Goal: Task Accomplishment & Management: Manage account settings

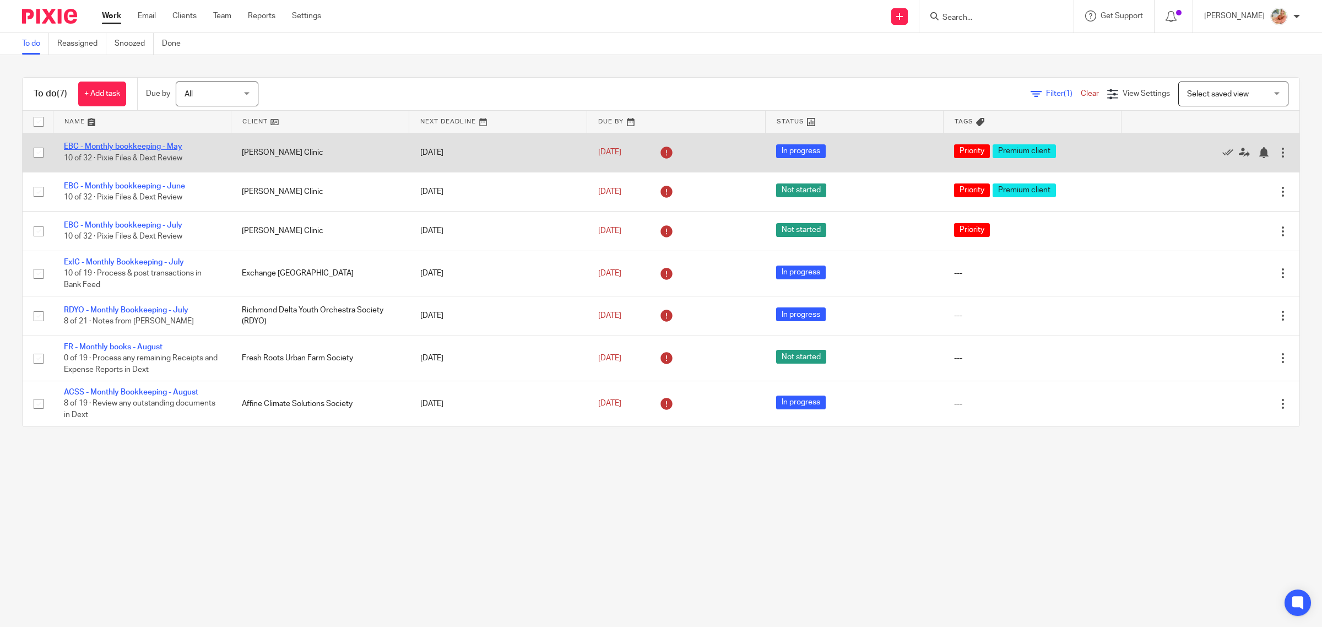
click at [158, 144] on link "EBC - Monthly bookkeeping - May" at bounding box center [123, 147] width 118 height 8
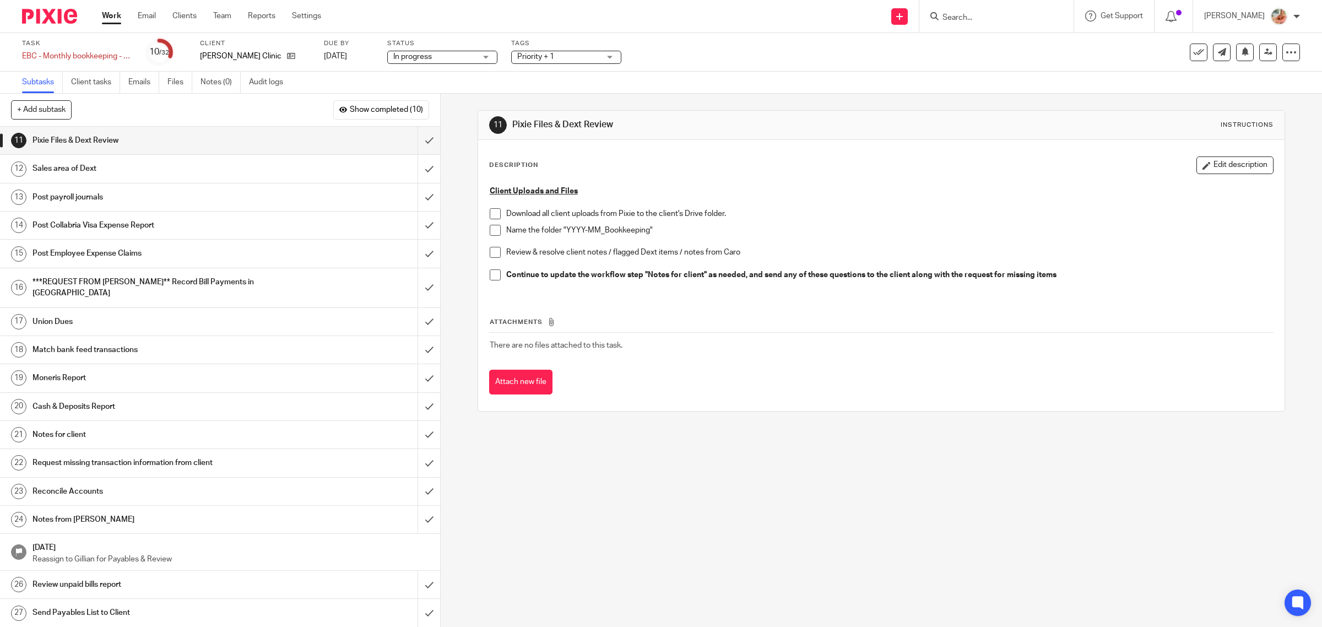
click at [185, 79] on link "Files" at bounding box center [179, 82] width 25 height 21
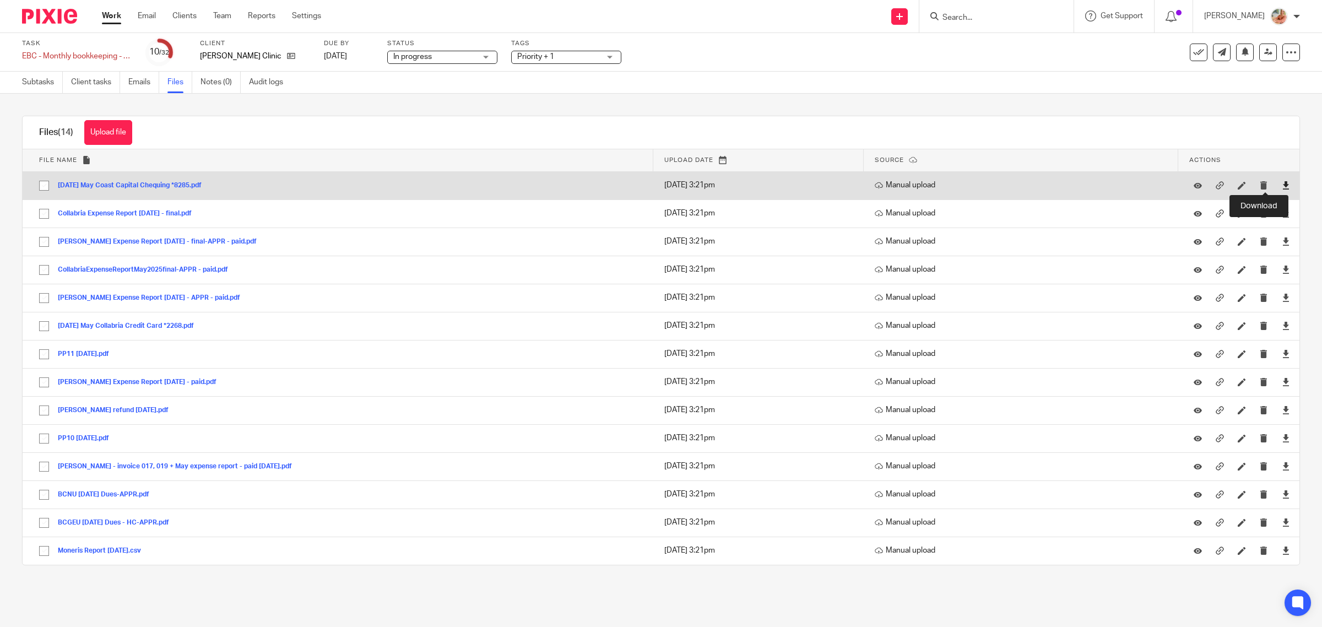
click at [1282, 182] on icon at bounding box center [1286, 185] width 8 height 8
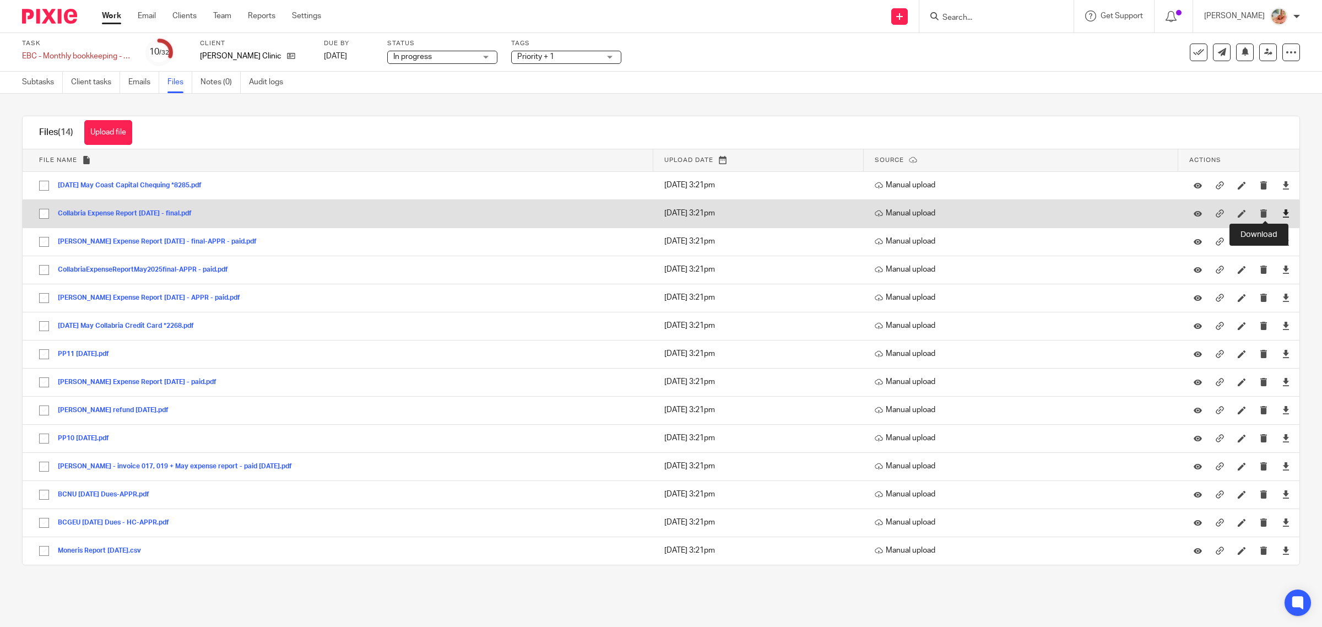
click at [1282, 212] on icon at bounding box center [1286, 213] width 8 height 8
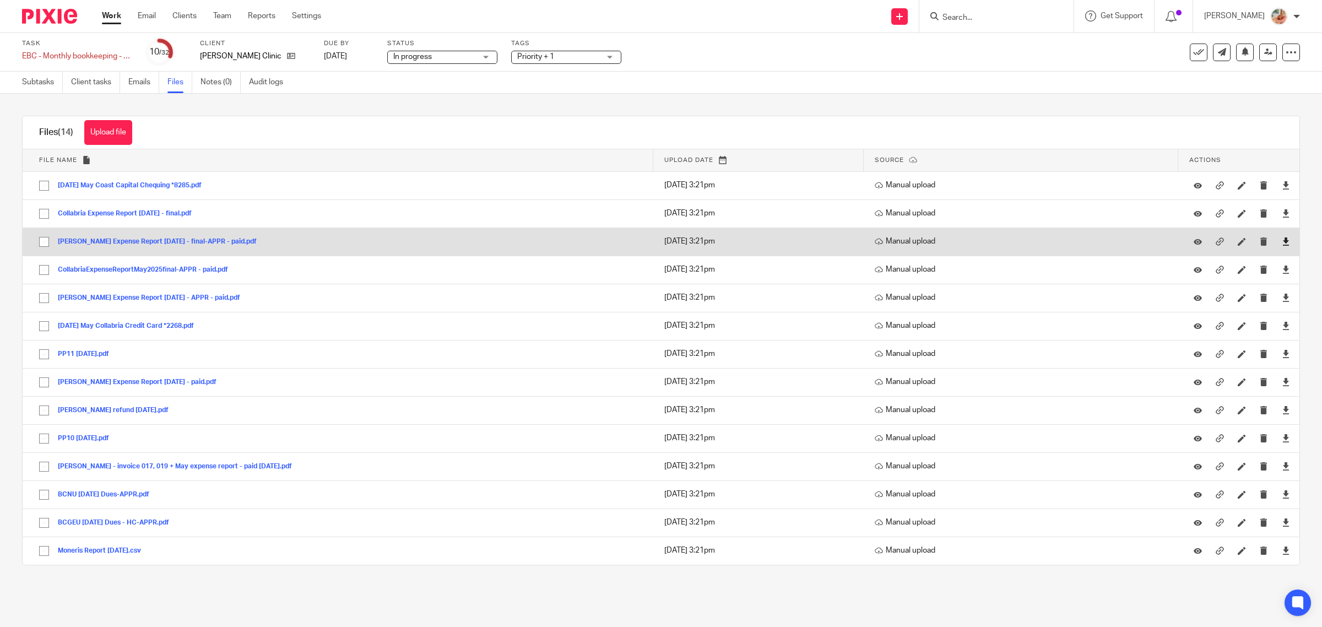
click at [1282, 246] on link at bounding box center [1286, 241] width 8 height 11
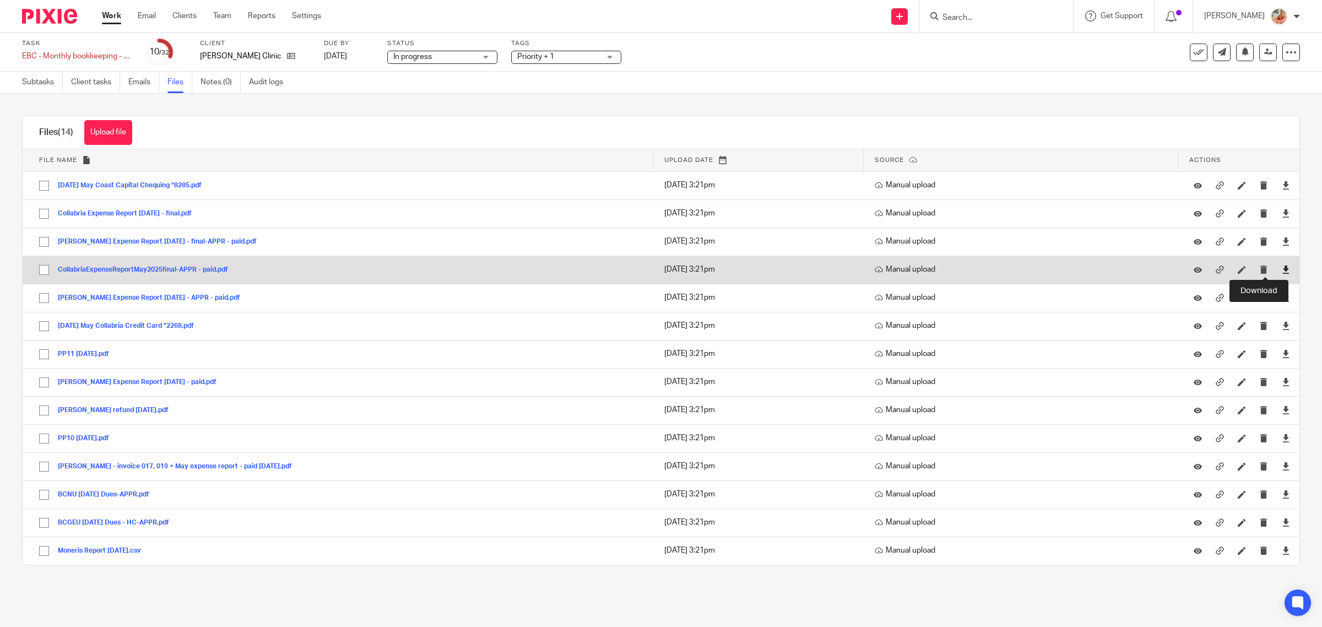
click at [1282, 268] on icon at bounding box center [1286, 270] width 8 height 8
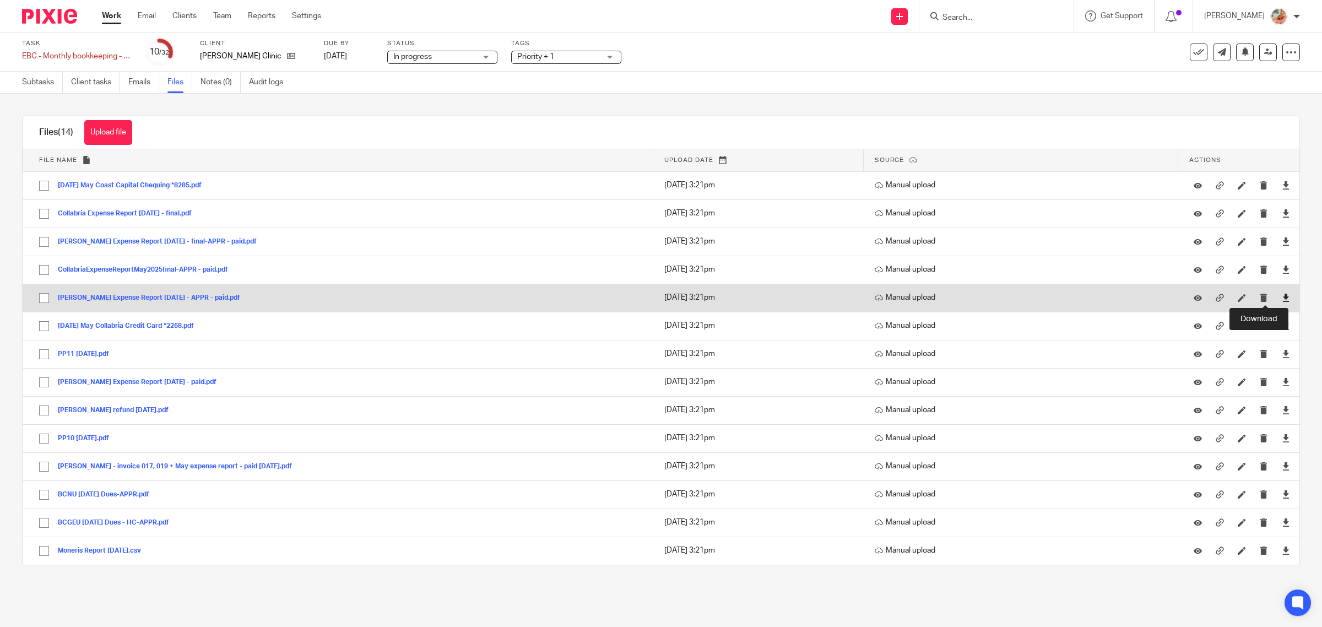
click at [1282, 298] on icon at bounding box center [1286, 298] width 8 height 8
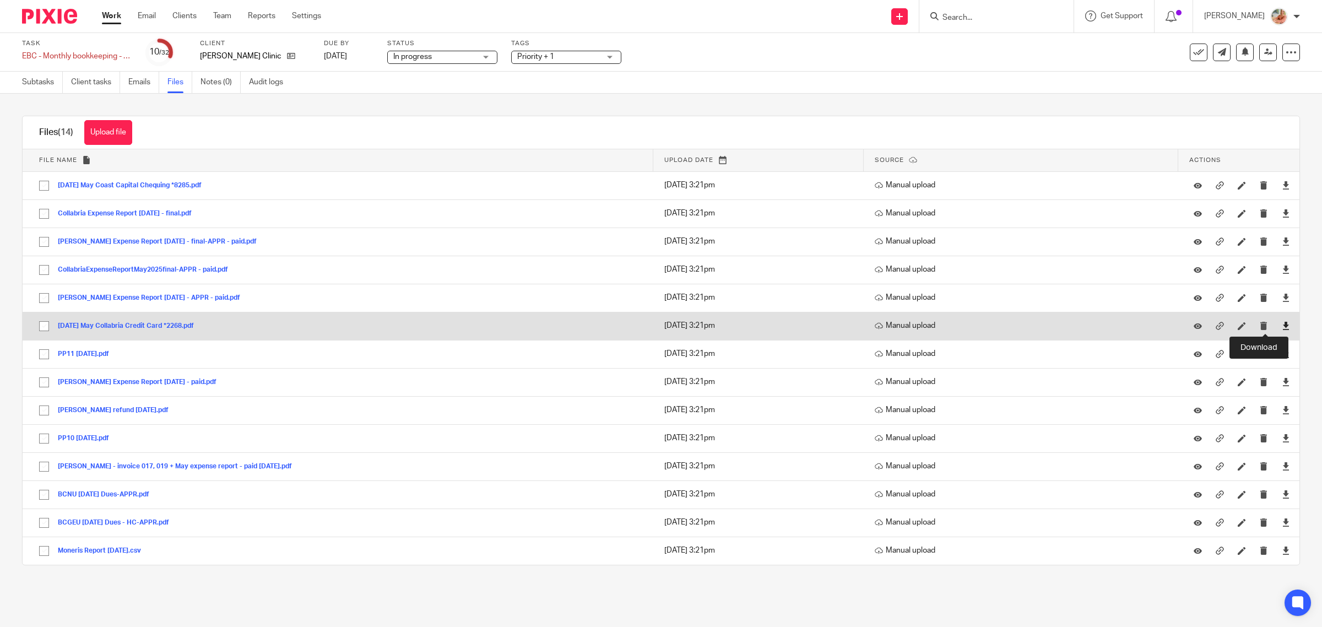
click at [1282, 328] on icon at bounding box center [1286, 326] width 8 height 8
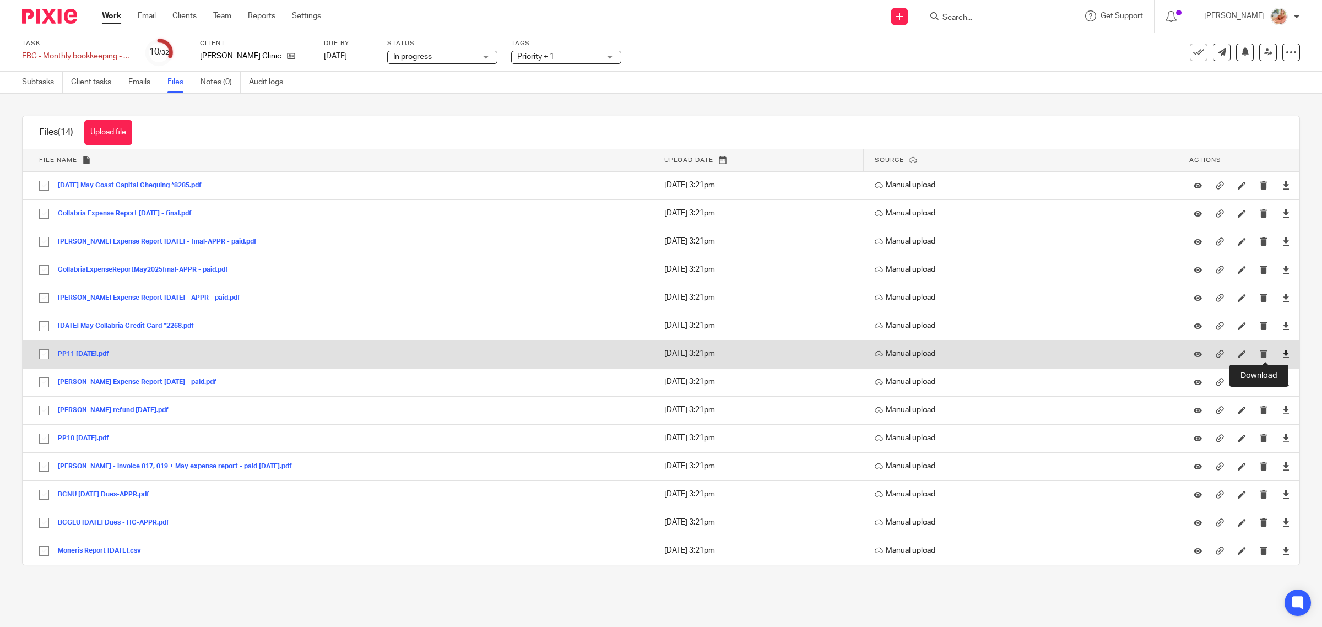
click at [1282, 356] on icon at bounding box center [1286, 354] width 8 height 8
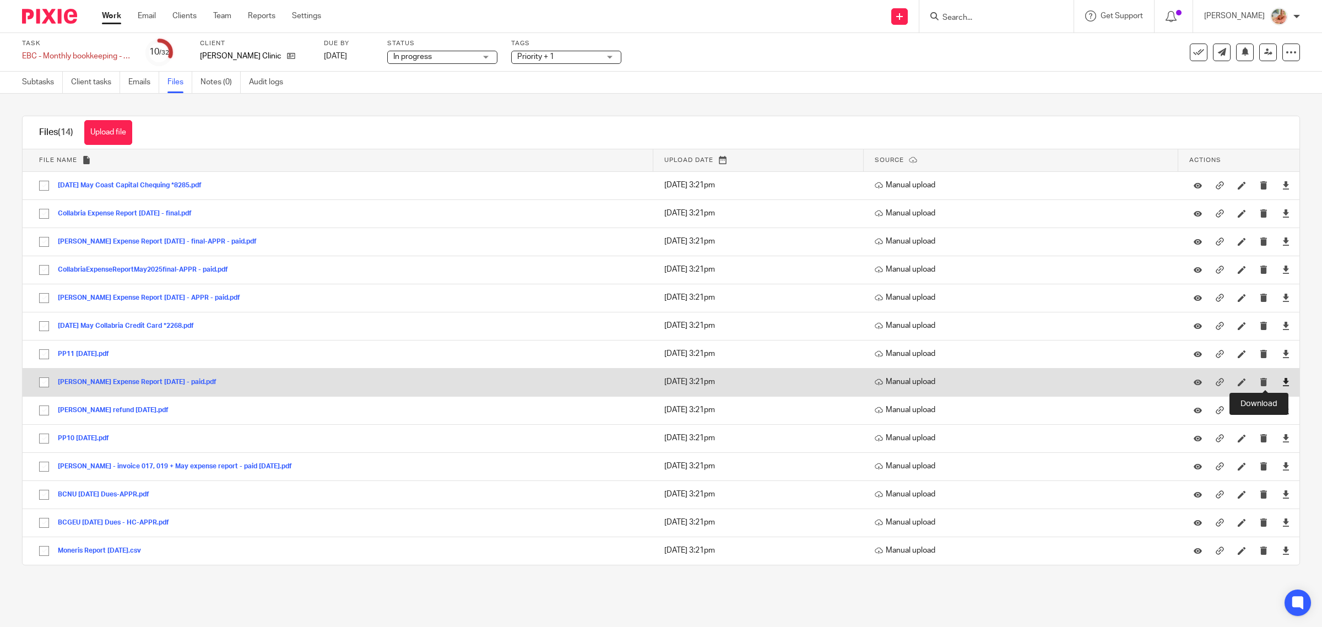
click at [1282, 383] on icon at bounding box center [1286, 382] width 8 height 8
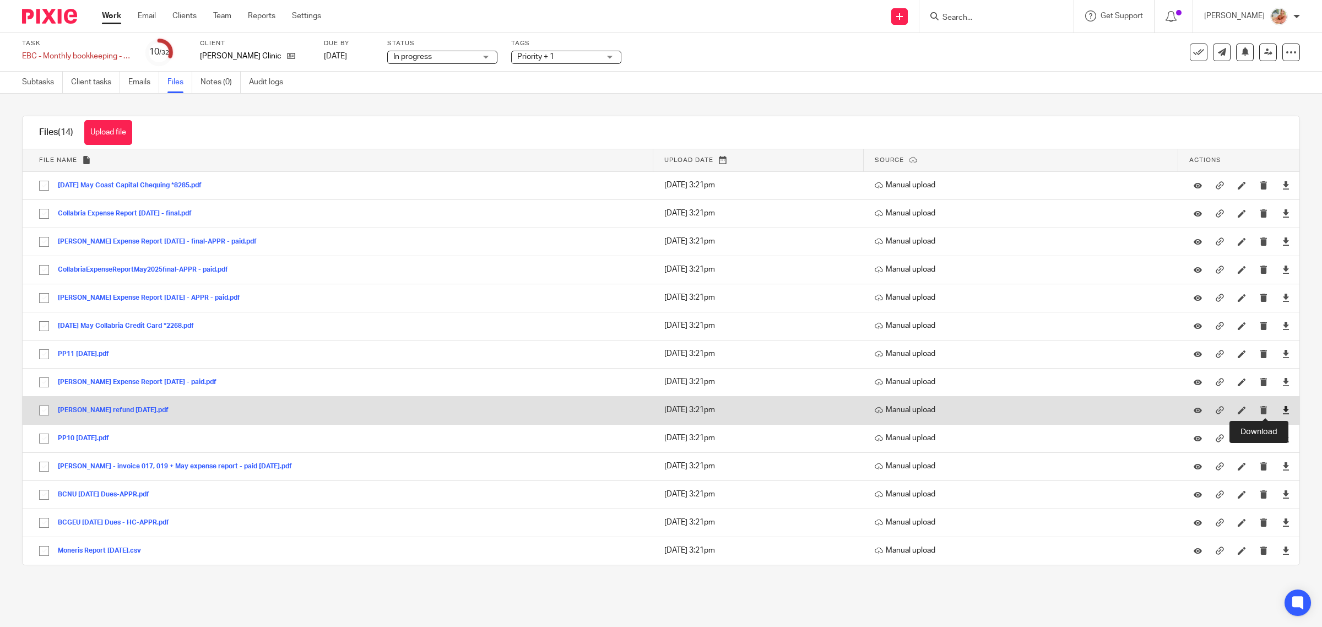
click at [1282, 410] on icon at bounding box center [1286, 410] width 8 height 8
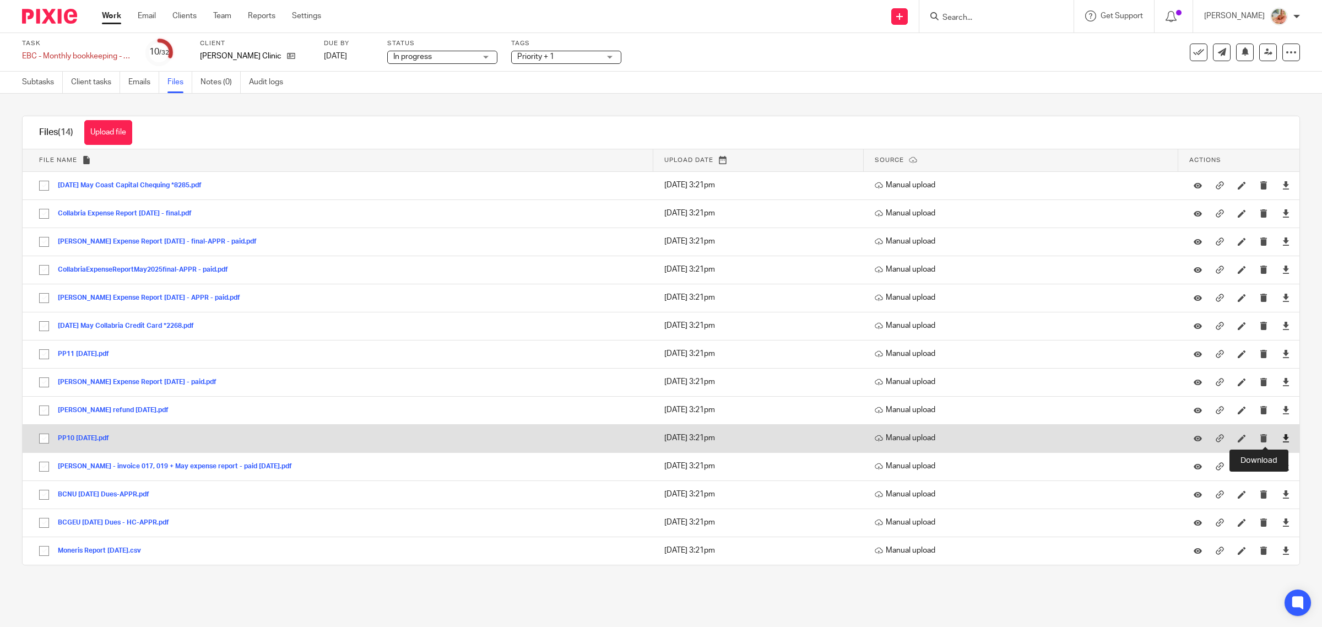
click at [1282, 437] on icon at bounding box center [1286, 438] width 8 height 8
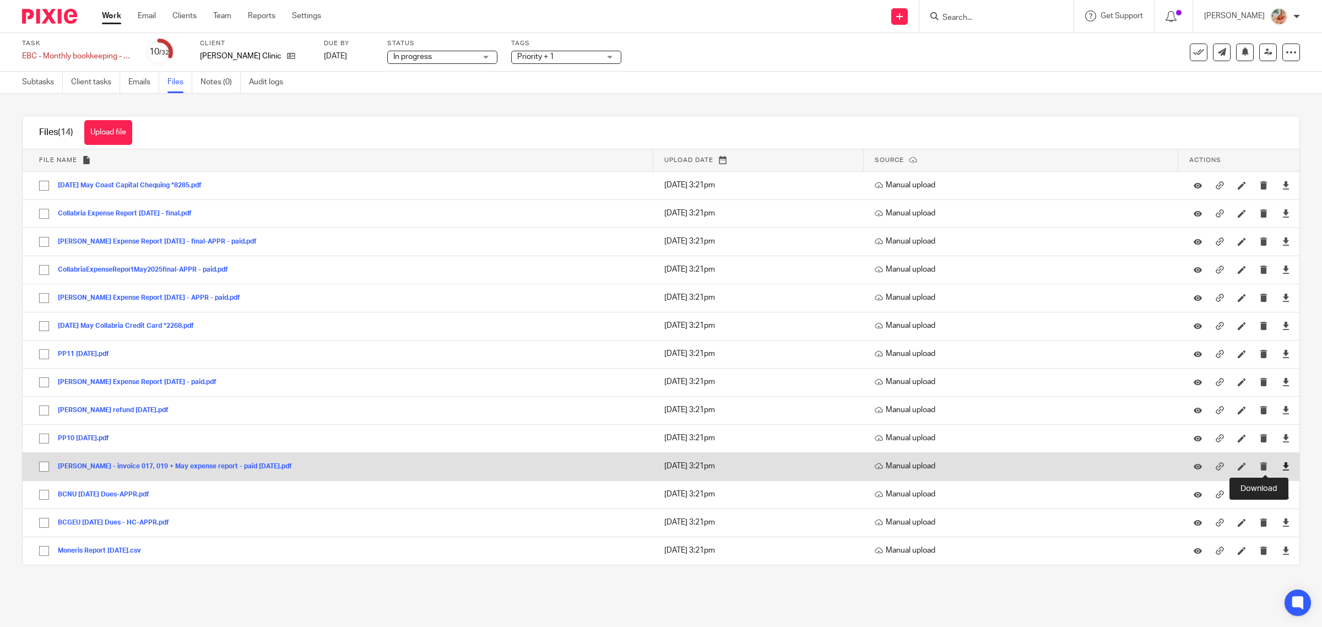
click at [1282, 469] on icon at bounding box center [1286, 466] width 8 height 8
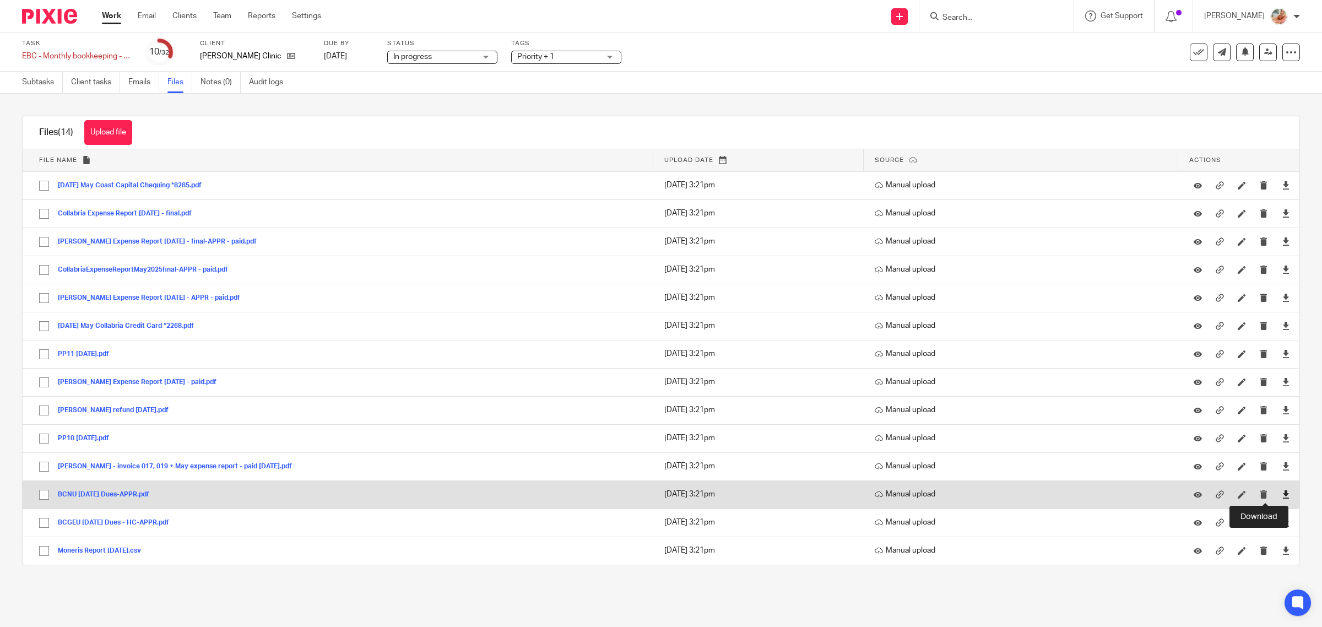
click at [1282, 494] on icon at bounding box center [1286, 494] width 8 height 8
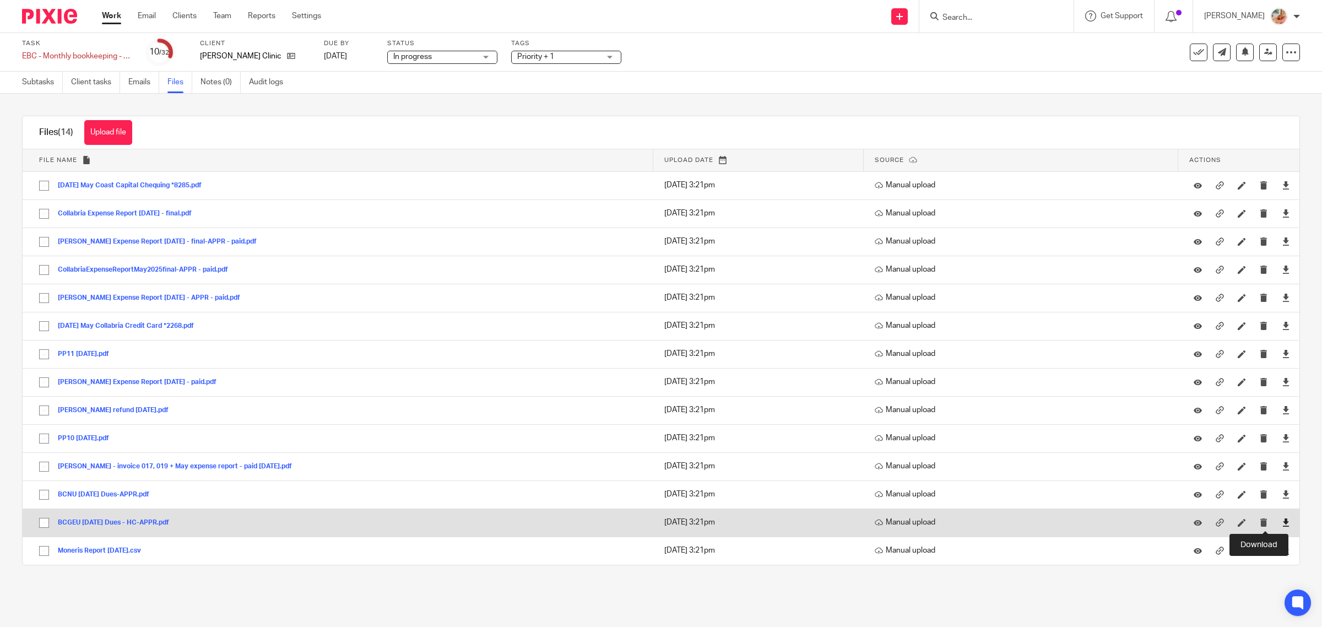
click at [1282, 523] on icon at bounding box center [1286, 522] width 8 height 8
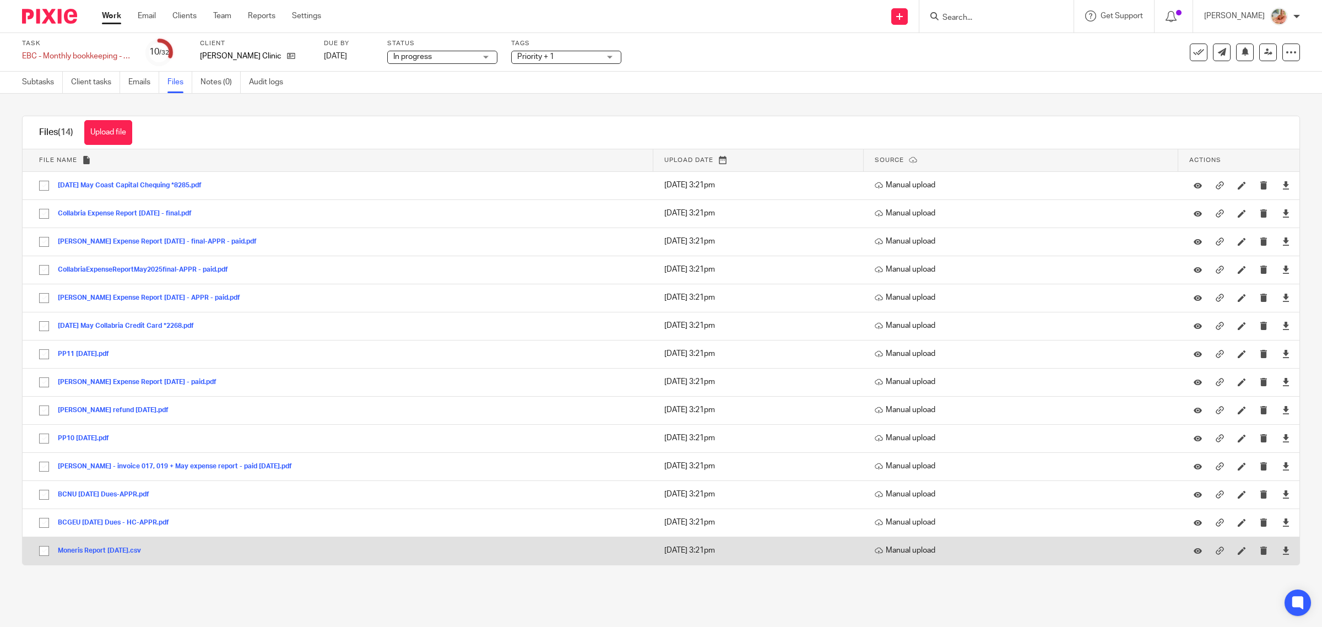
click at [1278, 550] on div at bounding box center [1286, 551] width 17 height 17
click at [1282, 548] on icon at bounding box center [1286, 551] width 8 height 8
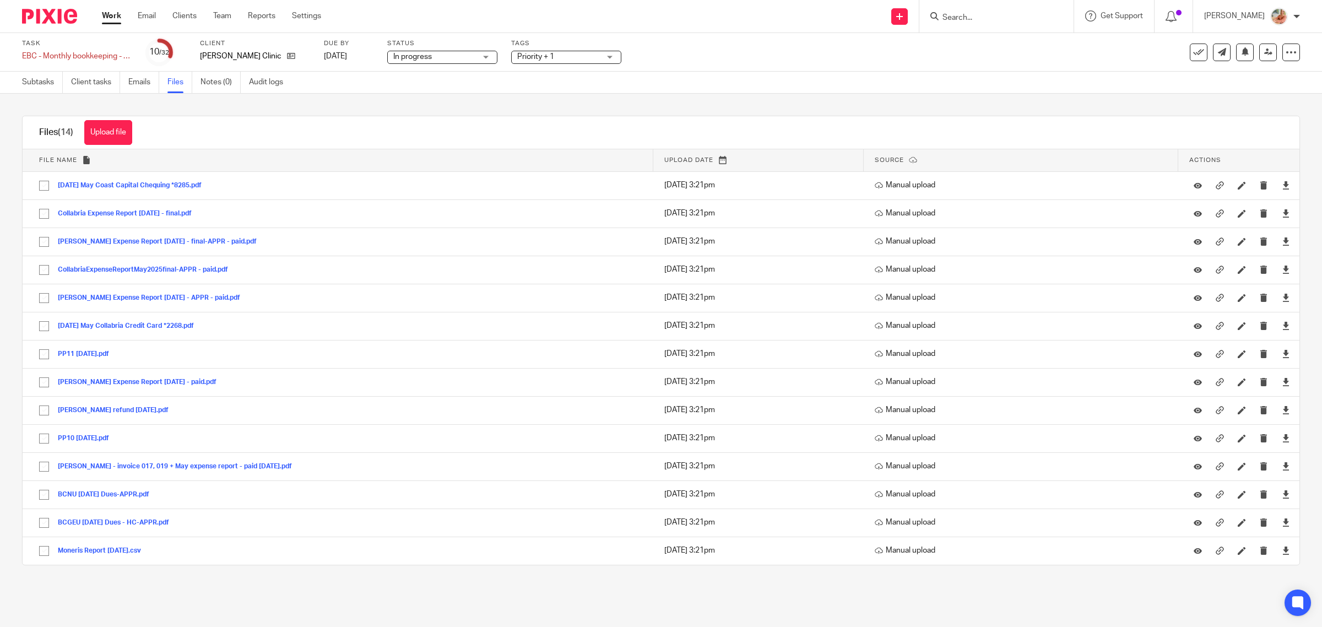
drag, startPoint x: 34, startPoint y: 91, endPoint x: 89, endPoint y: 111, distance: 58.4
click at [34, 91] on link "Subtasks" at bounding box center [42, 82] width 41 height 21
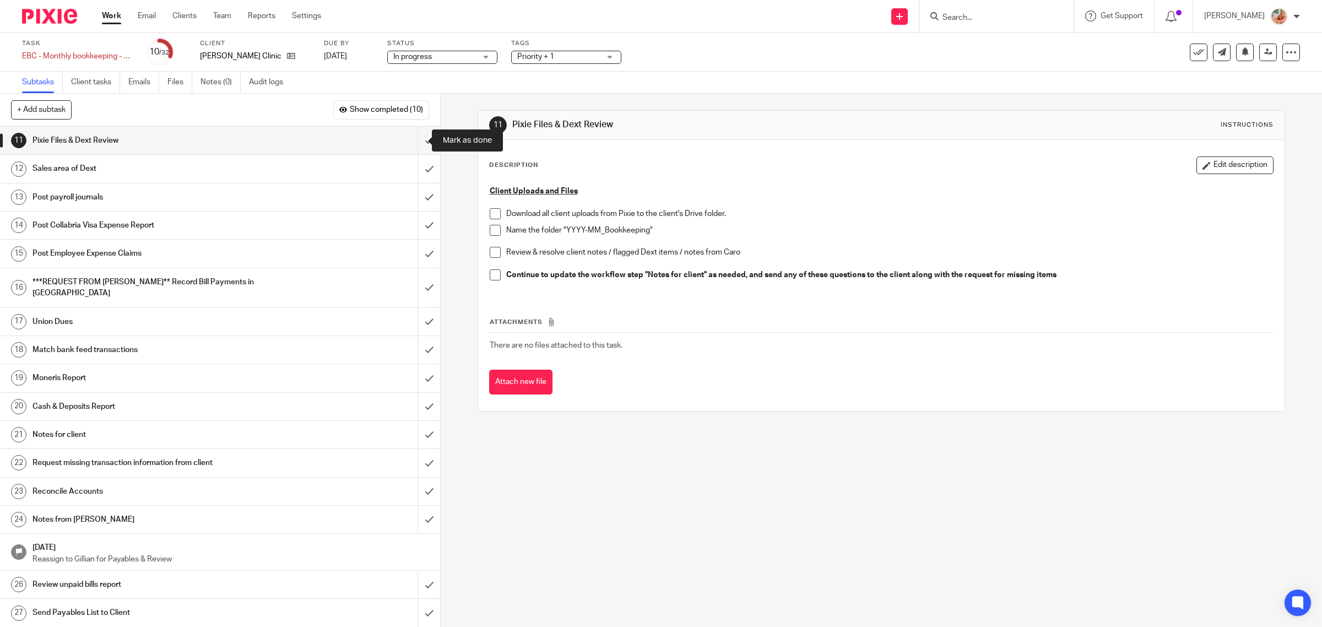
drag, startPoint x: 413, startPoint y: 142, endPoint x: 441, endPoint y: 147, distance: 28.0
click at [413, 141] on input "submit" at bounding box center [220, 141] width 440 height 28
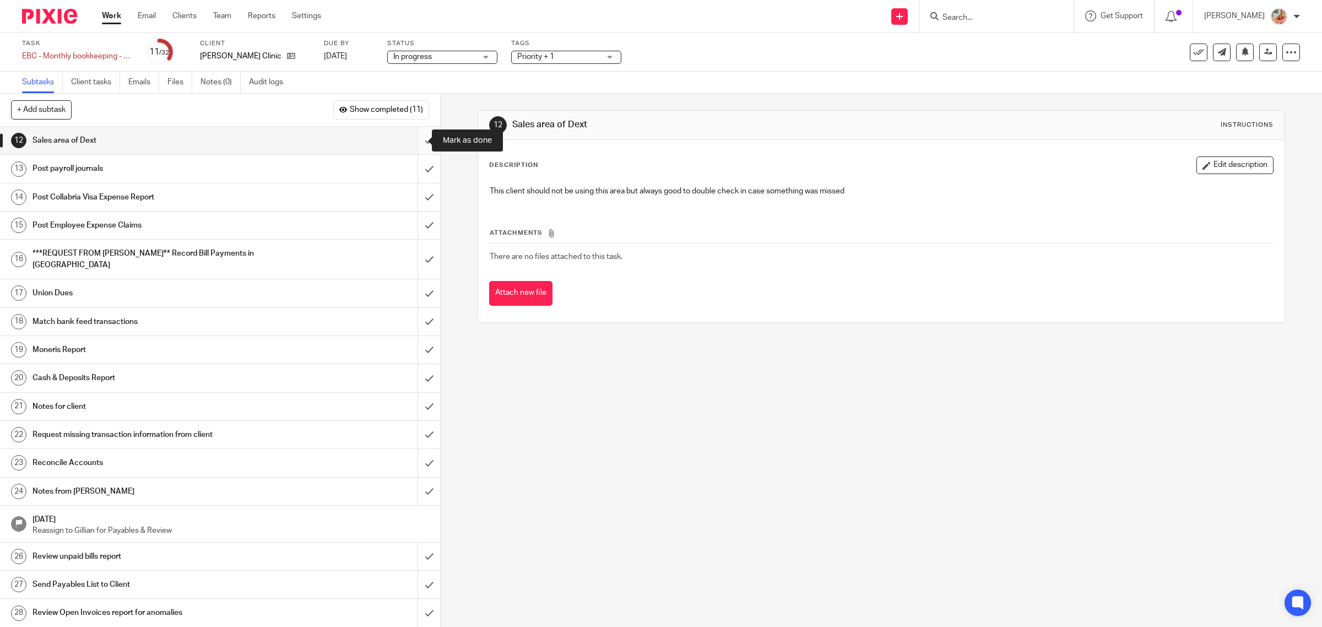
click at [416, 139] on input "submit" at bounding box center [220, 141] width 440 height 28
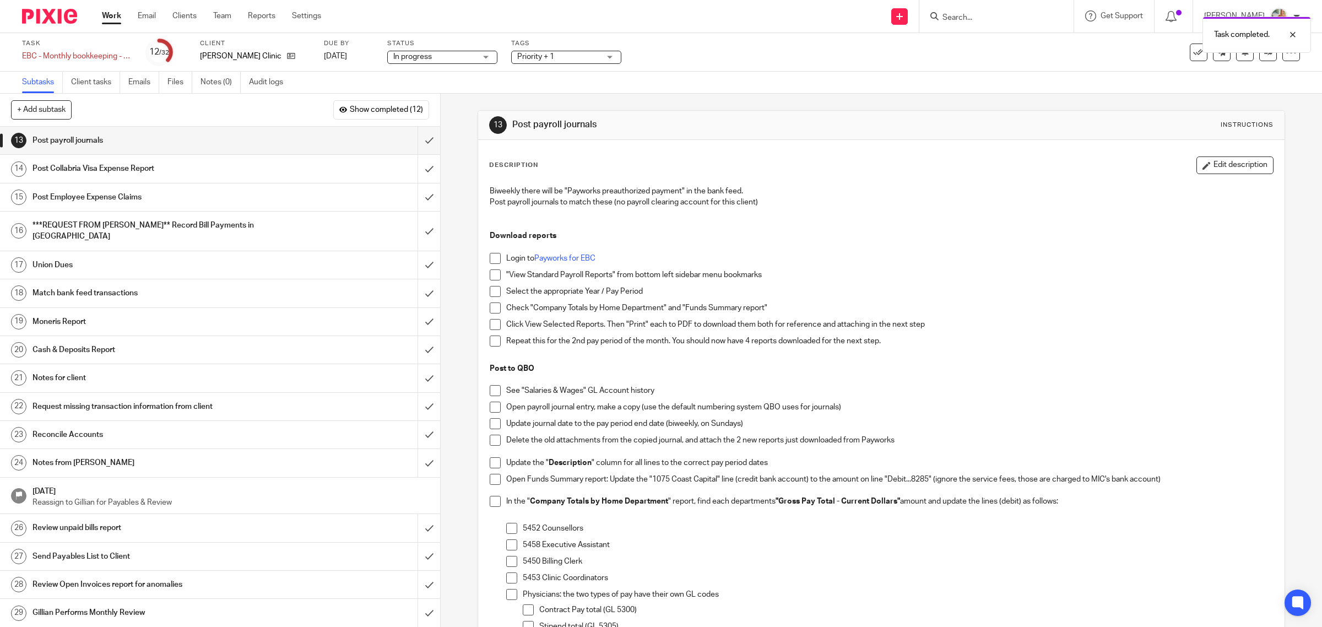
click at [237, 225] on h1 "***REQUEST FROM GILLIAN** Record Bill Payments in QBO" at bounding box center [158, 231] width 250 height 28
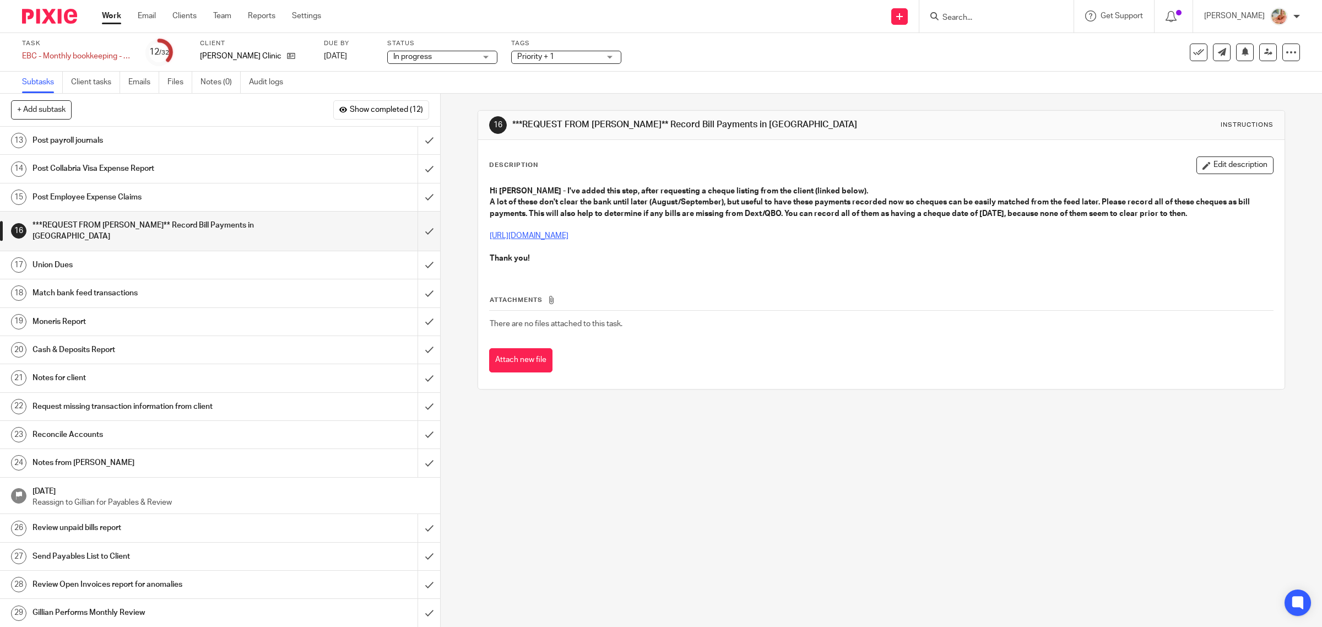
click at [569, 233] on link "[URL][DOMAIN_NAME]" at bounding box center [529, 236] width 79 height 8
click at [1197, 168] on button "Edit description" at bounding box center [1235, 165] width 77 height 18
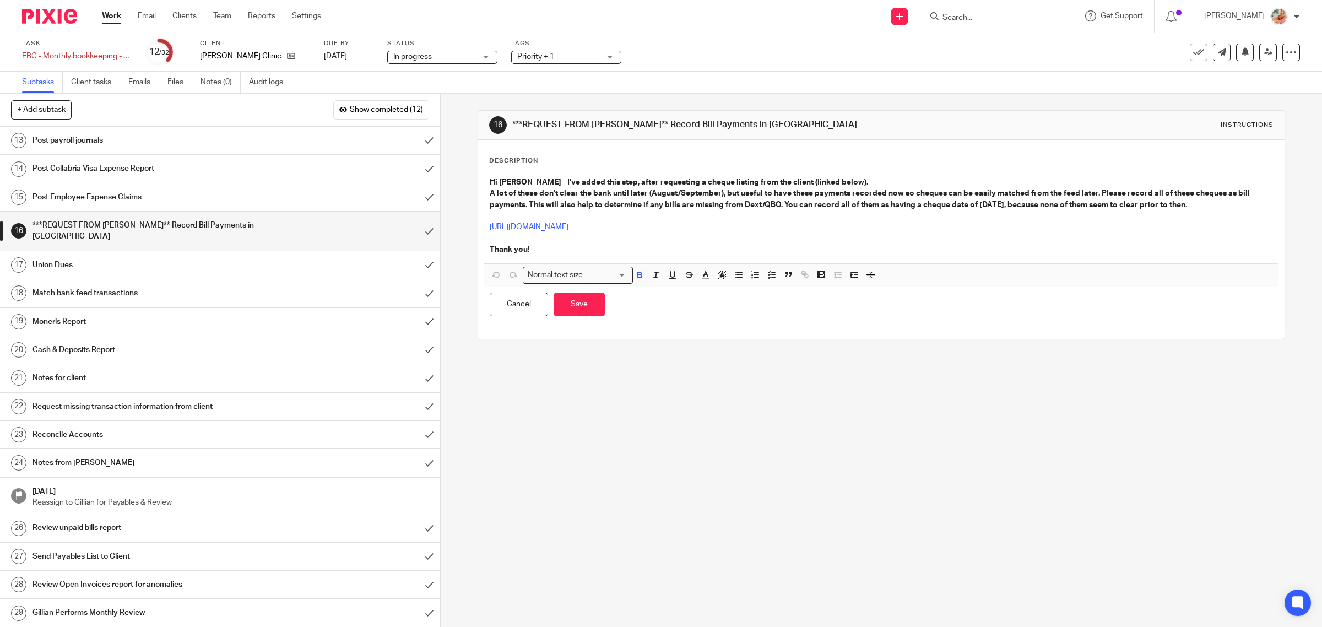
click at [512, 252] on strong "Thank you!" at bounding box center [510, 250] width 40 height 8
click at [543, 244] on p "Thank you!" at bounding box center [882, 249] width 784 height 11
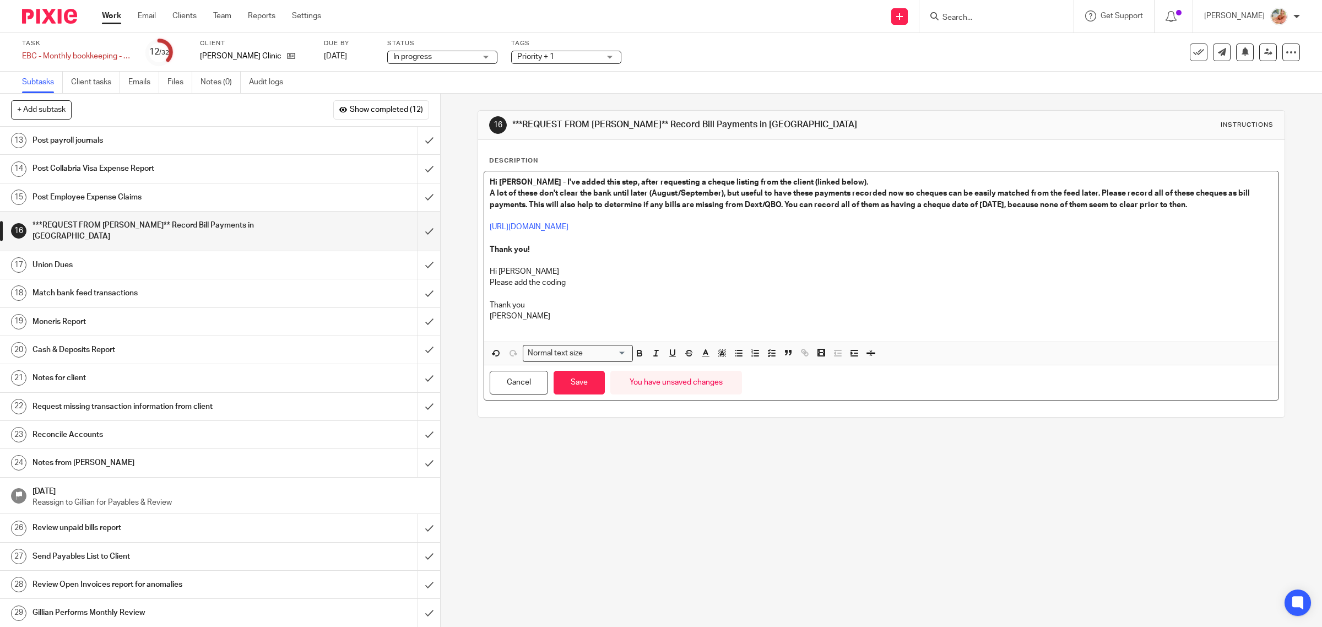
click at [538, 273] on p "Hi Gillian" at bounding box center [882, 271] width 784 height 11
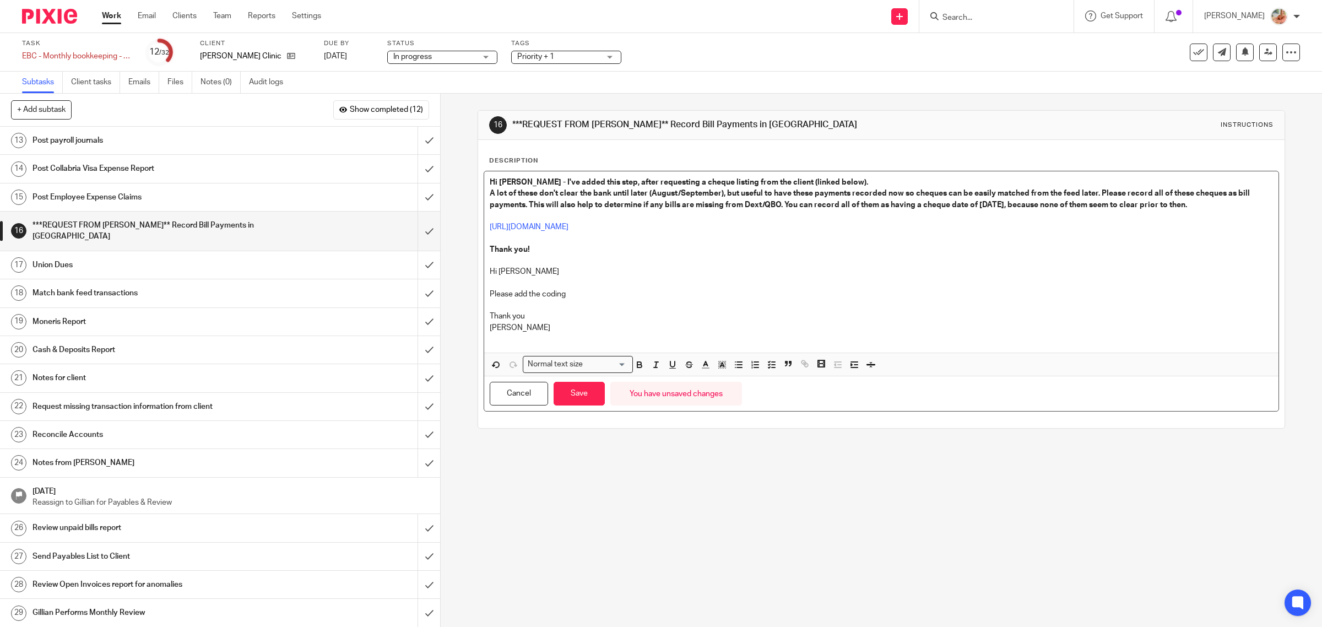
click at [592, 292] on p "Please add the coding" at bounding box center [882, 294] width 784 height 11
drag, startPoint x: 509, startPoint y: 298, endPoint x: 417, endPoint y: 298, distance: 91.5
click at [417, 298] on div "+ Add subtask Show completed (12) Cancel + Add 1 Auto-Email Requests Auto 2 Rec…" at bounding box center [661, 360] width 1322 height 533
click at [678, 303] on p at bounding box center [882, 305] width 784 height 11
click at [678, 292] on p "Can you please add the coding to the spreadsheet" at bounding box center [882, 294] width 784 height 11
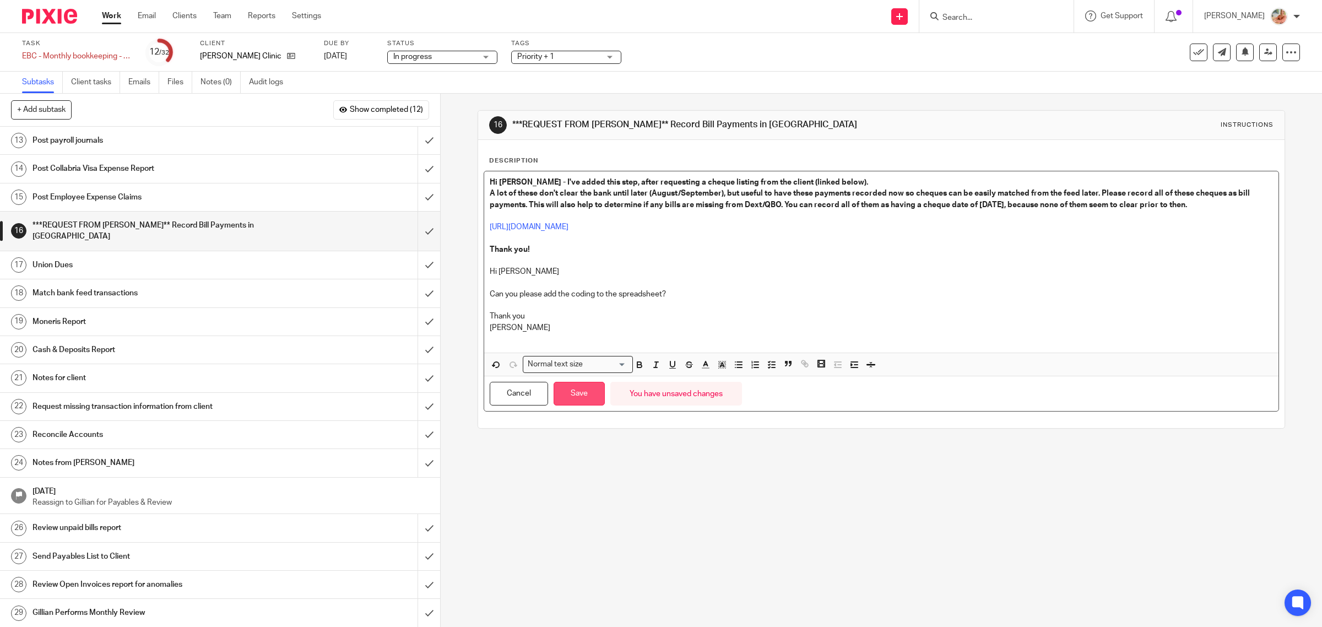
click at [574, 401] on button "Save" at bounding box center [579, 394] width 51 height 24
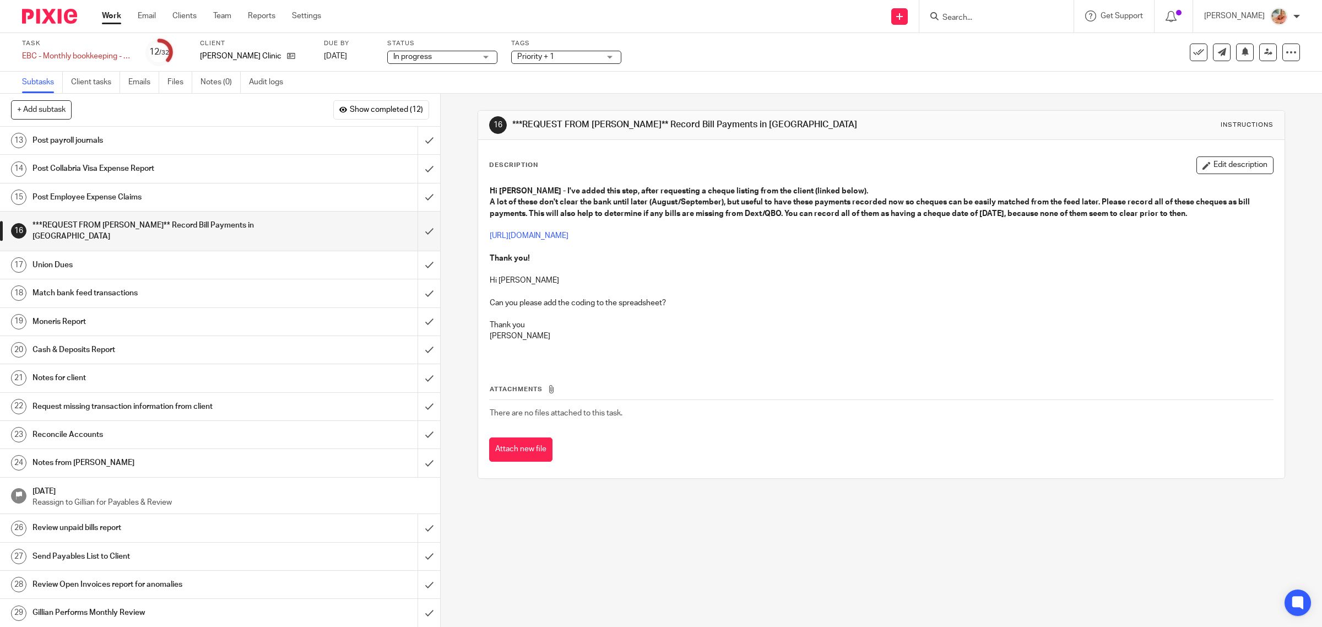
drag, startPoint x: 868, startPoint y: 233, endPoint x: 483, endPoint y: 234, distance: 384.6
click at [484, 234] on div "Hi Ciara - I've added this step, after requesting a cheque listing from the cli…" at bounding box center [881, 270] width 795 height 181
copy link "https://docs.google.com/spreadsheets/d/1LhJ0ezugZemSqu2QeF1qm0AOfgAPKcBDJ_ZaDR-…"
click at [111, 15] on link "Work" at bounding box center [111, 15] width 19 height 11
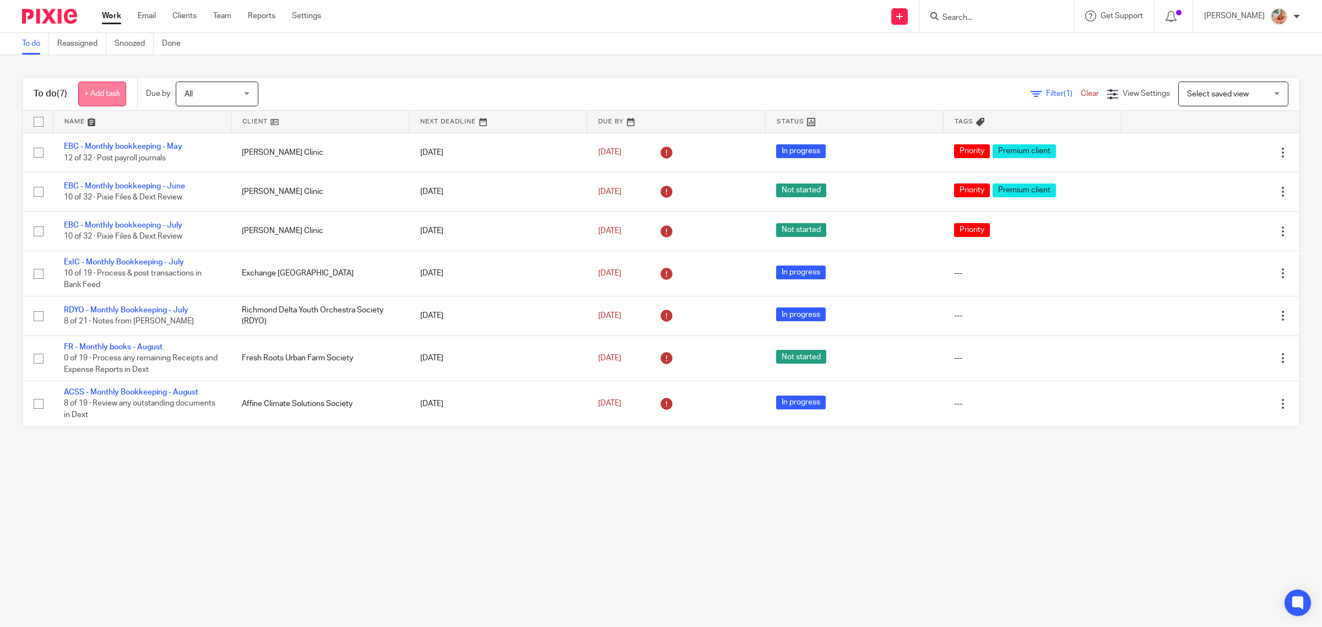
click at [105, 92] on link "+ Add task" at bounding box center [102, 94] width 48 height 25
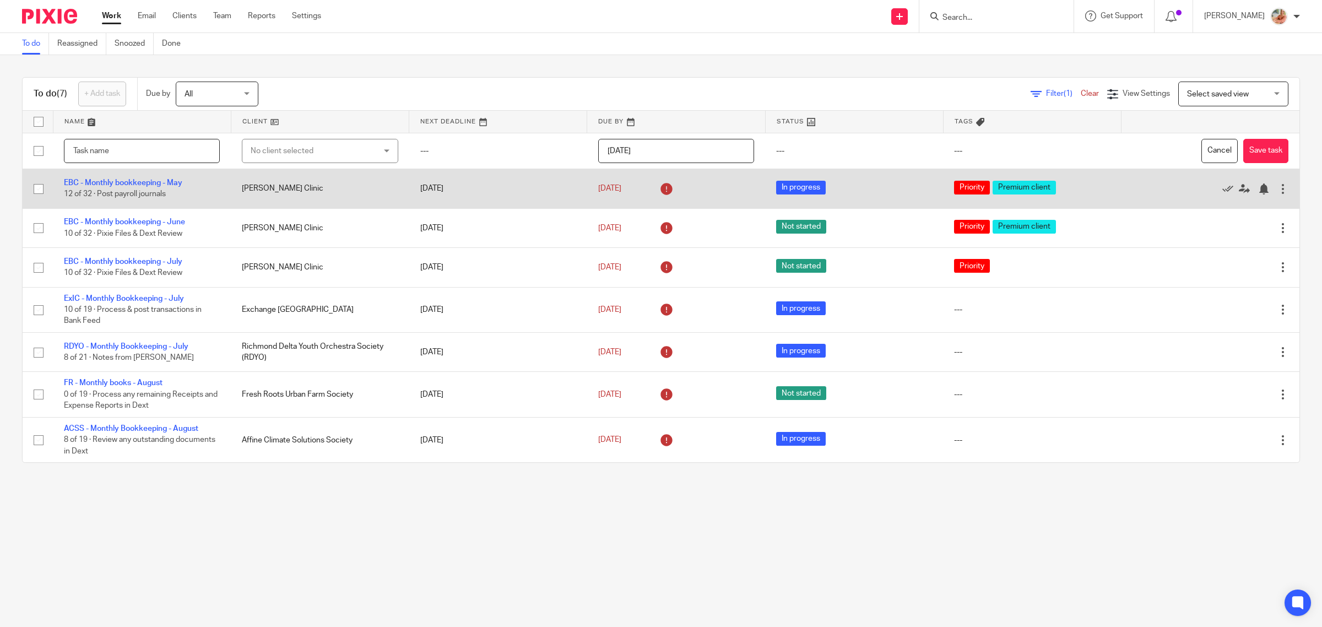
type input "S"
paste input "https://docs.google.com/spreadsheets/d/1LhJ0ezugZemSqu2QeF1qm0AOfgAPKcBDJ_ZaDR-…"
type input "https://docs.google.com/spreadsheets/d/1LhJ0ezugZemSqu2QeF1qm0AOfgAPKcBDJ_ZaDR-…"
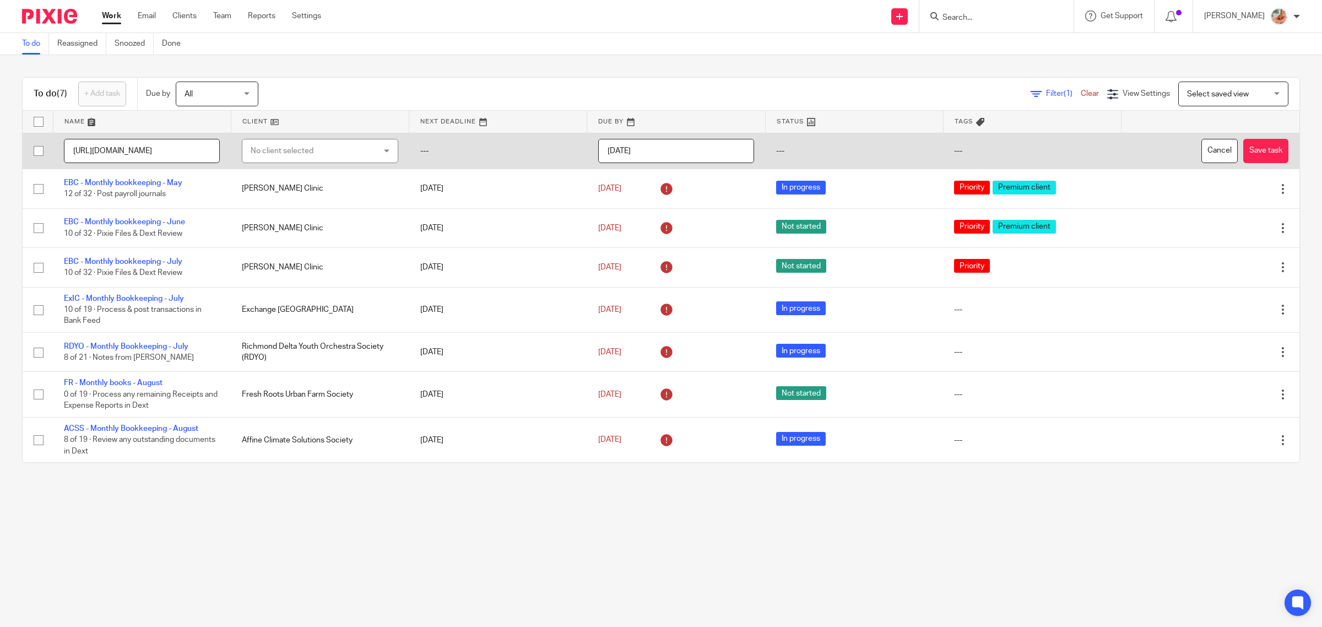
drag, startPoint x: 51, startPoint y: 150, endPoint x: 26, endPoint y: 148, distance: 24.3
click at [26, 148] on tr "https://docs.google.com/spreadsheets/d/1LhJ0ezugZemSqu2QeF1qm0AOfgAPKcBDJ_ZaDR-…" at bounding box center [661, 151] width 1277 height 36
type input "Add bill payments"
click at [293, 159] on div "No client selected" at bounding box center [309, 150] width 117 height 23
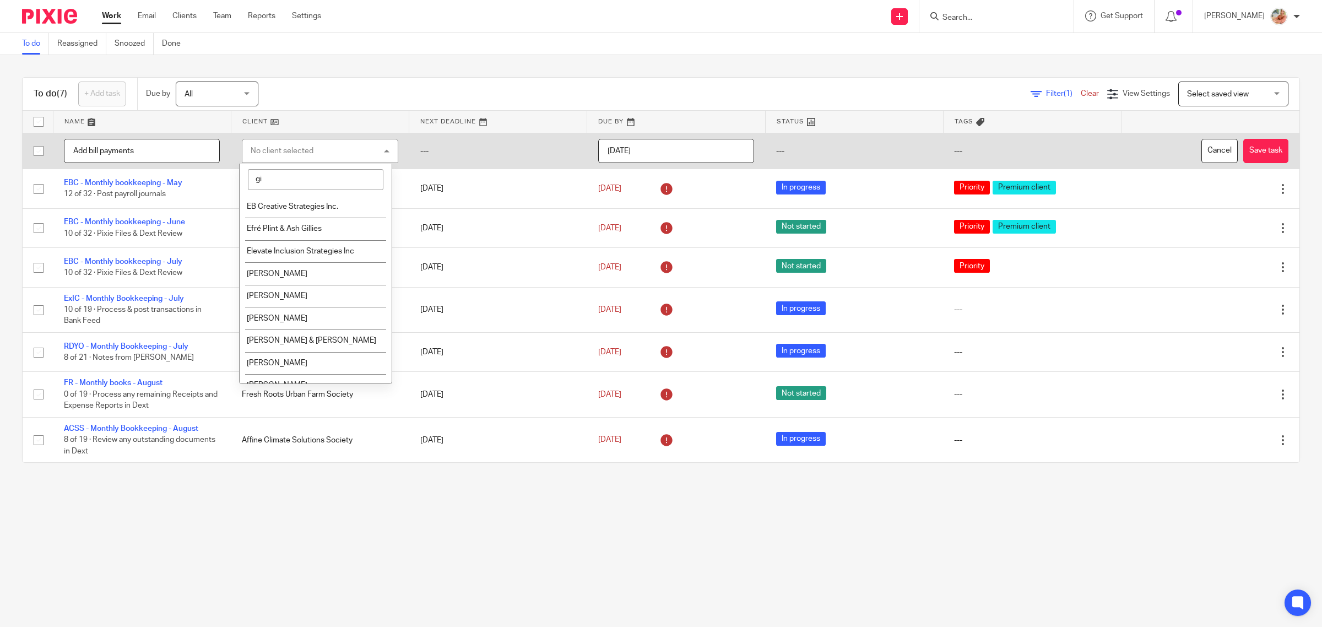
type input "g"
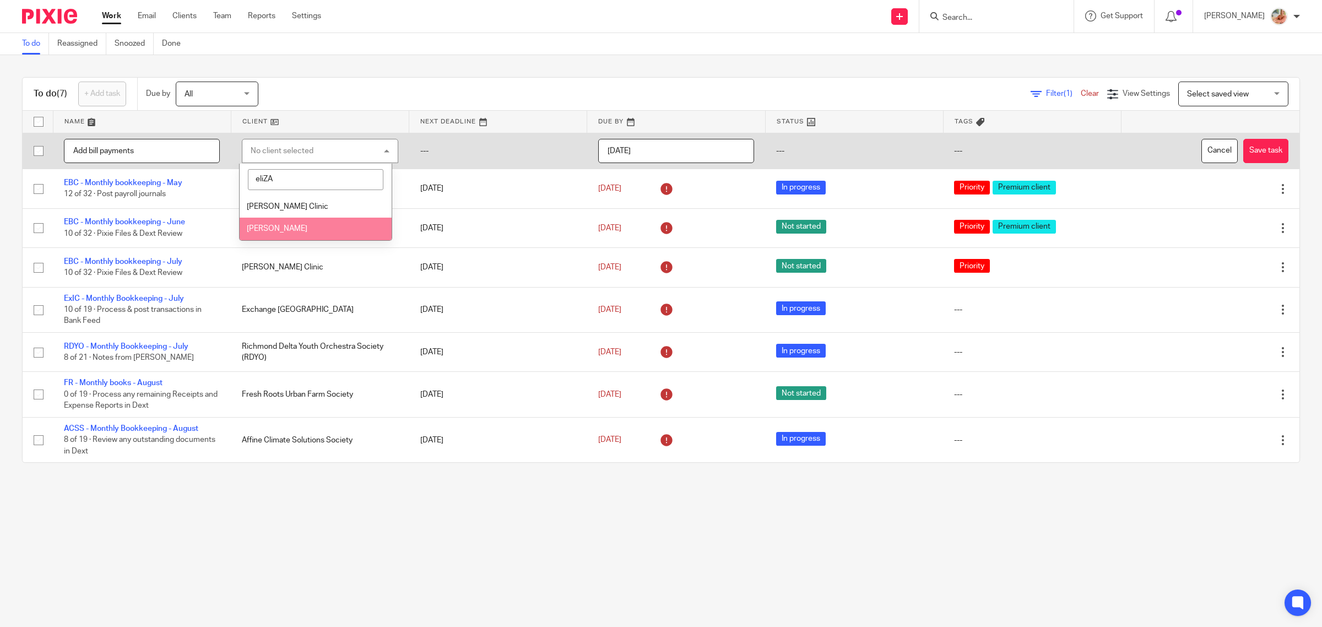
type input "eliZA"
click at [293, 207] on span "[PERSON_NAME] Clinic" at bounding box center [288, 207] width 82 height 8
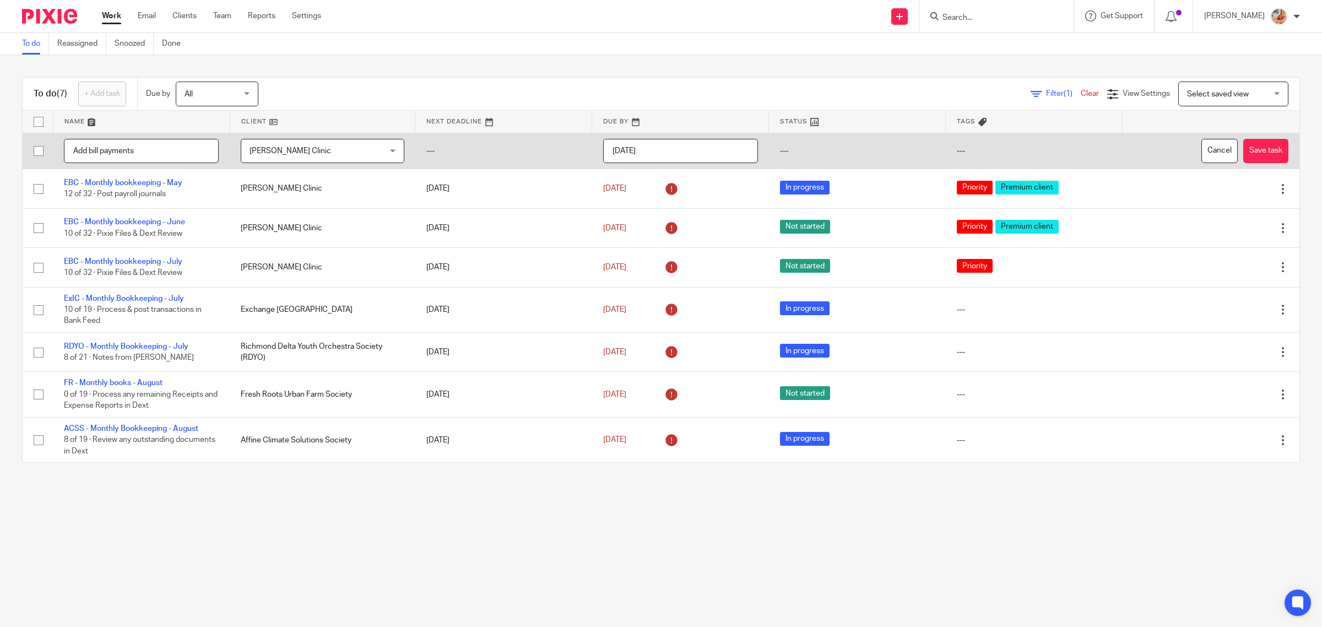
click at [657, 152] on input "[DATE]" at bounding box center [680, 151] width 155 height 25
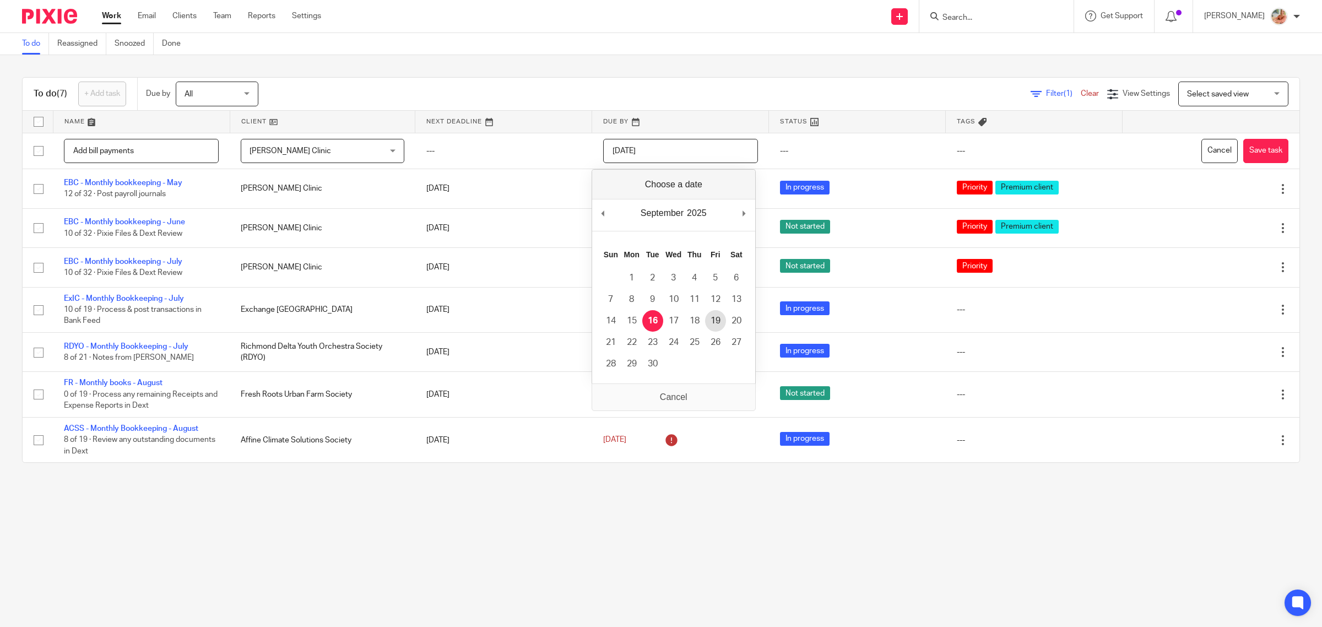
type input "2025-09-19"
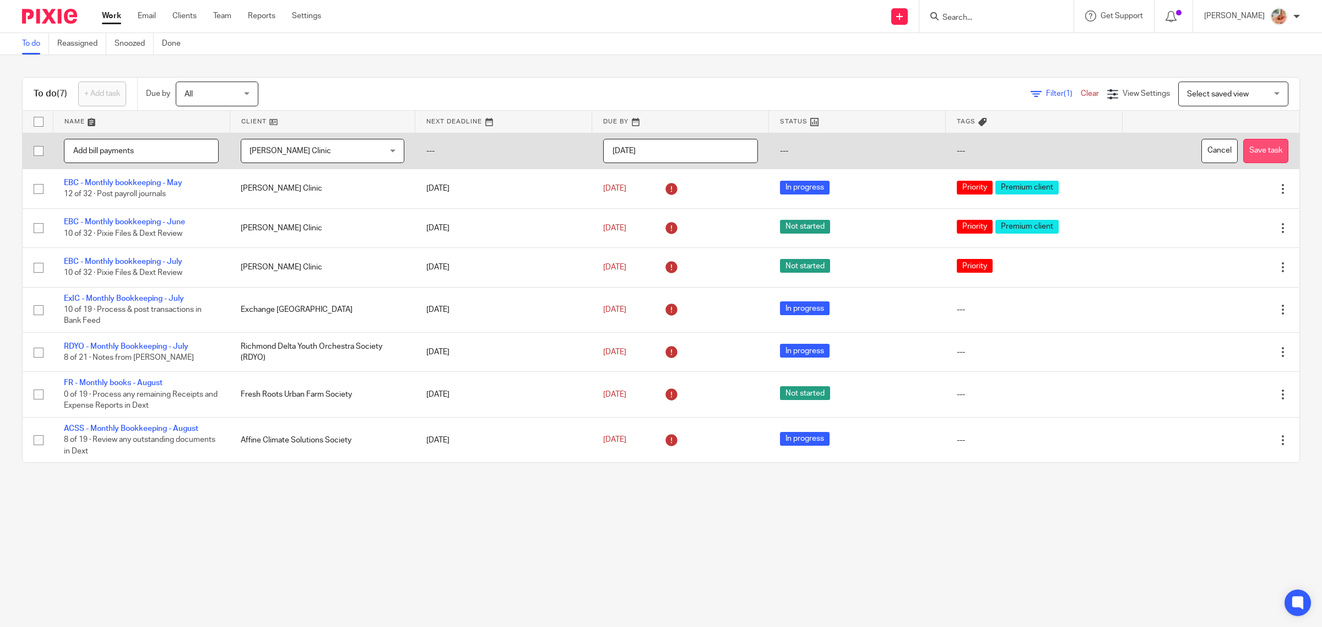
click at [1246, 154] on button "Save task" at bounding box center [1266, 151] width 45 height 25
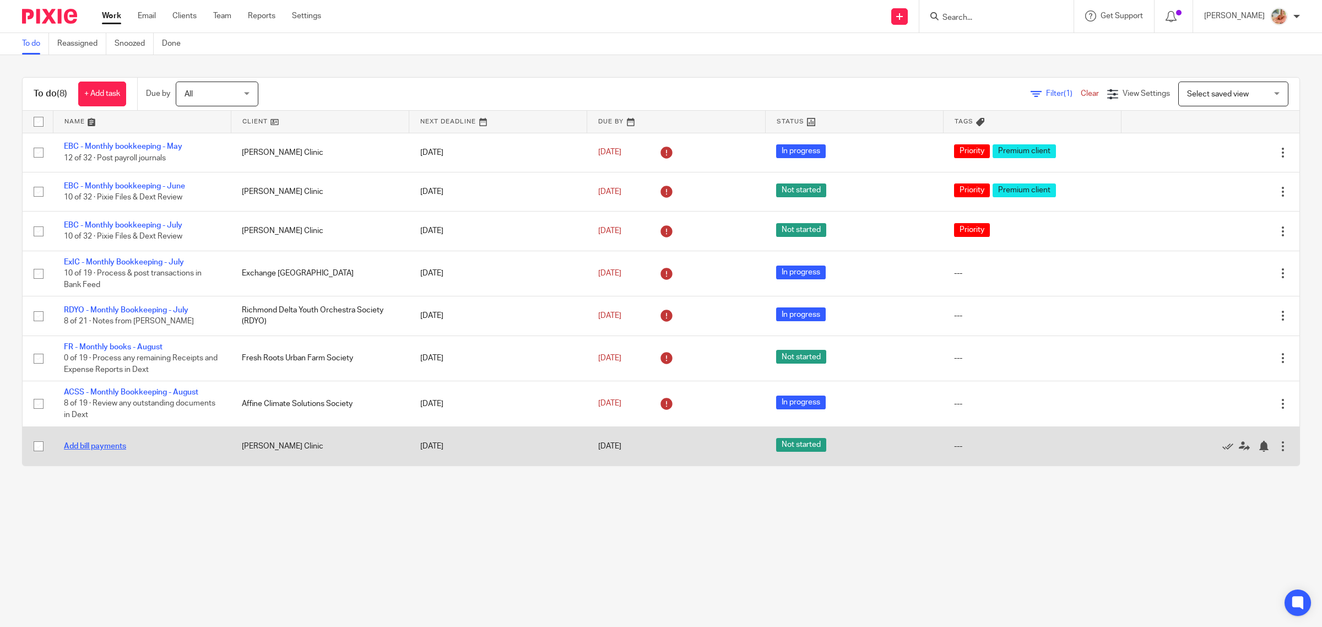
click at [98, 444] on link "Add bill payments" at bounding box center [95, 446] width 62 height 8
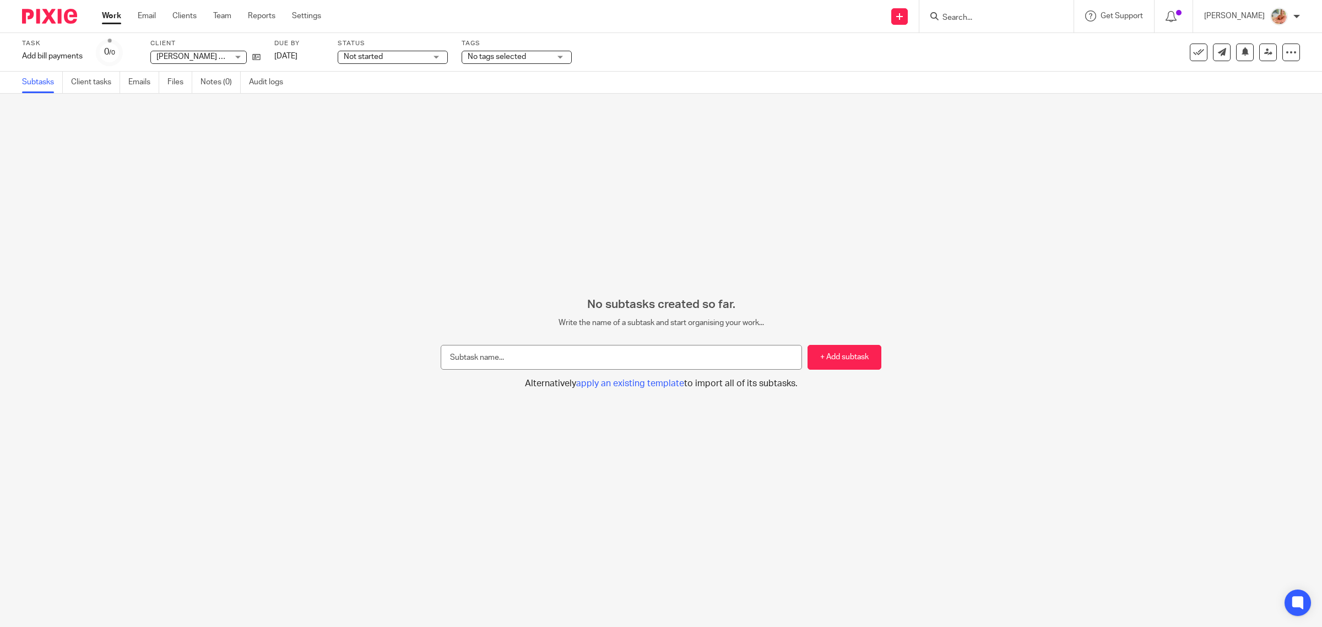
click at [458, 361] on input "text" at bounding box center [621, 357] width 361 height 25
type input "l"
type input "Link included"
click at [845, 360] on button "+ Add subtask" at bounding box center [845, 357] width 74 height 25
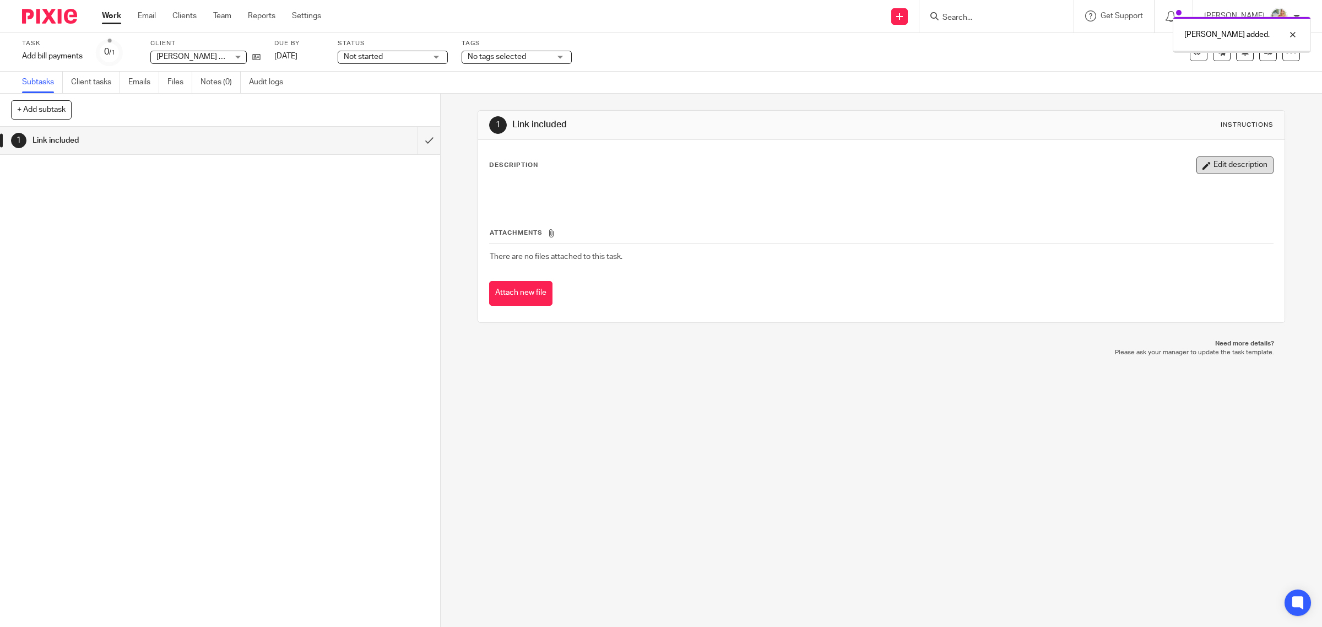
click at [1203, 166] on icon "button" at bounding box center [1207, 165] width 8 height 8
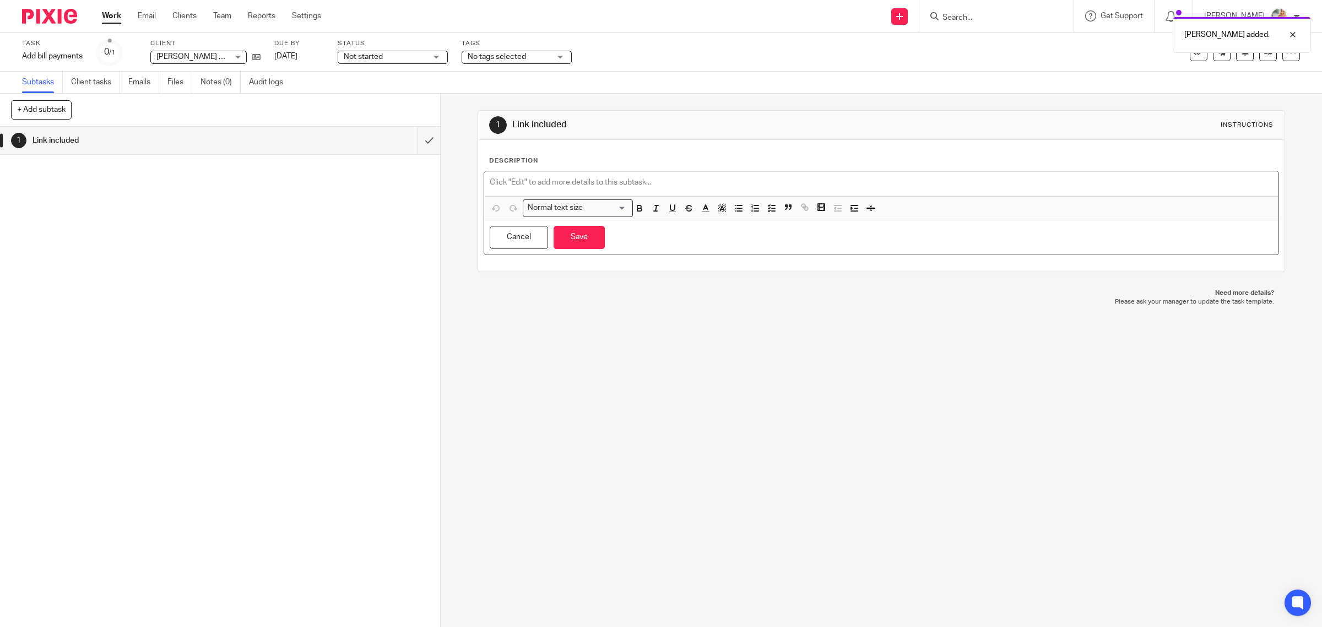
click at [501, 181] on p at bounding box center [882, 182] width 784 height 11
click at [485, 181] on div "https://docs.google.com/spreadsheets/d/1LhJ0ezugZemSqu2QeF1qm0AOfgAPKcBDJ_ZaDR-…" at bounding box center [881, 183] width 795 height 25
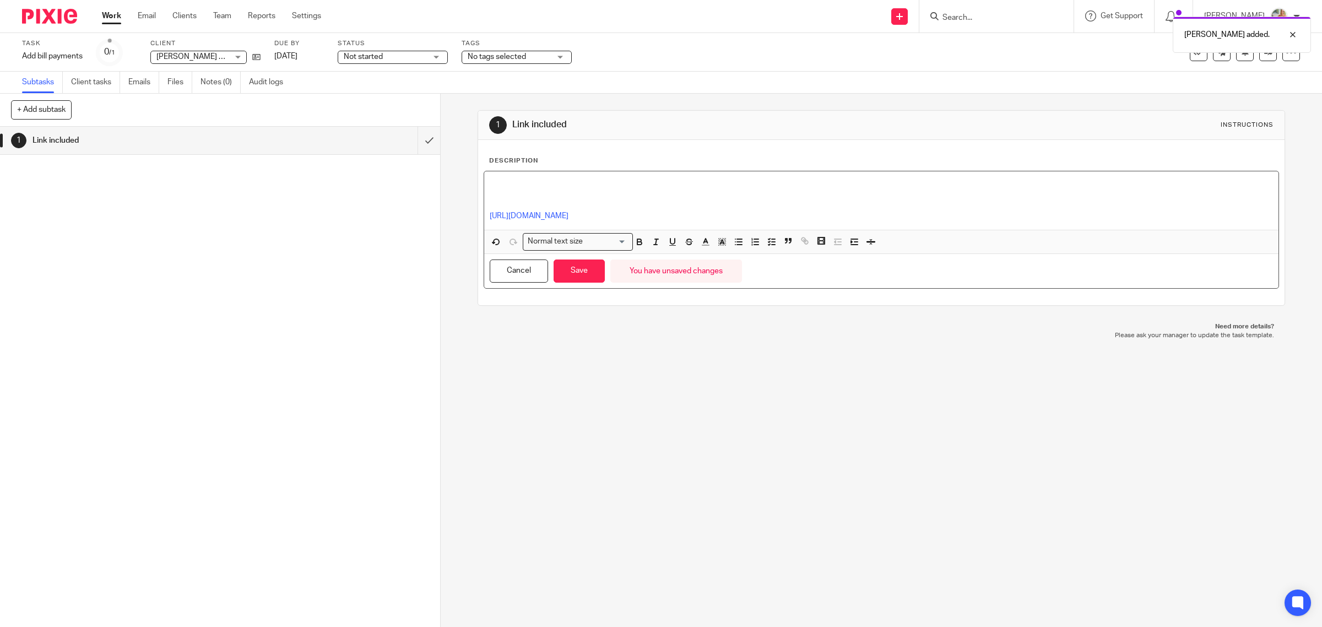
click at [516, 188] on p at bounding box center [882, 193] width 784 height 11
click at [571, 266] on button "Save" at bounding box center [579, 272] width 51 height 24
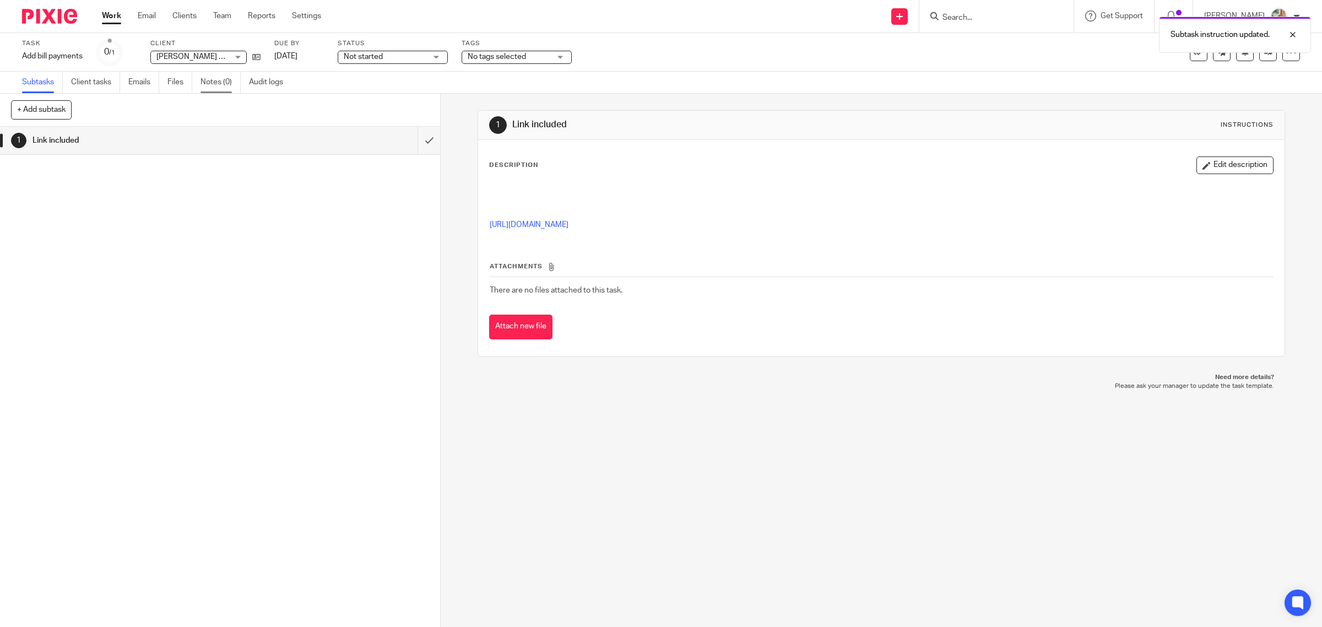
drag, startPoint x: 116, startPoint y: 17, endPoint x: 228, endPoint y: 84, distance: 130.0
click at [116, 15] on link "Work" at bounding box center [111, 15] width 19 height 11
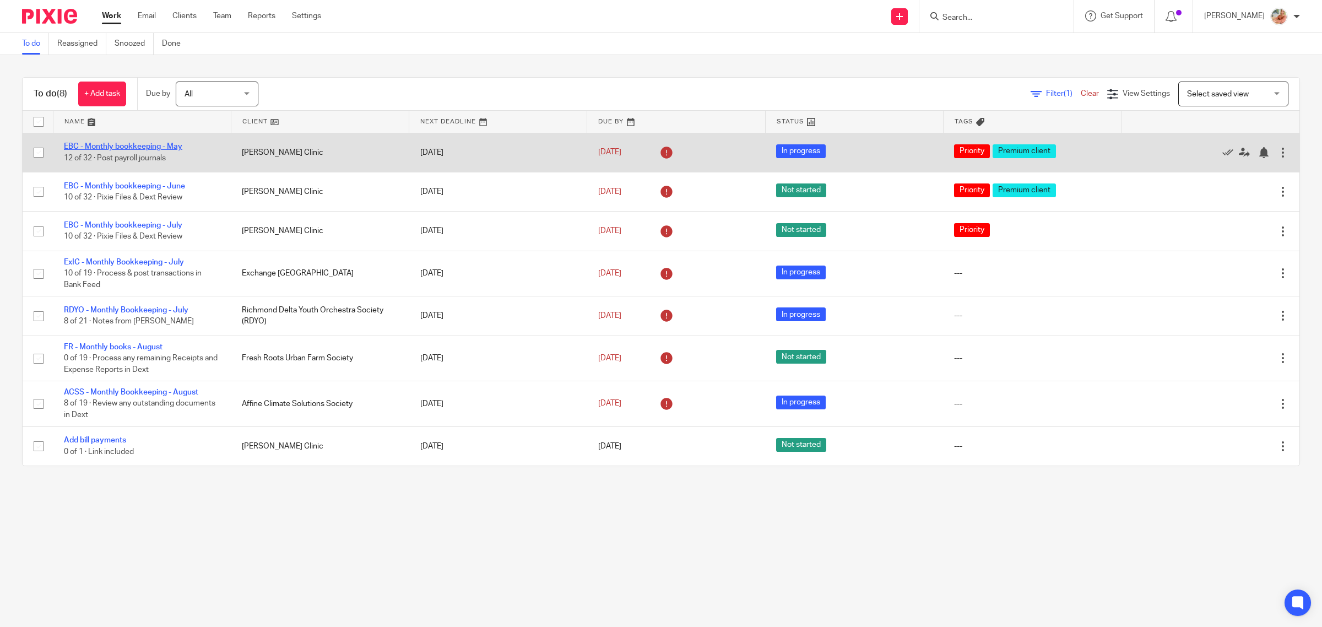
click at [132, 147] on link "EBC - Monthly bookkeeping - May" at bounding box center [123, 147] width 118 height 8
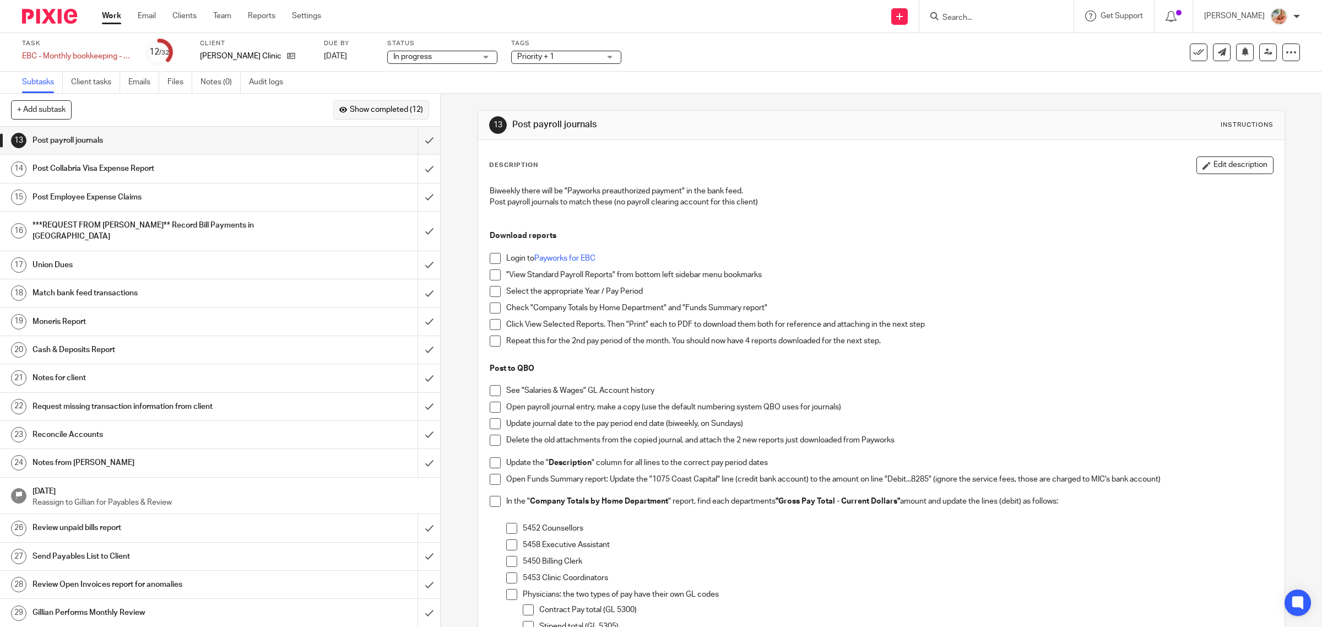
click at [371, 109] on span "Show completed (12)" at bounding box center [386, 110] width 73 height 9
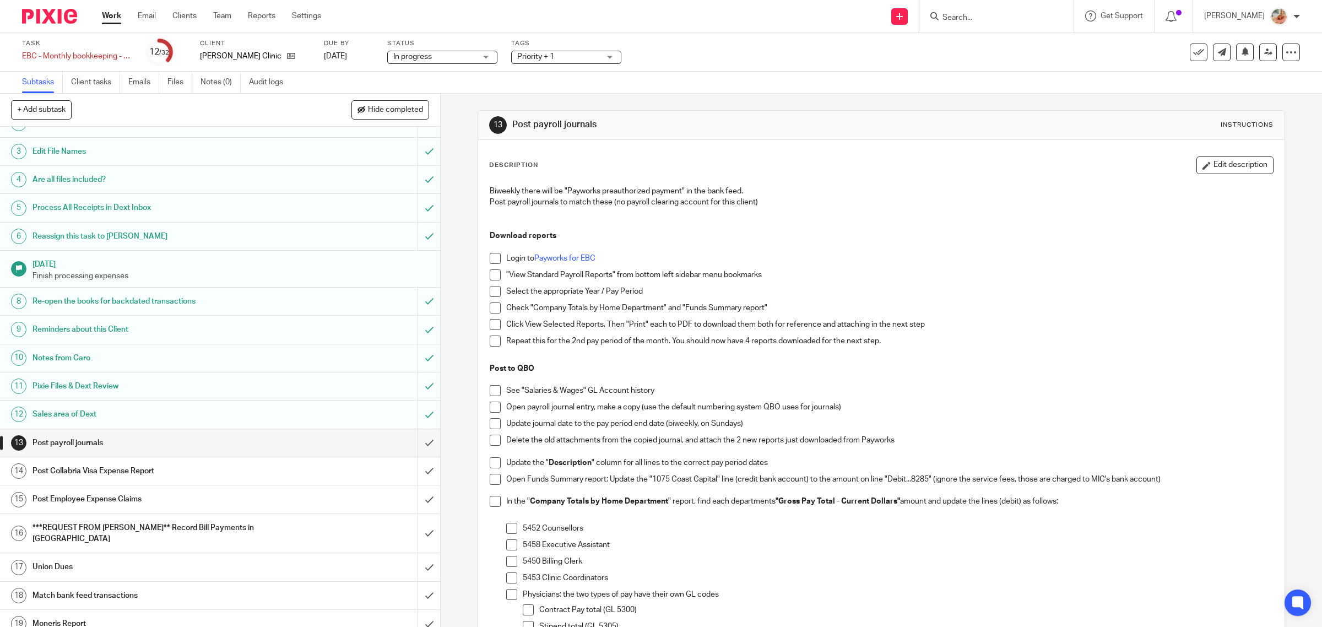
scroll to position [69, 0]
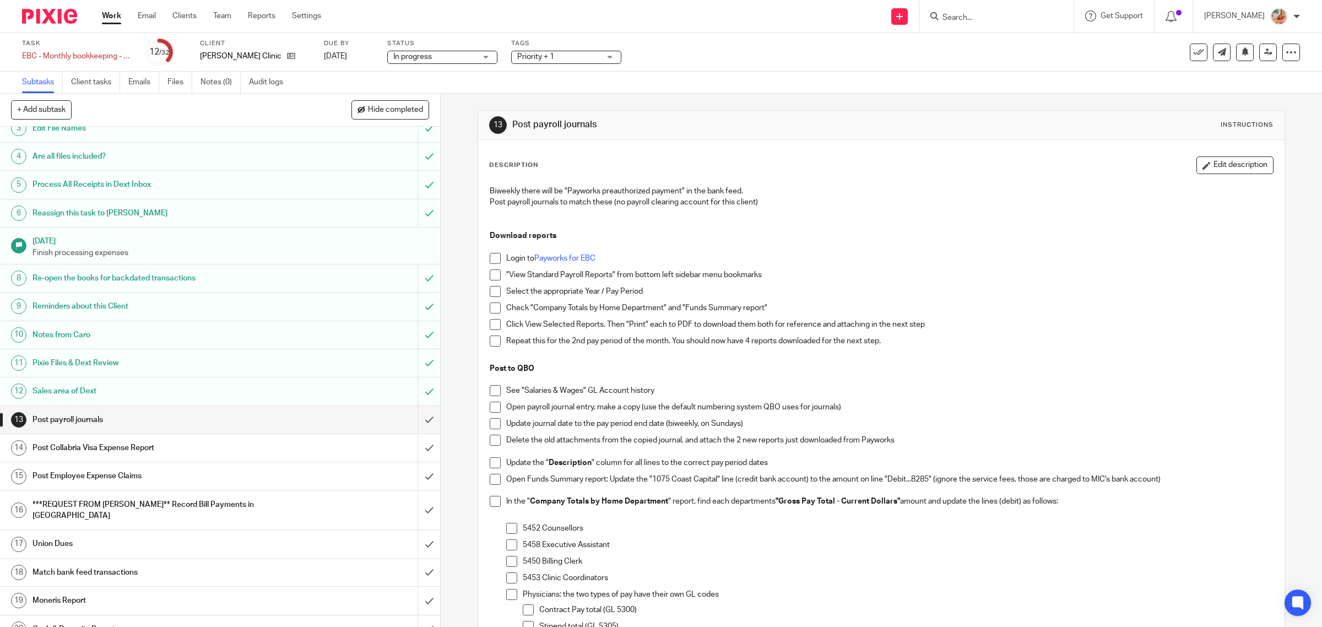
click at [227, 503] on h1 "***REQUEST FROM GILLIAN** Record Bill Payments in QBO" at bounding box center [158, 510] width 250 height 28
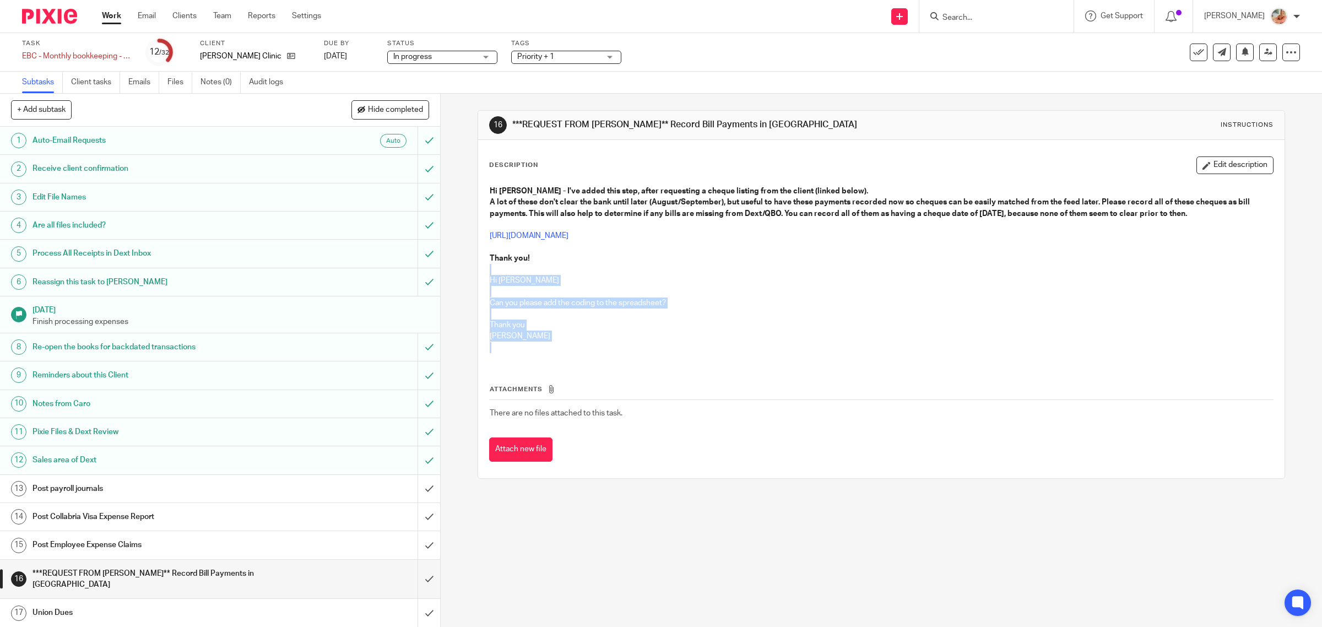
drag, startPoint x: 487, startPoint y: 337, endPoint x: 475, endPoint y: 271, distance: 67.6
click at [478, 271] on div "Description Edit description Hi Ciara - I've added this step, after requesting …" at bounding box center [881, 309] width 807 height 338
click at [556, 313] on p at bounding box center [882, 314] width 784 height 11
click at [555, 359] on div "Hi Ciara - I've added this step, after requesting a cheque listing from the cli…" at bounding box center [881, 270] width 795 height 181
drag, startPoint x: 519, startPoint y: 356, endPoint x: 520, endPoint y: 350, distance: 5.5
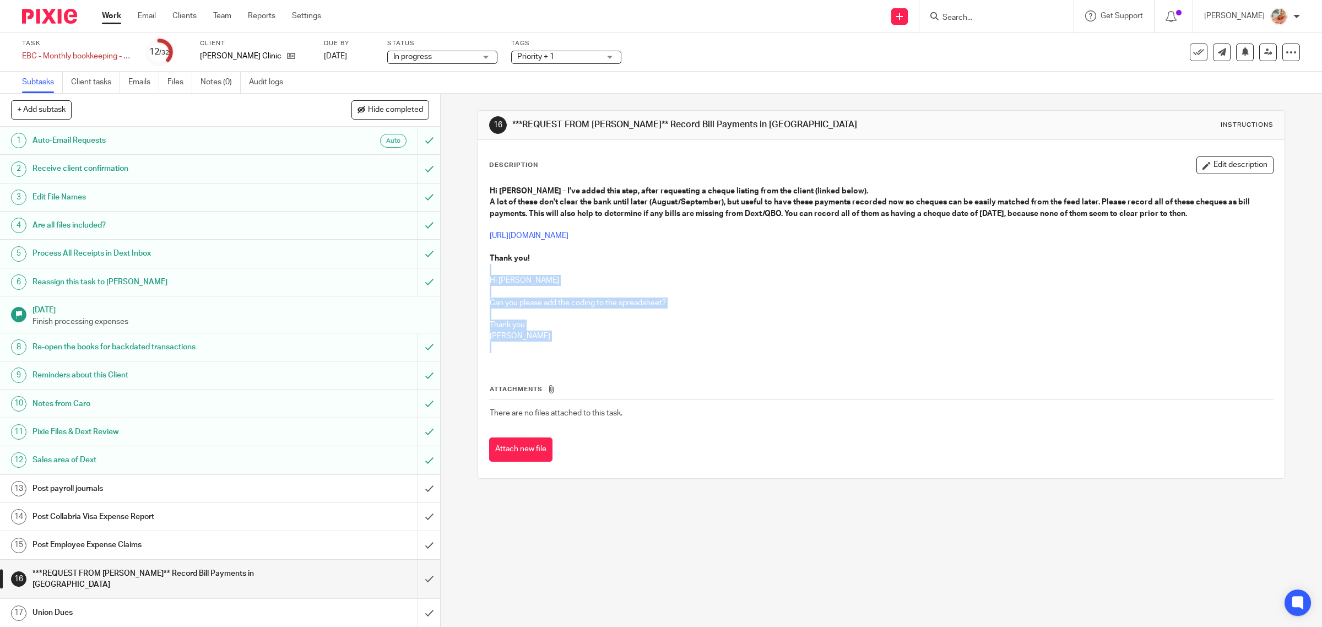
click at [521, 354] on div "Hi Ciara - I've added this step, after requesting a cheque listing from the cli…" at bounding box center [881, 270] width 795 height 181
click at [528, 354] on div "Hi Ciara - I've added this step, after requesting a cheque listing from the cli…" at bounding box center [881, 270] width 795 height 181
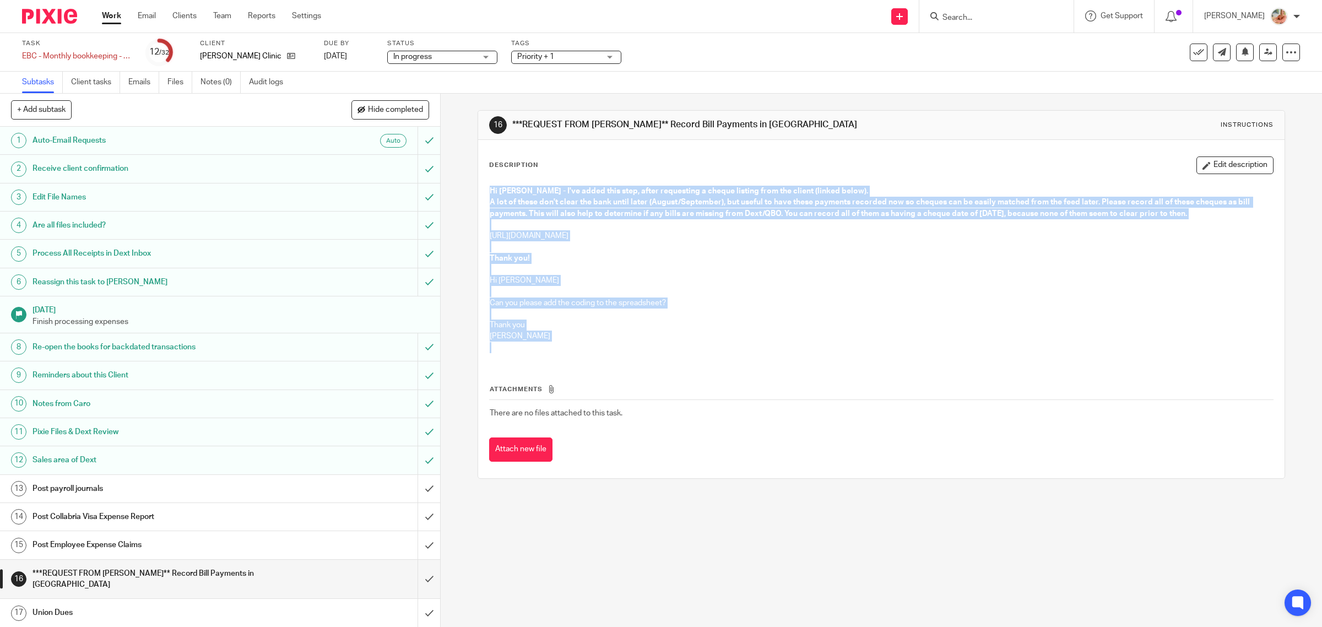
drag, startPoint x: 520, startPoint y: 343, endPoint x: 455, endPoint y: 191, distance: 165.4
click at [455, 191] on div "16 ***REQUEST FROM GILLIAN** Record Bill Payments in QBO Instructions Descripti…" at bounding box center [882, 360] width 882 height 533
copy div "Hi Ciara - I've added this step, after requesting a cheque listing from the cli…"
click at [120, 15] on link "Work" at bounding box center [111, 15] width 19 height 11
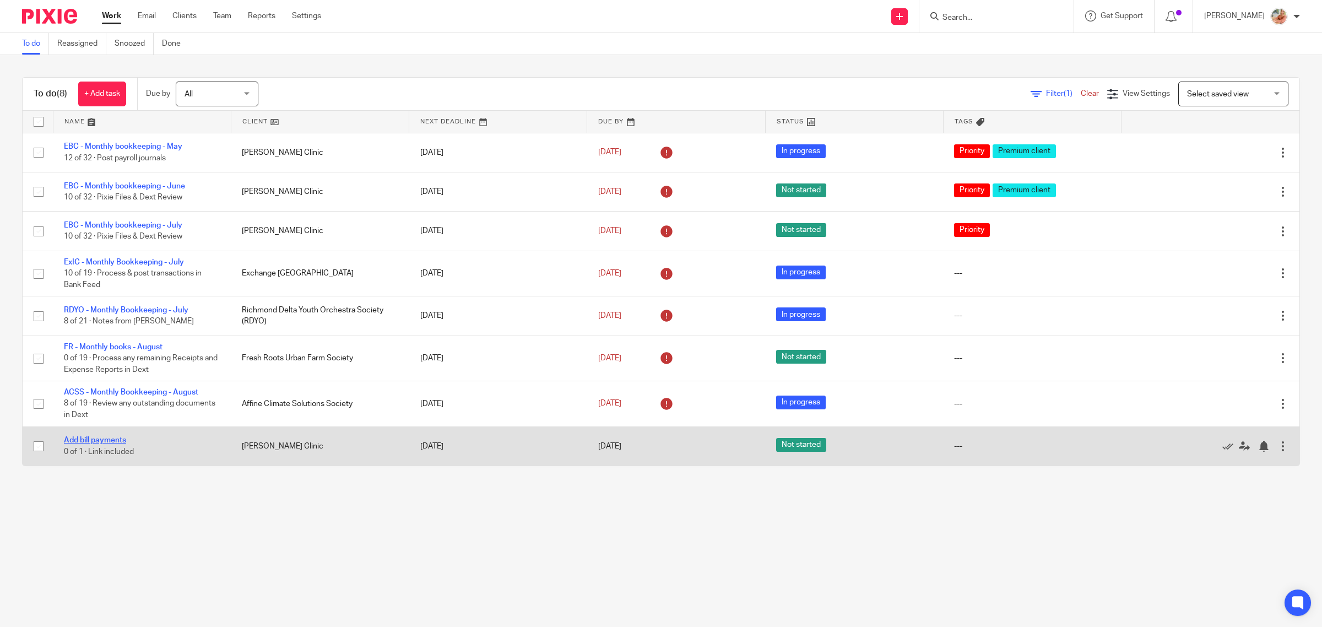
click at [105, 438] on link "Add bill payments" at bounding box center [95, 440] width 62 height 8
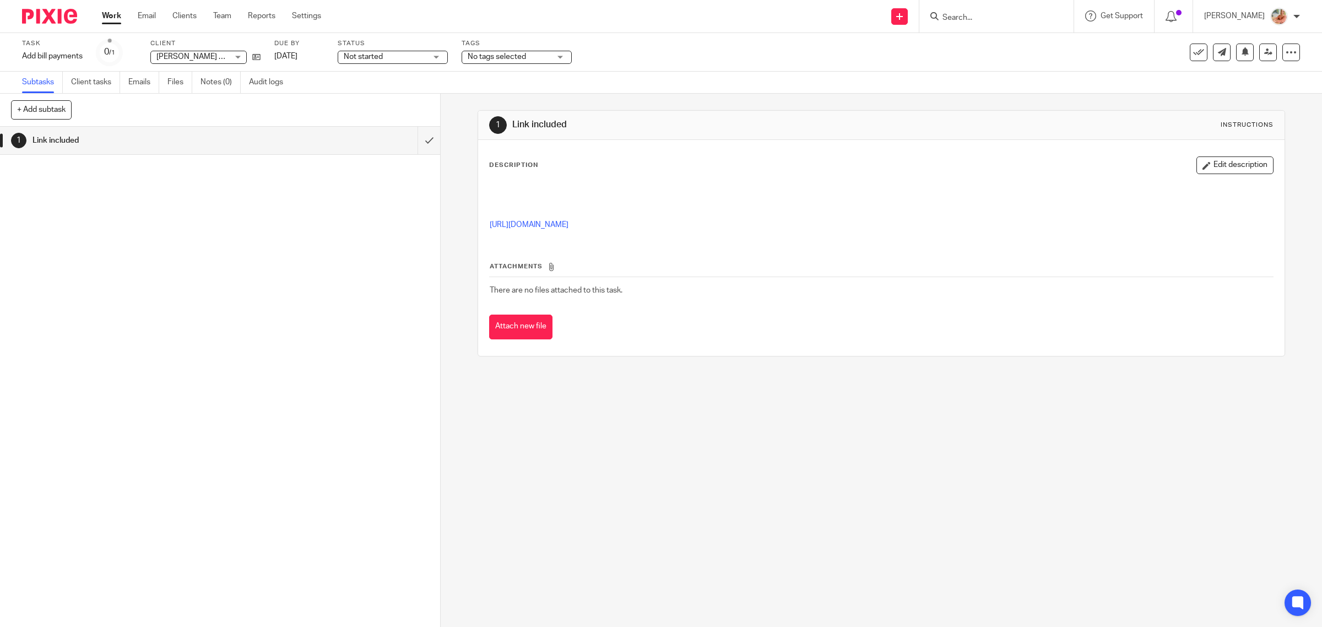
click at [1218, 165] on button "Edit description" at bounding box center [1235, 165] width 77 height 18
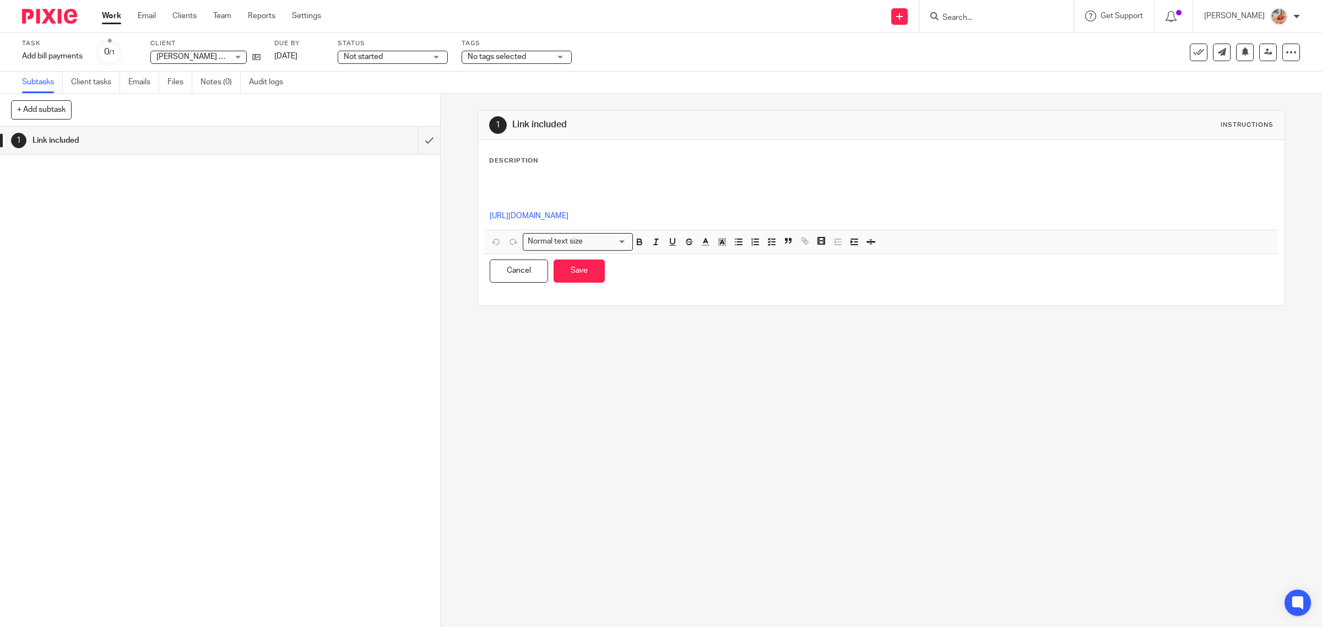
click at [533, 185] on p at bounding box center [882, 194] width 784 height 34
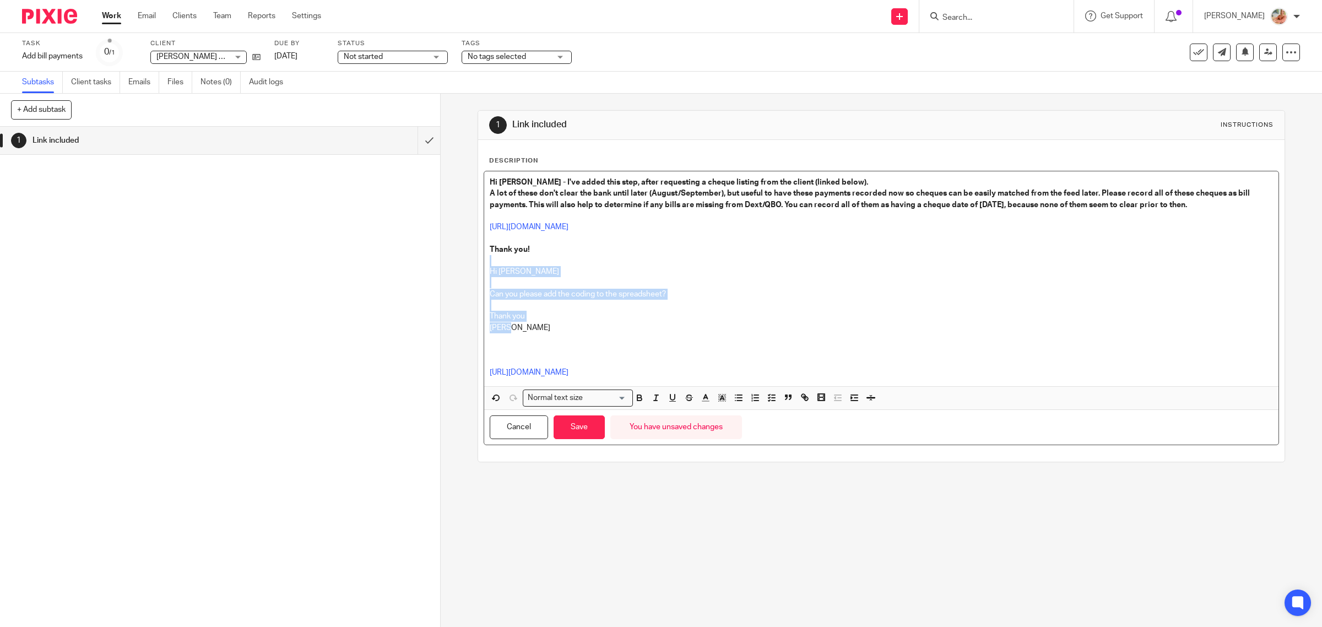
drag, startPoint x: 518, startPoint y: 332, endPoint x: 464, endPoint y: 266, distance: 85.8
click at [464, 266] on div "1 Link included Instructions Description Hi Ciara - I've added this step, after…" at bounding box center [882, 360] width 882 height 533
click at [725, 399] on rect "button" at bounding box center [725, 398] width 1 height 1
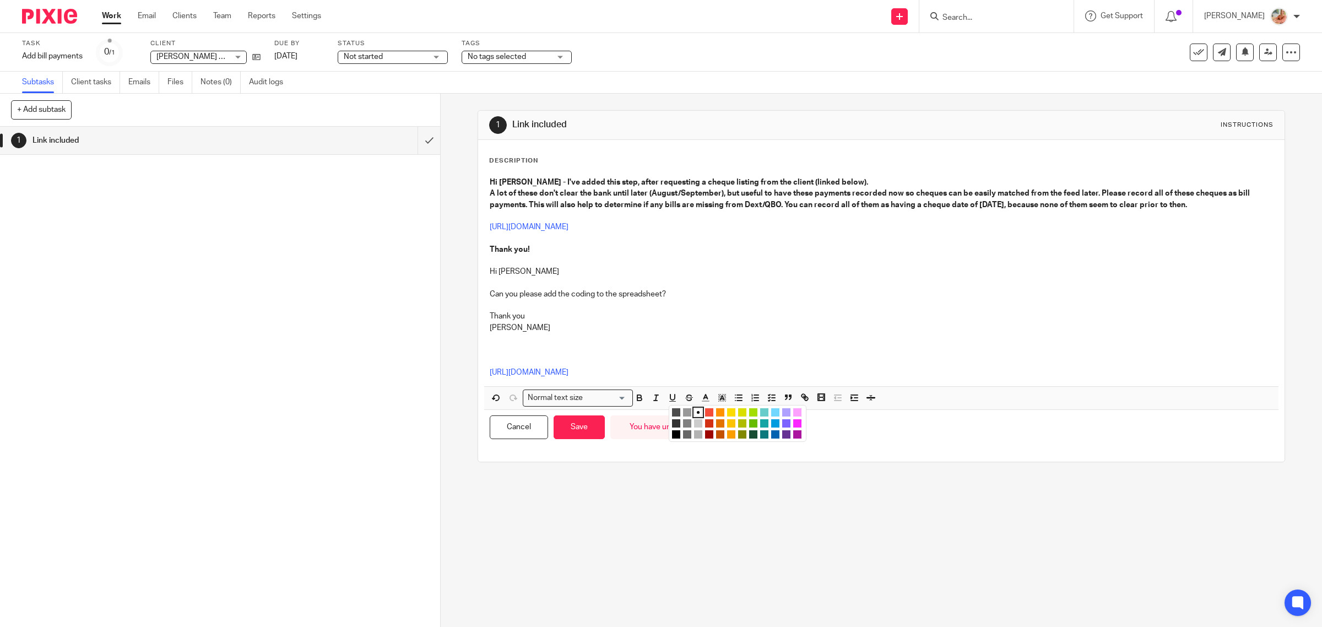
click at [793, 412] on li "color:#FDA1FF" at bounding box center [797, 412] width 8 height 8
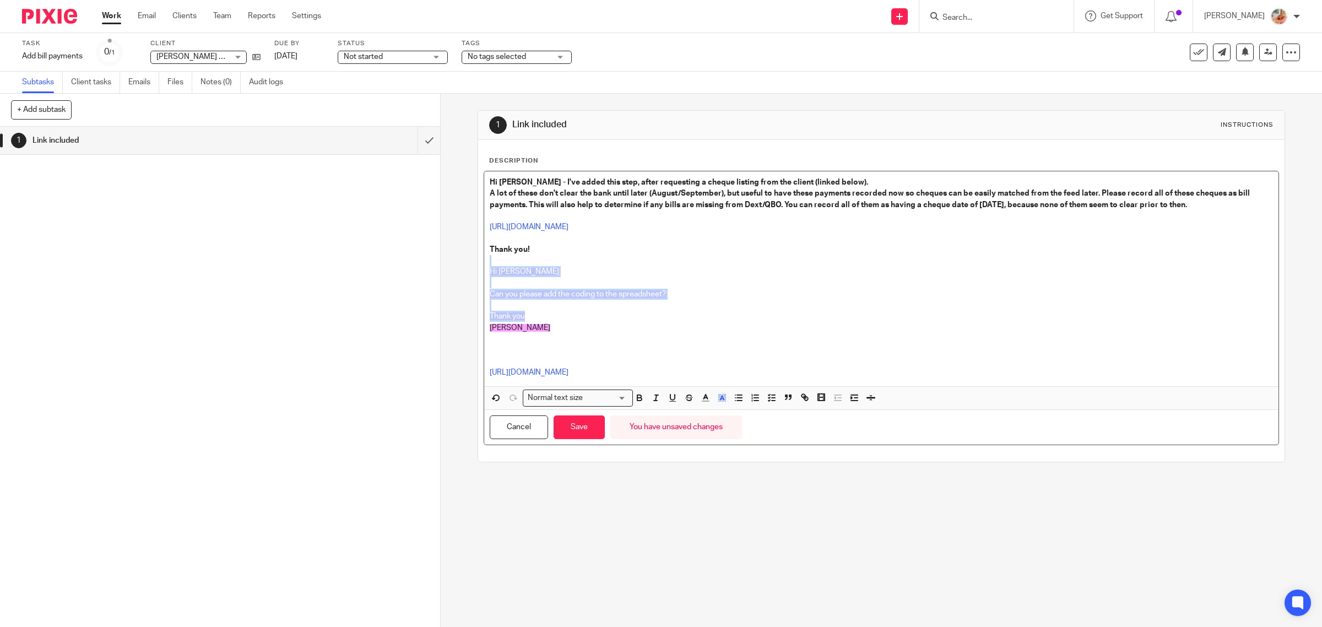
click at [631, 326] on p "Ciara" at bounding box center [882, 327] width 784 height 11
click at [554, 301] on p at bounding box center [882, 305] width 784 height 11
click at [556, 295] on span "Can you please add the coding to the spreadsheet?" at bounding box center [578, 294] width 176 height 8
click at [563, 293] on span "Can you please add the coding to the spreadsheet?" at bounding box center [578, 294] width 176 height 8
click at [569, 296] on span "Can you please add the coding to the spreadsheet?" at bounding box center [578, 294] width 176 height 8
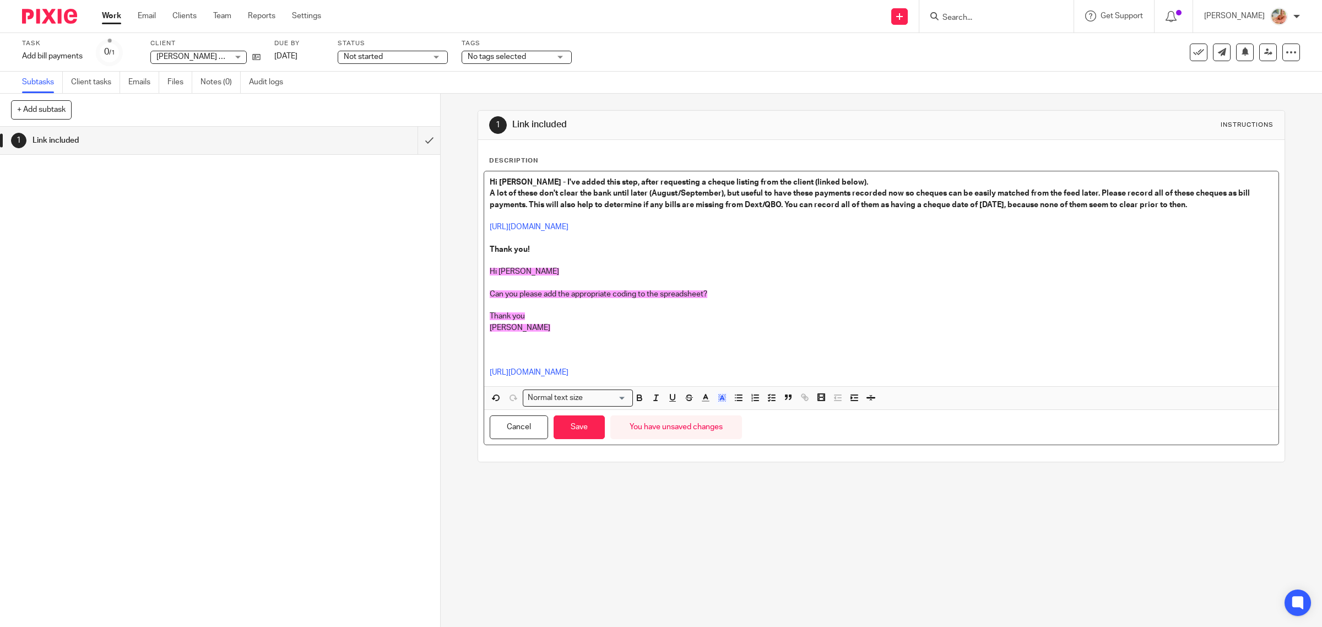
click at [712, 298] on p "Can you please add the appropriate coding to the spreadsheet?" at bounding box center [882, 294] width 784 height 11
click at [572, 425] on button "Save" at bounding box center [579, 427] width 51 height 24
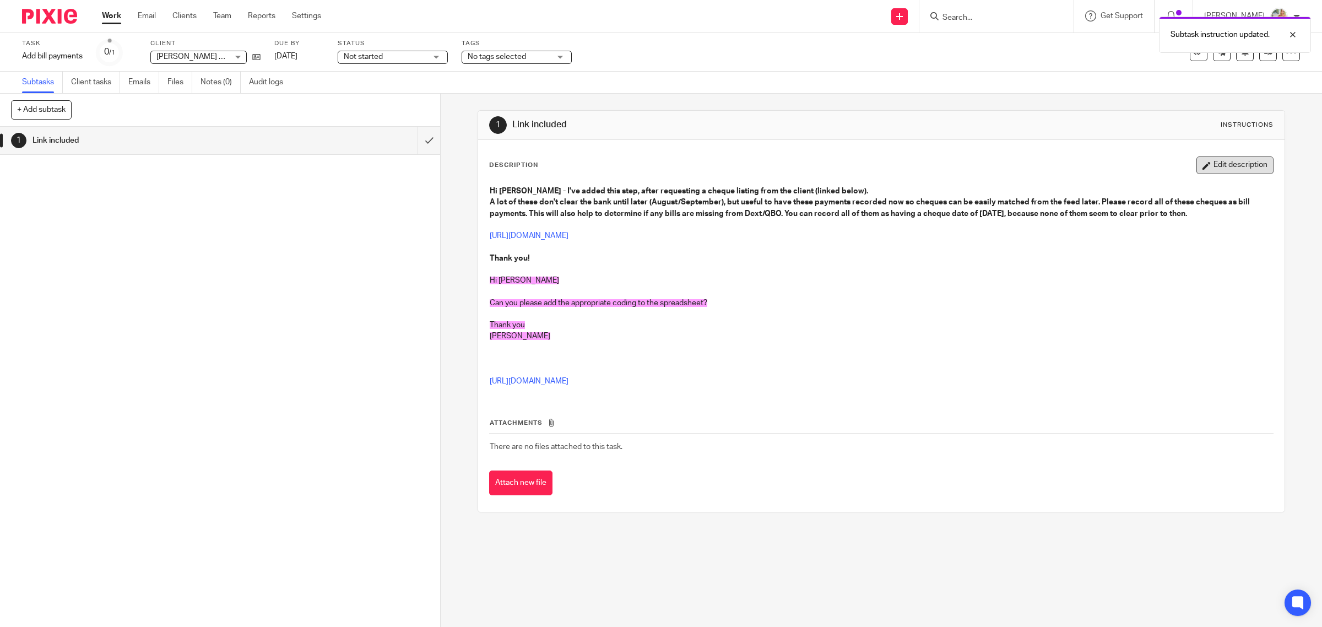
click at [1197, 161] on button "Edit description" at bounding box center [1235, 165] width 77 height 18
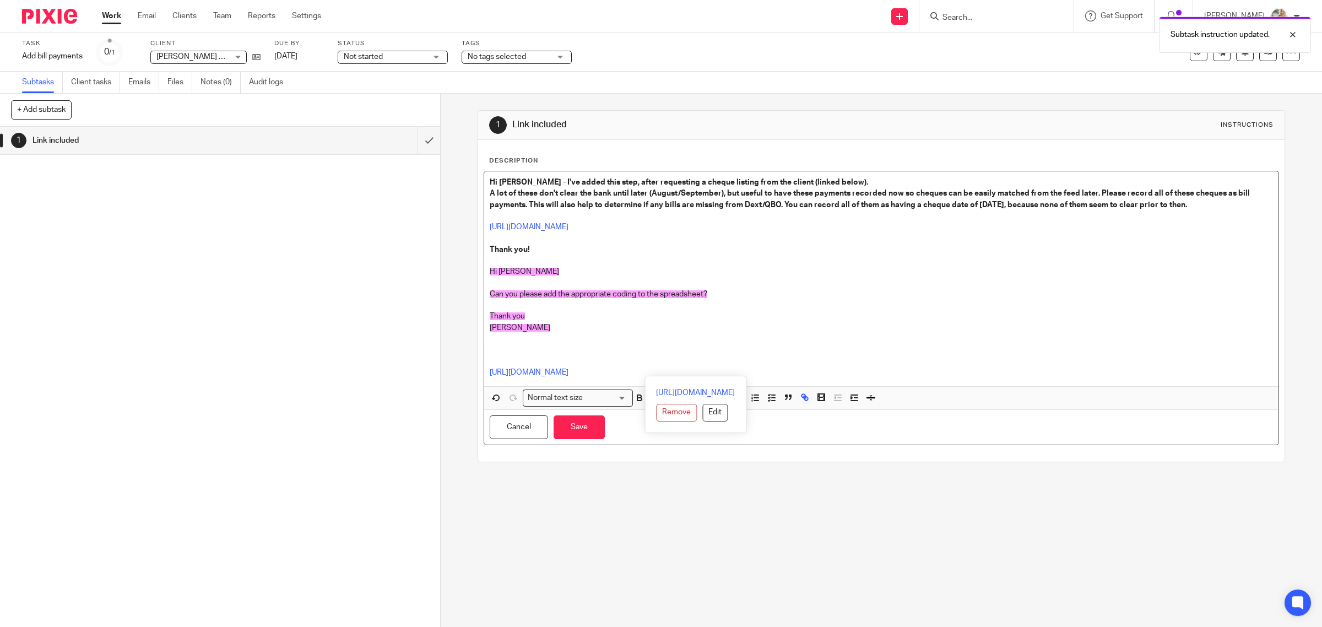
drag, startPoint x: 935, startPoint y: 371, endPoint x: 447, endPoint y: 356, distance: 488.4
click at [447, 356] on div "1 Link included Instructions Description Hi Ciara - I've added this step, after…" at bounding box center [882, 360] width 882 height 533
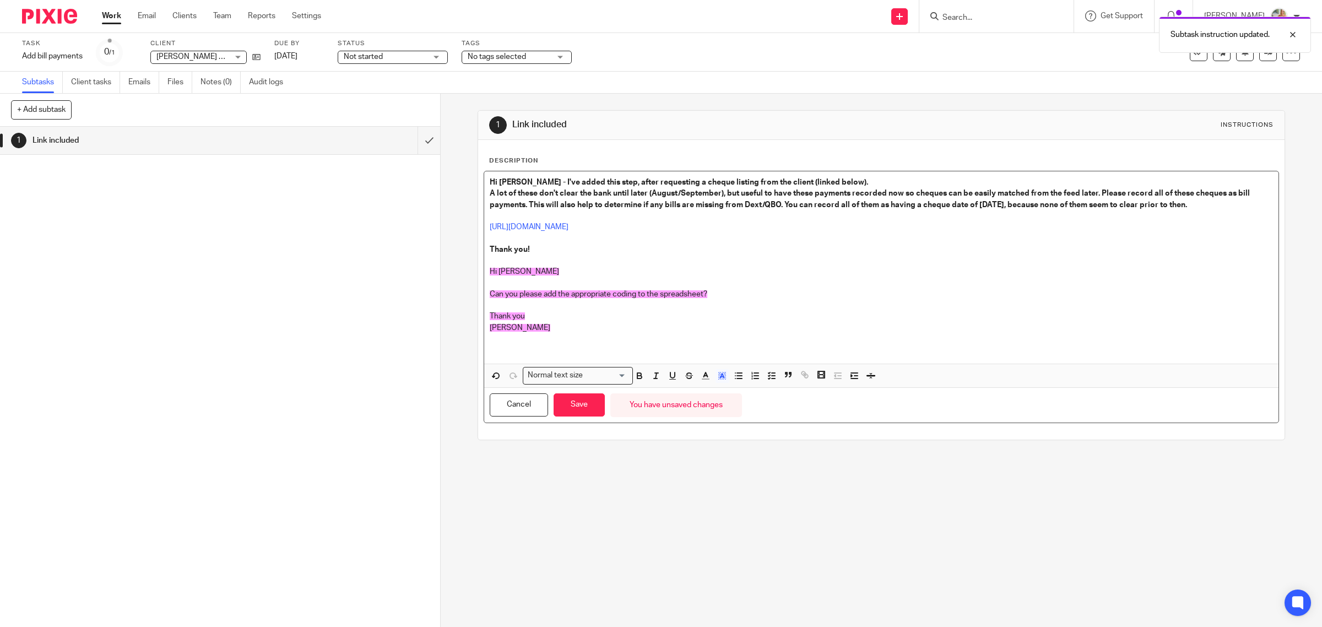
click at [747, 296] on p "Can you please add the appropriate coding to the spreadsheet?" at bounding box center [882, 294] width 784 height 11
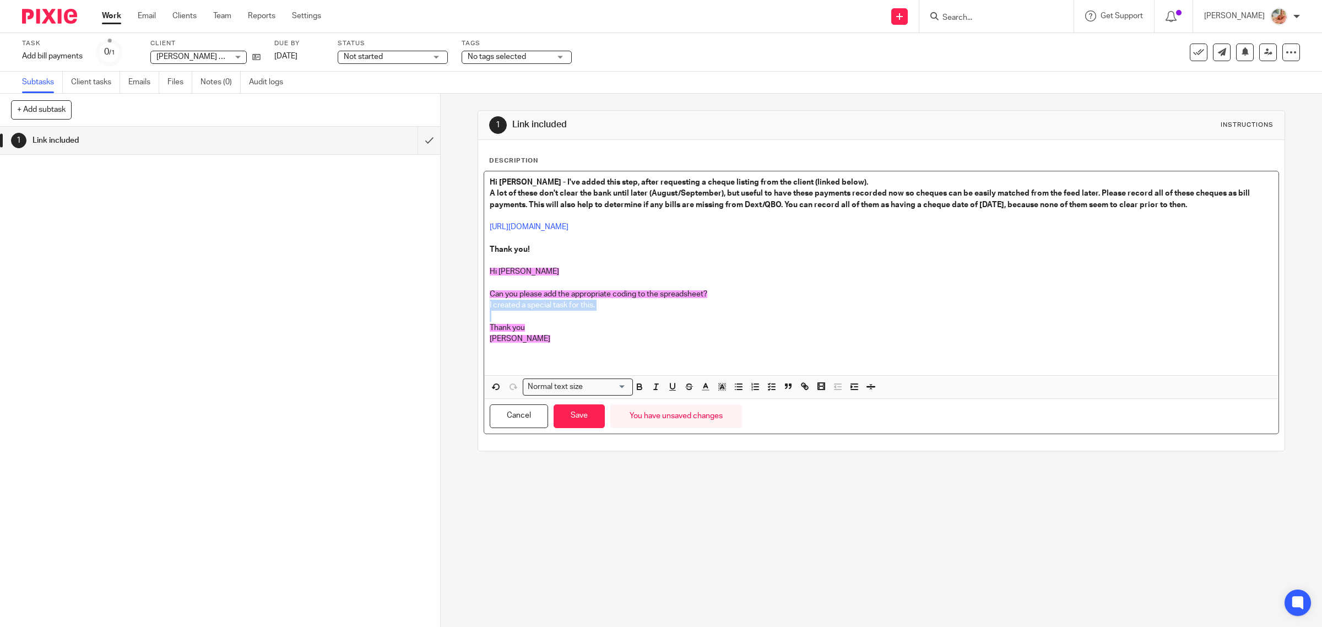
drag, startPoint x: 577, startPoint y: 311, endPoint x: 471, endPoint y: 307, distance: 105.9
click at [471, 307] on div "1 Link included Instructions Description Hi Ciara - I've added this step, after…" at bounding box center [882, 360] width 882 height 533
click at [584, 335] on p "[PERSON_NAME]" at bounding box center [882, 338] width 784 height 11
drag, startPoint x: 605, startPoint y: 306, endPoint x: 446, endPoint y: 301, distance: 158.7
click at [446, 301] on div "1 Link included Instructions Description Hi Ciara - I've added this step, after…" at bounding box center [882, 360] width 882 height 533
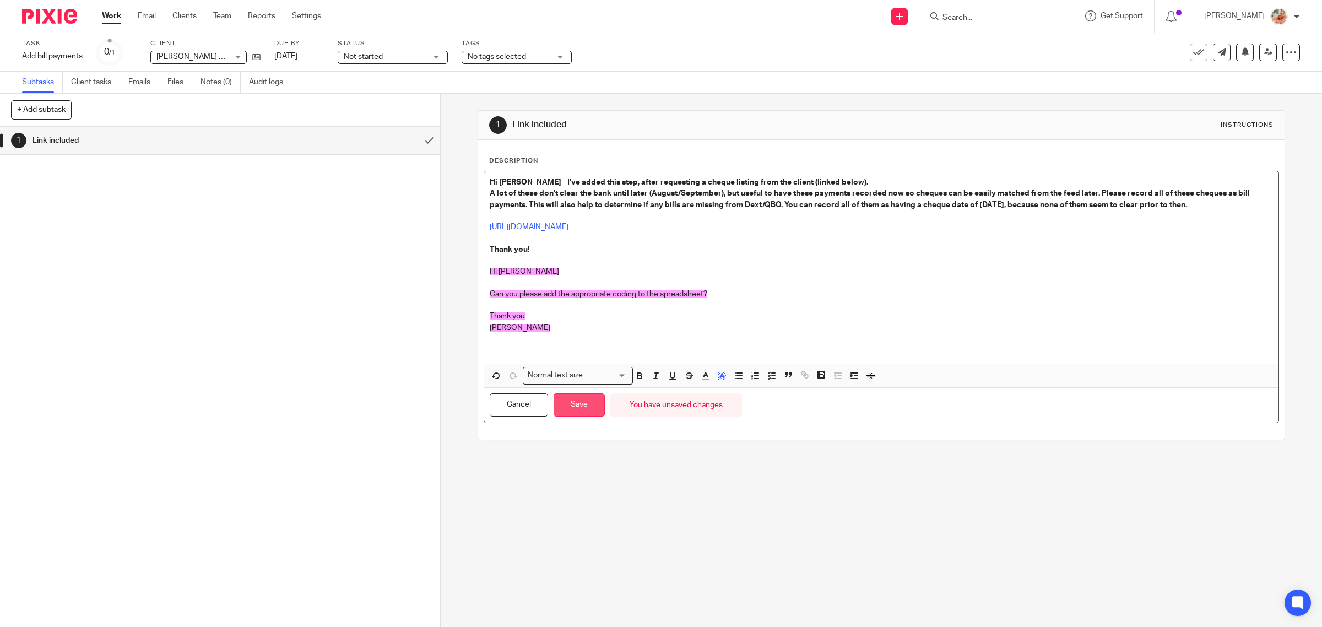
click at [570, 403] on button "Save" at bounding box center [579, 405] width 51 height 24
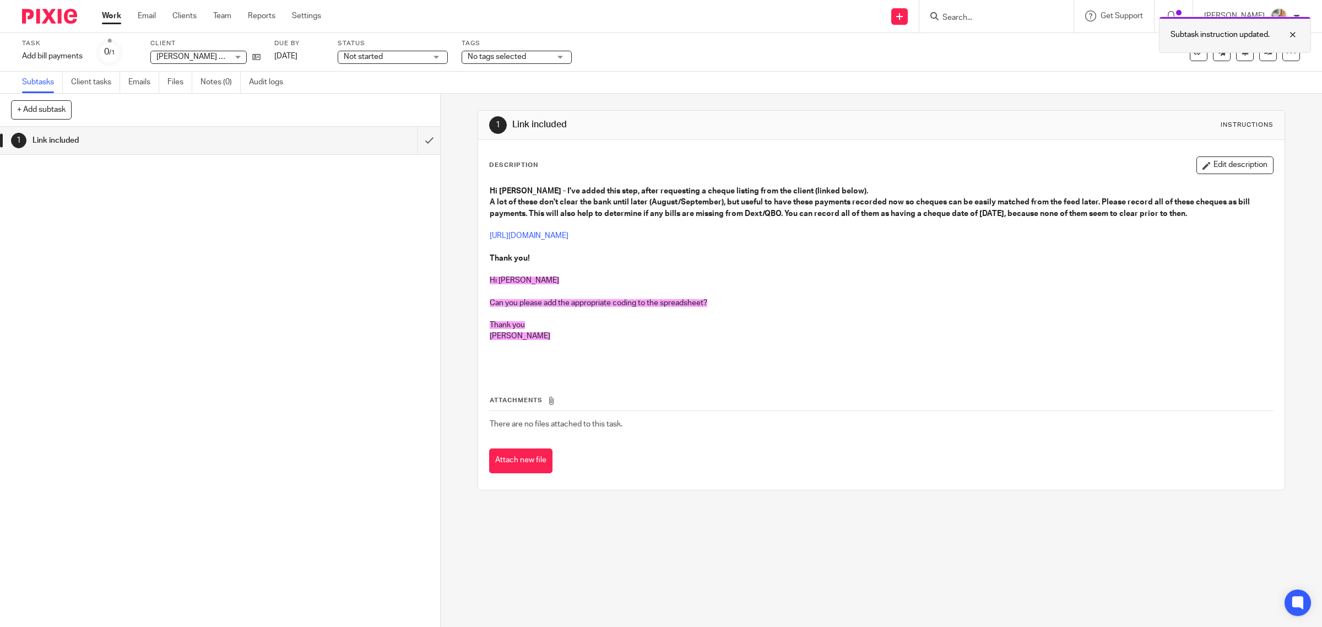
click at [1294, 34] on div at bounding box center [1285, 34] width 30 height 13
click at [569, 234] on link "https://docs.google.com/spreadsheets/d/1LhJ0ezugZemSqu2QeF1qm0AOfgAPKcBDJ_ZaDR-…" at bounding box center [529, 236] width 79 height 8
drag, startPoint x: 1199, startPoint y: 163, endPoint x: 886, endPoint y: 228, distance: 319.5
click at [1199, 163] on button "Edit description" at bounding box center [1235, 165] width 77 height 18
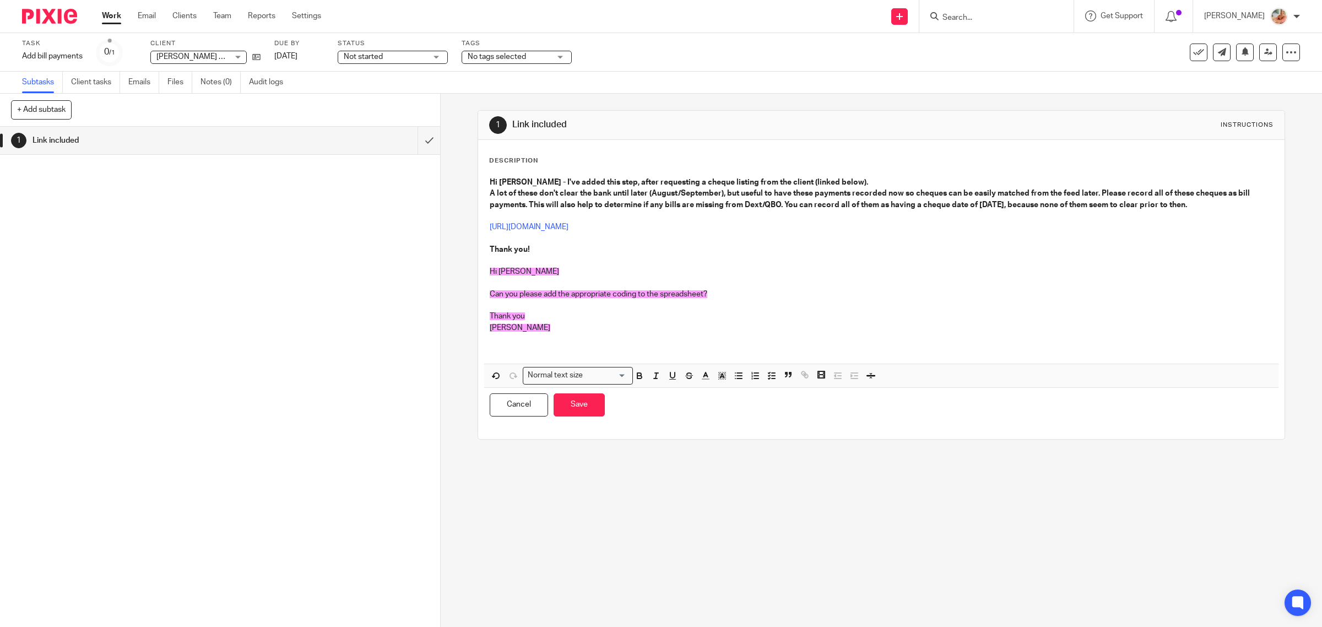
click at [722, 294] on p "Can you please add the appropriate coding to the spreadsheet?" at bounding box center [882, 294] width 784 height 11
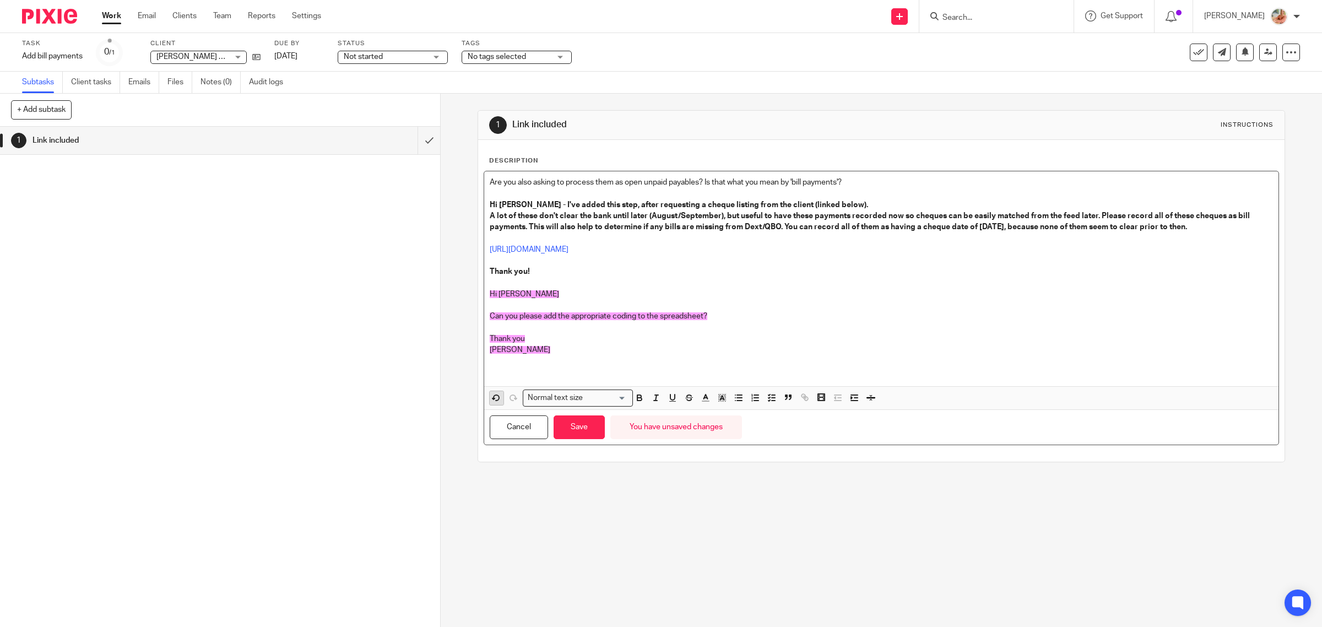
click at [498, 397] on button "button" at bounding box center [497, 398] width 14 height 14
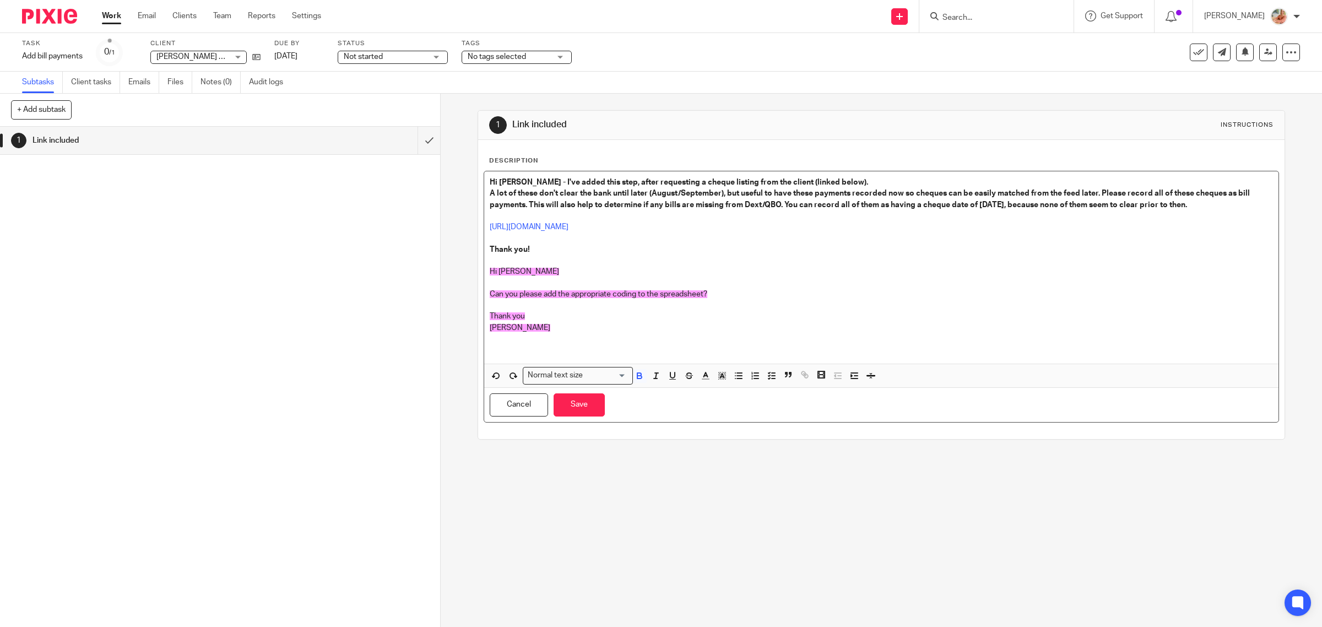
click at [709, 293] on p "Can you please add the appropriate coding to the spreadsheet?" at bounding box center [882, 294] width 784 height 11
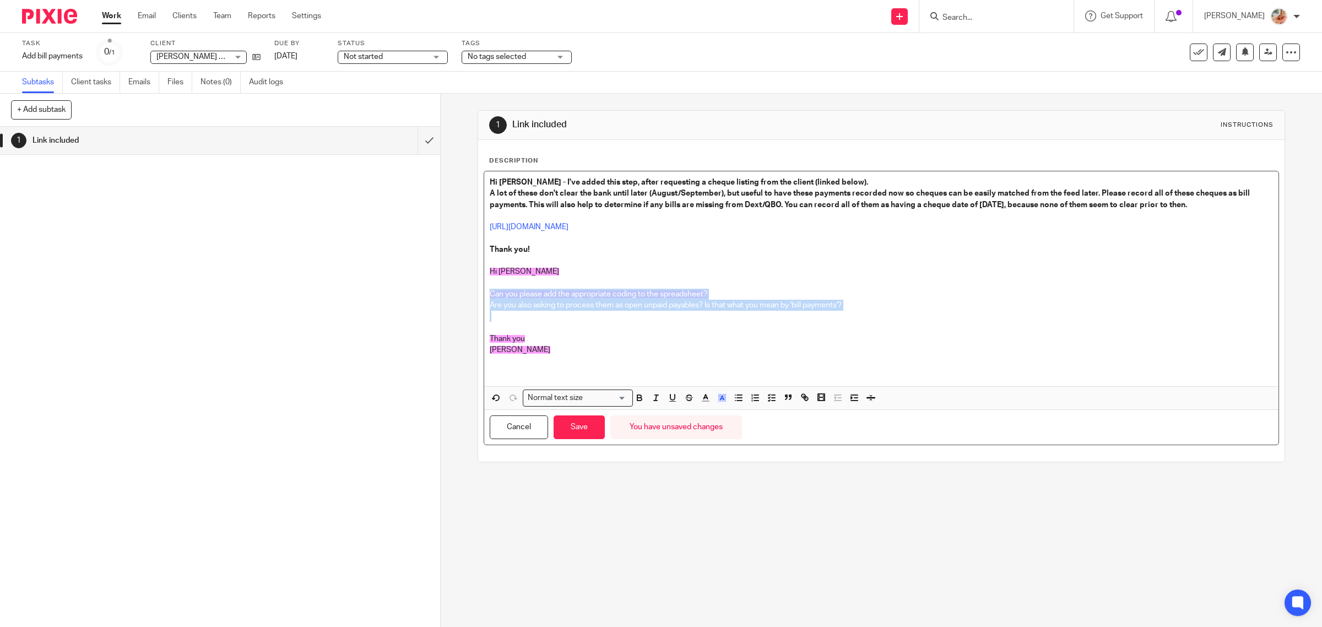
drag, startPoint x: 508, startPoint y: 306, endPoint x: 409, endPoint y: 295, distance: 99.2
click at [409, 295] on div "+ Add subtask Cancel + Add 1 Link included Apply template Select one of the fol…" at bounding box center [661, 360] width 1322 height 533
click at [601, 345] on p "Ciara" at bounding box center [882, 349] width 784 height 11
drag, startPoint x: 873, startPoint y: 309, endPoint x: 436, endPoint y: 304, distance: 436.9
click at [441, 304] on div "1 Link included Instructions Description Hi Ciara - I've added this step, after…" at bounding box center [882, 360] width 882 height 533
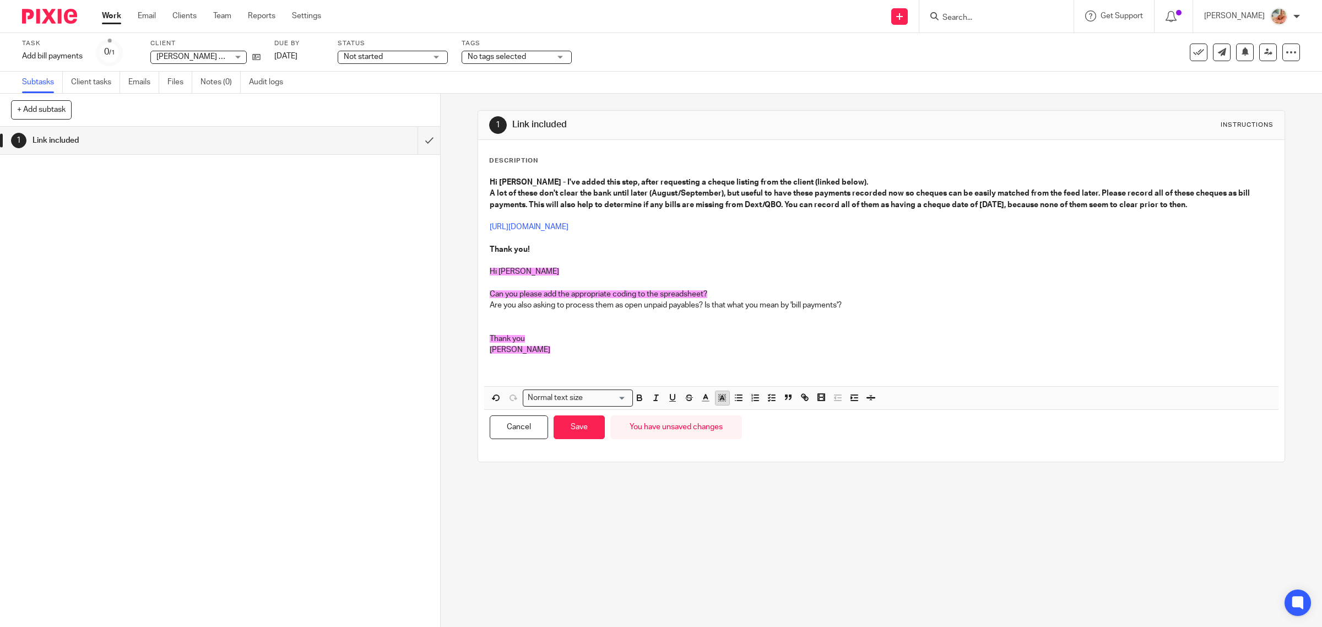
click at [725, 399] on rect "button" at bounding box center [725, 398] width 1 height 1
click at [793, 412] on li "color:#FDA1FF" at bounding box center [797, 412] width 8 height 8
click at [571, 434] on button "Save" at bounding box center [579, 427] width 51 height 24
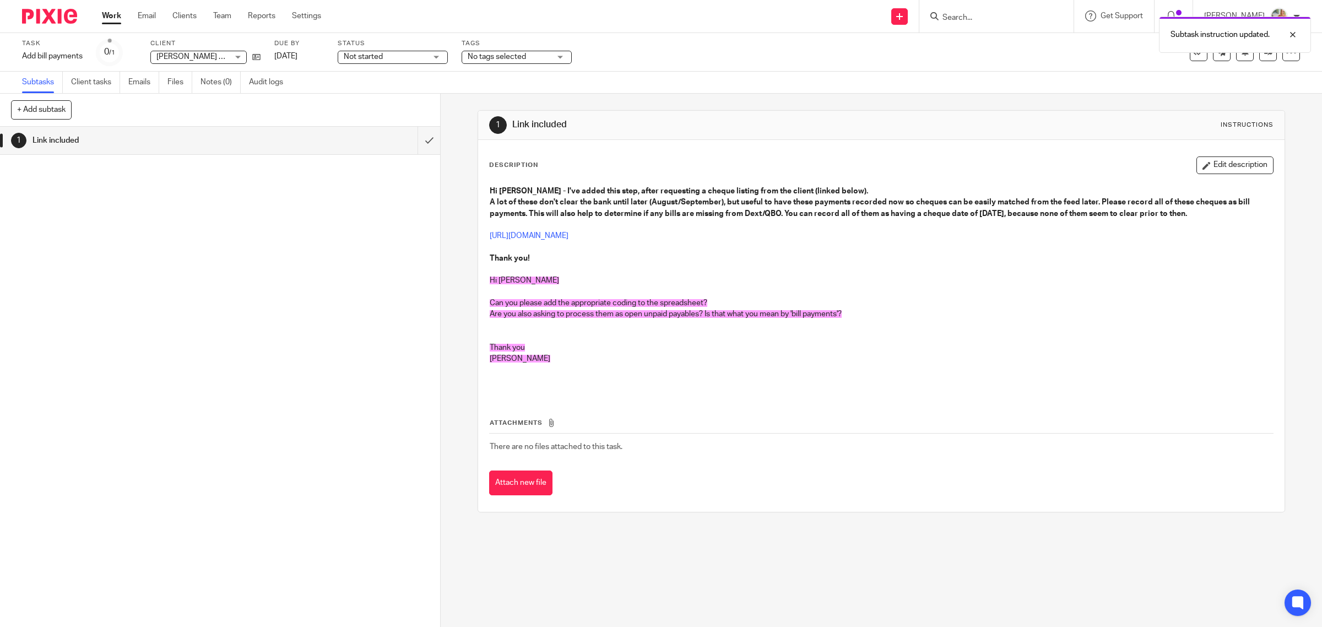
click at [632, 350] on div "Hi Ciara - I've added this step, after requesting a cheque listing from the cli…" at bounding box center [881, 287] width 795 height 215
click at [1264, 56] on icon at bounding box center [1268, 52] width 8 height 8
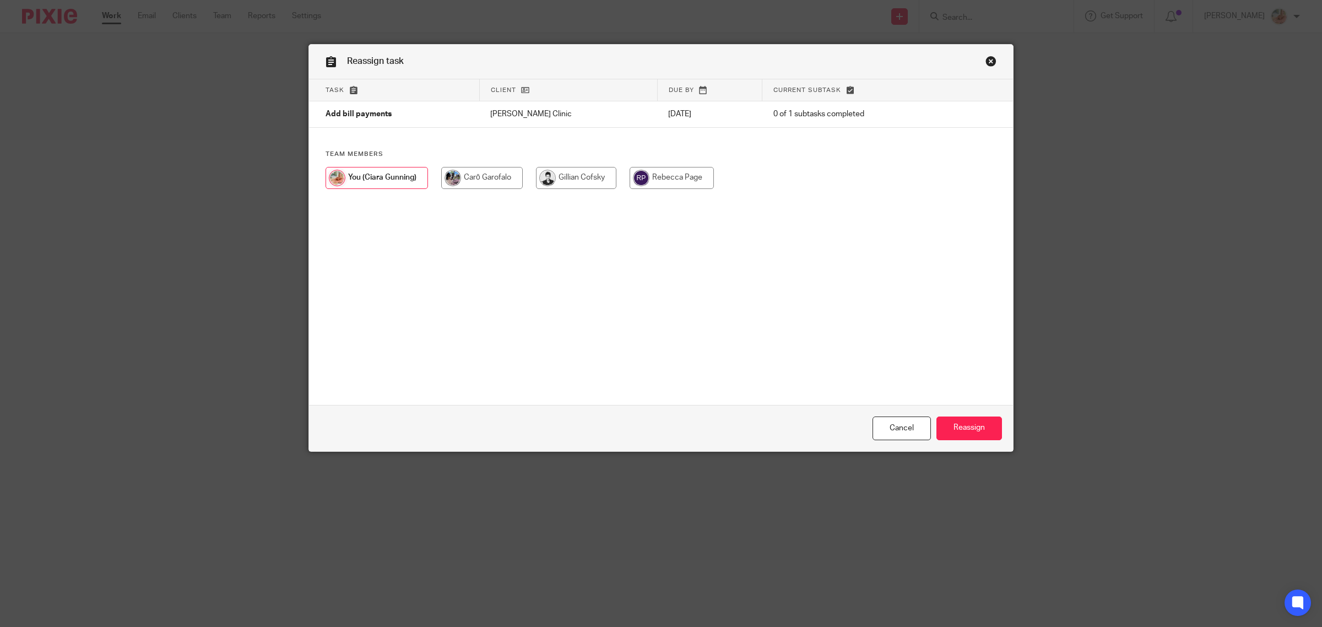
click at [583, 186] on input "radio" at bounding box center [576, 178] width 80 height 22
radio input "true"
click at [959, 420] on input "Reassign" at bounding box center [970, 429] width 66 height 24
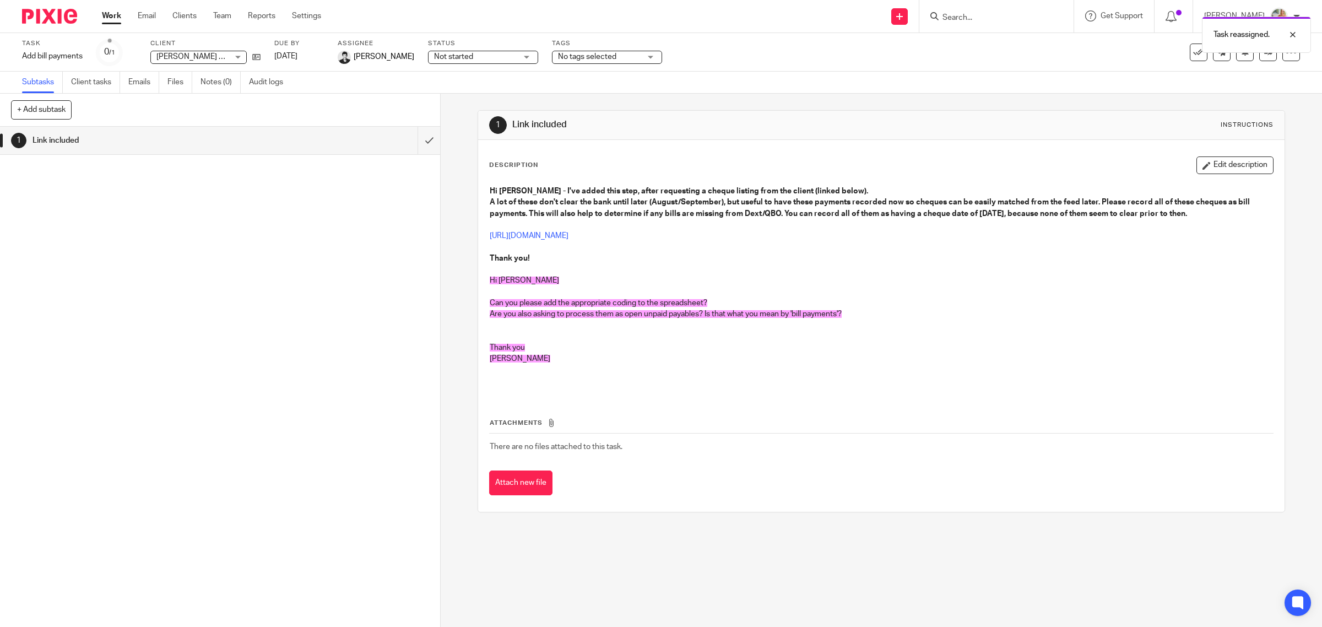
click at [113, 12] on link "Work" at bounding box center [111, 15] width 19 height 11
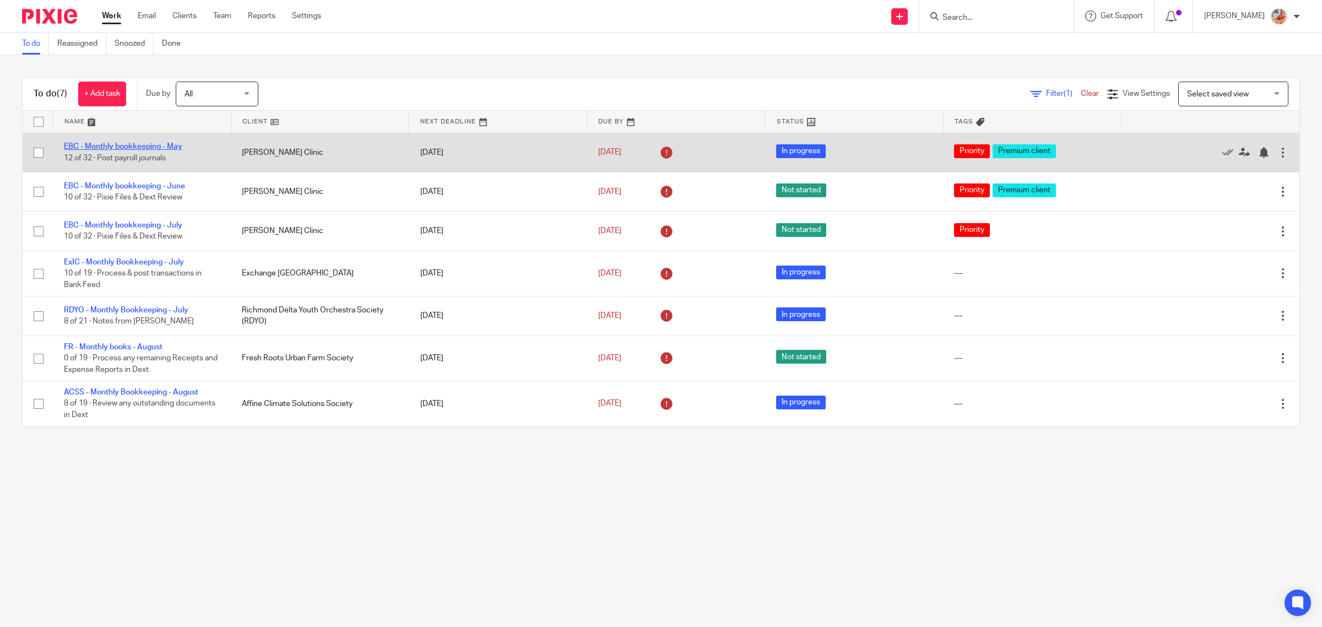
click at [142, 147] on link "EBC - Monthly bookkeeping - May" at bounding box center [123, 147] width 118 height 8
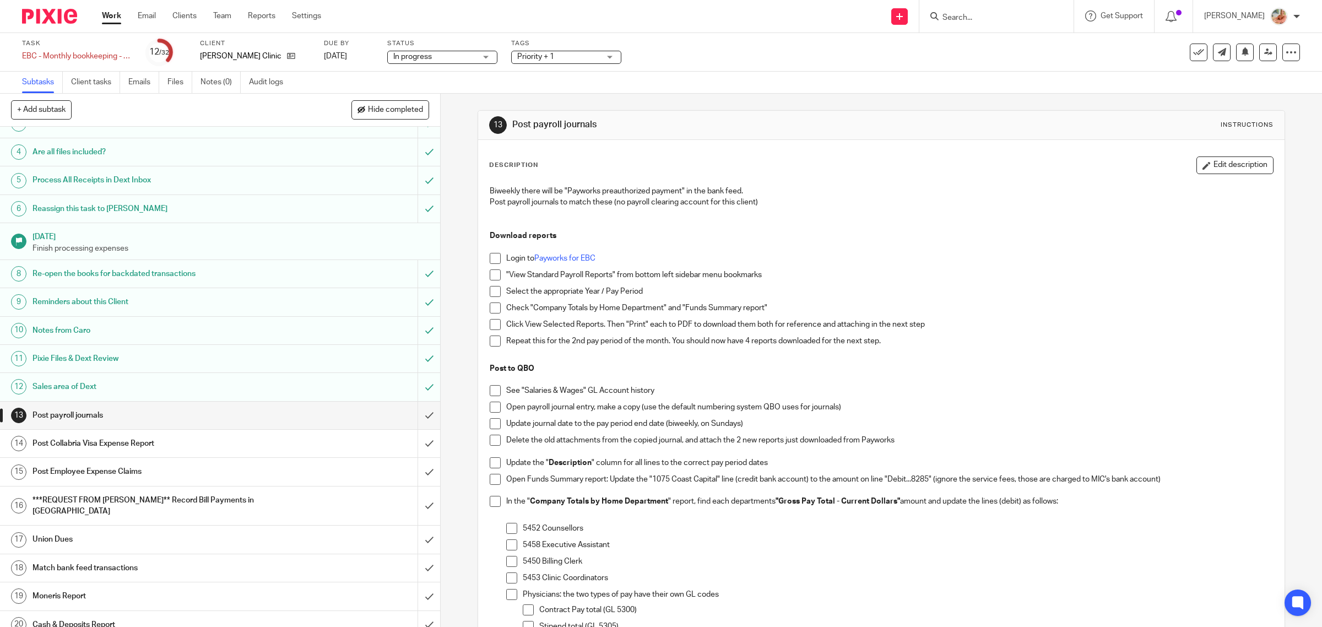
scroll to position [138, 0]
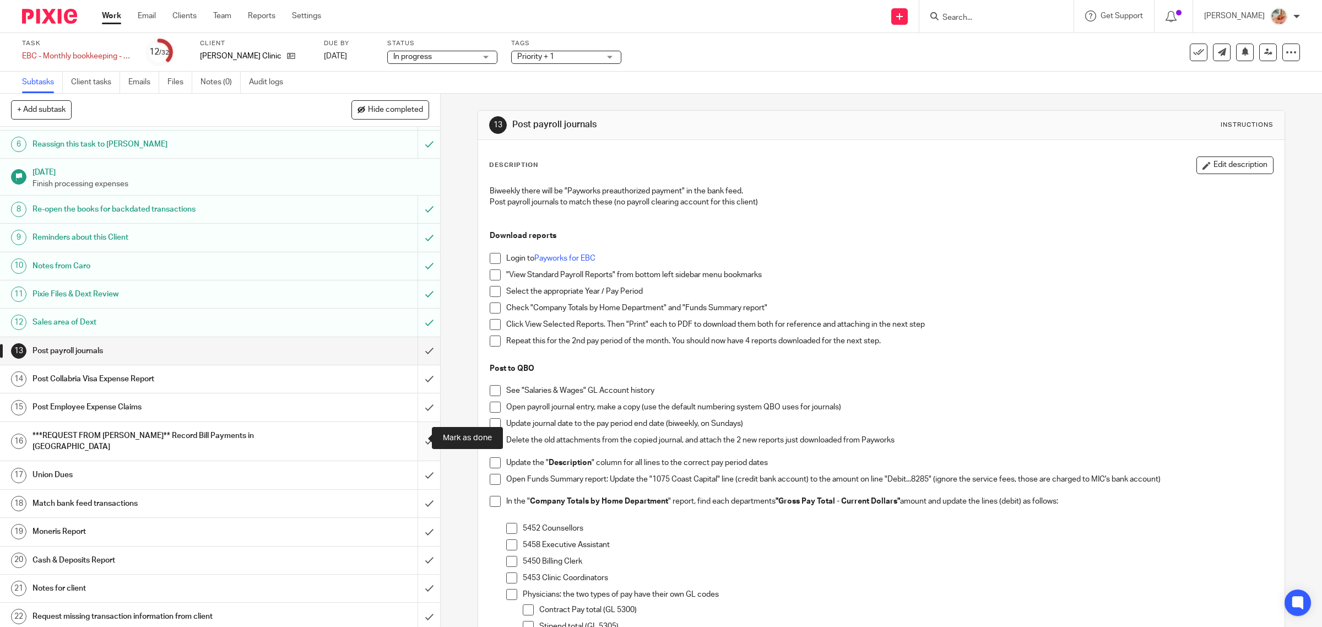
click at [417, 441] on input "submit" at bounding box center [220, 441] width 440 height 39
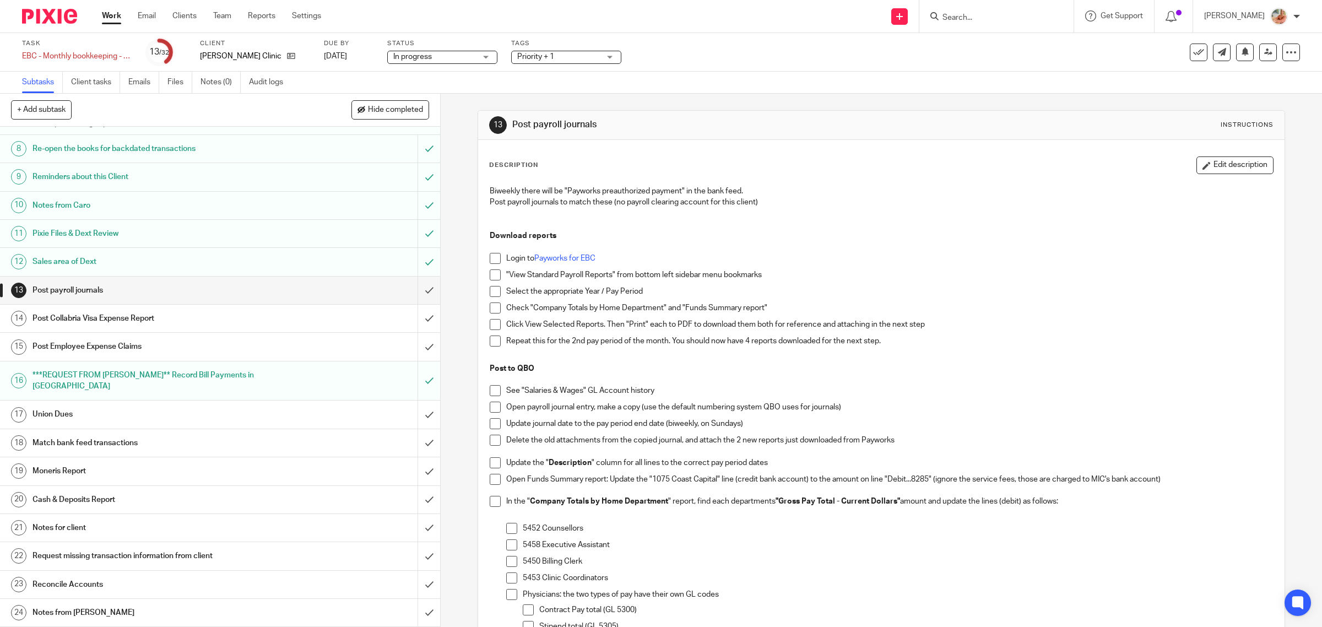
scroll to position [275, 0]
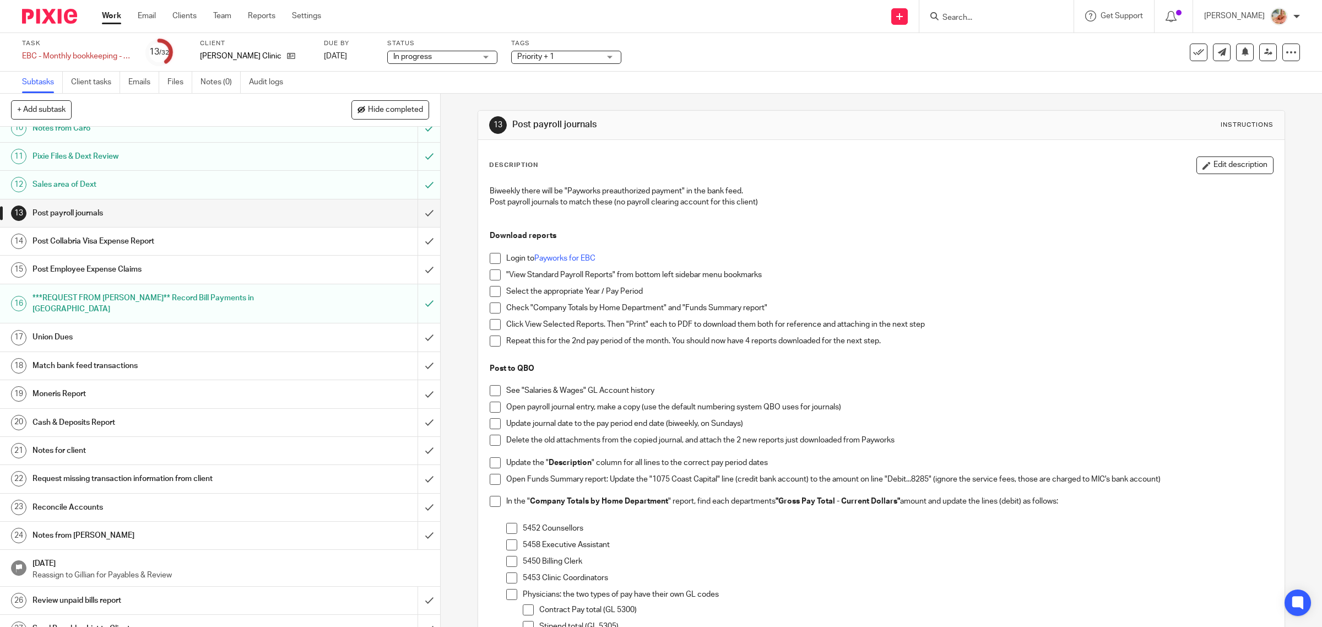
click at [137, 386] on h1 "Moneris Report" at bounding box center [158, 394] width 250 height 17
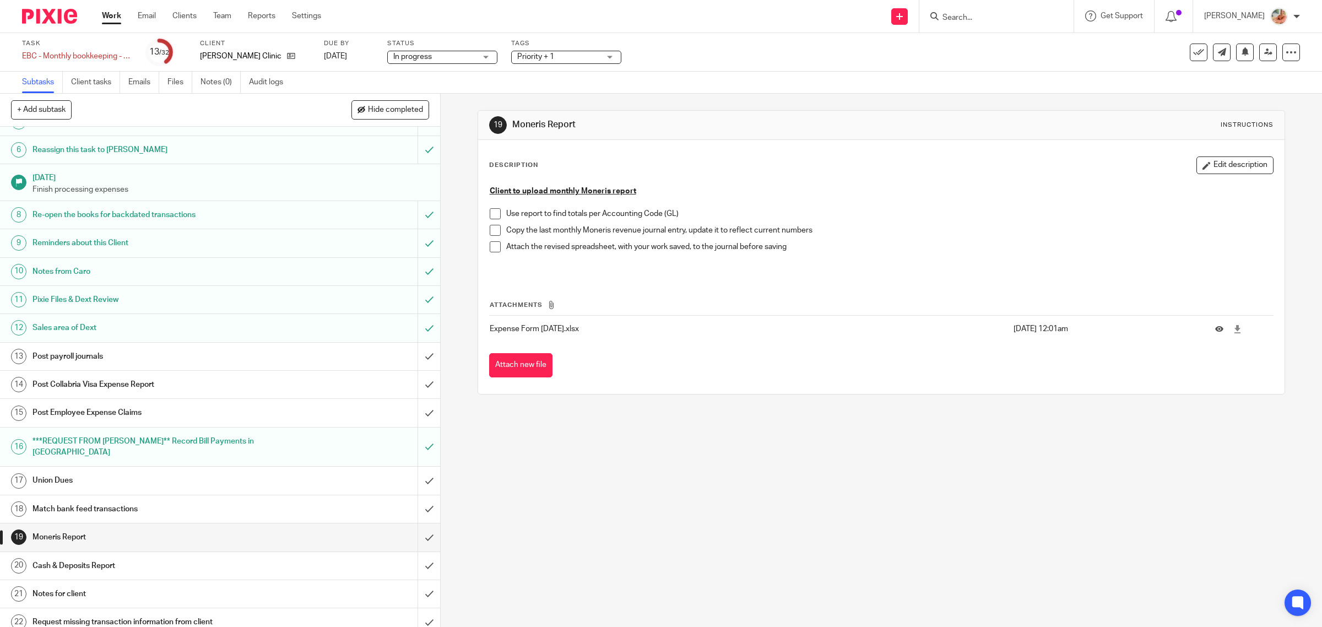
scroll to position [138, 0]
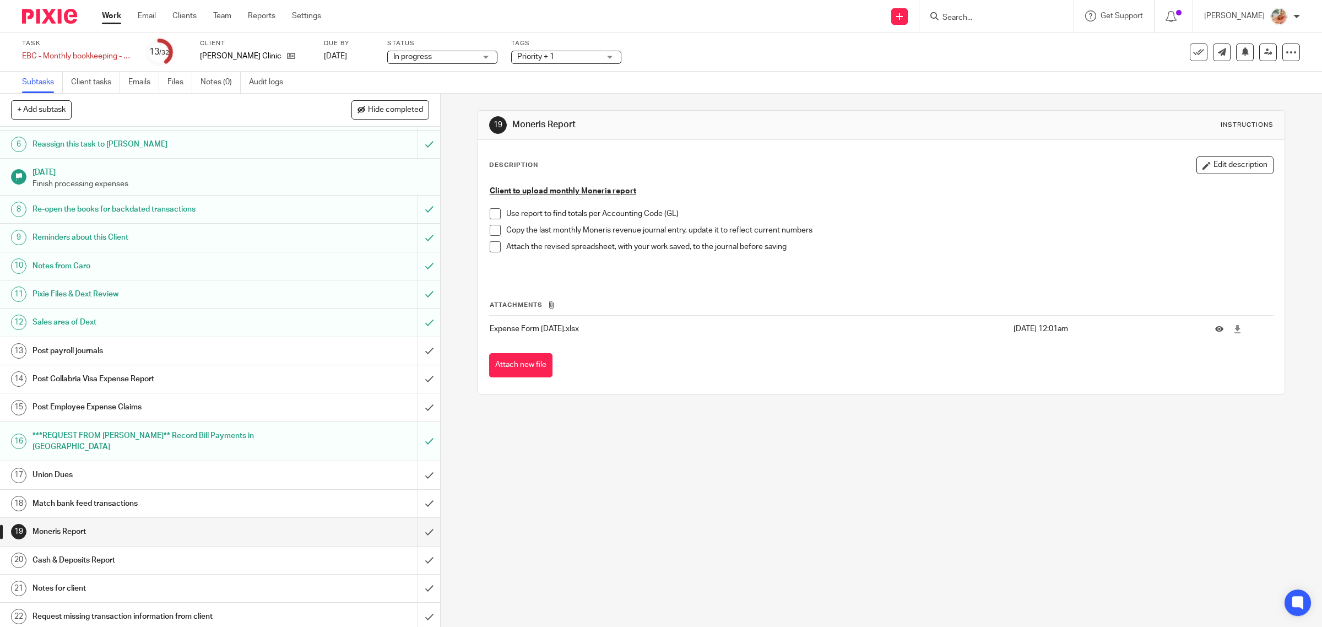
click at [160, 407] on h1 "Post Employee Expense Claims" at bounding box center [158, 407] width 250 height 17
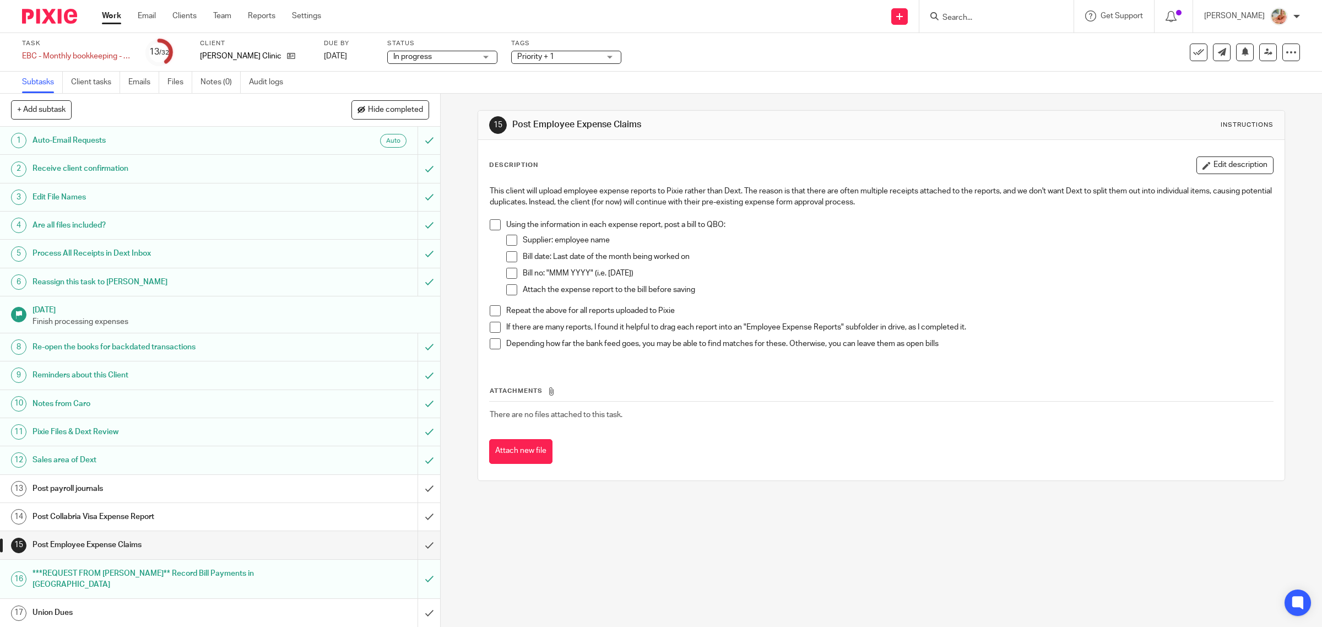
click at [105, 14] on link "Work" at bounding box center [111, 15] width 19 height 11
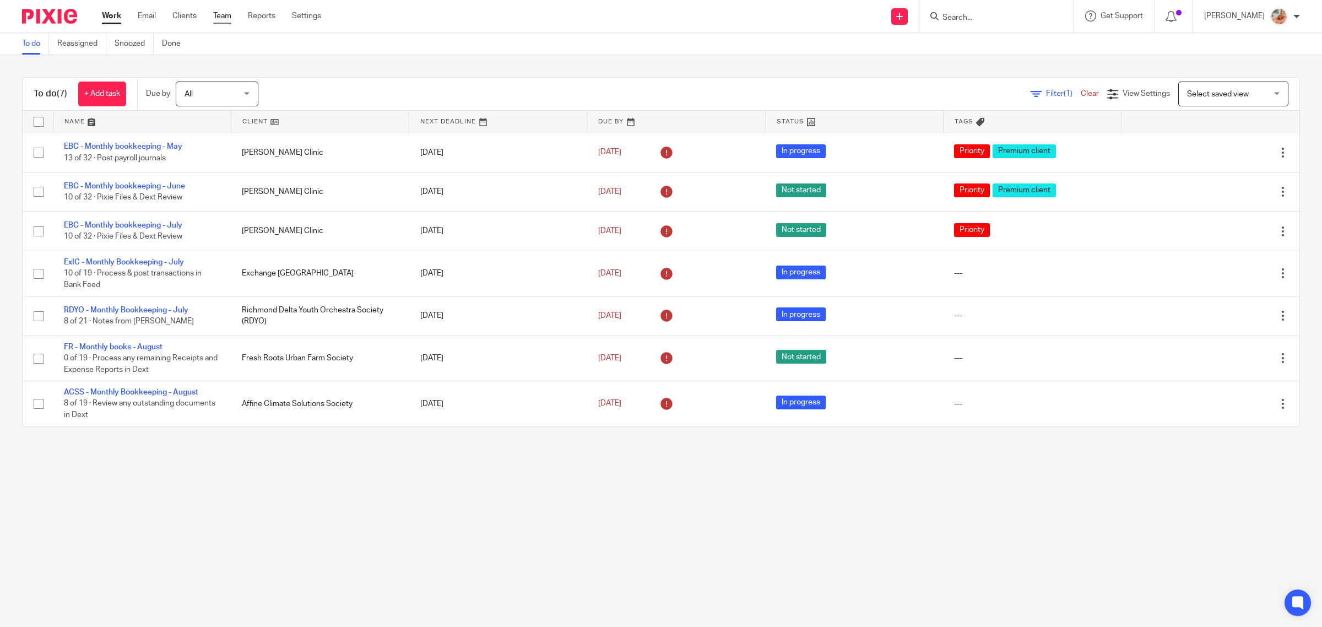
click at [229, 18] on link "Team" at bounding box center [222, 15] width 18 height 11
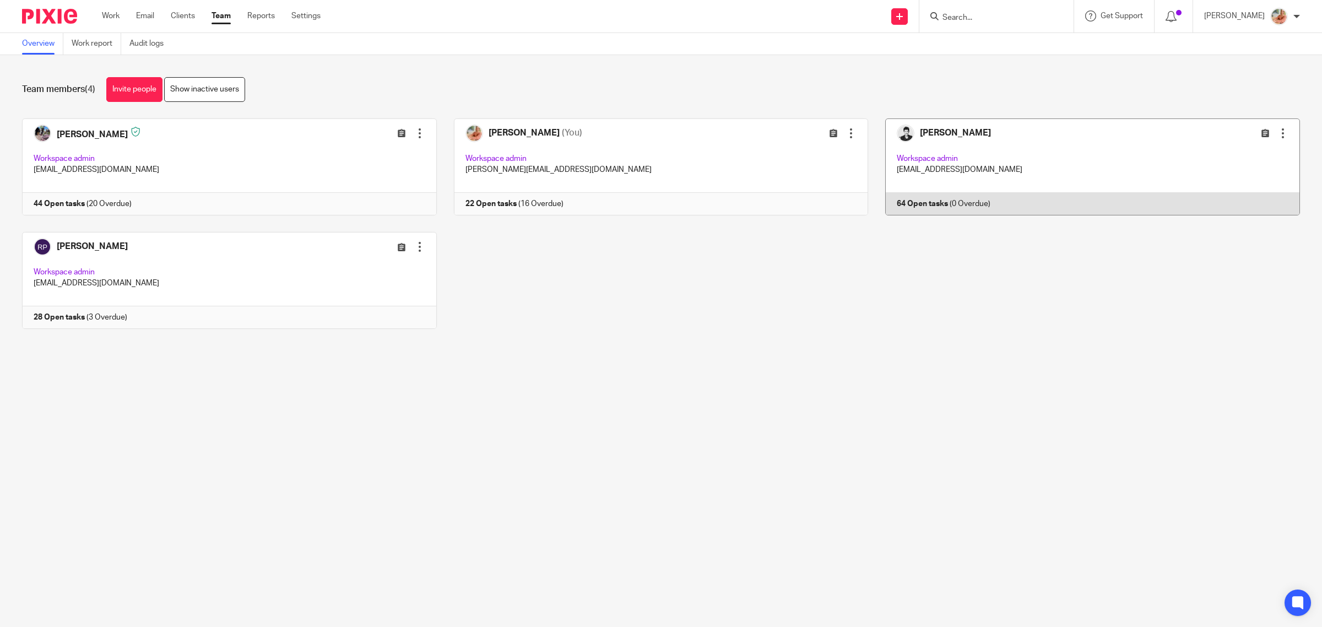
click at [976, 187] on link at bounding box center [1084, 166] width 432 height 97
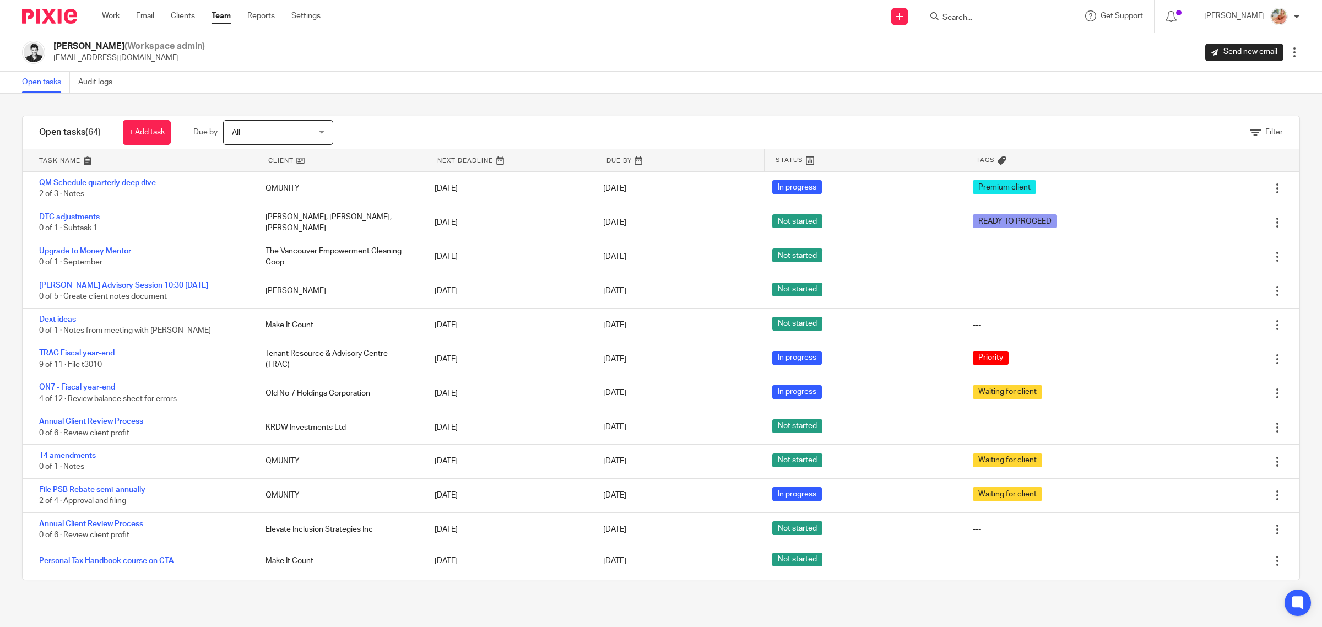
click at [496, 87] on div "Open tasks Audit logs" at bounding box center [661, 83] width 1322 height 22
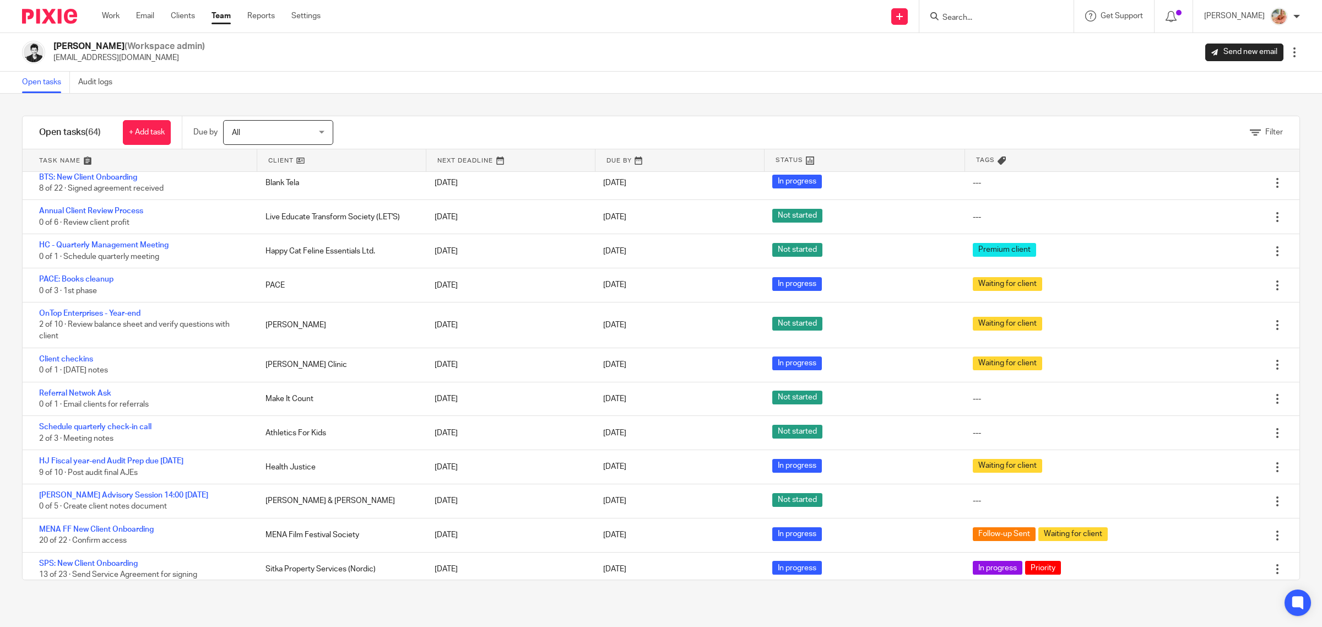
scroll to position [727, 0]
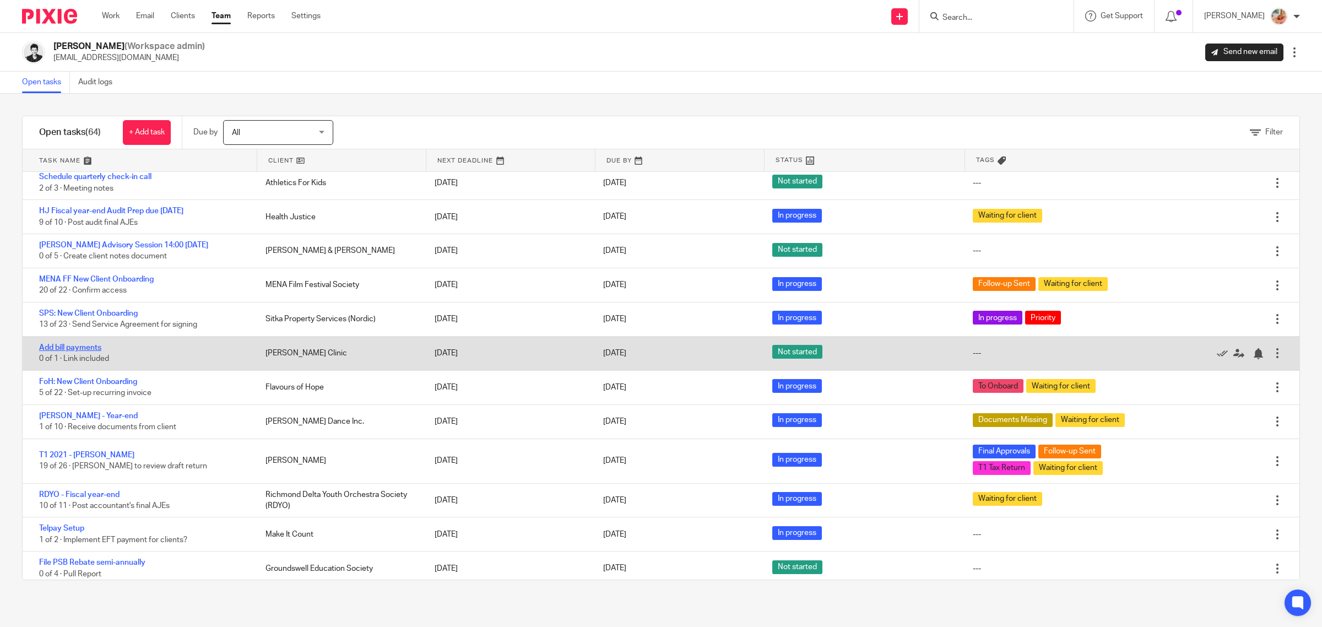
click at [82, 352] on link "Add bill payments" at bounding box center [70, 348] width 62 height 8
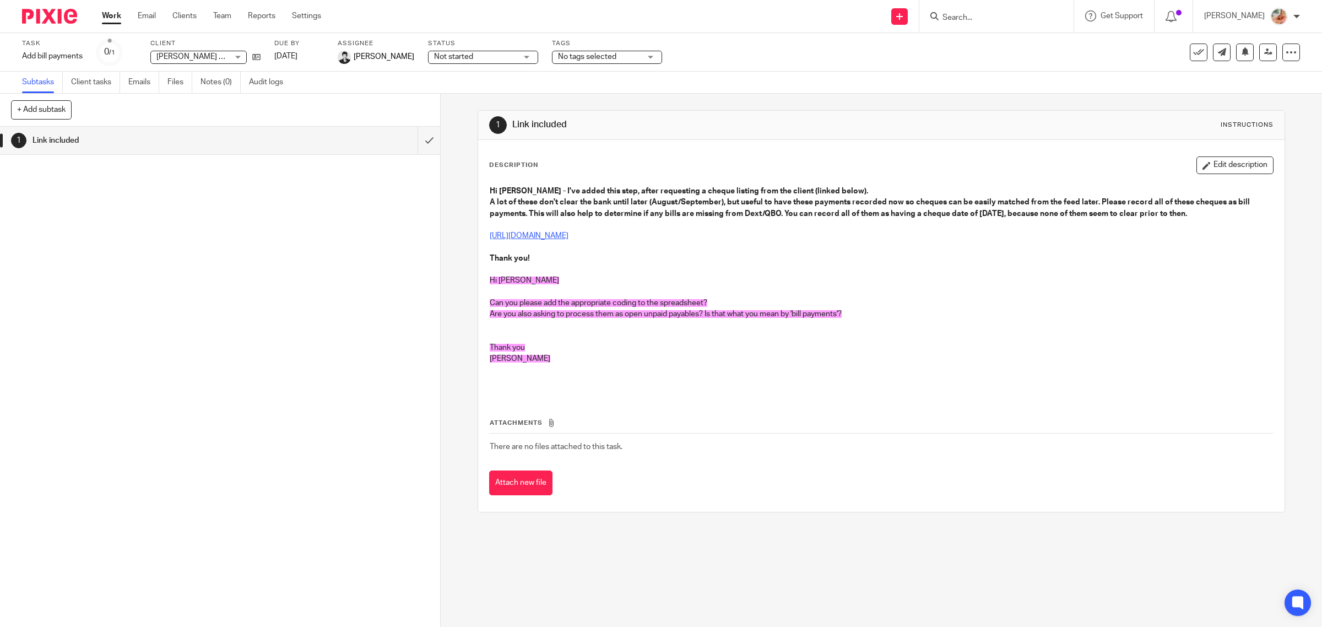
click at [569, 237] on link "[URL][DOMAIN_NAME]" at bounding box center [529, 236] width 79 height 8
click at [100, 18] on div "Work Email Clients Team Reports Settings Work Email Clients Team Reports Settin…" at bounding box center [214, 16] width 247 height 33
drag, startPoint x: 110, startPoint y: 15, endPoint x: 127, endPoint y: 3, distance: 20.8
click at [111, 15] on link "Work" at bounding box center [111, 15] width 19 height 11
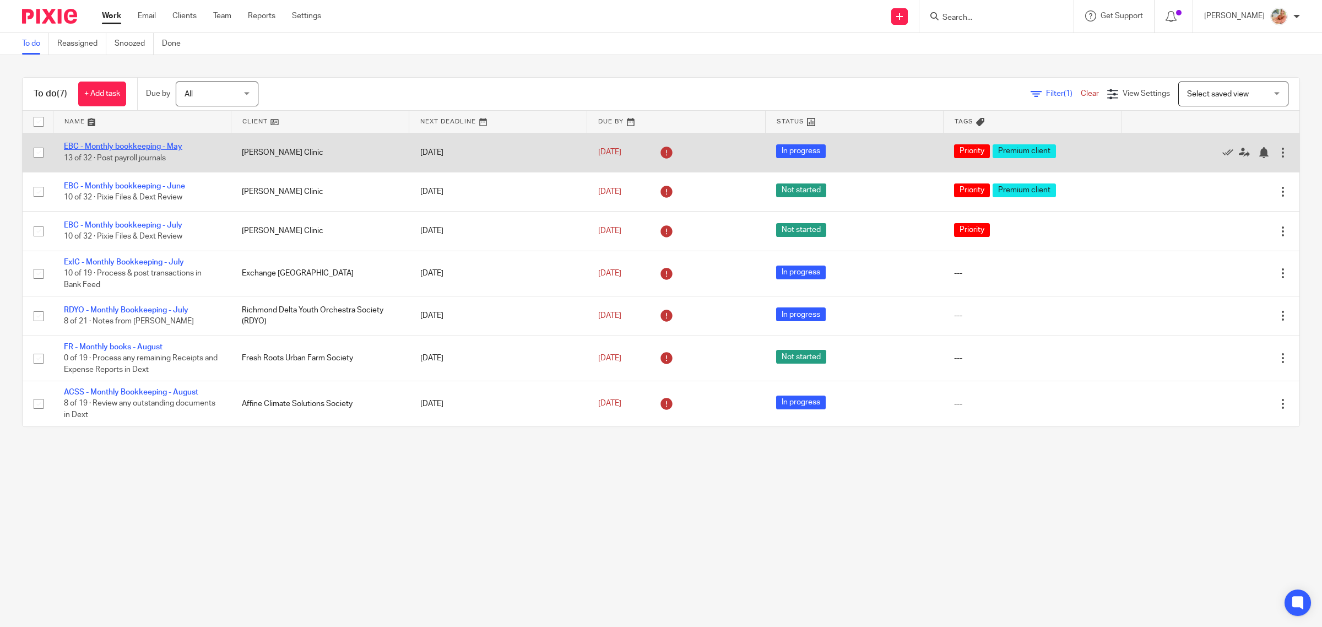
click at [109, 144] on link "EBC - Monthly bookkeeping - May" at bounding box center [123, 147] width 118 height 8
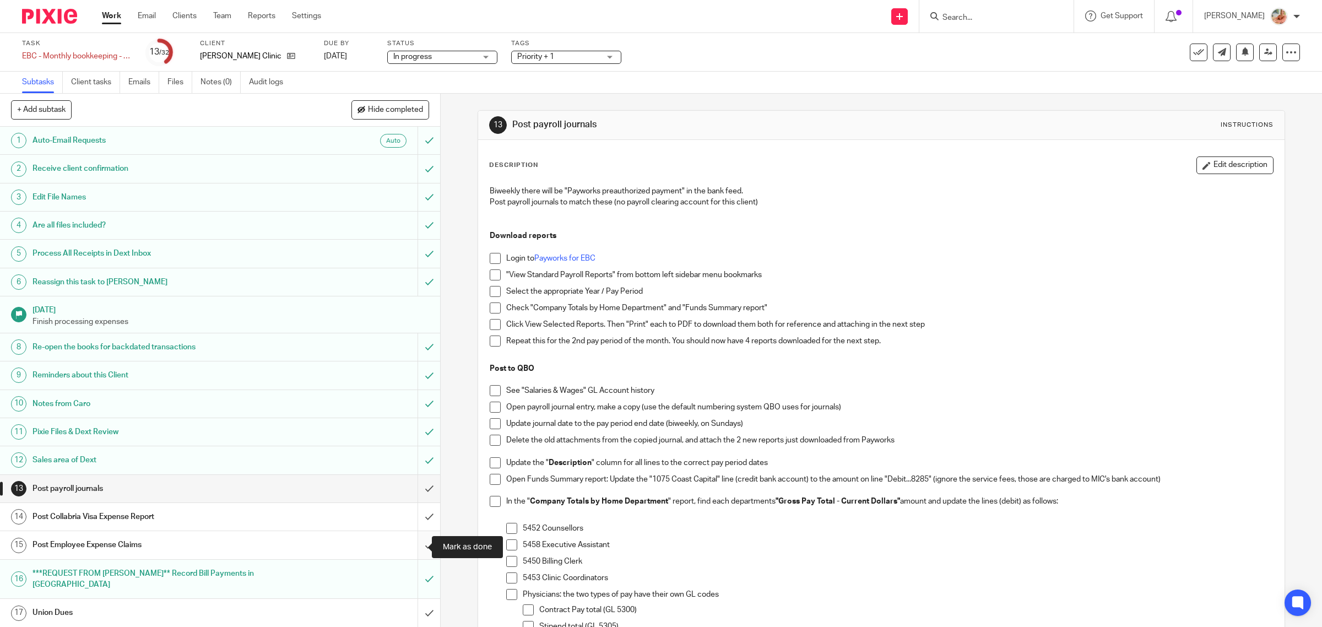
click at [412, 548] on input "submit" at bounding box center [220, 545] width 440 height 28
click at [183, 521] on h1 "Post Collabria Visa Expense Report" at bounding box center [158, 517] width 250 height 17
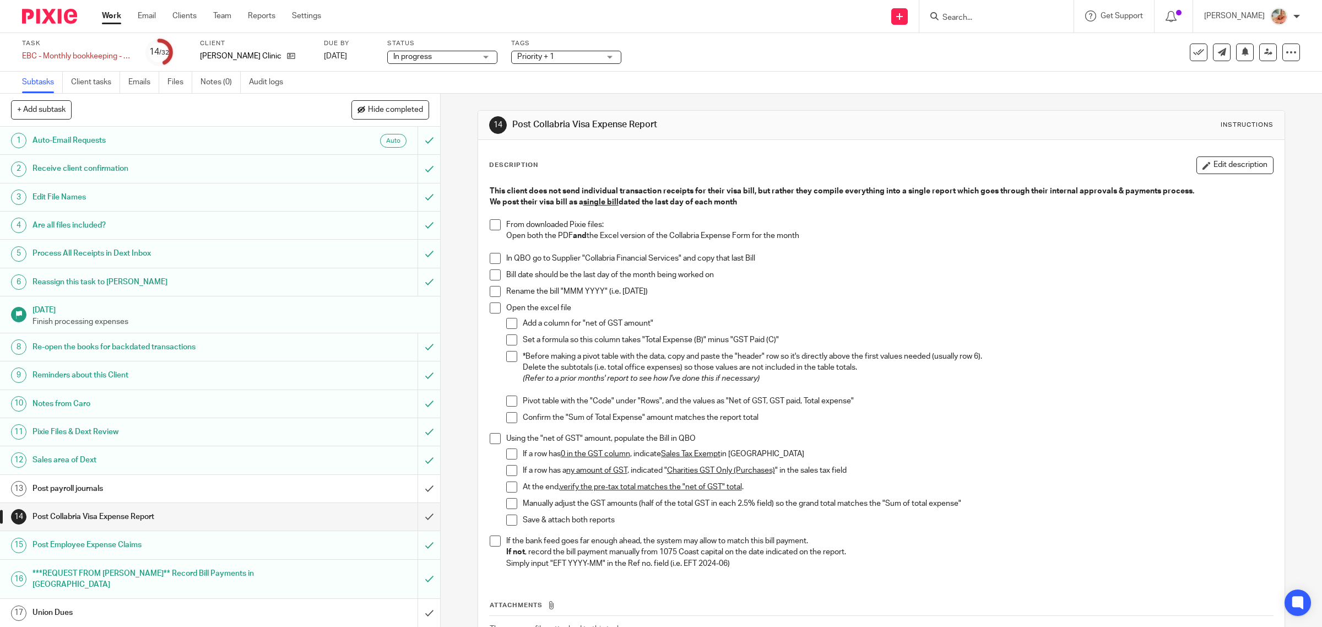
drag, startPoint x: 109, startPoint y: 15, endPoint x: 155, endPoint y: 60, distance: 63.5
click at [109, 15] on link "Work" at bounding box center [111, 15] width 19 height 11
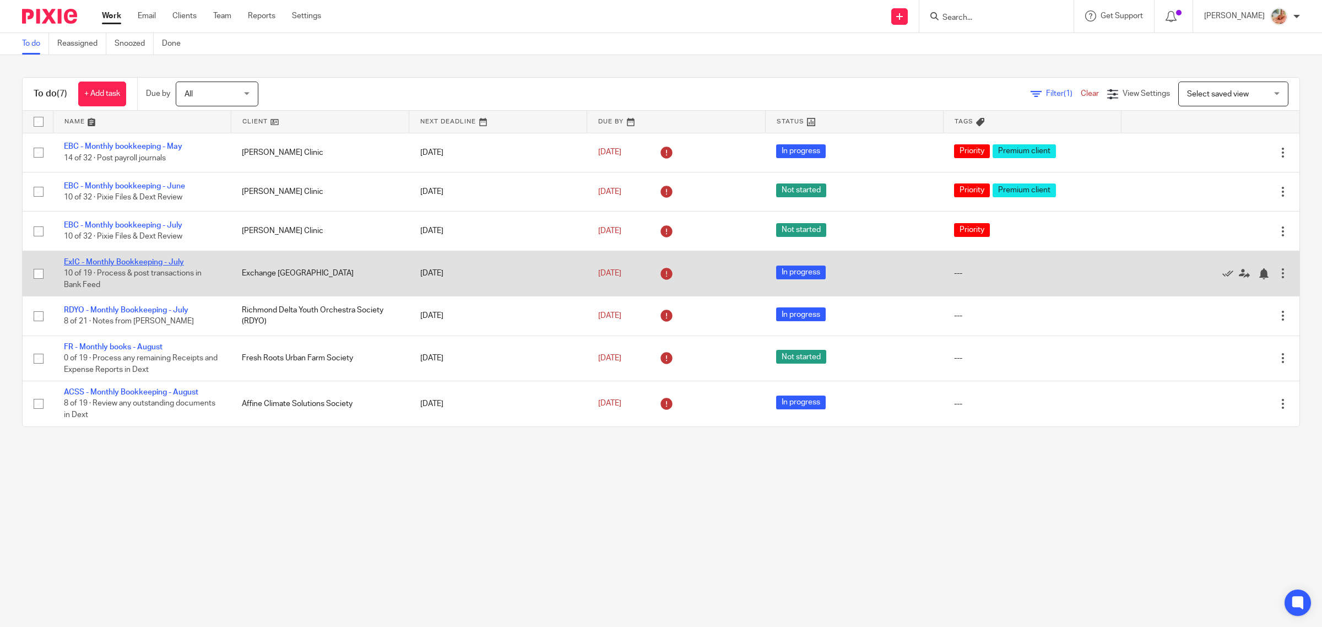
click at [133, 260] on link "ExIC - Monthly Bookkeeping - July" at bounding box center [124, 262] width 120 height 8
click at [1258, 271] on div at bounding box center [1263, 273] width 11 height 11
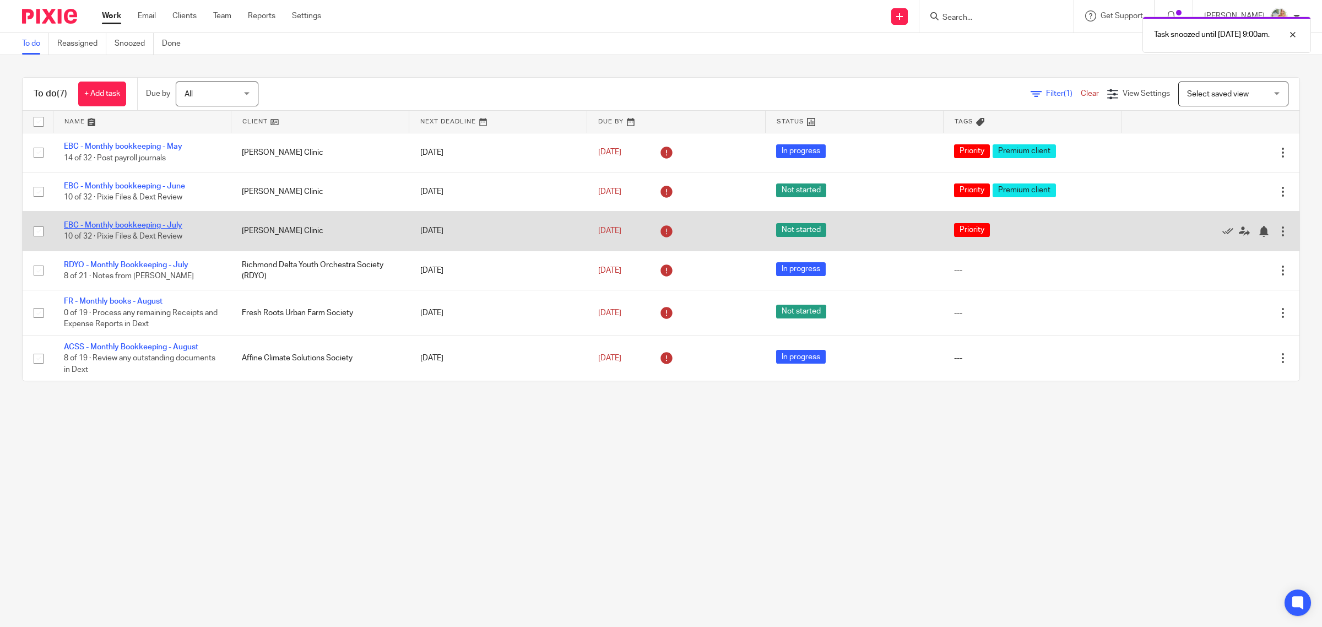
click at [133, 226] on link "EBC - Monthly bookkeeping - July" at bounding box center [123, 225] width 118 height 8
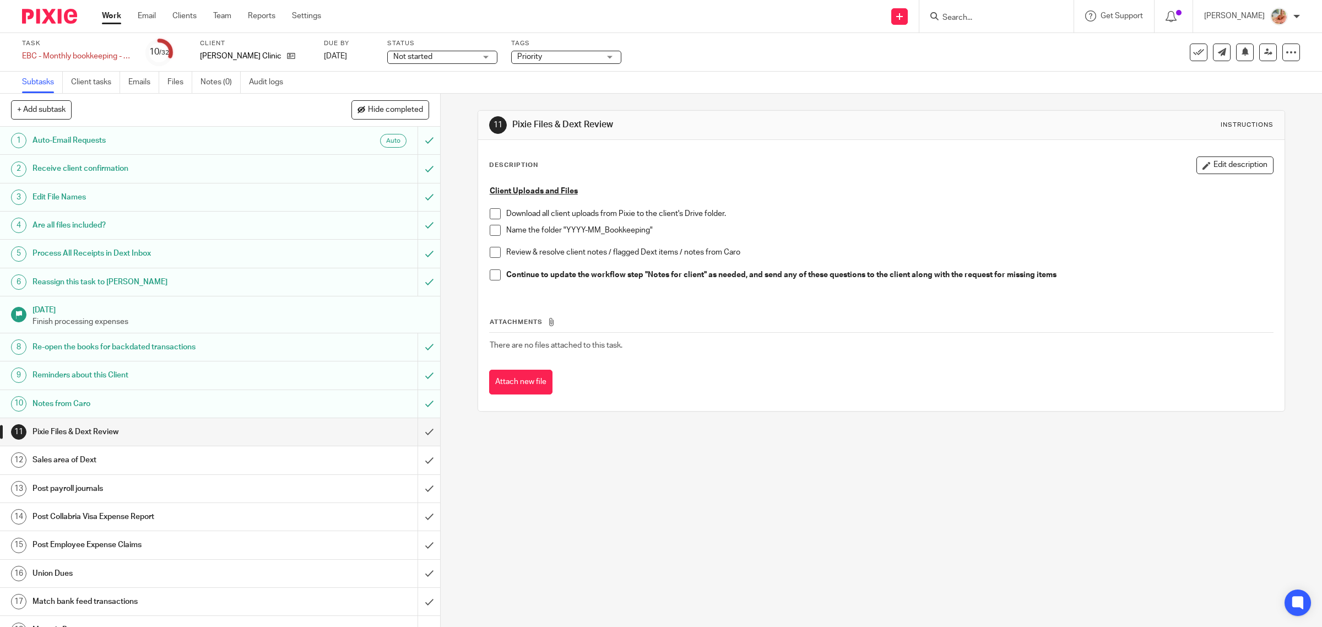
click at [122, 20] on ul "Work Email Clients Team Reports Settings" at bounding box center [220, 15] width 236 height 11
click at [117, 12] on link "Work" at bounding box center [111, 15] width 19 height 11
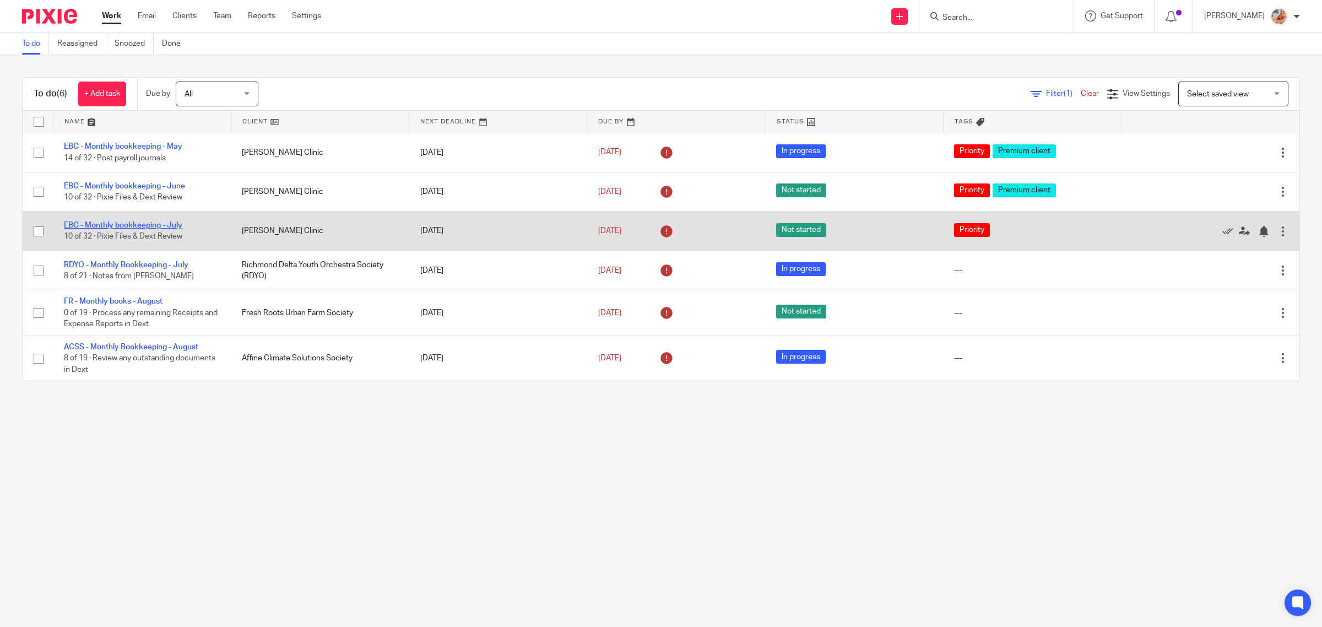
click at [153, 225] on link "EBC - Monthly bookkeeping - July" at bounding box center [123, 225] width 118 height 8
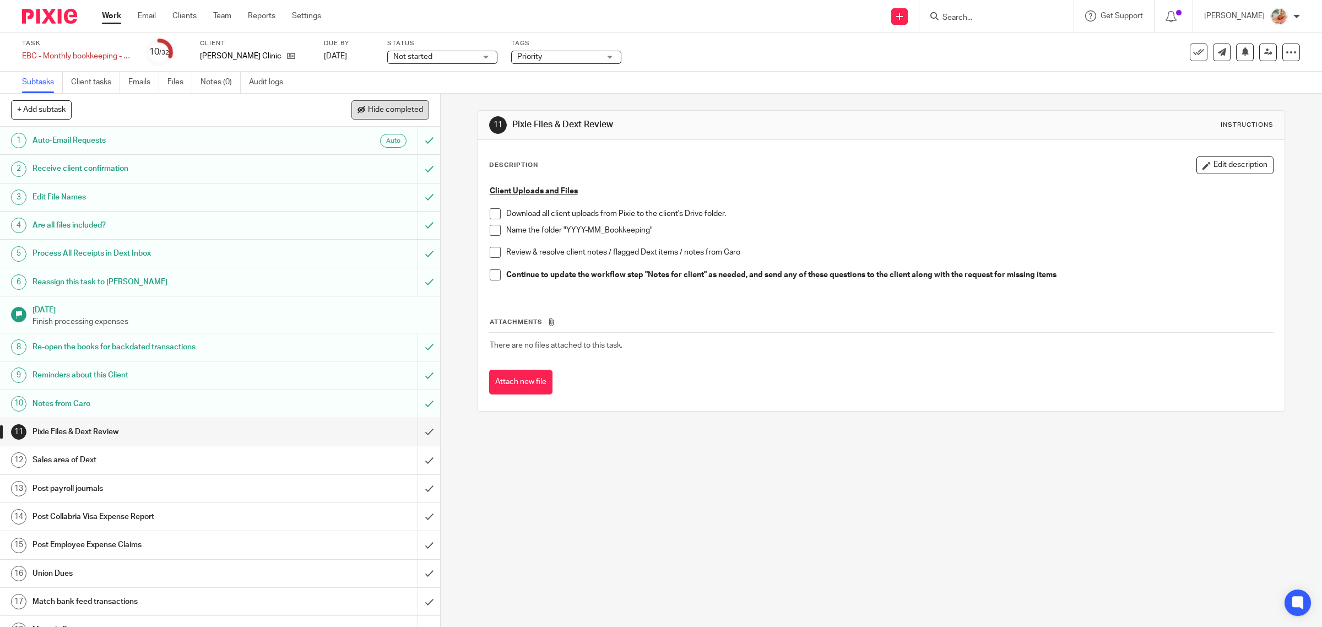
click at [370, 107] on span "Hide completed" at bounding box center [395, 110] width 55 height 9
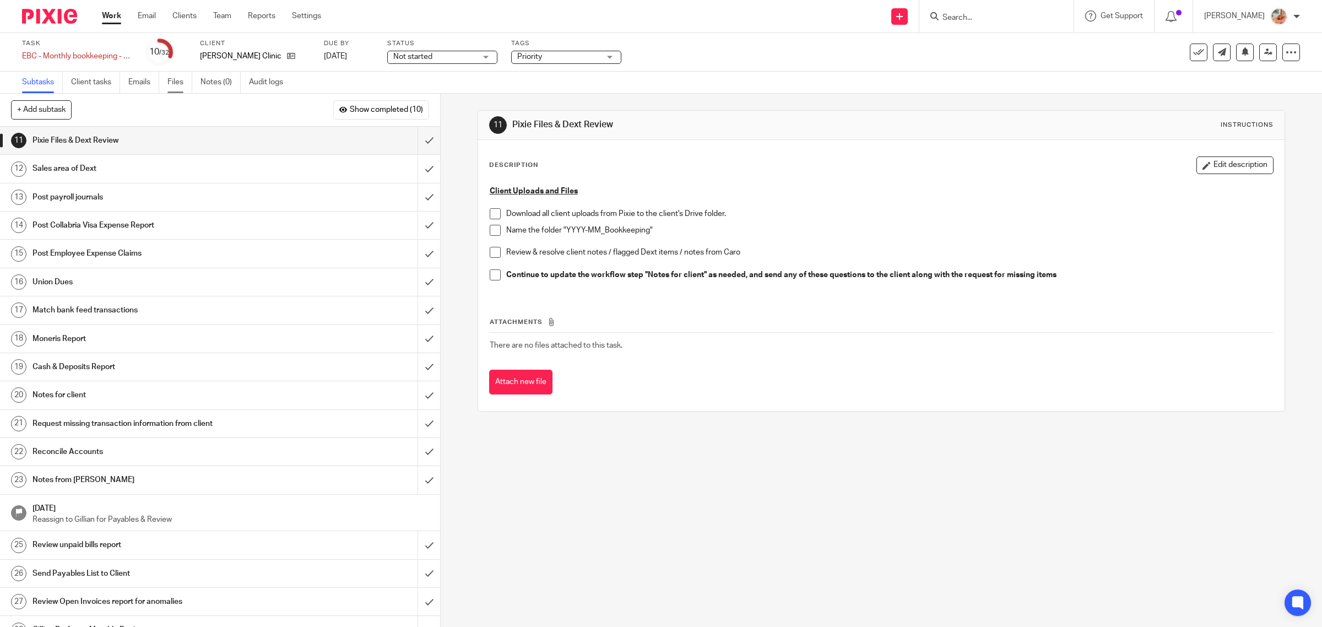
click at [183, 82] on link "Files" at bounding box center [179, 82] width 25 height 21
drag, startPoint x: 107, startPoint y: 15, endPoint x: 156, endPoint y: 75, distance: 77.6
click at [107, 15] on link "Work" at bounding box center [111, 15] width 19 height 11
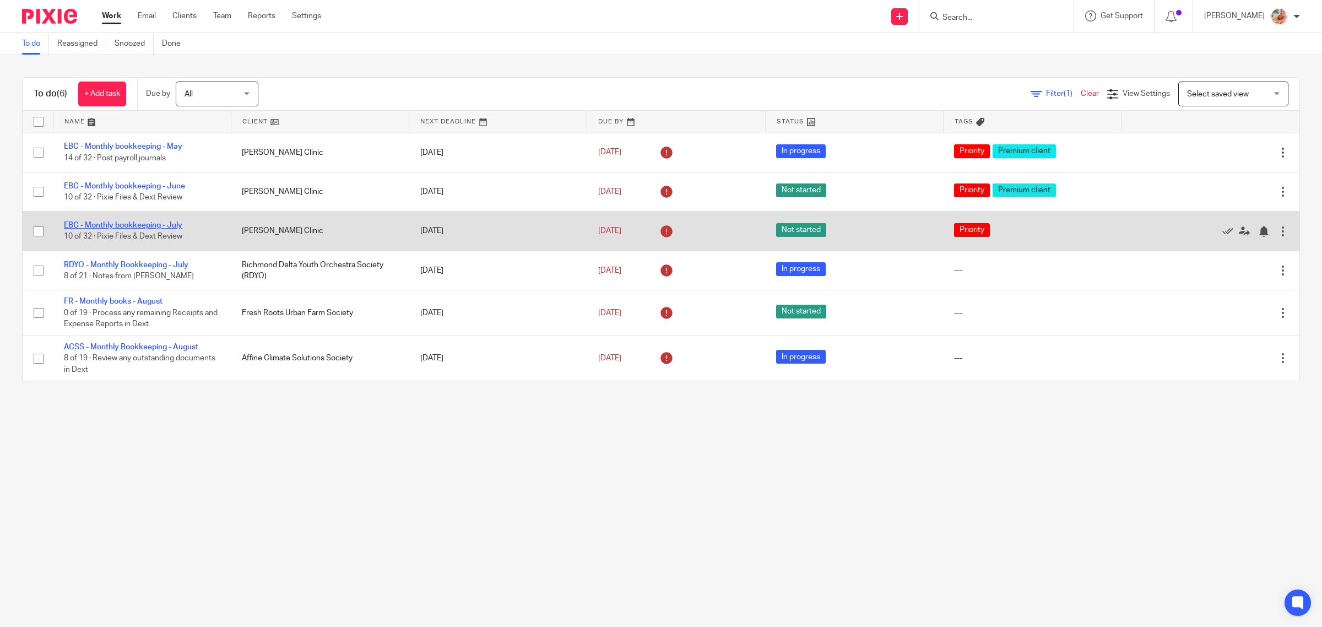
click at [155, 226] on link "EBC - Monthly bookkeeping - July" at bounding box center [123, 225] width 118 height 8
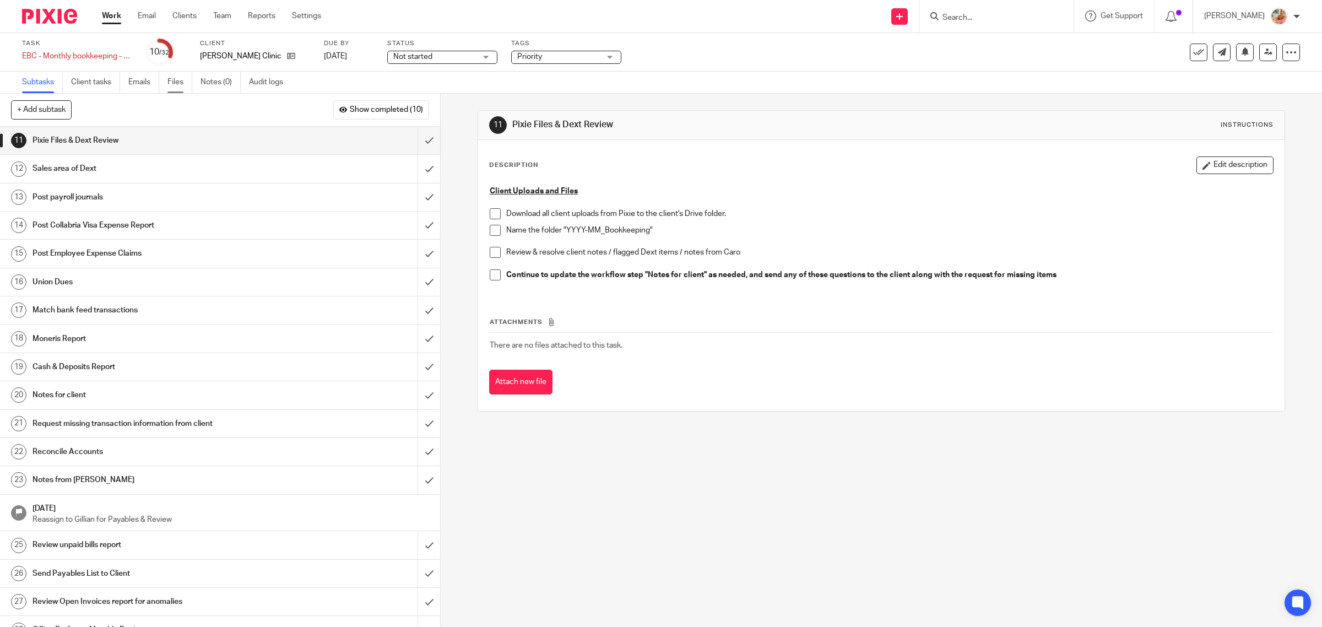
click at [183, 84] on link "Files" at bounding box center [179, 82] width 25 height 21
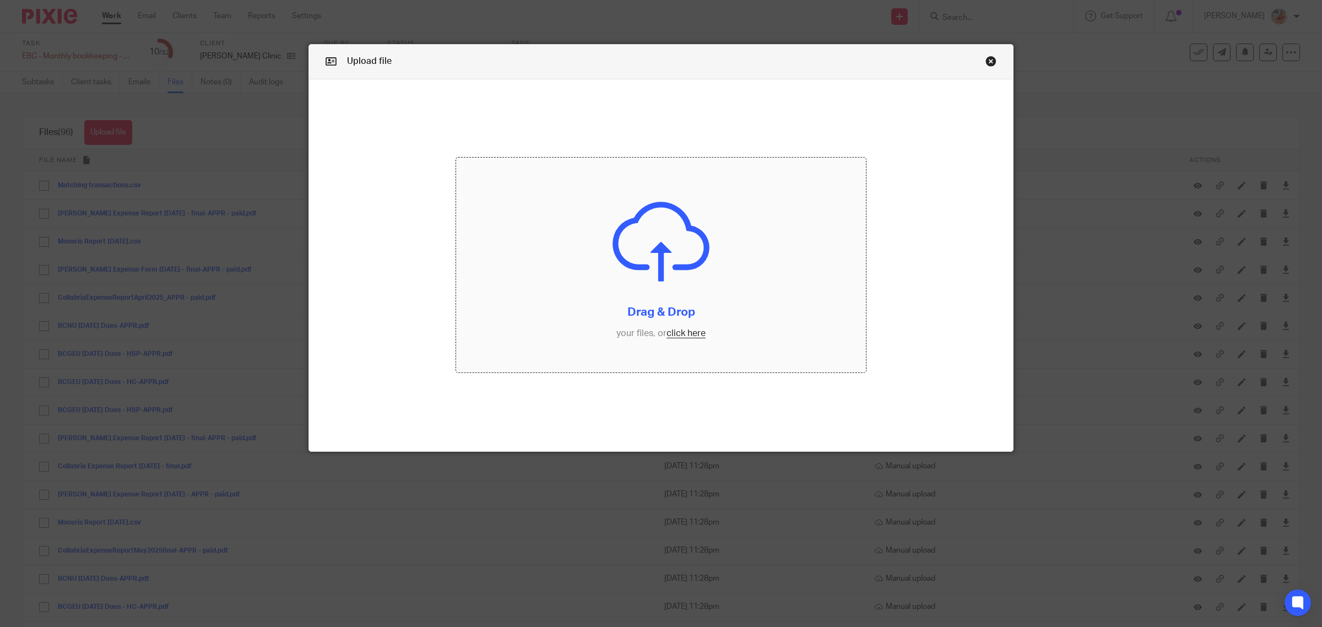
click at [676, 337] on input "file" at bounding box center [661, 265] width 410 height 215
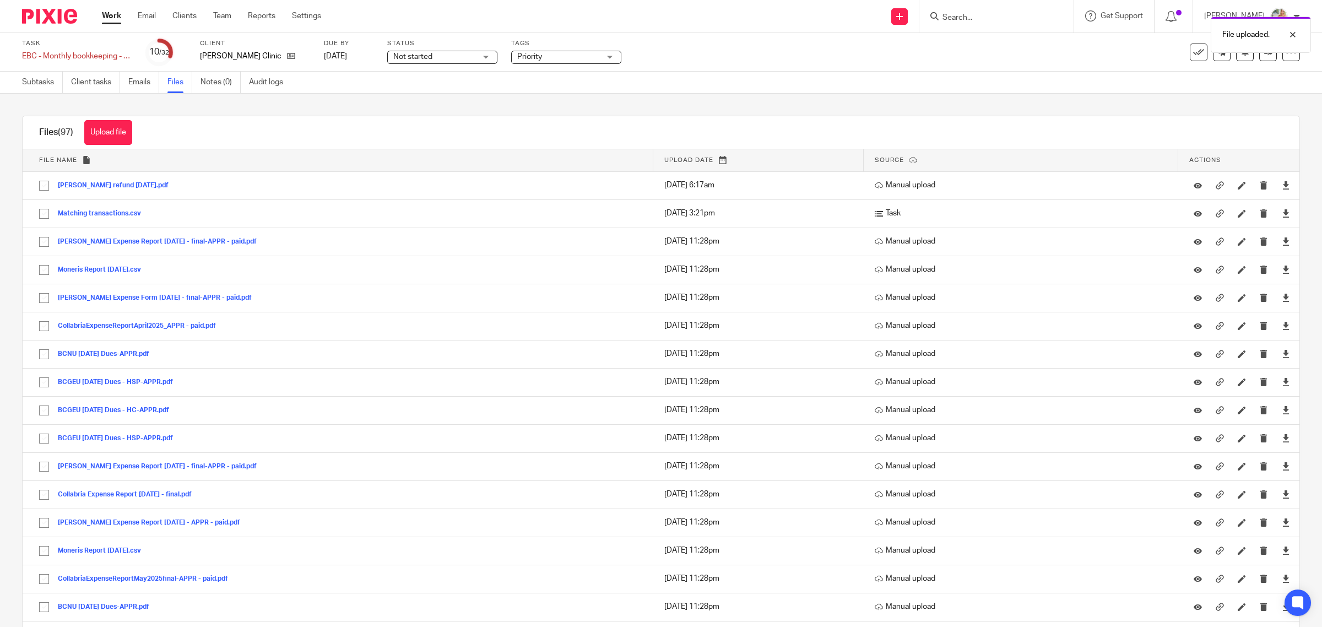
drag, startPoint x: 107, startPoint y: 14, endPoint x: 169, endPoint y: 61, distance: 77.1
click at [107, 14] on link "Work" at bounding box center [111, 15] width 19 height 11
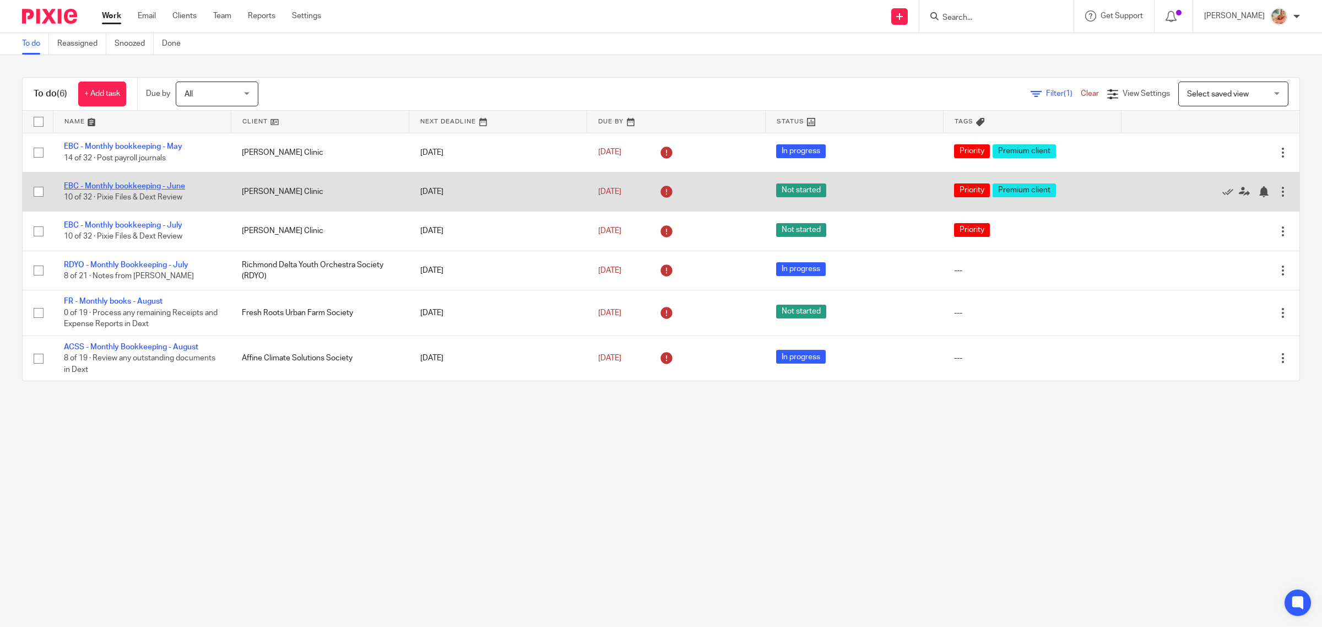
click at [149, 183] on link "EBC - Monthly bookkeeping - June" at bounding box center [124, 186] width 121 height 8
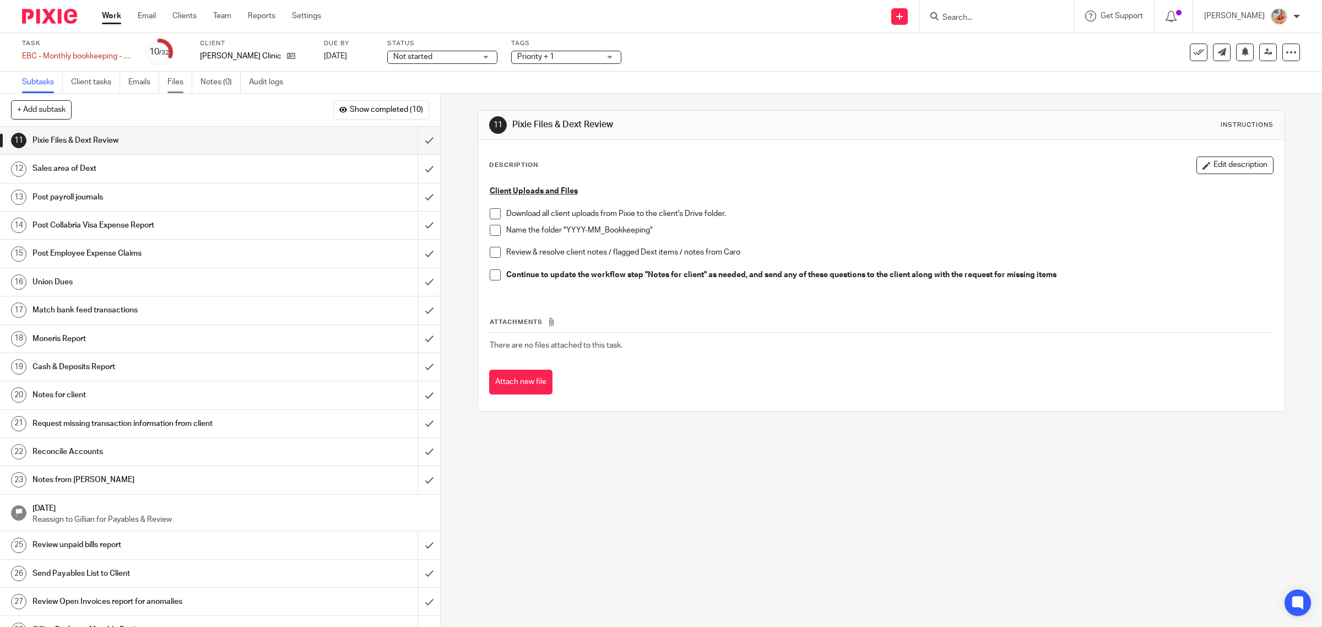
click at [172, 83] on link "Files" at bounding box center [179, 82] width 25 height 21
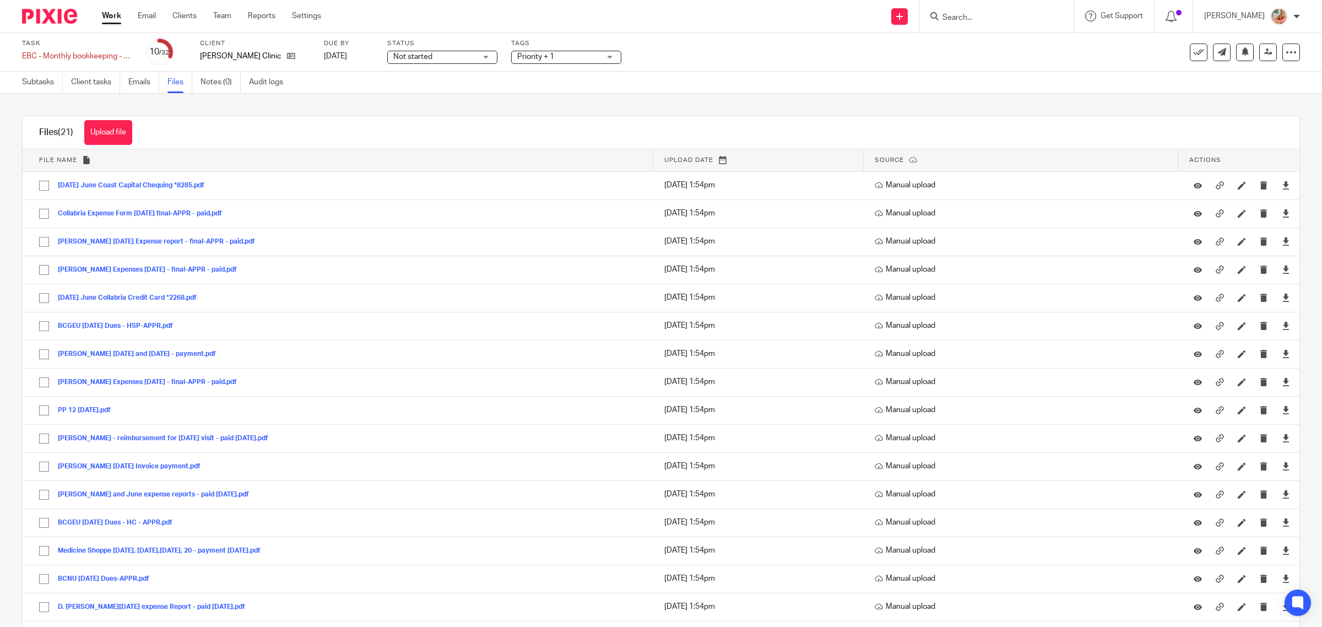
click at [113, 15] on link "Work" at bounding box center [111, 15] width 19 height 11
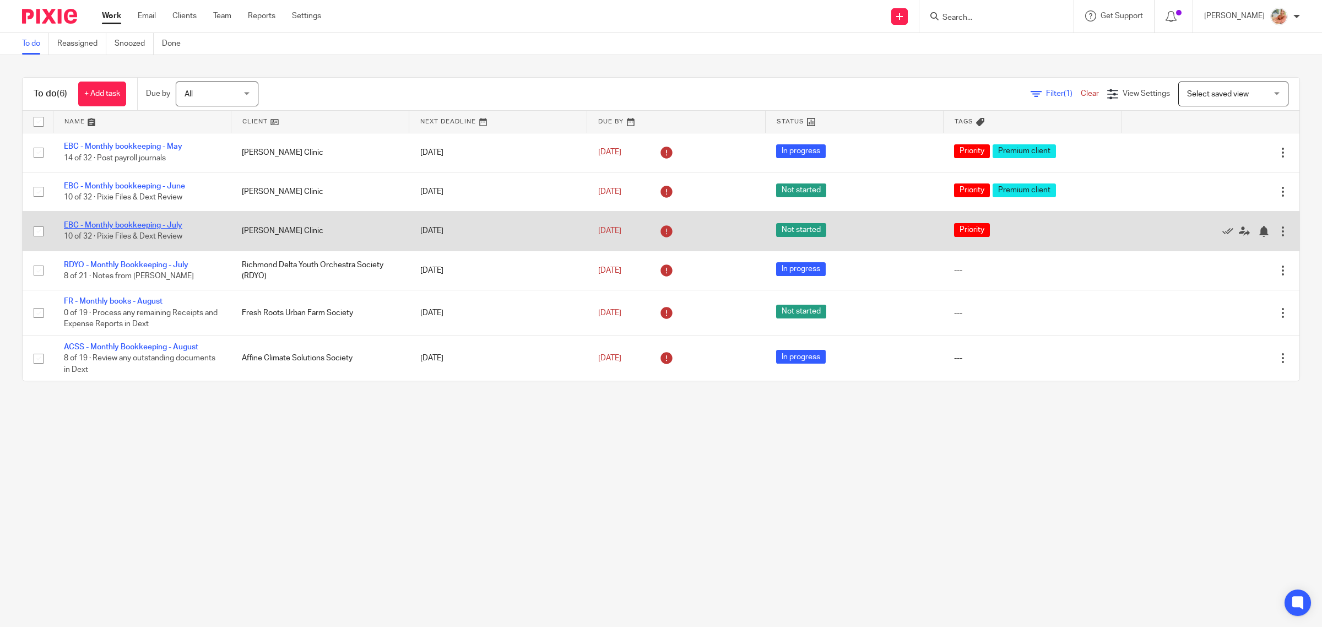
click at [169, 226] on link "EBC - Monthly bookkeeping - July" at bounding box center [123, 225] width 118 height 8
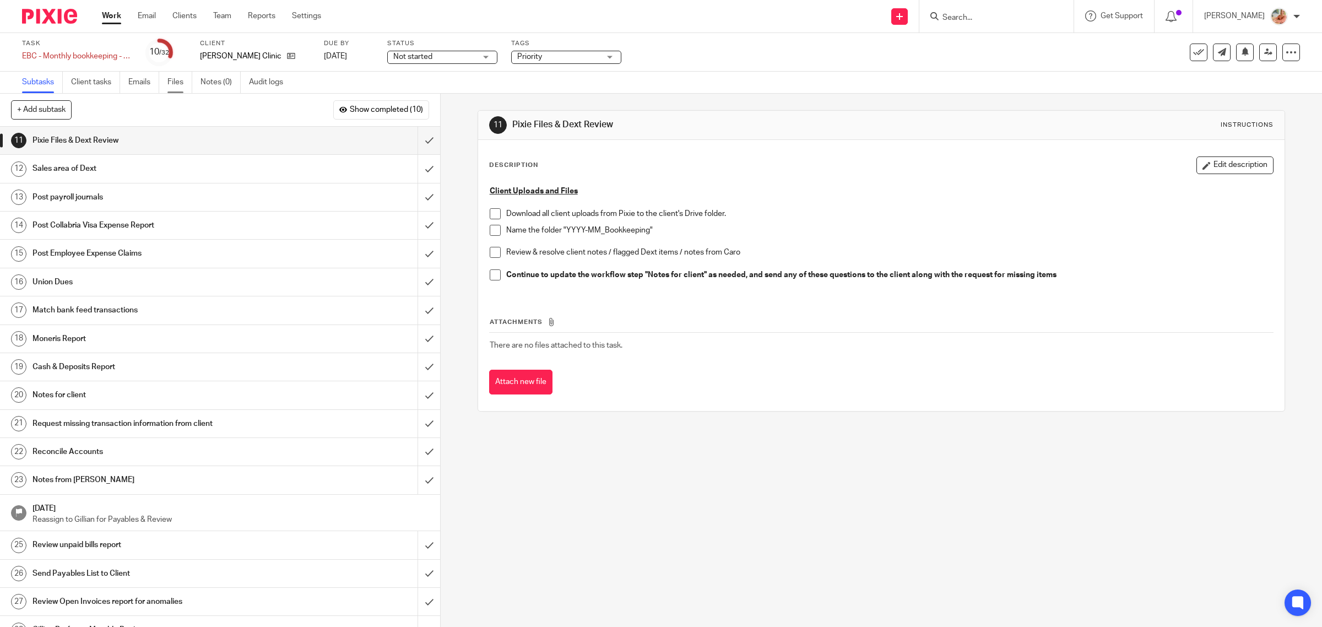
click at [169, 80] on link "Files" at bounding box center [179, 82] width 25 height 21
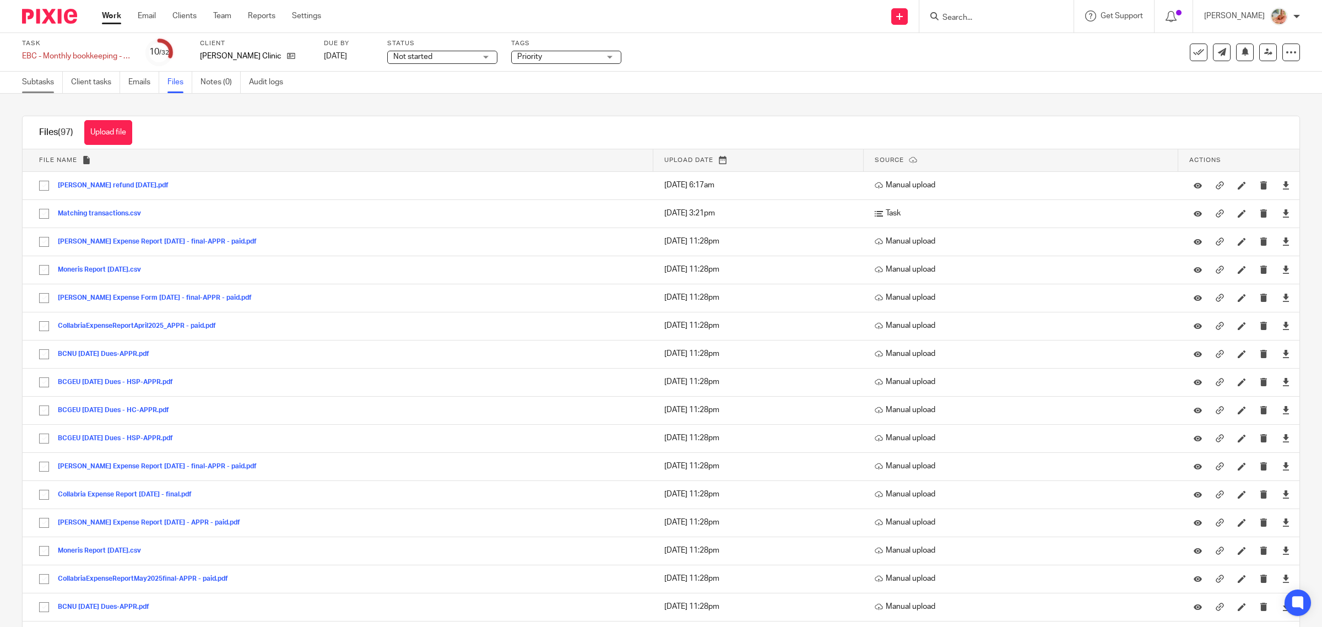
click at [28, 83] on link "Subtasks" at bounding box center [42, 82] width 41 height 21
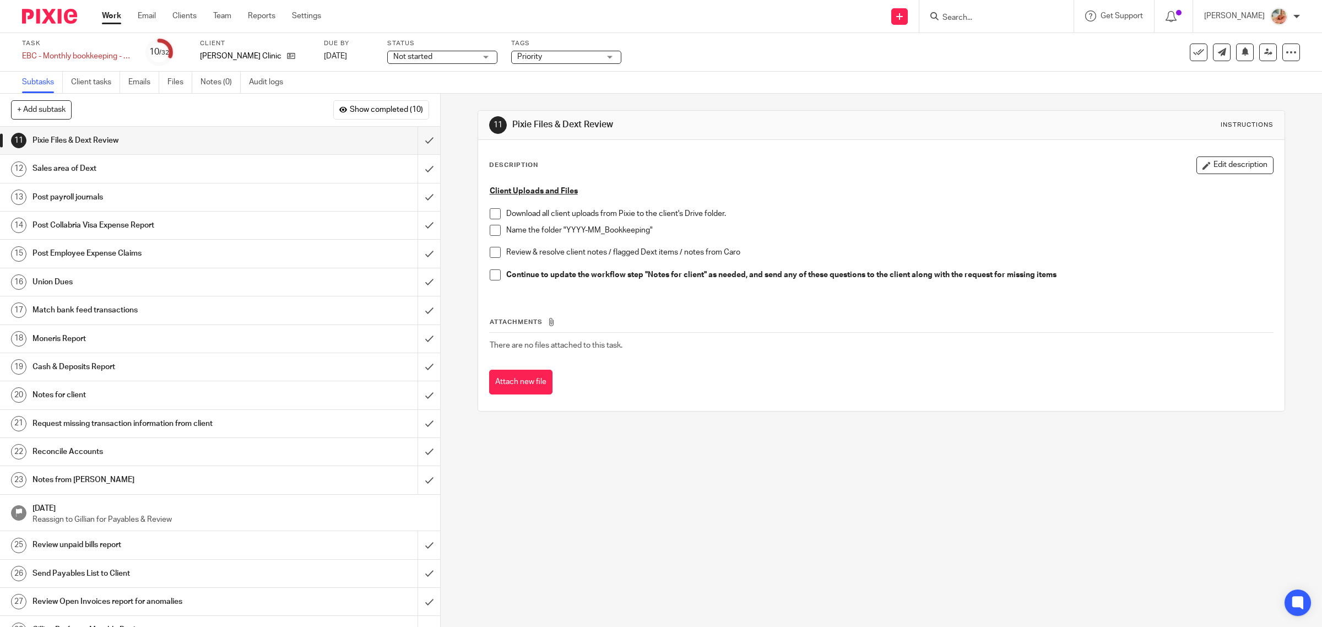
drag, startPoint x: 119, startPoint y: 18, endPoint x: 169, endPoint y: 68, distance: 70.9
click at [119, 18] on link "Work" at bounding box center [111, 15] width 19 height 11
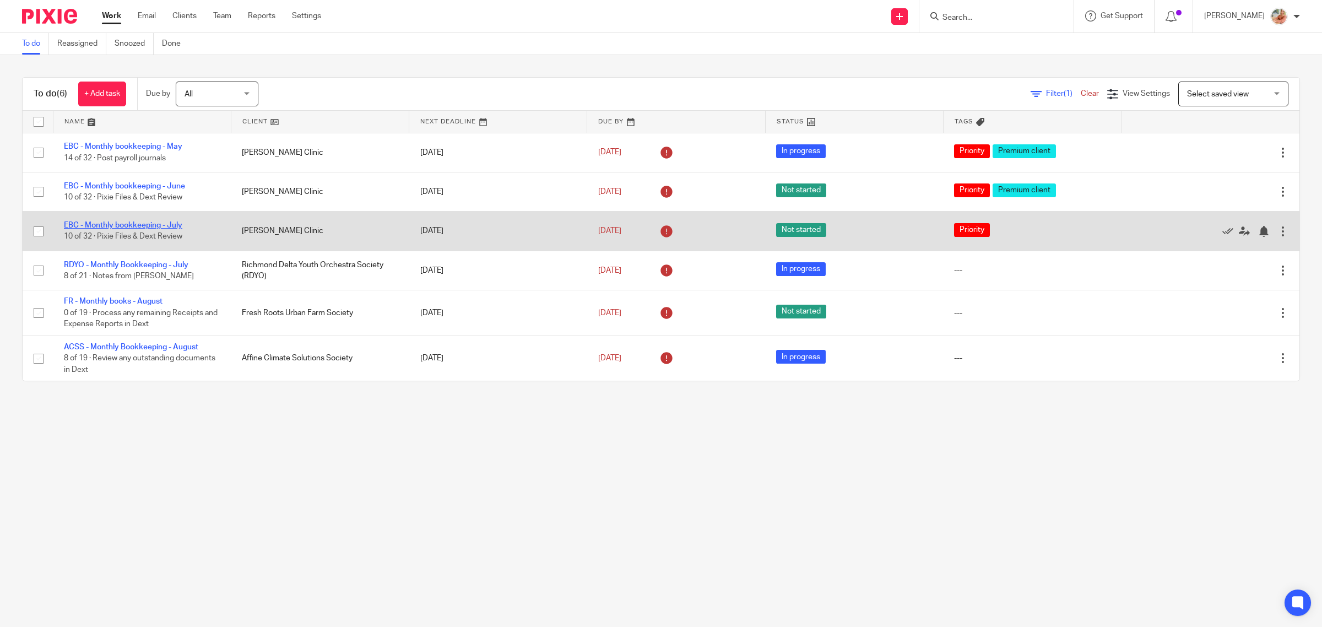
click at [149, 225] on link "EBC - Monthly bookkeeping - July" at bounding box center [123, 225] width 118 height 8
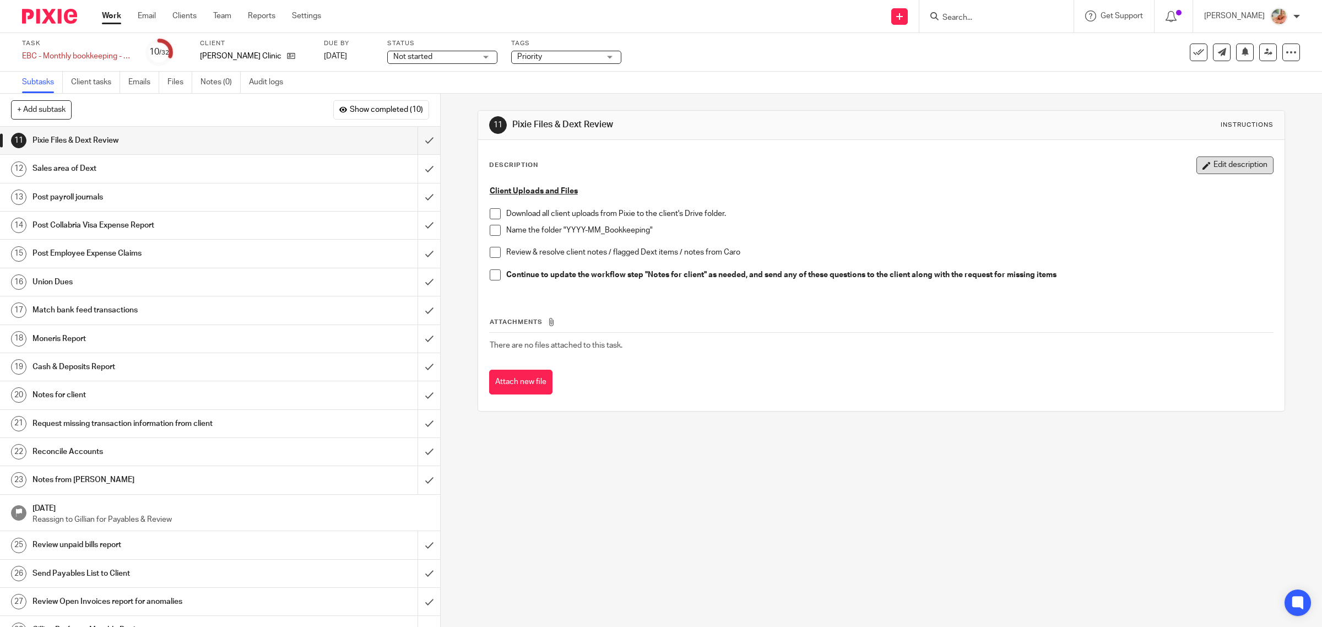
click at [1224, 172] on button "Edit description" at bounding box center [1235, 165] width 77 height 18
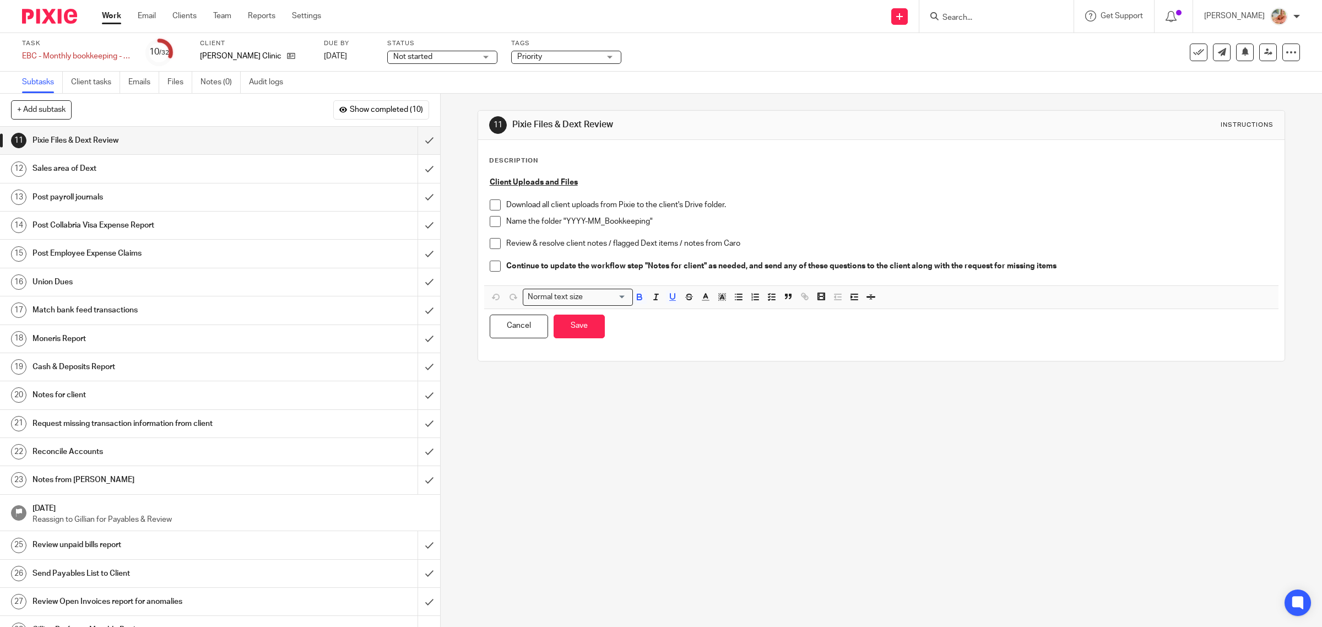
click at [490, 181] on u "Client Uploads and Files" at bounding box center [534, 183] width 88 height 8
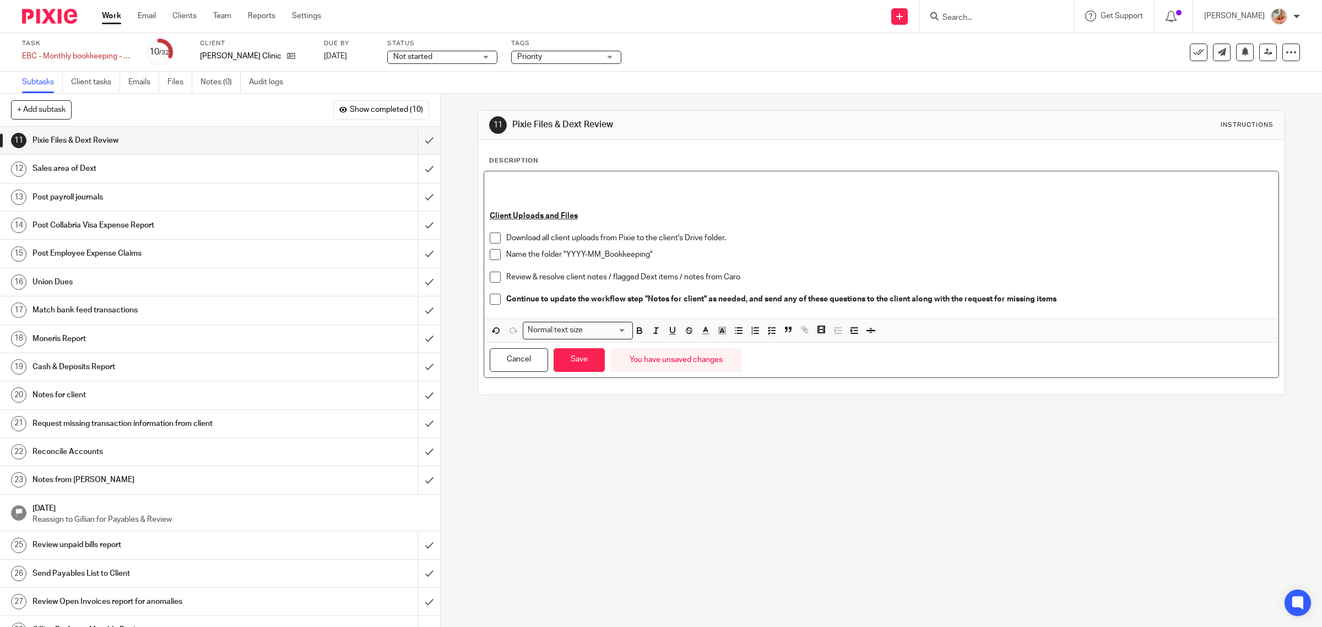
click at [496, 182] on p at bounding box center [882, 182] width 784 height 11
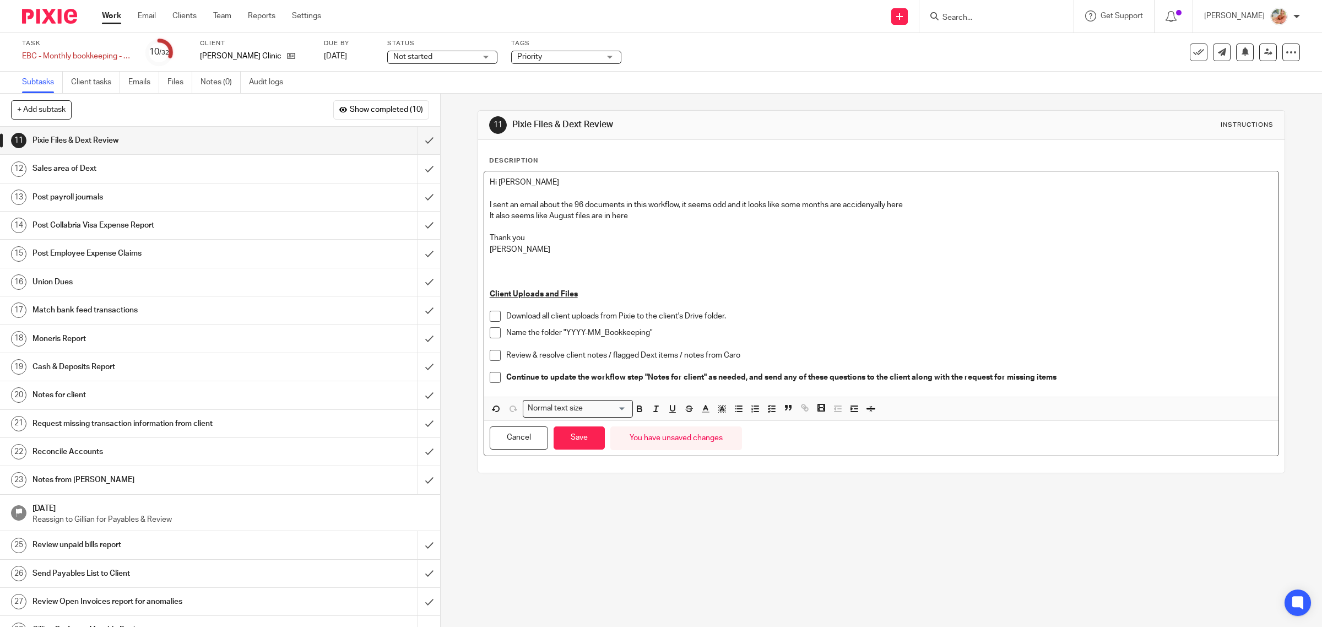
click at [857, 203] on p "I sent an email about the 96 documents in this workflow, it seems odd and it lo…" at bounding box center [882, 204] width 784 height 11
click at [874, 201] on p "I sent an email about the 96 documents in this workflow, it seems odd and it lo…" at bounding box center [882, 204] width 784 height 11
click at [687, 207] on p "I sent an email about the 96 documents in this workflow, it seems odd and it lo…" at bounding box center [882, 204] width 784 height 11
click at [664, 218] on p "It also seems like August files are in here" at bounding box center [882, 215] width 784 height 11
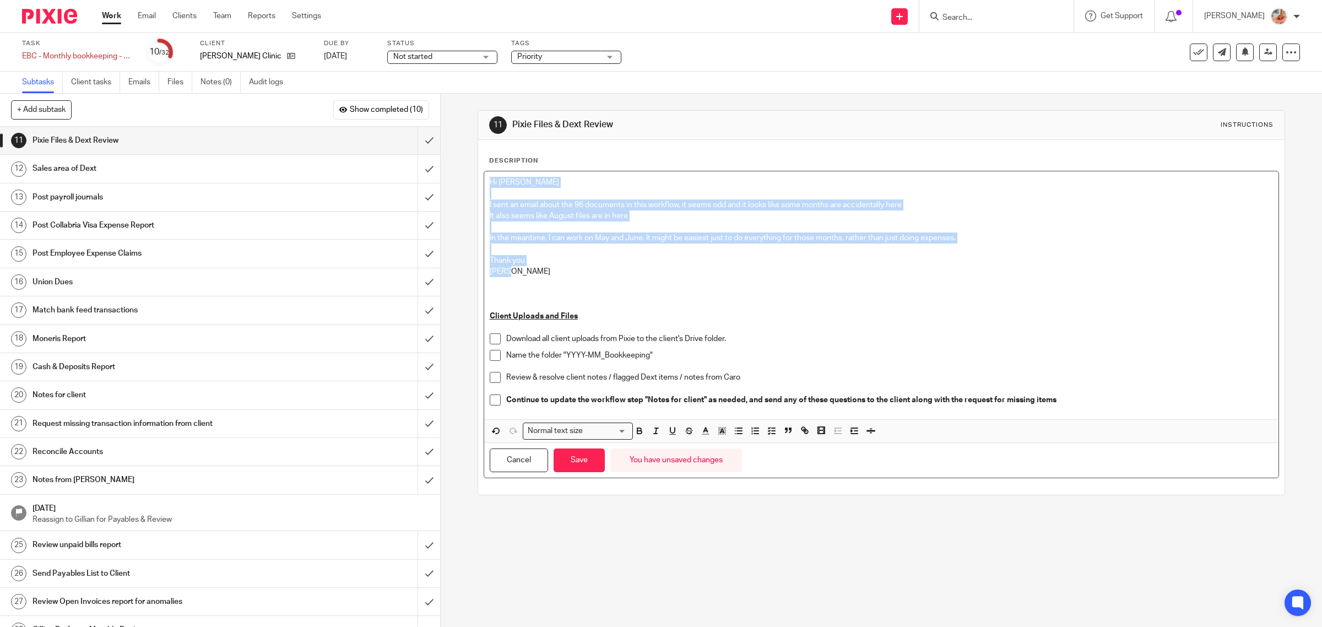
drag, startPoint x: 540, startPoint y: 275, endPoint x: 387, endPoint y: 155, distance: 194.6
click at [387, 155] on div "+ Add subtask Show completed (10) Cancel + Add 1 Auto-Email Requests Auto 2 Rec…" at bounding box center [661, 360] width 1322 height 533
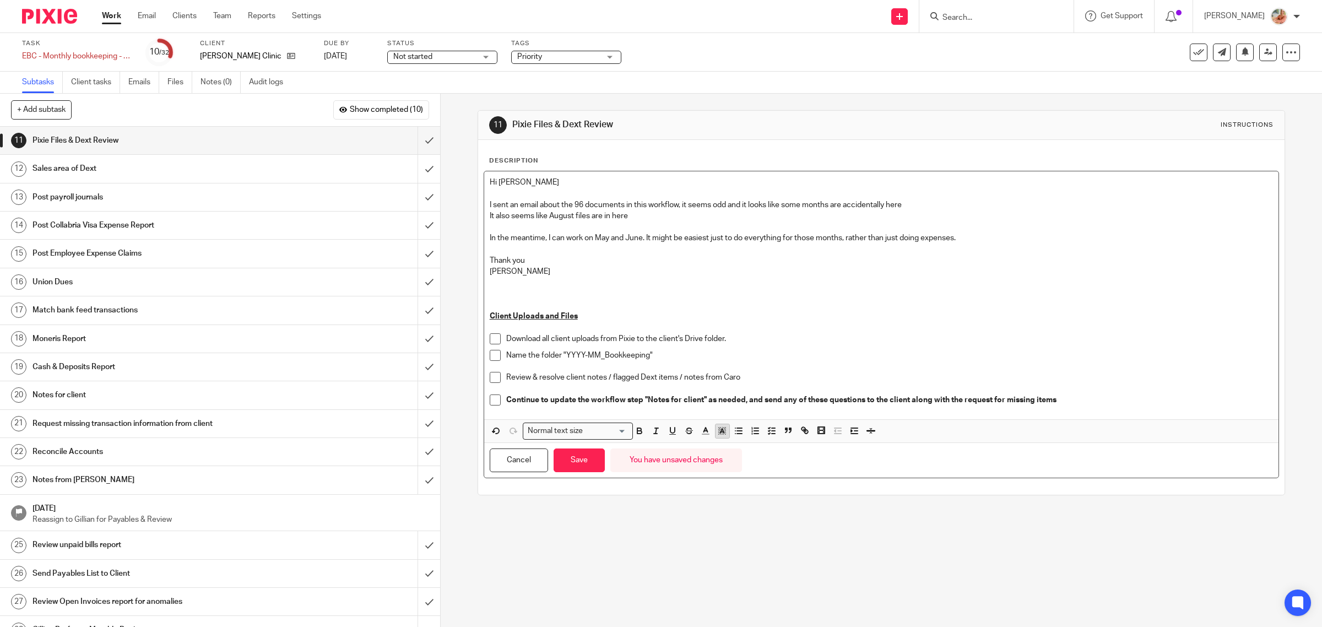
click at [729, 435] on span at bounding box center [754, 432] width 50 height 17
click at [720, 435] on icon "button" at bounding box center [722, 431] width 10 height 10
click at [793, 445] on li "color:#FDA1FF" at bounding box center [797, 445] width 8 height 8
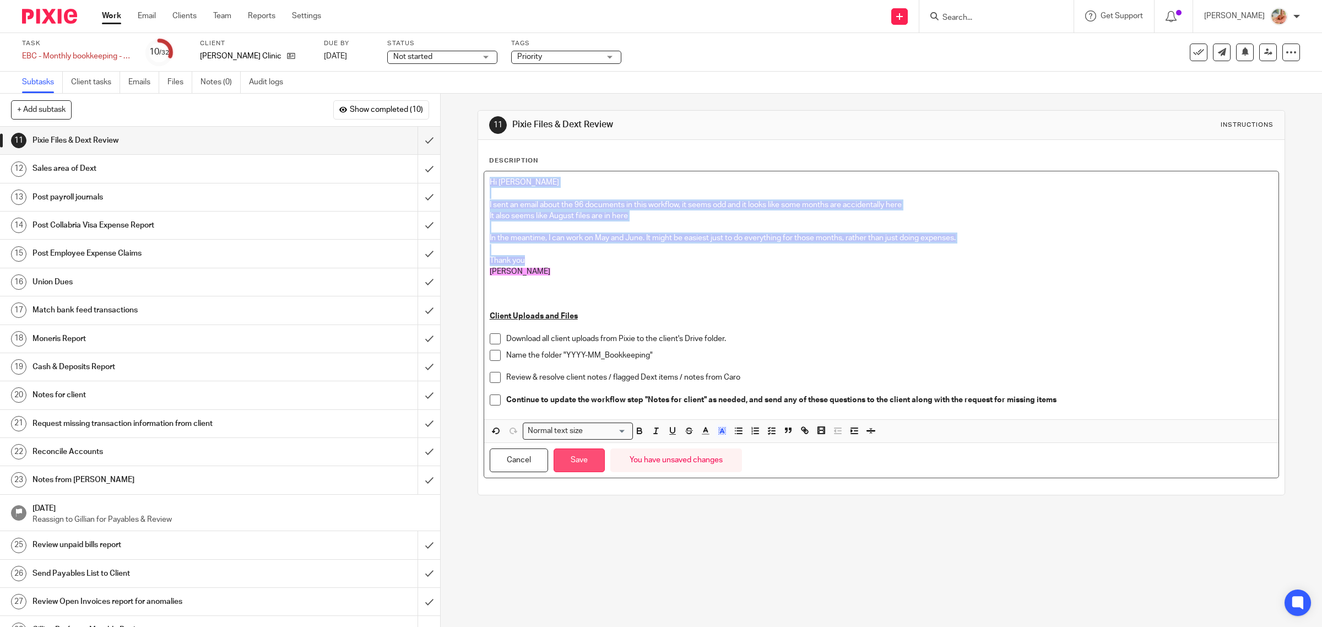
click at [577, 453] on button "Save" at bounding box center [579, 460] width 51 height 24
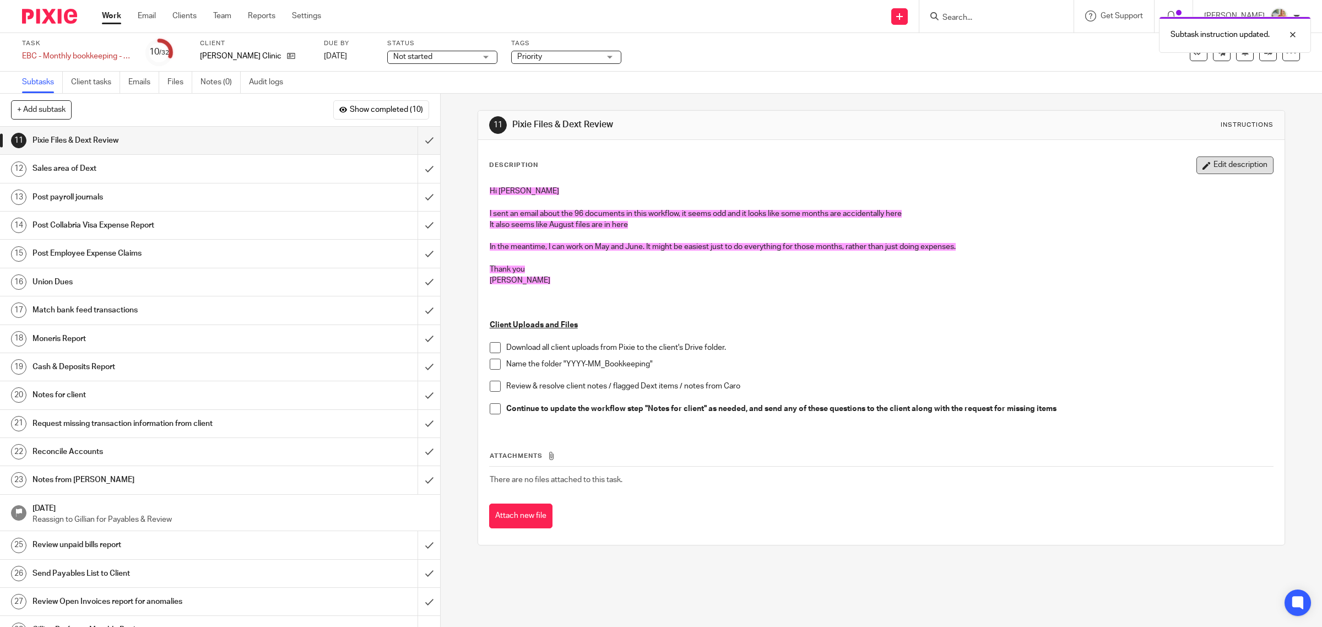
click at [1229, 167] on button "Edit description" at bounding box center [1235, 165] width 77 height 18
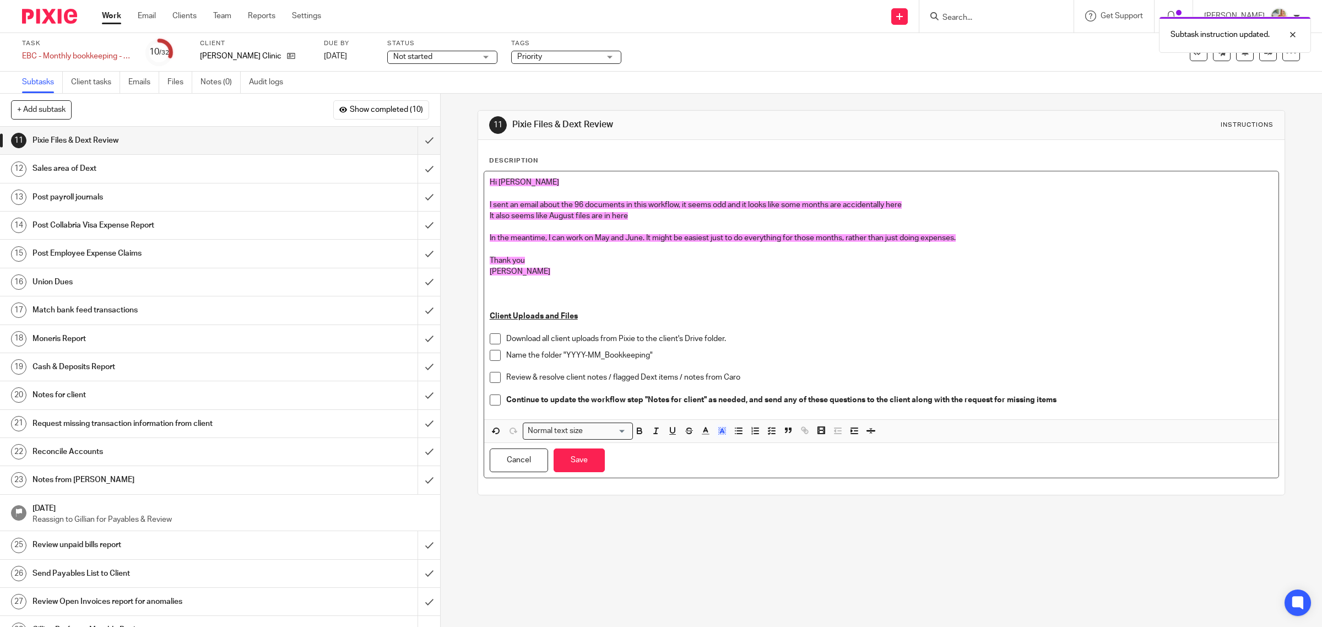
click at [883, 201] on span "I sent an email about the 96 documents in this workflow, it seems odd and it lo…" at bounding box center [696, 205] width 412 height 8
click at [945, 201] on p "I sent an email about the 96 documents in this workflow, it seems odd and it lo…" at bounding box center [882, 204] width 784 height 11
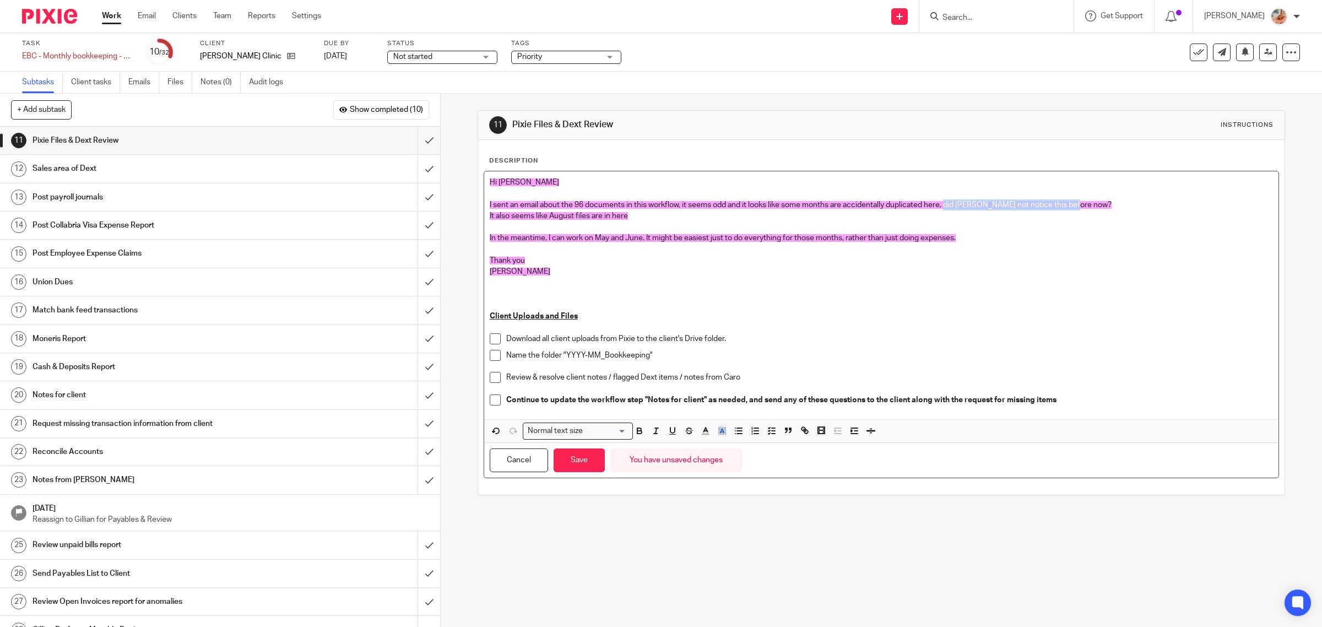
drag, startPoint x: 945, startPoint y: 201, endPoint x: 1139, endPoint y: 202, distance: 194.5
click at [1139, 202] on p "I sent an email about the 96 documents in this workflow, it seems odd and it lo…" at bounding box center [882, 204] width 784 height 11
click at [631, 209] on p "I sent an email about the 96 documents in this workflow, it seems odd and it lo…" at bounding box center [882, 204] width 784 height 11
click at [581, 461] on button "Save" at bounding box center [579, 460] width 51 height 24
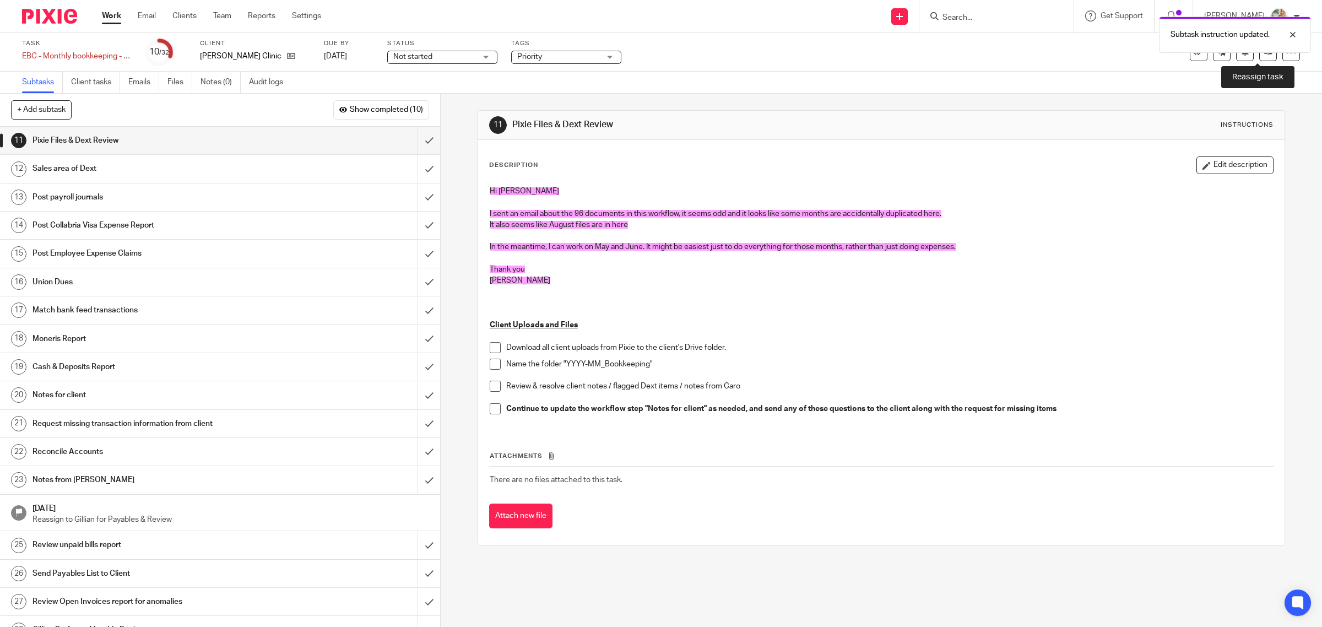
drag, startPoint x: 1251, startPoint y: 56, endPoint x: 1228, endPoint y: 69, distance: 27.1
click at [1260, 56] on link at bounding box center [1269, 53] width 18 height 18
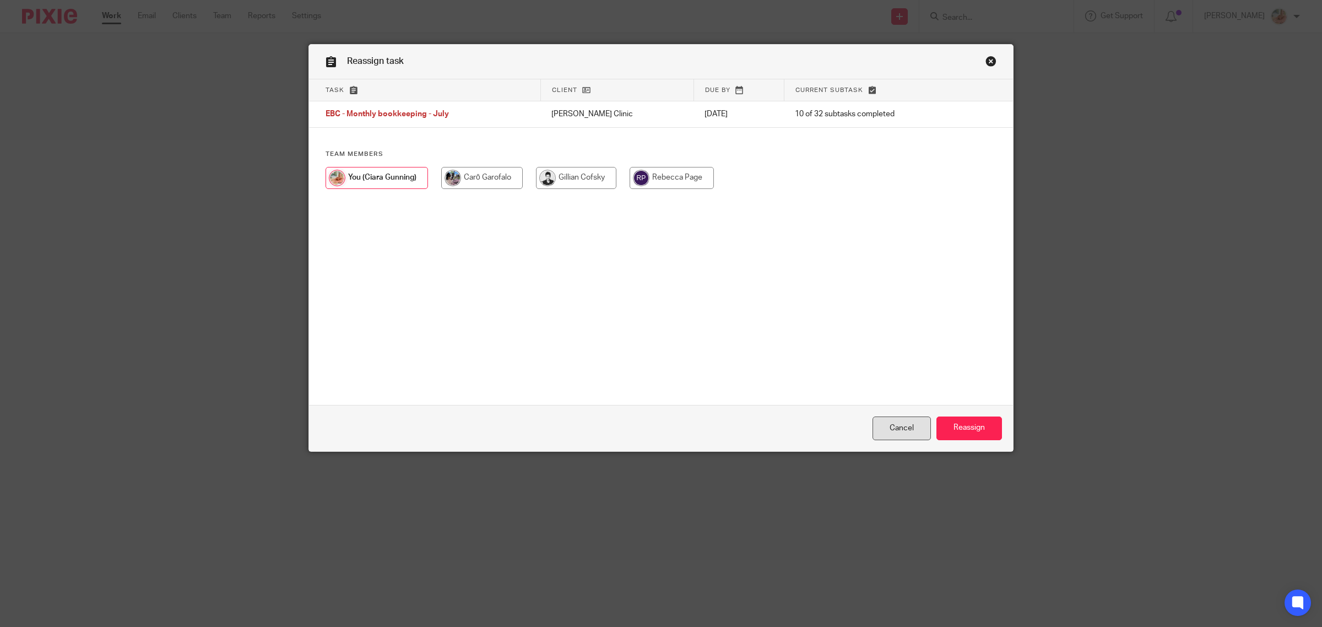
click at [911, 430] on link "Cancel" at bounding box center [902, 429] width 58 height 24
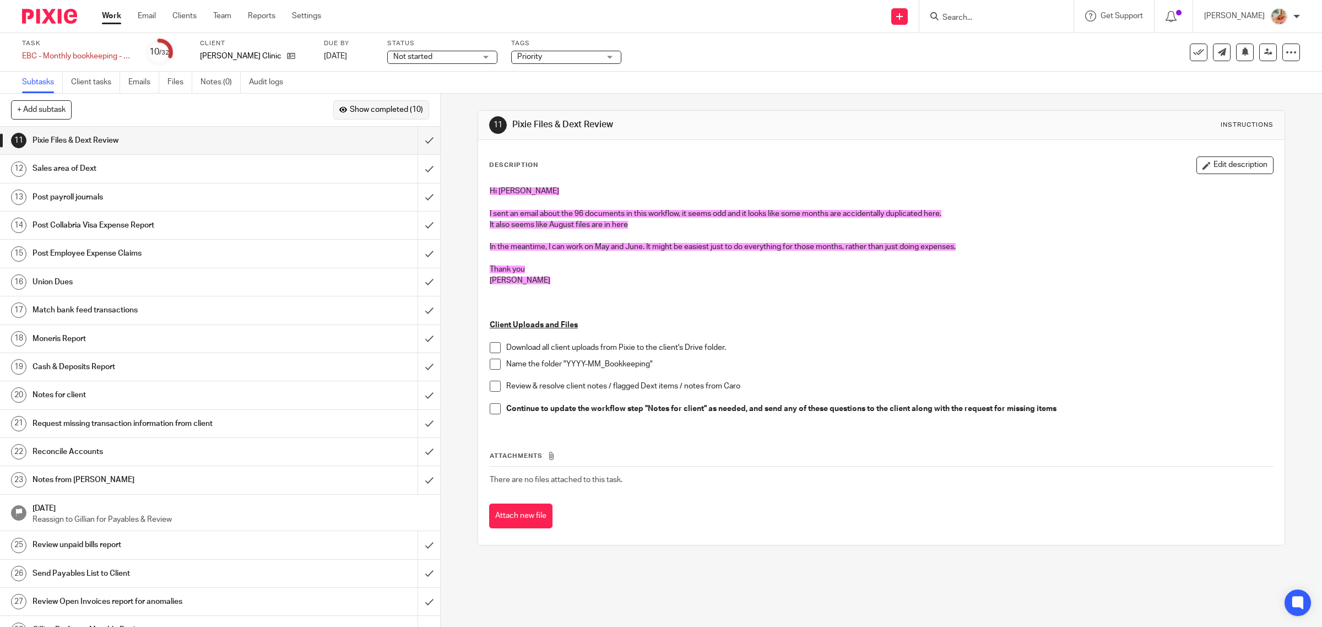
click at [365, 110] on span "Show completed (10)" at bounding box center [386, 110] width 73 height 9
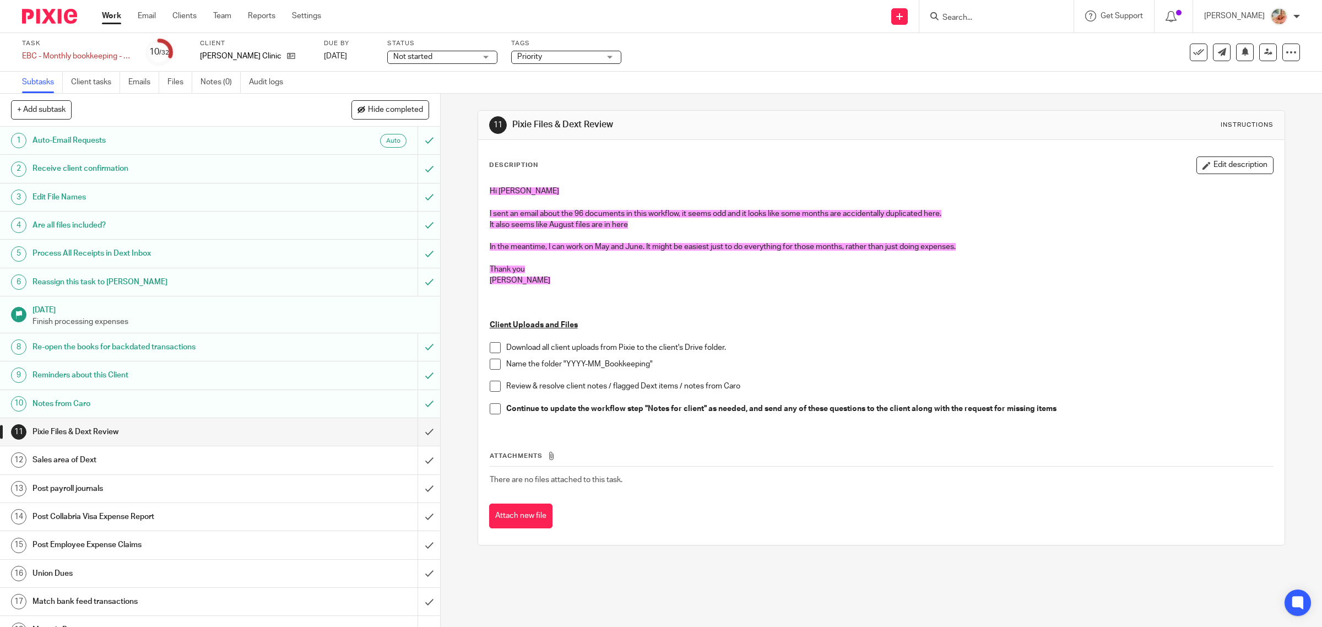
click at [154, 410] on h1 "Notes from Caro" at bounding box center [158, 404] width 250 height 17
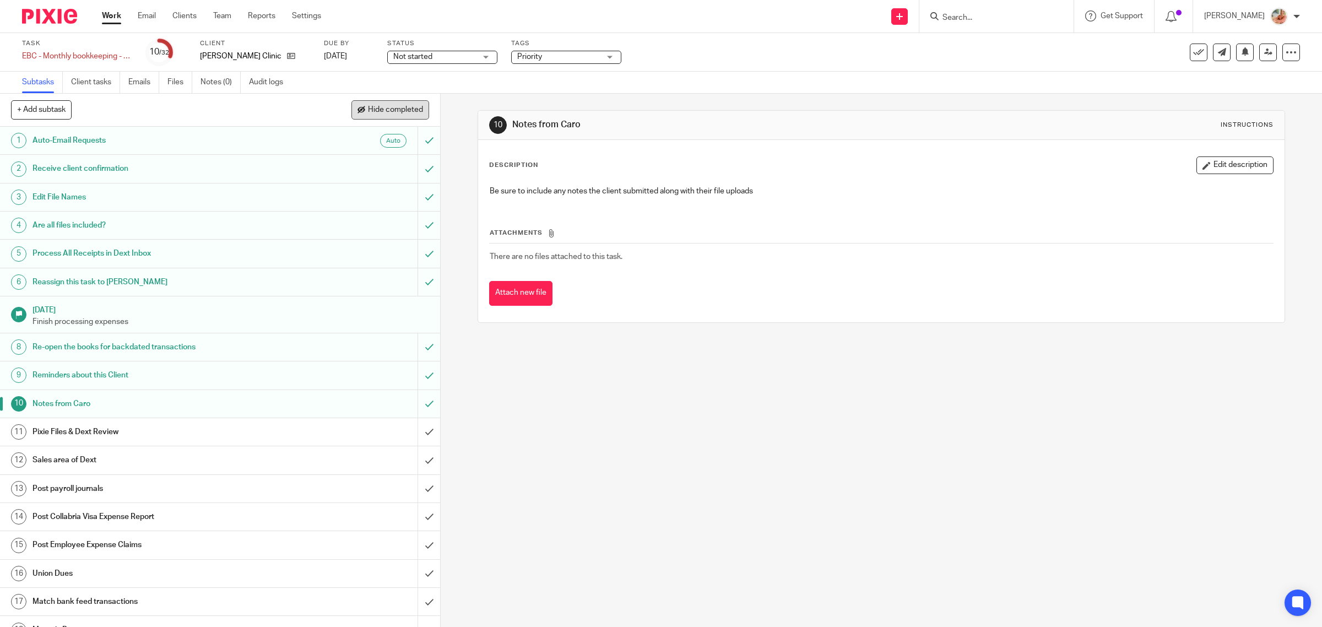
click at [390, 113] on span "Hide completed" at bounding box center [395, 110] width 55 height 9
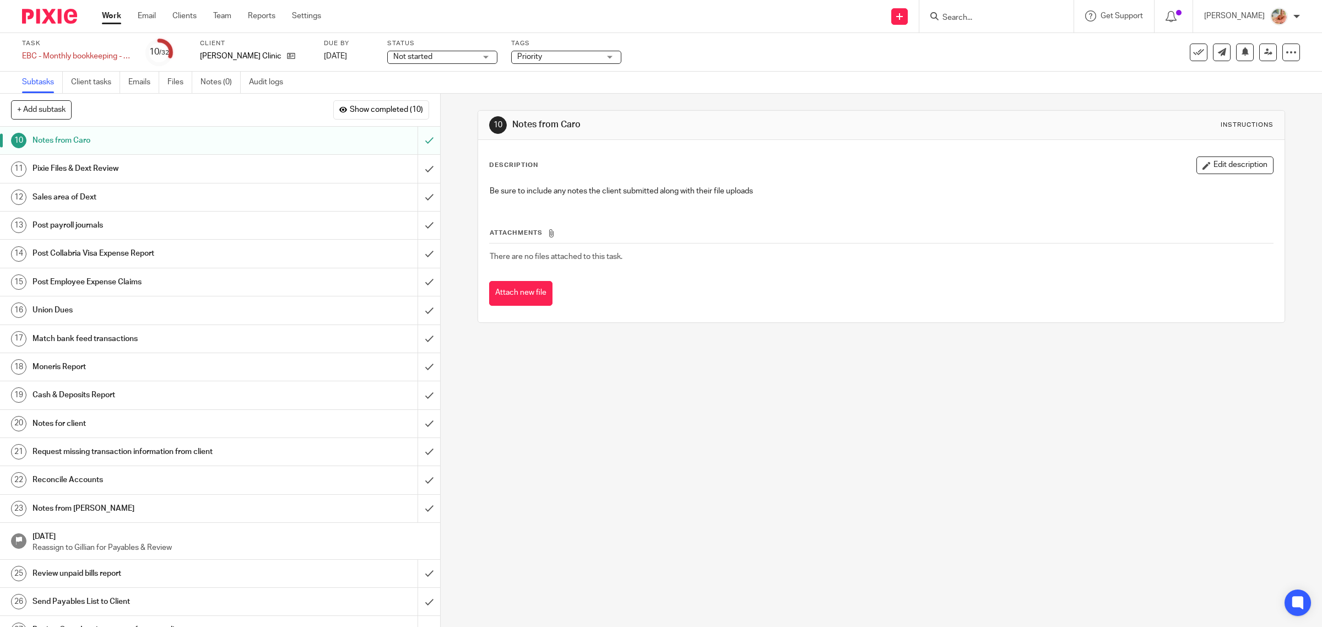
click at [441, 62] on span "Not started" at bounding box center [434, 57] width 83 height 12
drag, startPoint x: 416, startPoint y: 95, endPoint x: 426, endPoint y: 89, distance: 11.3
click at [417, 94] on span "In progress" at bounding box center [414, 97] width 39 height 8
click at [1264, 50] on icon at bounding box center [1268, 52] width 8 height 8
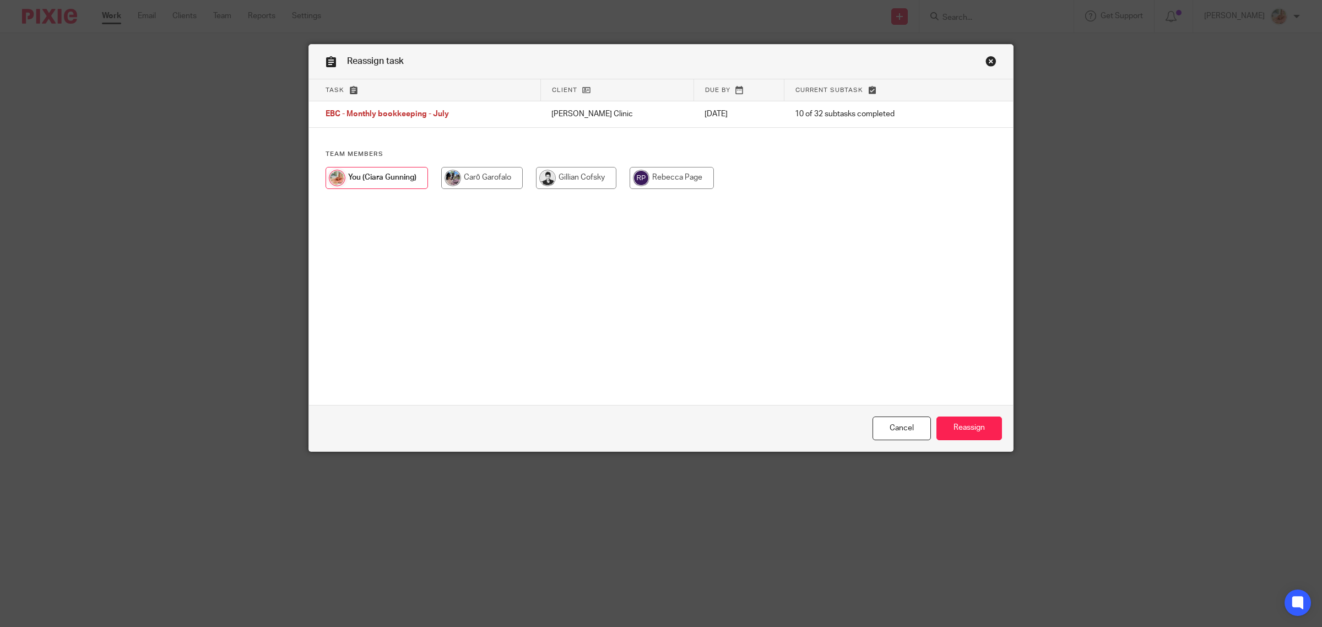
click at [495, 183] on input "radio" at bounding box center [482, 178] width 82 height 22
radio input "true"
click at [576, 182] on input "radio" at bounding box center [577, 178] width 80 height 22
radio input "true"
click at [981, 429] on input "Reassign" at bounding box center [970, 429] width 66 height 24
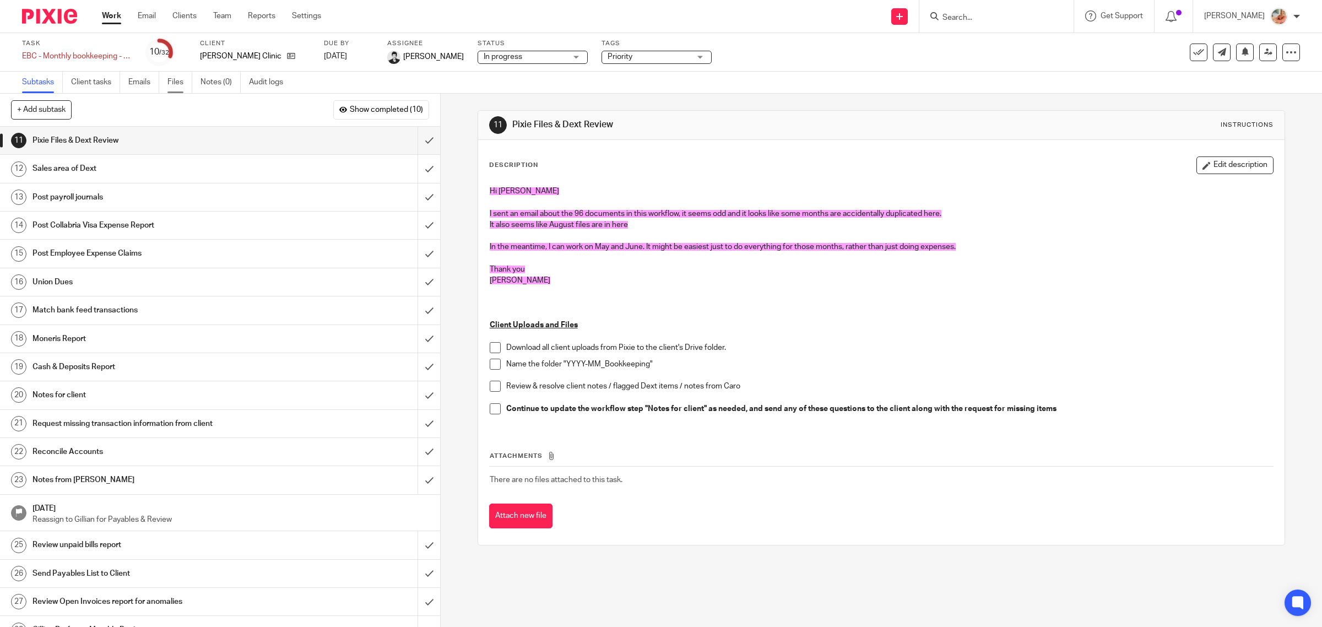
click at [179, 83] on link "Files" at bounding box center [179, 82] width 25 height 21
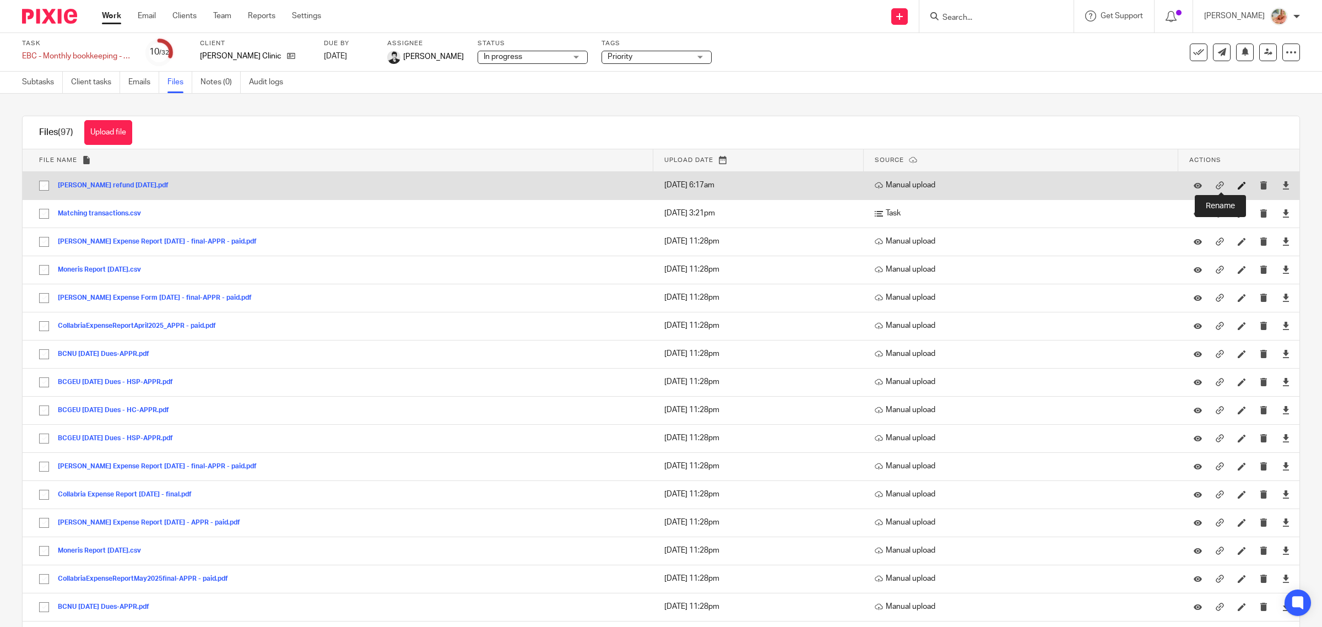
click at [1238, 187] on icon at bounding box center [1242, 185] width 8 height 8
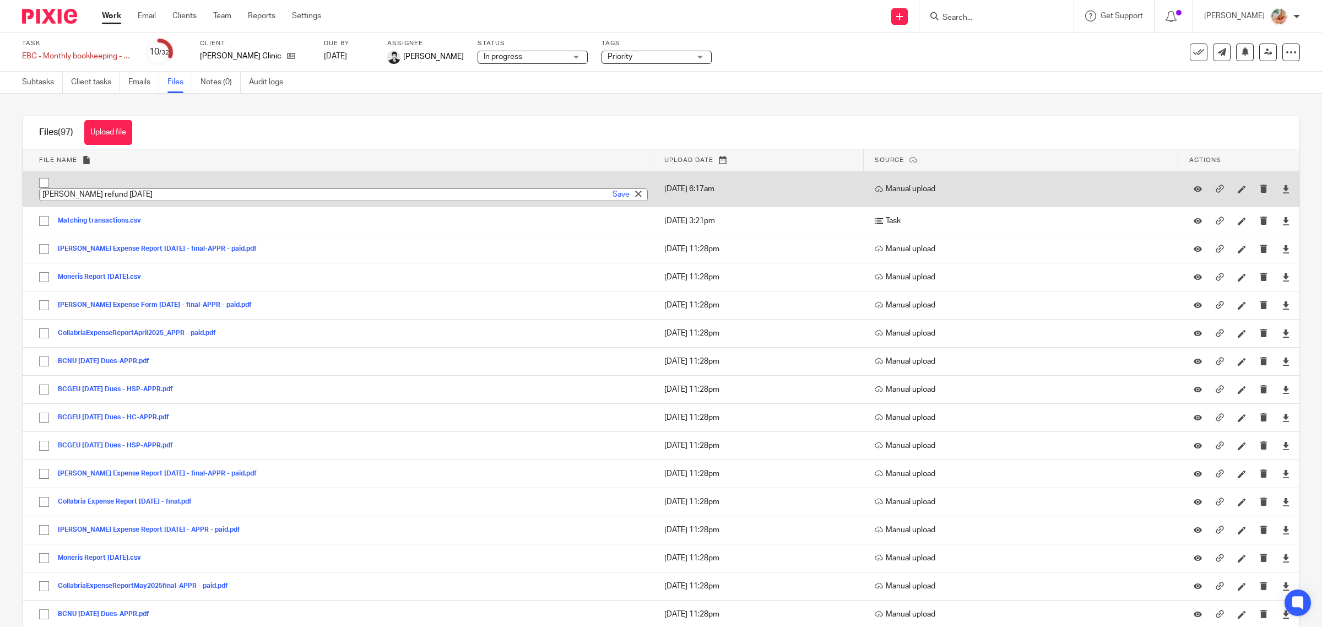
click at [207, 186] on td "Madison Stout refund May 29, 2025.pdf Madison Stout refund May 29, 2025 Save" at bounding box center [338, 188] width 631 height 35
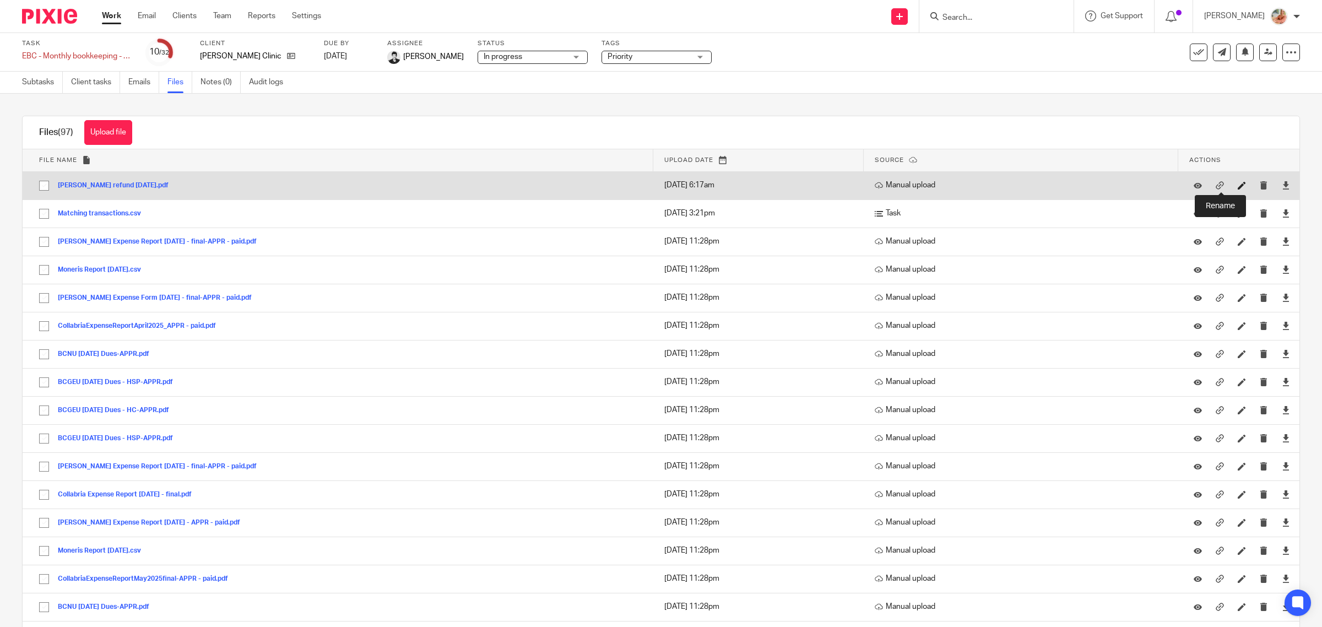
click at [1238, 185] on icon at bounding box center [1242, 185] width 8 height 8
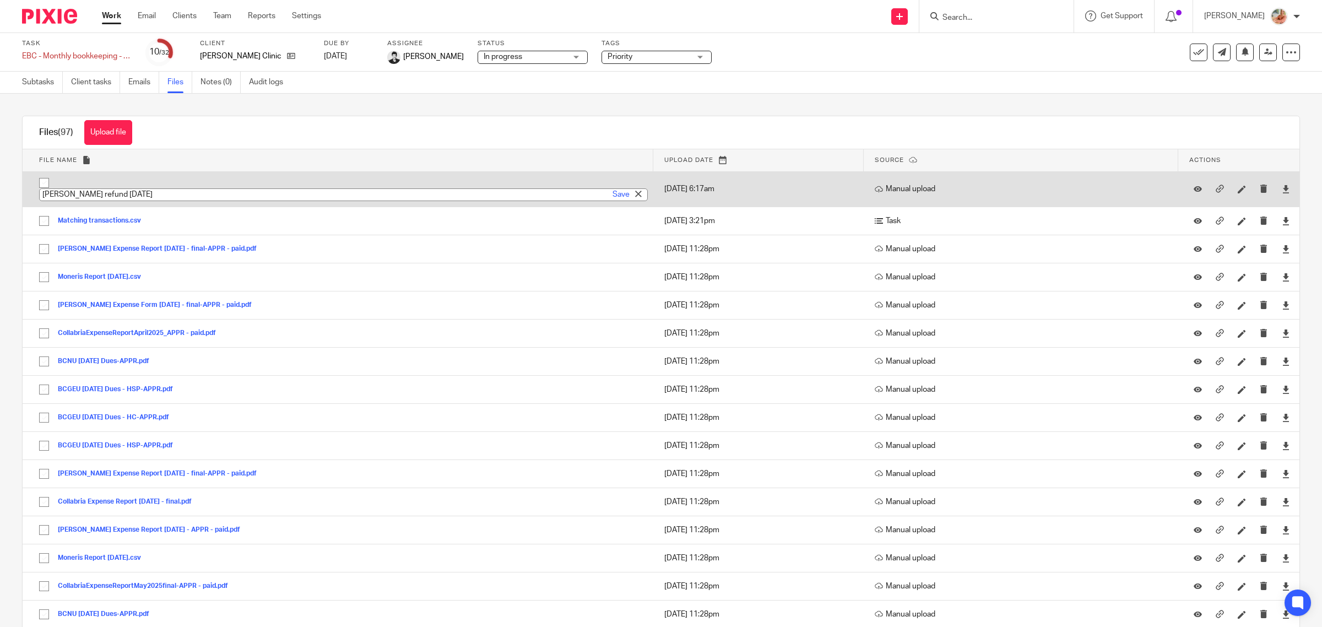
click at [187, 196] on input "Madison Stout refund May 29, 2025" at bounding box center [343, 194] width 609 height 13
type input "Madison Stout refund May 29, 2025 - this relates to JULY. Ciara uploaded this f…"
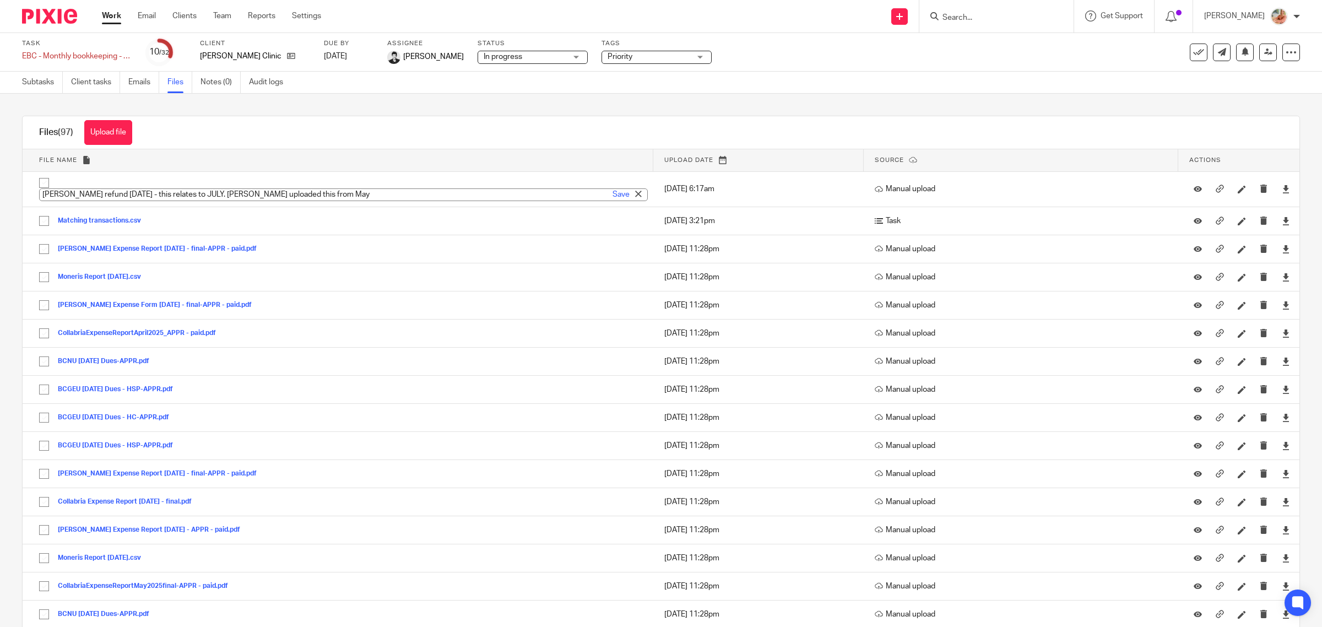
click at [315, 150] on th "File name" at bounding box center [338, 160] width 631 height 22
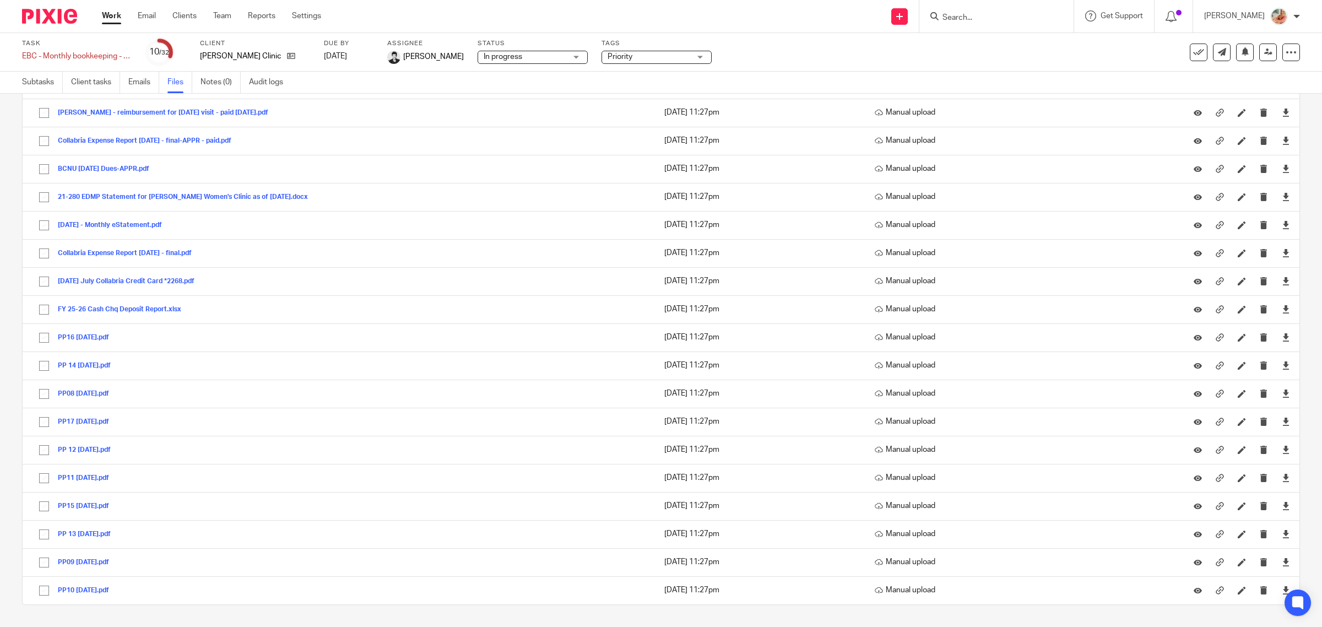
scroll to position [2306, 0]
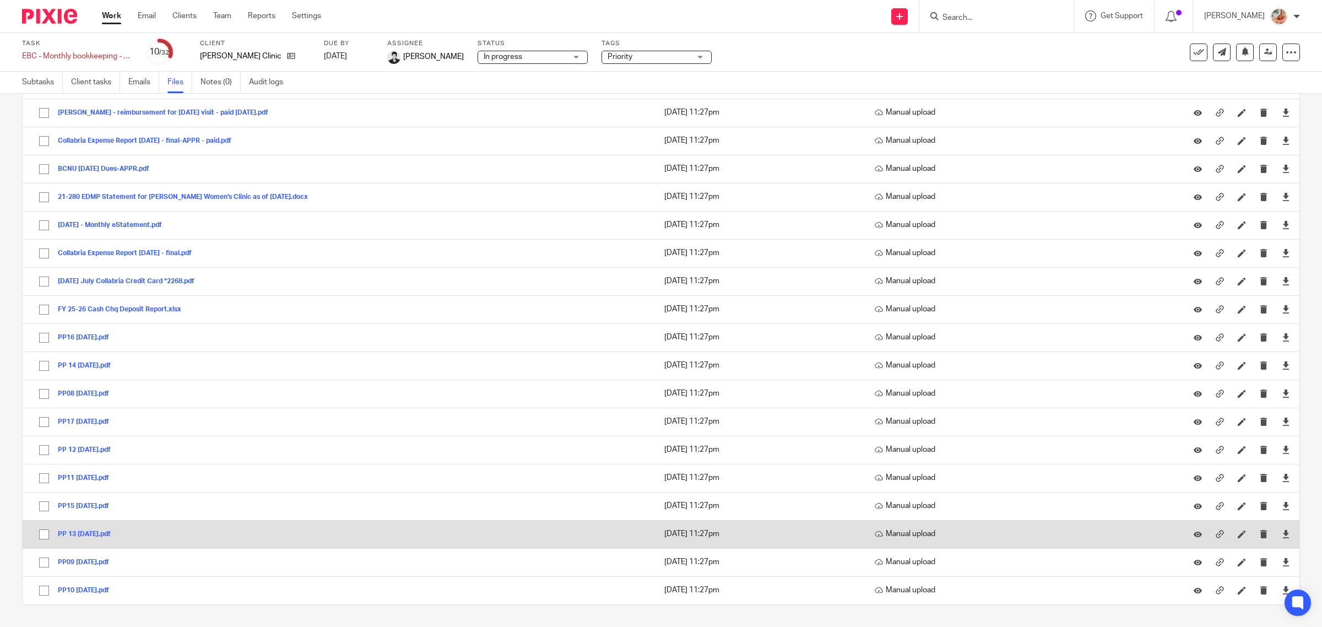
click at [119, 533] on button "PP 13 June 20 2025.pdf" at bounding box center [88, 535] width 61 height 8
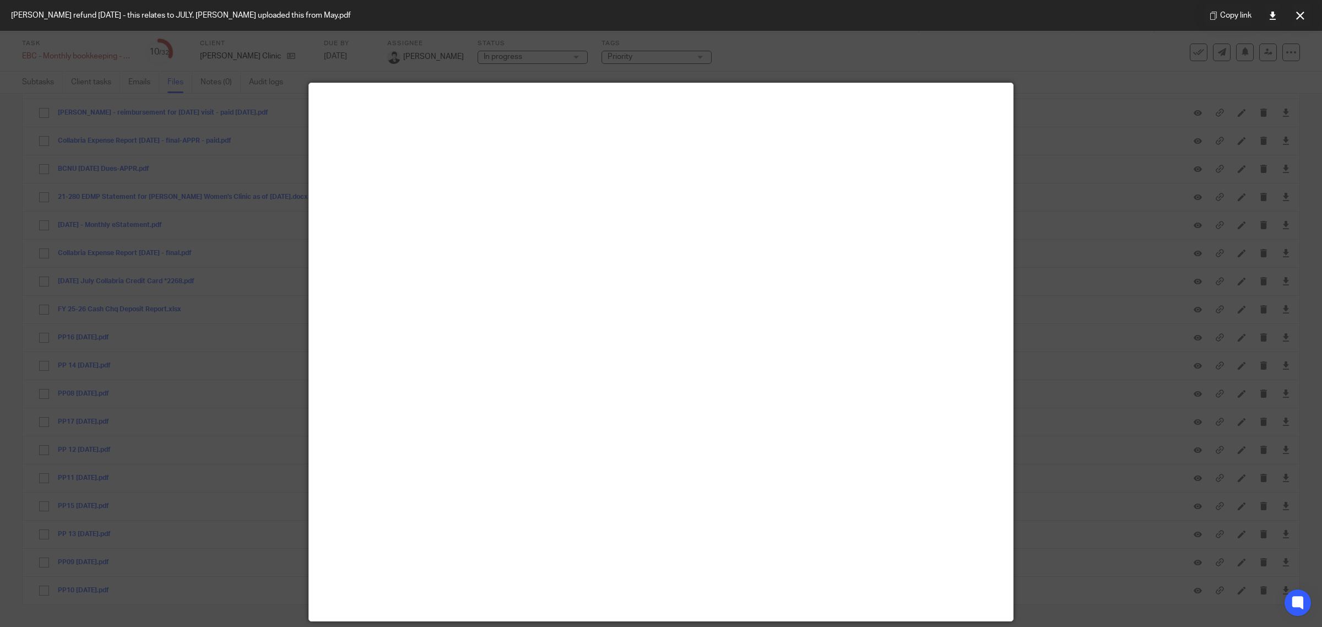
click at [1301, 14] on icon at bounding box center [1300, 16] width 8 height 8
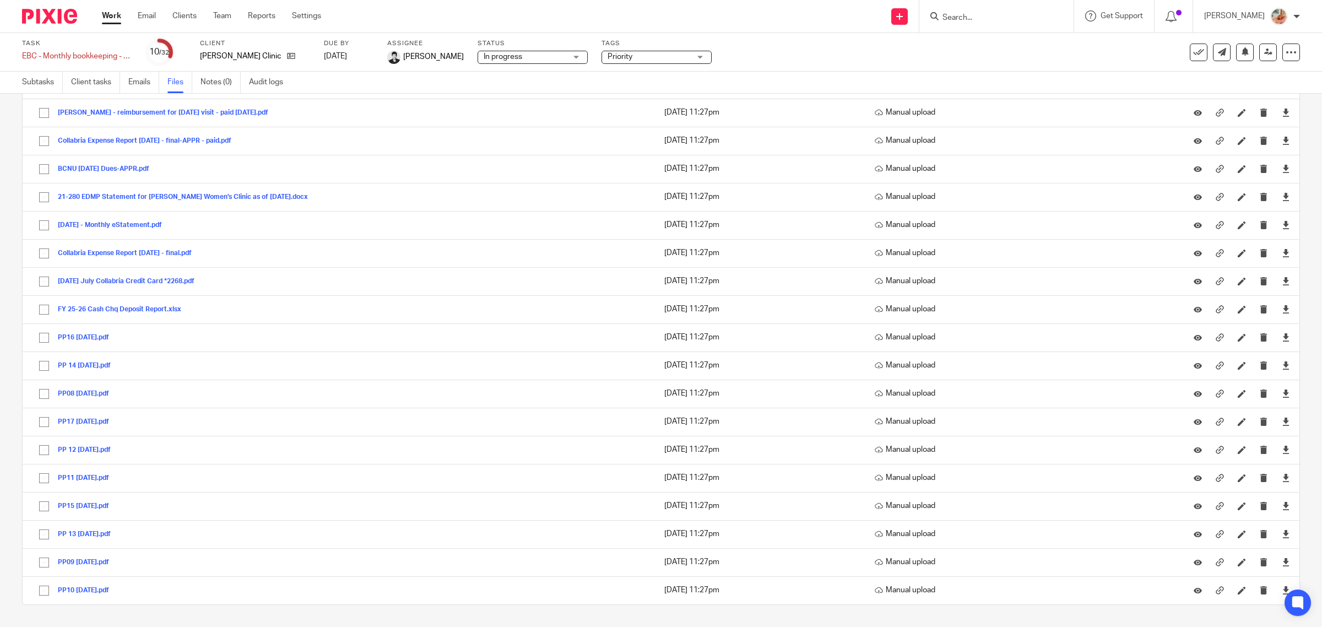
click at [100, 15] on div "Work Email Clients Team Reports Settings Work Email Clients Team Reports Settin…" at bounding box center [214, 16] width 247 height 33
drag, startPoint x: 110, startPoint y: 14, endPoint x: 105, endPoint y: 4, distance: 11.1
click at [111, 14] on link "Work" at bounding box center [111, 15] width 19 height 11
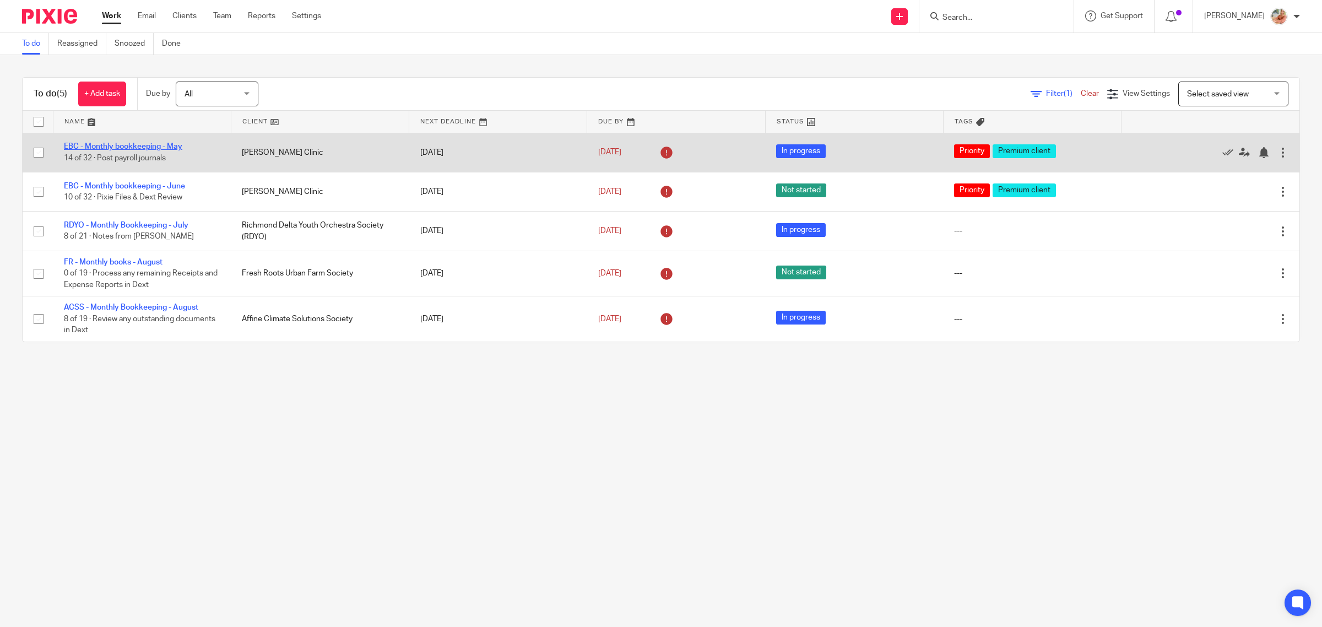
click at [138, 144] on link "EBC - Monthly bookkeeping - May" at bounding box center [123, 147] width 118 height 8
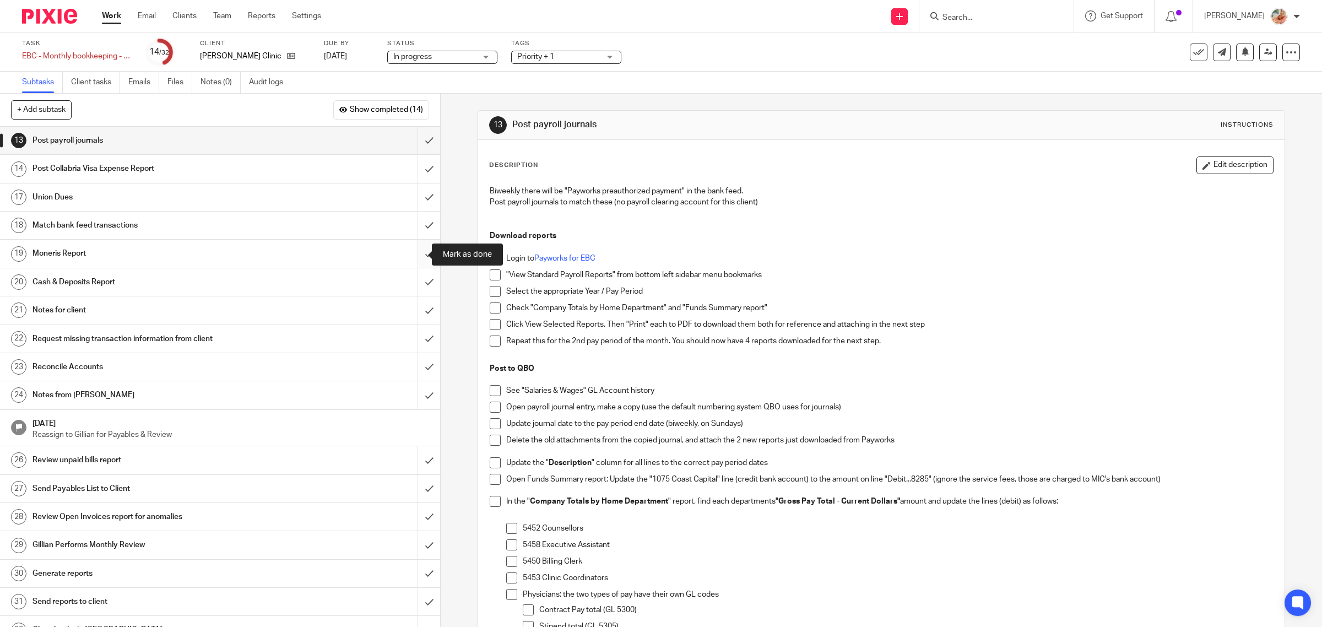
click at [414, 253] on input "submit" at bounding box center [220, 254] width 440 height 28
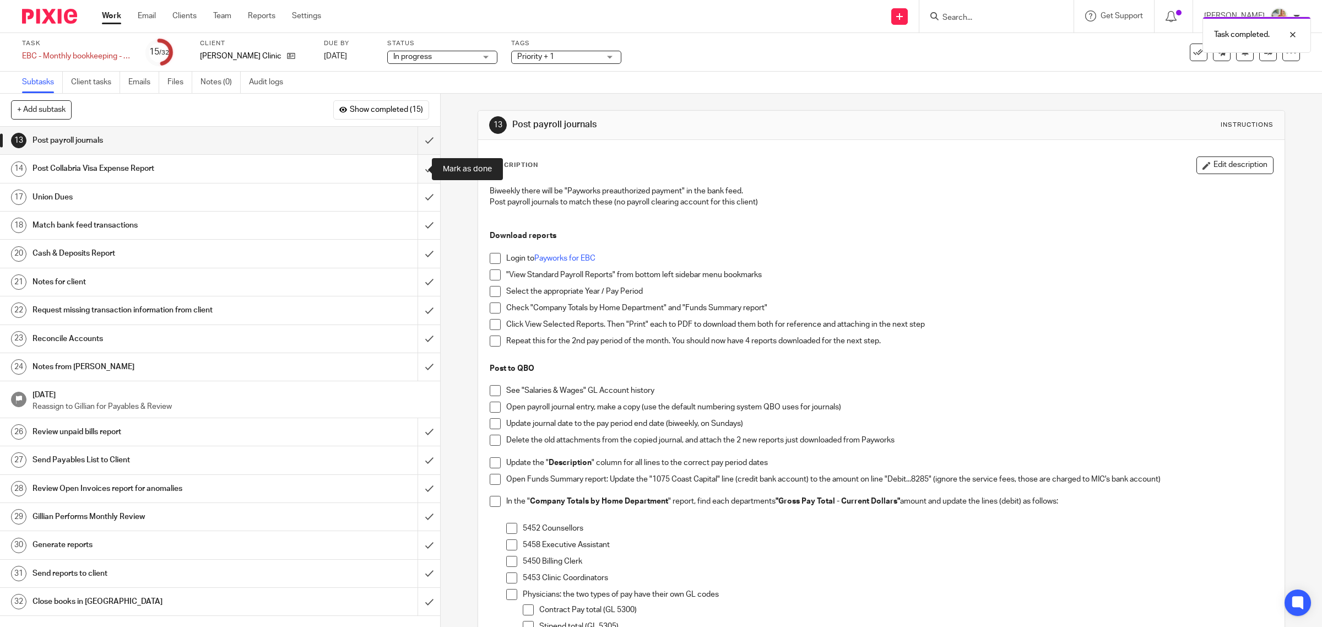
click at [415, 166] on input "submit" at bounding box center [220, 169] width 440 height 28
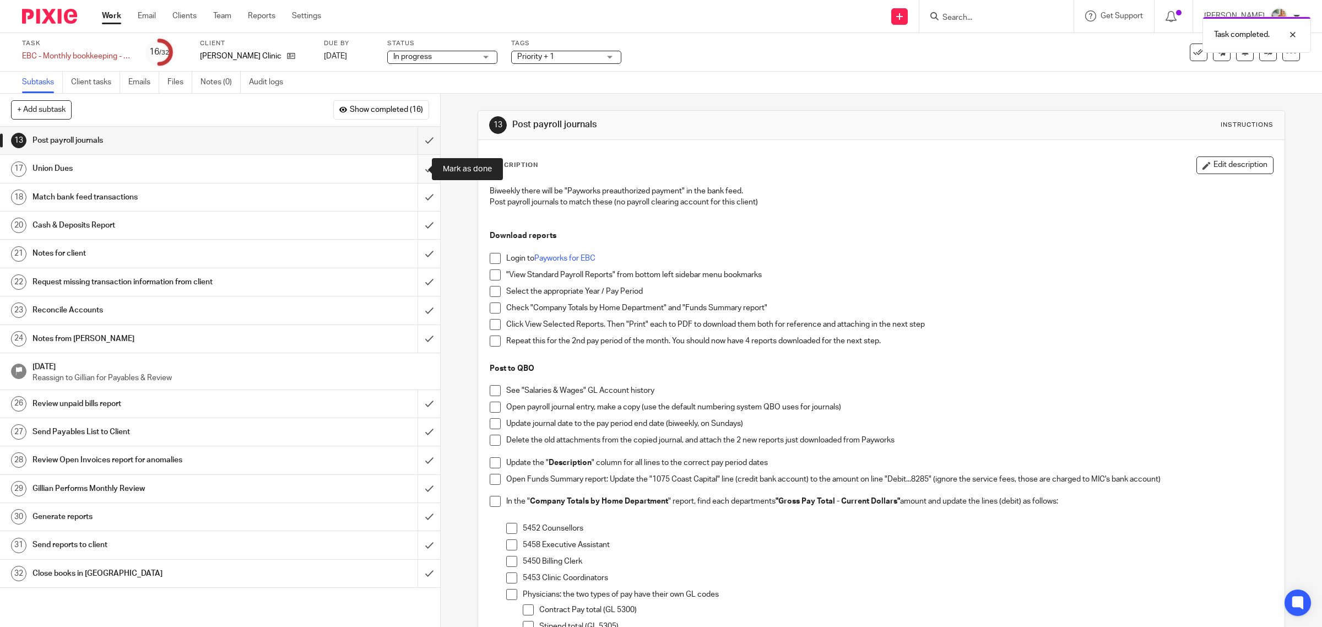
click at [409, 164] on input "submit" at bounding box center [220, 169] width 440 height 28
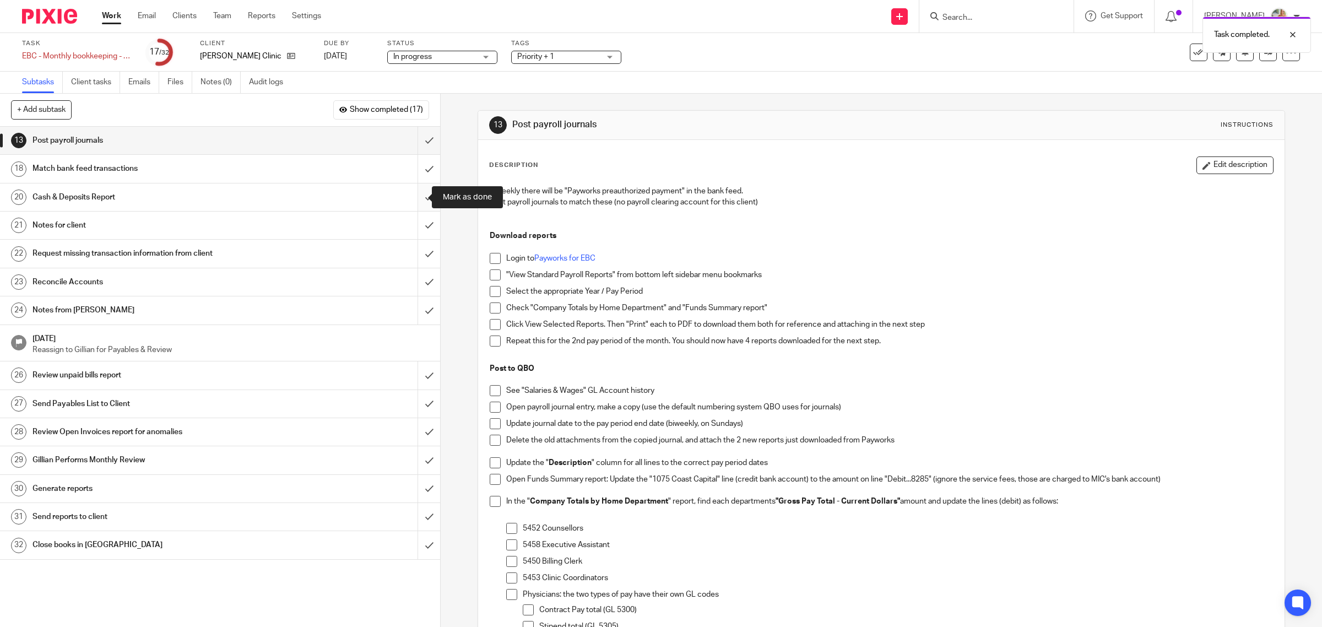
click at [413, 194] on input "submit" at bounding box center [220, 197] width 440 height 28
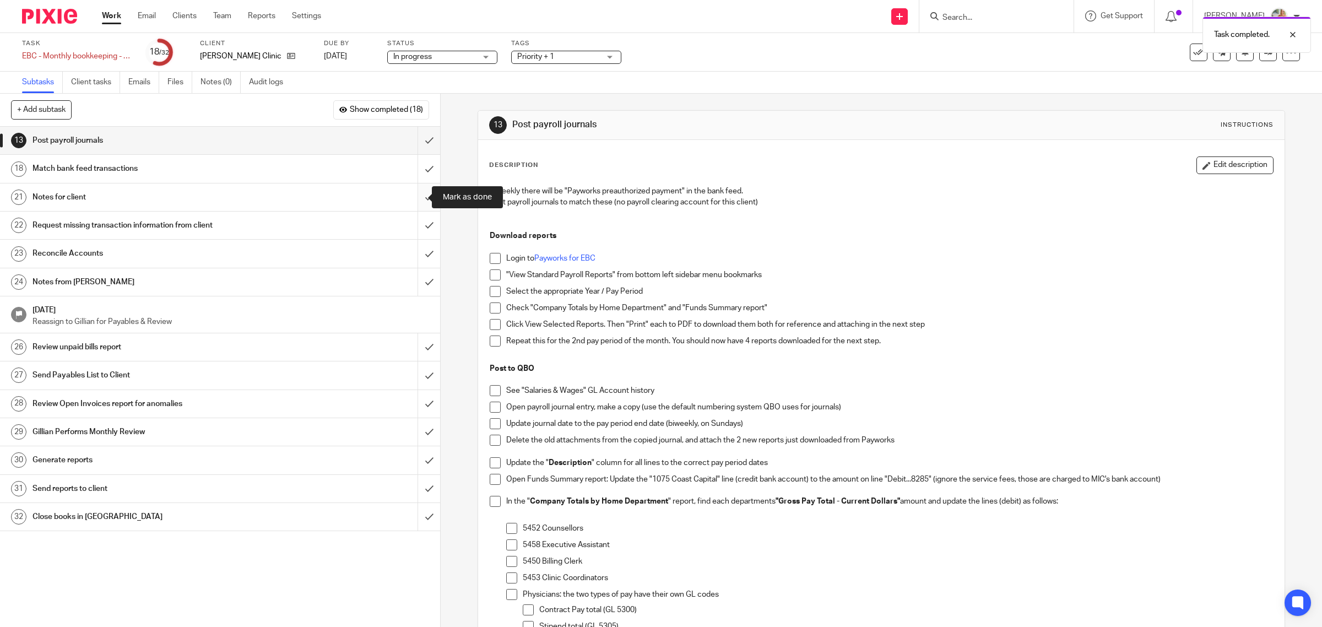
click at [411, 193] on input "submit" at bounding box center [220, 197] width 440 height 28
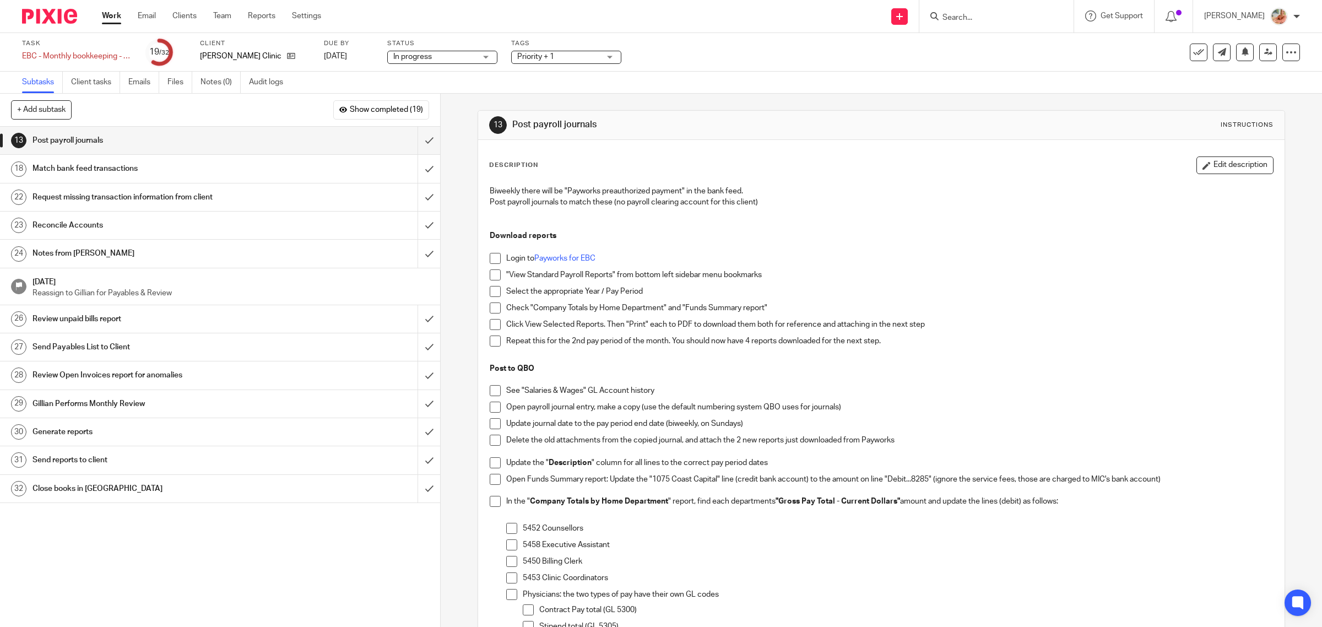
drag, startPoint x: 124, startPoint y: 169, endPoint x: 221, endPoint y: 174, distance: 97.1
click at [124, 169] on h1 "Match bank feed transactions" at bounding box center [158, 168] width 250 height 17
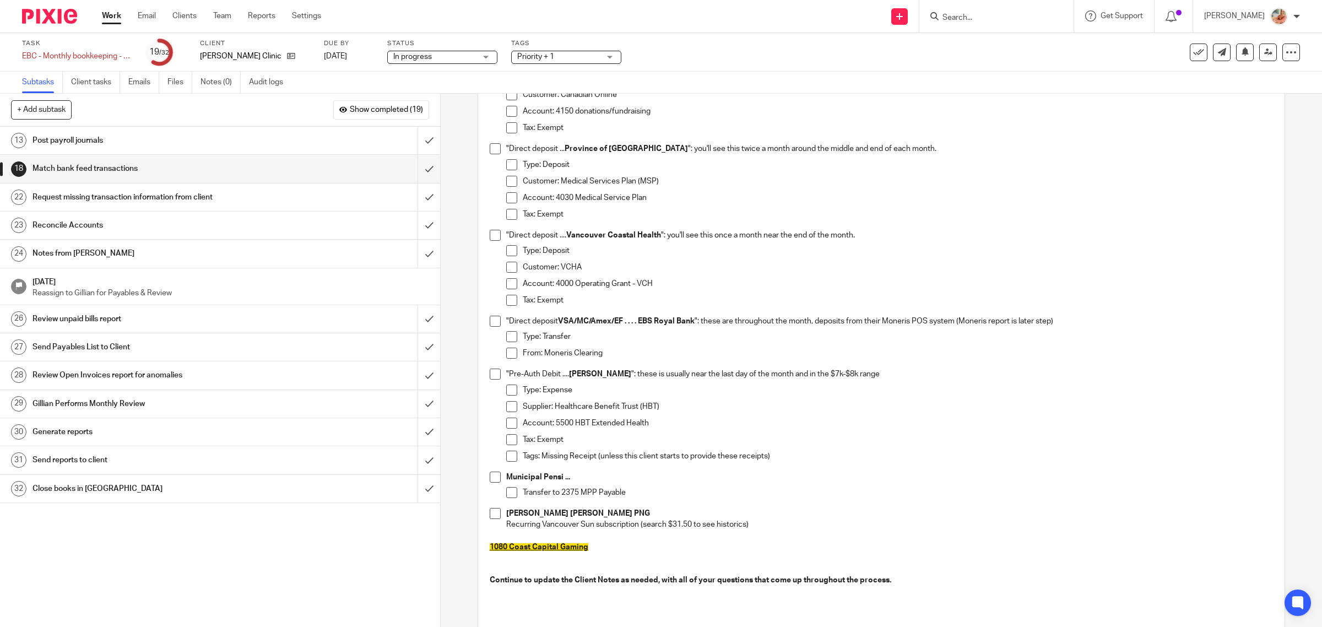
scroll to position [413, 0]
click at [424, 168] on input "submit" at bounding box center [220, 169] width 440 height 28
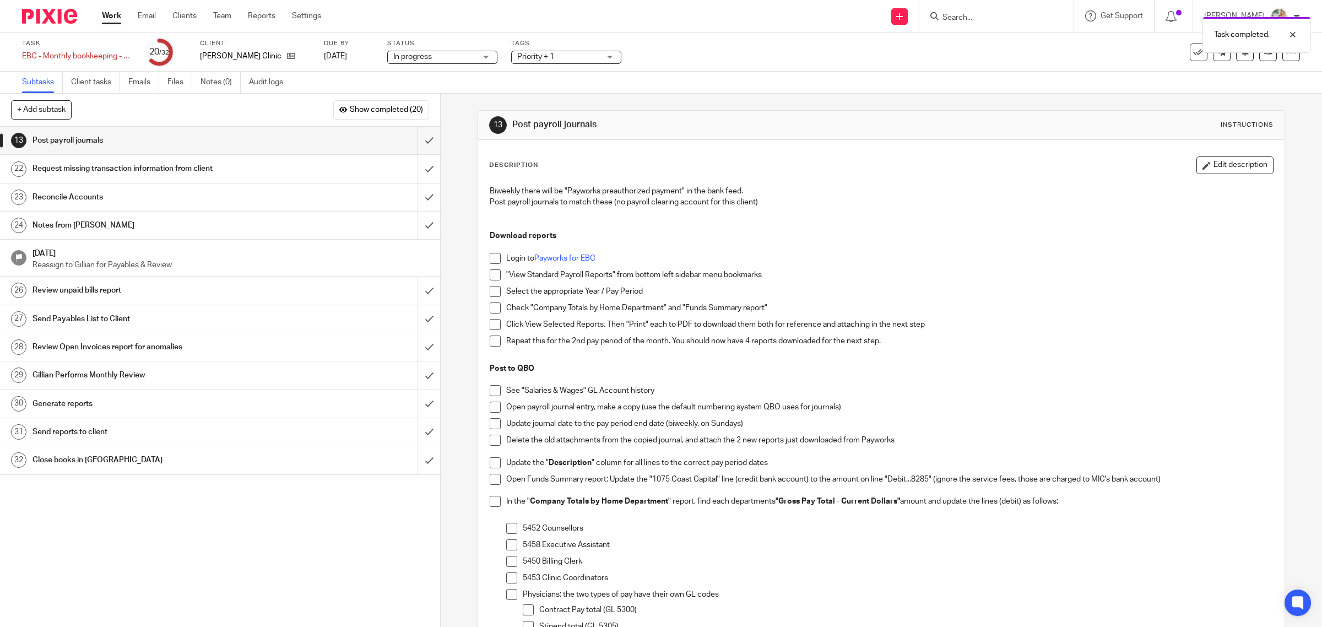
click at [169, 233] on h1 "Notes from [PERSON_NAME]" at bounding box center [158, 225] width 250 height 17
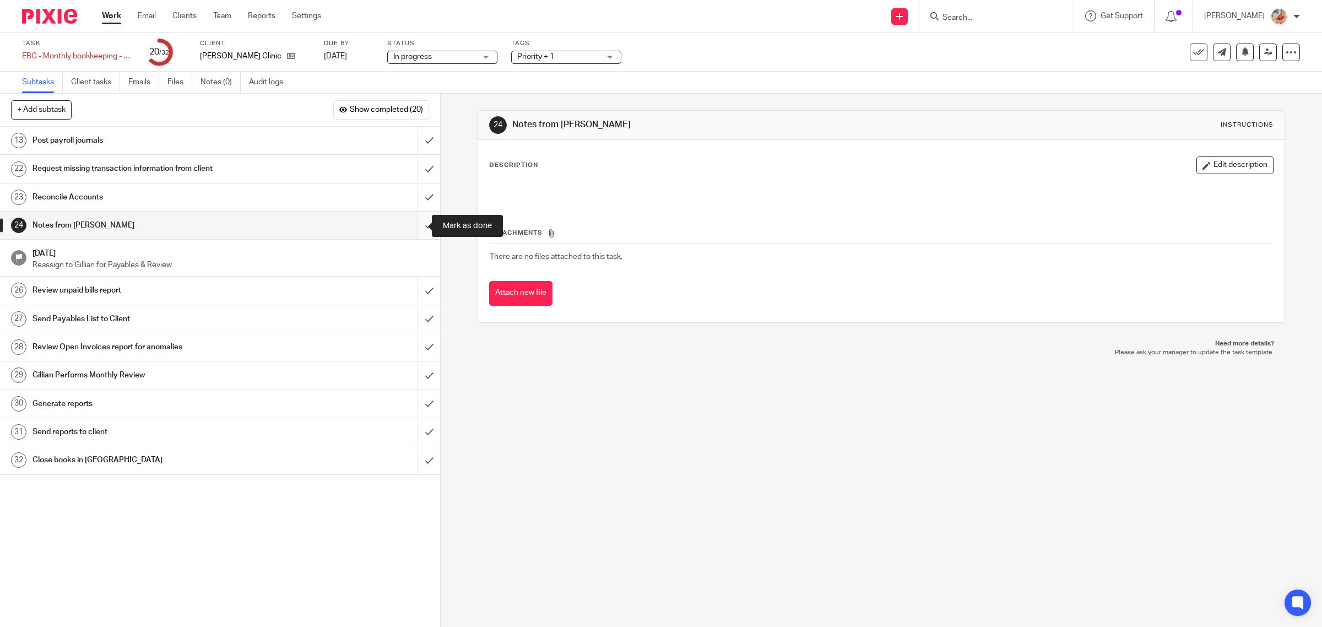
click at [412, 224] on input "submit" at bounding box center [220, 226] width 440 height 28
click at [171, 76] on link "Files" at bounding box center [179, 82] width 25 height 21
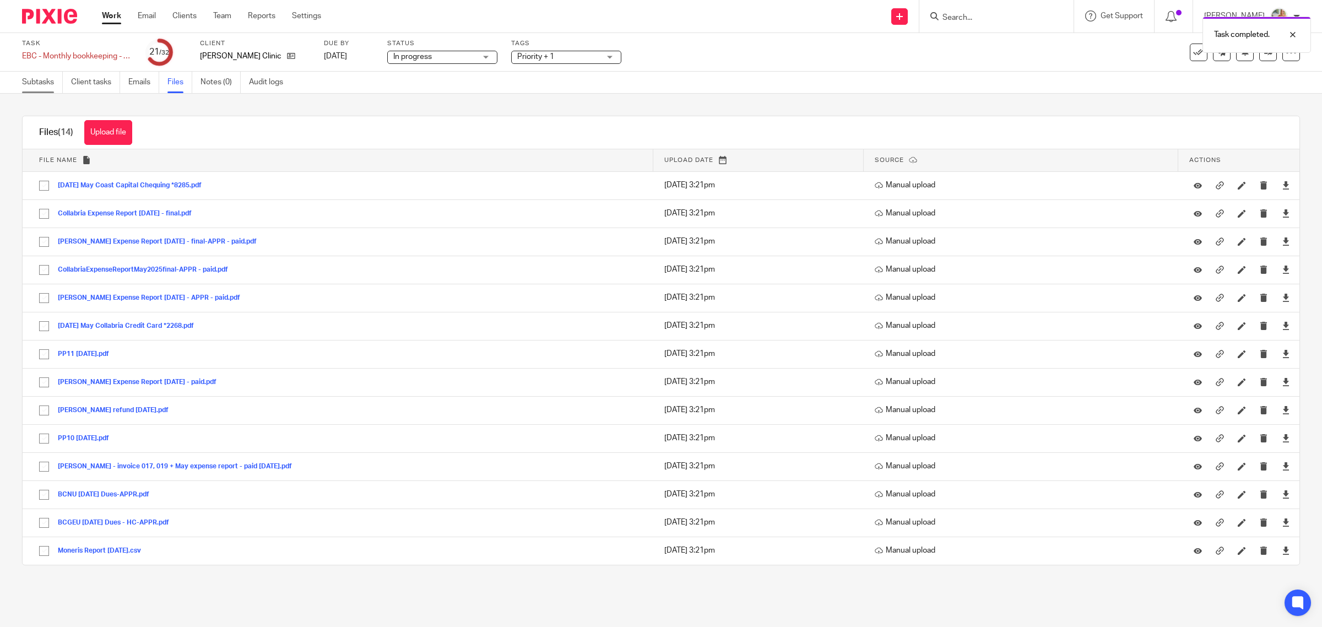
click link "Subtasks"
click at [32, 82] on link "Subtasks" at bounding box center [42, 82] width 41 height 21
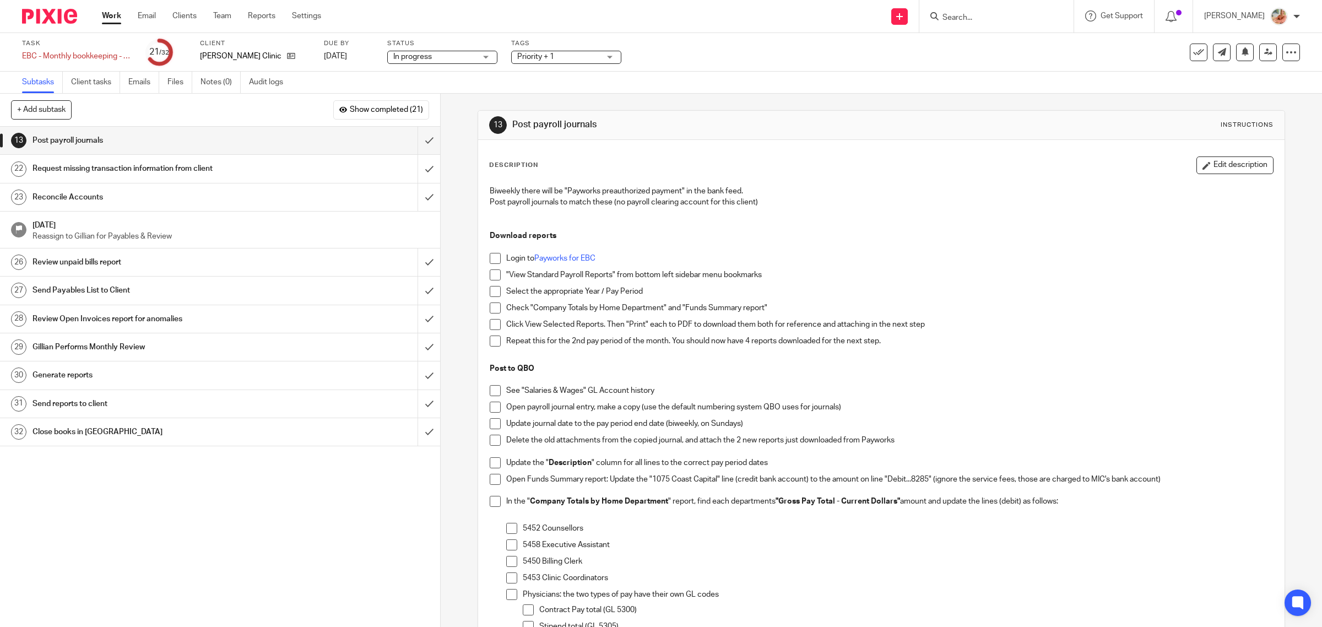
click at [111, 14] on link "Work" at bounding box center [111, 15] width 19 height 11
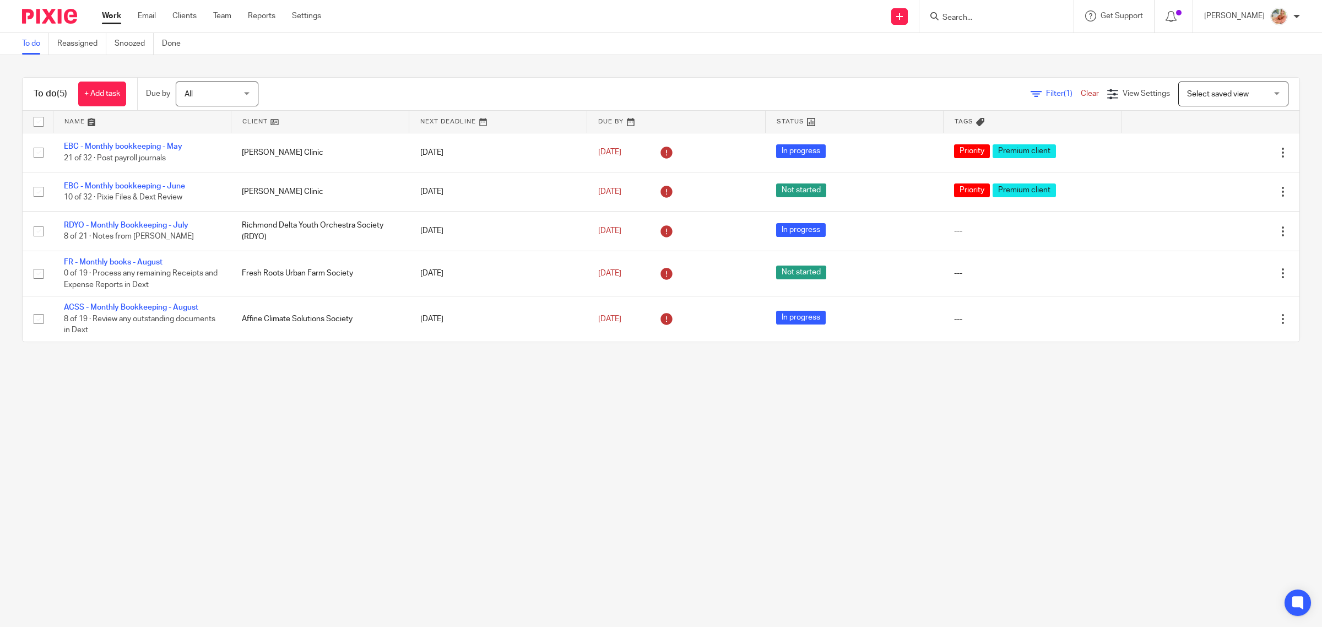
click at [117, 187] on link "EBC - Monthly bookkeeping - June" at bounding box center [124, 186] width 121 height 8
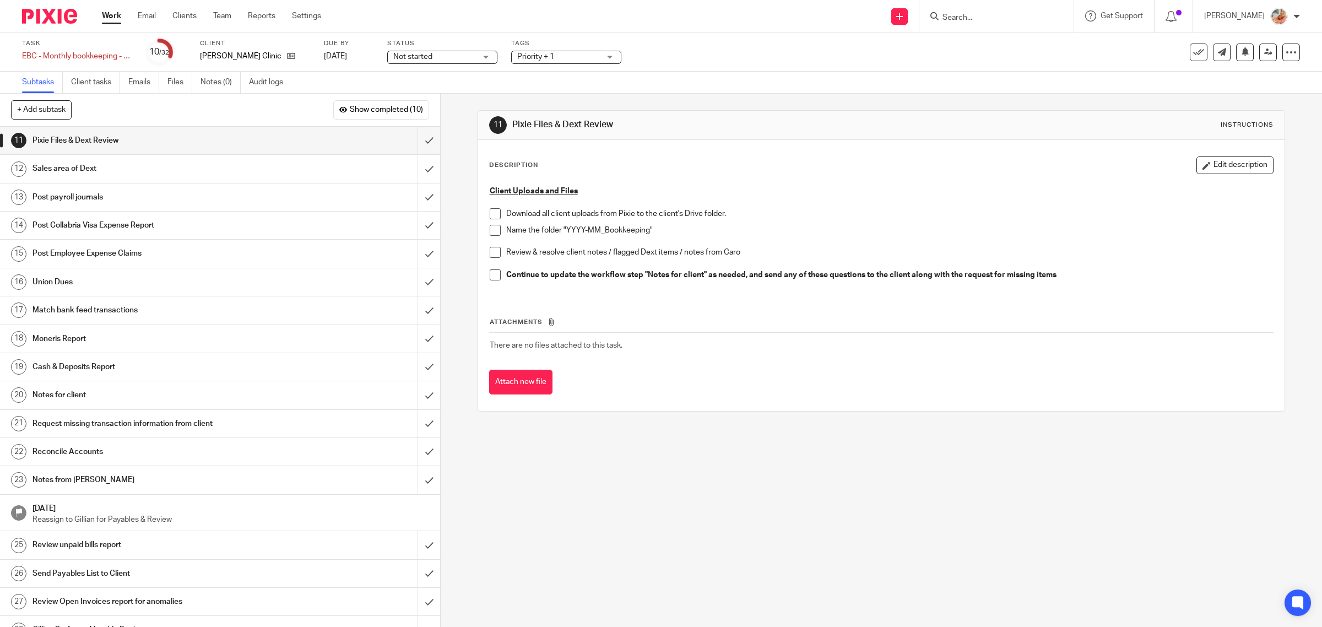
click at [109, 13] on link "Work" at bounding box center [111, 15] width 19 height 11
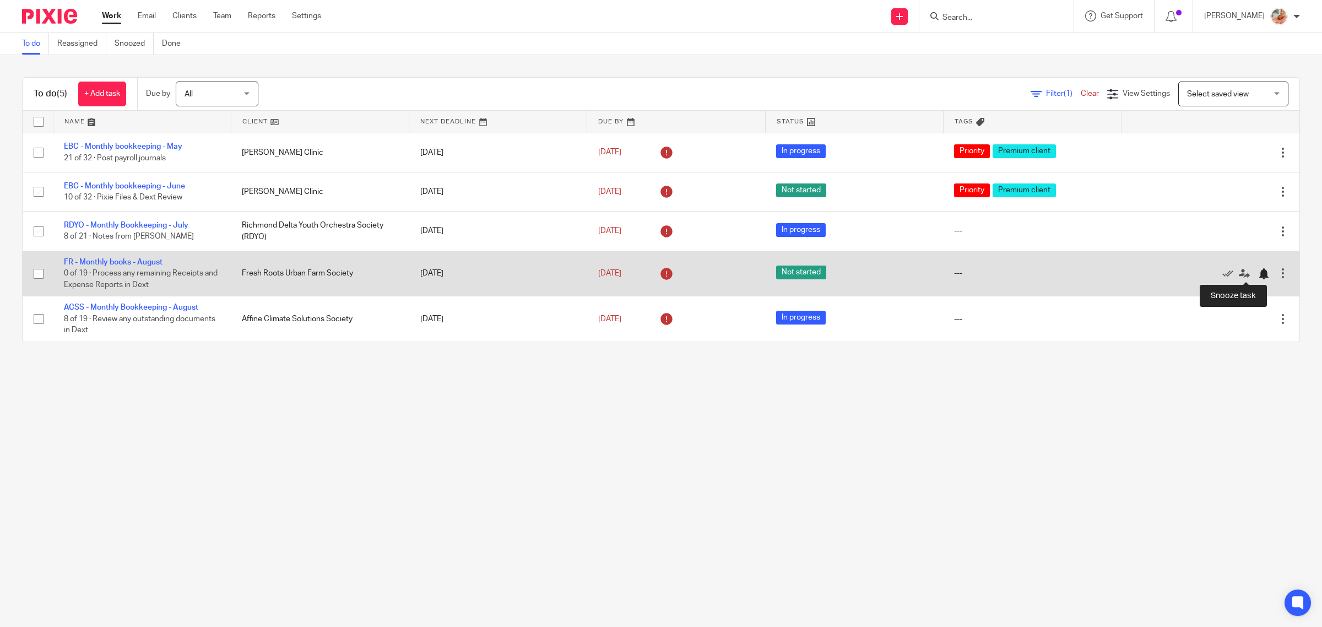
click at [1258, 275] on div at bounding box center [1263, 273] width 11 height 11
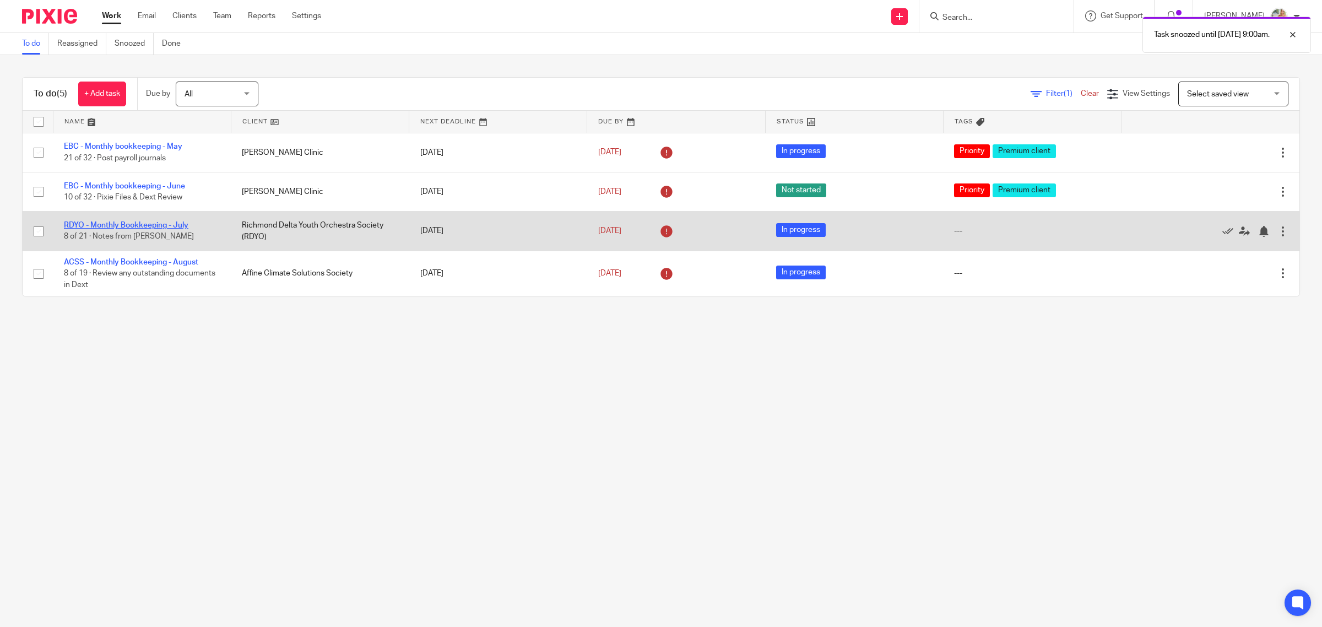
click at [135, 222] on link "RDYO - Monthly Bookkeeping - July" at bounding box center [126, 225] width 125 height 8
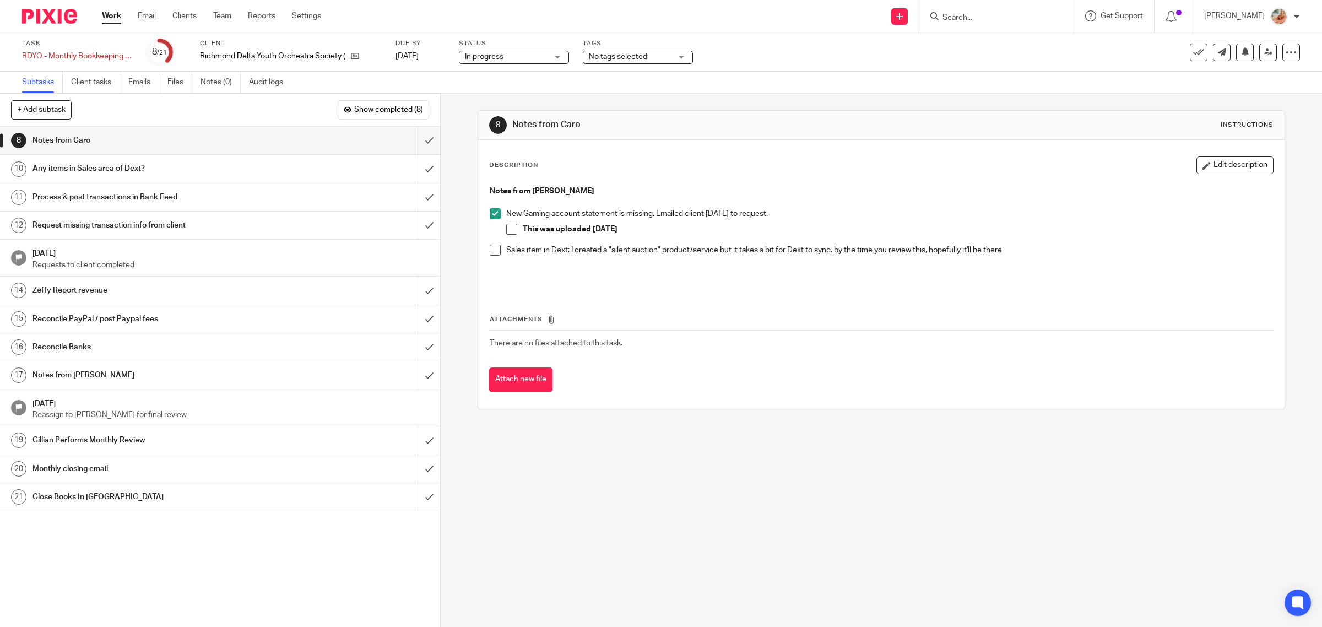
click at [114, 15] on link "Work" at bounding box center [111, 15] width 19 height 11
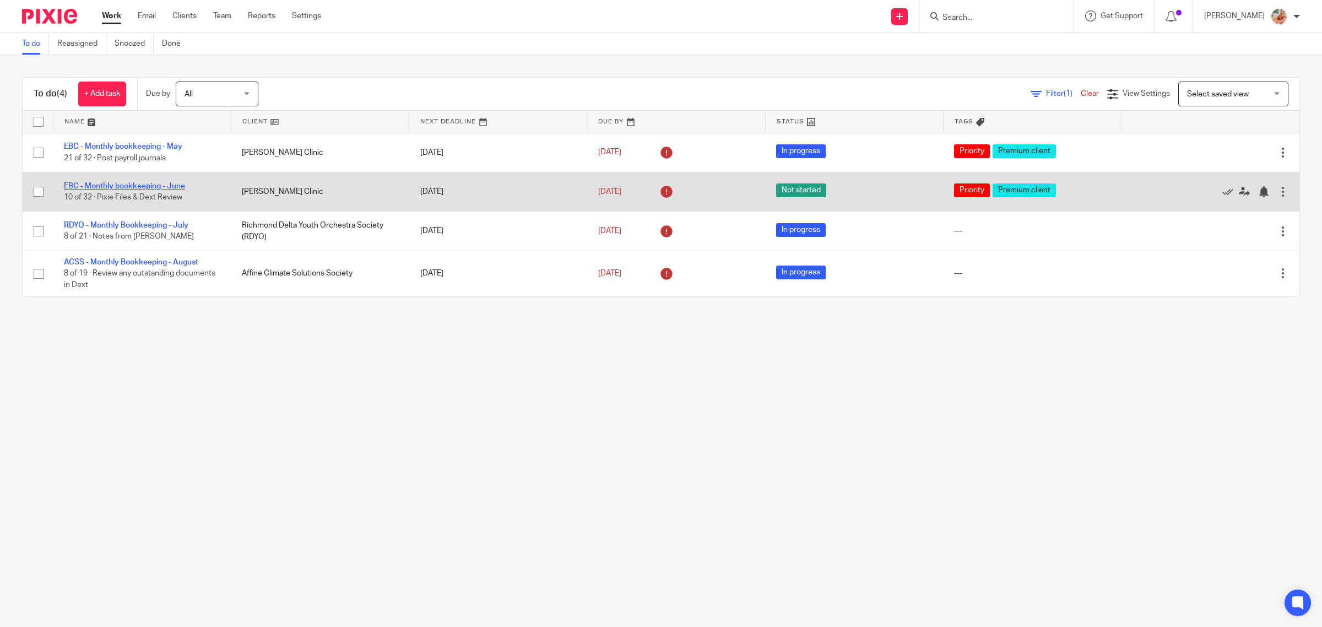
click at [154, 186] on link "EBC - Monthly bookkeeping - June" at bounding box center [124, 186] width 121 height 8
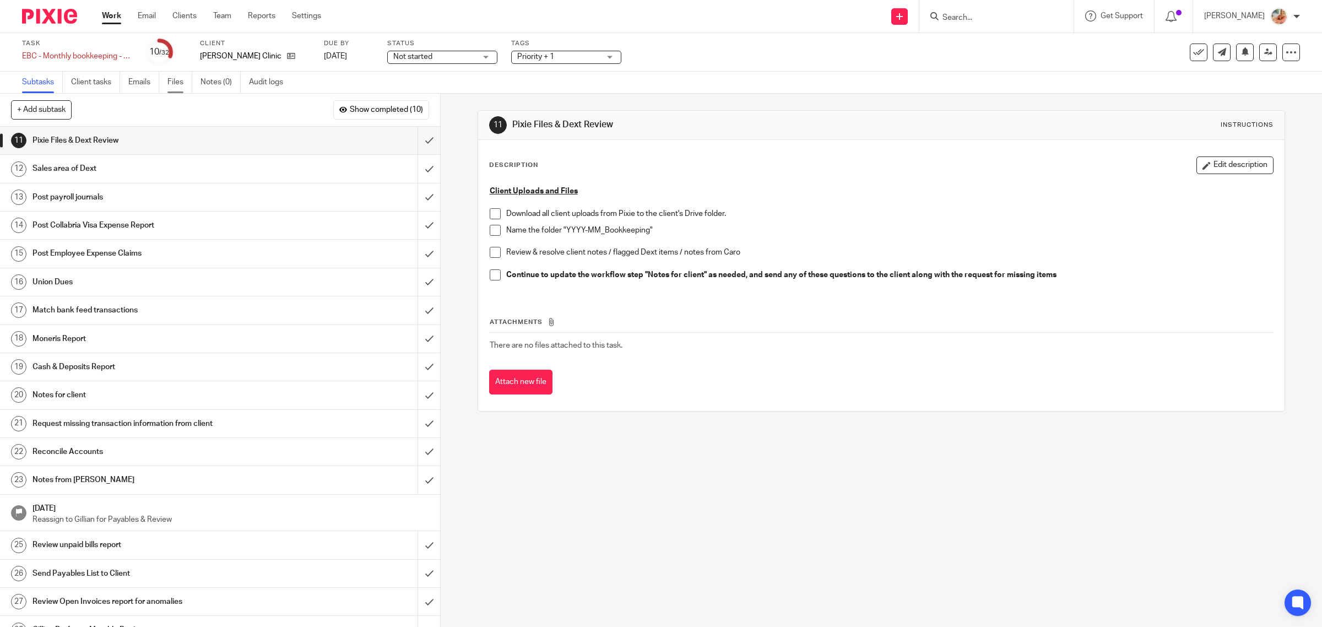
click at [178, 78] on link "Files" at bounding box center [179, 82] width 25 height 21
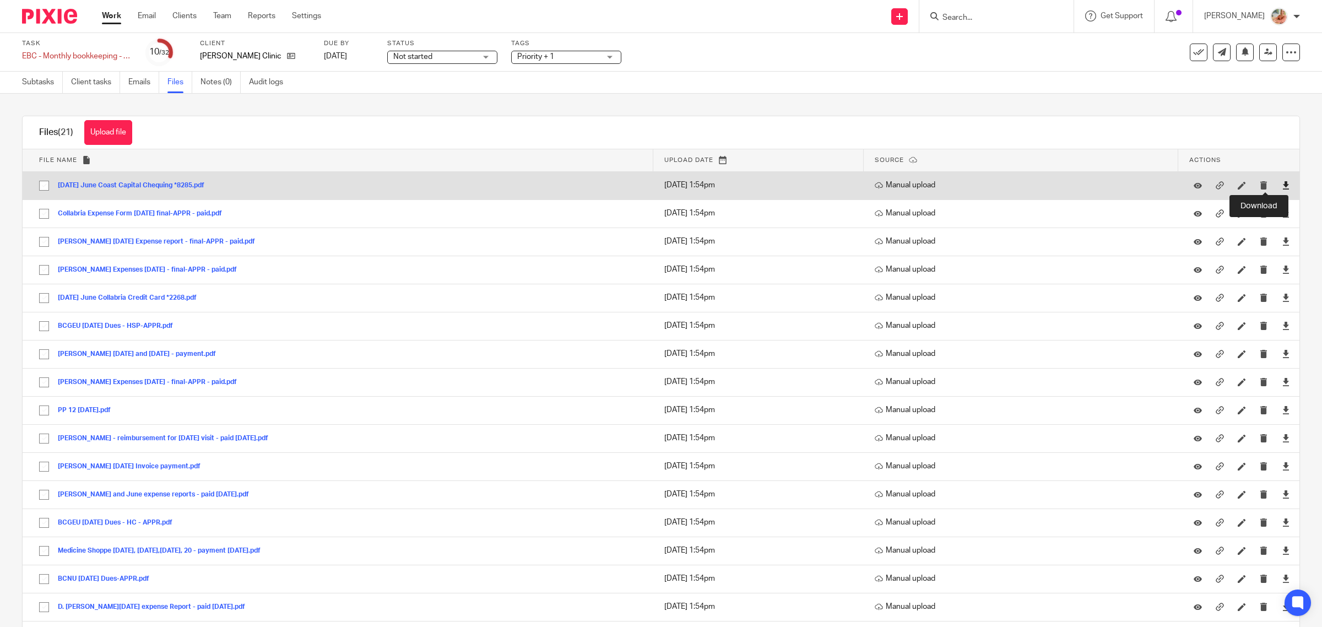
click at [1282, 185] on icon at bounding box center [1286, 185] width 8 height 8
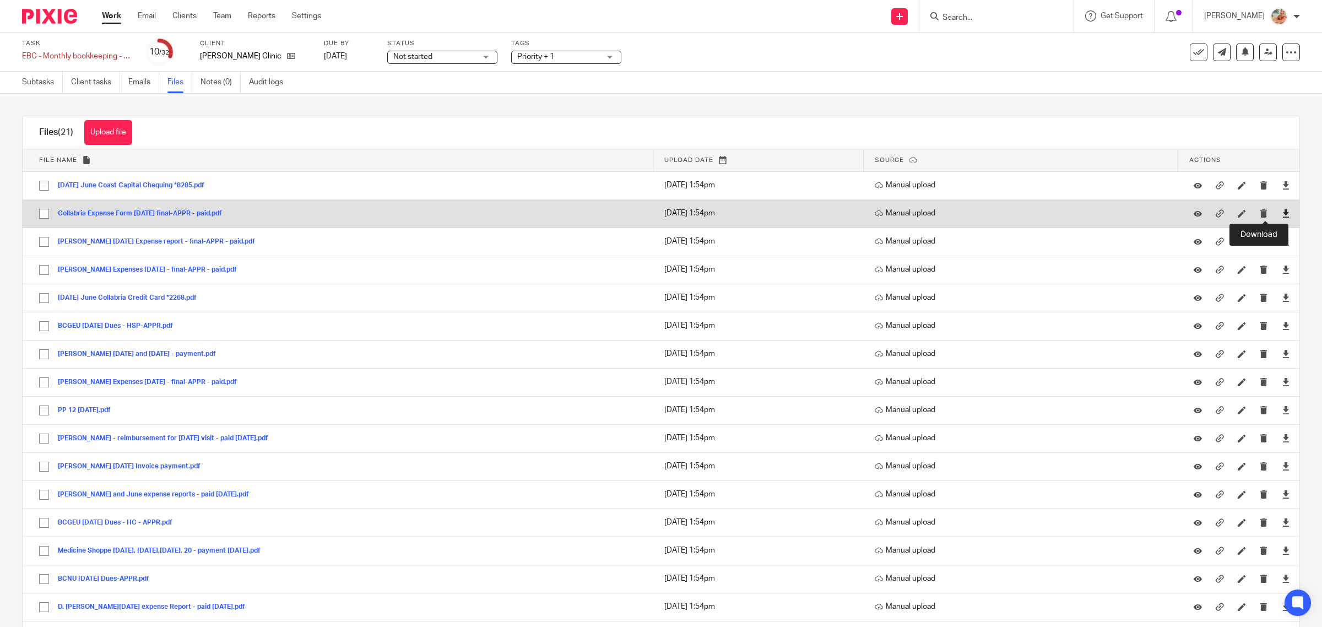
click at [1282, 212] on icon at bounding box center [1286, 213] width 8 height 8
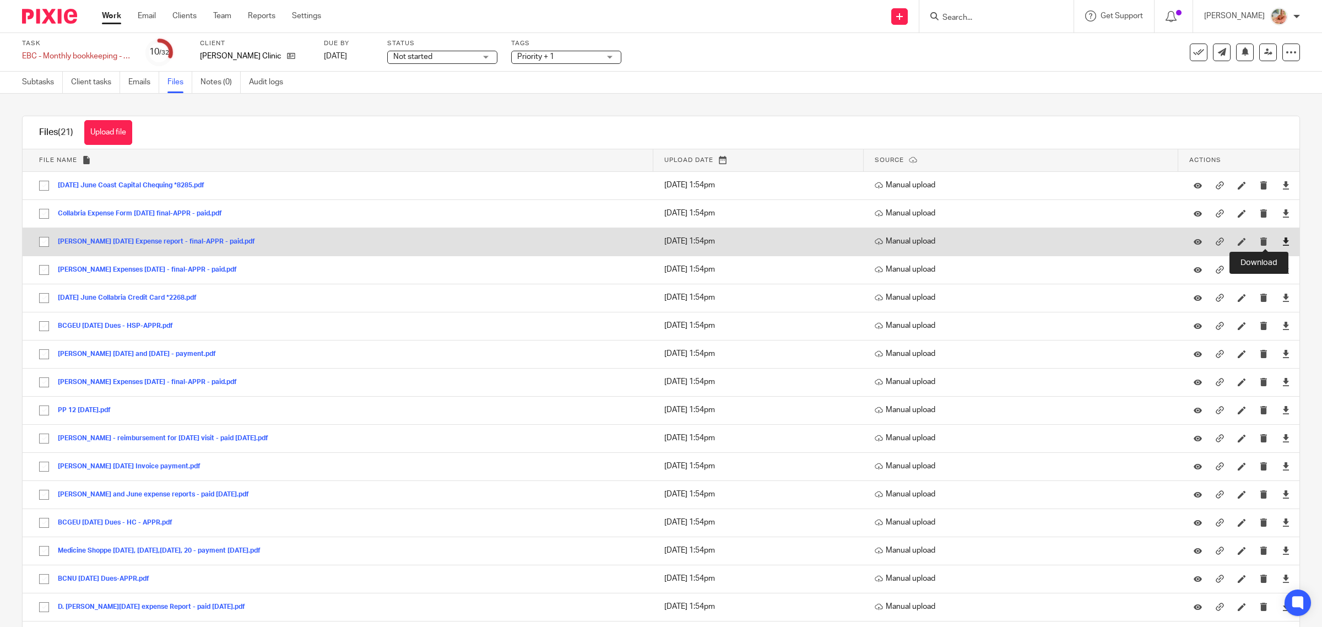
click at [1282, 242] on icon at bounding box center [1286, 241] width 8 height 8
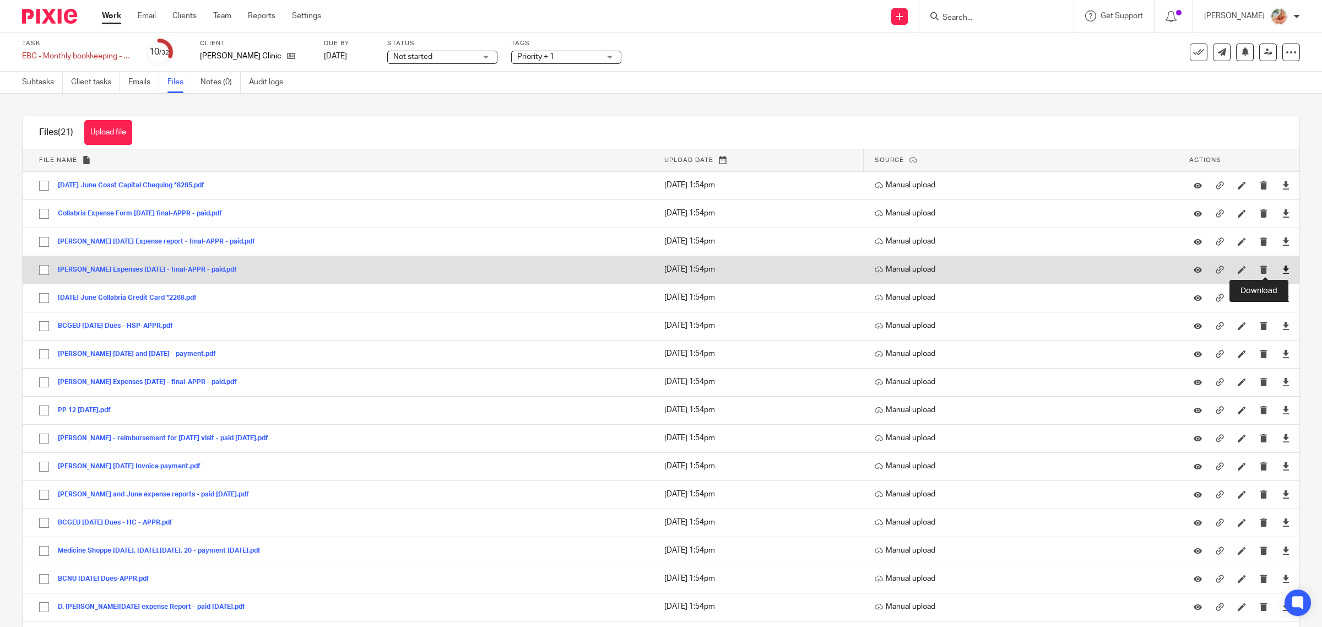
click at [1282, 271] on icon at bounding box center [1286, 270] width 8 height 8
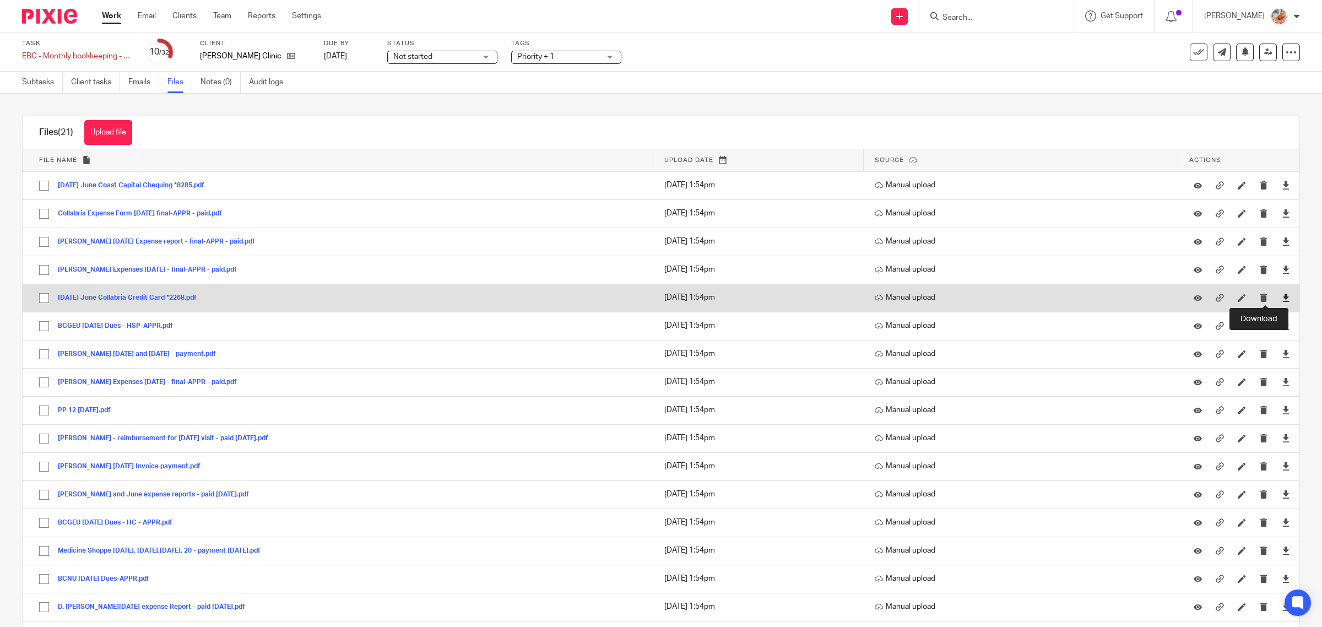
click at [1282, 298] on icon at bounding box center [1286, 298] width 8 height 8
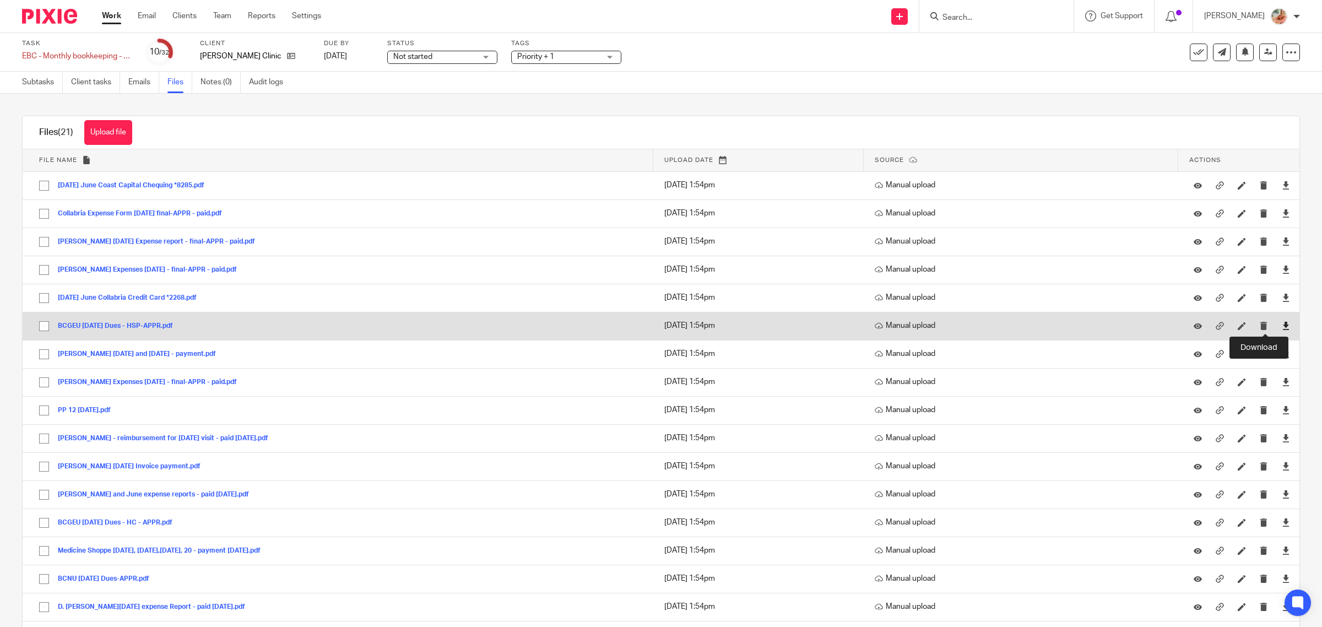
click at [1282, 329] on icon at bounding box center [1286, 326] width 8 height 8
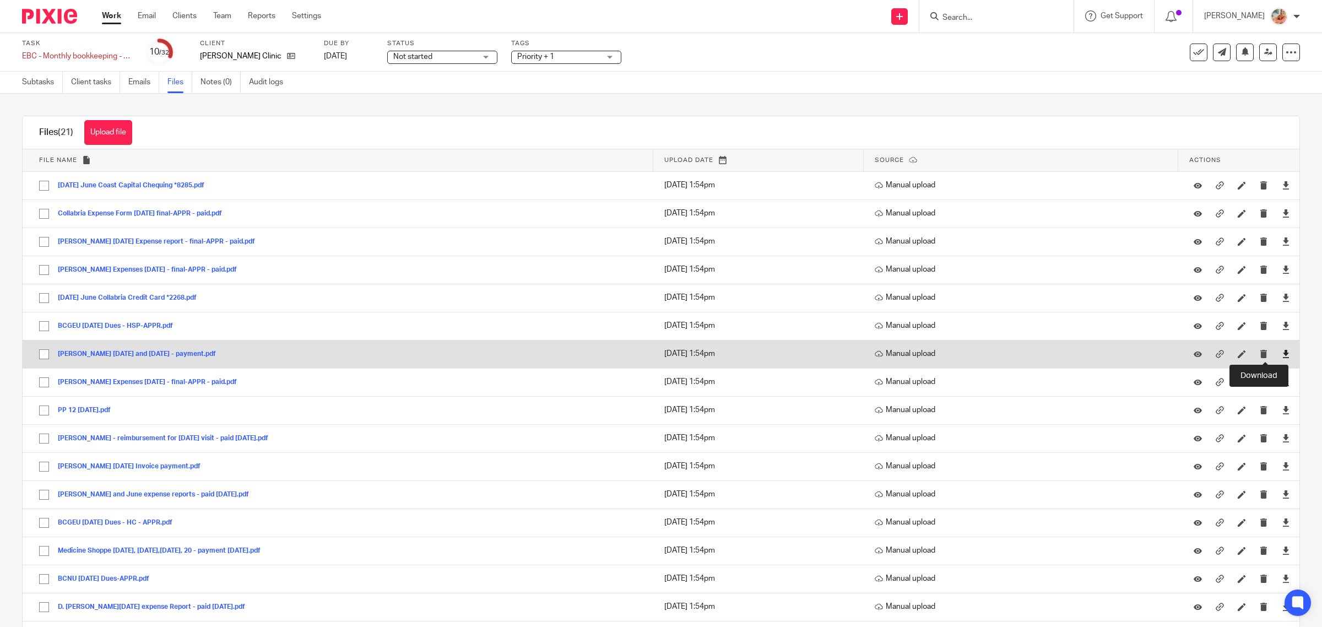
click at [1282, 355] on icon at bounding box center [1286, 354] width 8 height 8
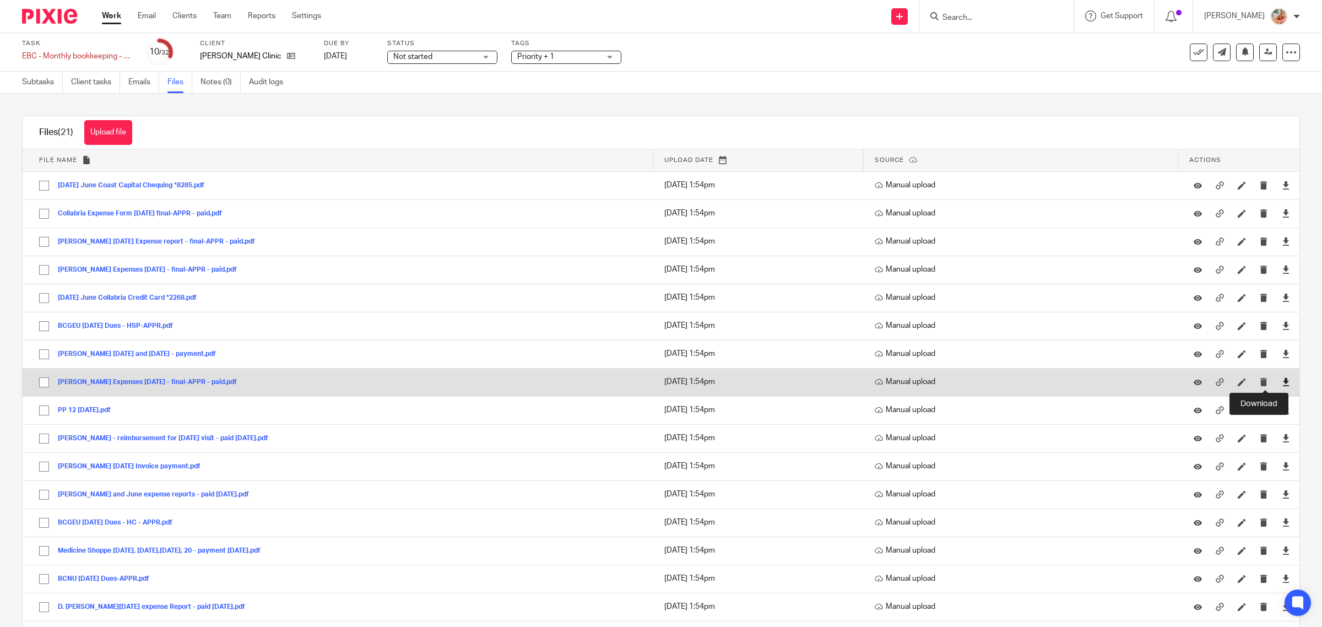
click at [1282, 382] on icon at bounding box center [1286, 382] width 8 height 8
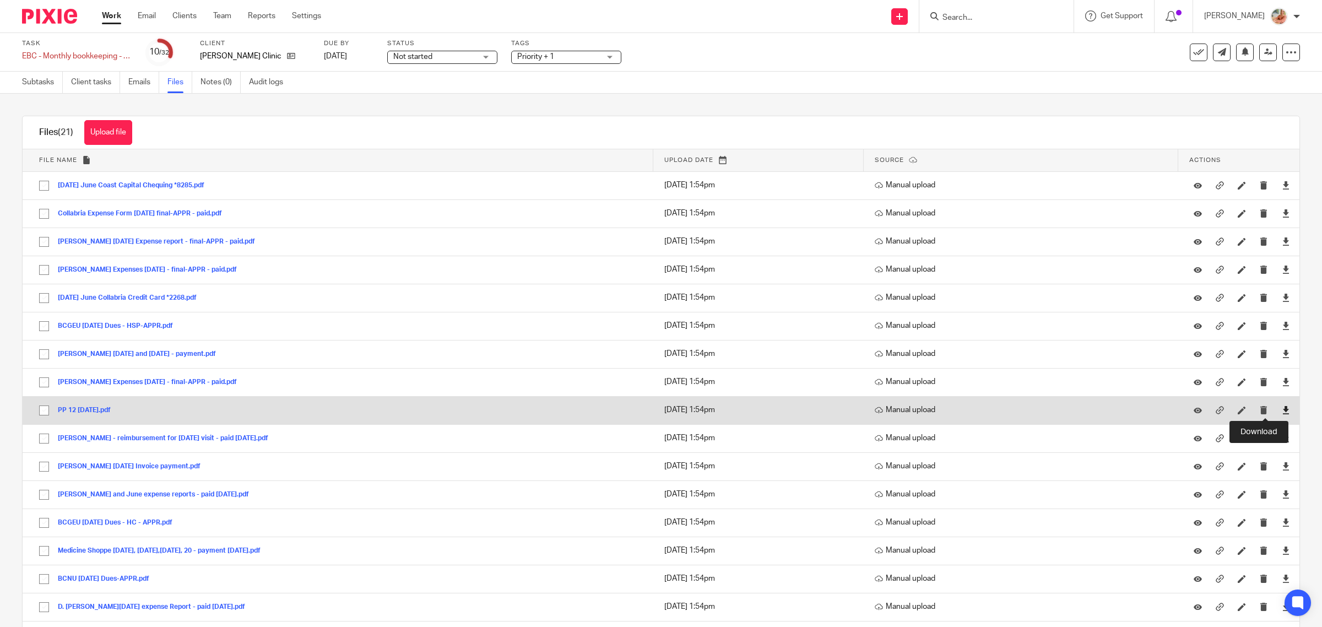
click at [1282, 409] on icon at bounding box center [1286, 410] width 8 height 8
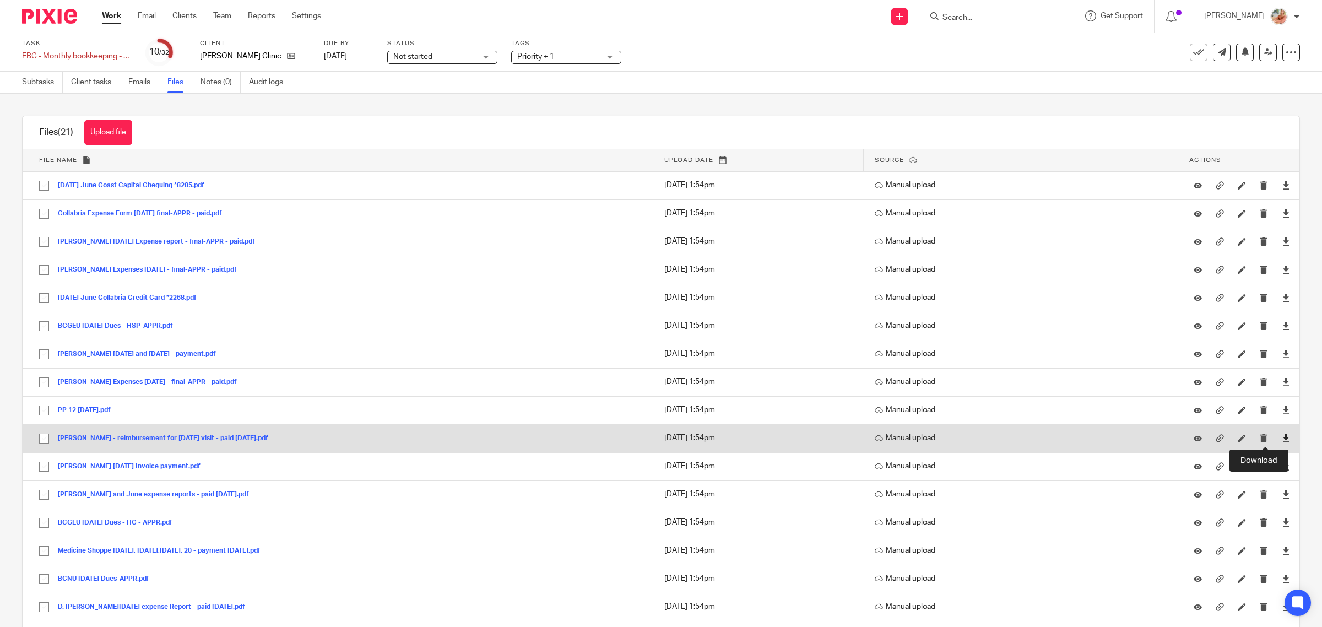
click at [1282, 439] on icon at bounding box center [1286, 438] width 8 height 8
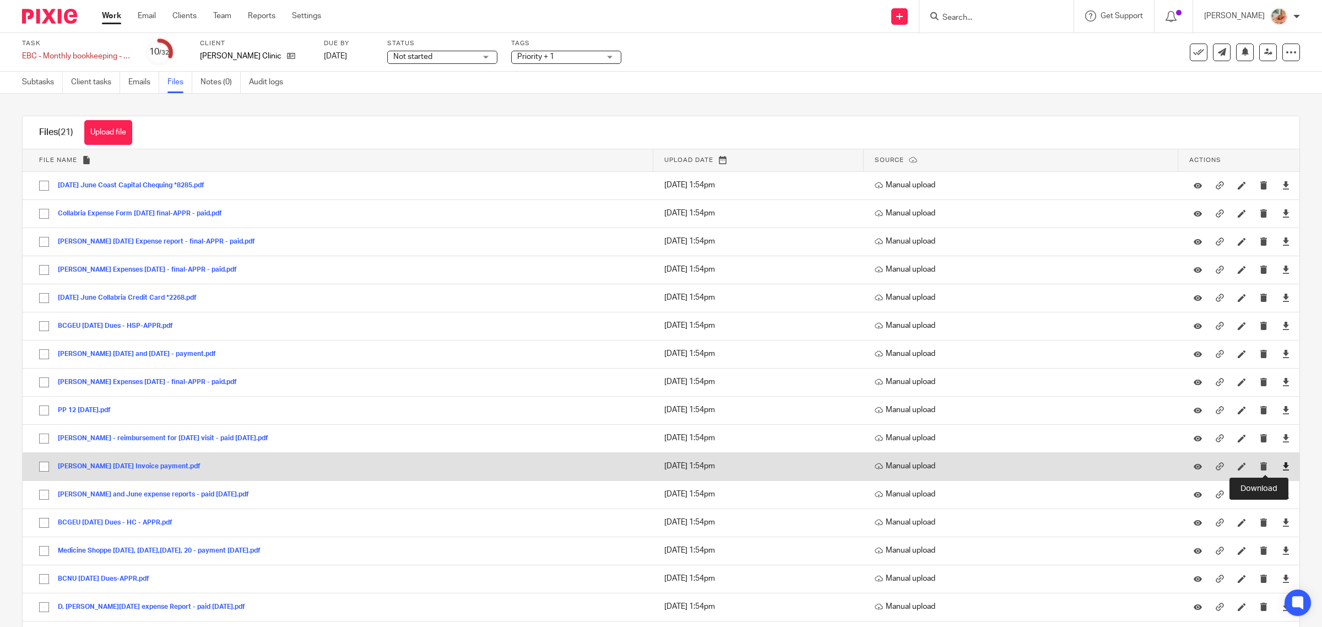
click at [1282, 466] on icon at bounding box center [1286, 466] width 8 height 8
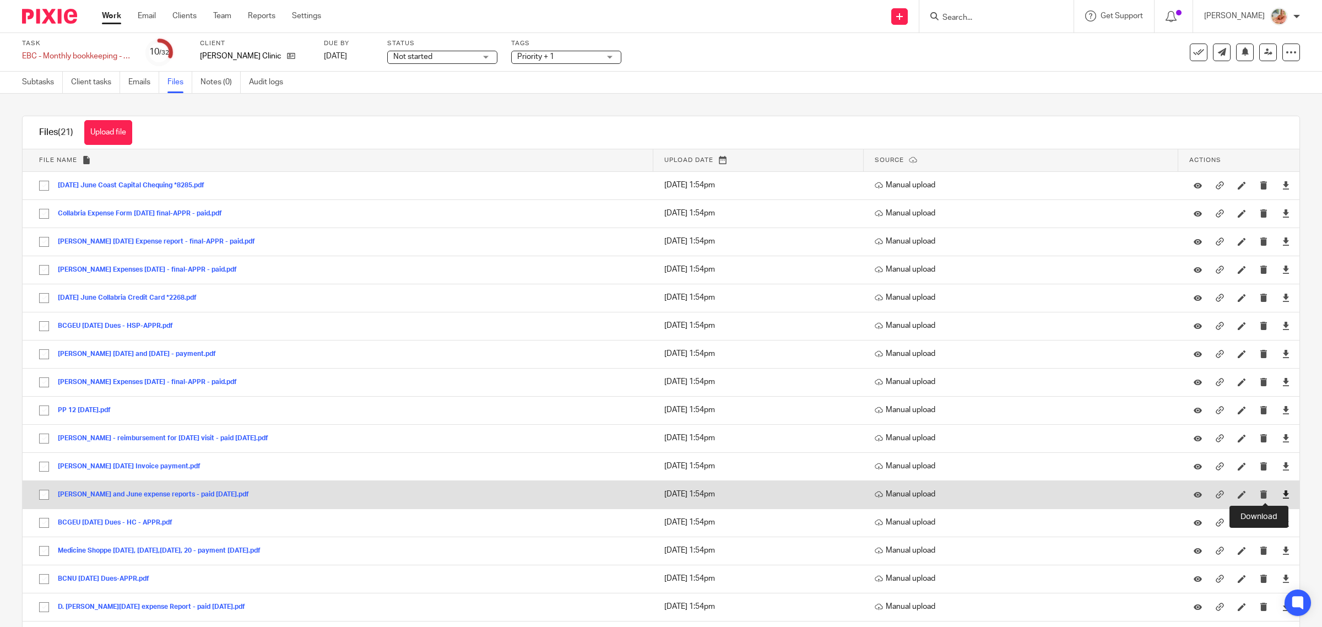
click at [1282, 495] on icon at bounding box center [1286, 494] width 8 height 8
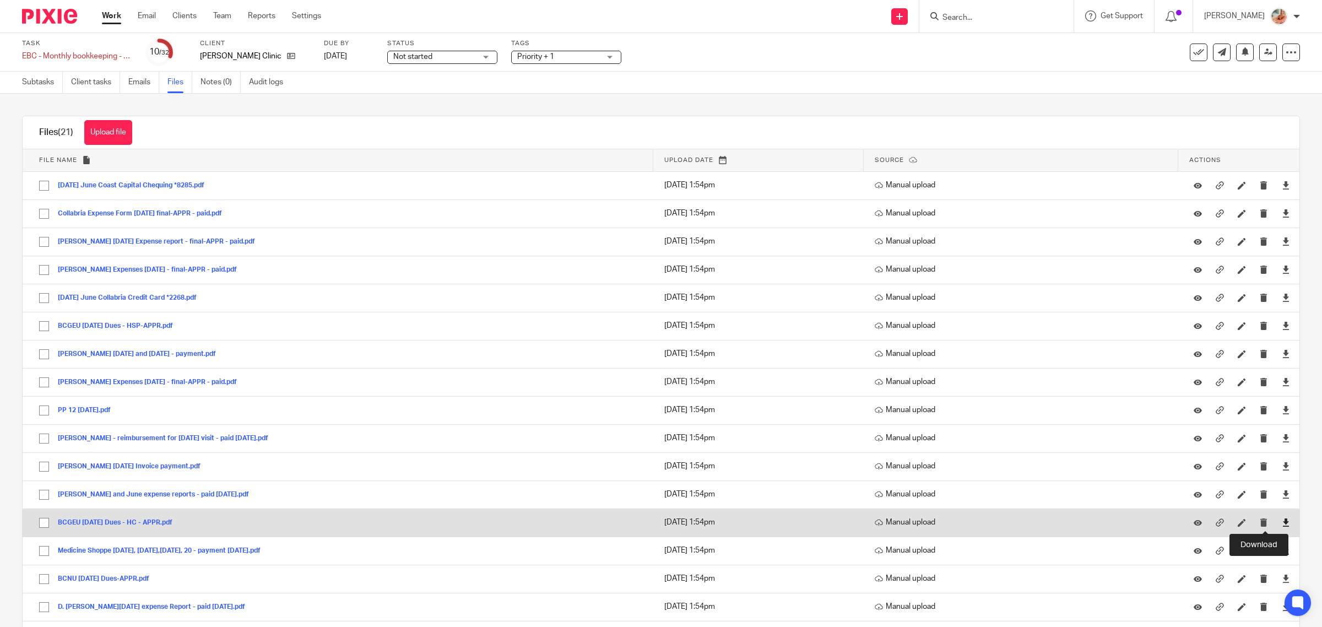
click at [1282, 525] on icon at bounding box center [1286, 522] width 8 height 8
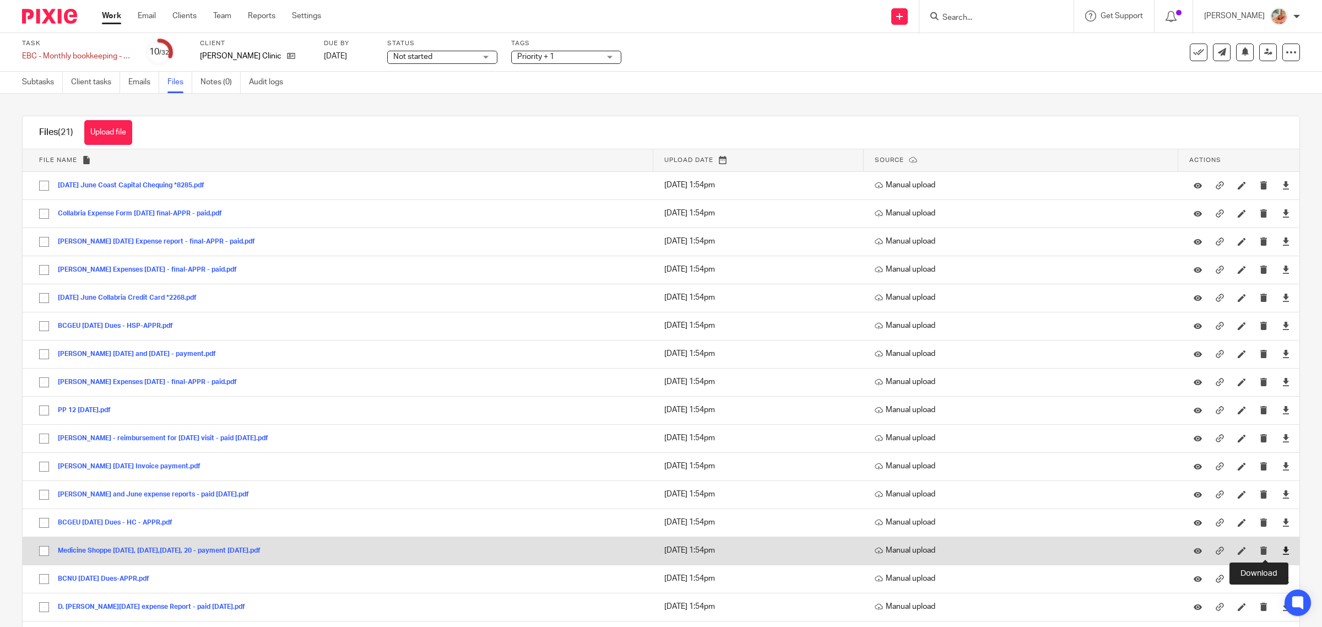
click at [1282, 549] on icon at bounding box center [1286, 551] width 8 height 8
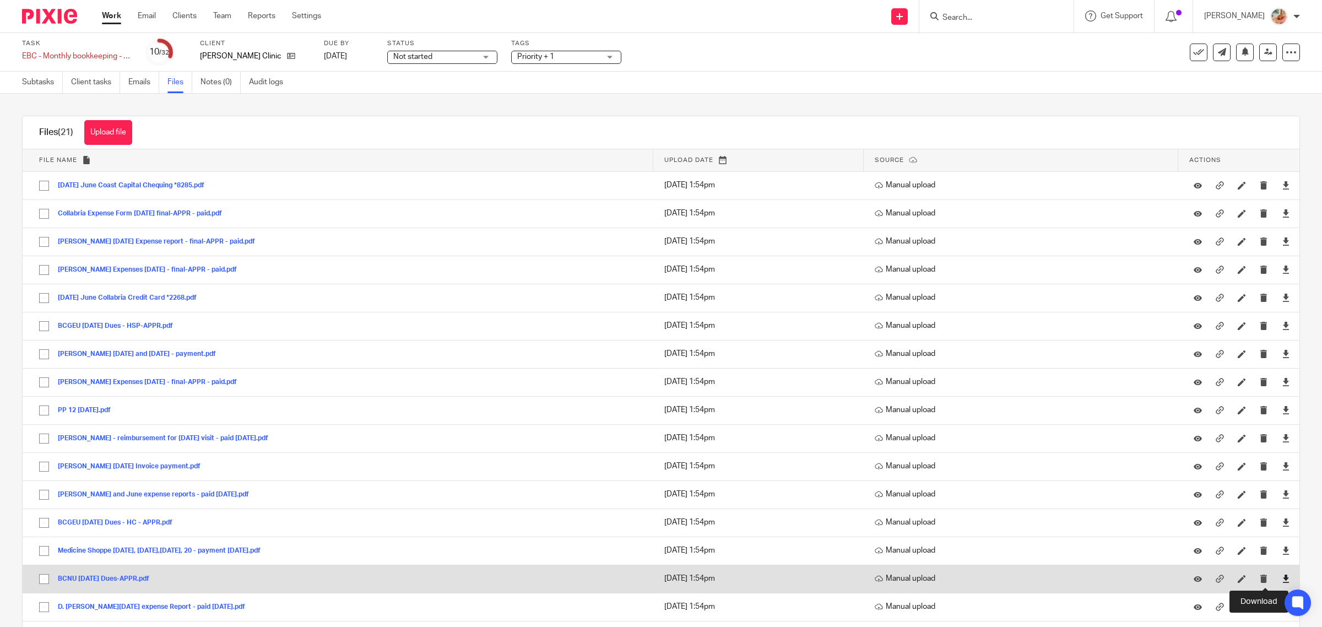
drag, startPoint x: 1262, startPoint y: 577, endPoint x: 1266, endPoint y: 587, distance: 11.0
click at [1282, 577] on icon at bounding box center [1286, 579] width 8 height 8
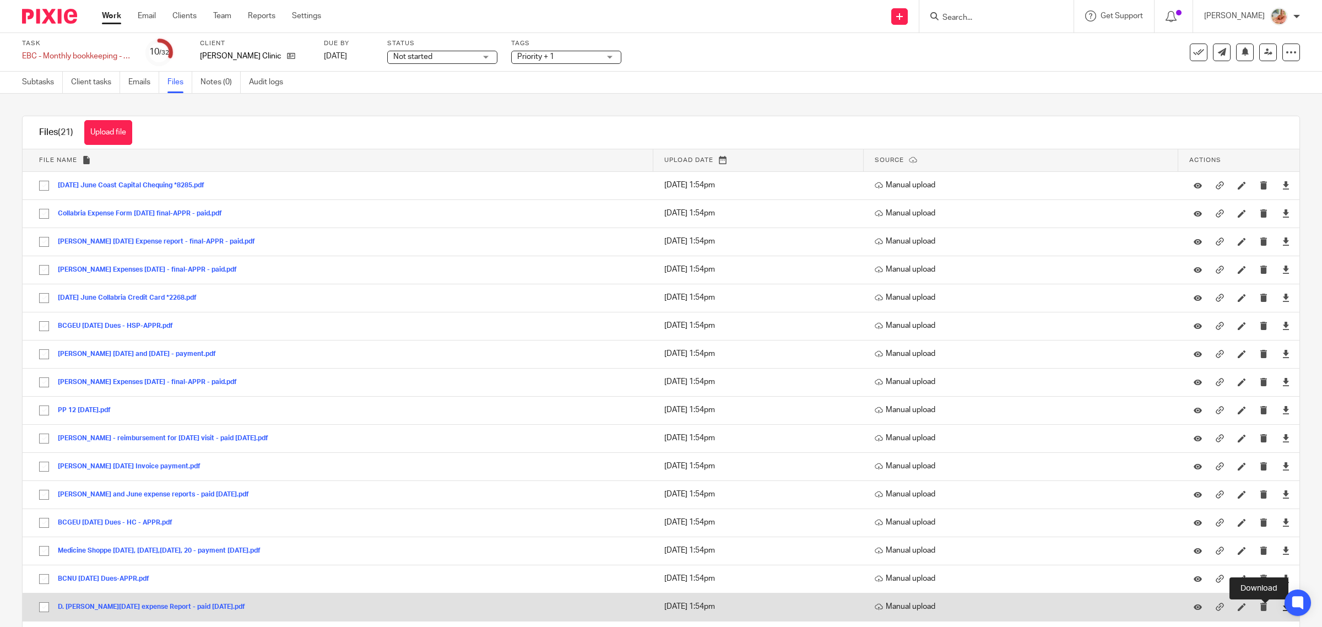
click at [1282, 607] on icon at bounding box center [1286, 607] width 8 height 8
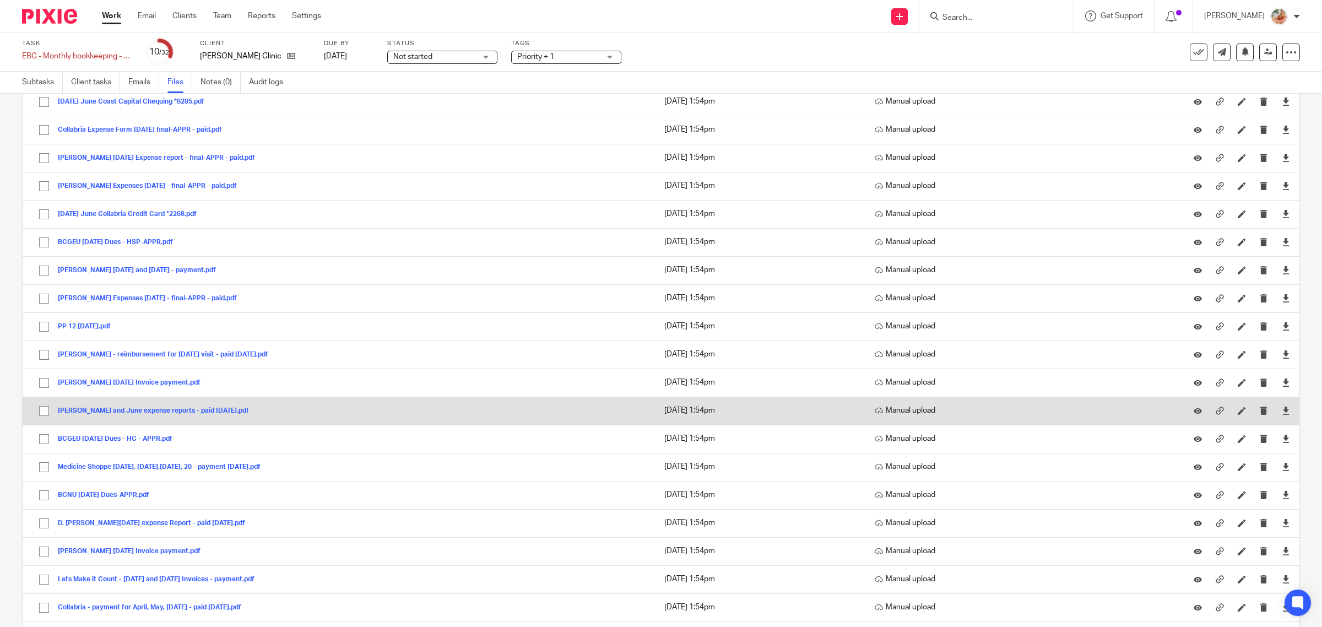
scroll to position [160, 0]
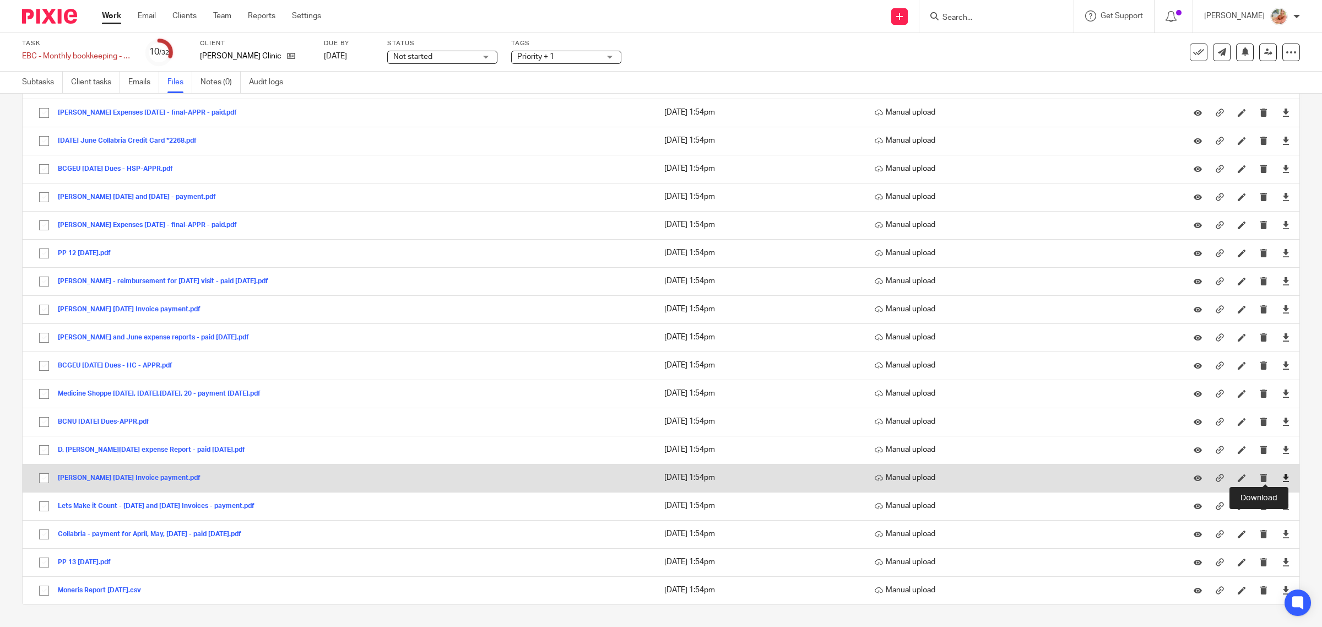
click at [1282, 474] on icon at bounding box center [1286, 478] width 8 height 8
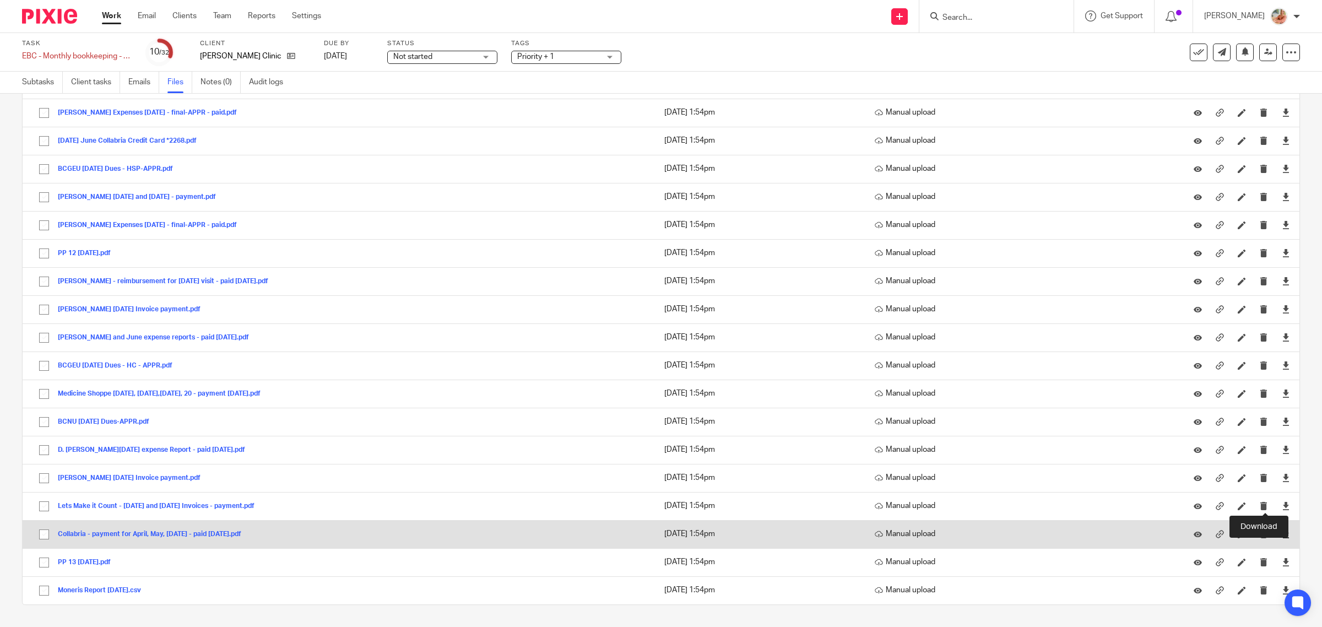
drag, startPoint x: 1265, startPoint y: 503, endPoint x: 1268, endPoint y: 529, distance: 26.0
click at [1282, 503] on icon at bounding box center [1286, 506] width 8 height 8
click at [1282, 533] on icon at bounding box center [1286, 534] width 8 height 8
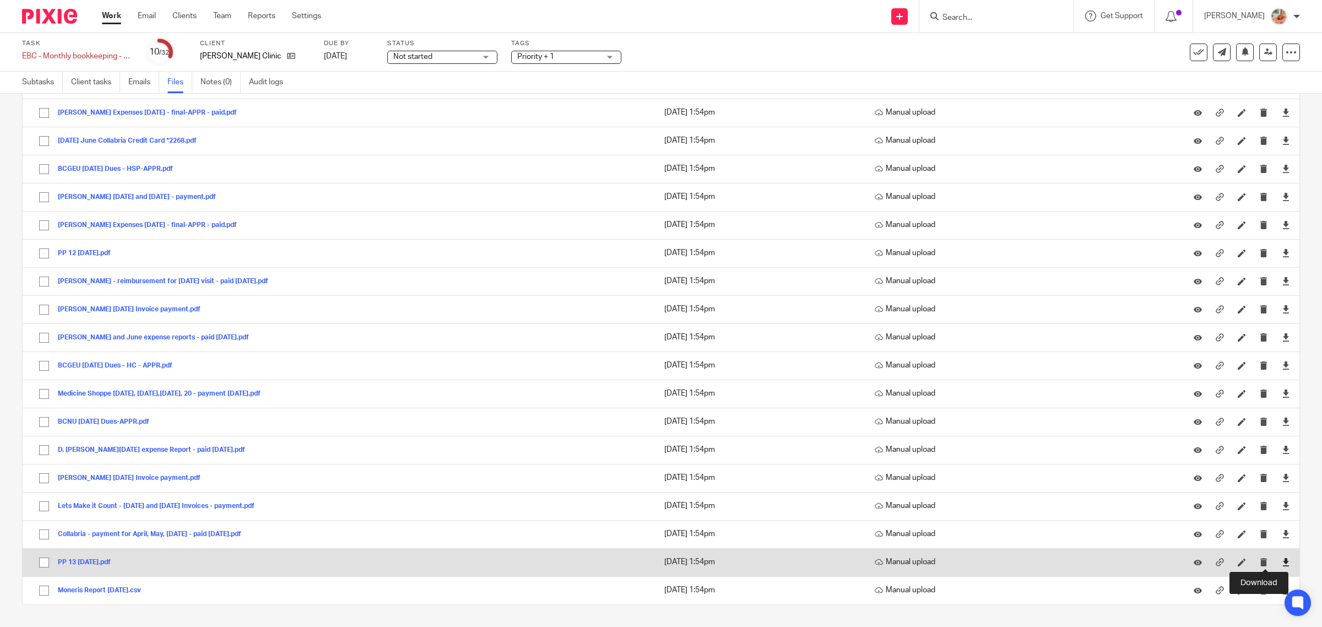
click at [1282, 563] on icon at bounding box center [1286, 562] width 8 height 8
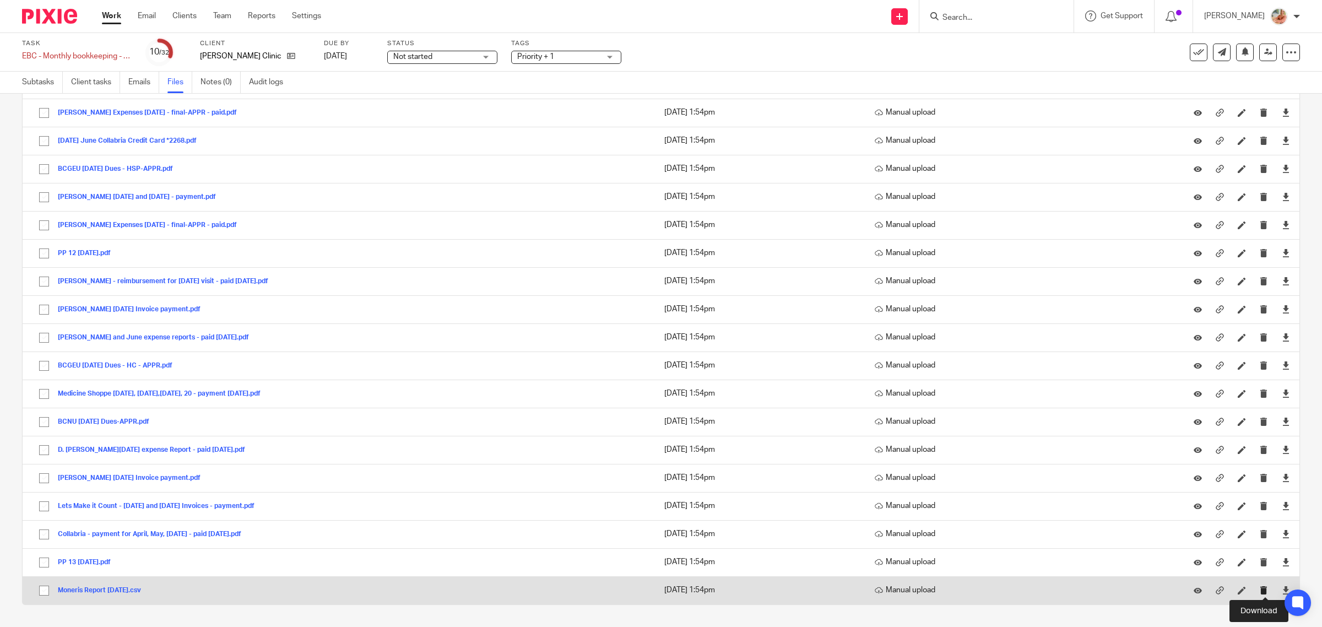
drag, startPoint x: 1266, startPoint y: 588, endPoint x: 1244, endPoint y: 588, distance: 21.5
click at [1282, 588] on icon at bounding box center [1286, 590] width 8 height 8
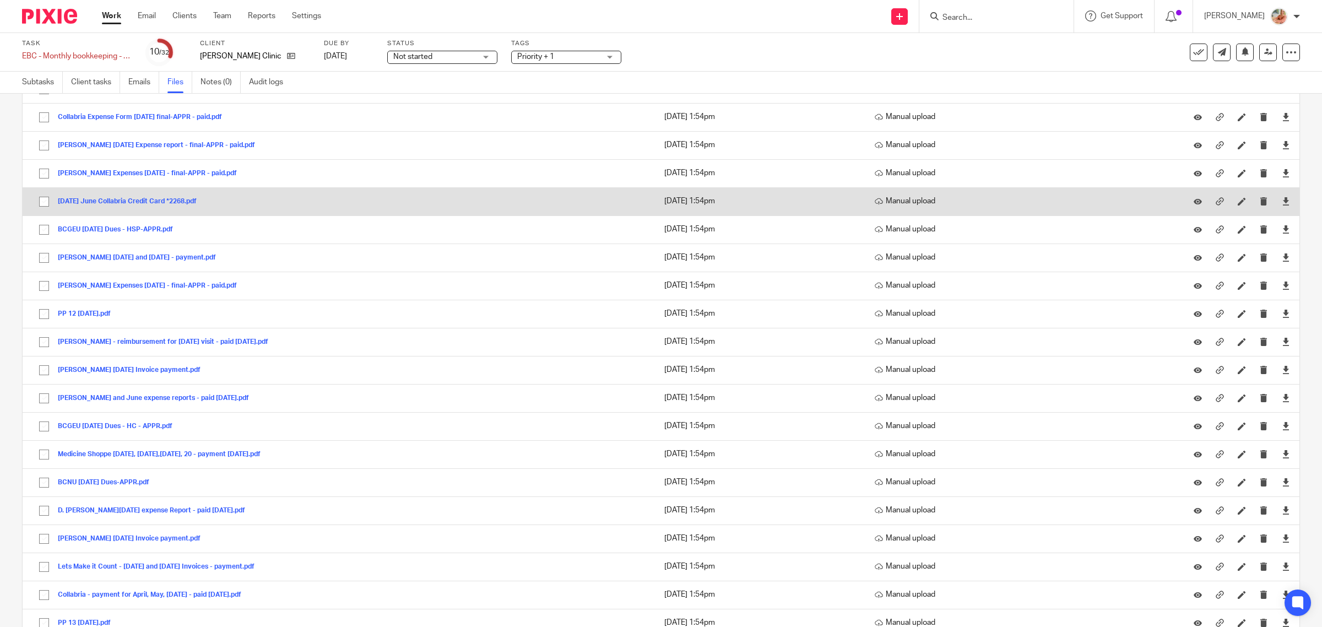
scroll to position [0, 0]
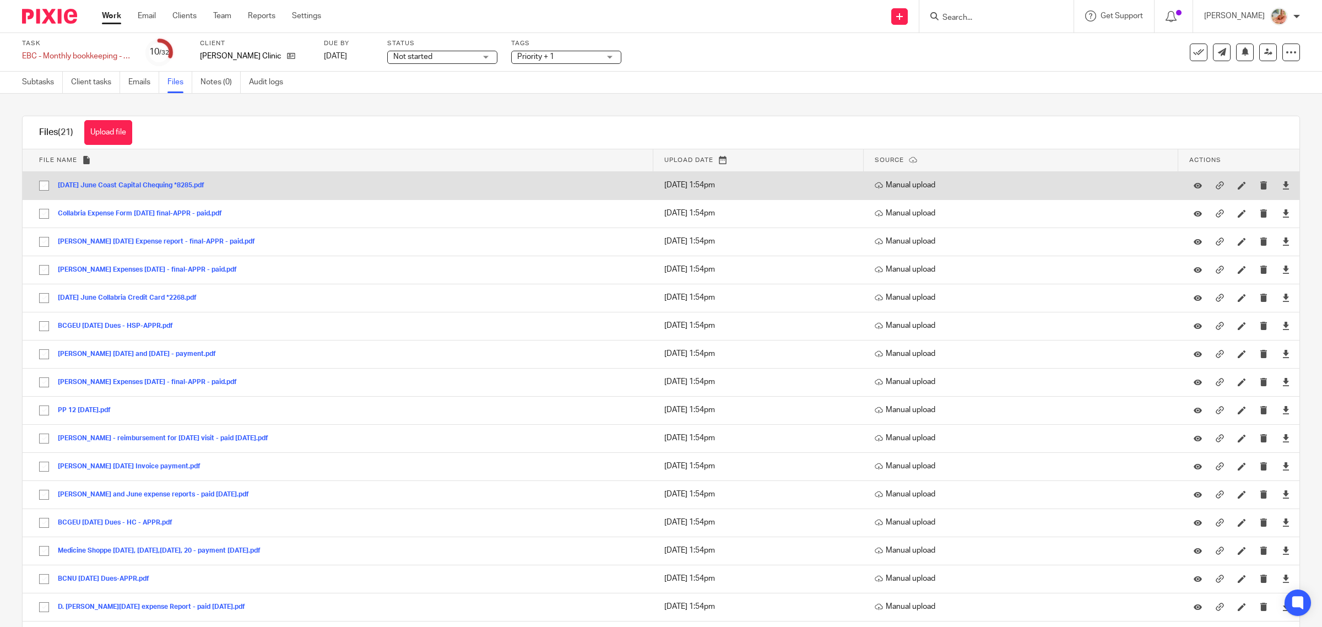
click at [42, 183] on input "checkbox" at bounding box center [44, 185] width 21 height 21
checkbox input "true"
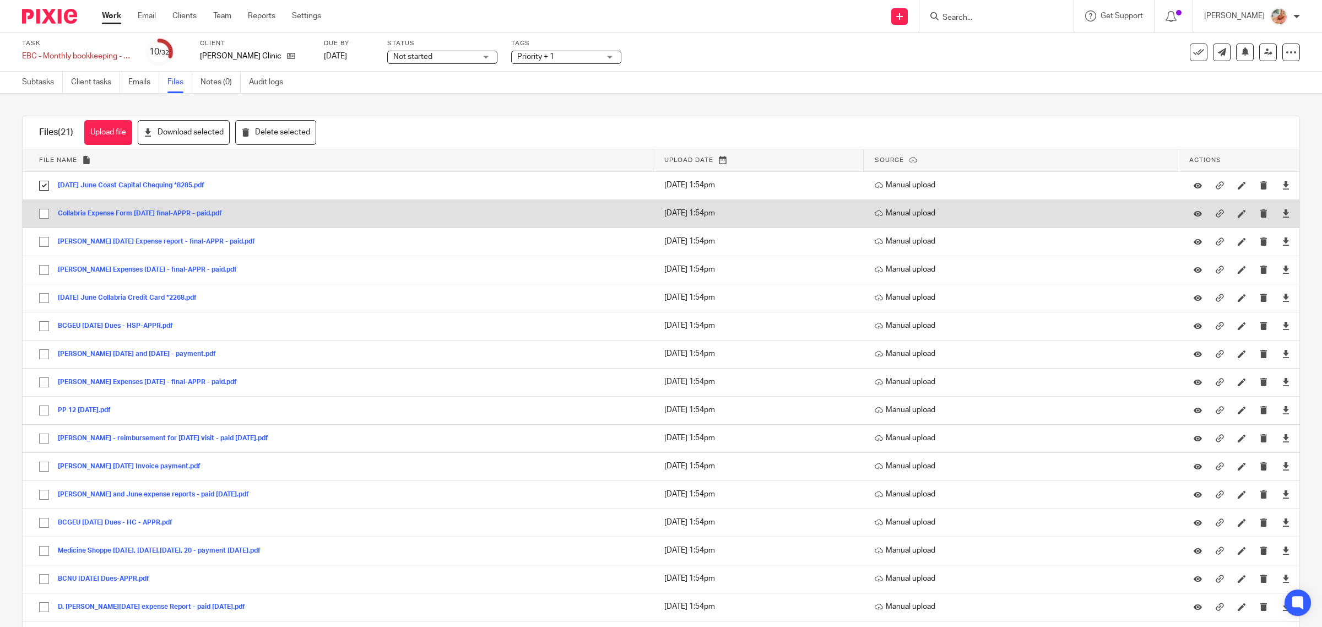
click at [44, 215] on input "checkbox" at bounding box center [44, 213] width 21 height 21
checkbox input "true"
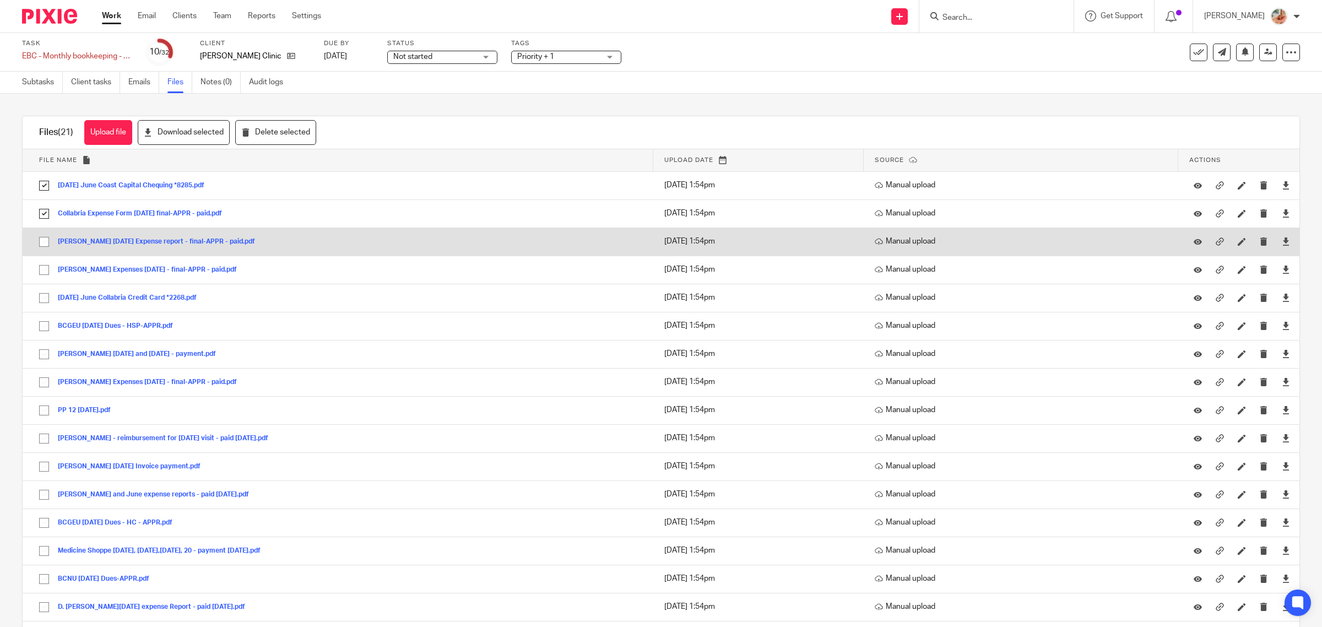
click at [45, 244] on input "checkbox" at bounding box center [44, 241] width 21 height 21
checkbox input "true"
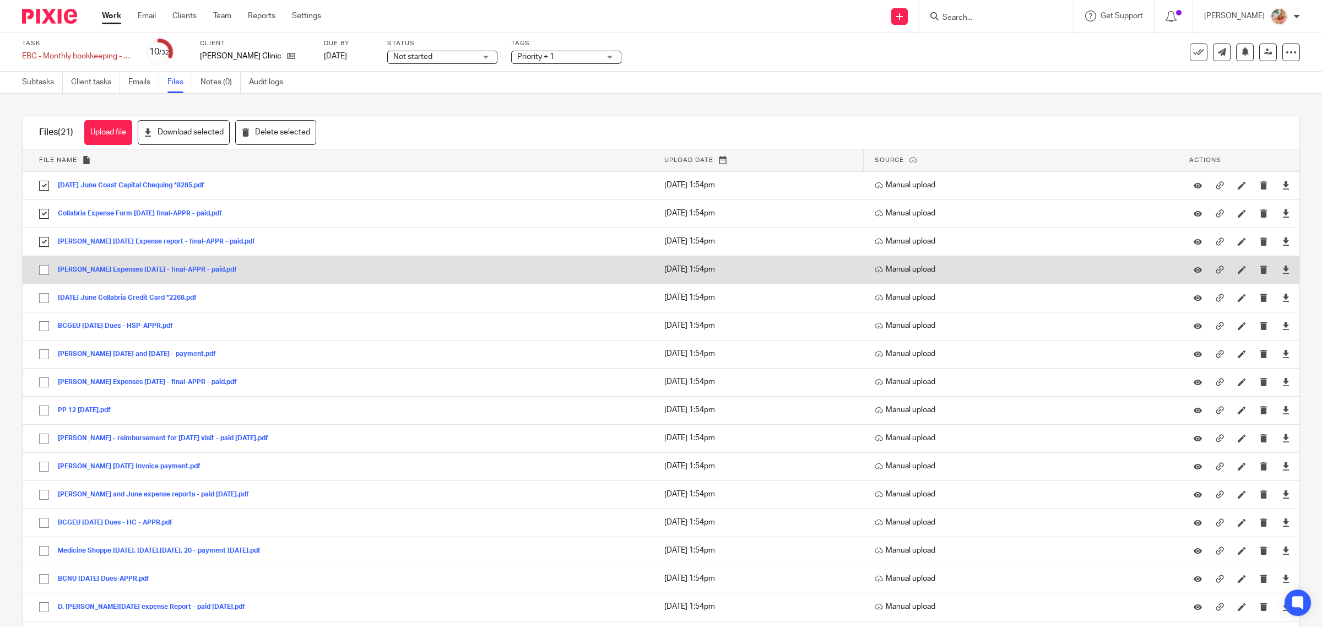
click at [45, 275] on input "checkbox" at bounding box center [44, 270] width 21 height 21
checkbox input "true"
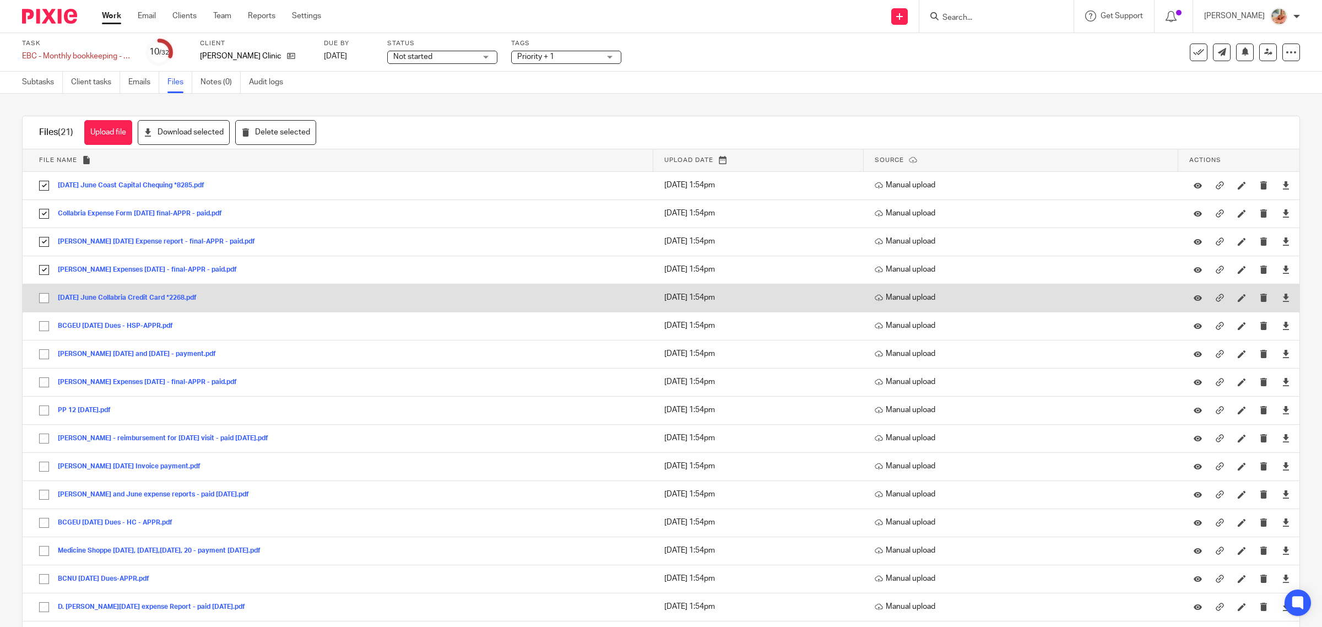
click at [45, 299] on input "checkbox" at bounding box center [44, 298] width 21 height 21
checkbox input "true"
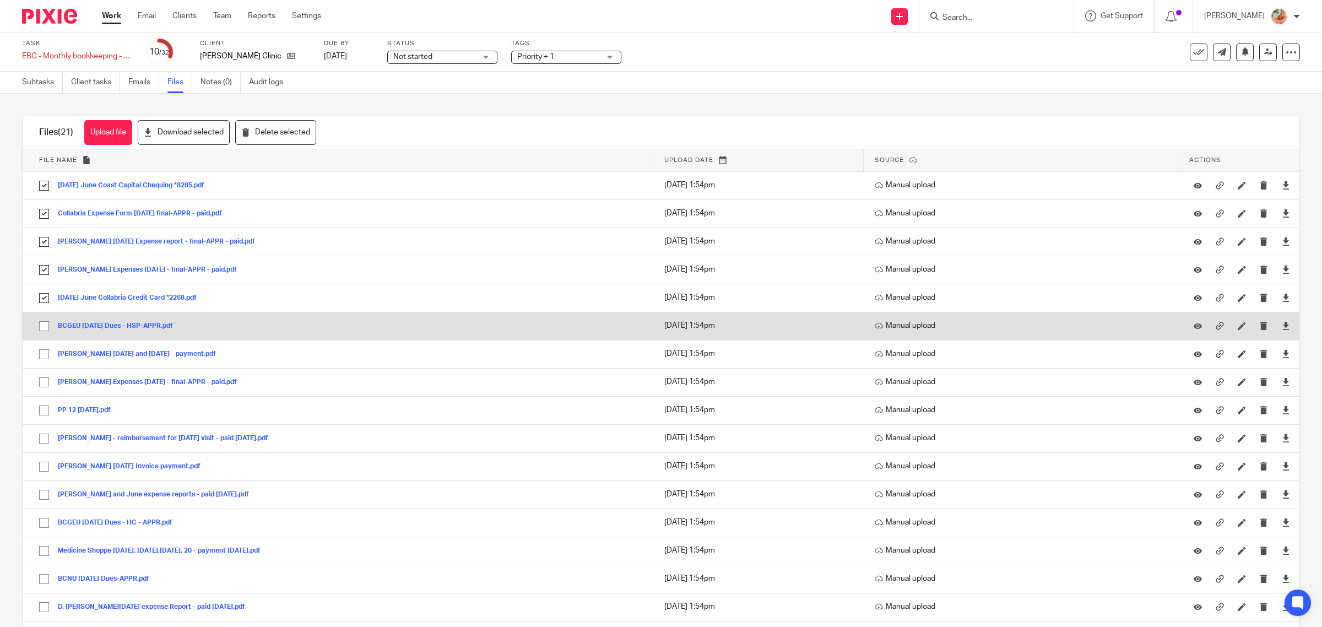
click at [42, 324] on input "checkbox" at bounding box center [44, 326] width 21 height 21
checkbox input "true"
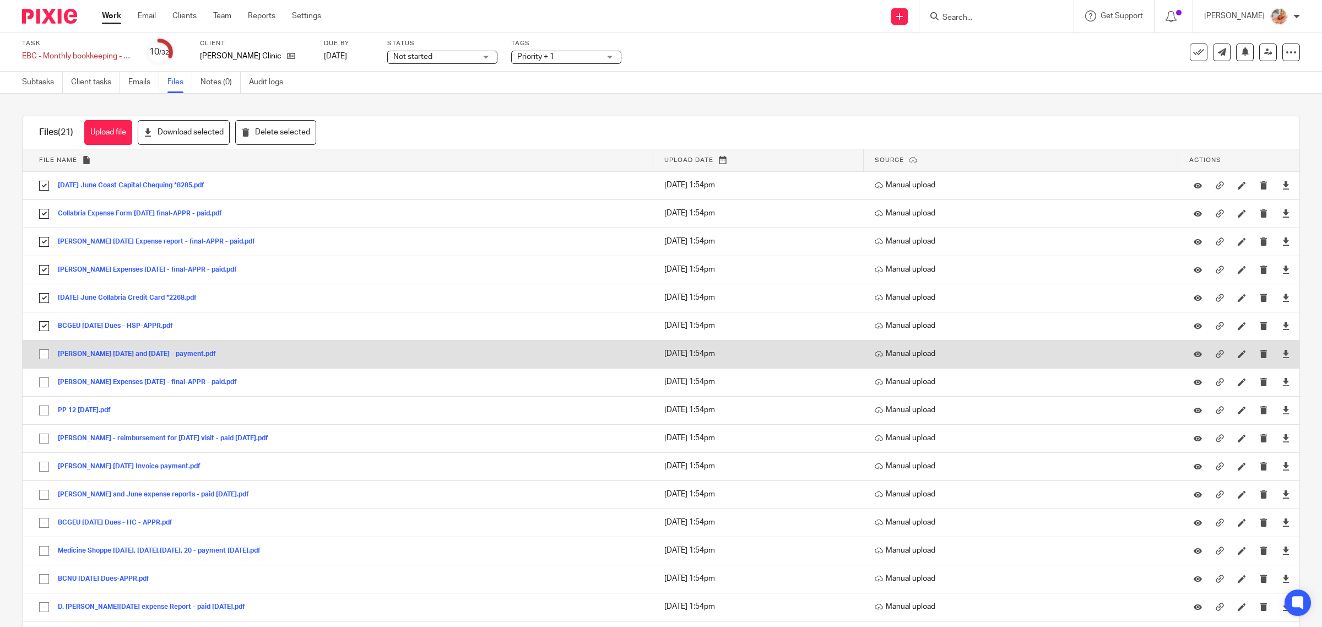
click at [43, 359] on input "checkbox" at bounding box center [44, 354] width 21 height 21
checkbox input "true"
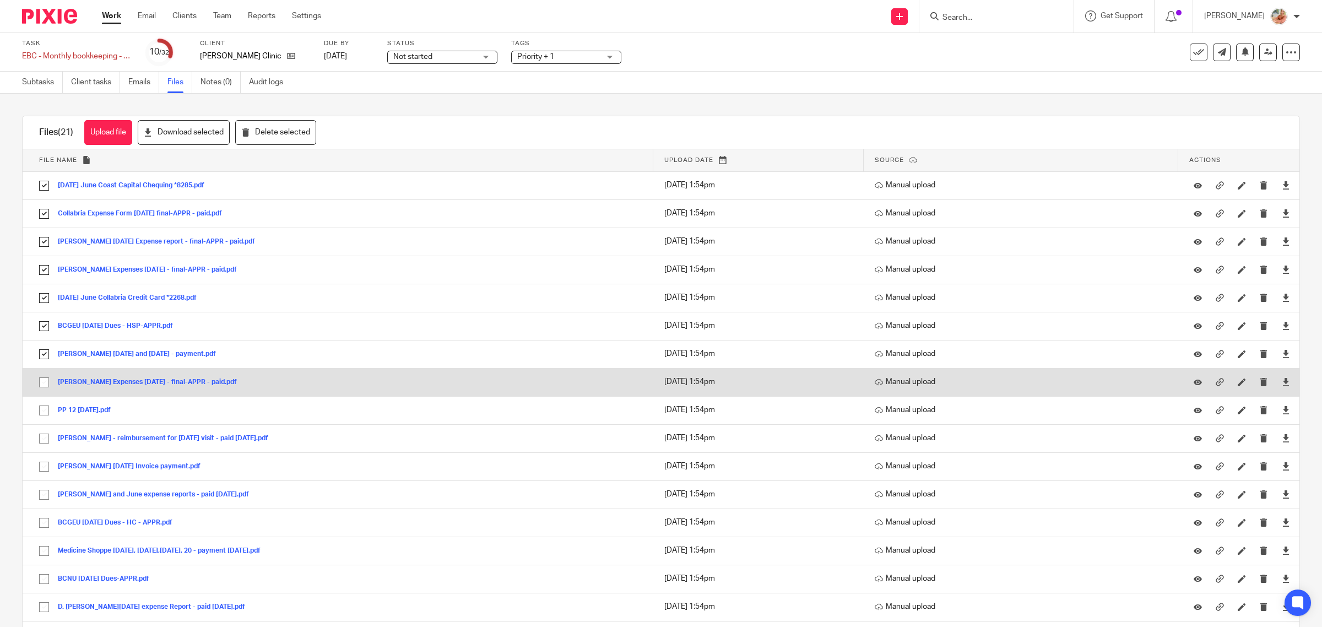
click at [45, 386] on input "checkbox" at bounding box center [44, 382] width 21 height 21
checkbox input "true"
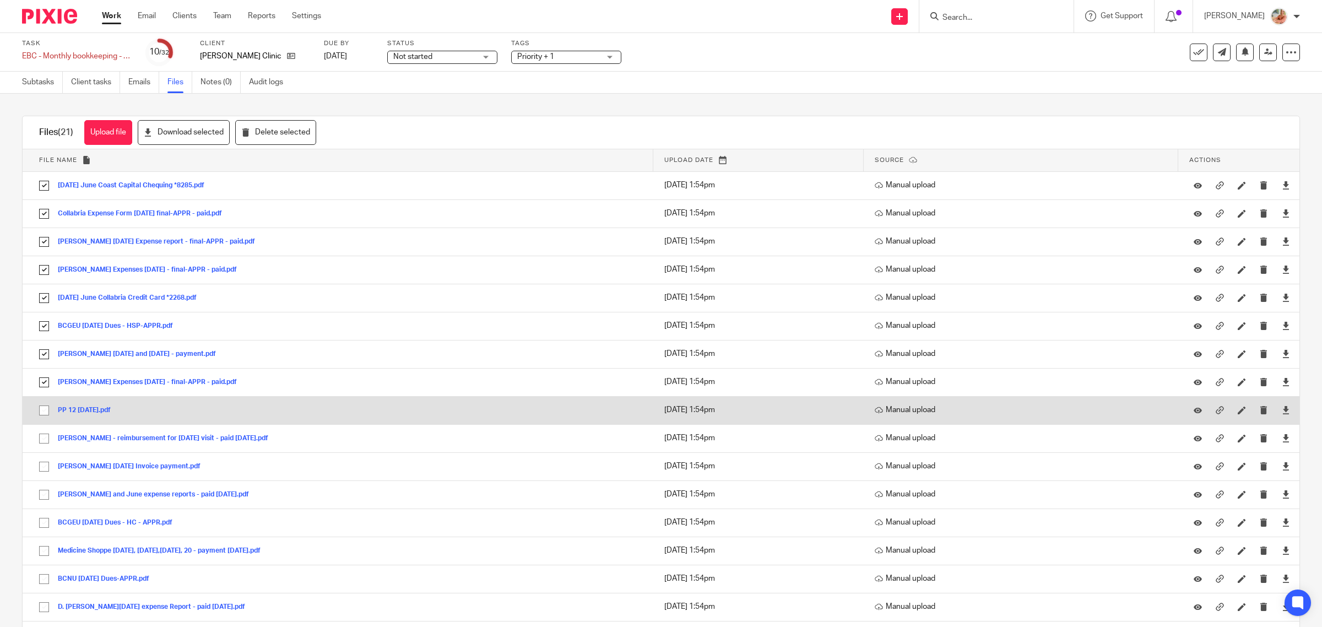
click at [45, 409] on input "checkbox" at bounding box center [44, 410] width 21 height 21
checkbox input "true"
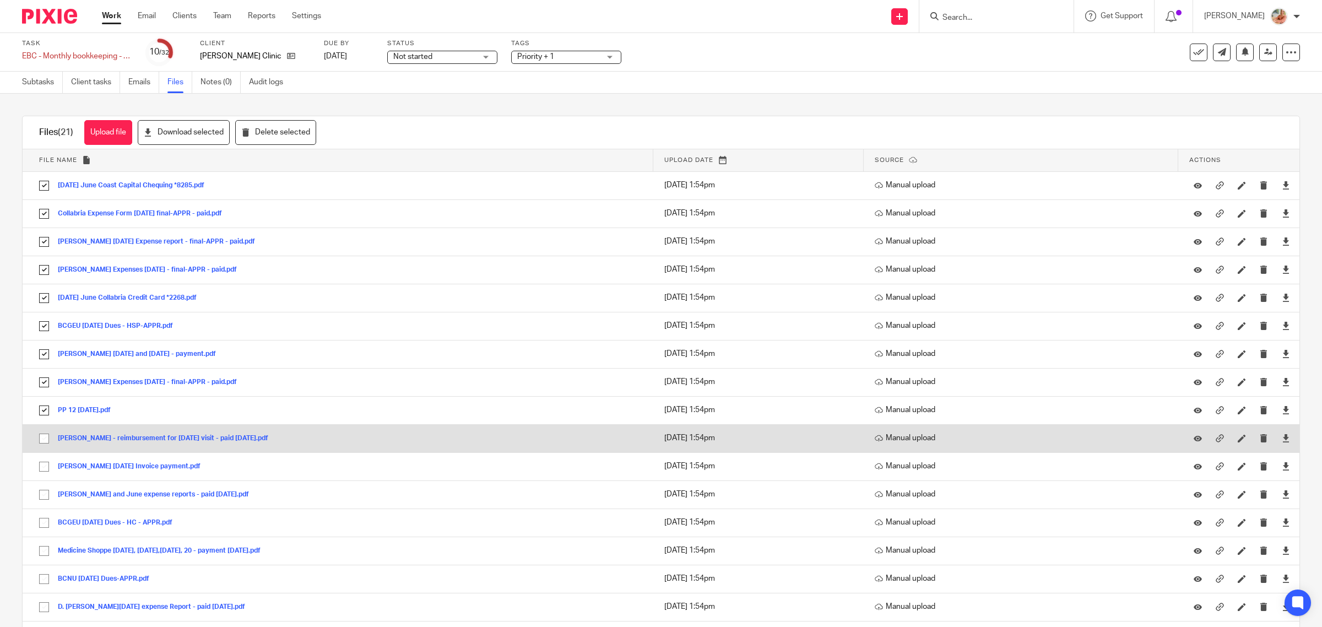
click at [44, 436] on input "checkbox" at bounding box center [44, 438] width 21 height 21
checkbox input "true"
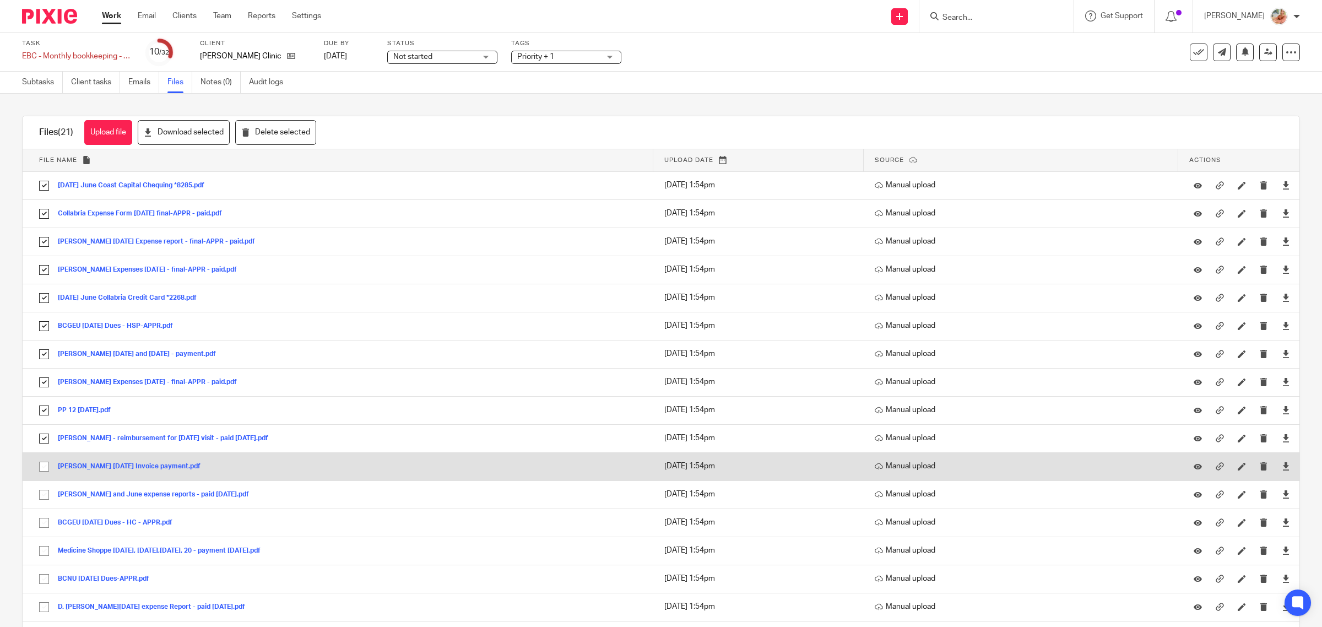
click at [44, 467] on input "checkbox" at bounding box center [44, 466] width 21 height 21
checkbox input "true"
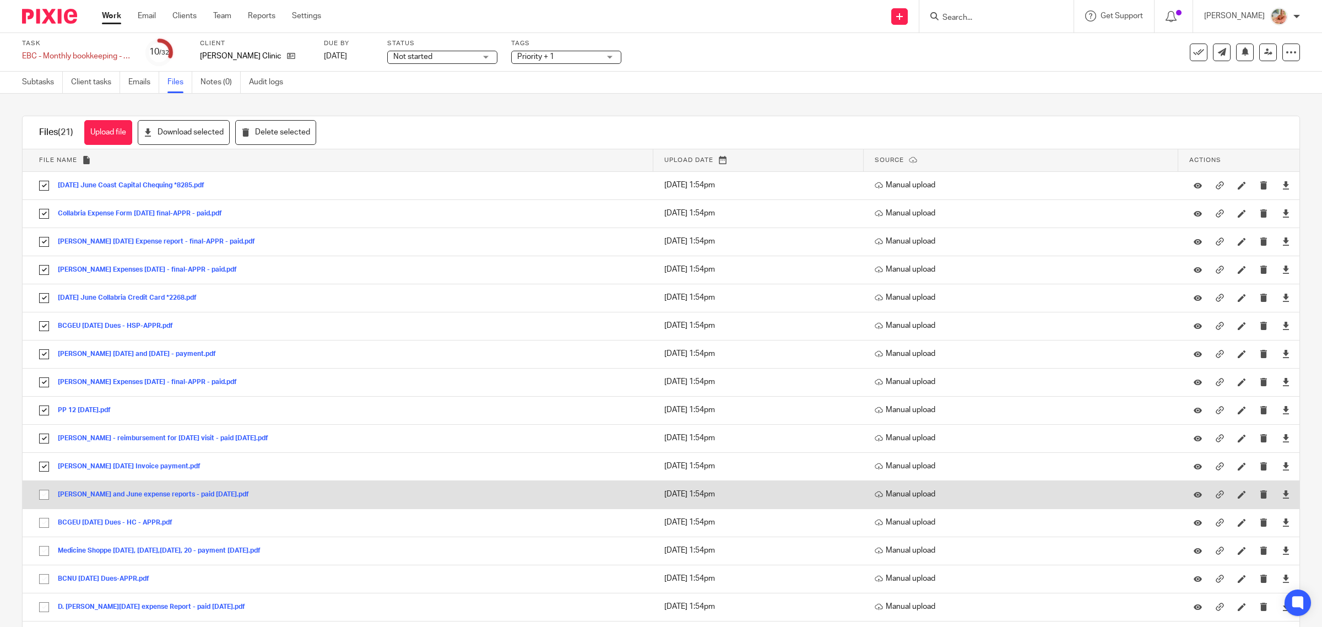
click at [43, 497] on input "checkbox" at bounding box center [44, 494] width 21 height 21
checkbox input "true"
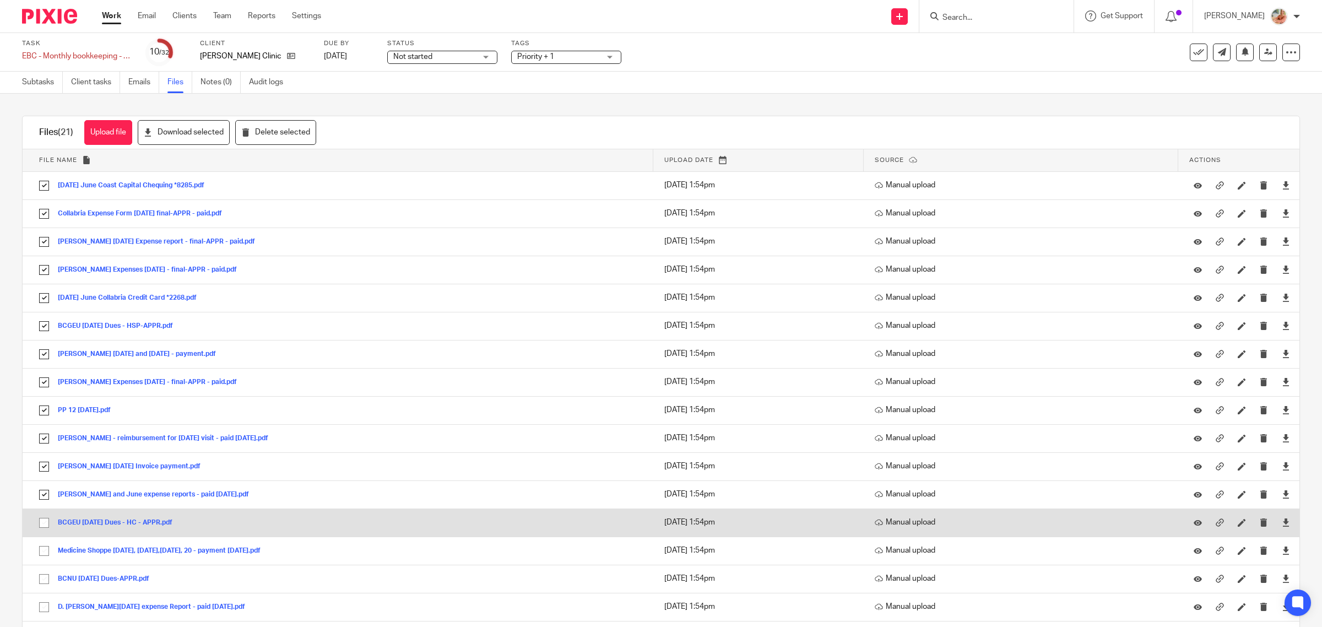
click at [44, 523] on input "checkbox" at bounding box center [44, 522] width 21 height 21
checkbox input "true"
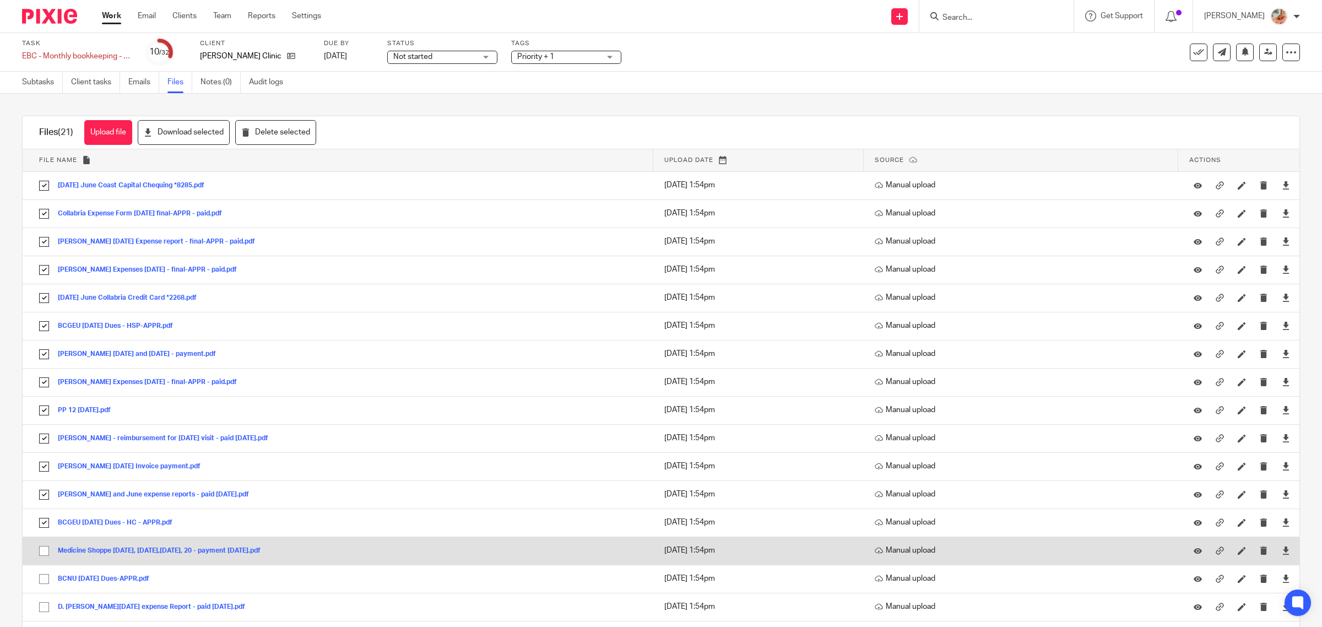
click at [41, 547] on input "checkbox" at bounding box center [44, 551] width 21 height 21
checkbox input "true"
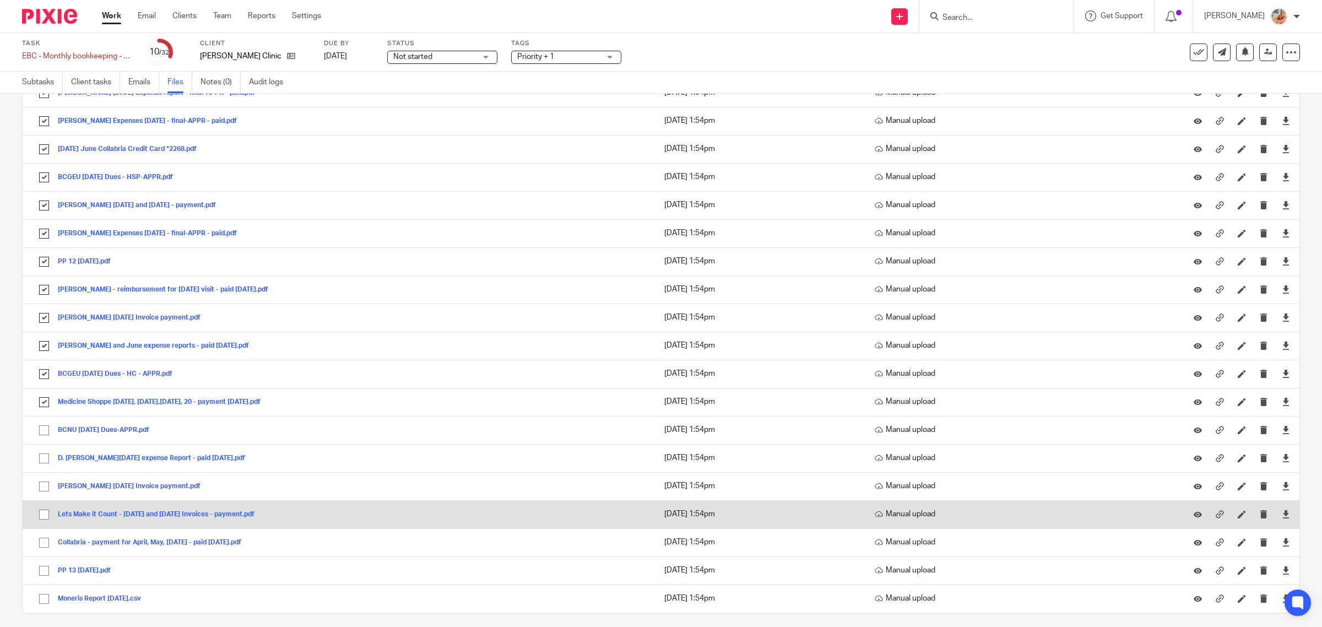
scroll to position [160, 0]
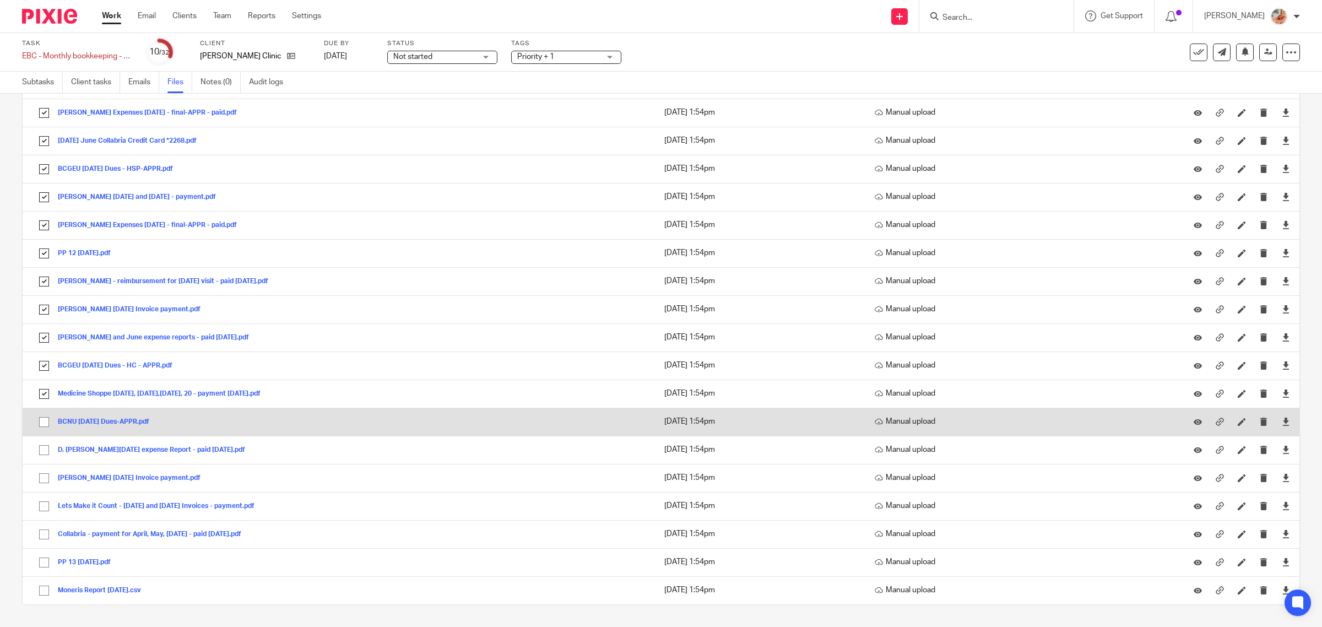
click at [40, 417] on input "checkbox" at bounding box center [44, 422] width 21 height 21
checkbox input "true"
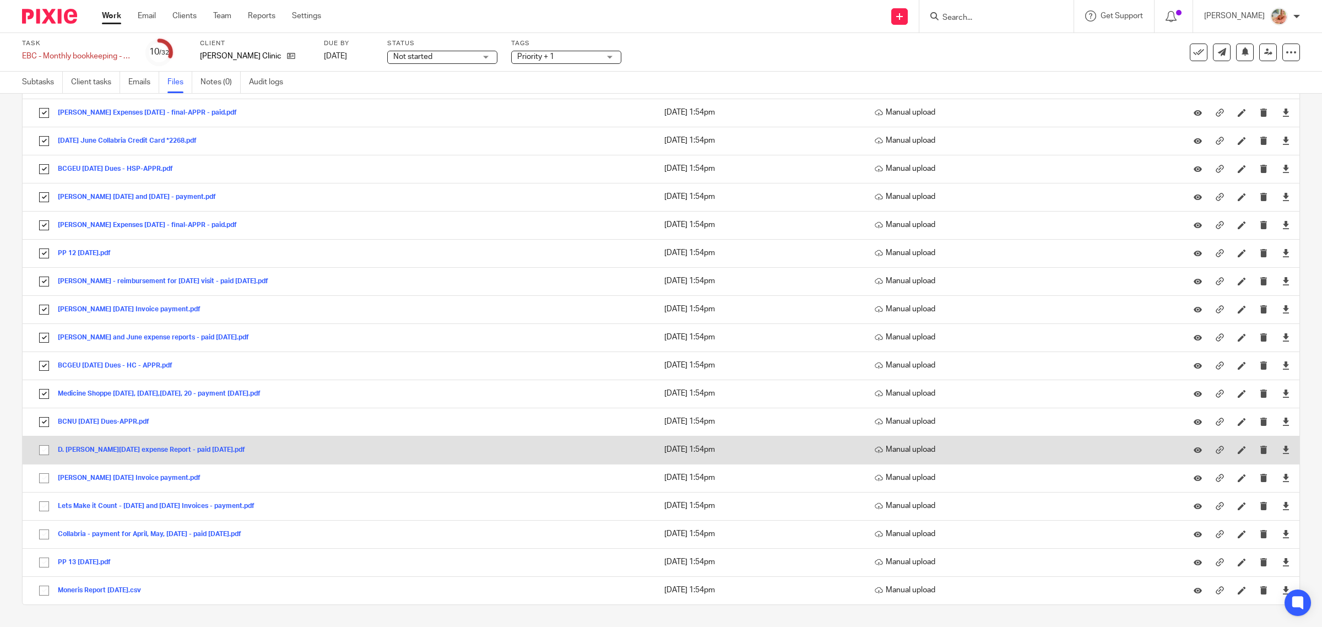
click at [41, 447] on input "checkbox" at bounding box center [44, 450] width 21 height 21
checkbox input "true"
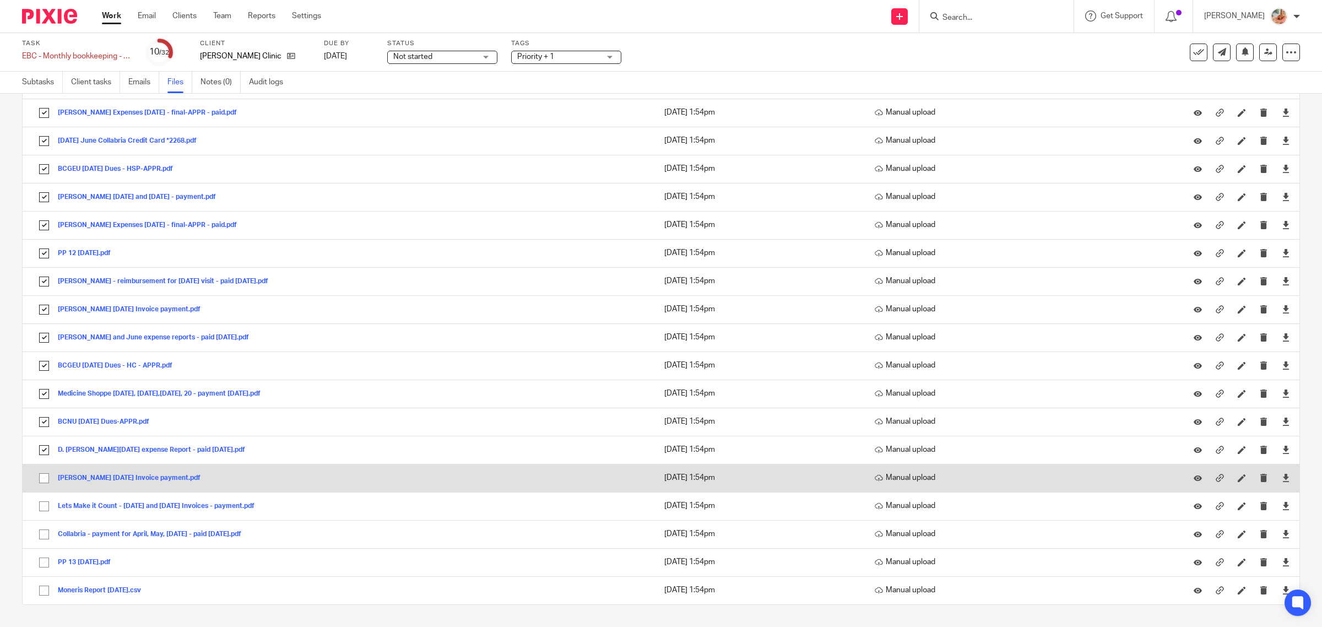
click at [42, 480] on input "checkbox" at bounding box center [44, 478] width 21 height 21
checkbox input "true"
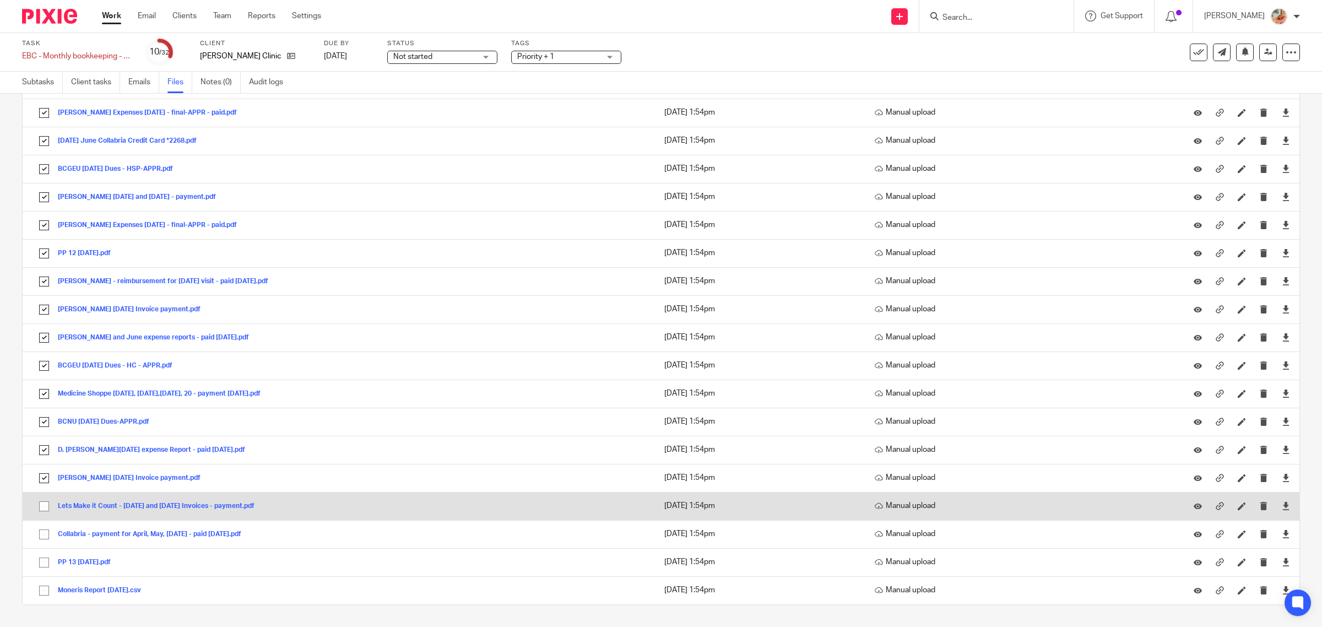
click at [47, 501] on input "checkbox" at bounding box center [44, 506] width 21 height 21
checkbox input "true"
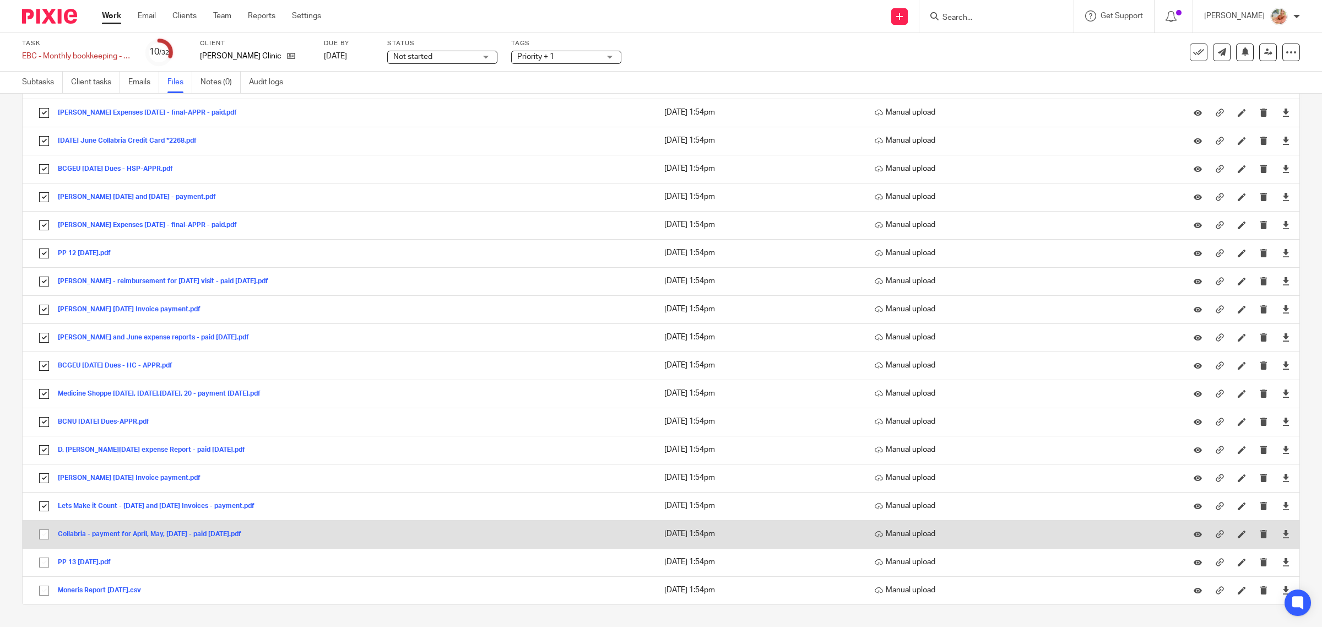
click at [43, 536] on input "checkbox" at bounding box center [44, 534] width 21 height 21
checkbox input "true"
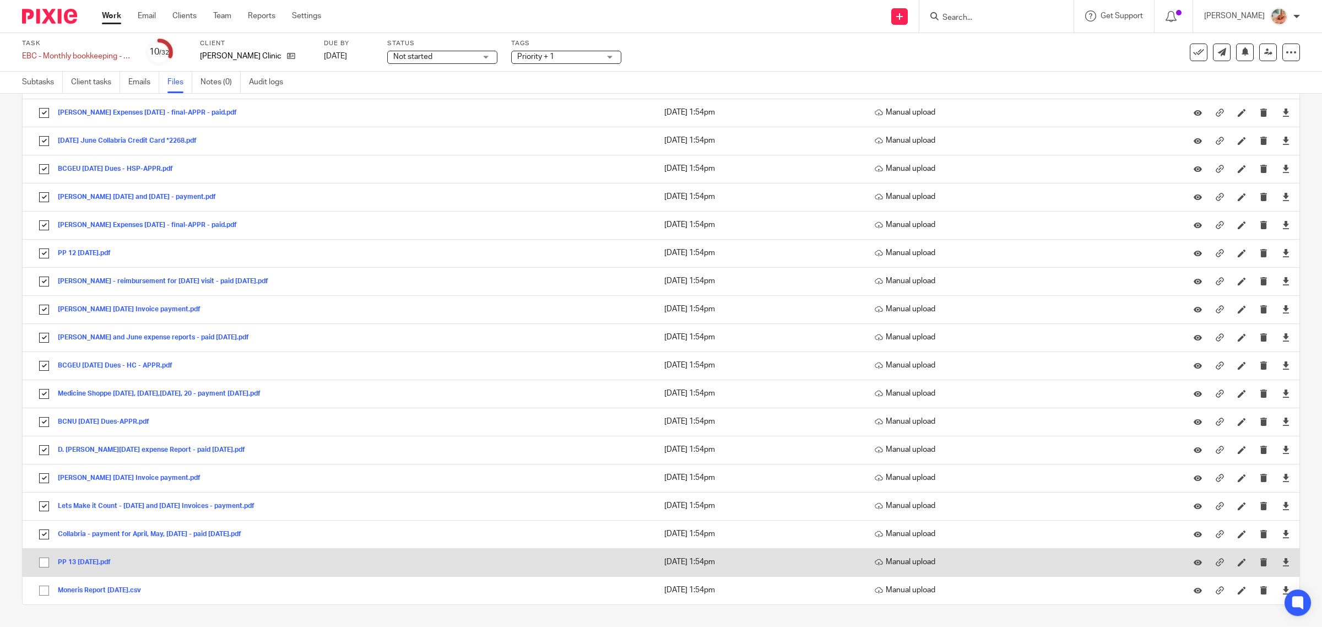
click at [42, 557] on input "checkbox" at bounding box center [44, 562] width 21 height 21
checkbox input "true"
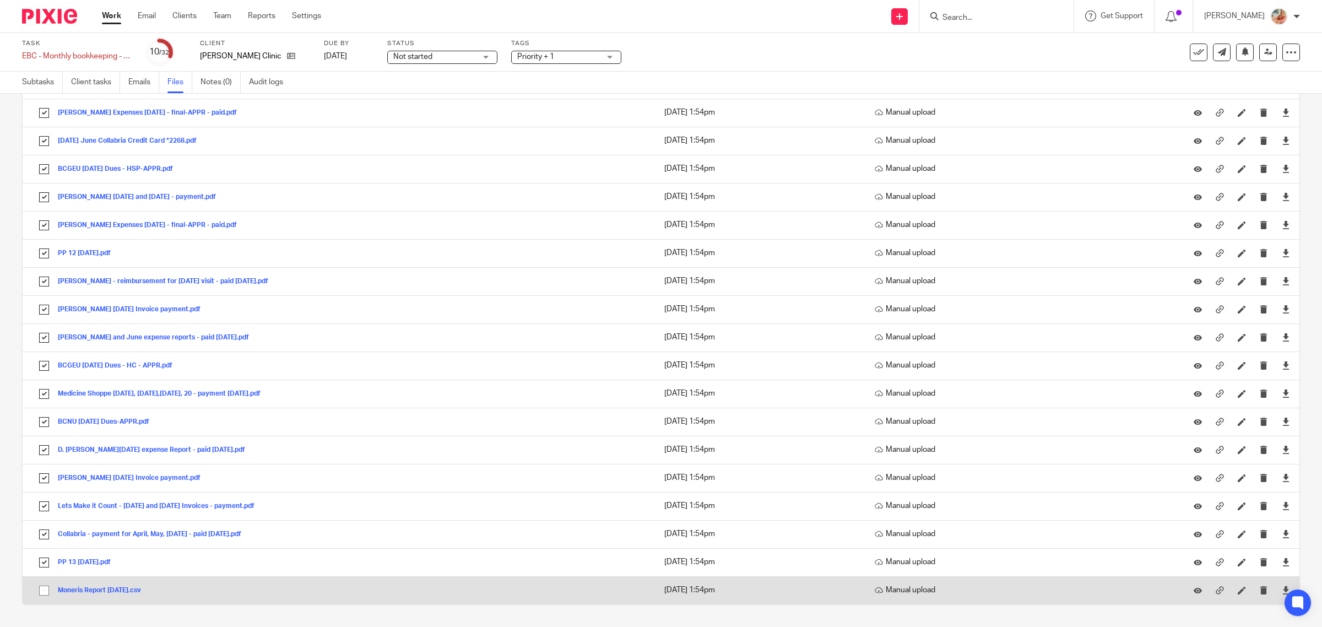
click at [40, 582] on input "checkbox" at bounding box center [44, 590] width 21 height 21
checkbox input "true"
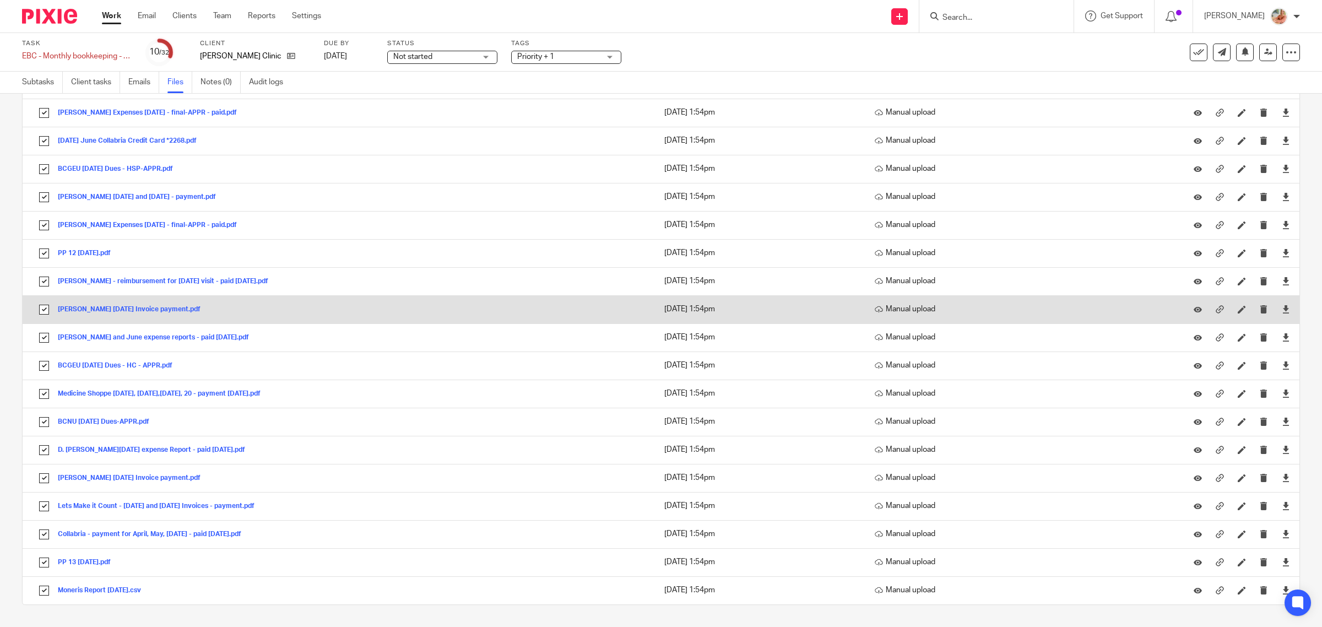
scroll to position [0, 0]
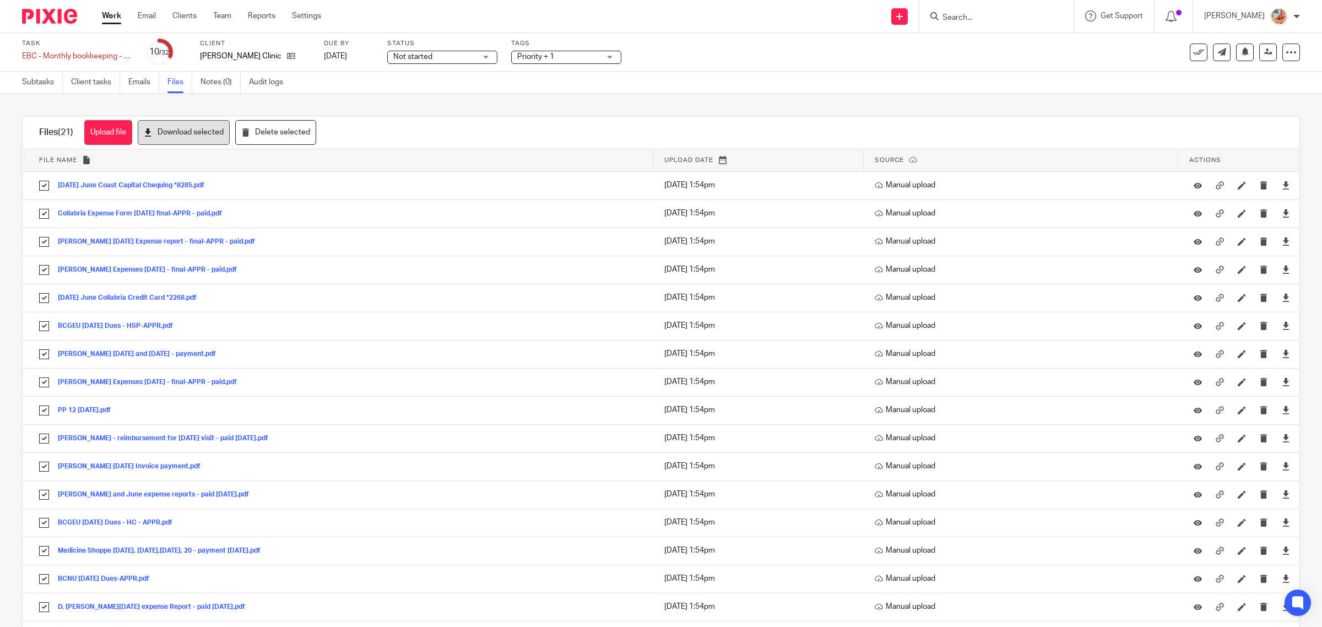
click at [198, 139] on button "Download selected" at bounding box center [184, 132] width 92 height 25
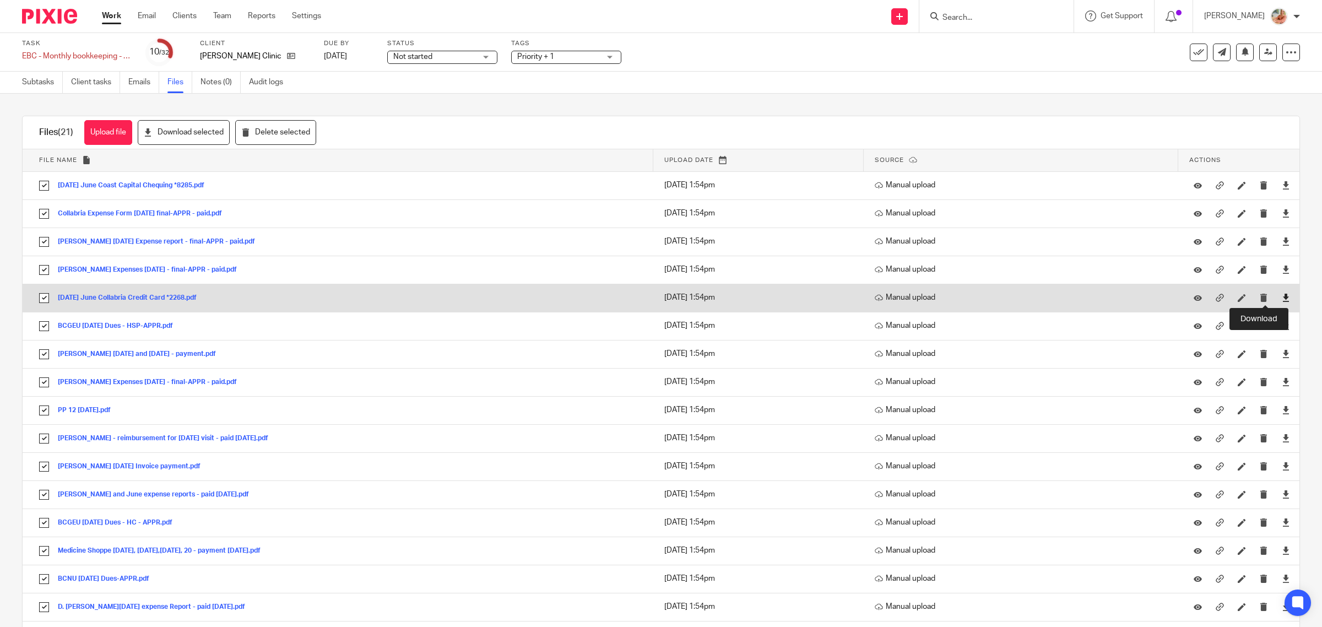
click at [1282, 296] on icon at bounding box center [1286, 298] width 8 height 8
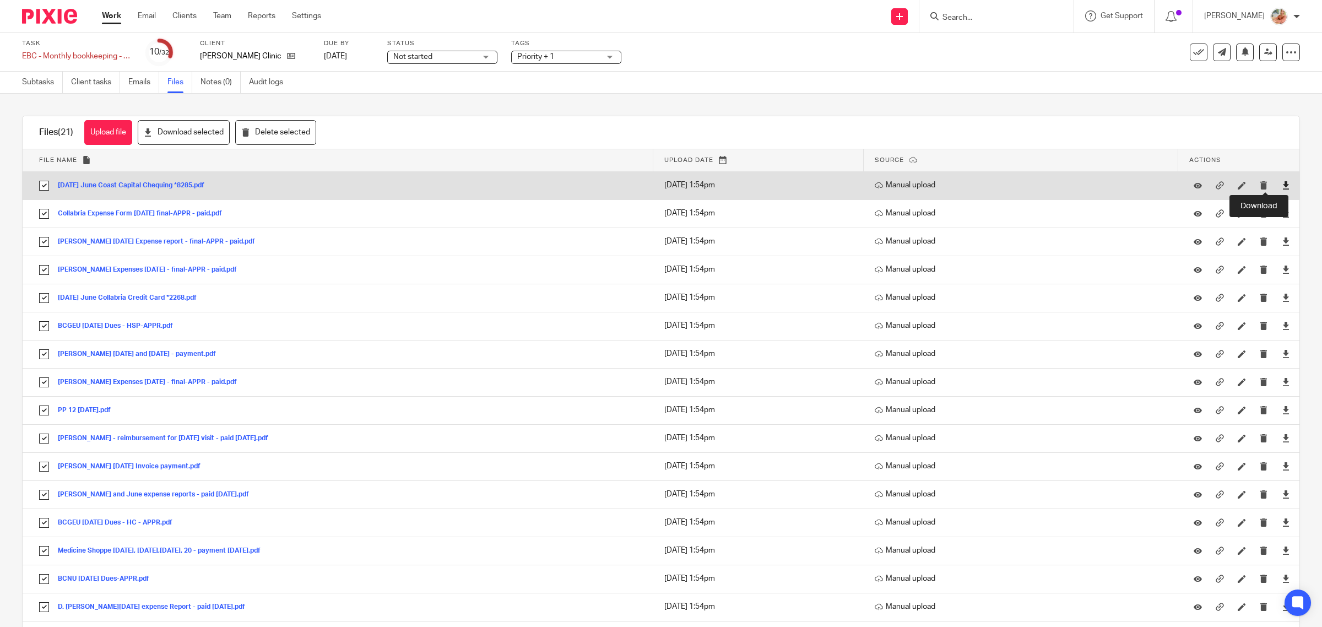
click at [1282, 185] on icon at bounding box center [1286, 185] width 8 height 8
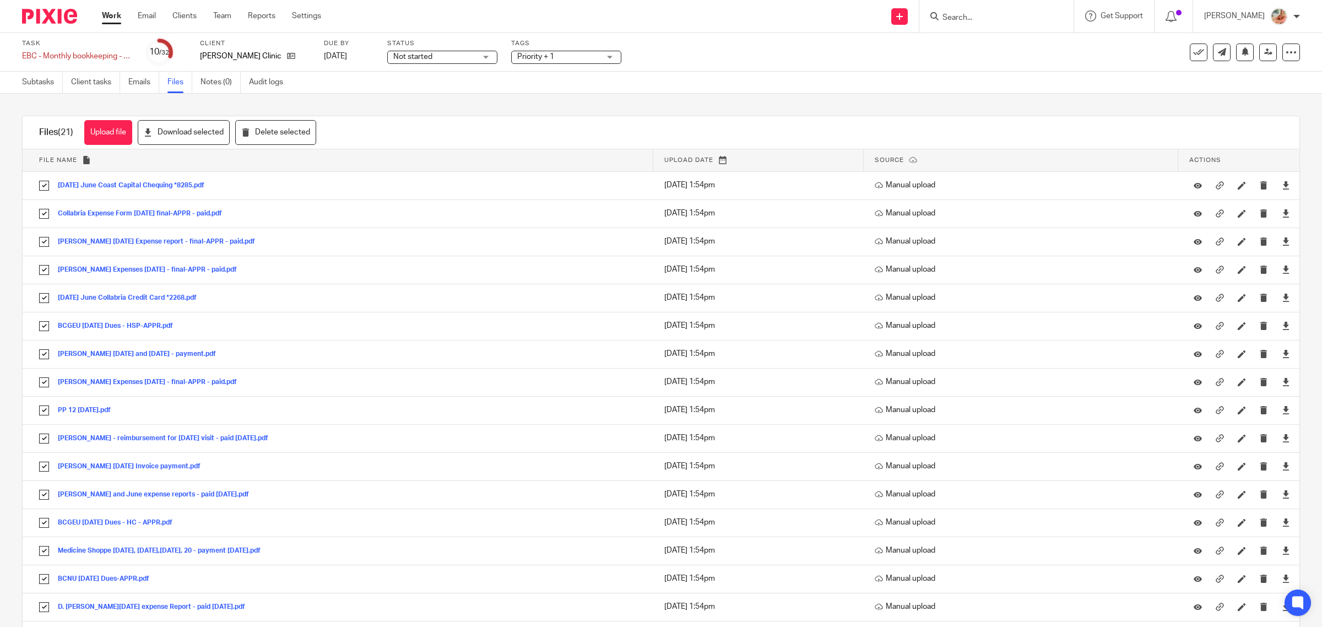
click at [111, 14] on link "Work" at bounding box center [111, 15] width 19 height 11
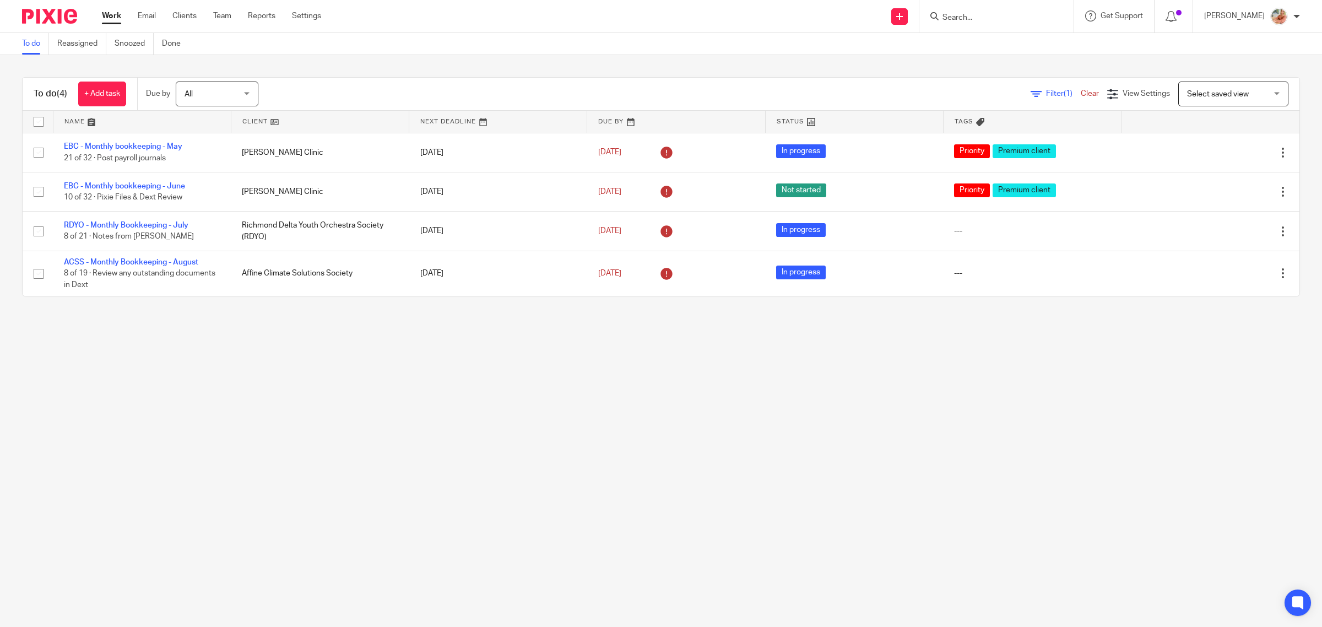
click at [573, 520] on main "To do Reassigned Snoozed Done To do (4) + Add task Due by All All Today Tomorro…" at bounding box center [661, 313] width 1322 height 627
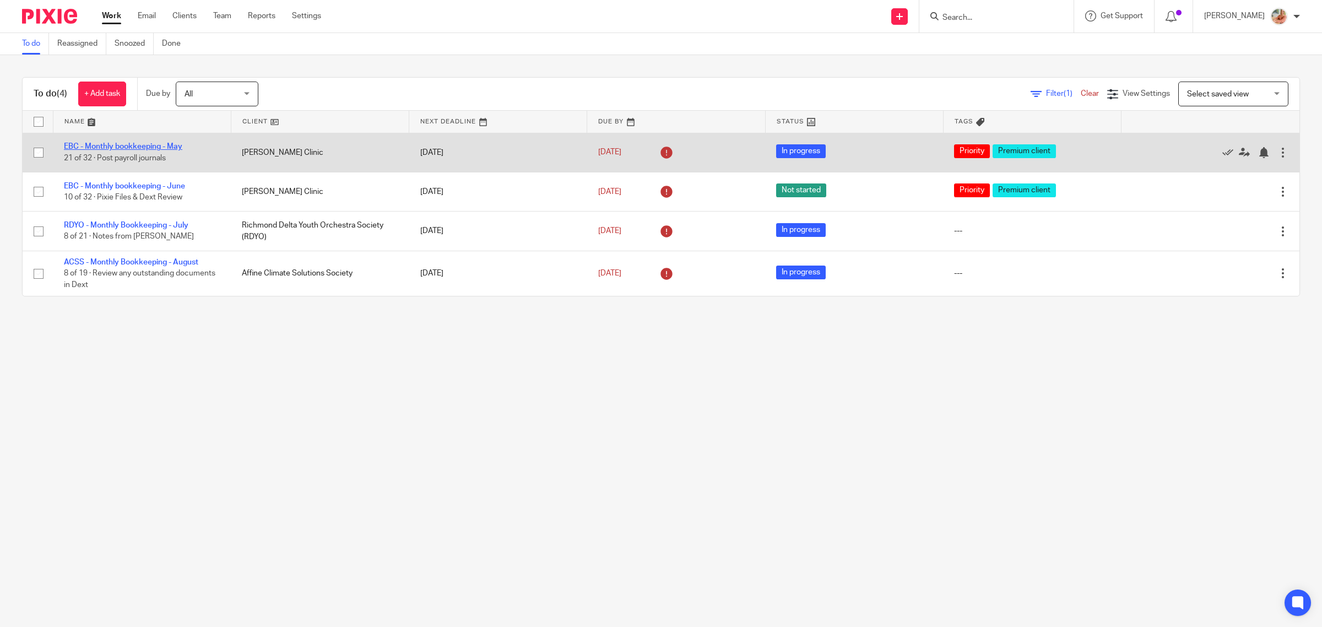
click at [144, 145] on link "EBC - Monthly bookkeeping - May" at bounding box center [123, 147] width 118 height 8
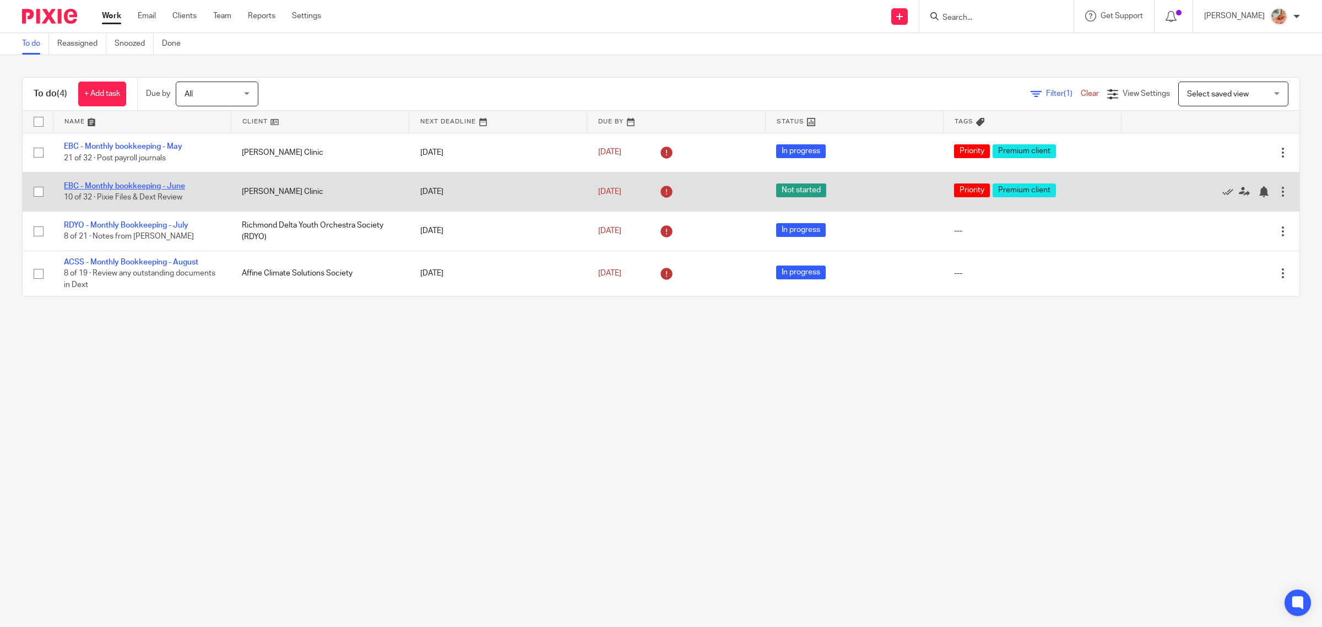
click at [143, 188] on link "EBC - Monthly bookkeeping - June" at bounding box center [124, 186] width 121 height 8
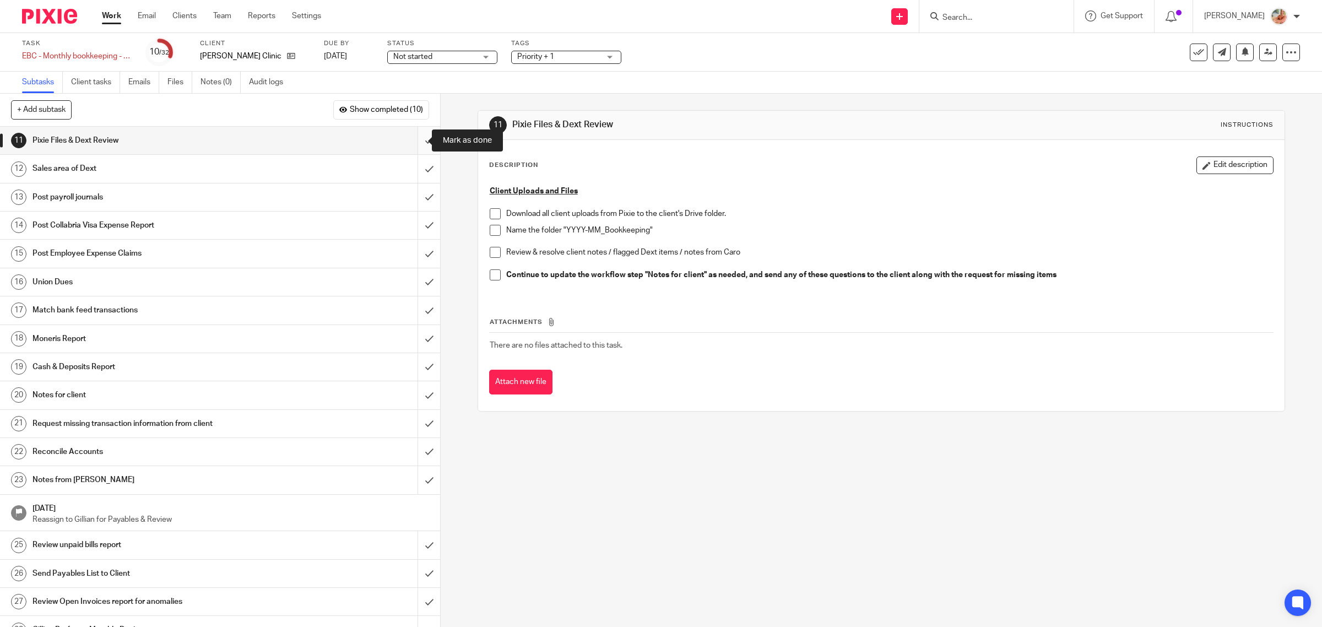
click at [410, 139] on input "submit" at bounding box center [220, 141] width 440 height 28
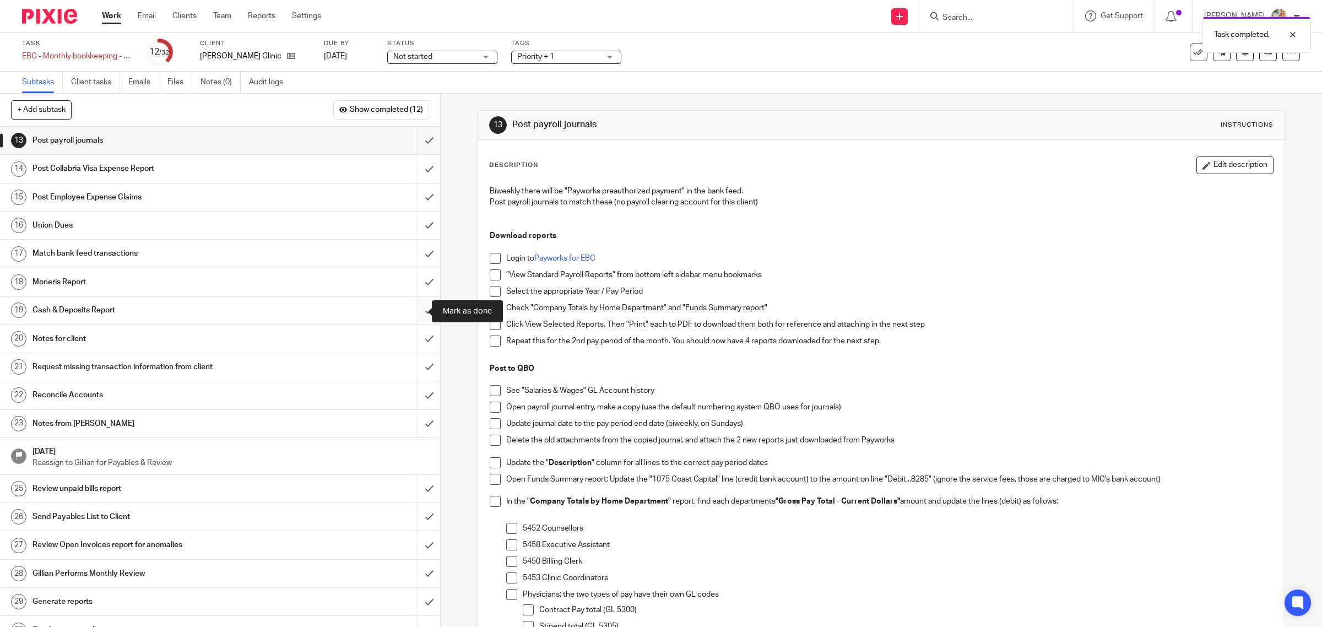
click at [407, 309] on input "submit" at bounding box center [220, 310] width 440 height 28
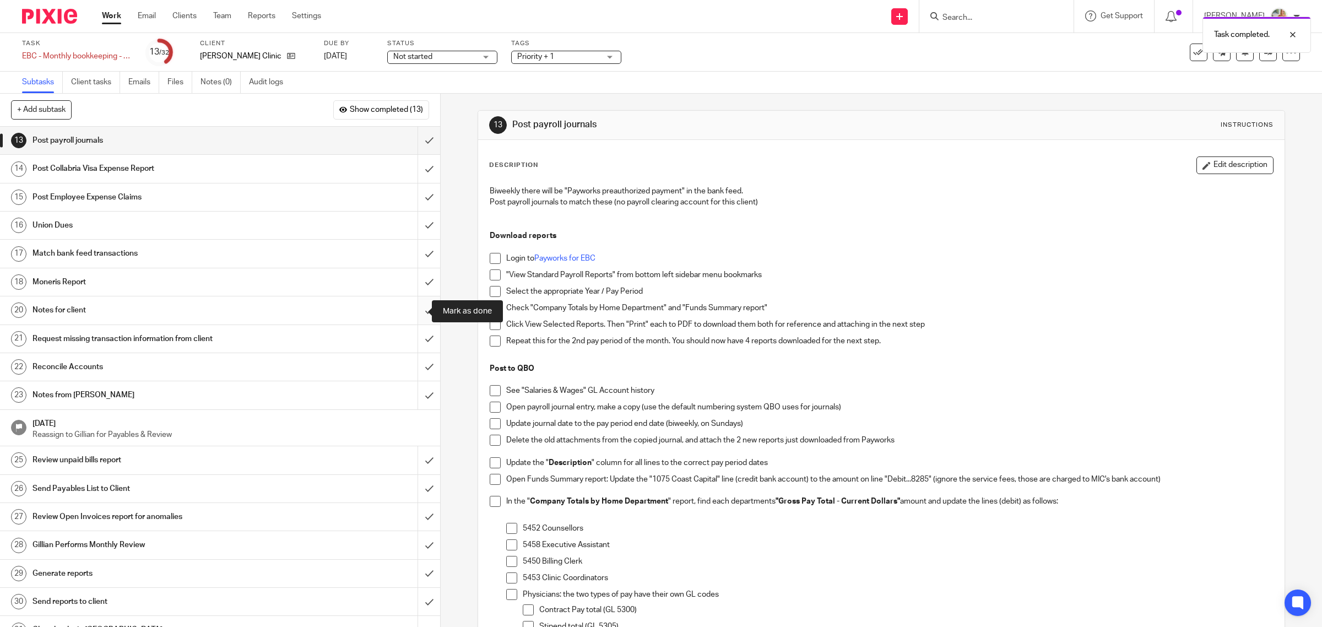
click at [416, 310] on input "submit" at bounding box center [220, 310] width 440 height 28
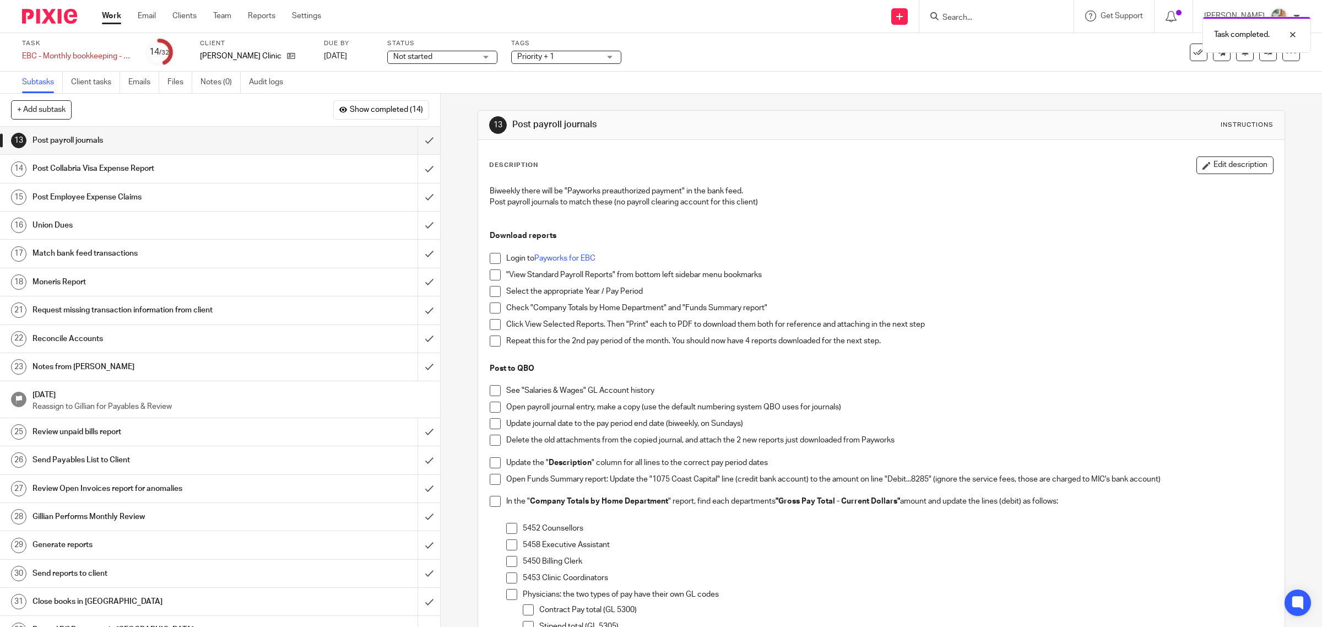
click at [110, 11] on link "Work" at bounding box center [111, 15] width 19 height 11
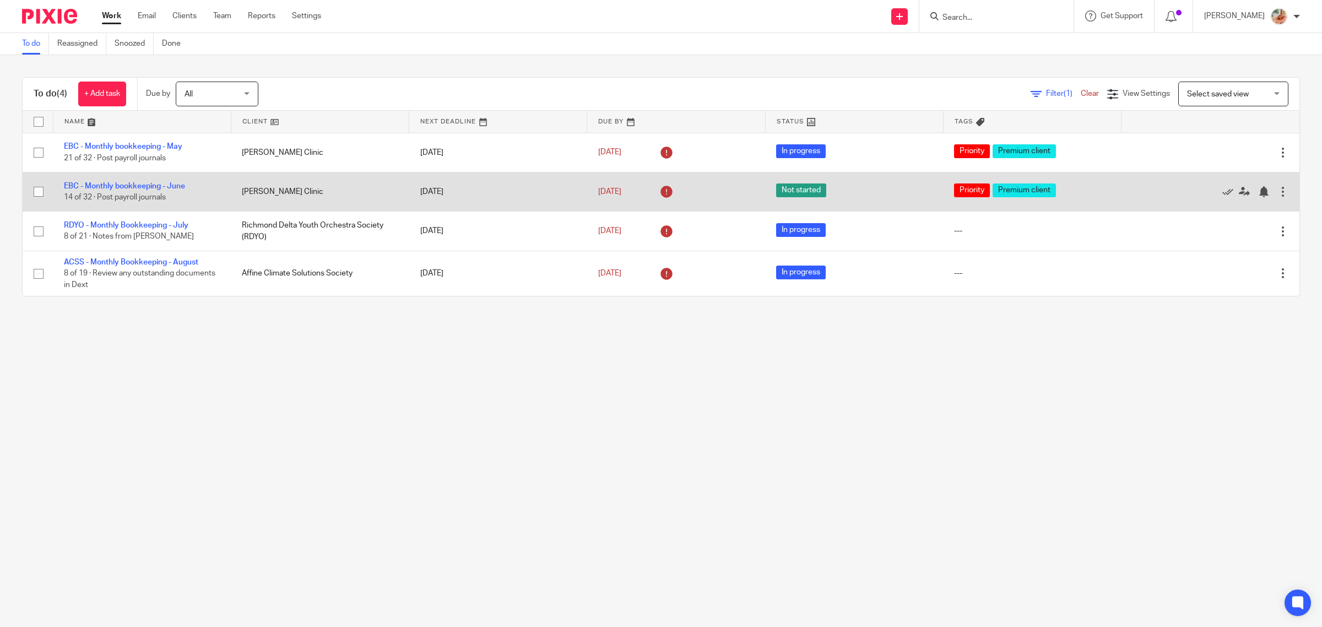
drag, startPoint x: 156, startPoint y: 186, endPoint x: 182, endPoint y: 197, distance: 28.4
click at [156, 186] on link "EBC - Monthly bookkeeping - June" at bounding box center [124, 186] width 121 height 8
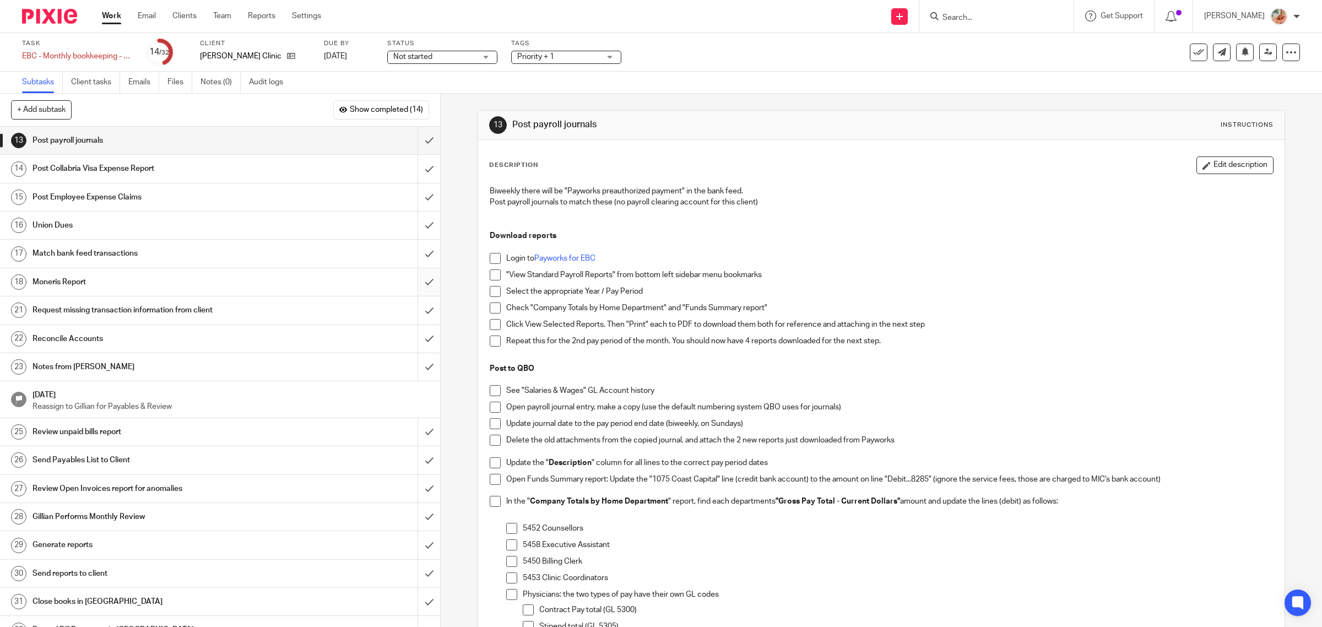
click at [407, 277] on input "submit" at bounding box center [220, 282] width 440 height 28
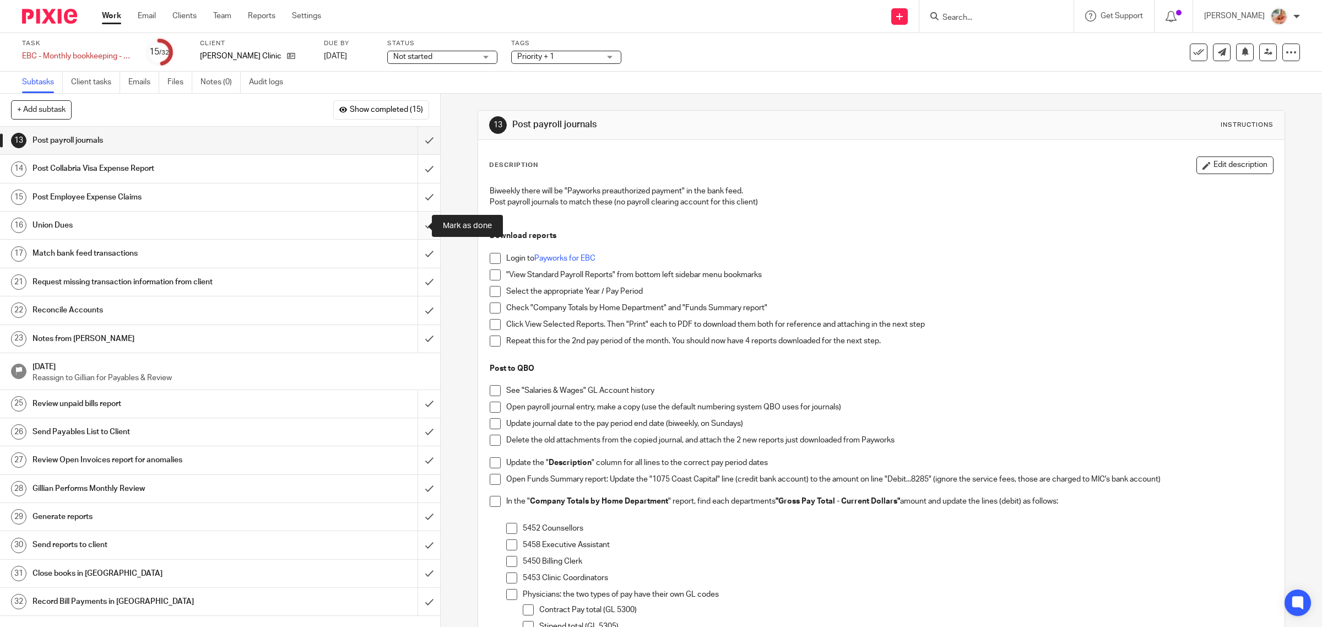
click at [409, 220] on input "submit" at bounding box center [220, 226] width 440 height 28
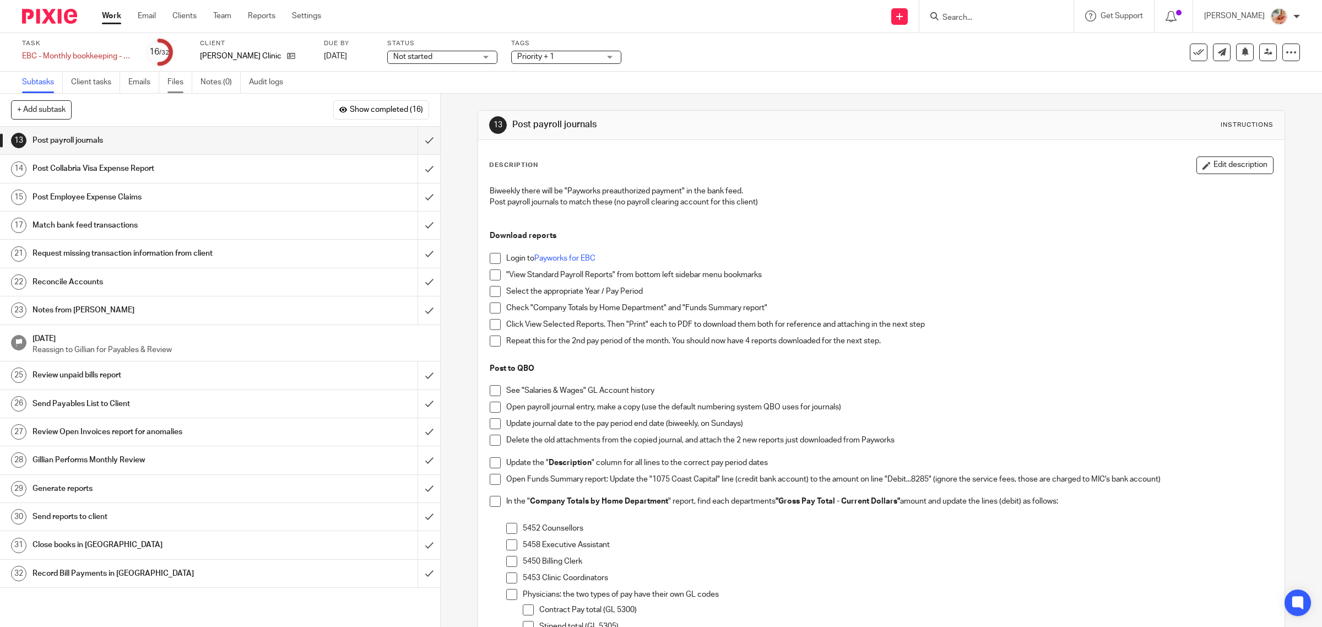
click at [174, 78] on link "Files" at bounding box center [179, 82] width 25 height 21
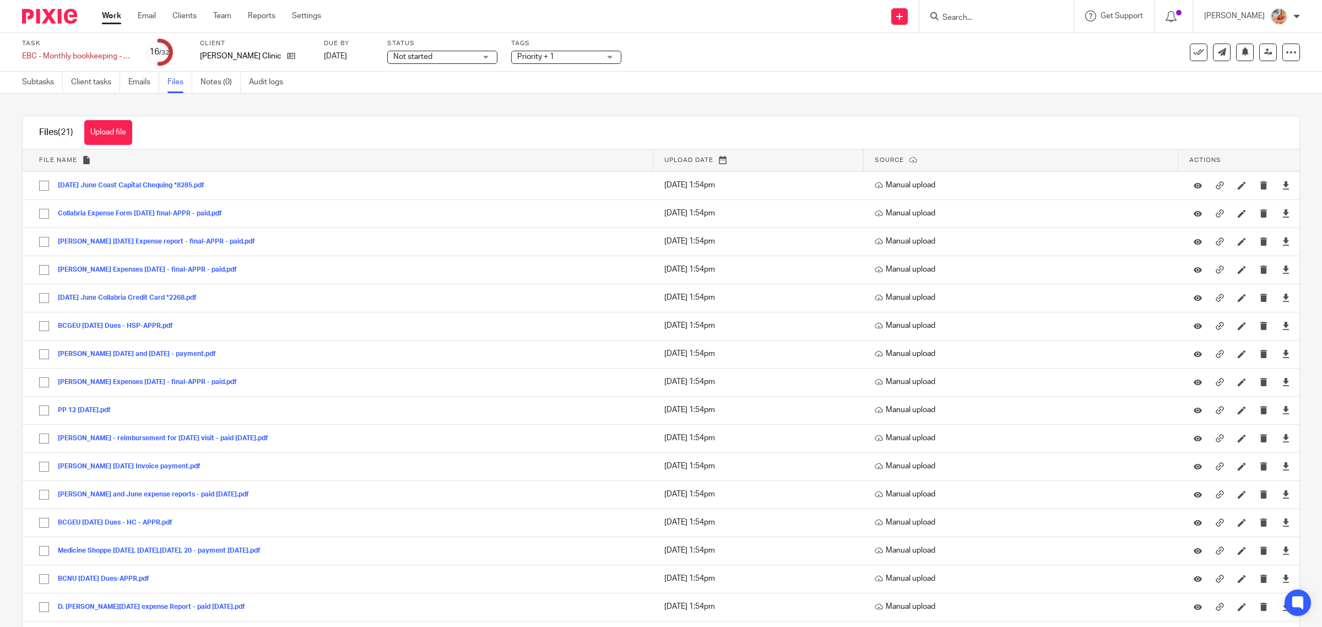
click at [320, 122] on div "Files (21) Upload file Download selected Delete selected" at bounding box center [661, 132] width 1277 height 33
click at [116, 19] on link "Work" at bounding box center [111, 15] width 19 height 11
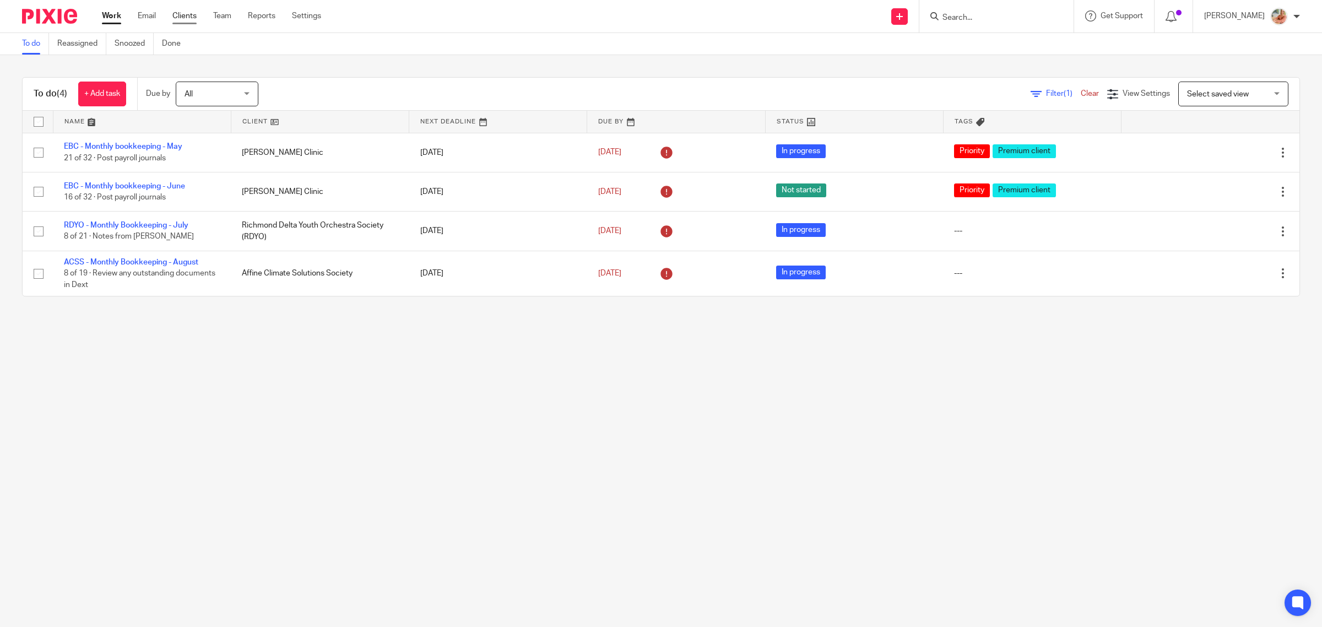
click at [183, 15] on link "Clients" at bounding box center [184, 15] width 24 height 11
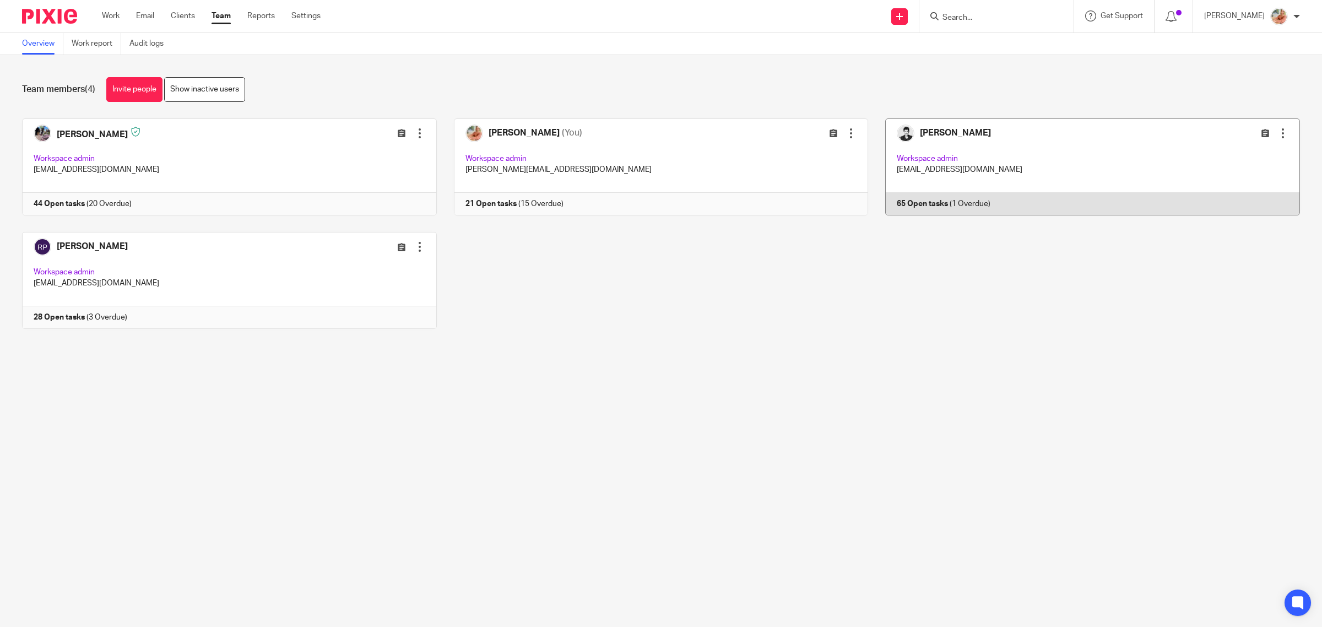
click at [995, 157] on link at bounding box center [1084, 166] width 432 height 97
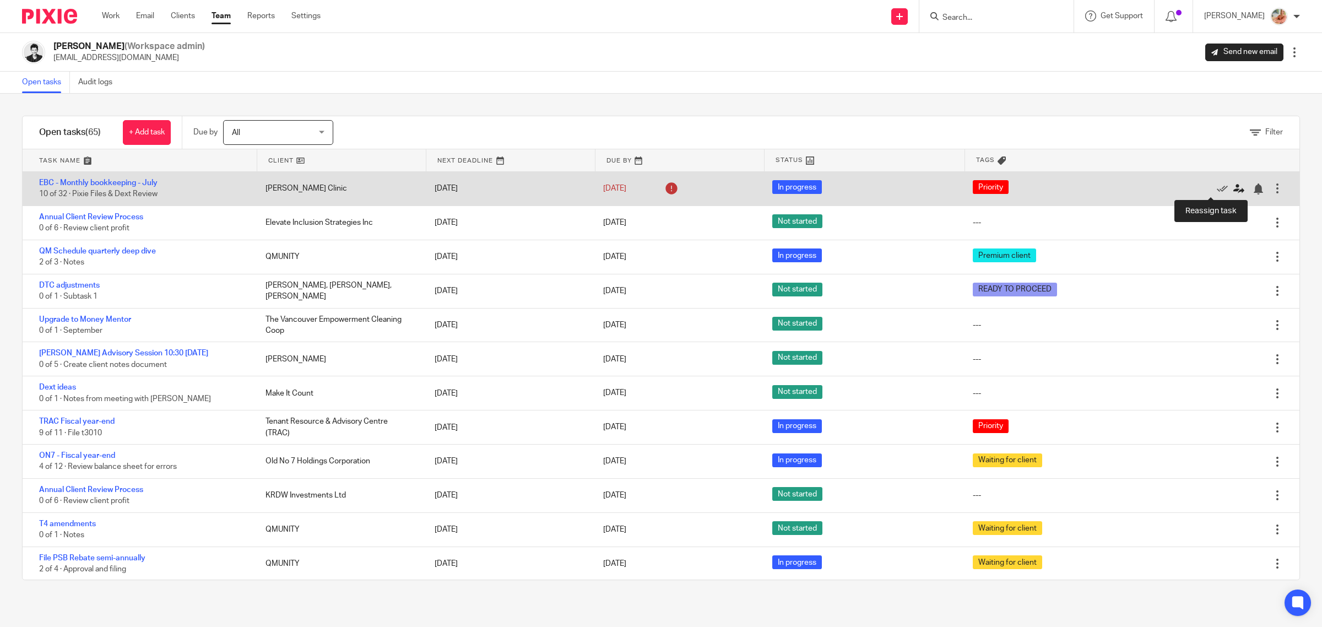
click at [1234, 187] on icon at bounding box center [1239, 188] width 11 height 11
click at [1253, 187] on div at bounding box center [1258, 188] width 11 height 11
click at [1234, 192] on icon at bounding box center [1239, 188] width 11 height 11
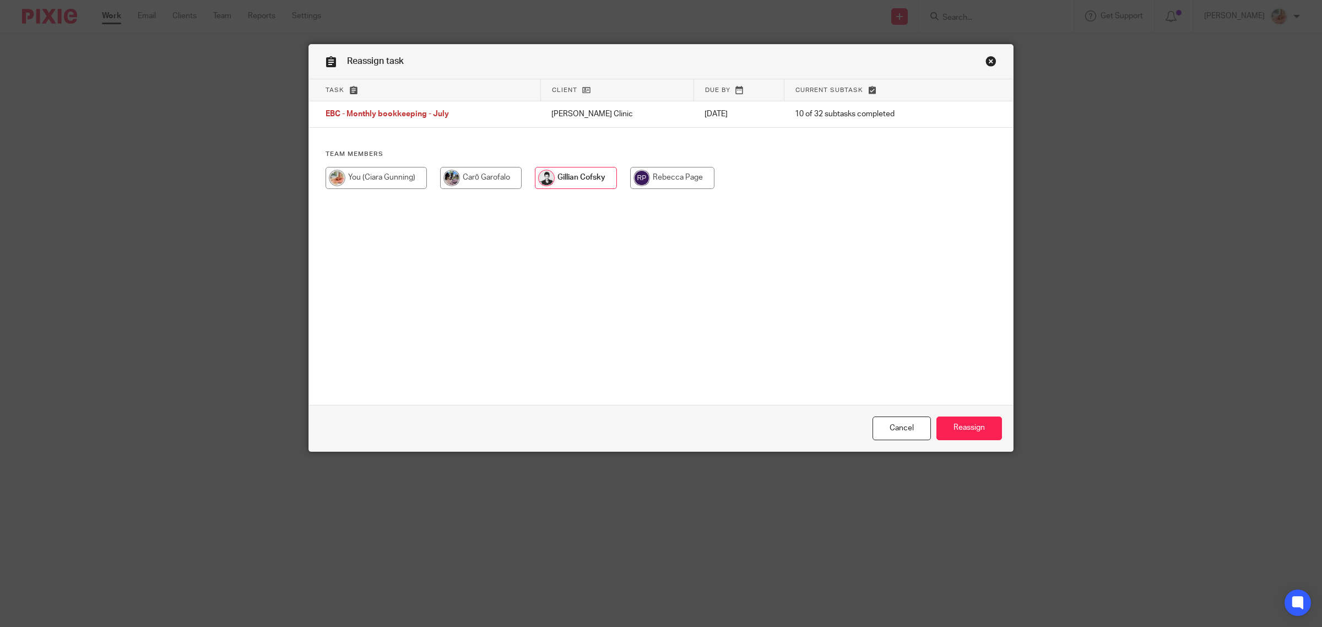
click at [381, 175] on input "radio" at bounding box center [376, 178] width 101 height 22
radio input "true"
click at [970, 419] on input "Reassign" at bounding box center [970, 429] width 66 height 24
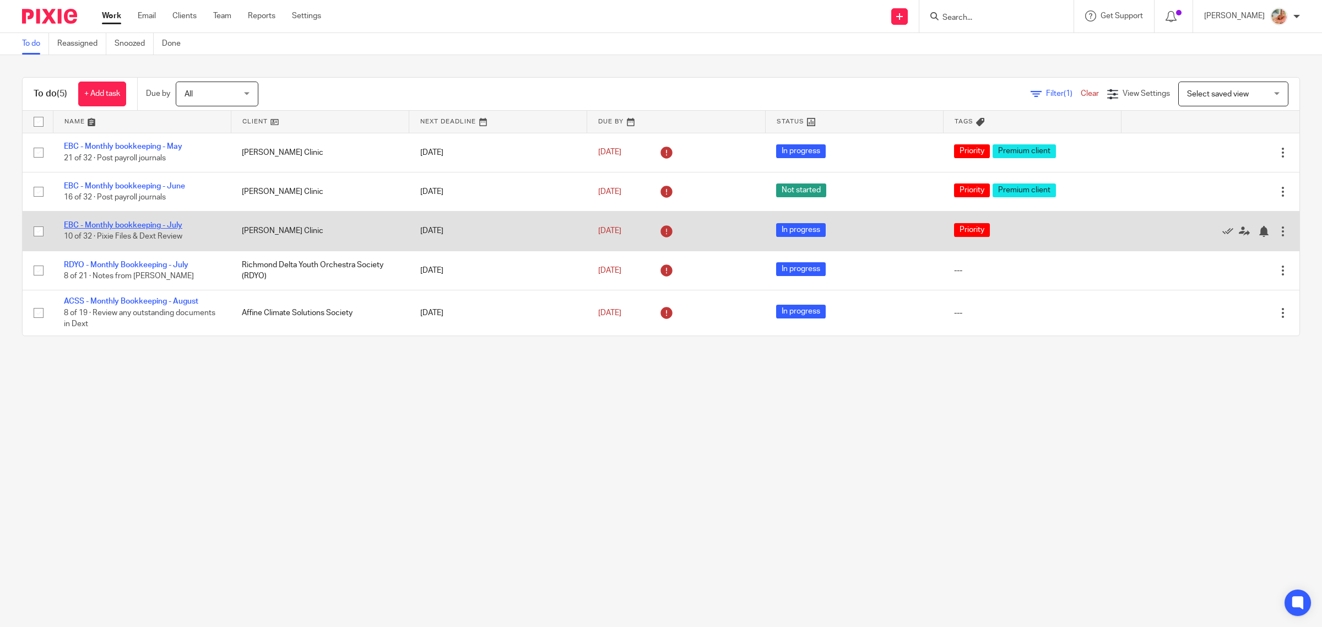
click at [160, 226] on link "EBC - Monthly bookkeeping - July" at bounding box center [123, 225] width 118 height 8
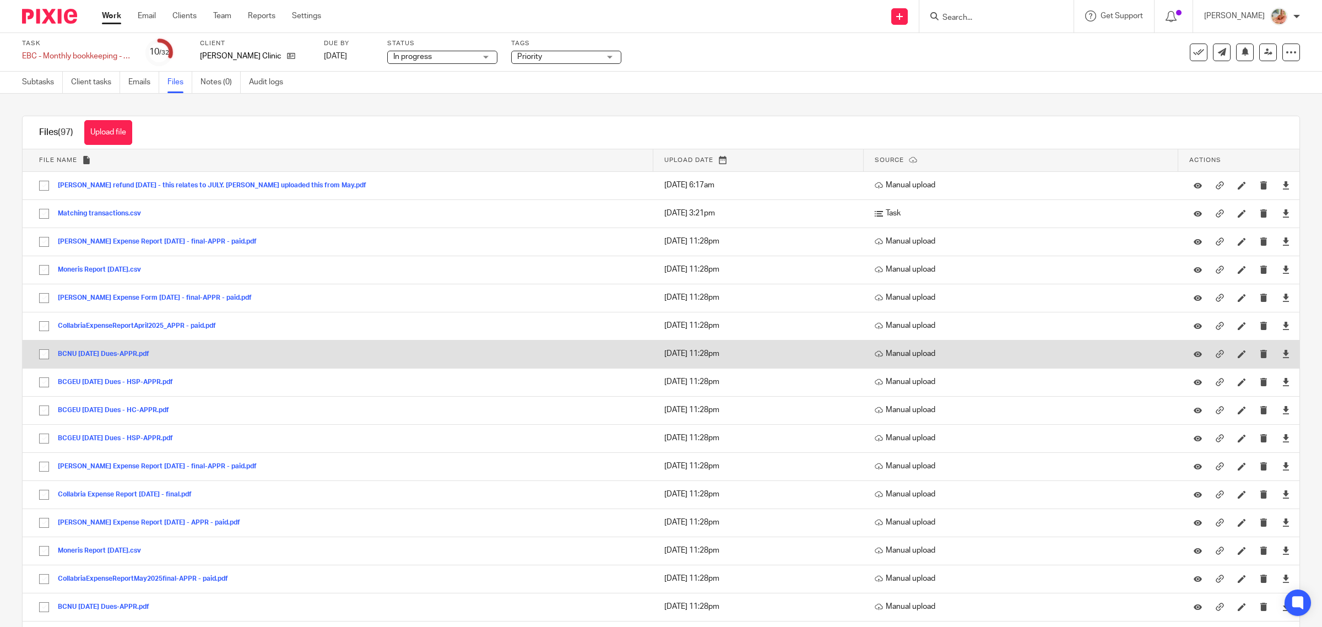
click at [118, 354] on button "BCNU April 2025 Dues-APPR.pdf" at bounding box center [108, 354] width 100 height 8
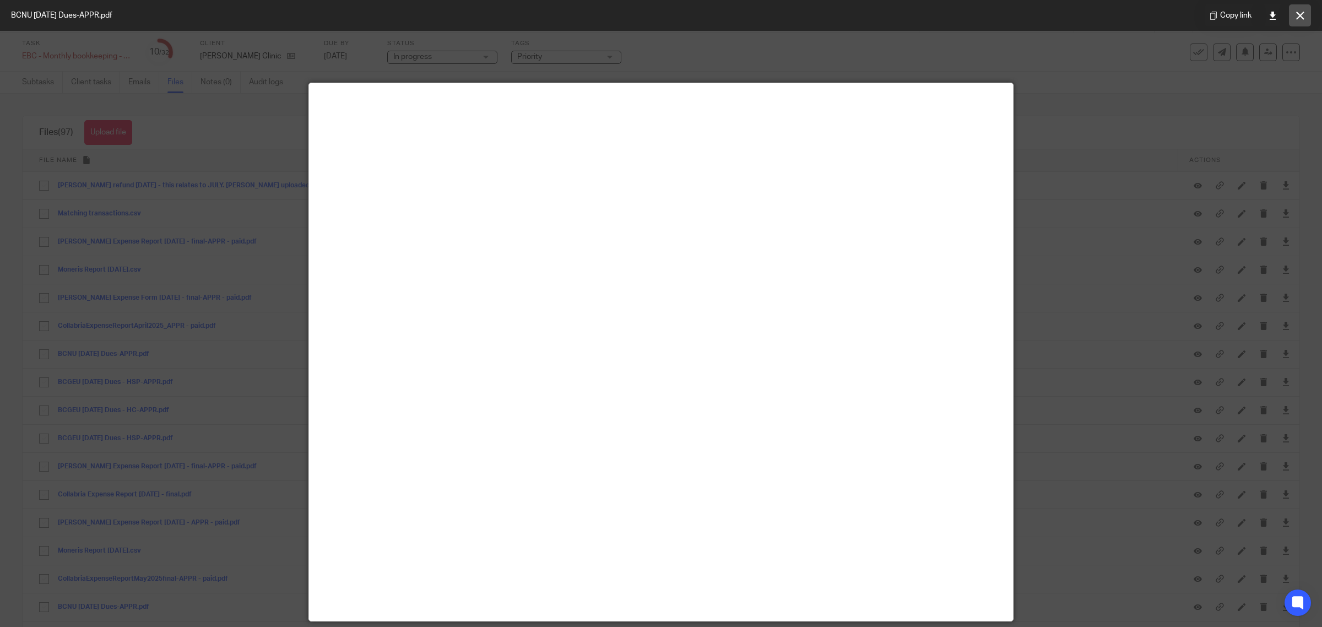
click at [1303, 13] on icon at bounding box center [1300, 16] width 8 height 8
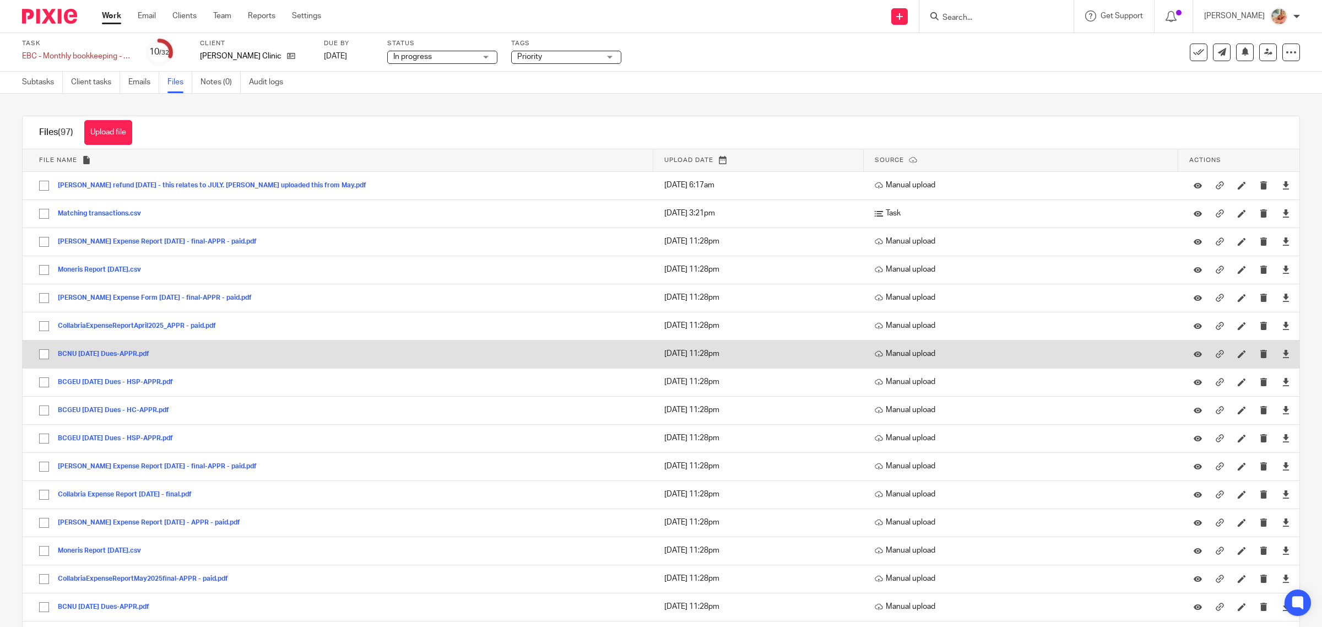
click at [120, 353] on button "BCNU April 2025 Dues-APPR.pdf" at bounding box center [108, 354] width 100 height 8
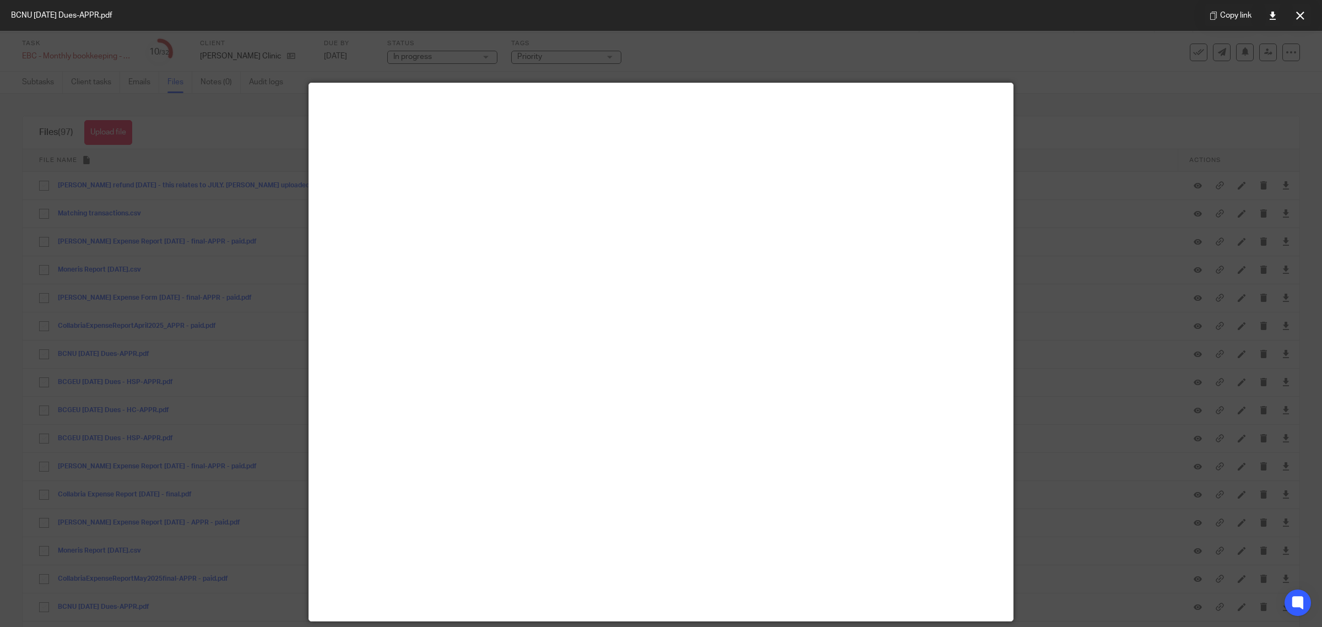
drag, startPoint x: 1294, startPoint y: 14, endPoint x: 1285, endPoint y: 20, distance: 10.2
click at [1294, 14] on button at bounding box center [1300, 15] width 22 height 22
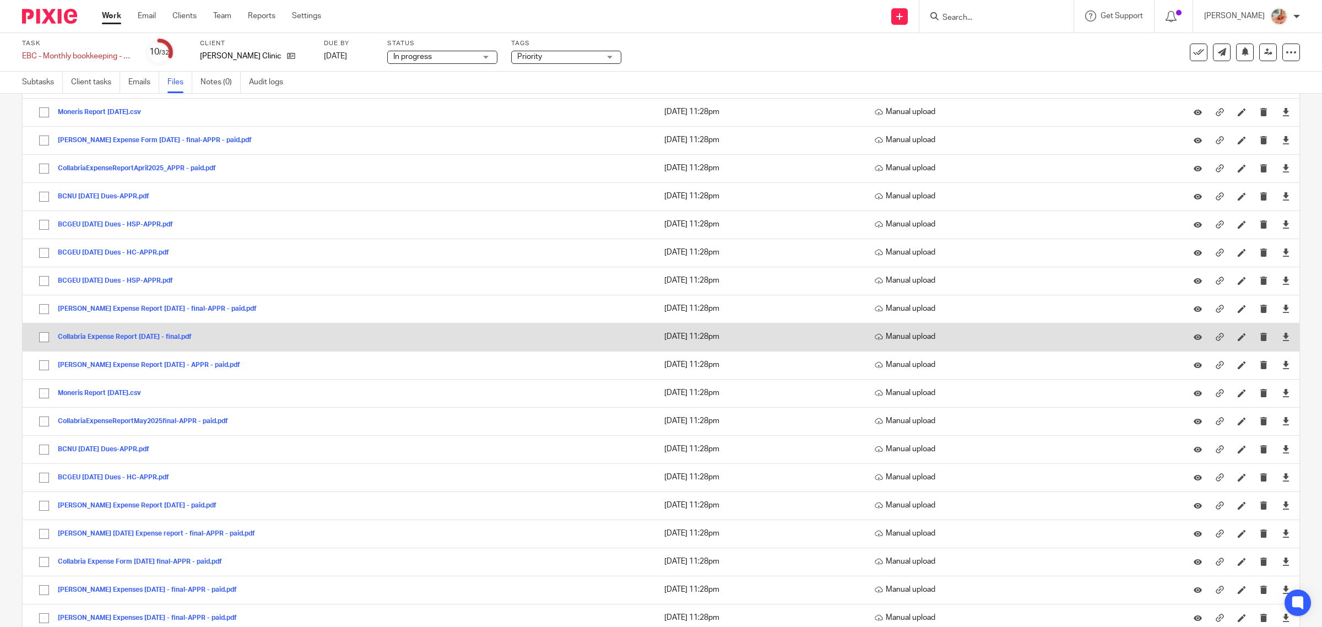
scroll to position [207, 0]
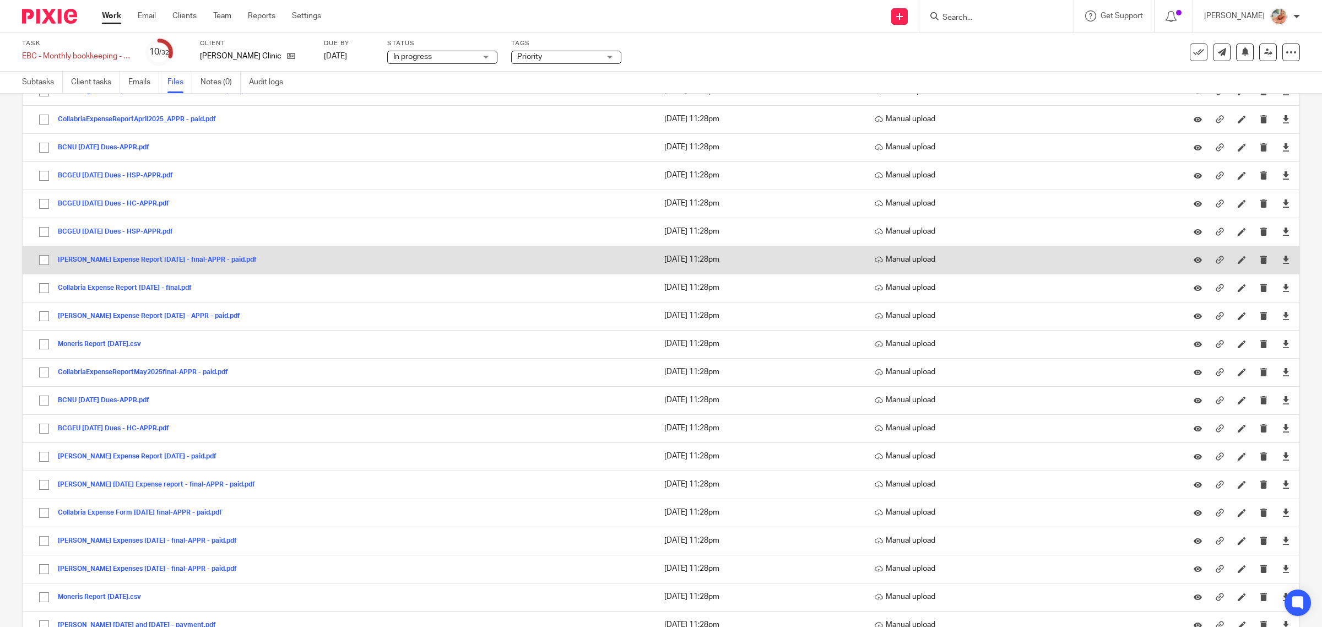
click at [134, 262] on button "Ivana Sigur Expense Report May 2025 - final-APPR - paid.pdf" at bounding box center [161, 260] width 207 height 8
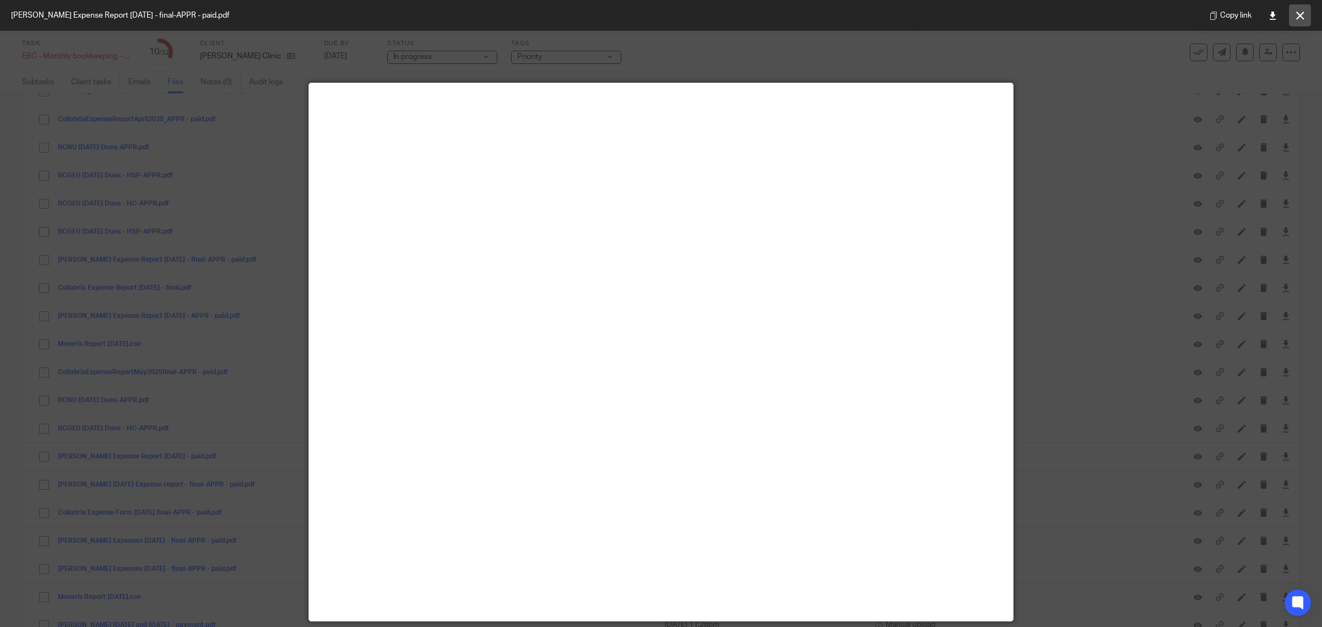
click at [1311, 9] on div "Copy link" at bounding box center [1258, 15] width 128 height 31
click at [1294, 17] on button at bounding box center [1300, 15] width 22 height 22
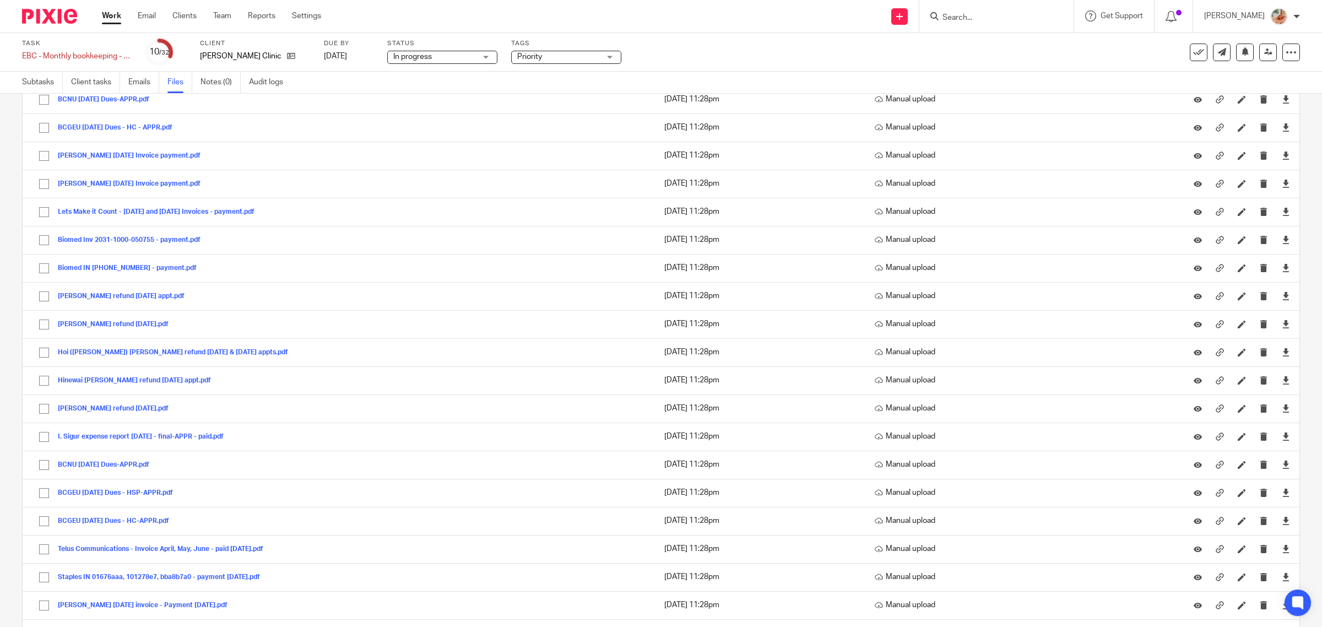
scroll to position [895, 0]
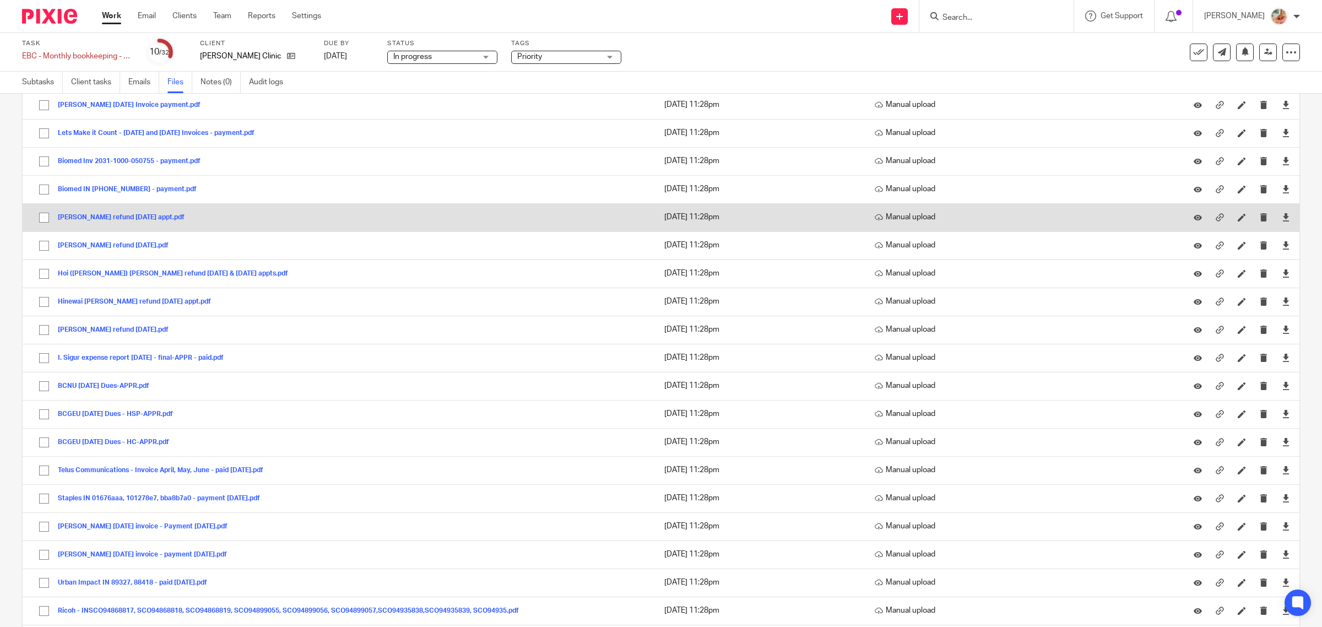
click at [123, 221] on button "Nell Chaston refund April 11, 2025 appt.pdf" at bounding box center [125, 218] width 135 height 8
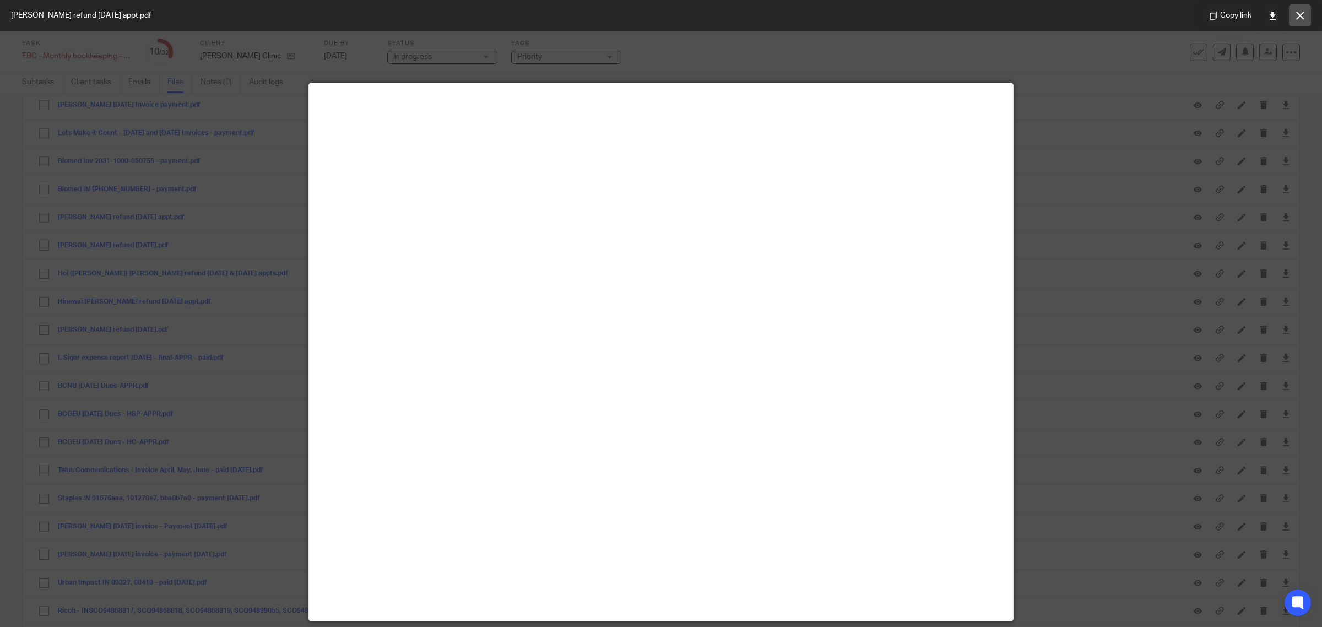
click at [1303, 13] on icon at bounding box center [1300, 16] width 8 height 8
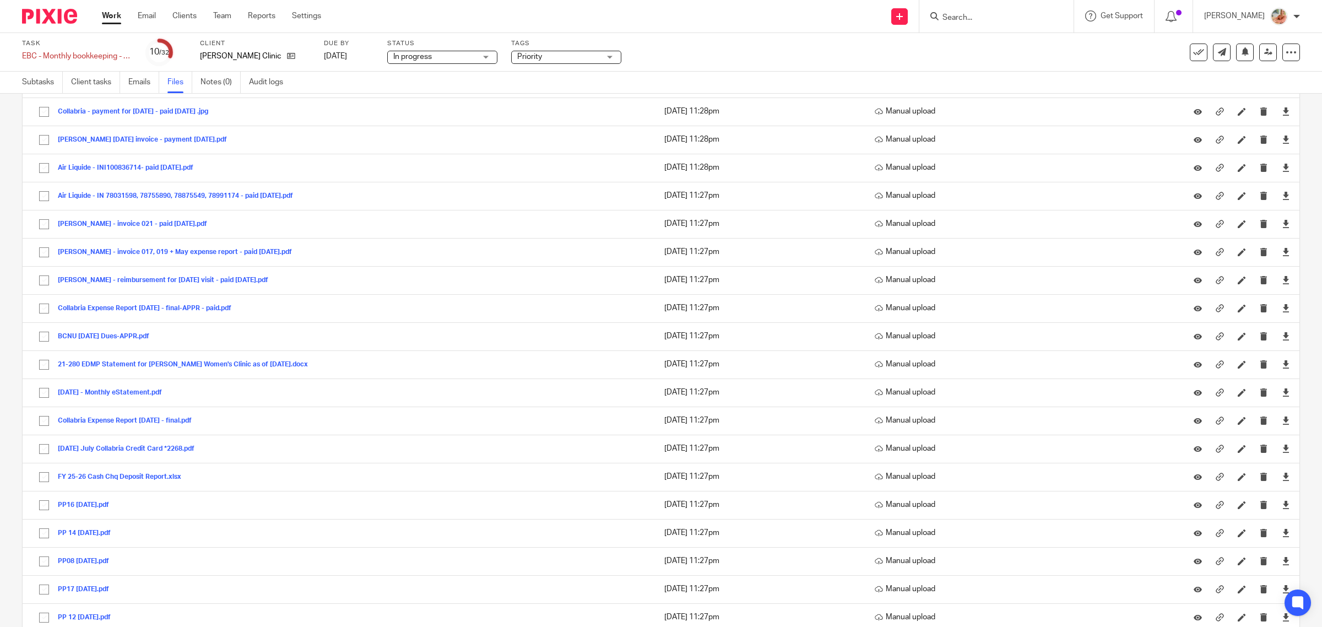
scroll to position [2306, 0]
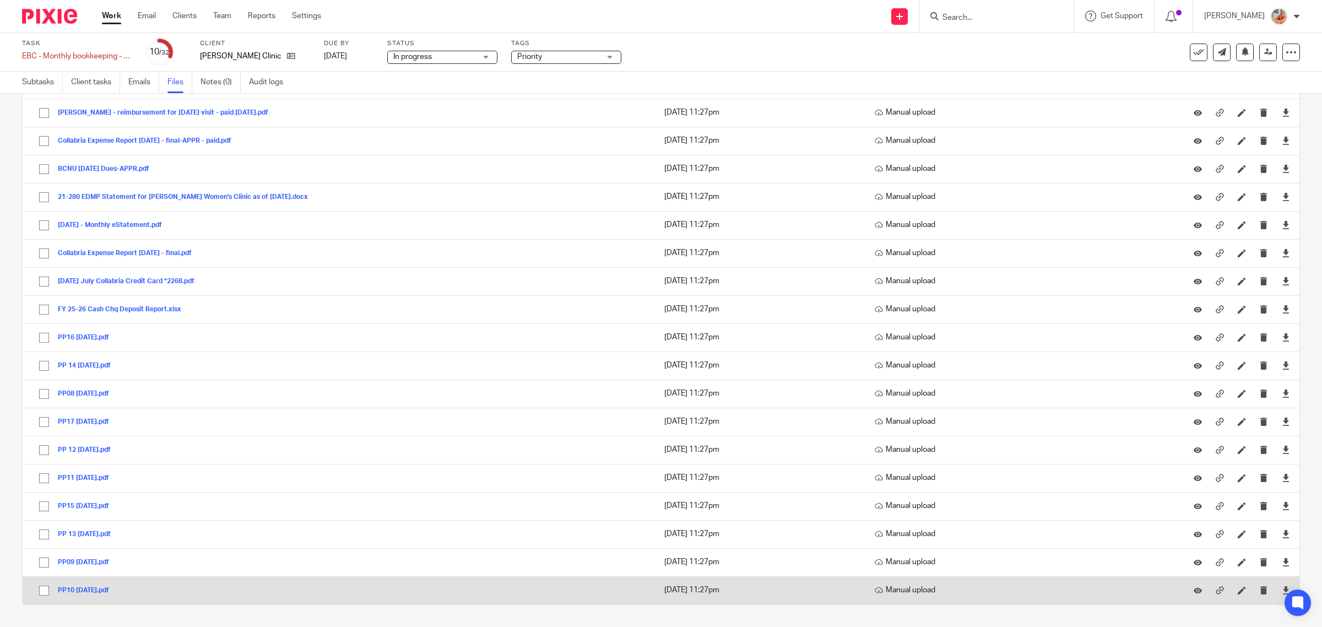
click at [90, 587] on button "PP10 May 09 2025.pdf" at bounding box center [88, 591] width 60 height 8
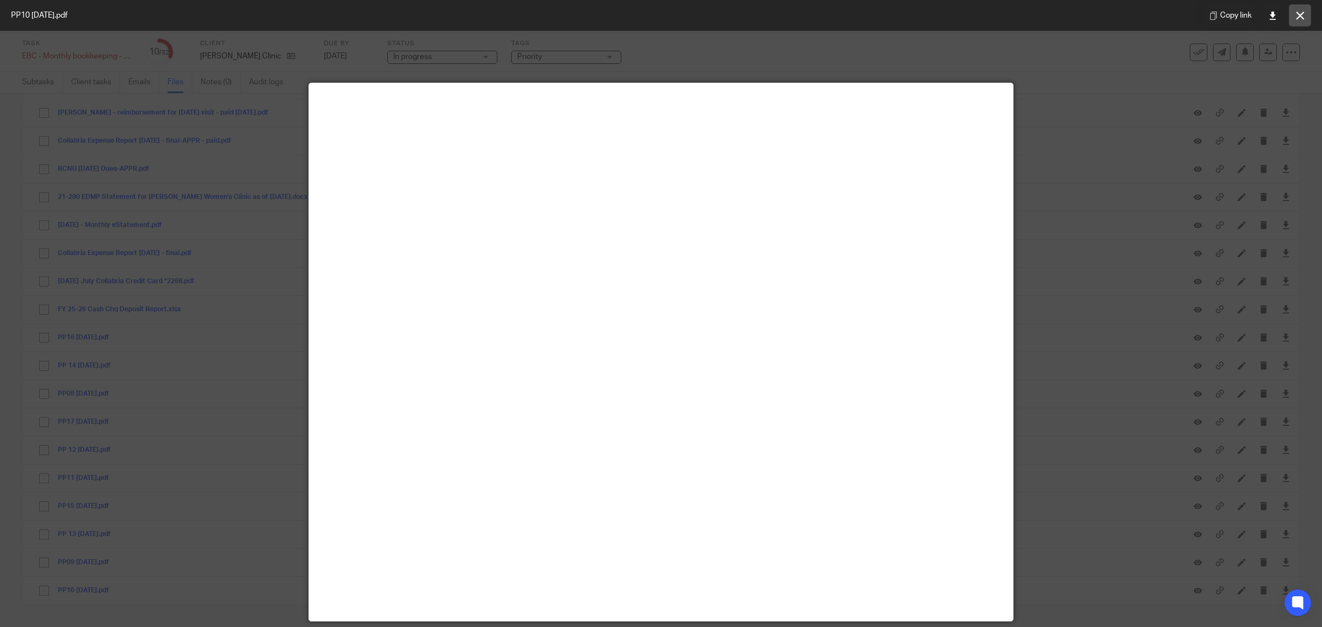
click at [1296, 18] on icon at bounding box center [1300, 16] width 8 height 8
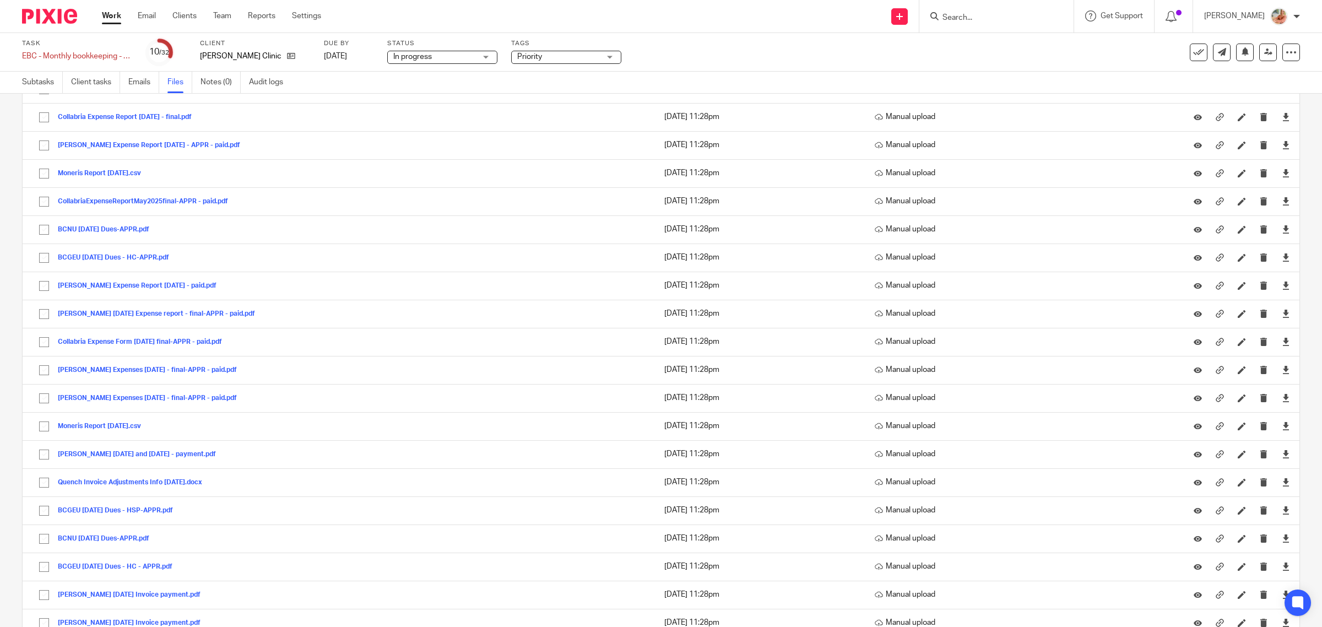
scroll to position [0, 0]
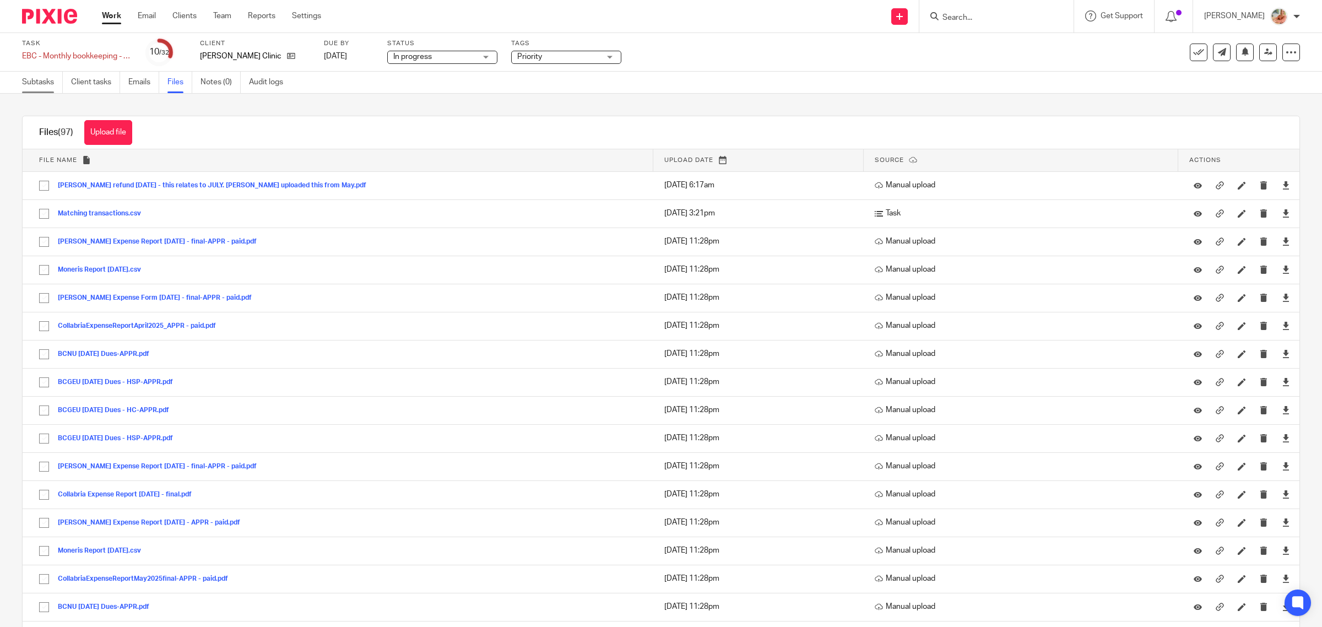
click at [37, 86] on link "Subtasks" at bounding box center [42, 82] width 41 height 21
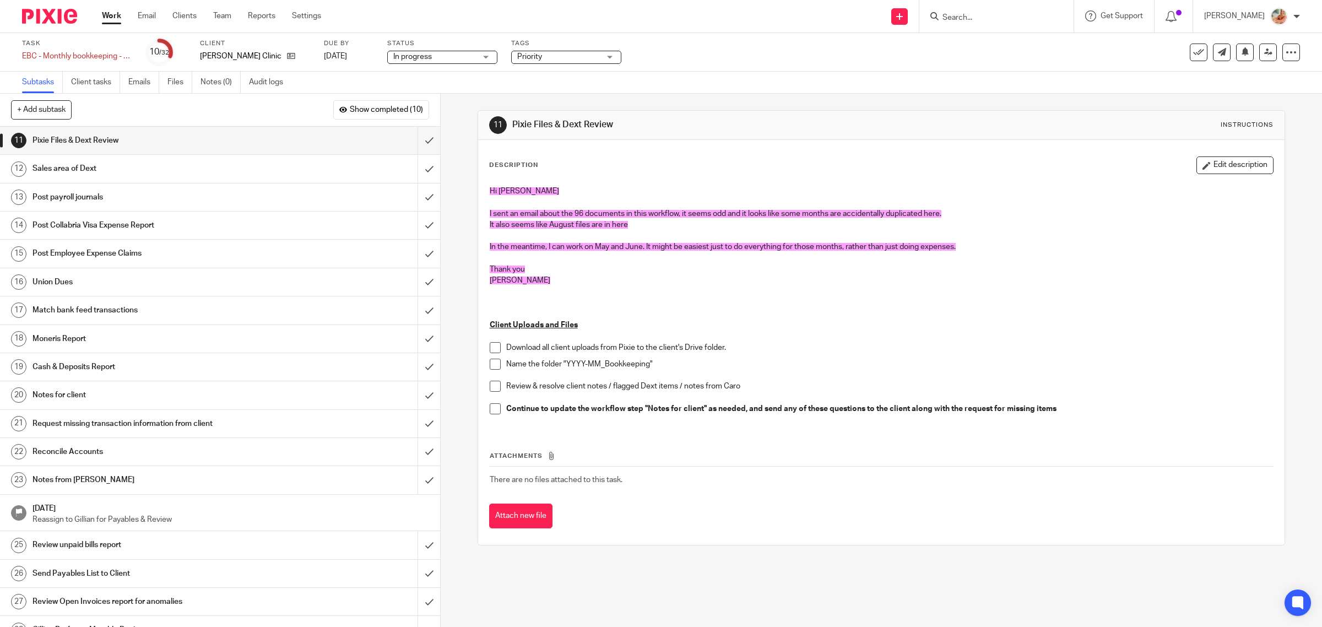
drag, startPoint x: 1187, startPoint y: 165, endPoint x: 1156, endPoint y: 174, distance: 32.5
click at [1203, 164] on icon "button" at bounding box center [1207, 165] width 8 height 8
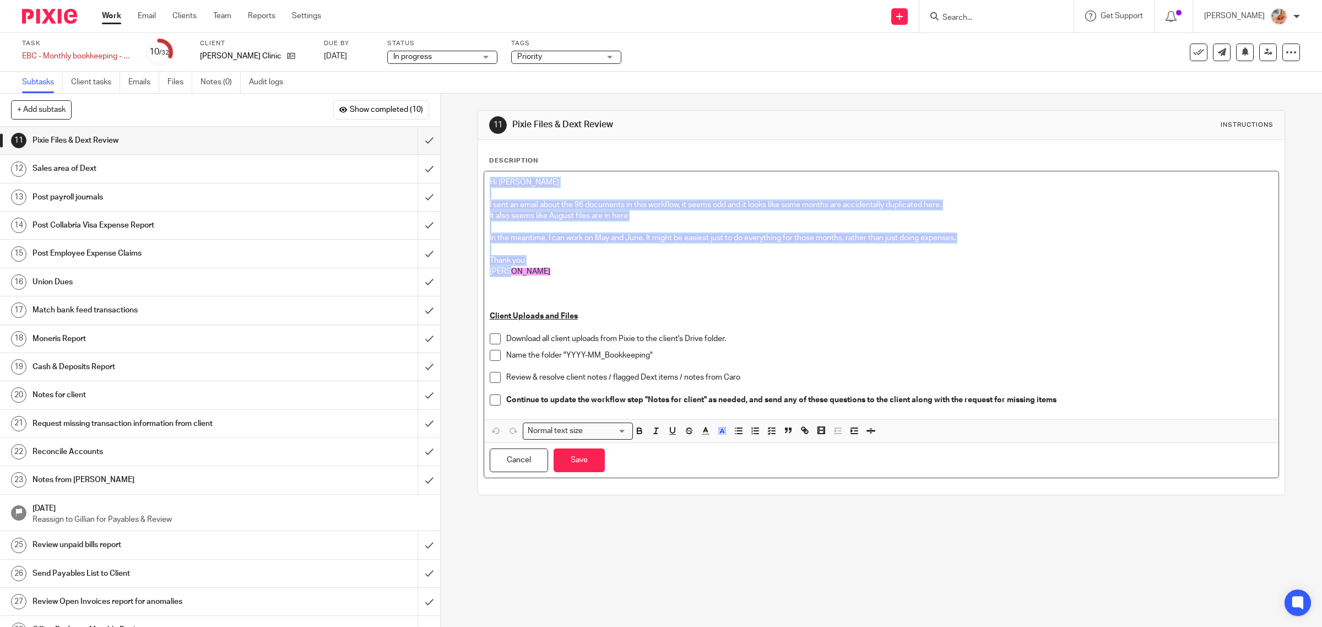
drag, startPoint x: 489, startPoint y: 262, endPoint x: 472, endPoint y: 172, distance: 91.3
click at [472, 172] on div "11 Pixie Files & Dext Review Instructions Description Hi [PERSON_NAME] I sent a…" at bounding box center [882, 360] width 882 height 533
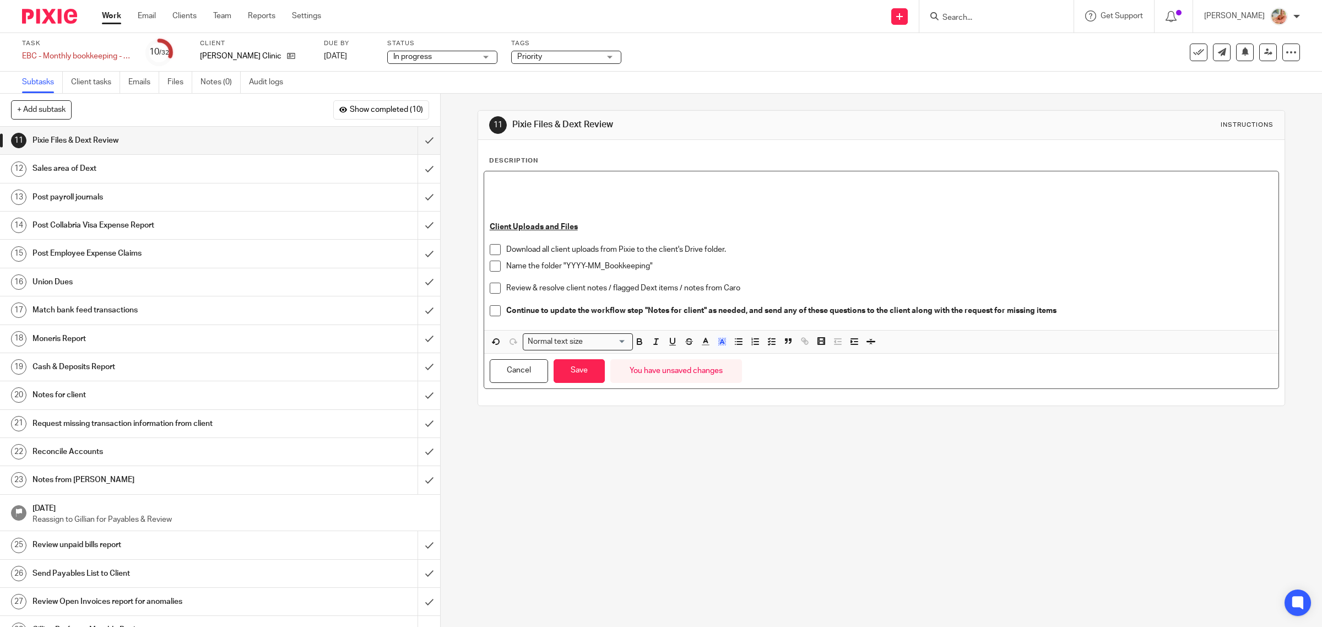
click at [490, 226] on u "Client Uploads and Files" at bounding box center [534, 227] width 88 height 8
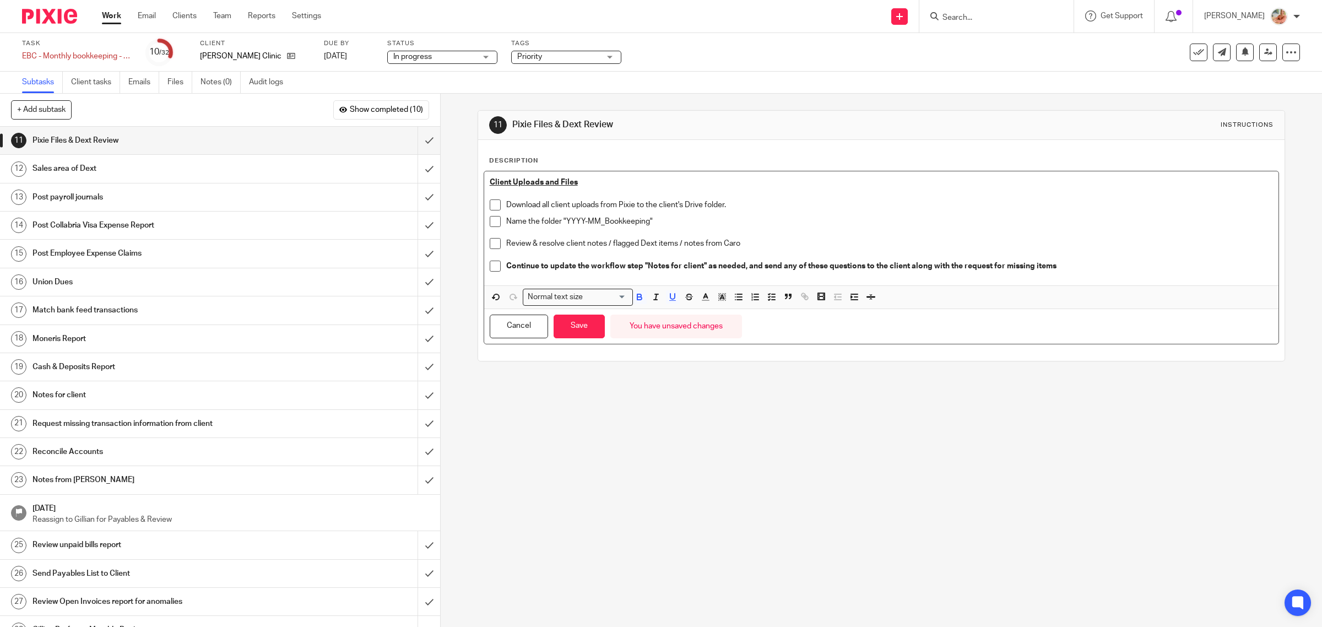
drag, startPoint x: 580, startPoint y: 328, endPoint x: 630, endPoint y: 351, distance: 54.7
click at [580, 327] on button "Save" at bounding box center [579, 327] width 51 height 24
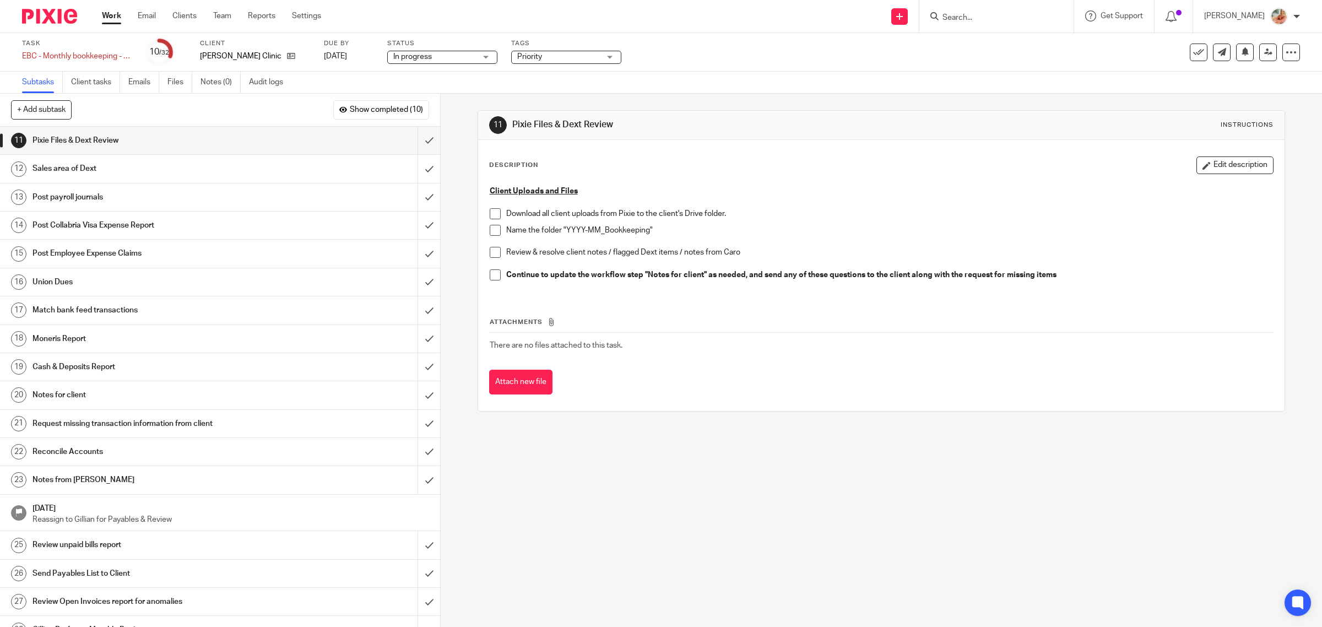
drag, startPoint x: 113, startPoint y: 17, endPoint x: 293, endPoint y: 103, distance: 198.9
click at [113, 17] on link "Work" at bounding box center [111, 15] width 19 height 11
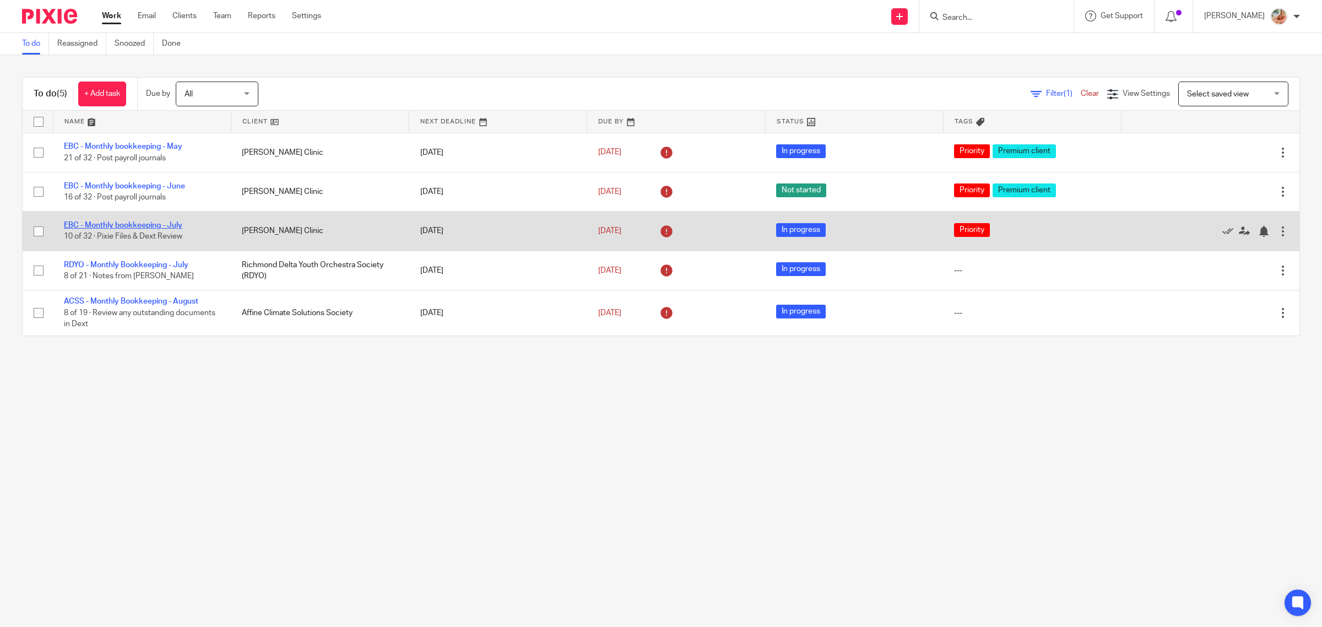
click at [176, 224] on link "EBC - Monthly bookkeeping - July" at bounding box center [123, 225] width 118 height 8
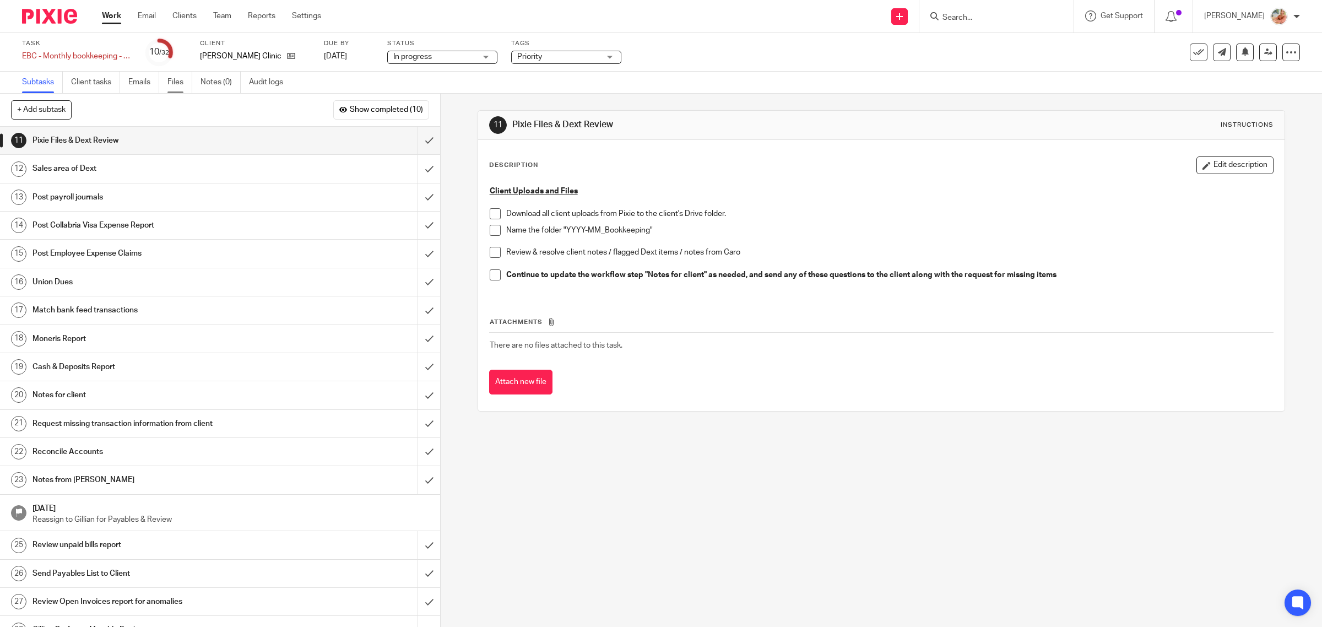
click at [174, 82] on link "Files" at bounding box center [179, 82] width 25 height 21
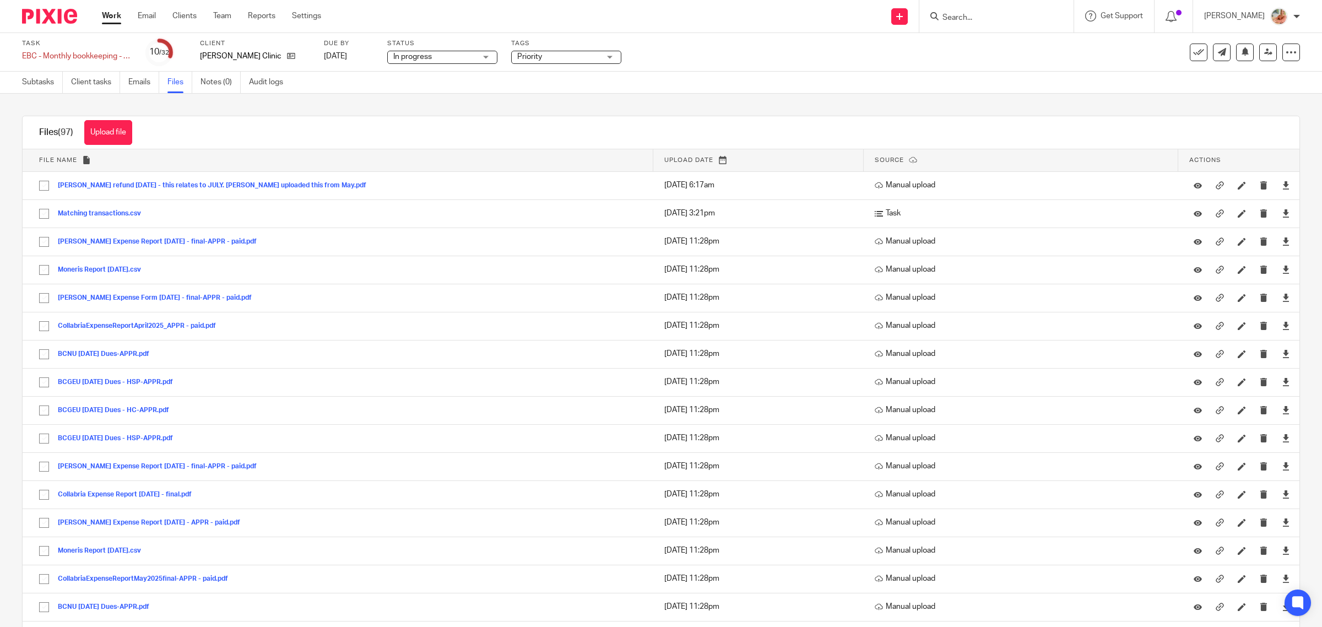
click at [108, 15] on link "Work" at bounding box center [111, 15] width 19 height 11
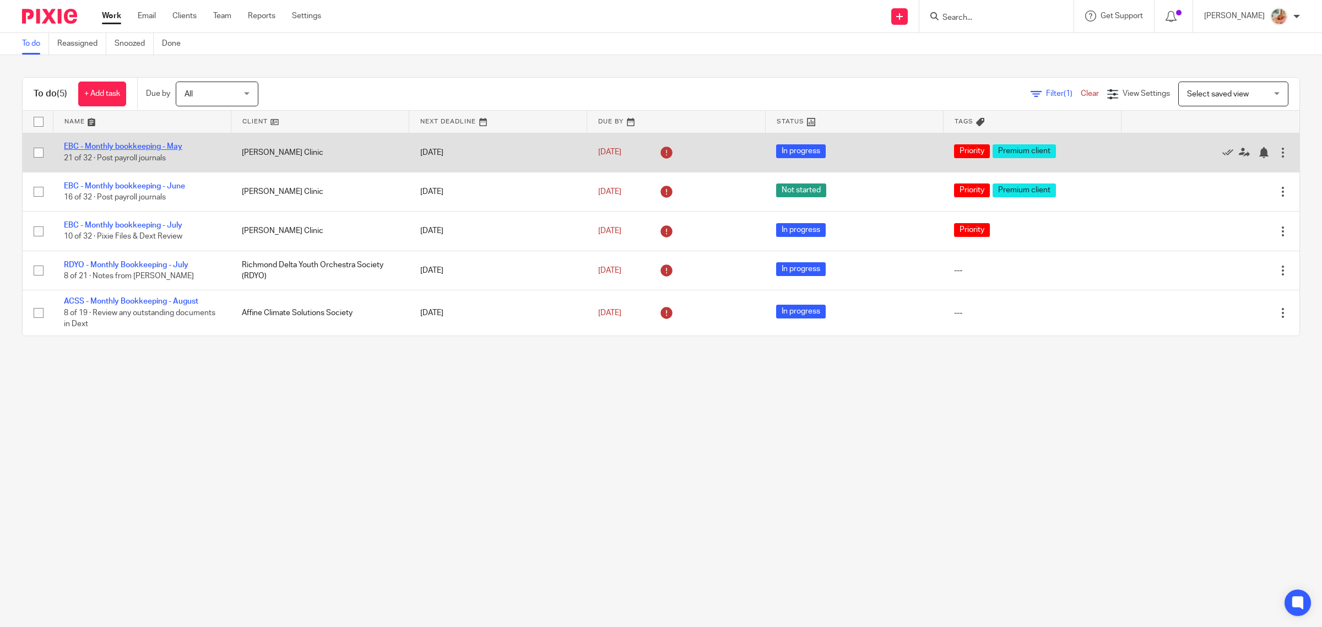
click at [152, 143] on link "EBC - Monthly bookkeeping - May" at bounding box center [123, 147] width 118 height 8
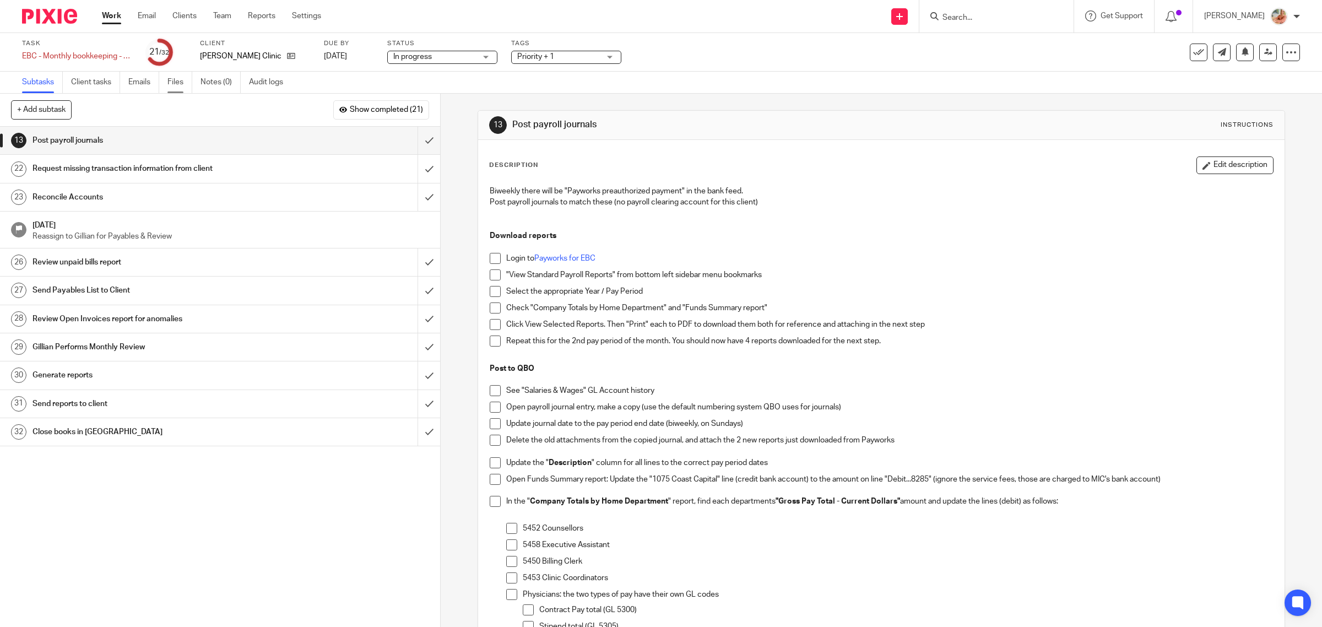
click at [187, 84] on link "Files" at bounding box center [179, 82] width 25 height 21
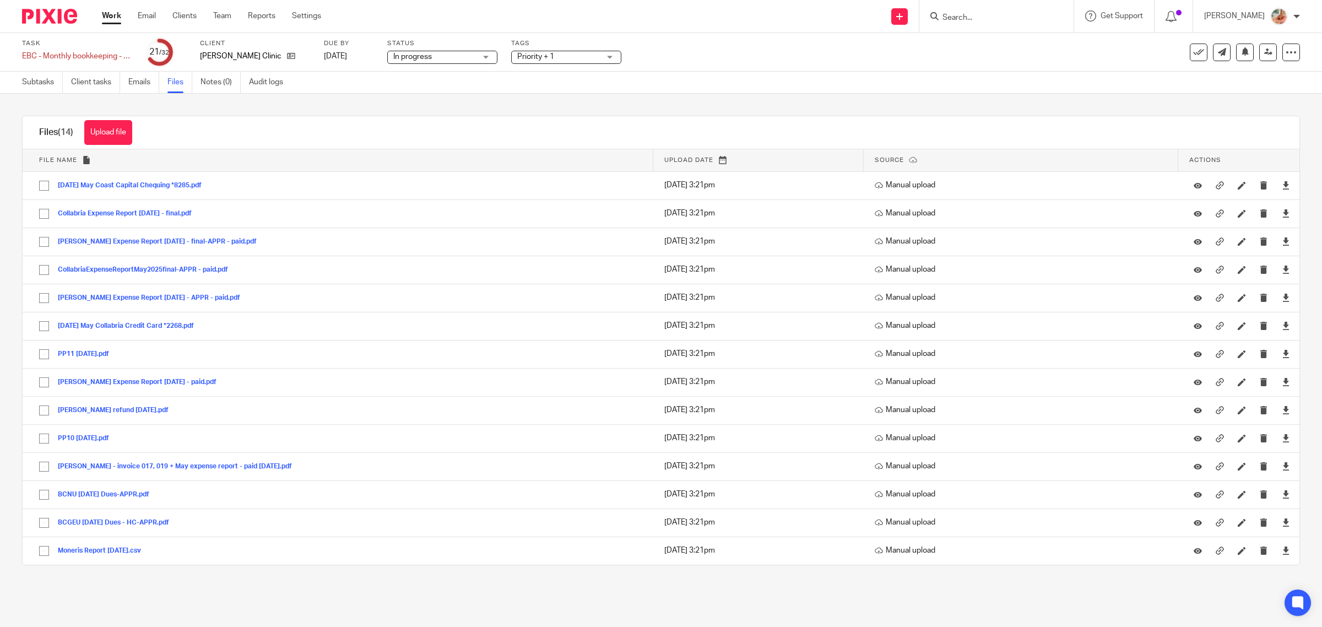
click at [117, 14] on link "Work" at bounding box center [111, 15] width 19 height 11
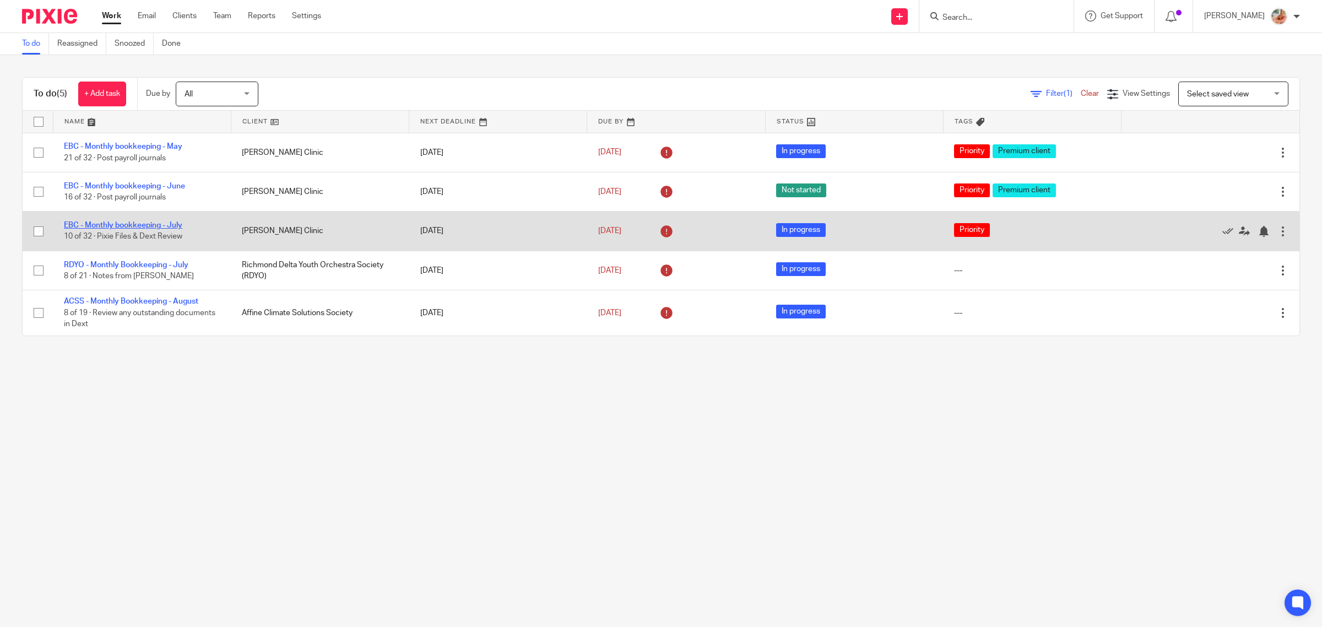
click at [149, 223] on link "EBC - Monthly bookkeeping - July" at bounding box center [123, 225] width 118 height 8
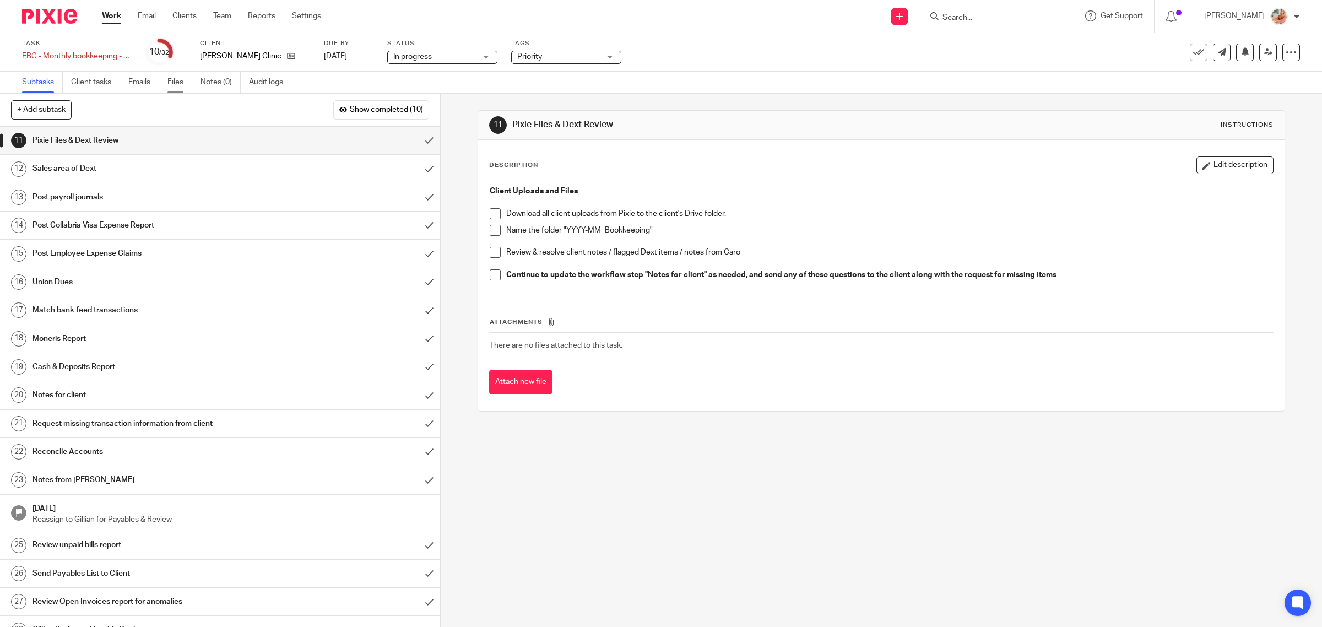
click at [176, 78] on link "Files" at bounding box center [179, 82] width 25 height 21
click at [174, 80] on link "Files" at bounding box center [179, 82] width 25 height 21
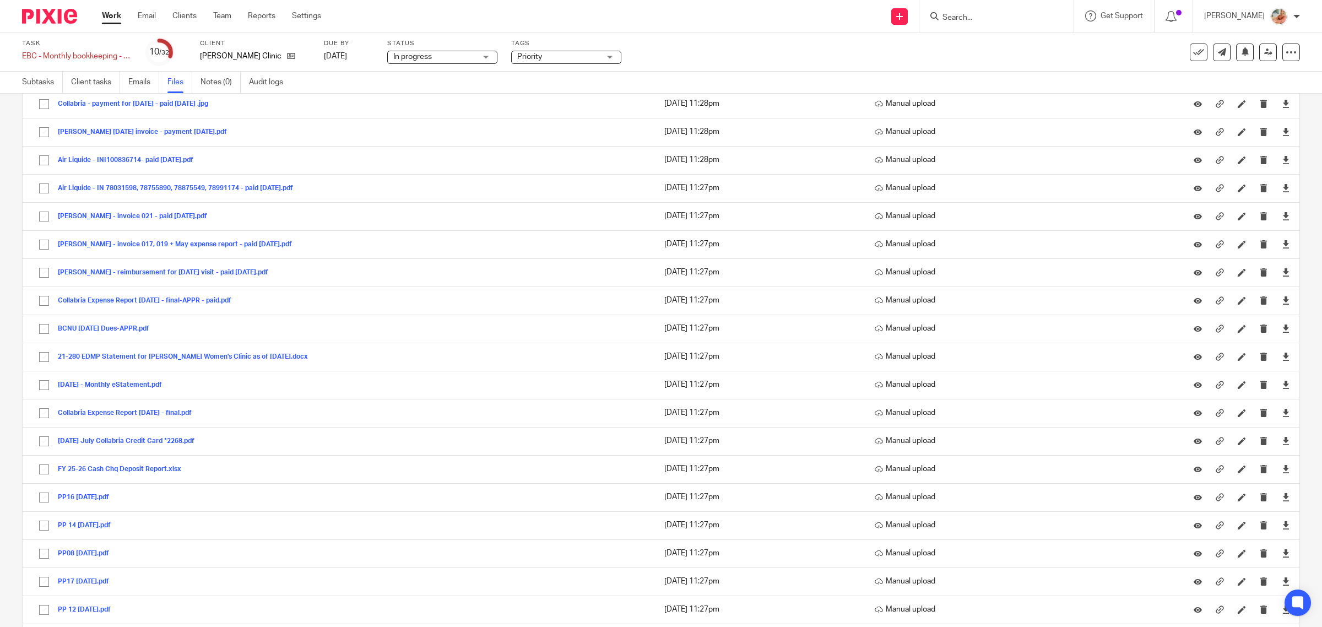
scroll to position [1824, 0]
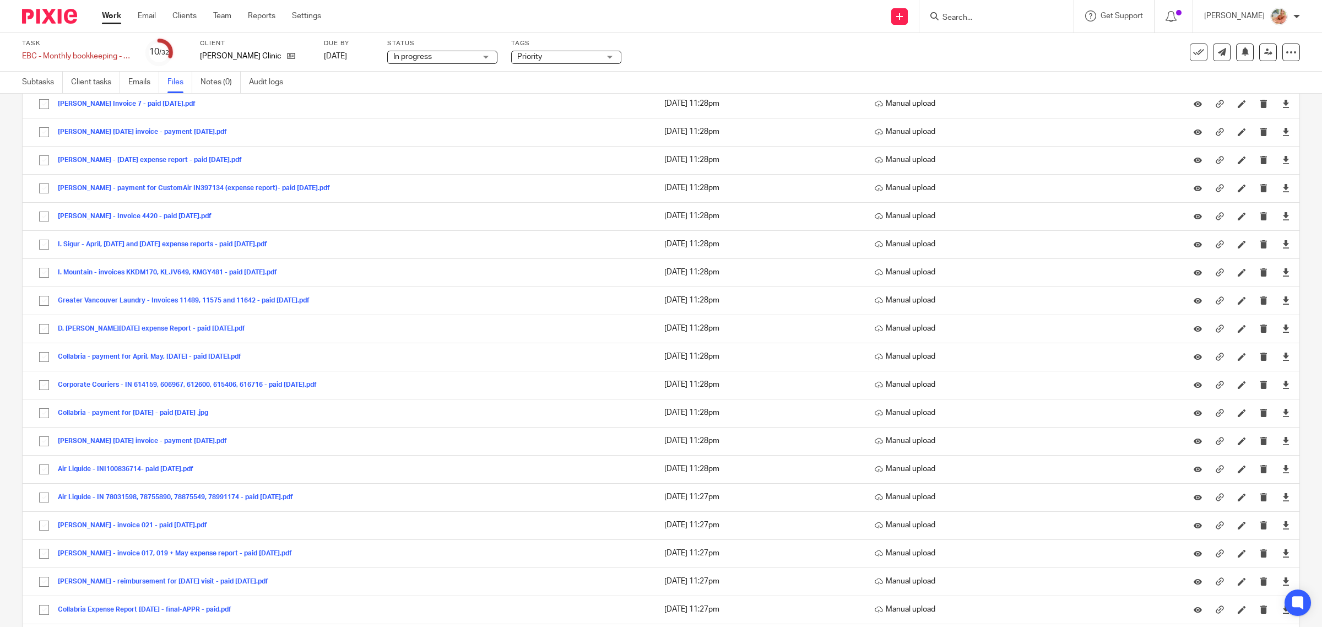
click at [110, 17] on link "Work" at bounding box center [111, 15] width 19 height 11
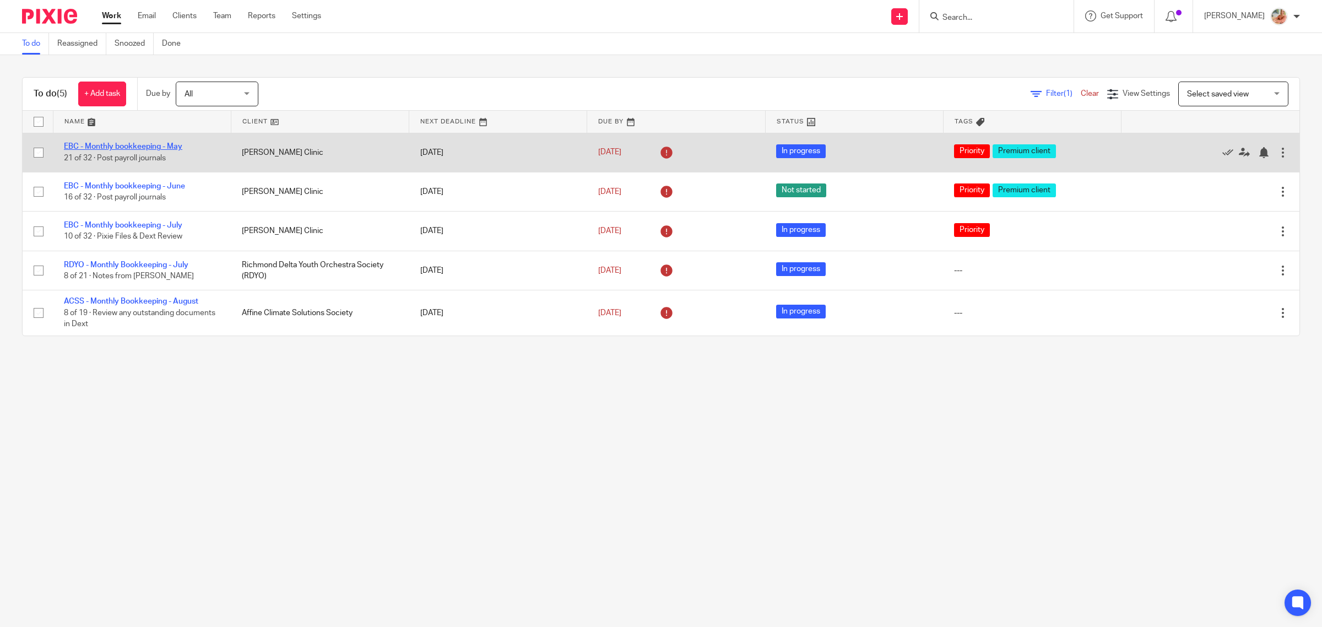
click at [155, 149] on link "EBC - Monthly bookkeeping - May" at bounding box center [123, 147] width 118 height 8
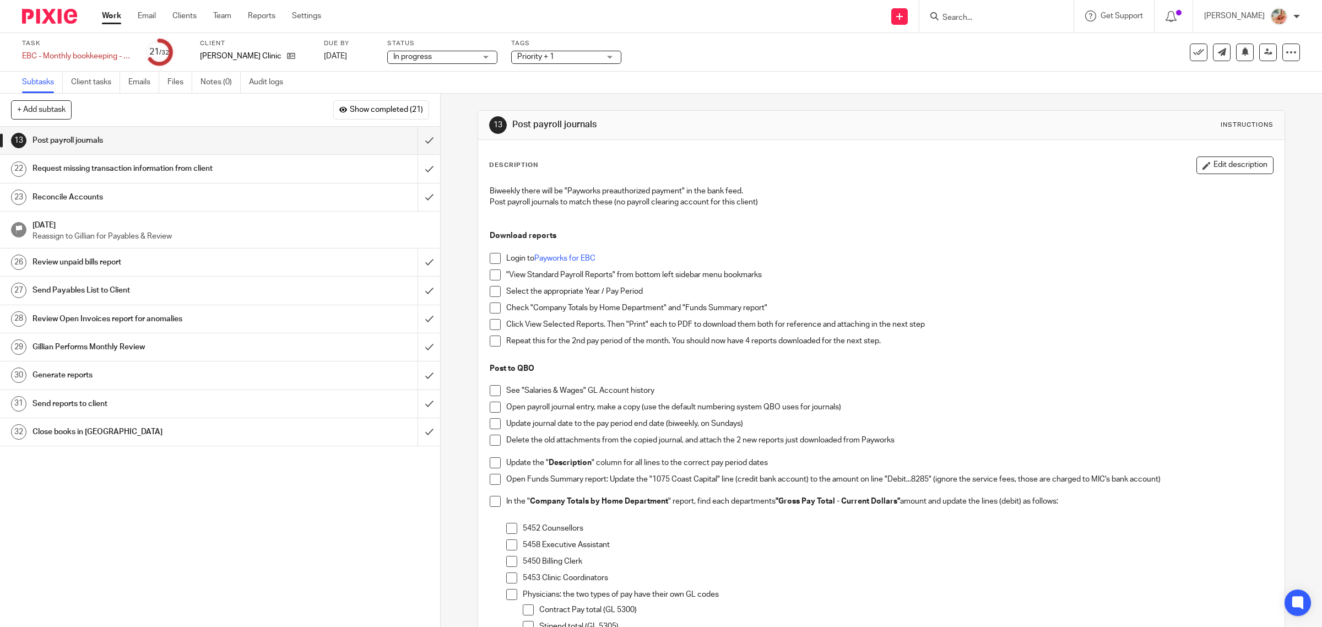
drag, startPoint x: 185, startPoint y: 83, endPoint x: 207, endPoint y: 101, distance: 29.0
click at [185, 82] on link "Files" at bounding box center [179, 82] width 25 height 21
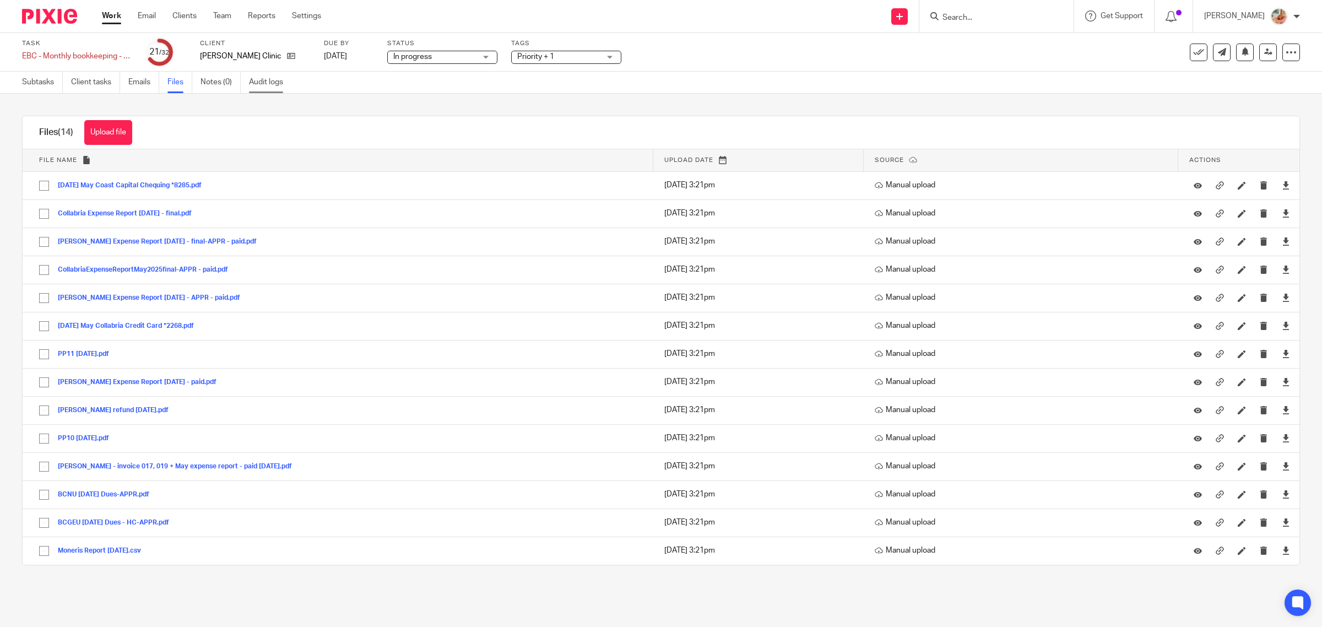
click at [277, 79] on link "Audit logs" at bounding box center [270, 82] width 42 height 21
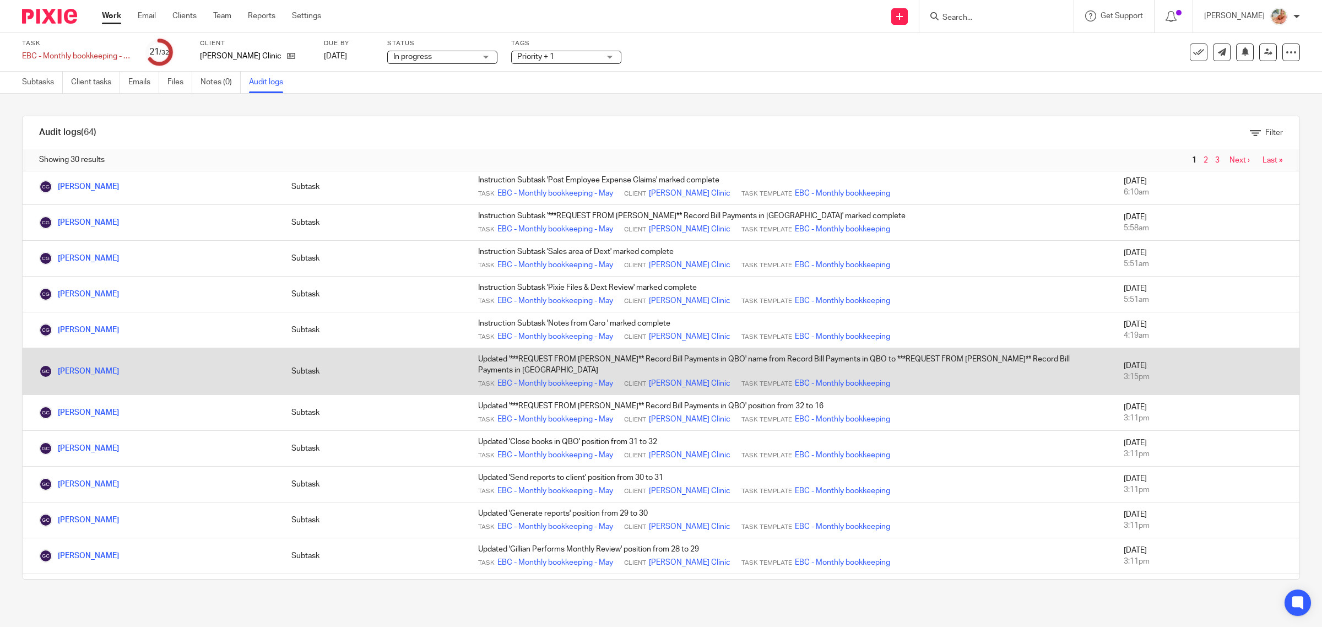
scroll to position [482, 0]
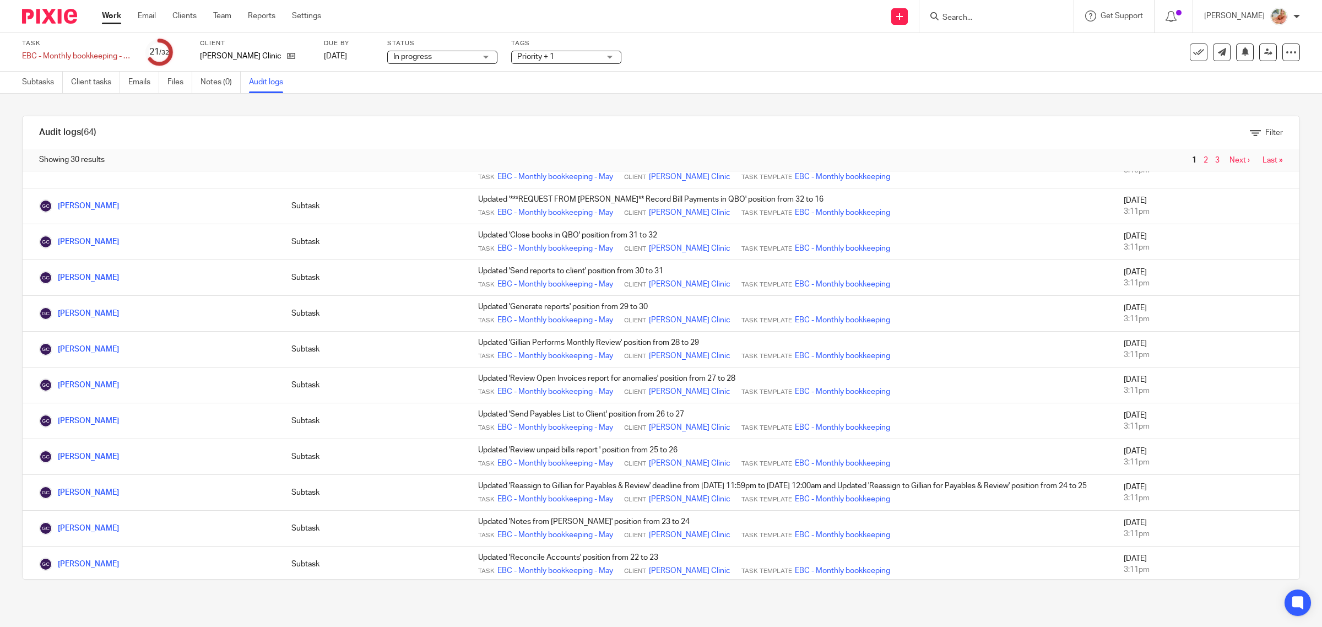
drag, startPoint x: 109, startPoint y: 15, endPoint x: 146, endPoint y: 58, distance: 56.6
click at [109, 15] on link "Work" at bounding box center [111, 15] width 19 height 11
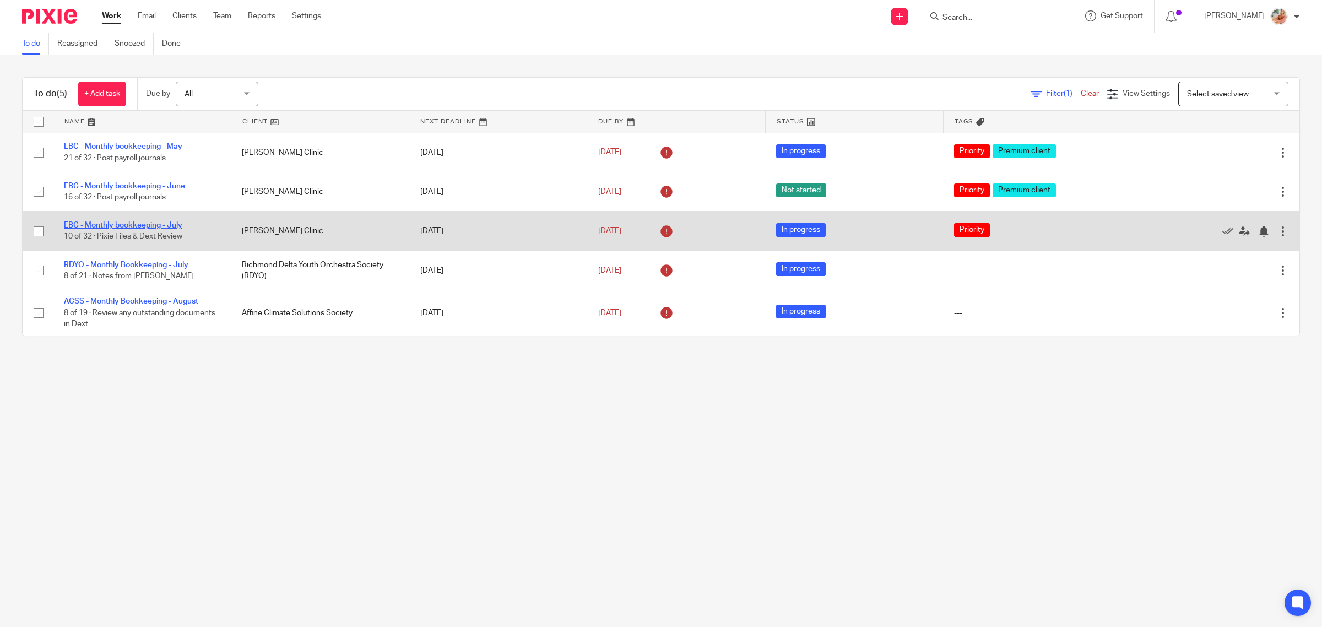
click at [131, 226] on link "EBC - Monthly bookkeeping - July" at bounding box center [123, 225] width 118 height 8
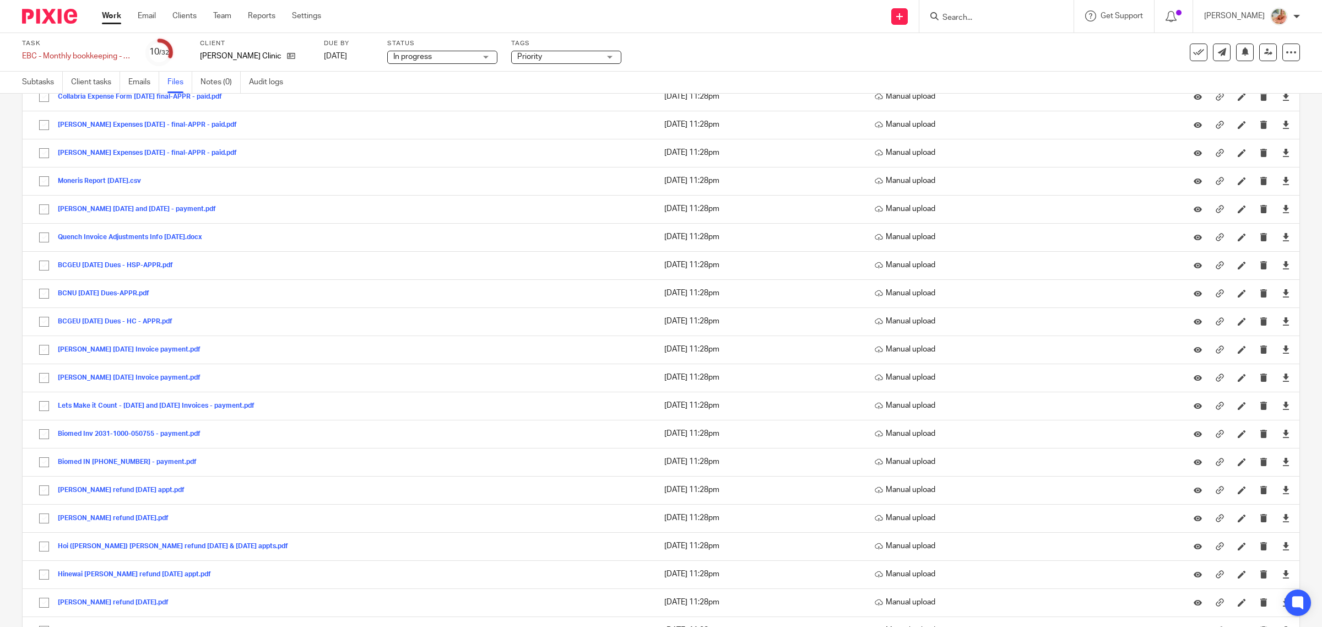
scroll to position [758, 0]
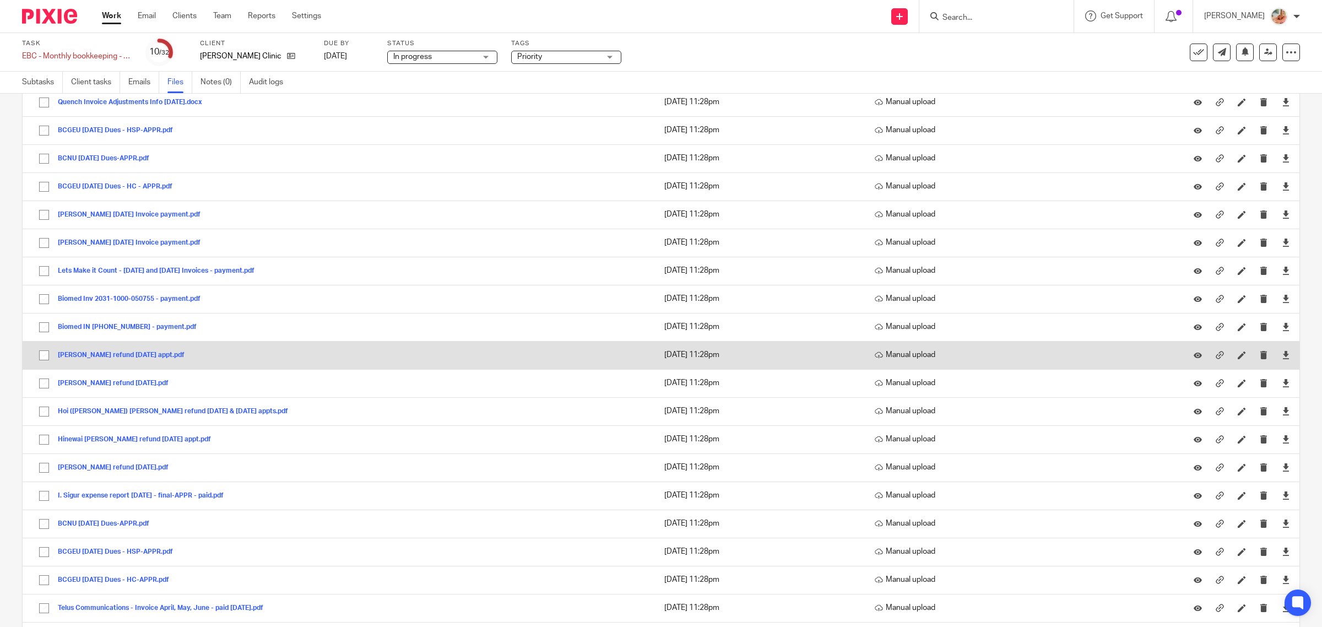
click at [175, 359] on button "Nell Chaston refund April 11, 2025 appt.pdf" at bounding box center [125, 356] width 135 height 8
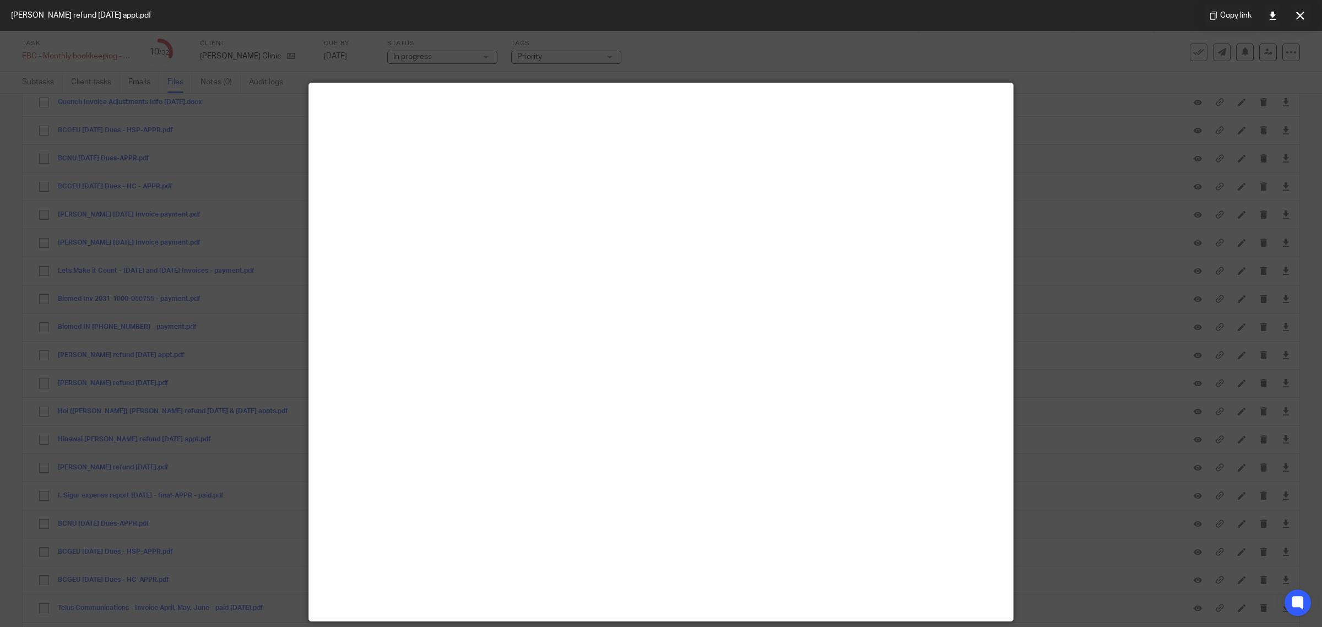
click at [1300, 13] on icon at bounding box center [1300, 16] width 8 height 8
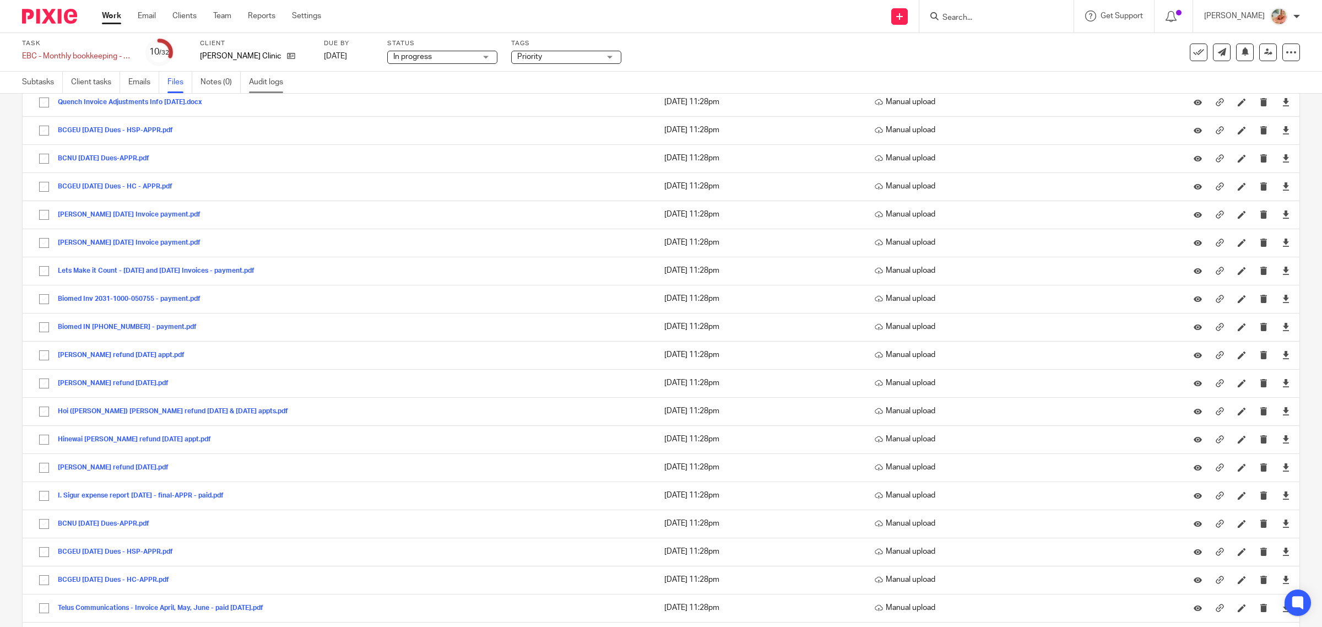
click at [273, 73] on link "Audit logs" at bounding box center [270, 82] width 42 height 21
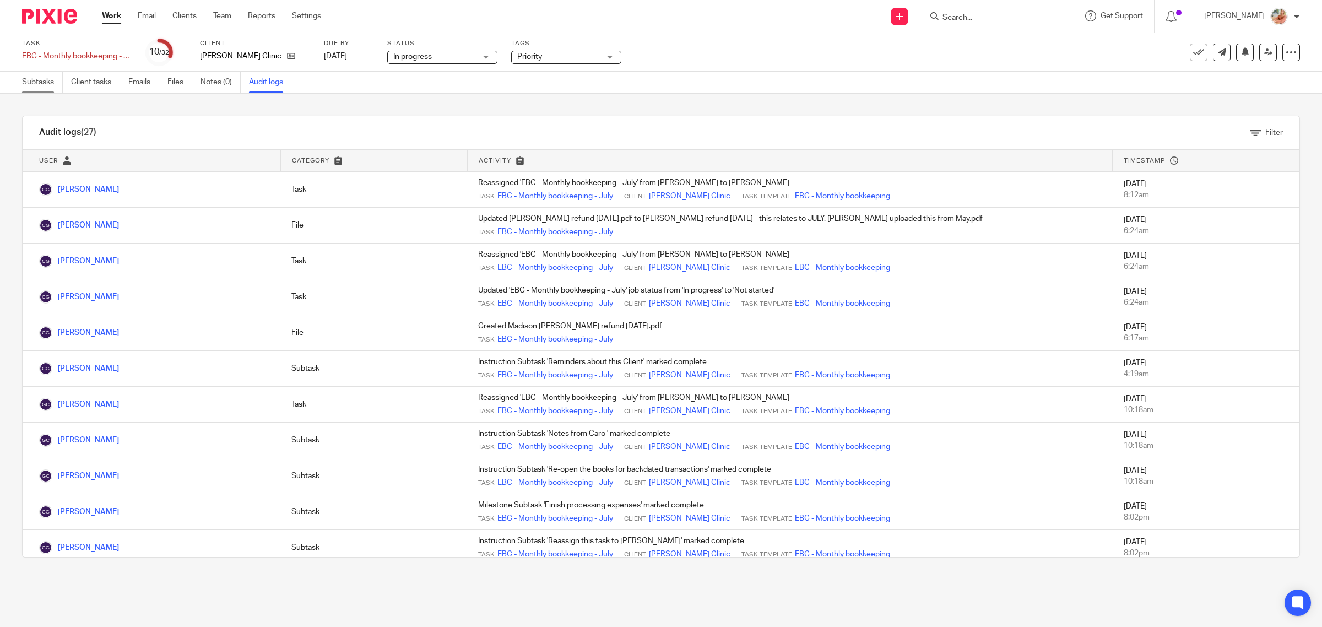
click at [32, 87] on link "Subtasks" at bounding box center [42, 82] width 41 height 21
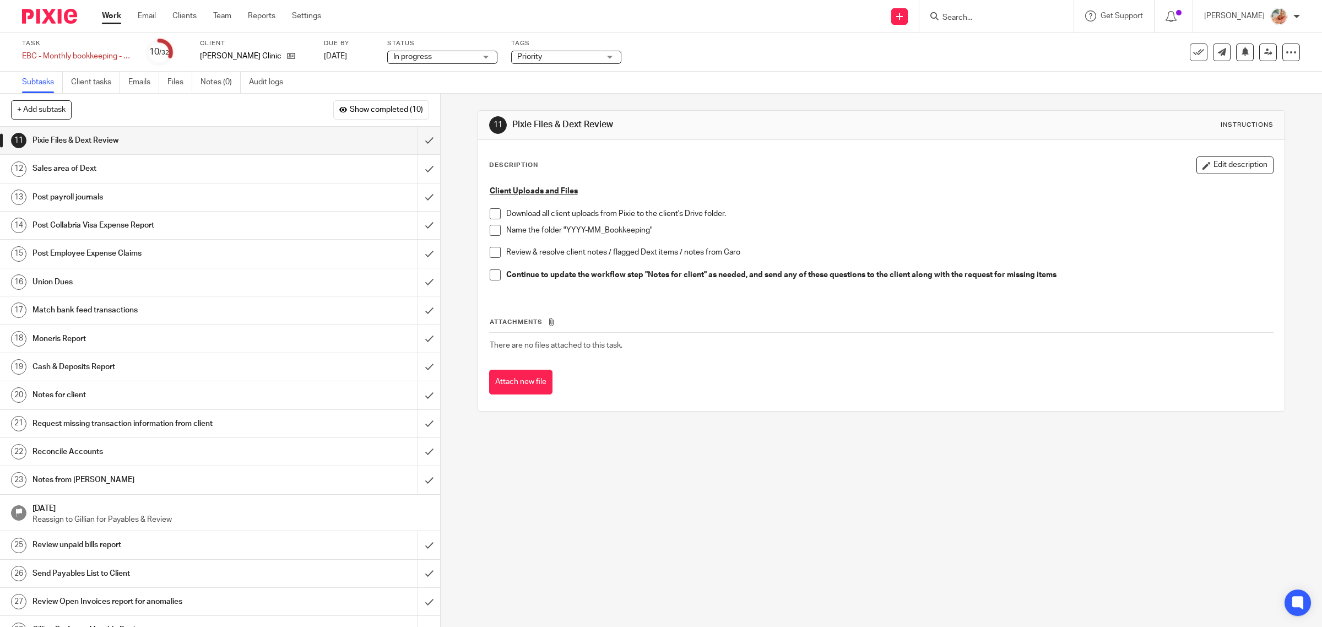
click at [118, 19] on link "Work" at bounding box center [111, 15] width 19 height 11
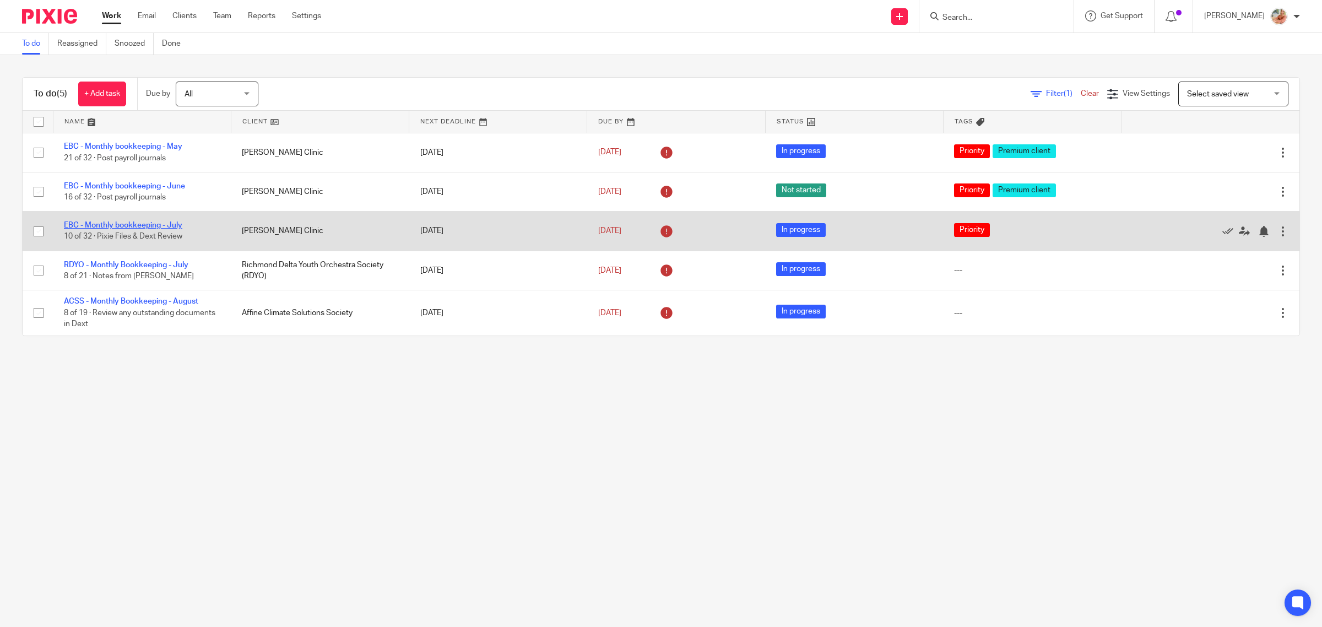
click at [166, 224] on link "EBC - Monthly bookkeeping - July" at bounding box center [123, 225] width 118 height 8
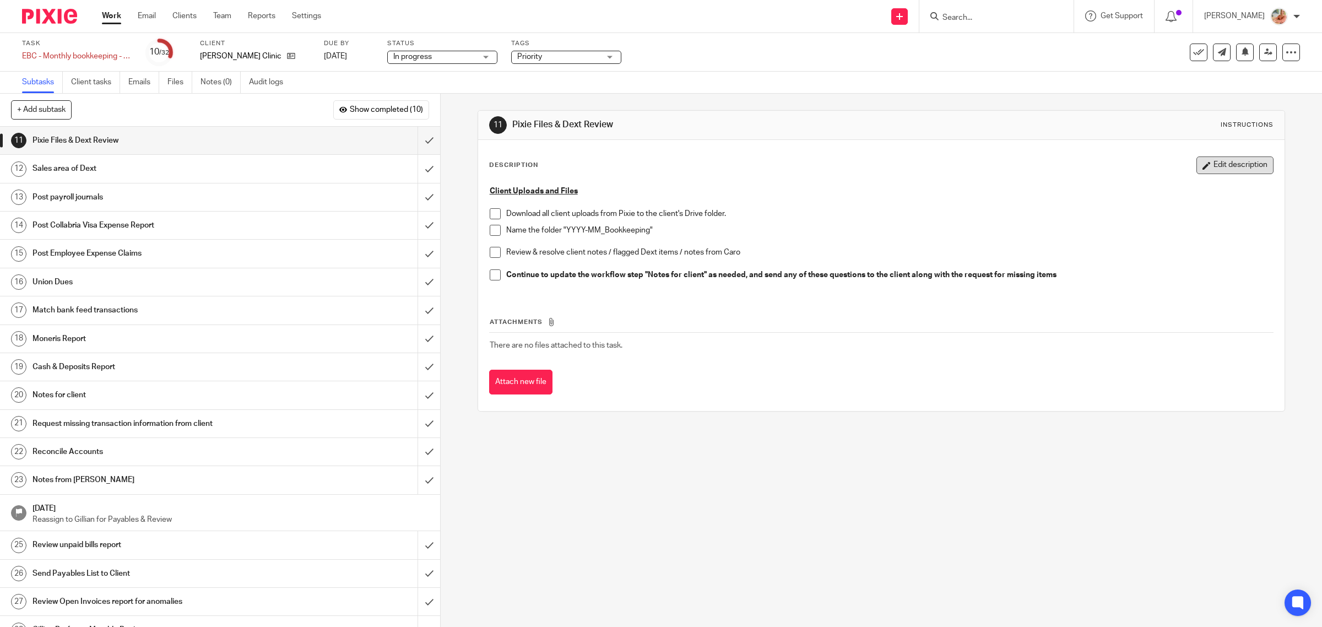
click at [1214, 166] on button "Edit description" at bounding box center [1235, 165] width 77 height 18
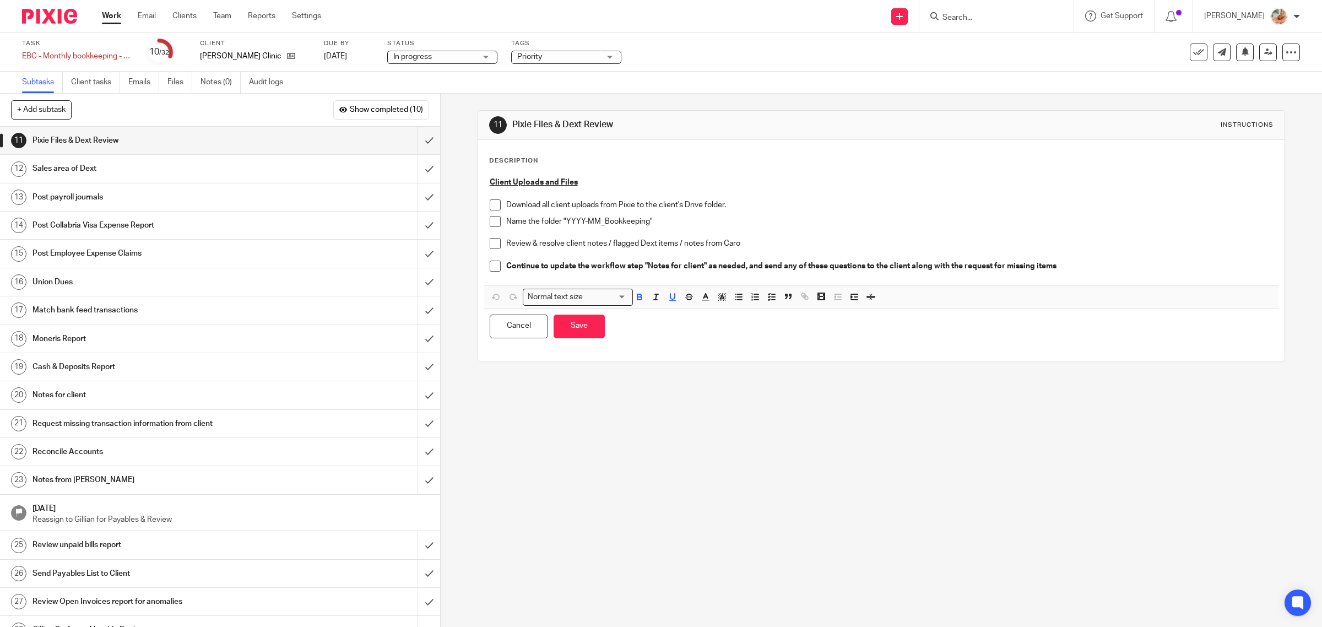
click at [484, 183] on div "Client Uploads and Files Download all client uploads from Pixie to the client's…" at bounding box center [881, 228] width 795 height 114
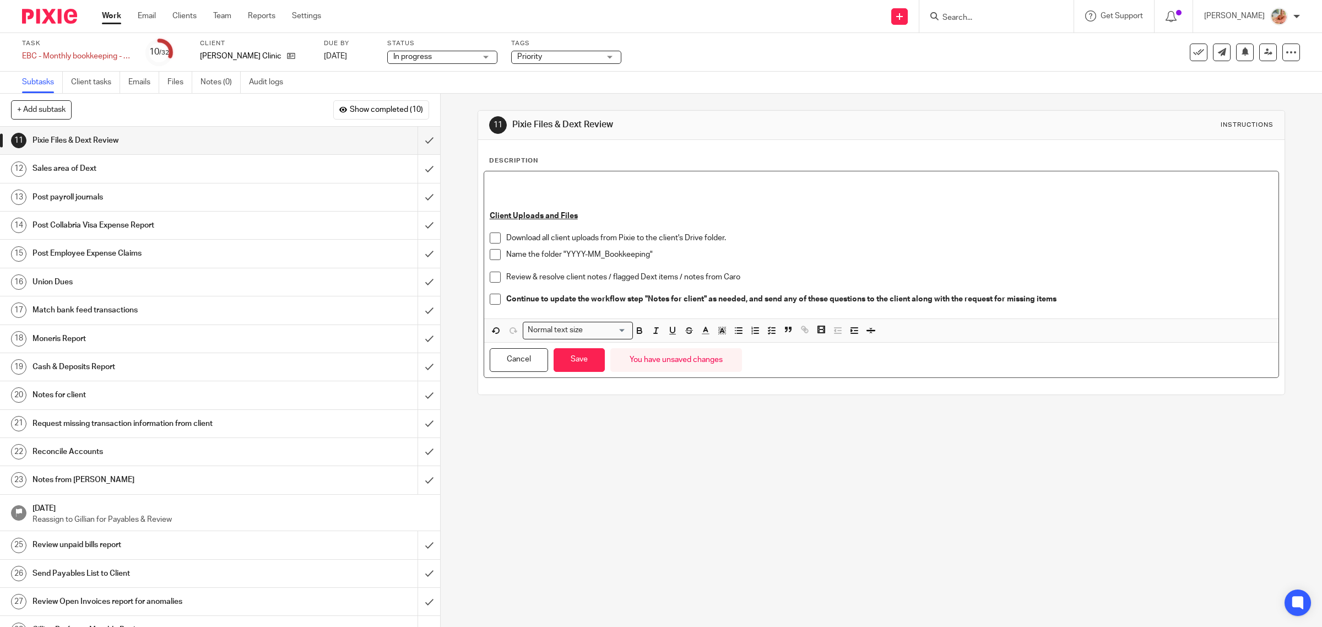
click at [504, 181] on p at bounding box center [882, 182] width 784 height 11
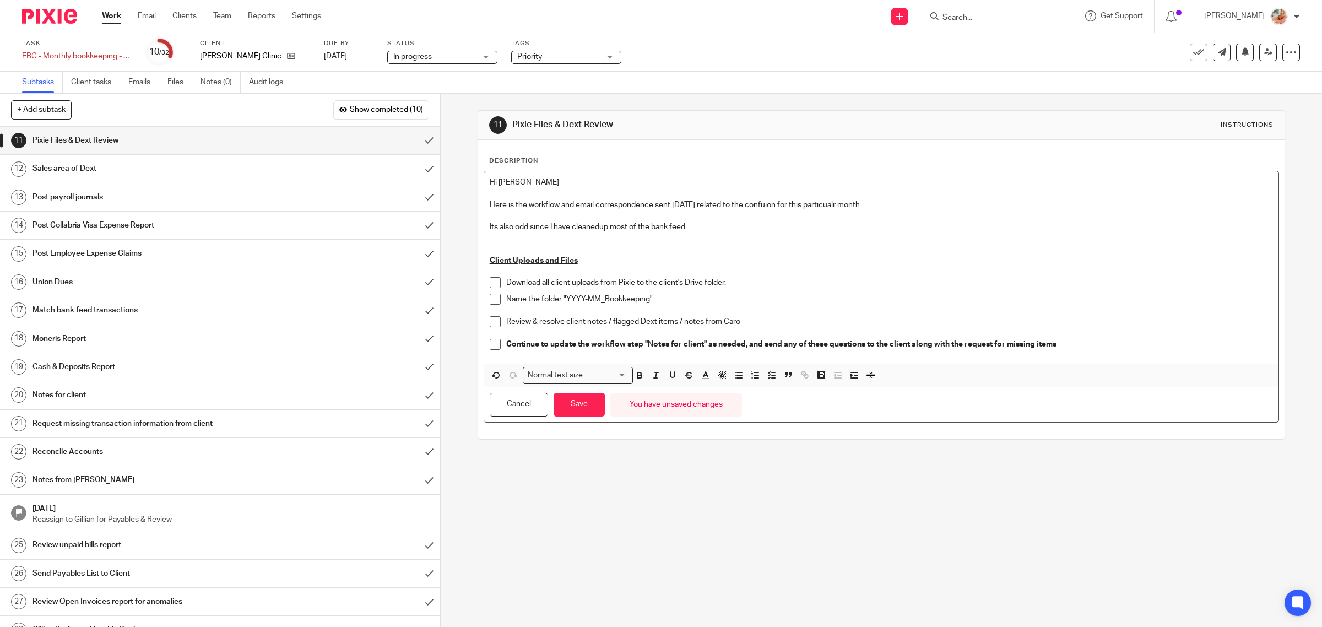
click at [598, 229] on p "Its also odd since I have cleanedup most of the bank feed" at bounding box center [882, 226] width 784 height 11
click at [709, 219] on p at bounding box center [882, 215] width 784 height 11
click at [687, 234] on p at bounding box center [882, 238] width 784 height 11
click at [693, 227] on p "Its also odd since I have cleaned up most of the bank feed" at bounding box center [882, 226] width 784 height 11
click at [755, 207] on p "Here is the workflow and email correspondence sent today related to the confuio…" at bounding box center [882, 204] width 784 height 11
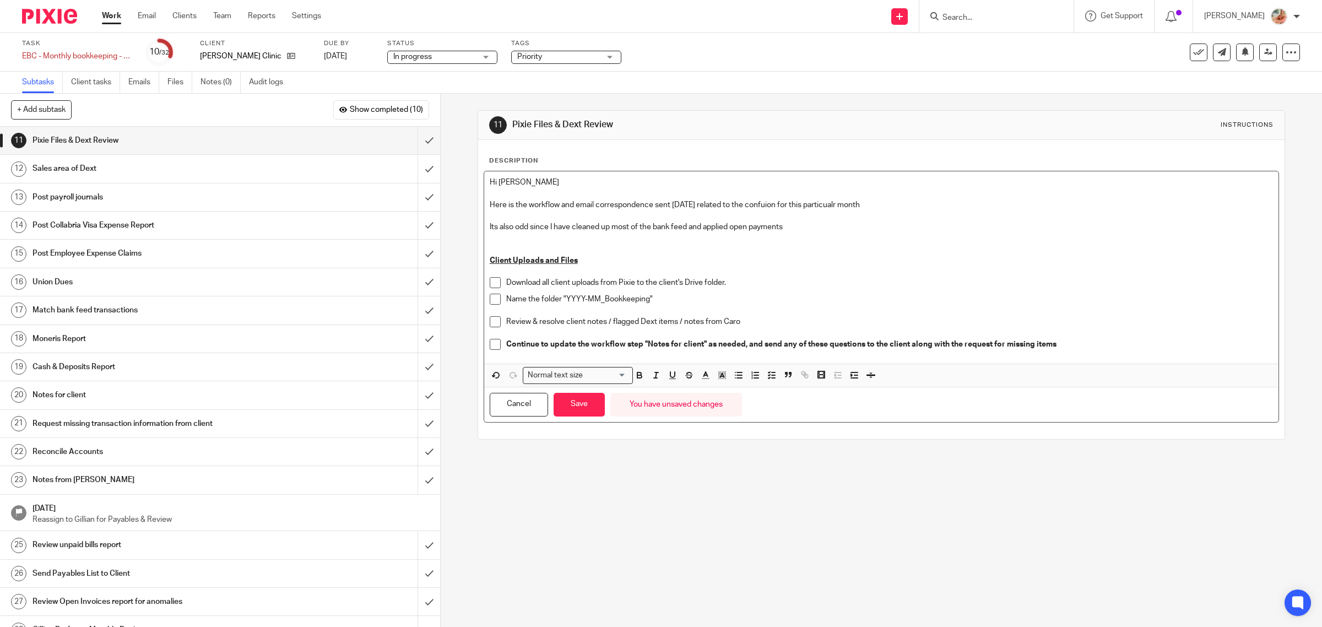
click at [759, 207] on p "Here is the workflow and email correspondence sent today related to the confuio…" at bounding box center [882, 204] width 784 height 11
click at [817, 202] on p "Here is the workflow and email correspondence sent today related to the confuis…" at bounding box center [882, 204] width 784 height 11
click at [765, 205] on p "Here is the workflow and email correspondence sent today related to the confuis…" at bounding box center [882, 204] width 784 height 11
drag, startPoint x: 708, startPoint y: 237, endPoint x: 442, endPoint y: 224, distance: 266.4
click at [442, 224] on div "11 Pixie Files & Dext Review Instructions Description Hi Gillian Here is the wo…" at bounding box center [882, 360] width 882 height 533
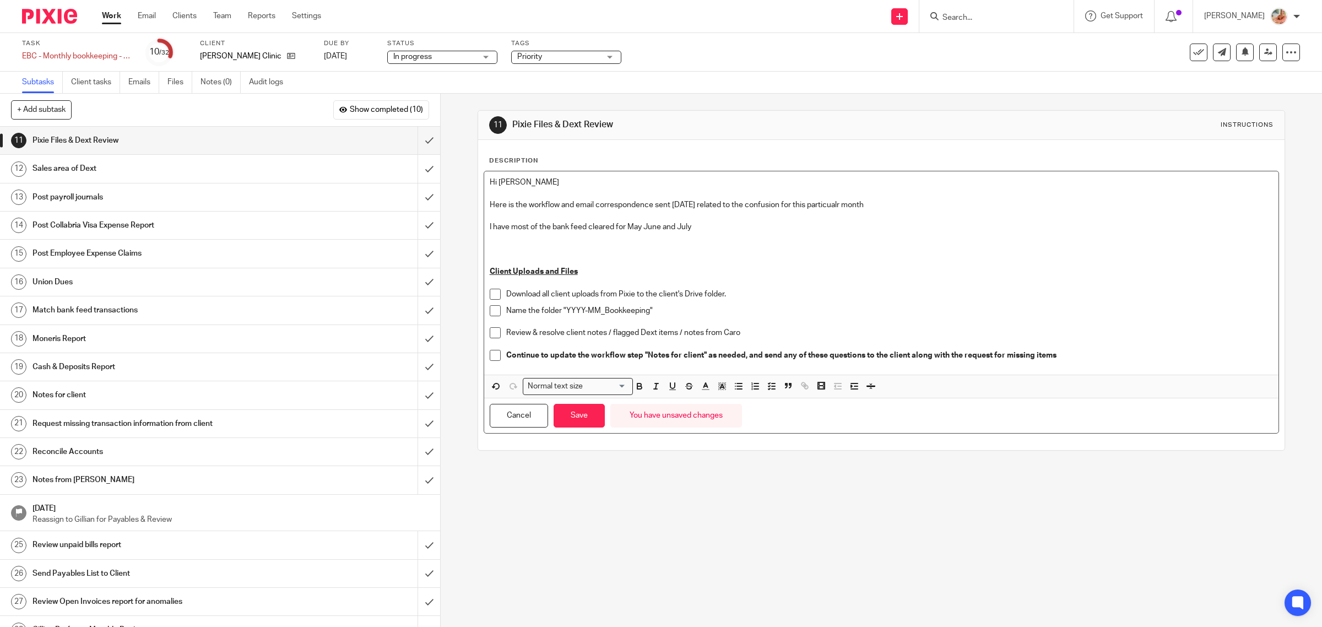
click at [691, 233] on p at bounding box center [882, 238] width 784 height 11
click at [693, 227] on p "I have most of the bank feed cleared for May June and July" at bounding box center [882, 226] width 784 height 11
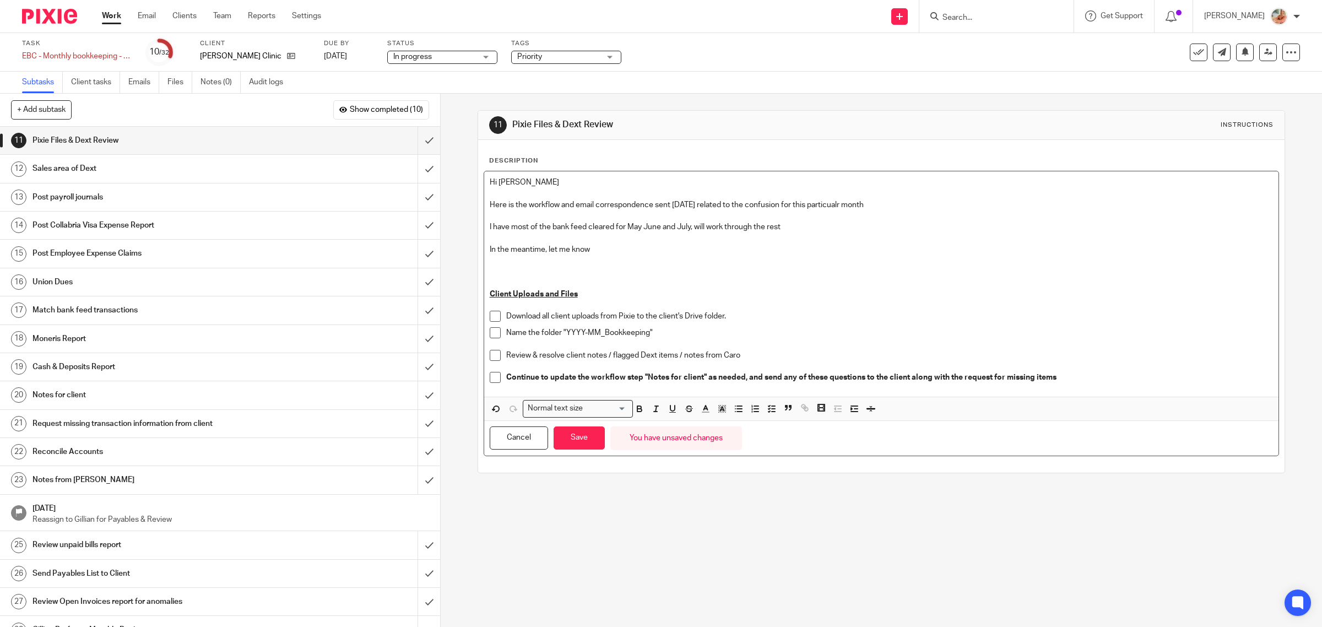
click at [833, 205] on p "Here is the workflow and email correspondence sent today related to the confusi…" at bounding box center [882, 204] width 784 height 11
drag, startPoint x: 477, startPoint y: 248, endPoint x: 406, endPoint y: 227, distance: 74.1
click at [406, 227] on div "+ Add subtask Show completed (10) Cancel + Add 1 Auto-Email Requests Auto 2 Rec…" at bounding box center [661, 360] width 1322 height 533
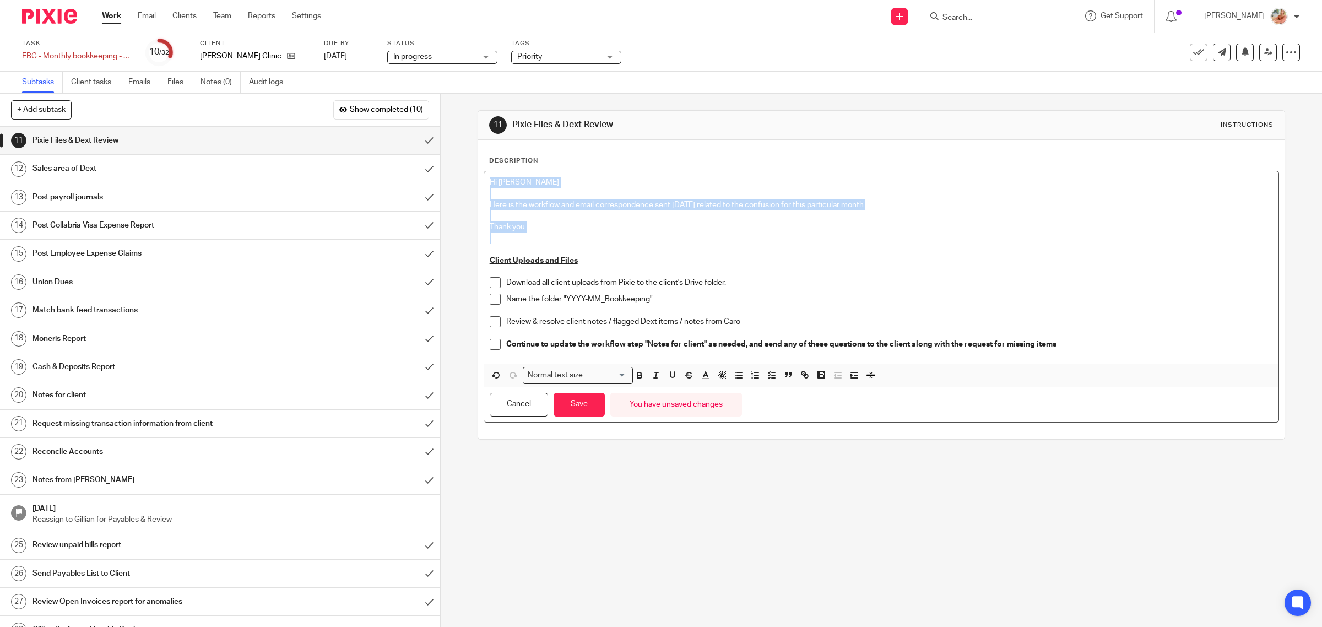
drag, startPoint x: 541, startPoint y: 230, endPoint x: 464, endPoint y: 175, distance: 93.9
click at [464, 175] on div "11 Pixie Files & Dext Review Instructions Description Hi Gillian Here is the wo…" at bounding box center [882, 360] width 882 height 533
click at [720, 379] on icon "button" at bounding box center [722, 375] width 10 height 10
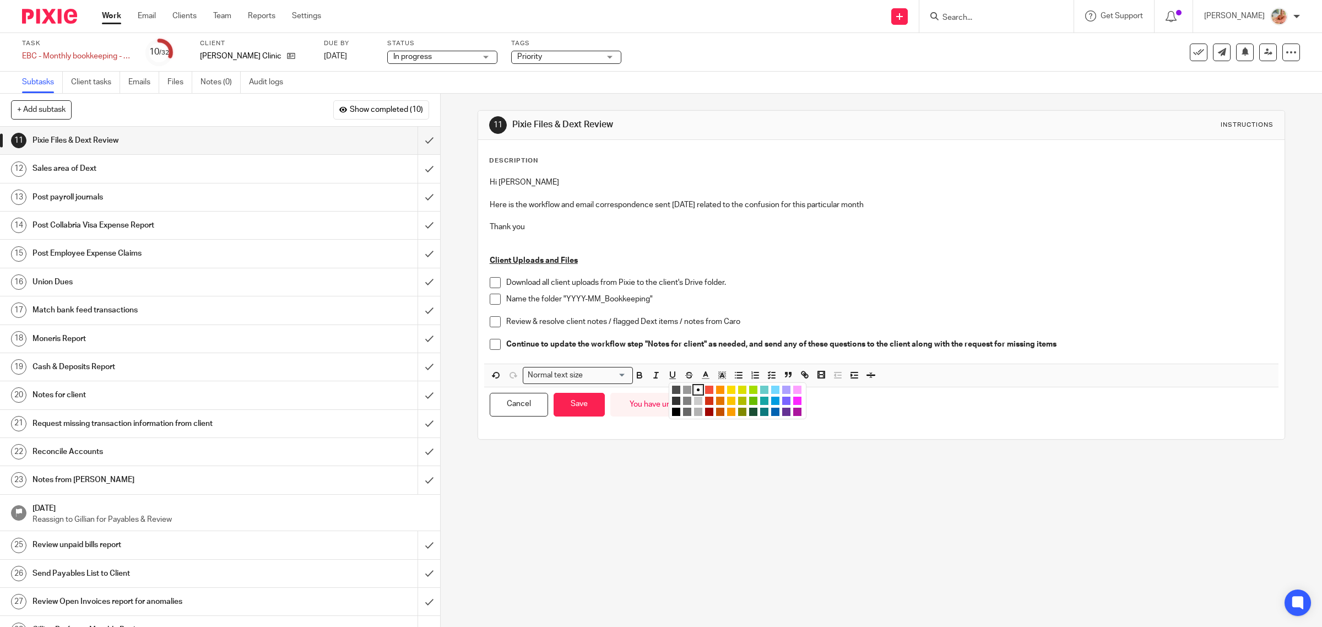
click at [793, 390] on li "color:#FDA1FF" at bounding box center [797, 390] width 8 height 8
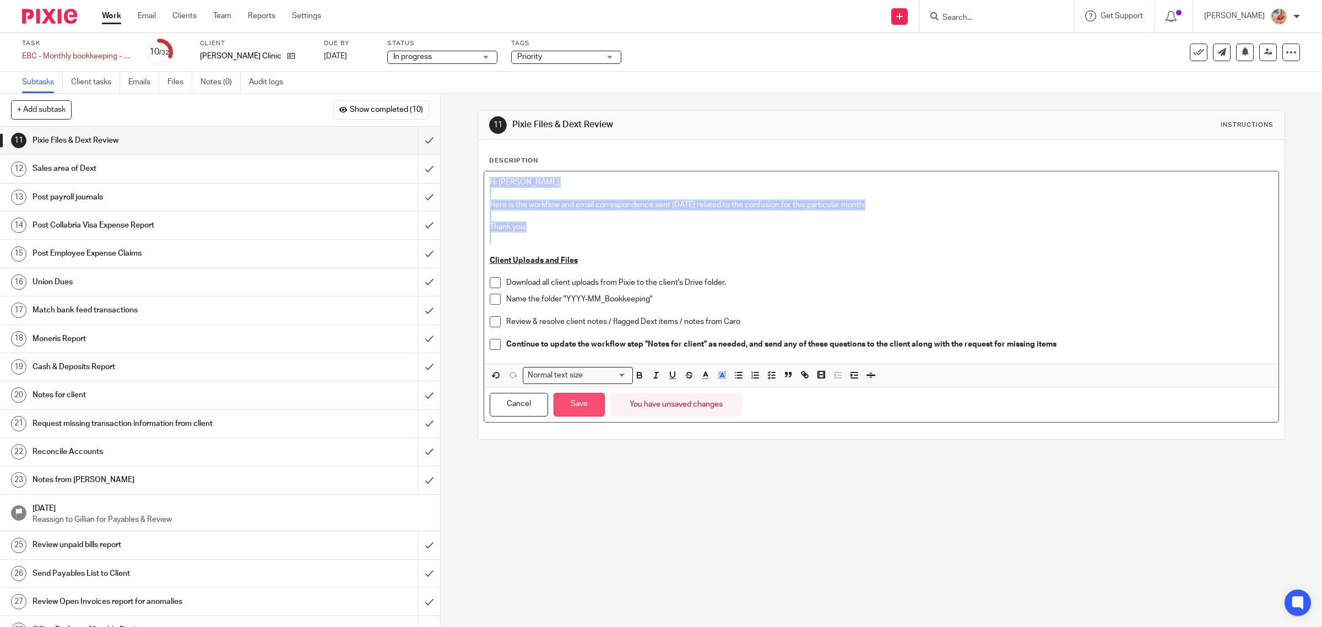
click at [601, 403] on div "Cancel Save You have unsaved changes" at bounding box center [881, 404] width 795 height 35
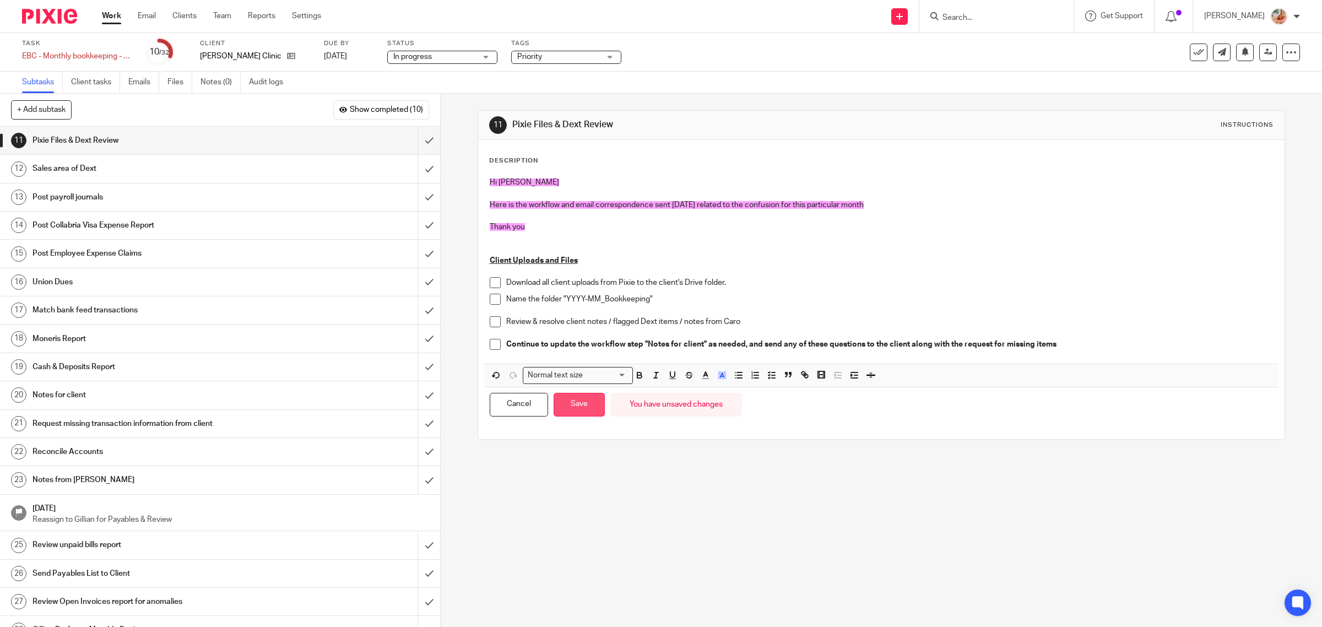
click at [575, 417] on button "Save" at bounding box center [579, 405] width 51 height 24
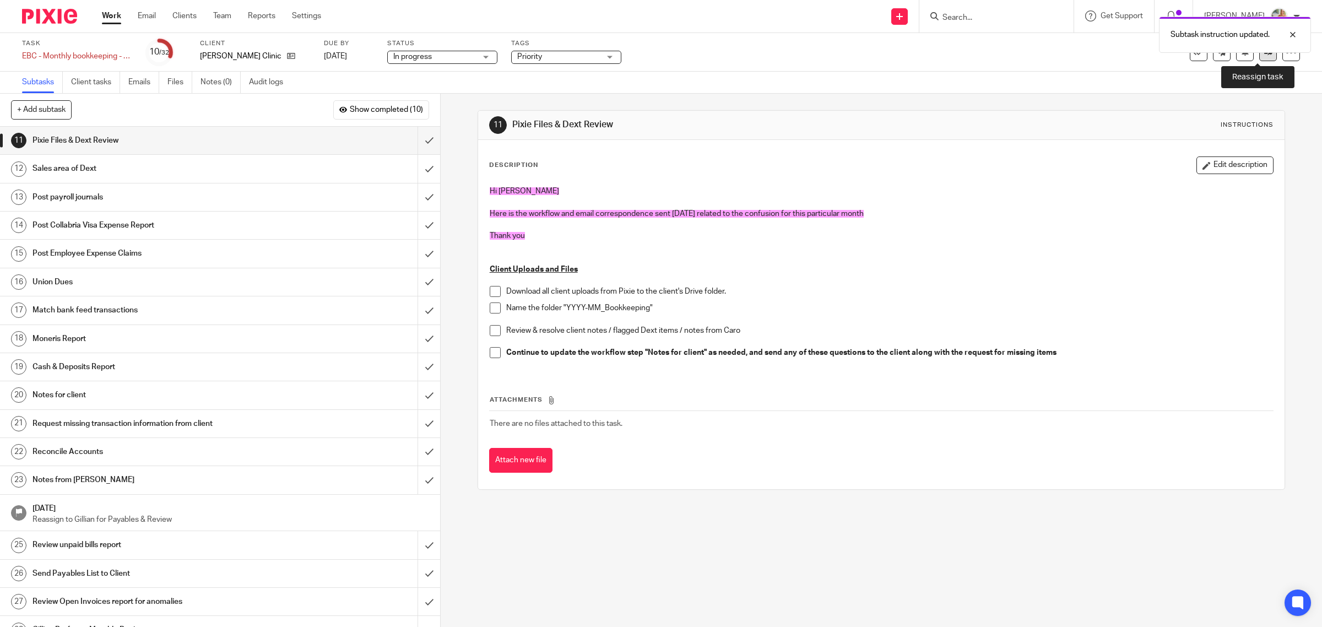
click at [1260, 55] on link at bounding box center [1269, 53] width 18 height 18
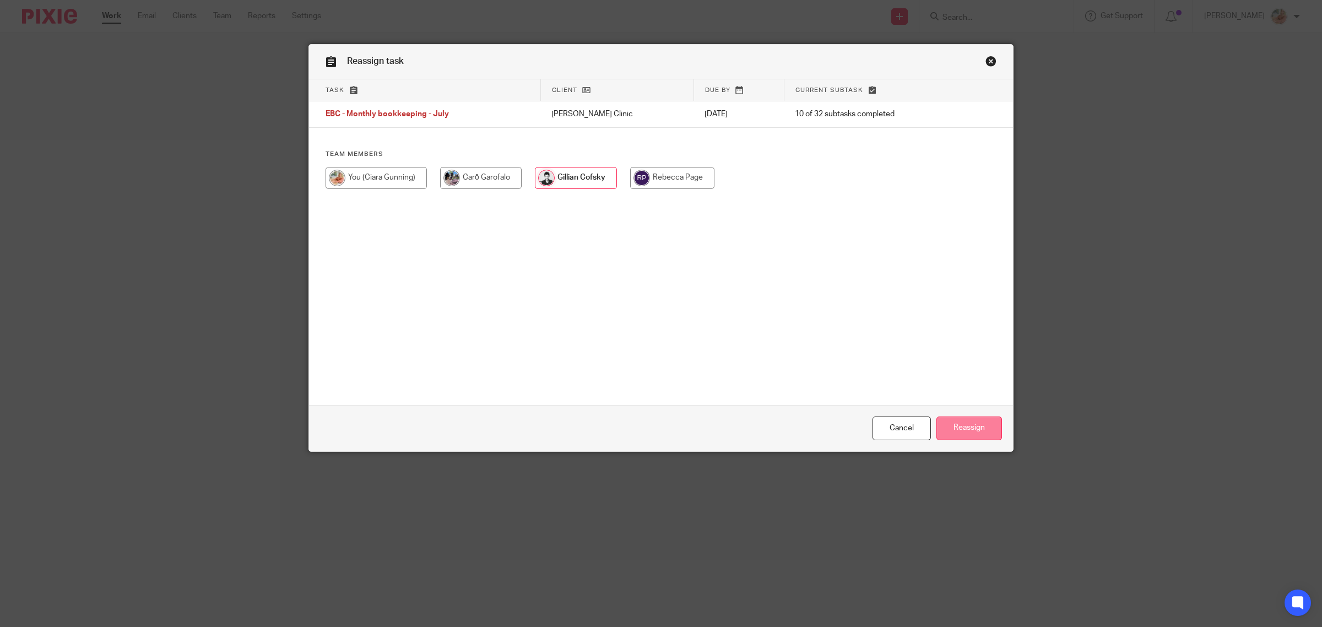
click at [964, 424] on input "Reassign" at bounding box center [970, 429] width 66 height 24
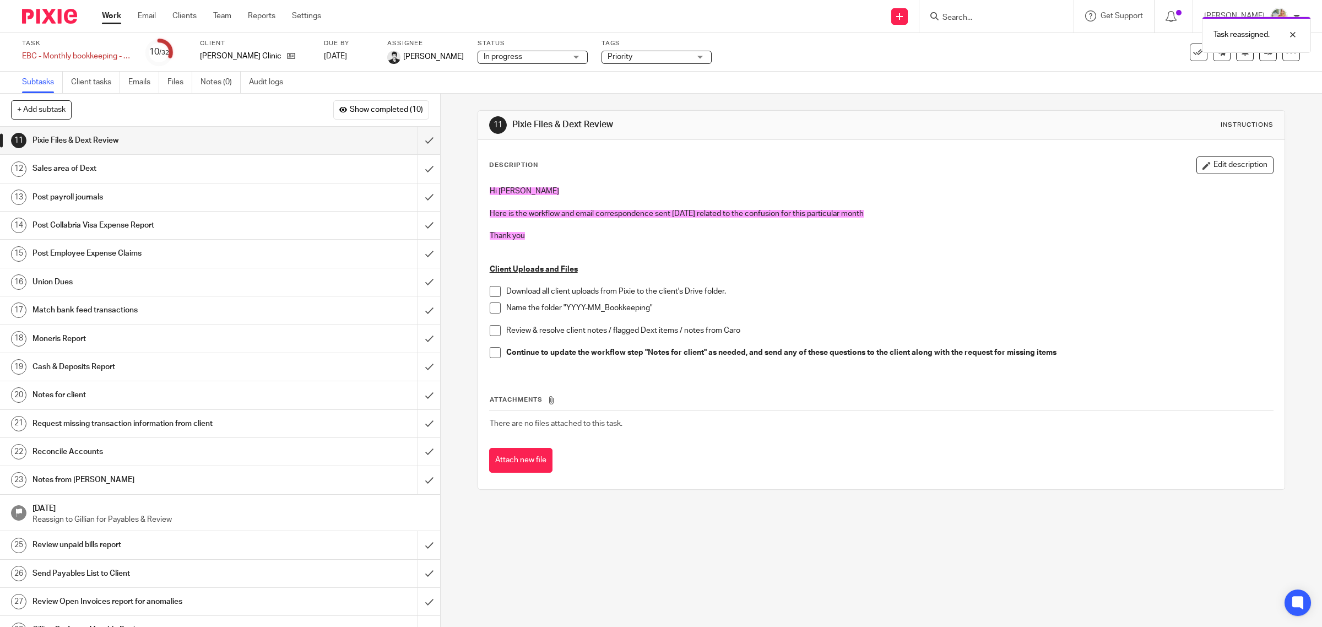
click at [111, 12] on link "Work" at bounding box center [111, 15] width 19 height 11
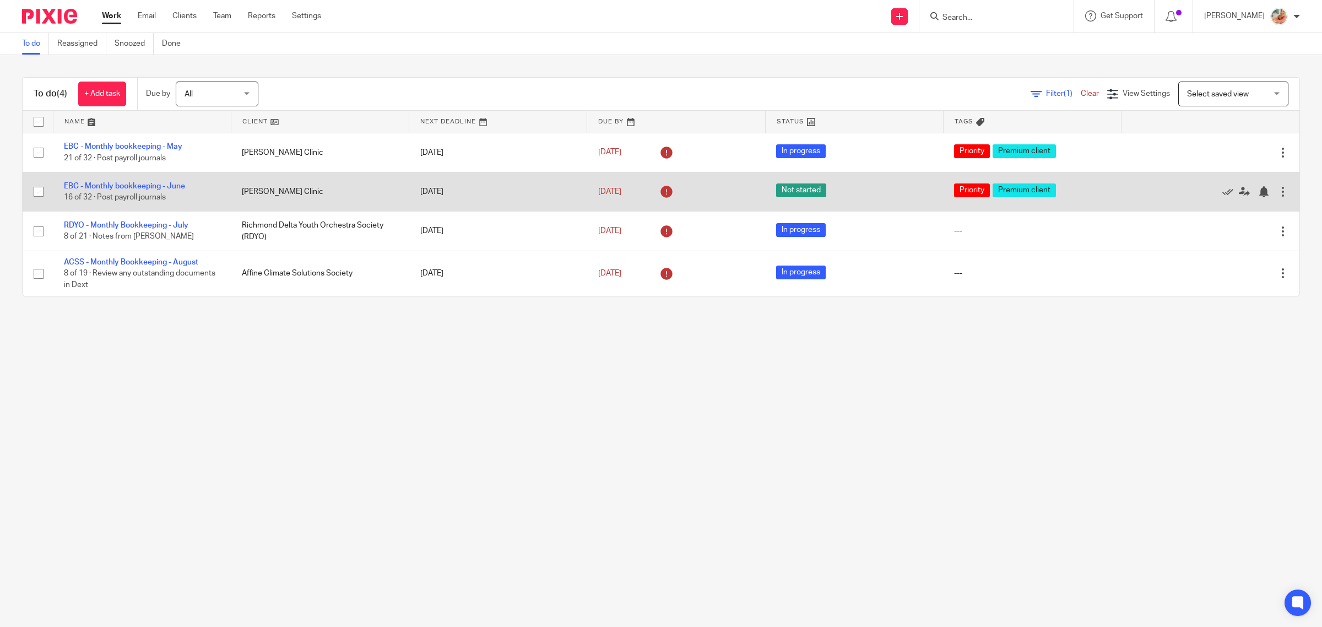
drag, startPoint x: 150, startPoint y: 146, endPoint x: 221, endPoint y: 182, distance: 79.8
click at [150, 146] on link "EBC - Monthly bookkeeping - May" at bounding box center [123, 147] width 118 height 8
drag, startPoint x: 0, startPoint y: 0, endPoint x: 172, endPoint y: 191, distance: 257.5
click at [158, 191] on td "EBC - Monthly bookkeeping - [DATE] of 32 · Post payroll journals" at bounding box center [142, 191] width 178 height 39
click at [179, 186] on link "EBC - Monthly bookkeeping - June" at bounding box center [124, 186] width 121 height 8
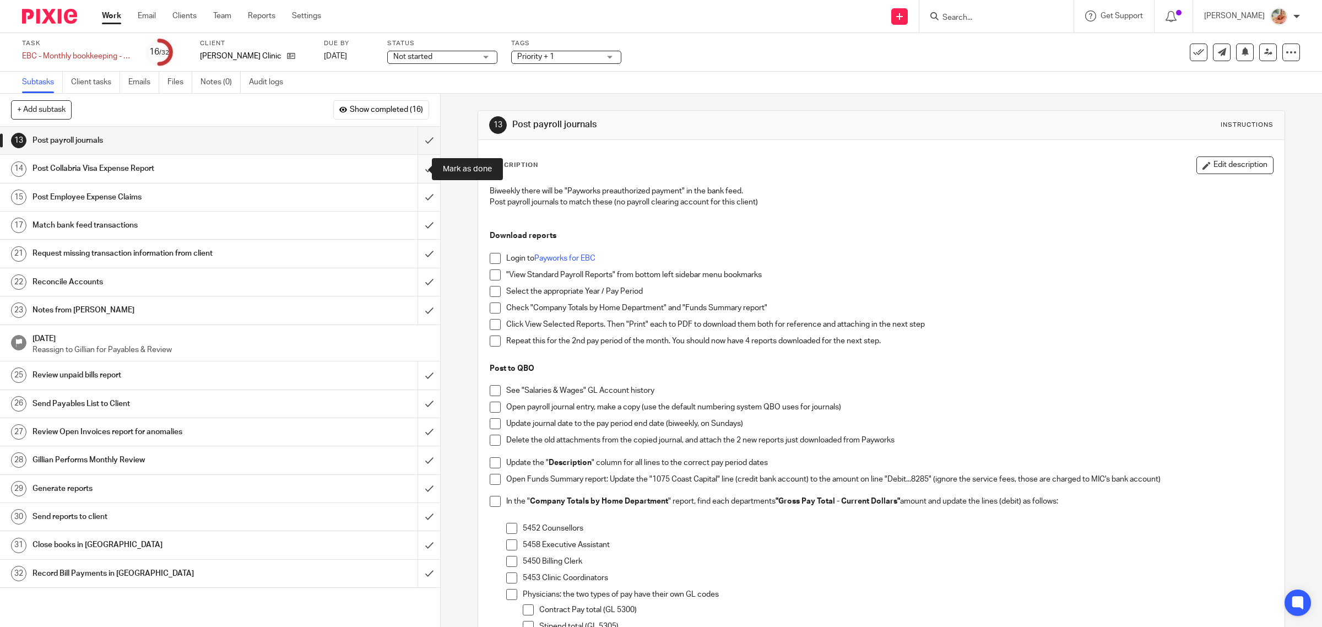
click at [412, 167] on input "submit" at bounding box center [220, 169] width 440 height 28
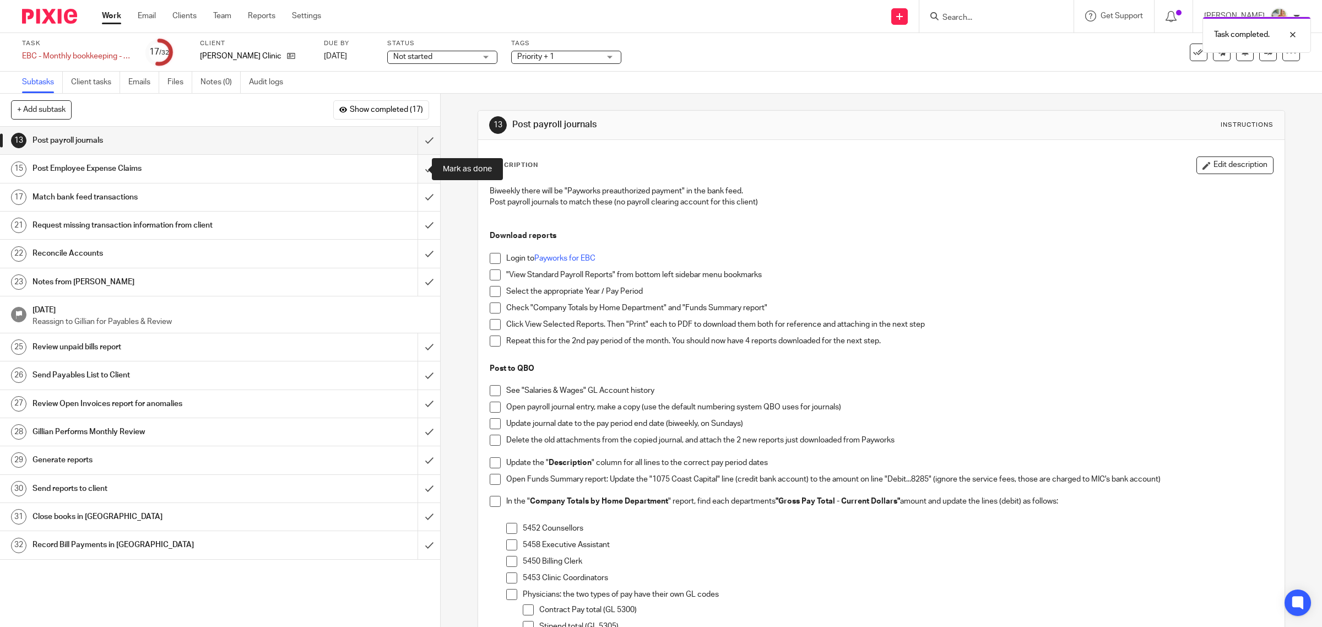
click at [415, 168] on input "submit" at bounding box center [220, 169] width 440 height 28
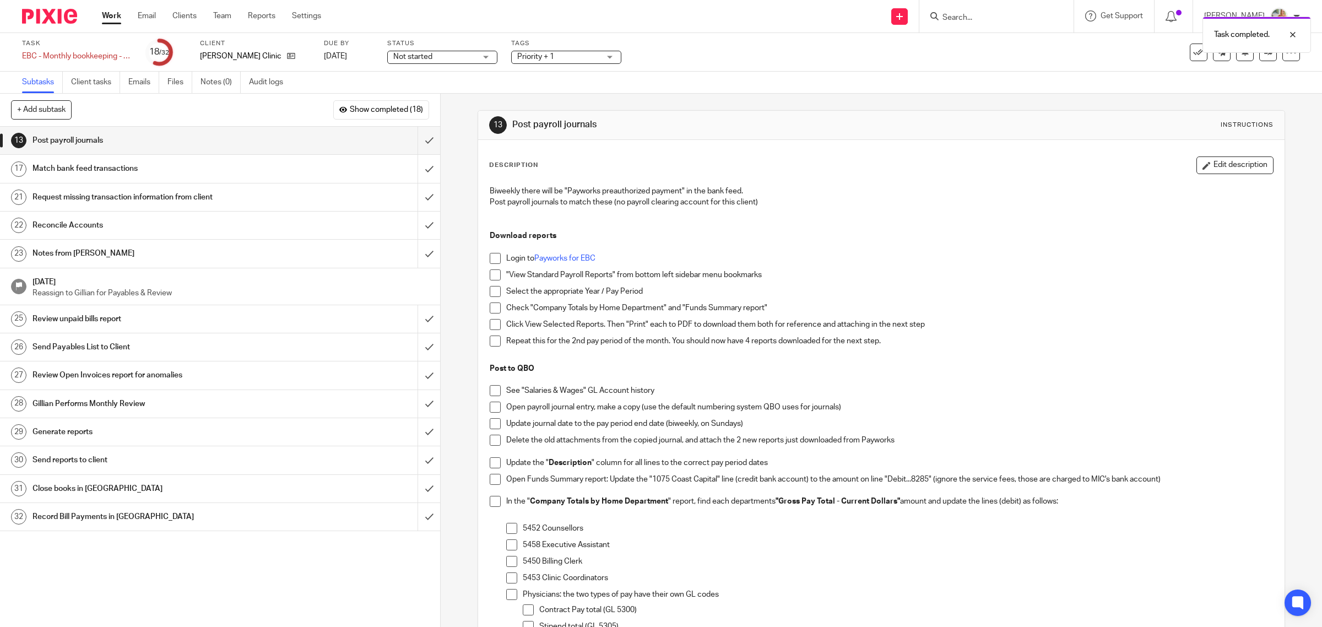
click at [113, 14] on link "Work" at bounding box center [111, 15] width 19 height 11
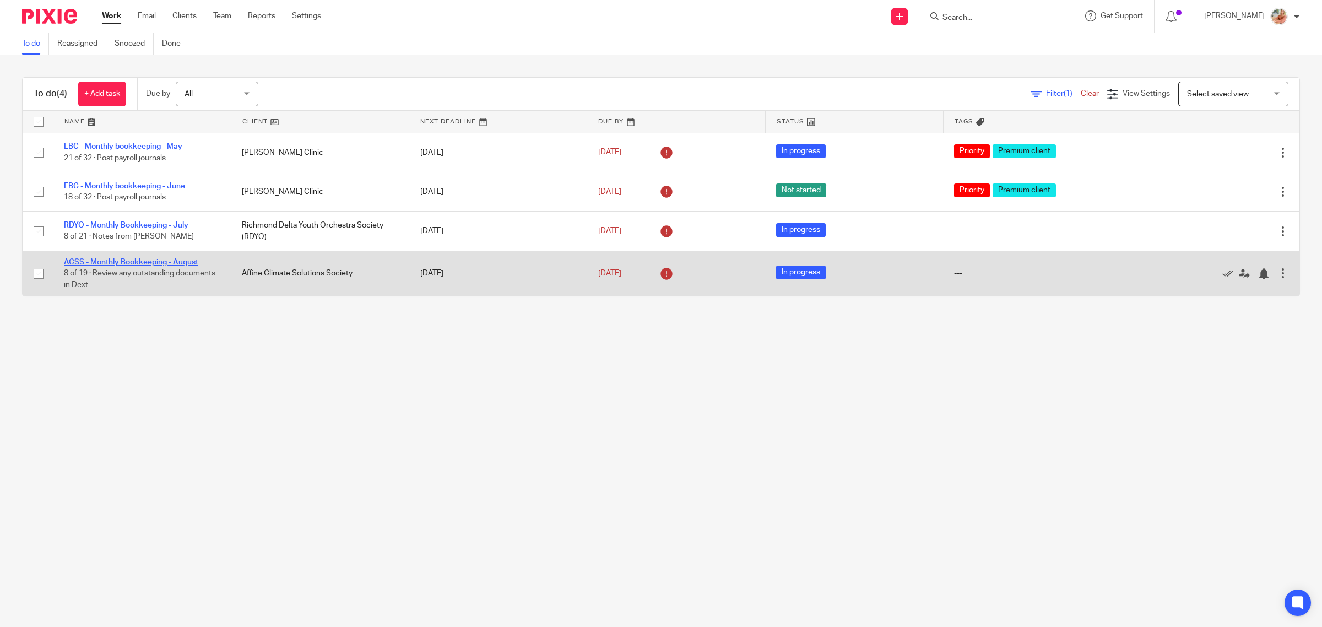
click at [136, 260] on link "ACSS - Monthly Bookkeeping - August" at bounding box center [131, 262] width 134 height 8
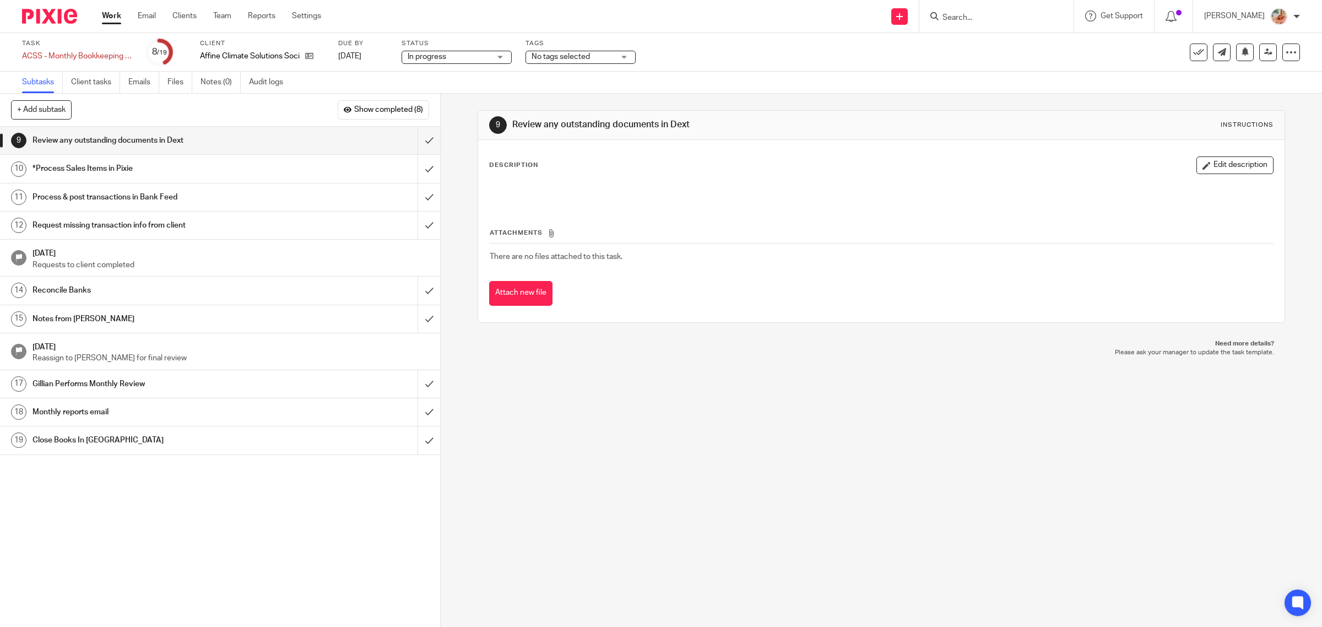
drag, startPoint x: 174, startPoint y: 80, endPoint x: 254, endPoint y: 135, distance: 97.5
click at [174, 79] on link "Files" at bounding box center [179, 82] width 25 height 21
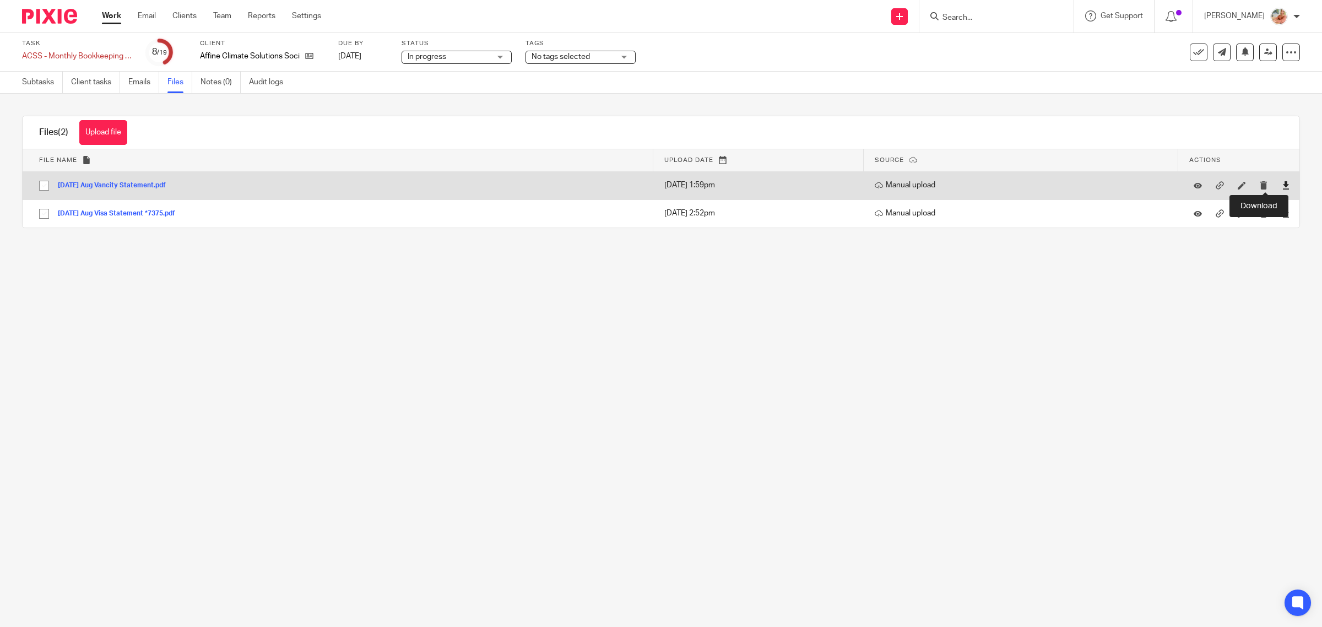
click at [1282, 185] on icon at bounding box center [1286, 185] width 8 height 8
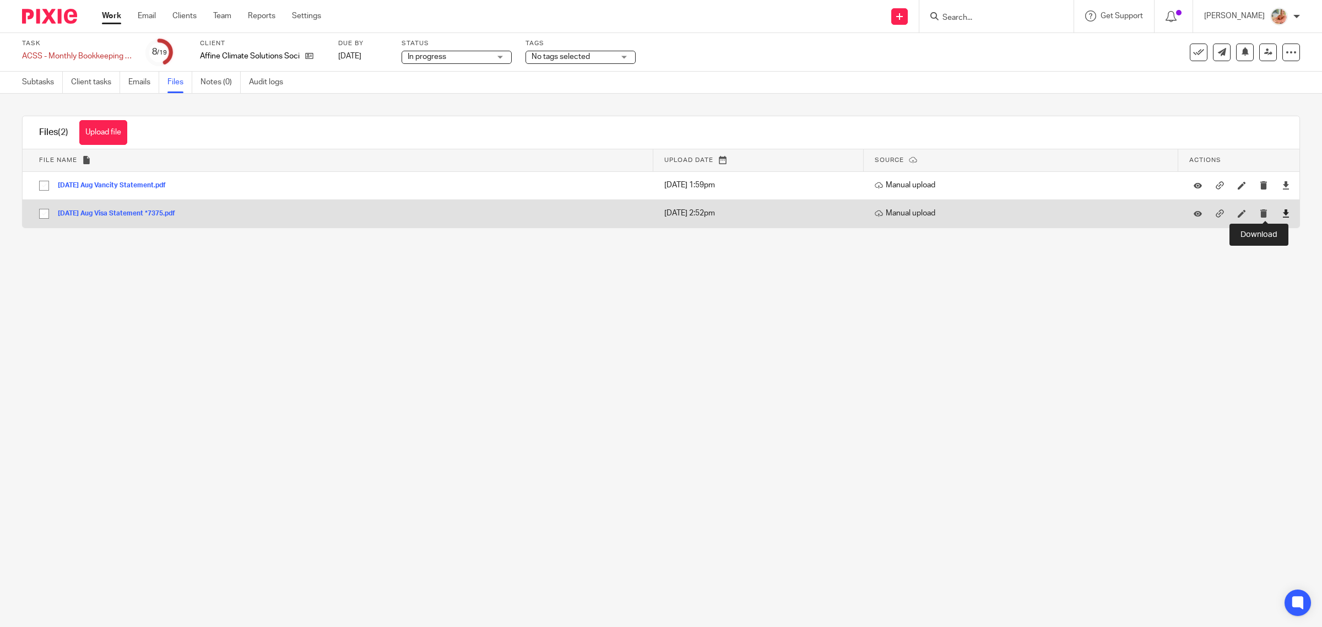
click at [1282, 214] on icon at bounding box center [1286, 213] width 8 height 8
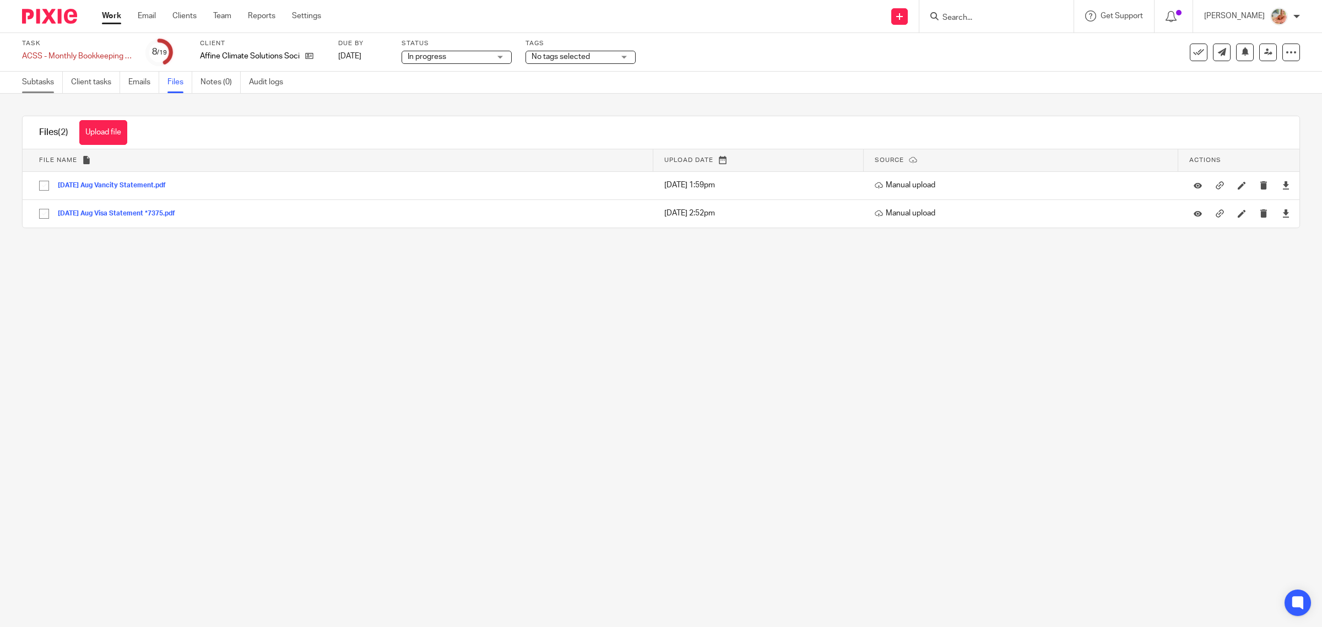
click at [31, 89] on link "Subtasks" at bounding box center [42, 82] width 41 height 21
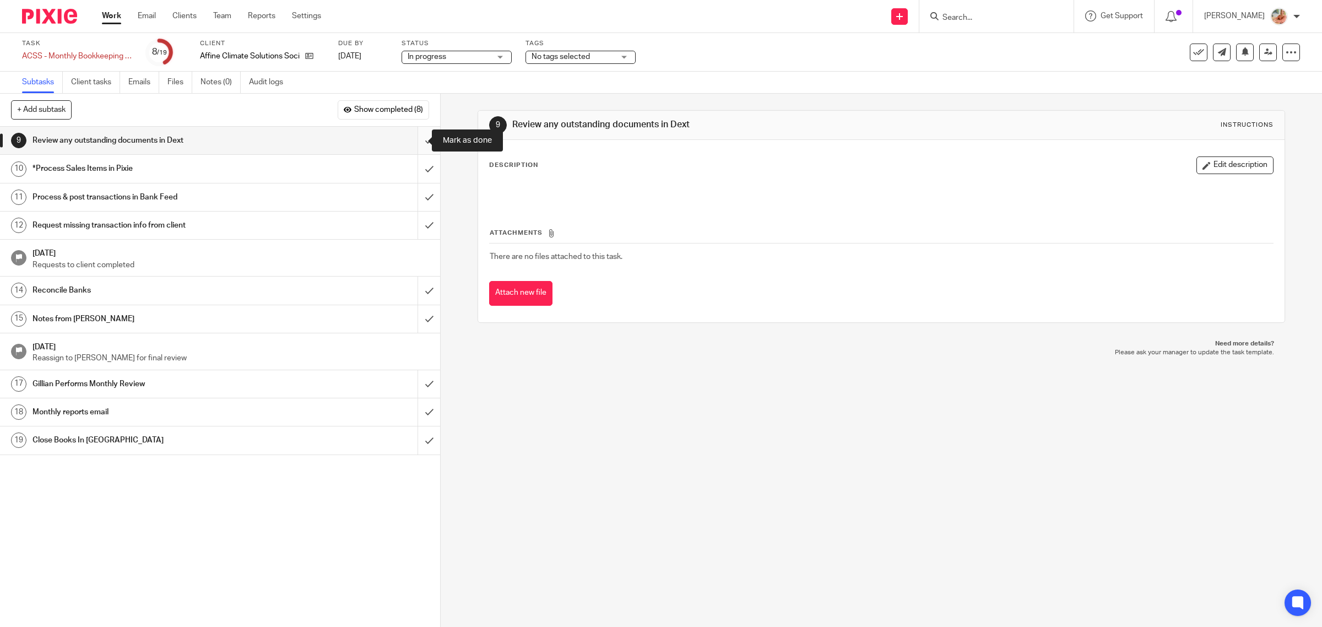
click at [412, 142] on input "submit" at bounding box center [220, 141] width 440 height 28
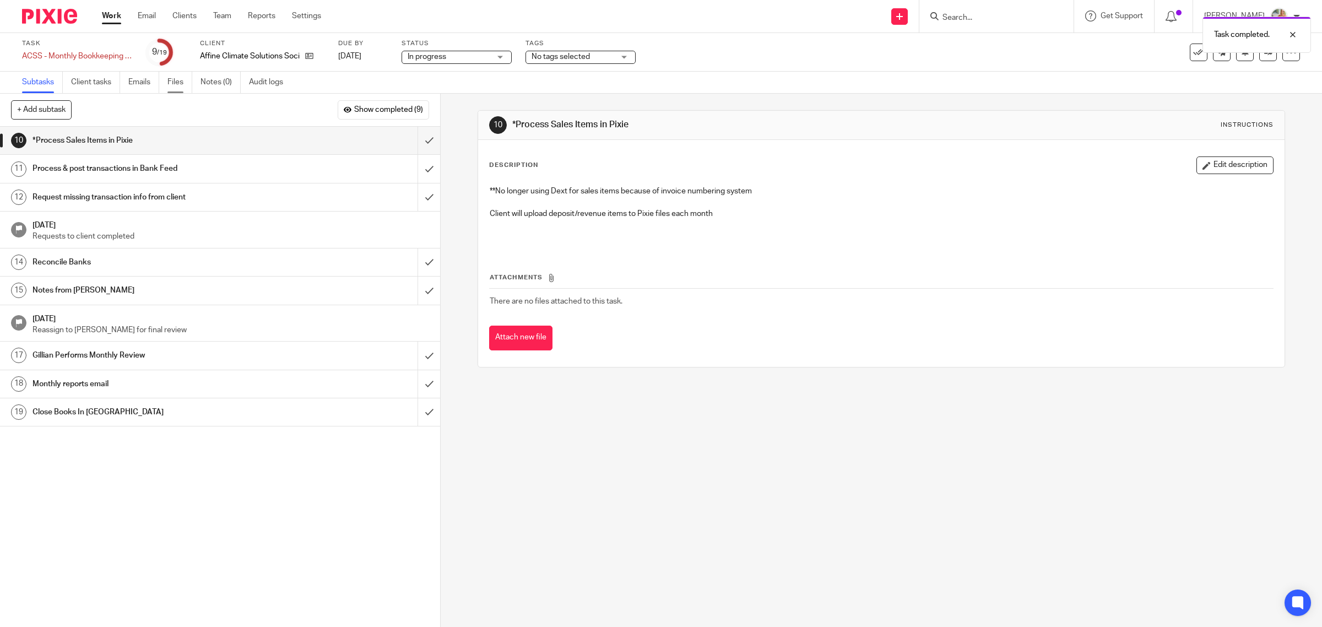
click at [172, 80] on link "Files" at bounding box center [179, 82] width 25 height 21
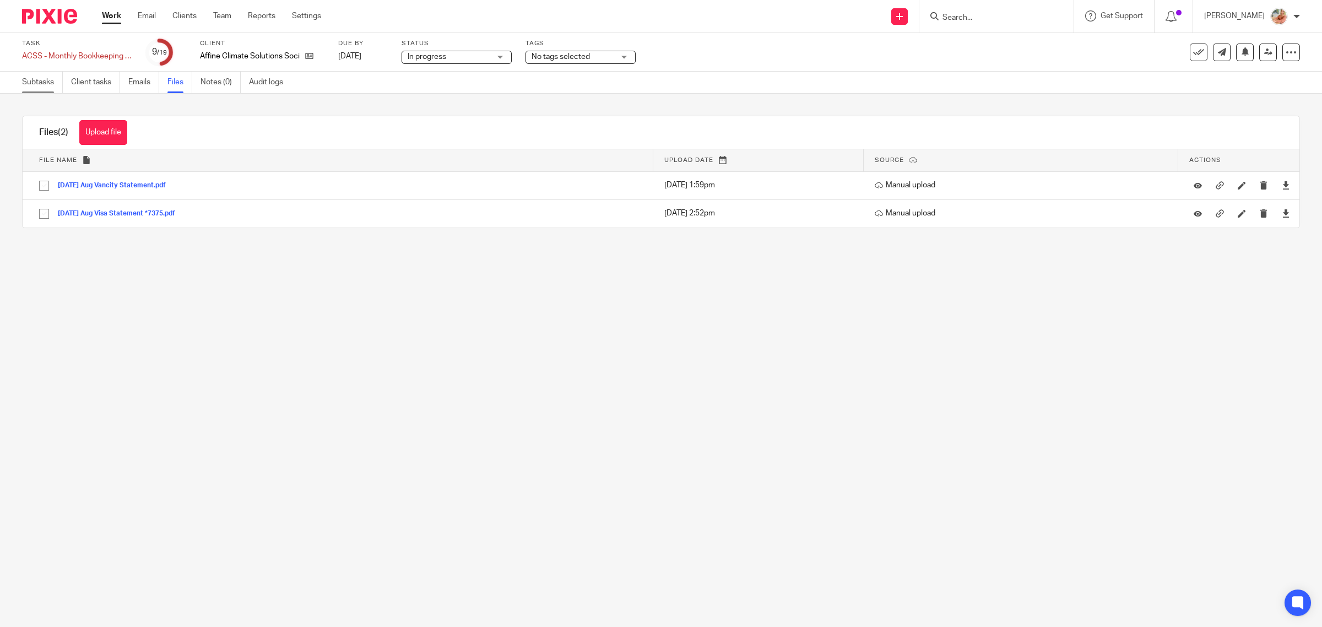
click at [56, 74] on link "Subtasks" at bounding box center [42, 82] width 41 height 21
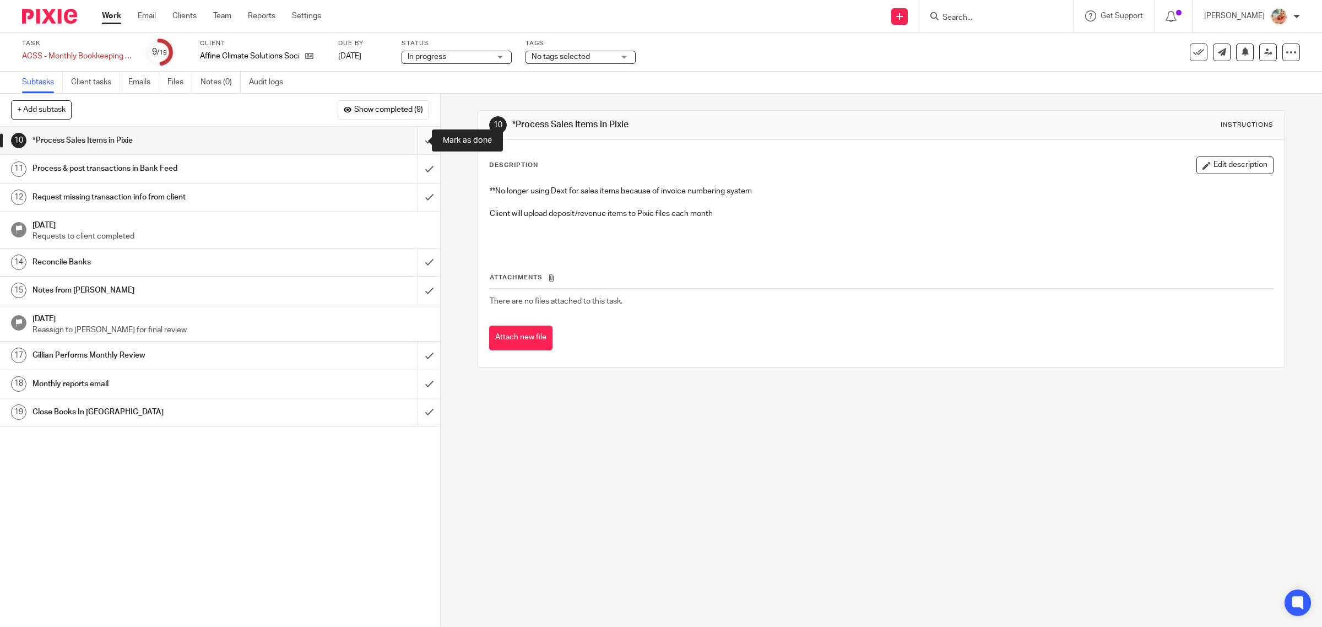
click at [408, 138] on input "submit" at bounding box center [220, 141] width 440 height 28
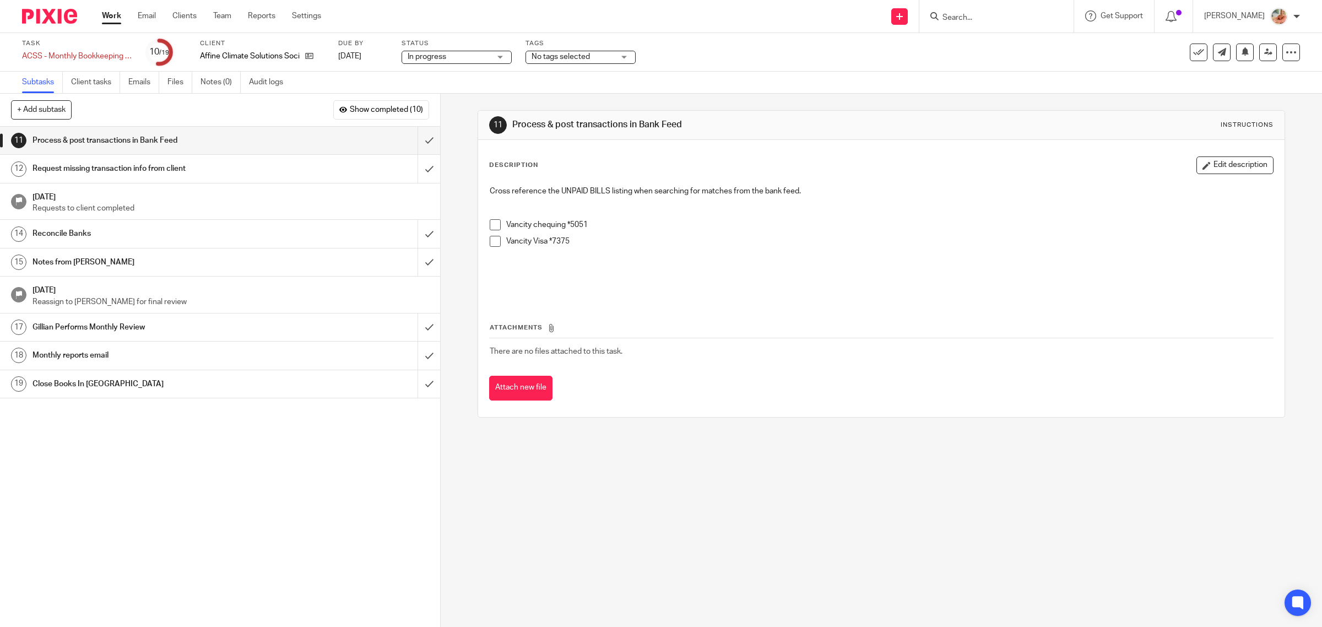
click at [313, 230] on div "Reconcile Banks" at bounding box center [220, 233] width 374 height 17
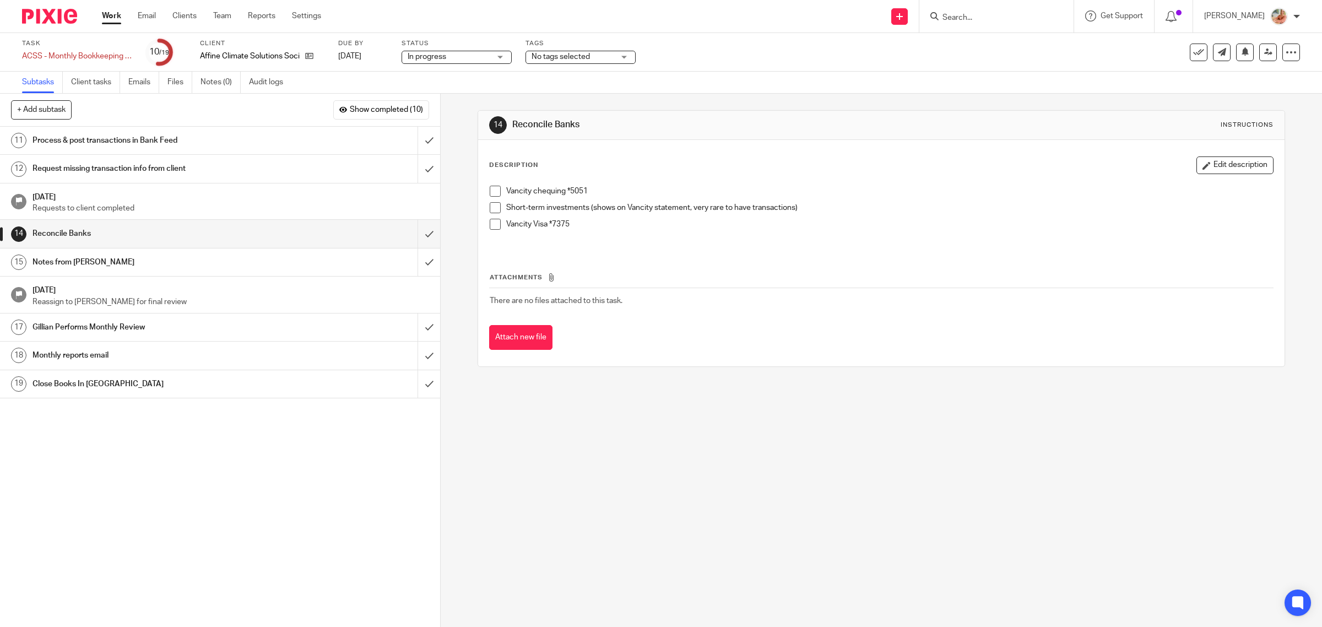
click at [491, 219] on span at bounding box center [495, 224] width 11 height 11
click at [490, 188] on span at bounding box center [495, 191] width 11 height 11
click at [495, 204] on span at bounding box center [495, 207] width 11 height 11
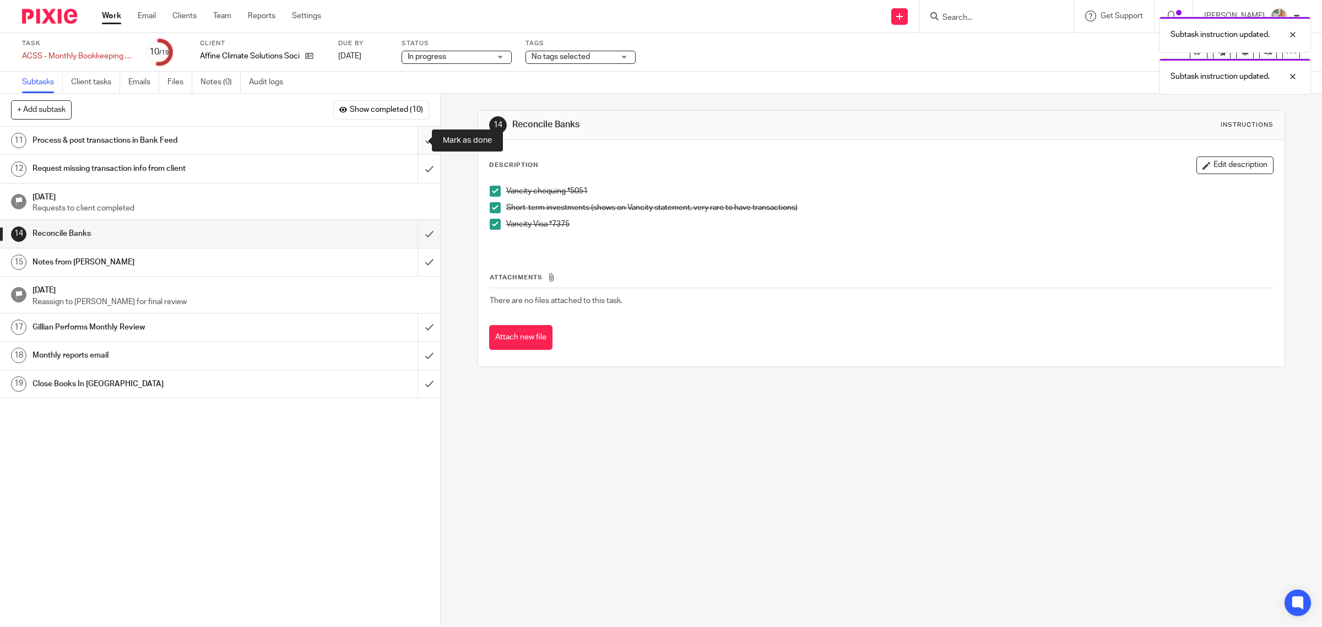
click at [416, 138] on input "submit" at bounding box center [220, 141] width 440 height 28
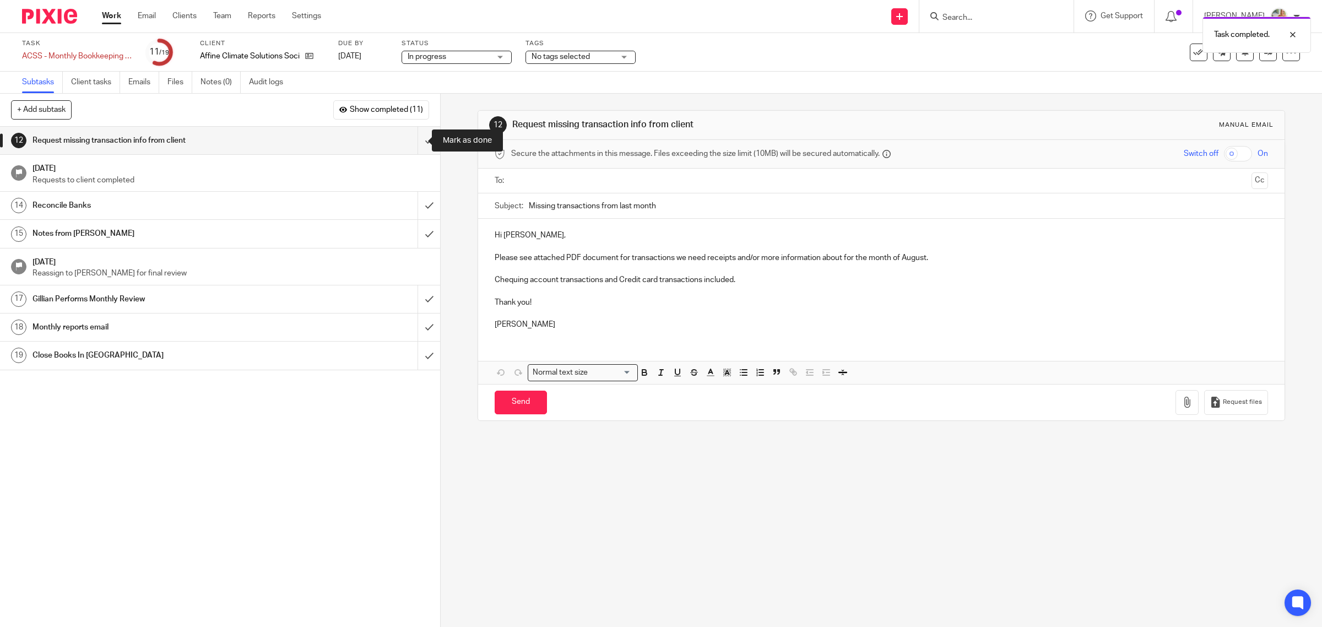
drag, startPoint x: 416, startPoint y: 134, endPoint x: 436, endPoint y: 165, distance: 37.1
click at [416, 134] on input "submit" at bounding box center [220, 141] width 440 height 28
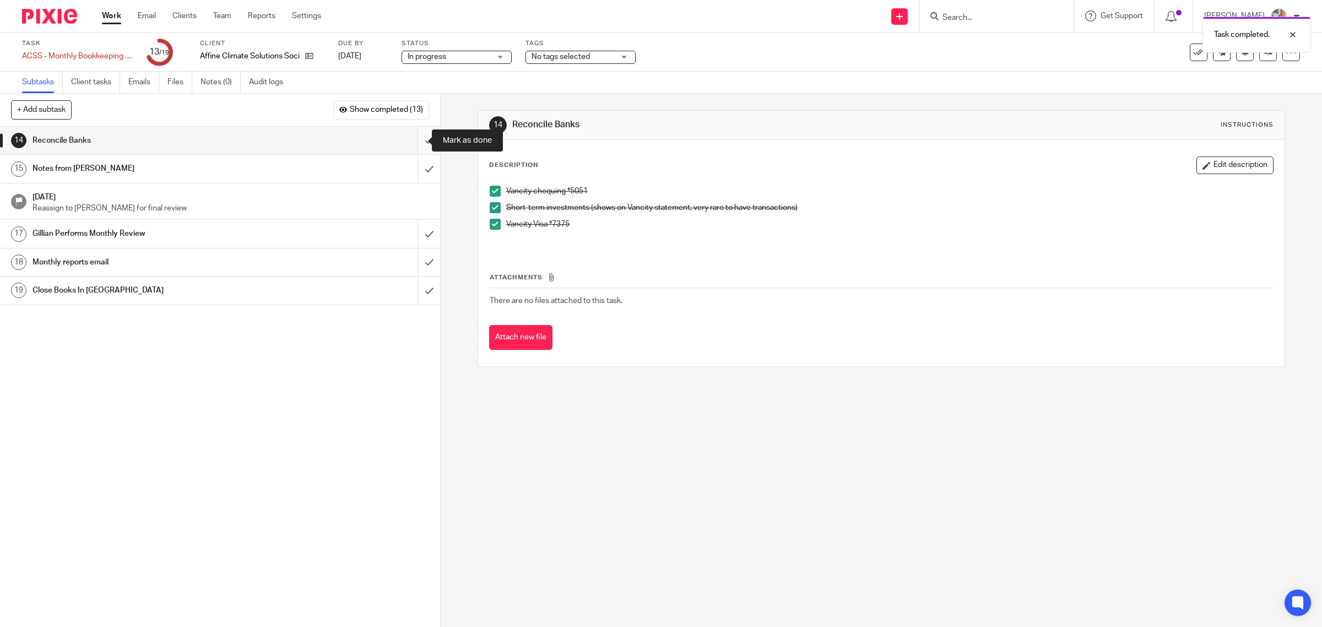
click at [415, 141] on input "submit" at bounding box center [220, 141] width 440 height 28
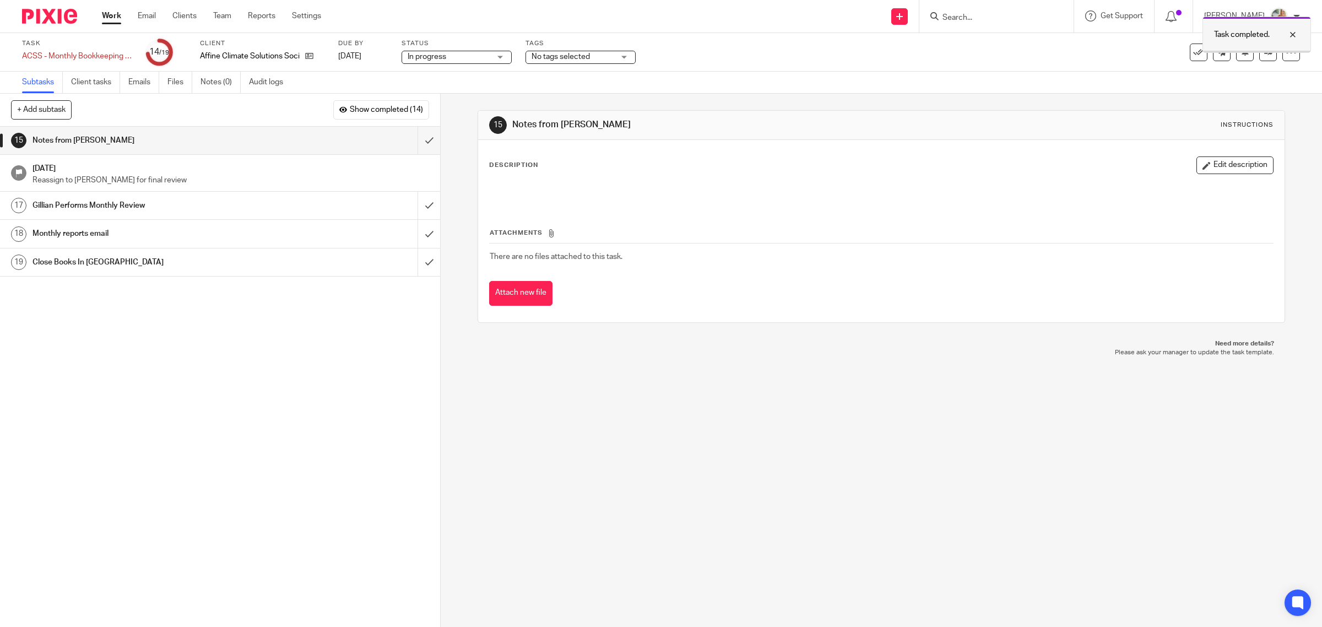
click at [1210, 53] on div "Task completed." at bounding box center [1257, 35] width 109 height 36
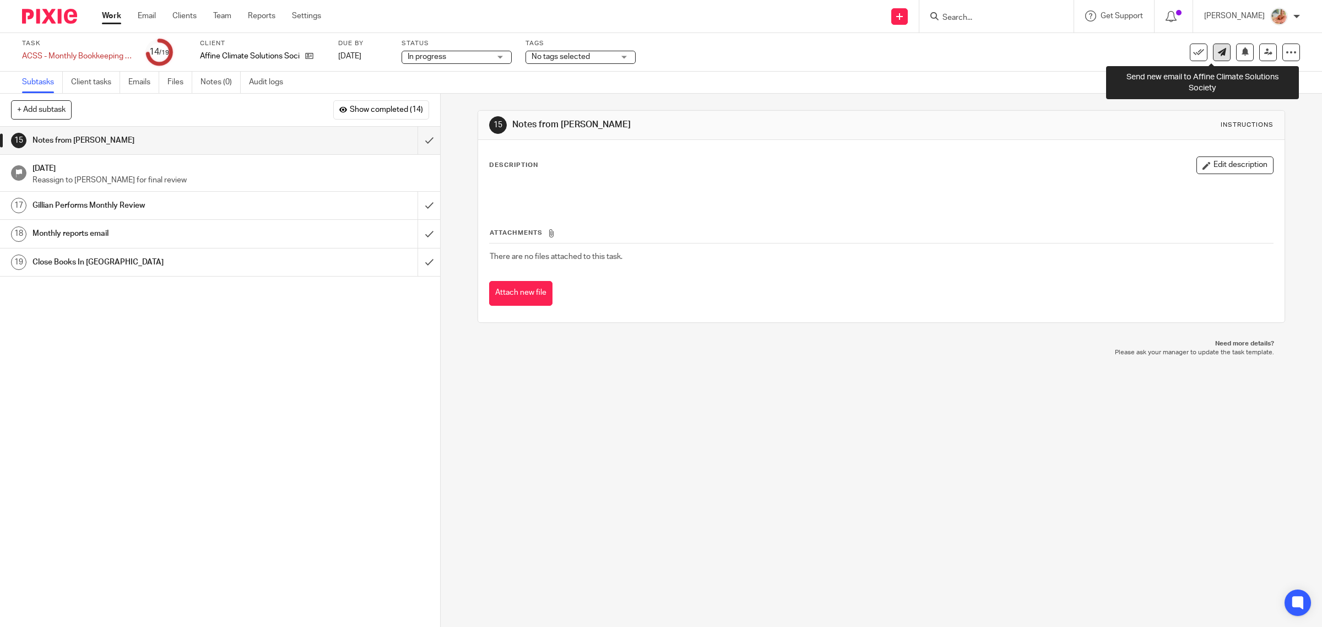
click at [1218, 50] on icon at bounding box center [1222, 52] width 8 height 8
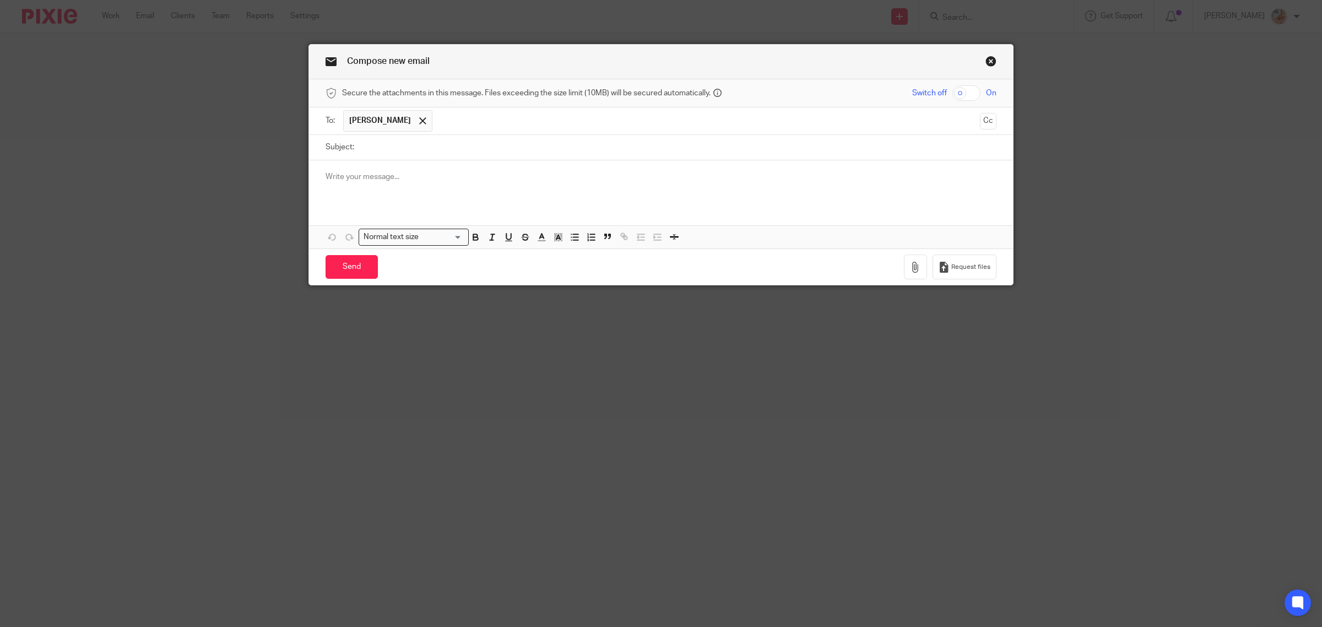
click at [342, 159] on div "Subject:" at bounding box center [661, 147] width 671 height 25
click at [360, 142] on input "Subject:" at bounding box center [678, 147] width 637 height 25
type input "Payment from [GEOGRAPHIC_DATA]"
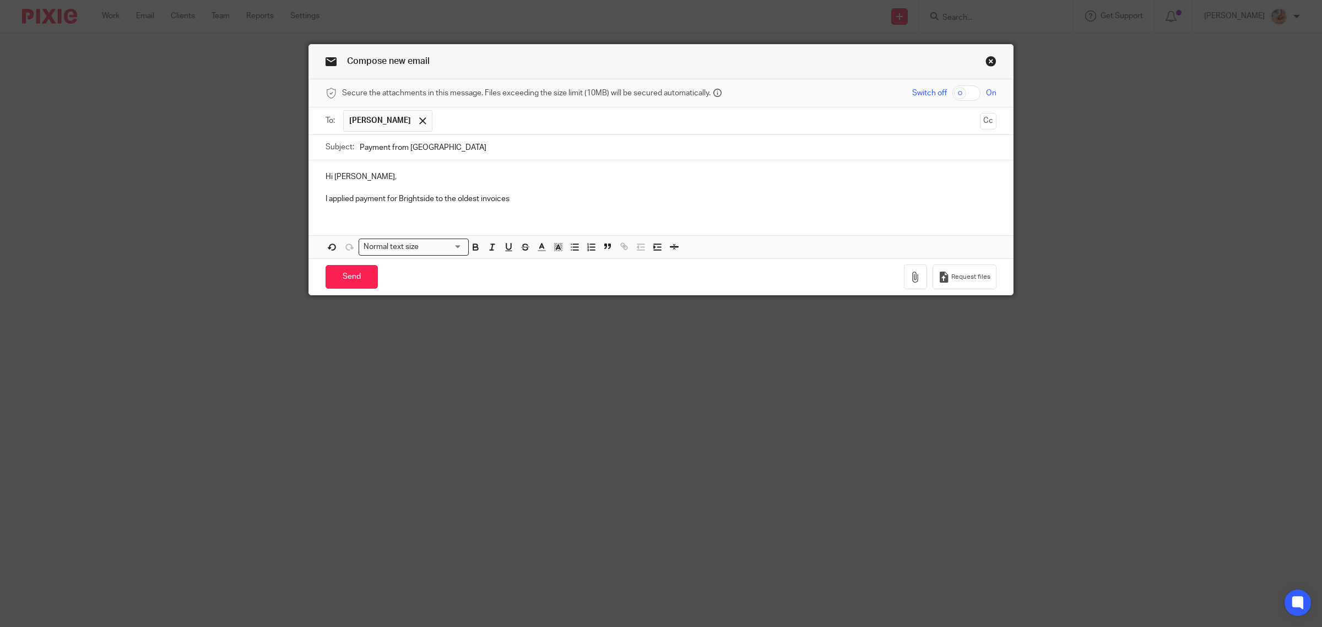
click at [570, 204] on p "I applied payment for Brightside to the oldest invoices" at bounding box center [661, 198] width 671 height 11
click at [585, 203] on p "I applied payment for Brightside to the oldest invoices 0113 and 0114 - totaly …" at bounding box center [661, 198] width 671 height 11
click at [404, 208] on div "Hi Michaela, I applied payment for Brightside to the oldest invoices 0113 and 0…" at bounding box center [661, 186] width 704 height 53
click at [390, 215] on div "Hi Michaela, I applied payment for Brightside to the oldest invoices 0113 and 0…" at bounding box center [661, 209] width 704 height 98
click at [689, 202] on p "I applied payment for Brightside to the oldest invoices 0113 and 0114 - total p…" at bounding box center [661, 198] width 671 height 11
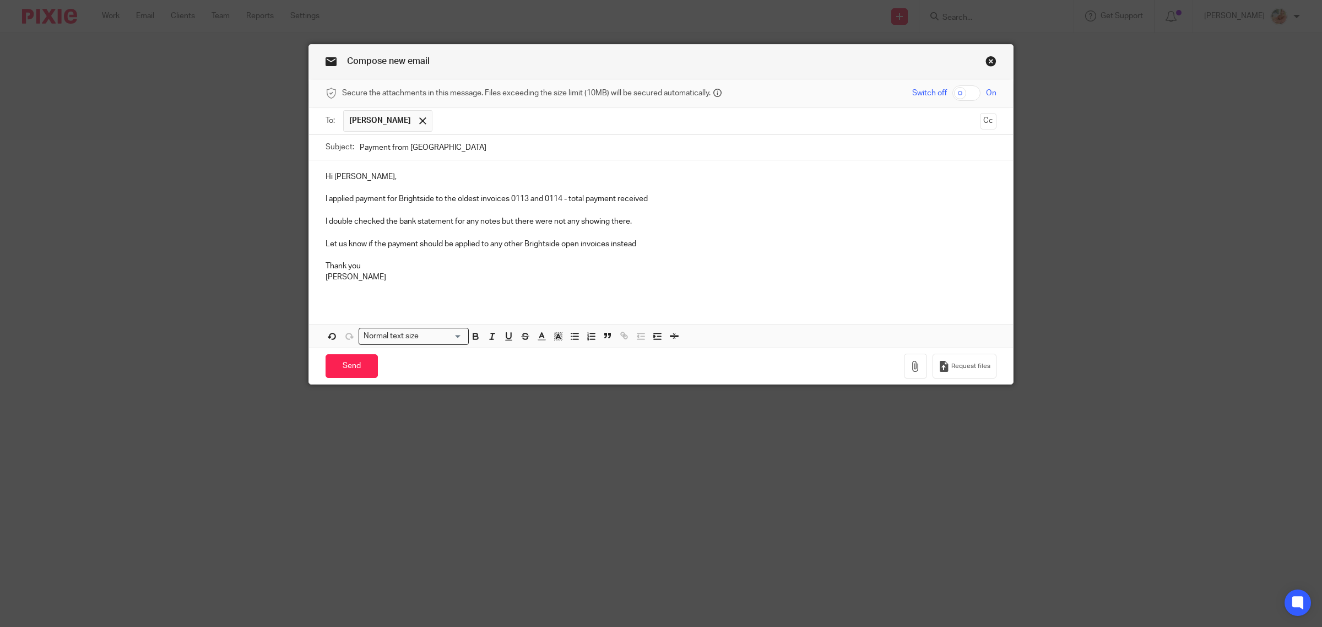
click at [430, 199] on p "I applied payment for Brightside to the oldest invoices 0113 and 0114 - total p…" at bounding box center [661, 198] width 671 height 11
click at [394, 204] on p "I applied payment for Brightside to the oldest invoices 0113 and 0114 - total p…" at bounding box center [661, 198] width 671 height 11
click at [421, 244] on p "Let us know if the payment should be applied to any other Brightside open invoi…" at bounding box center [661, 244] width 671 height 11
click at [708, 199] on p "I applied payment received from Brightside to the oldest invoices 0113 and 0114…" at bounding box center [661, 198] width 671 height 11
click at [394, 219] on p "I double checked the bank statement for any notes but there were not any showin…" at bounding box center [661, 221] width 671 height 11
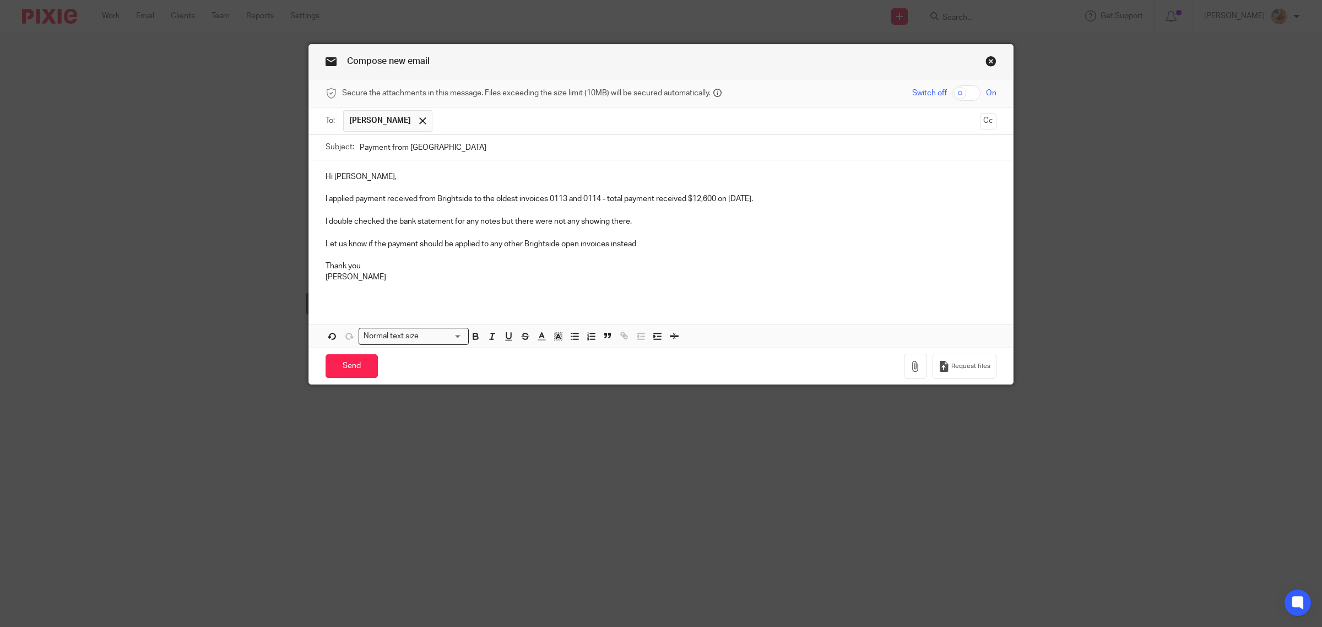
click at [326, 329] on button "button" at bounding box center [333, 336] width 14 height 14
click at [395, 225] on p "I double checked the bank statement for any notes but there were not any showin…" at bounding box center [661, 221] width 671 height 11
click at [385, 277] on p "Ciara" at bounding box center [661, 277] width 671 height 11
click at [392, 268] on p "Thank you" at bounding box center [661, 266] width 671 height 11
click at [648, 247] on p "Let us know if the payment should be applied to any other Brightside open invoi…" at bounding box center [661, 244] width 671 height 11
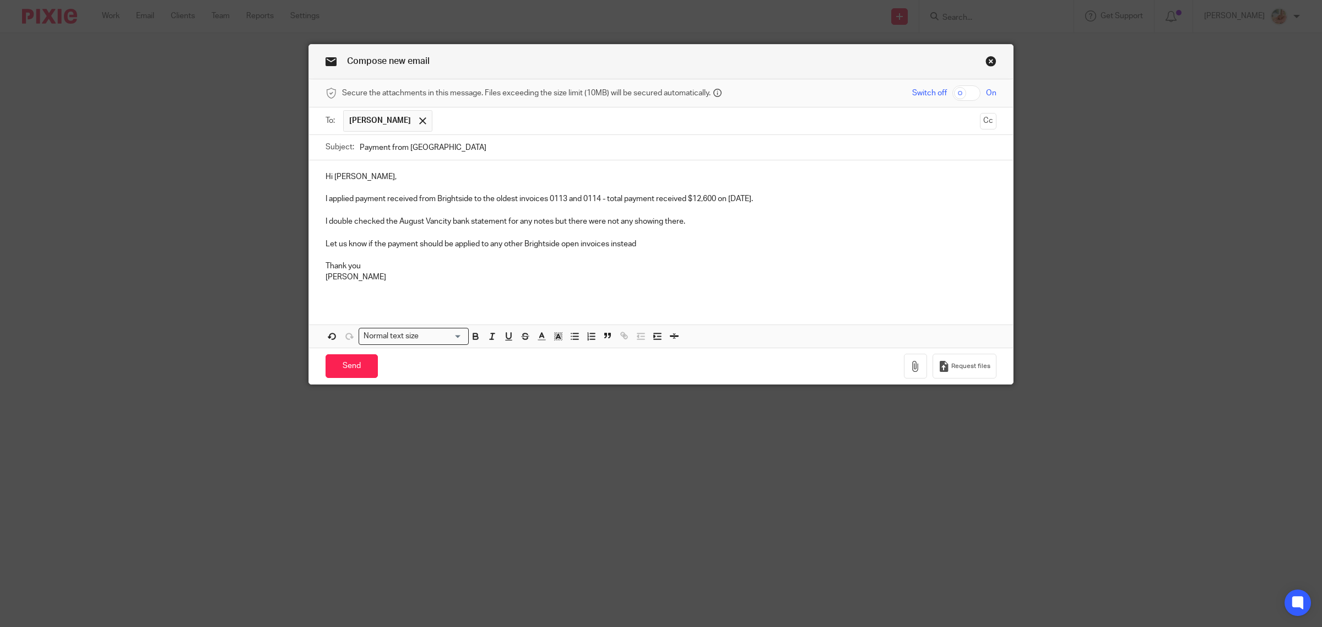
click at [356, 273] on p "Ciara" at bounding box center [661, 277] width 671 height 11
click at [467, 148] on input "Payment from Brightside" at bounding box center [678, 147] width 637 height 25
drag, startPoint x: 729, startPoint y: 197, endPoint x: 772, endPoint y: 197, distance: 43.0
click at [772, 197] on p "I applied payment received from Brightside to the oldest invoices 0113 and 0114…" at bounding box center [661, 198] width 671 height 11
drag, startPoint x: 699, startPoint y: 199, endPoint x: 759, endPoint y: 198, distance: 60.6
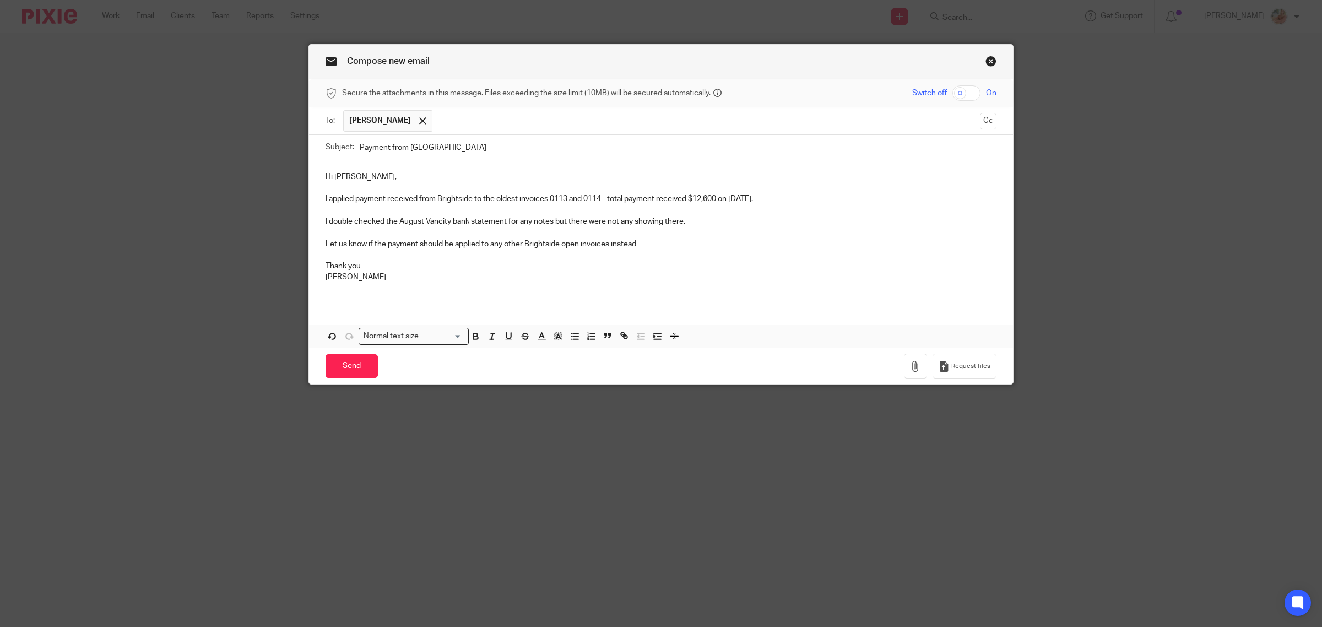
click at [759, 198] on p "I applied payment received from Brightside to the oldest invoices 0113 and 0114…" at bounding box center [661, 198] width 671 height 11
copy p "$12,600 on Aug 5th."
click at [489, 152] on input "Payment from Brightside" at bounding box center [678, 147] width 637 height 25
paste input "$12,600 on Aug 5th."
type input "Payment from Brightside $12,600 on Aug 5th."
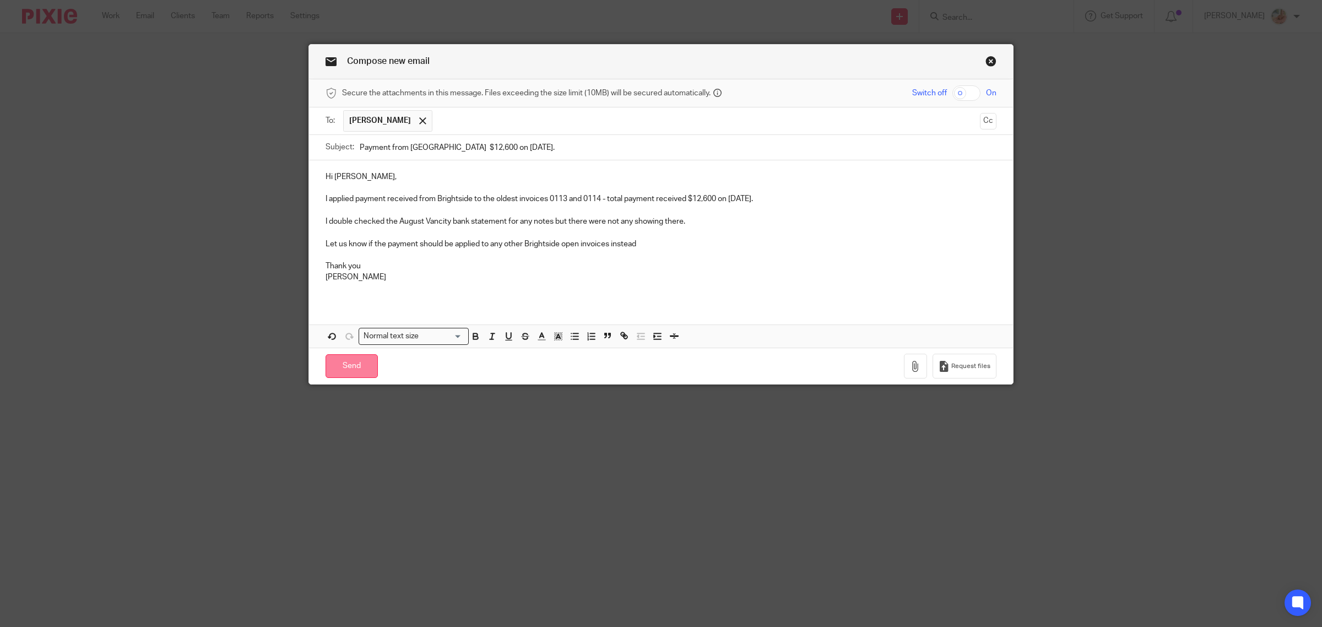
click at [348, 364] on input "Send" at bounding box center [352, 366] width 52 height 24
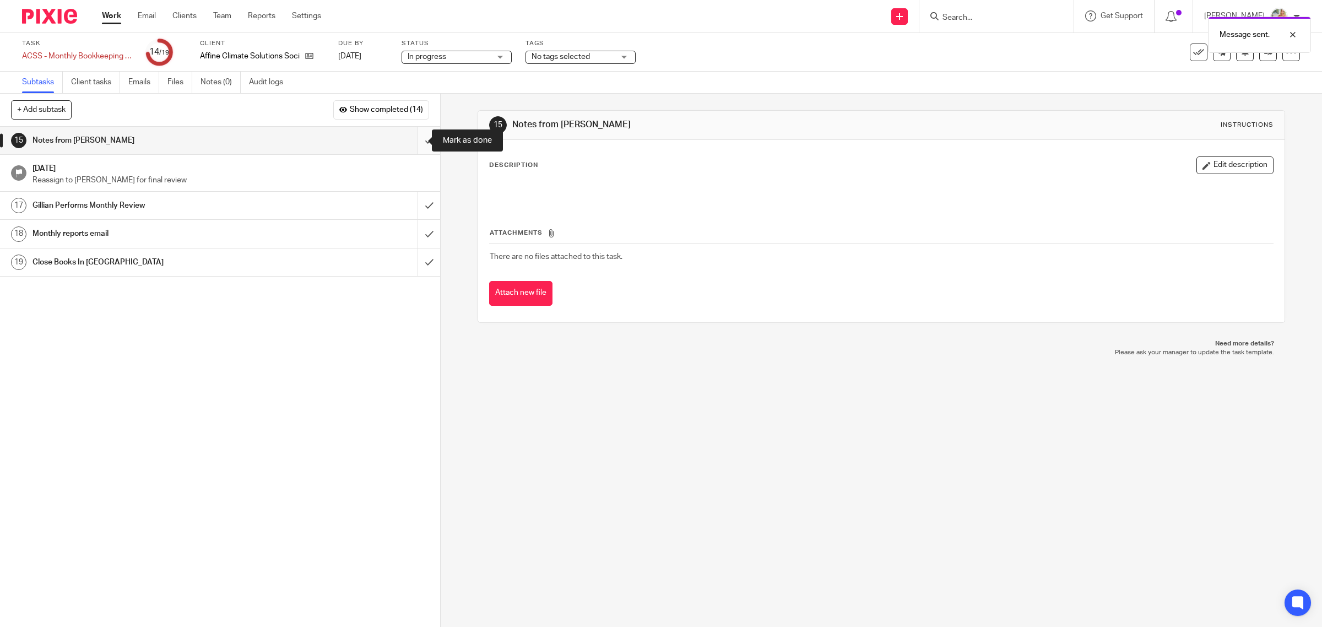
click at [417, 140] on input "submit" at bounding box center [220, 141] width 440 height 28
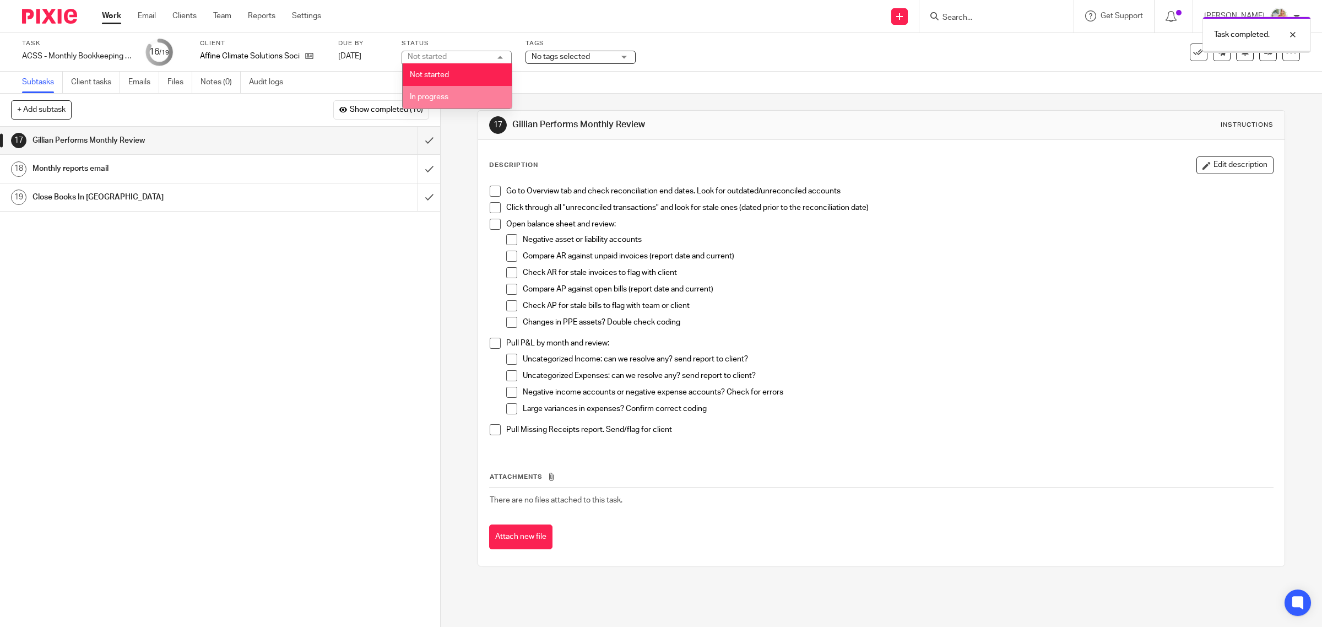
click at [437, 95] on span "In progress" at bounding box center [429, 97] width 39 height 8
click at [548, 62] on span "No tags selected" at bounding box center [573, 57] width 83 height 12
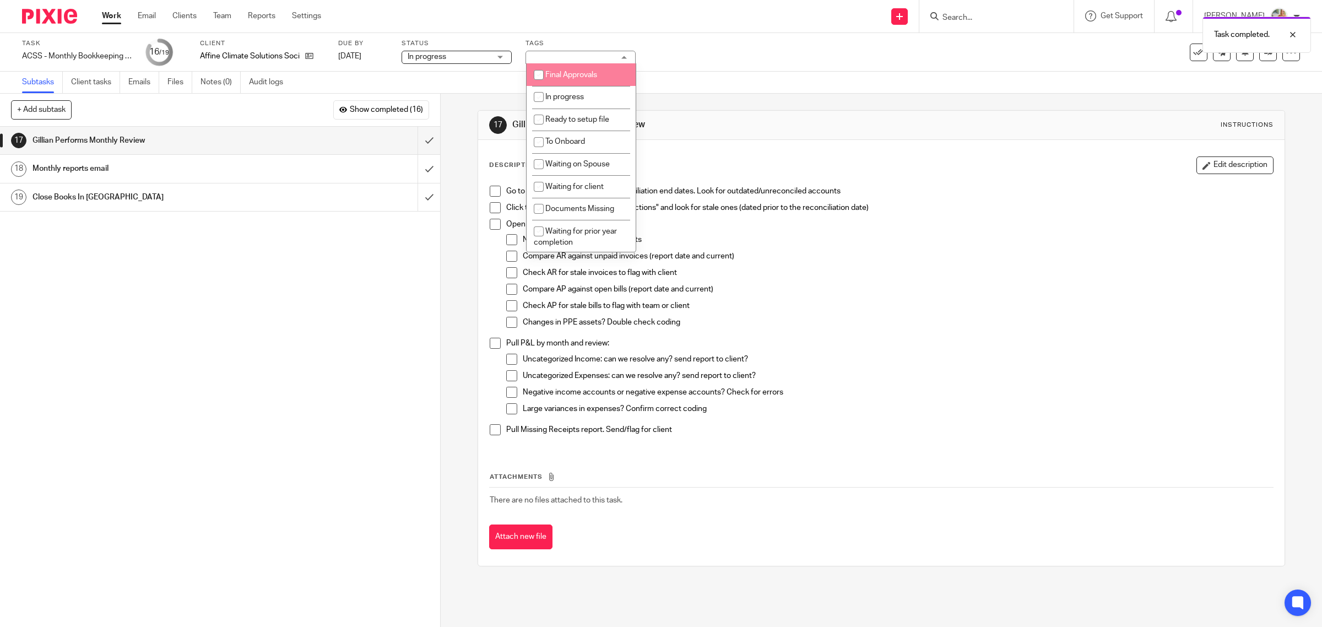
drag, startPoint x: 561, startPoint y: 78, endPoint x: 571, endPoint y: 96, distance: 21.2
click at [562, 77] on li "Final Approvals" at bounding box center [581, 74] width 109 height 23
checkbox input "true"
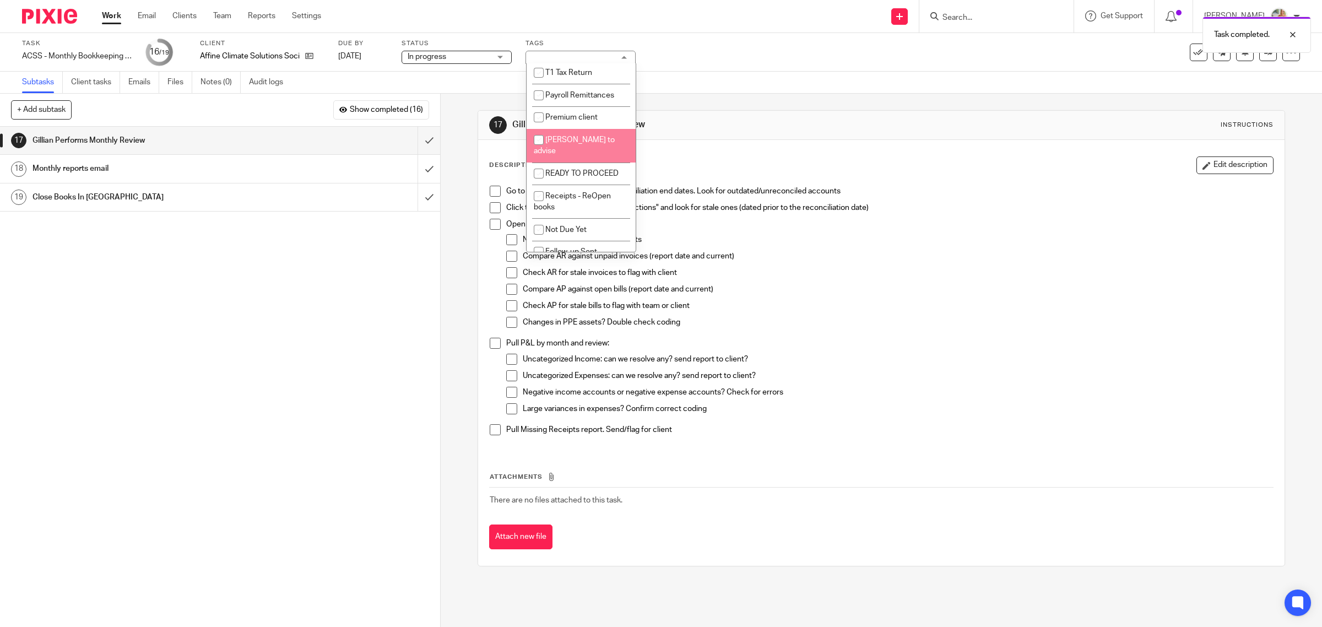
scroll to position [267, 0]
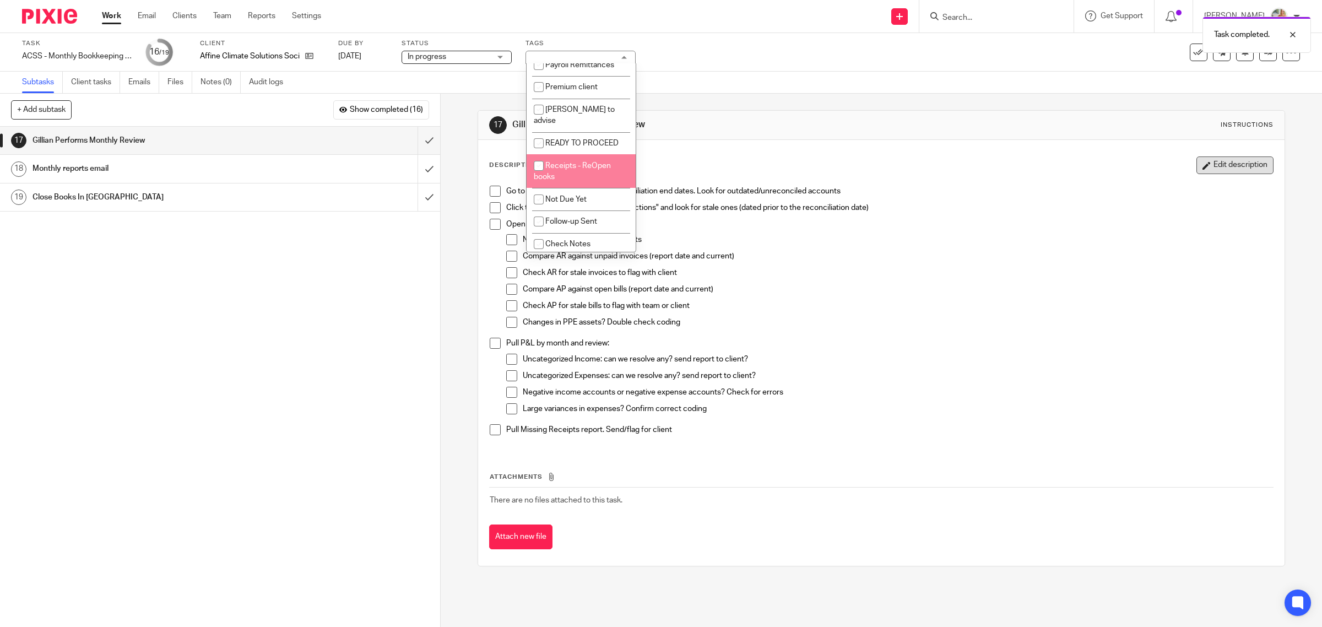
drag, startPoint x: 904, startPoint y: 318, endPoint x: 1181, endPoint y: 157, distance: 320.5
click at [905, 317] on p "Changes in PPE assets? Double check coding" at bounding box center [898, 322] width 751 height 11
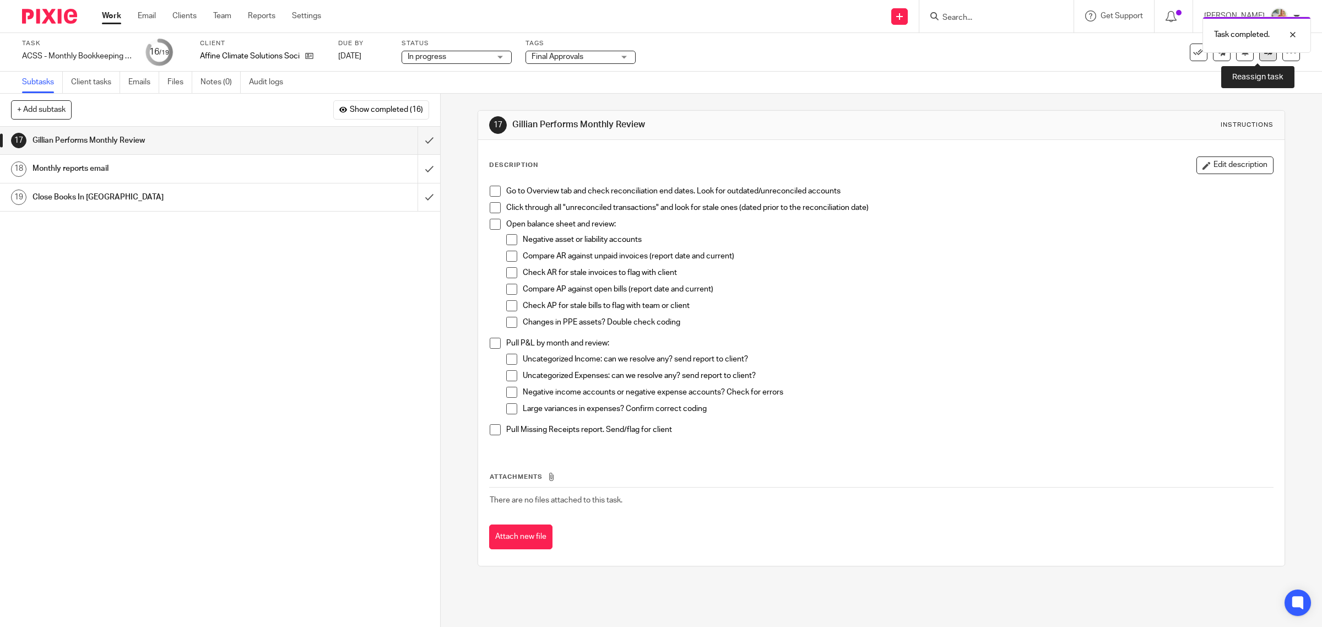
click at [1260, 54] on link at bounding box center [1269, 53] width 18 height 18
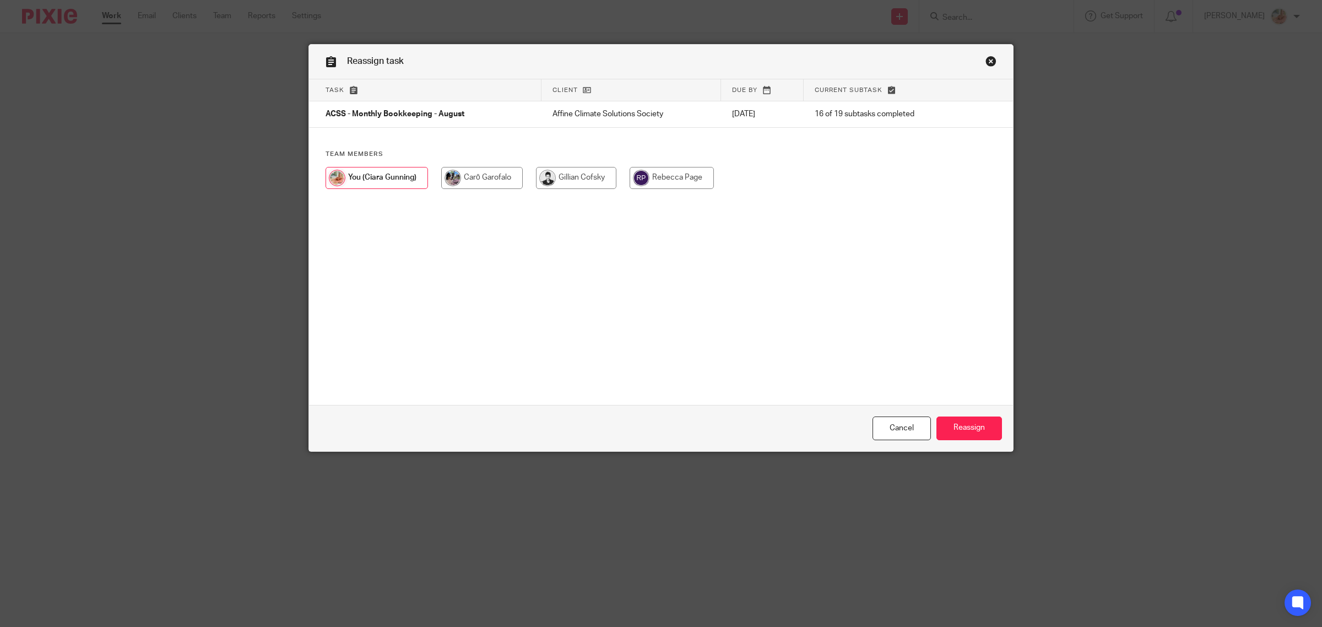
click at [583, 180] on input "radio" at bounding box center [576, 178] width 80 height 22
radio input "true"
click at [959, 430] on input "Reassign" at bounding box center [970, 429] width 66 height 24
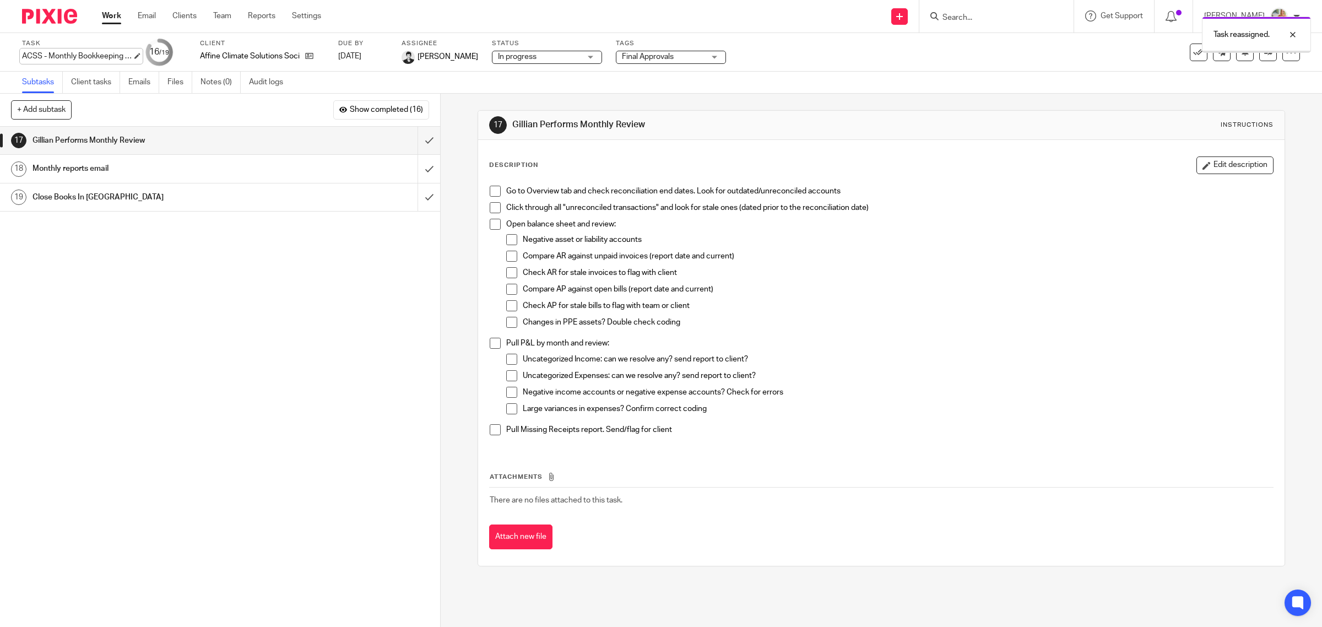
click at [53, 63] on div "Task ACSS - Monthly Bookkeeping - August Save ACSS - Monthly Bookkeeping - Augu…" at bounding box center [77, 52] width 110 height 26
click at [67, 57] on input "ACSS - Monthly Bookkeeping - August" at bounding box center [102, 57] width 161 height 13
click at [74, 52] on input "ACSS - Monthly Bookkeeping - August" at bounding box center [102, 57] width 161 height 13
drag, startPoint x: 55, startPoint y: 52, endPoint x: 121, endPoint y: 53, distance: 66.1
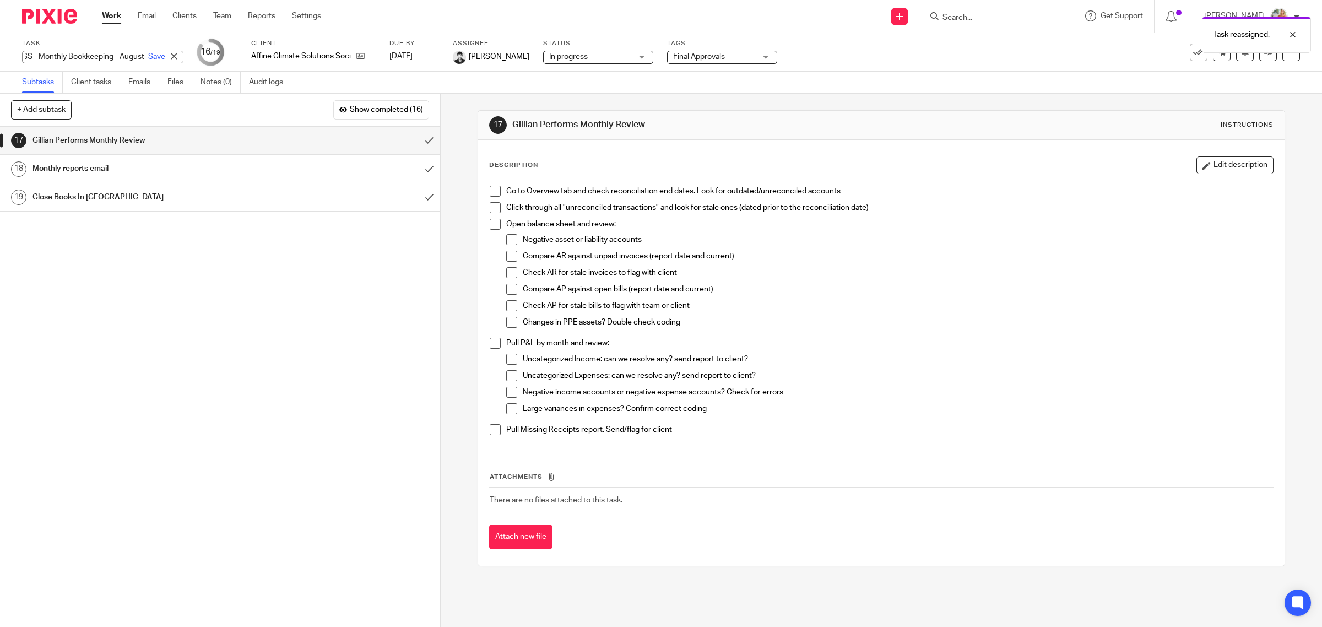
click at [121, 53] on input "ACSS - Monthly Bookkeeping - August" at bounding box center [102, 57] width 161 height 13
click at [120, 13] on link "Work" at bounding box center [111, 15] width 19 height 11
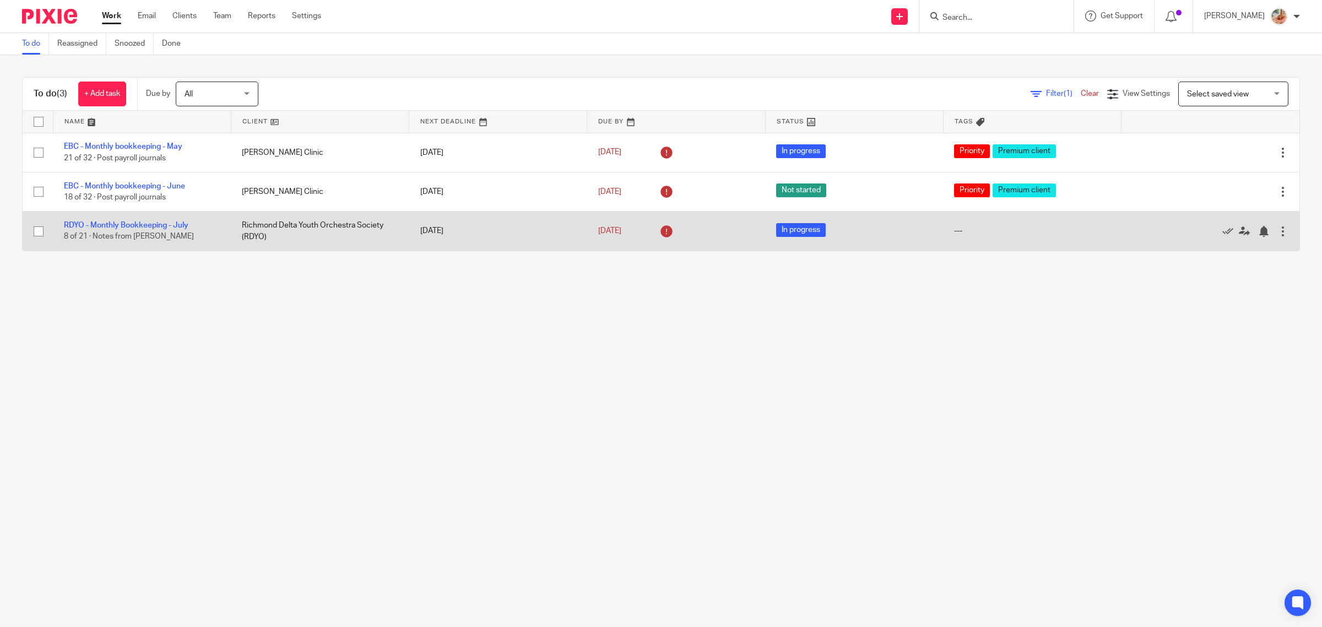
drag, startPoint x: 116, startPoint y: 224, endPoint x: 189, endPoint y: 212, distance: 73.7
click at [116, 224] on link "RDYO - Monthly Bookkeeping - July" at bounding box center [126, 225] width 125 height 8
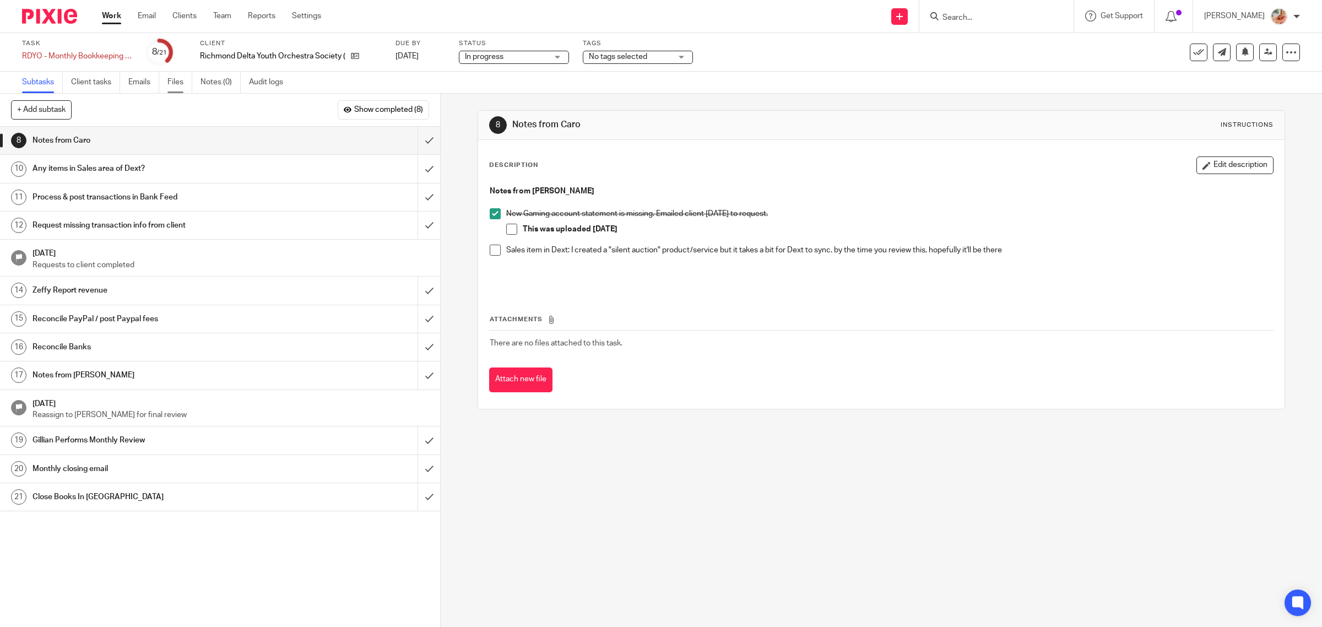
click at [180, 84] on link "Files" at bounding box center [179, 82] width 25 height 21
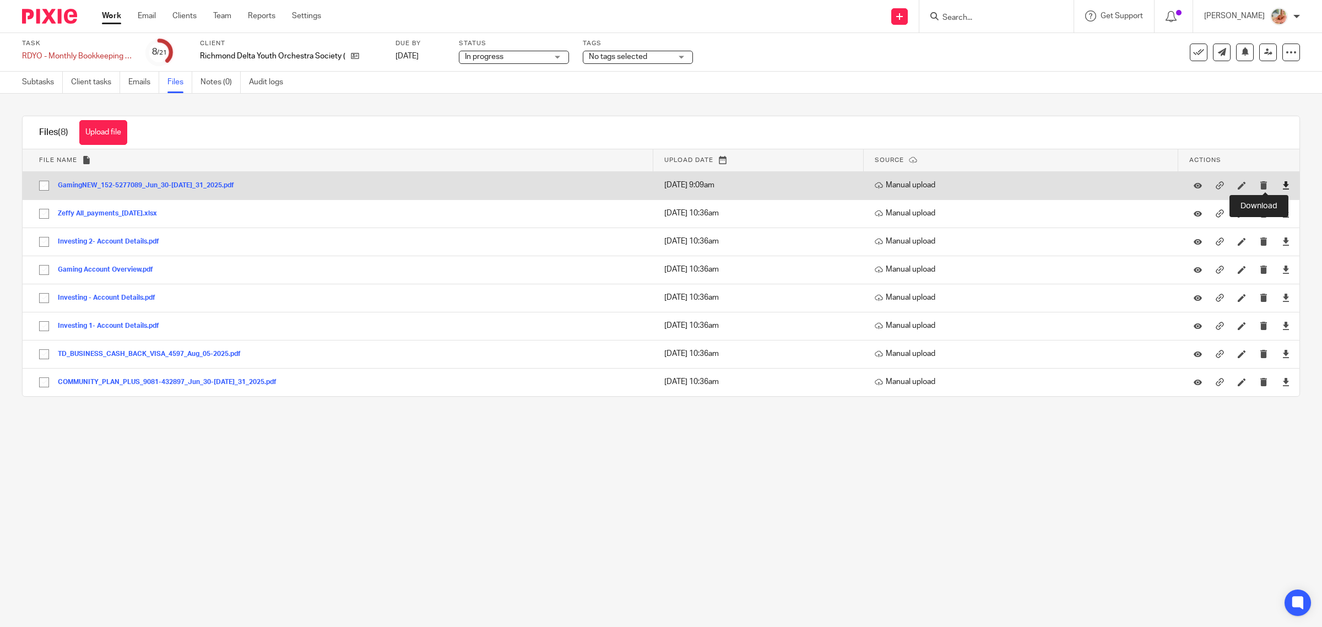
click at [1282, 183] on icon at bounding box center [1286, 185] width 8 height 8
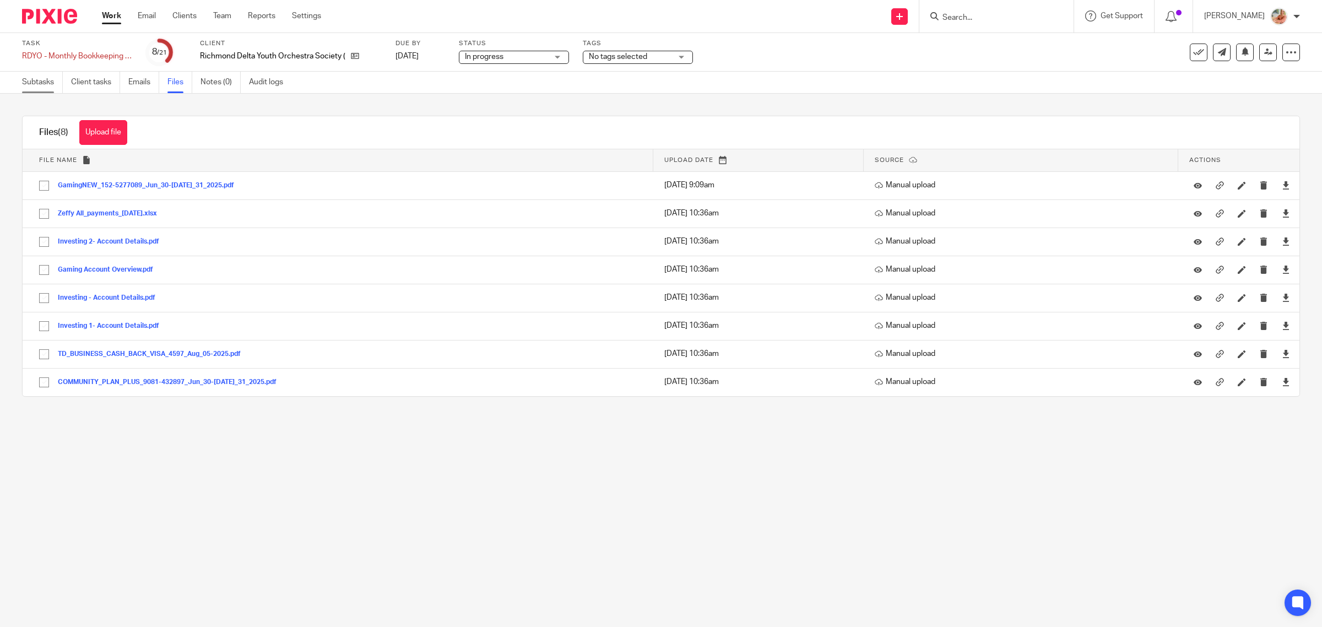
click at [53, 86] on link "Subtasks" at bounding box center [42, 82] width 41 height 21
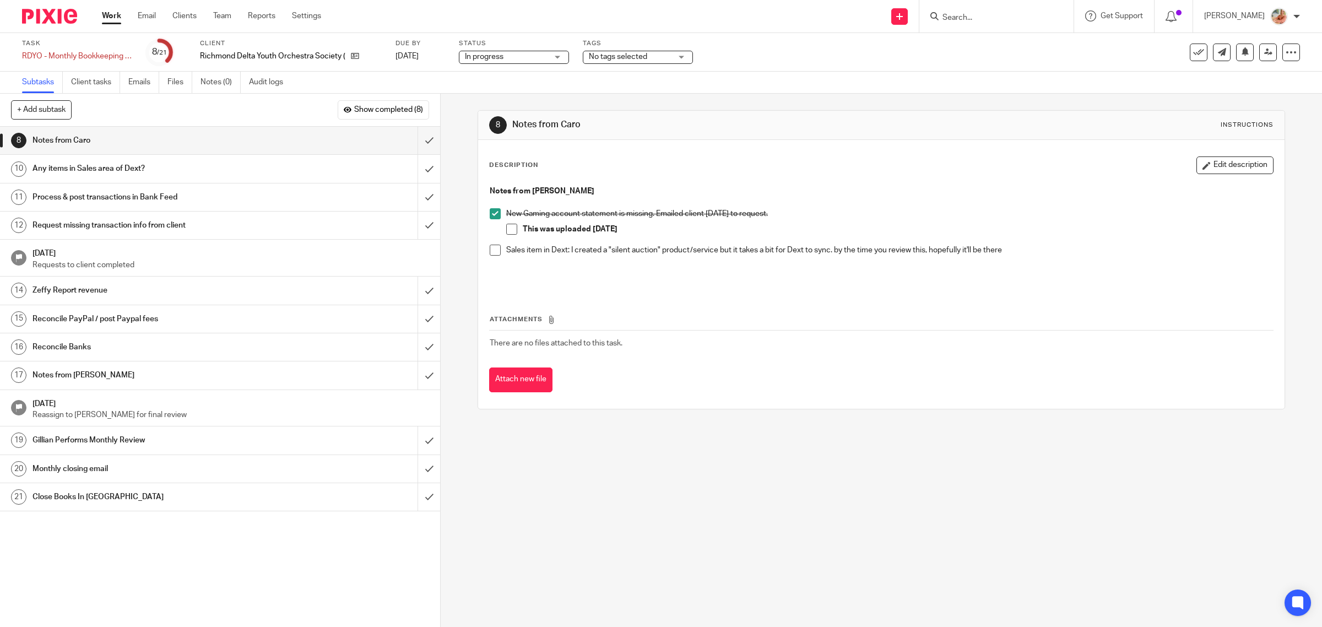
click at [120, 14] on link "Work" at bounding box center [111, 15] width 19 height 11
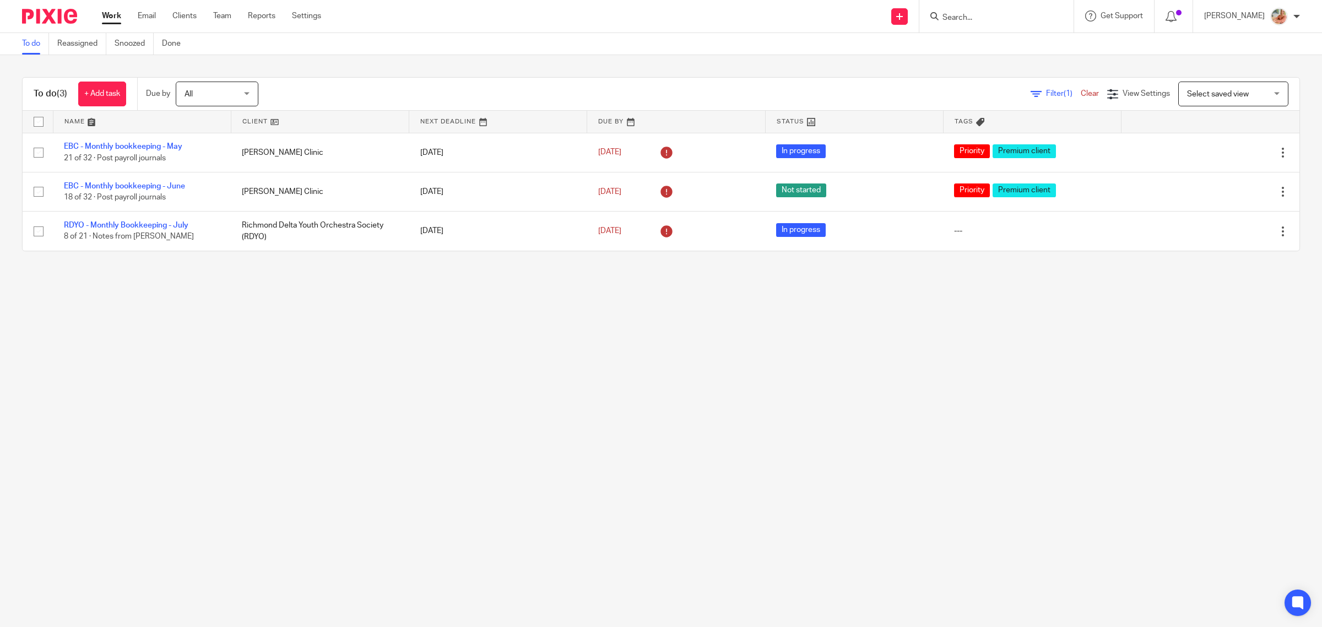
drag, startPoint x: 218, startPoint y: 14, endPoint x: 302, endPoint y: 59, distance: 95.2
click at [218, 14] on link "Team" at bounding box center [222, 15] width 18 height 11
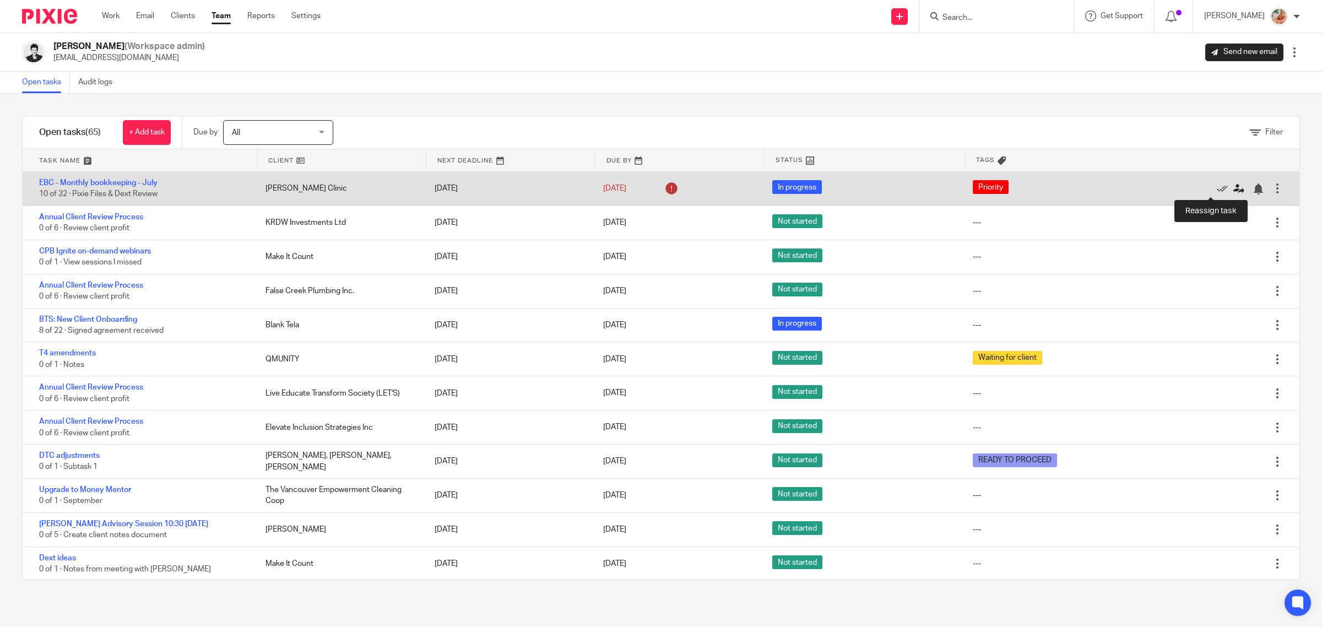
drag, startPoint x: 1226, startPoint y: 188, endPoint x: 1216, endPoint y: 193, distance: 11.3
click at [1216, 193] on div at bounding box center [1220, 188] width 104 height 11
click at [1234, 185] on icon at bounding box center [1239, 188] width 11 height 11
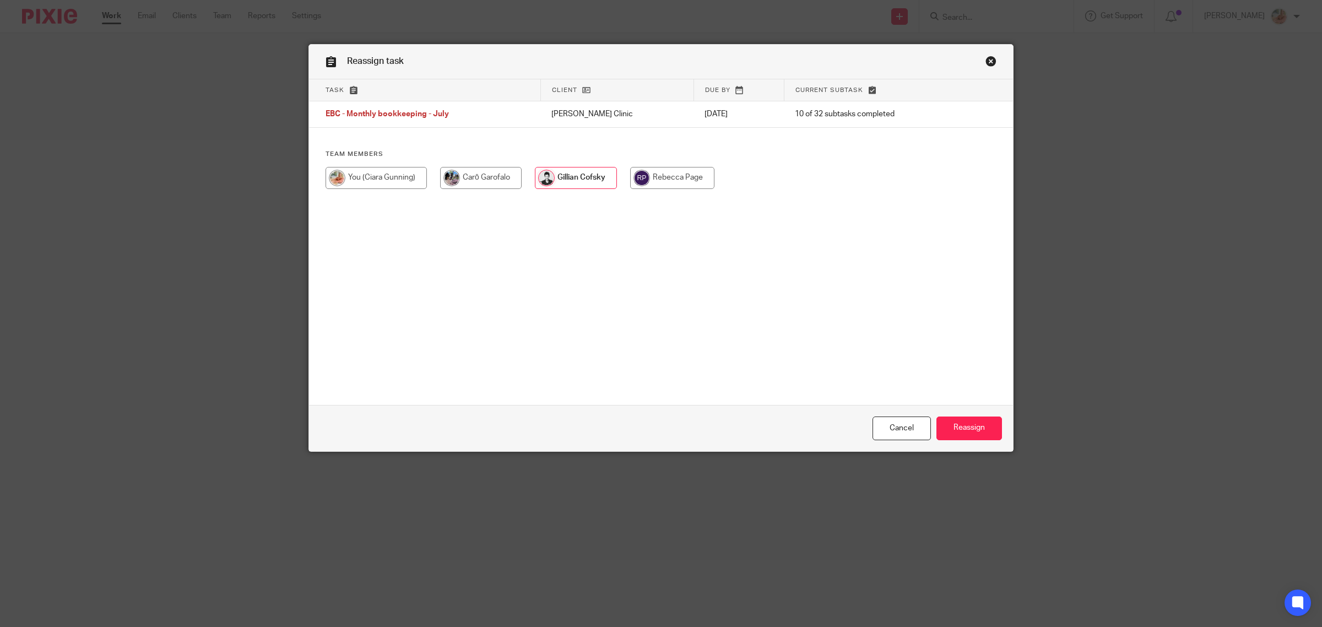
click at [477, 178] on input "radio" at bounding box center [481, 178] width 82 height 22
radio input "true"
click at [376, 182] on input "radio" at bounding box center [376, 178] width 101 height 22
radio input "true"
click at [970, 436] on input "Reassign" at bounding box center [970, 429] width 66 height 24
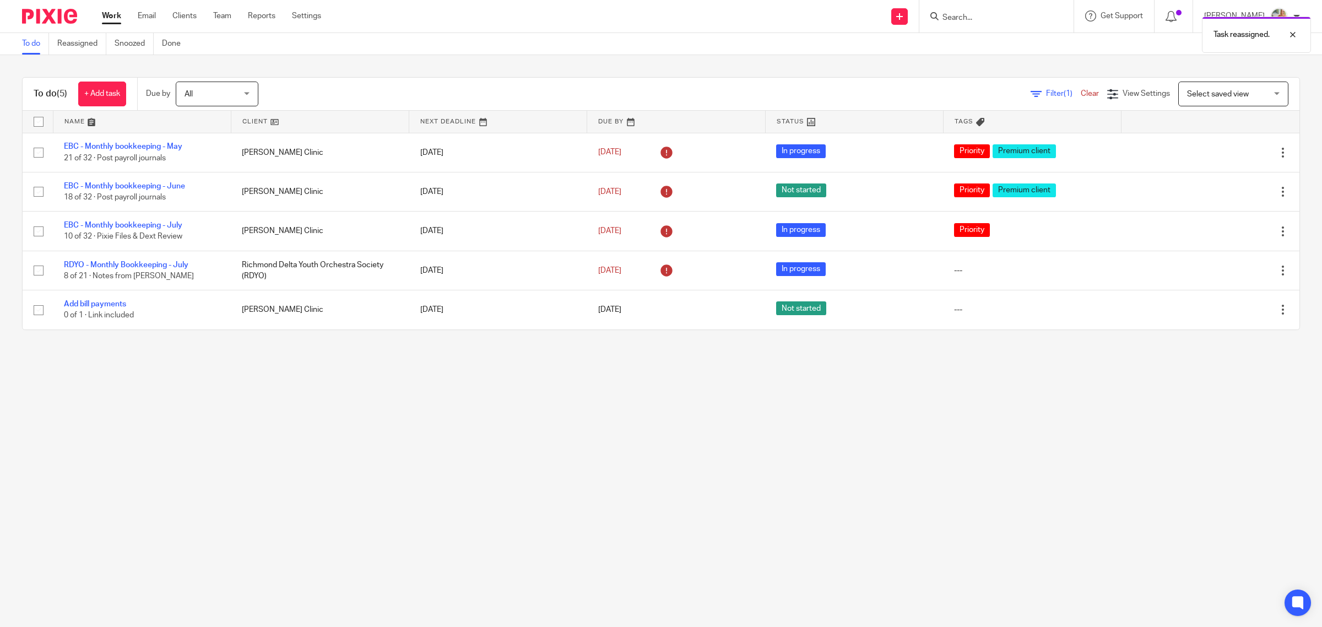
click at [113, 15] on link "Work" at bounding box center [111, 15] width 19 height 11
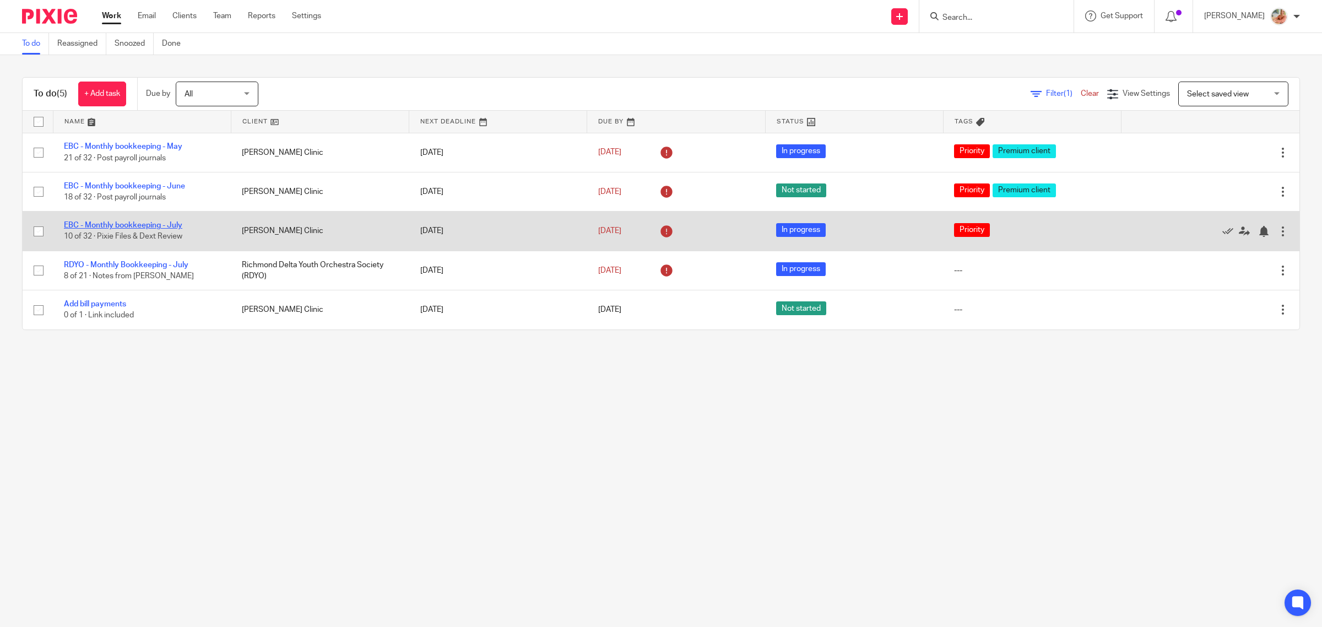
click at [160, 222] on link "EBC - Monthly bookkeeping - July" at bounding box center [123, 225] width 118 height 8
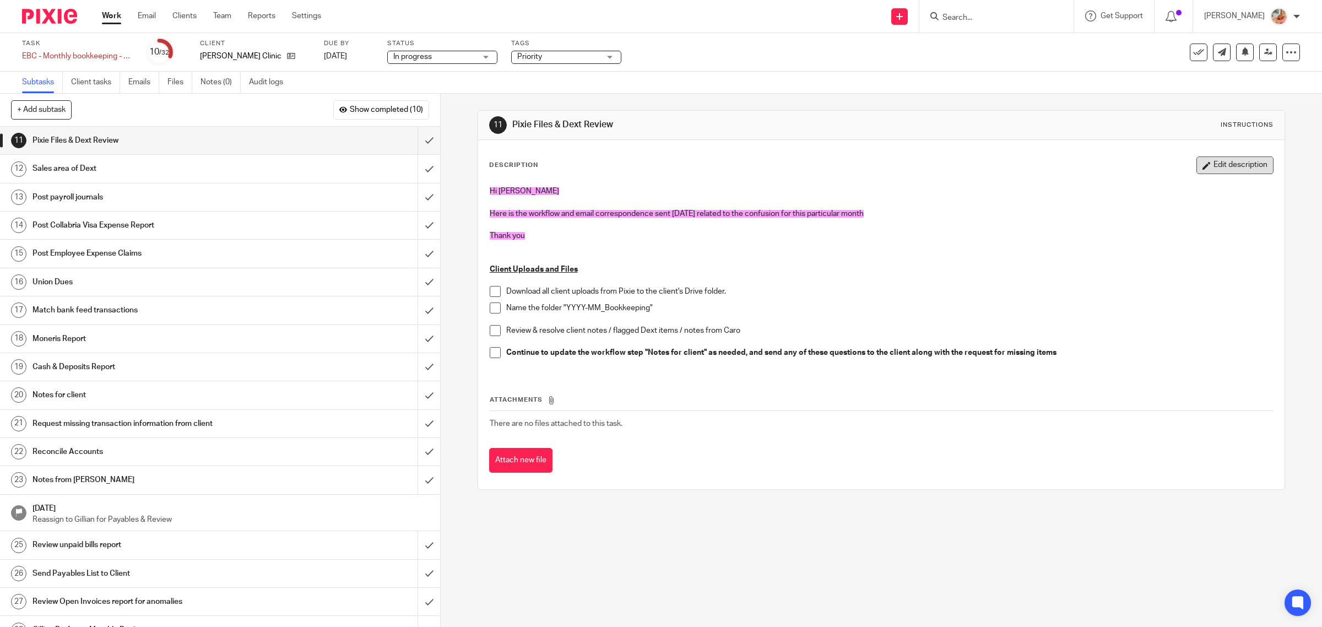
click at [1205, 167] on button "Edit description" at bounding box center [1235, 165] width 77 height 18
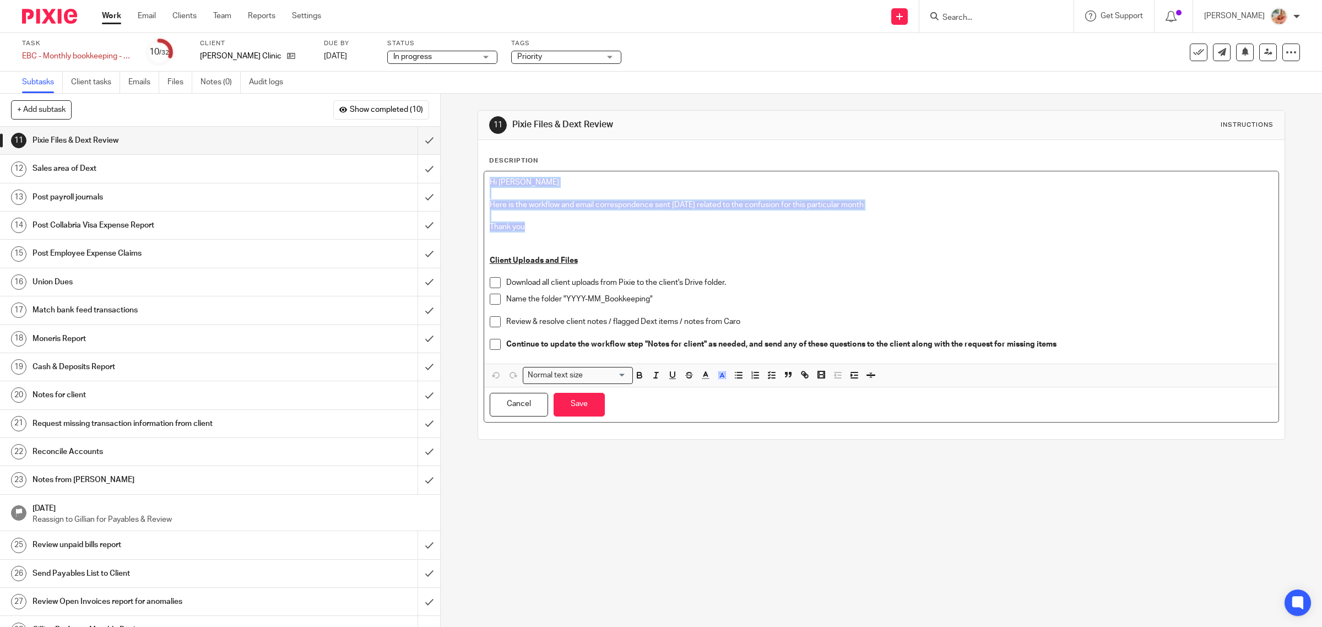
drag, startPoint x: 524, startPoint y: 226, endPoint x: 458, endPoint y: 176, distance: 83.0
click at [458, 176] on div "11 Pixie Files & Dext Review Instructions Description Hi Gillian Here is the wo…" at bounding box center [882, 360] width 882 height 533
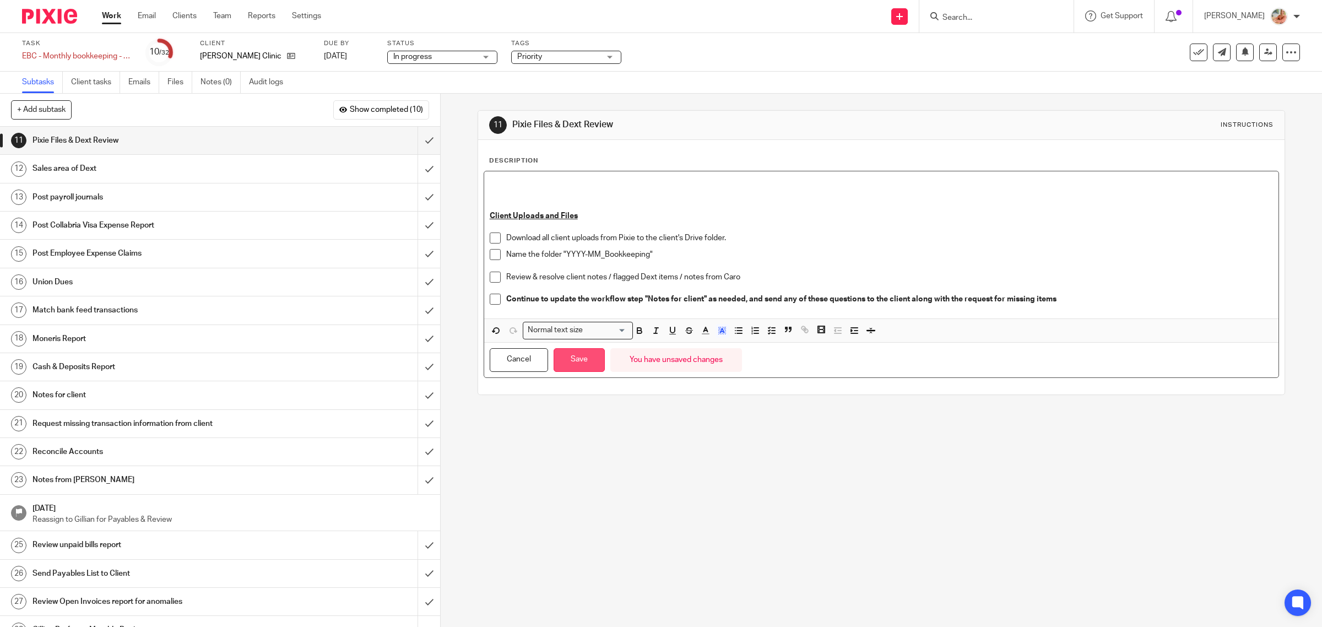
click at [571, 365] on button "Save" at bounding box center [579, 360] width 51 height 24
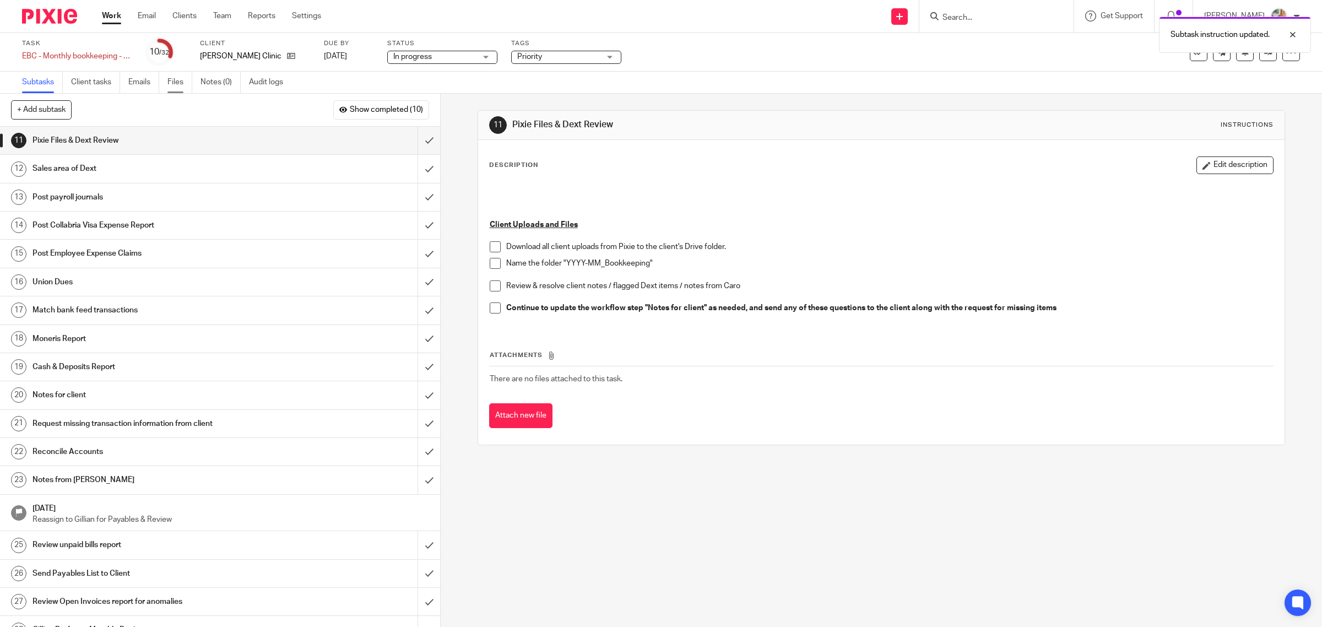
click at [175, 78] on link "Files" at bounding box center [179, 82] width 25 height 21
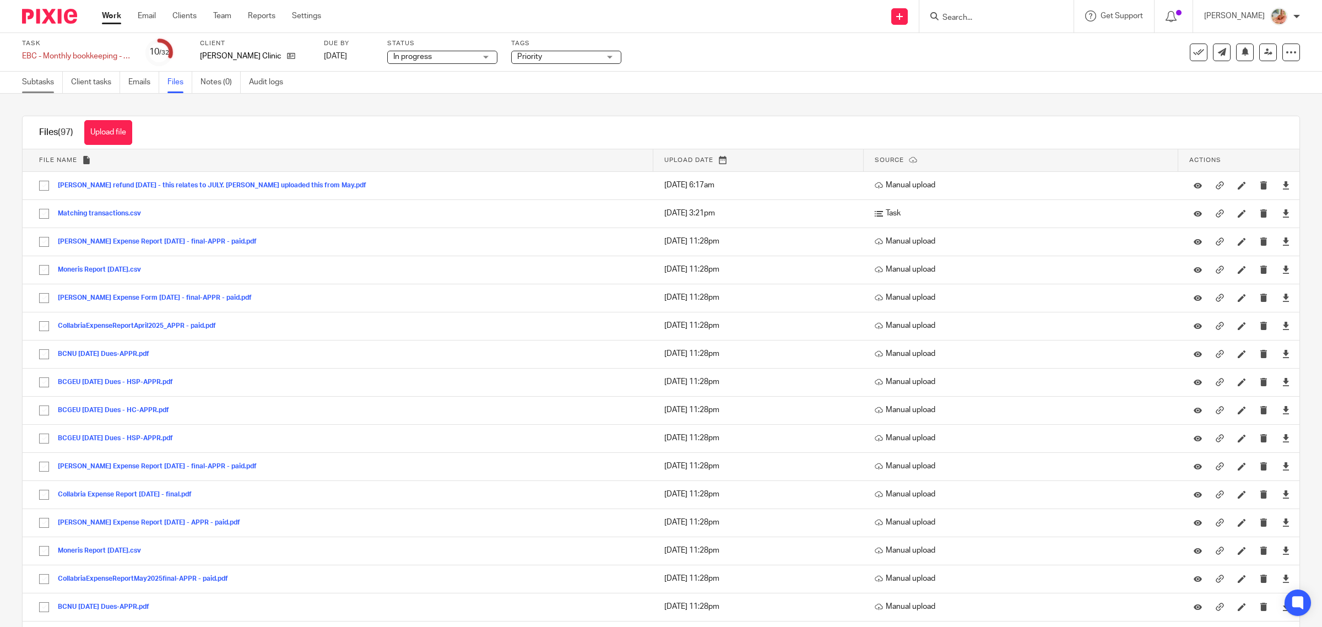
click at [22, 80] on link "Subtasks" at bounding box center [42, 82] width 41 height 21
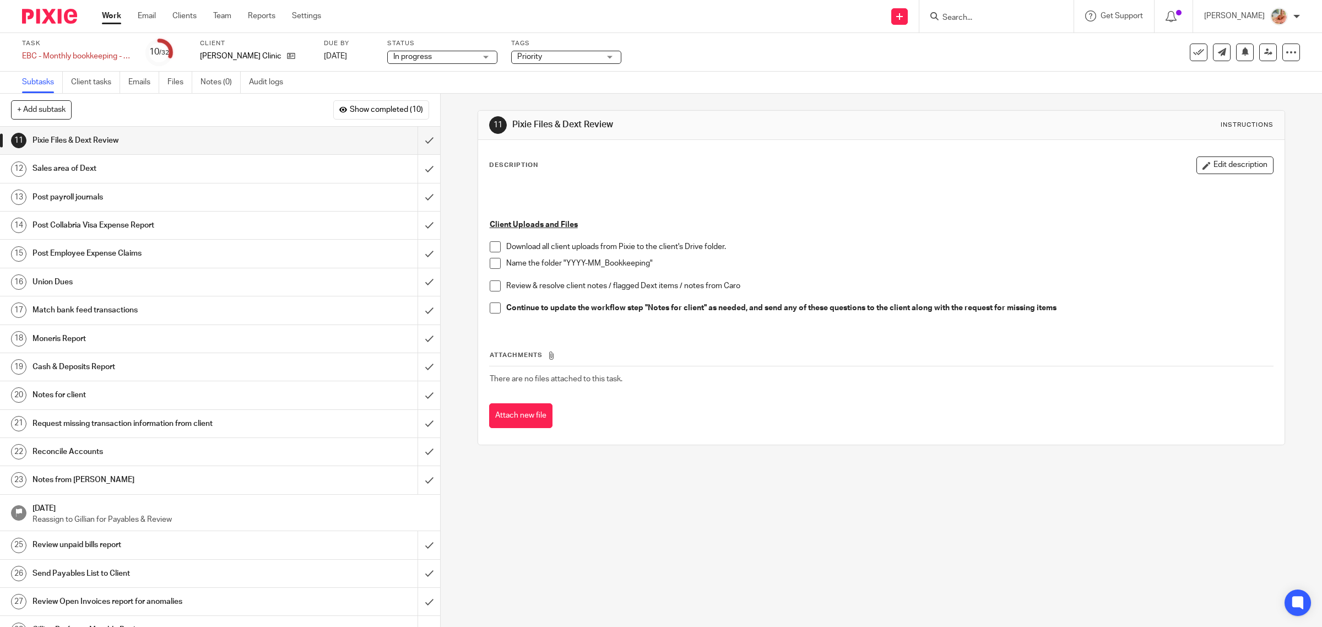
click at [113, 18] on link "Work" at bounding box center [111, 15] width 19 height 11
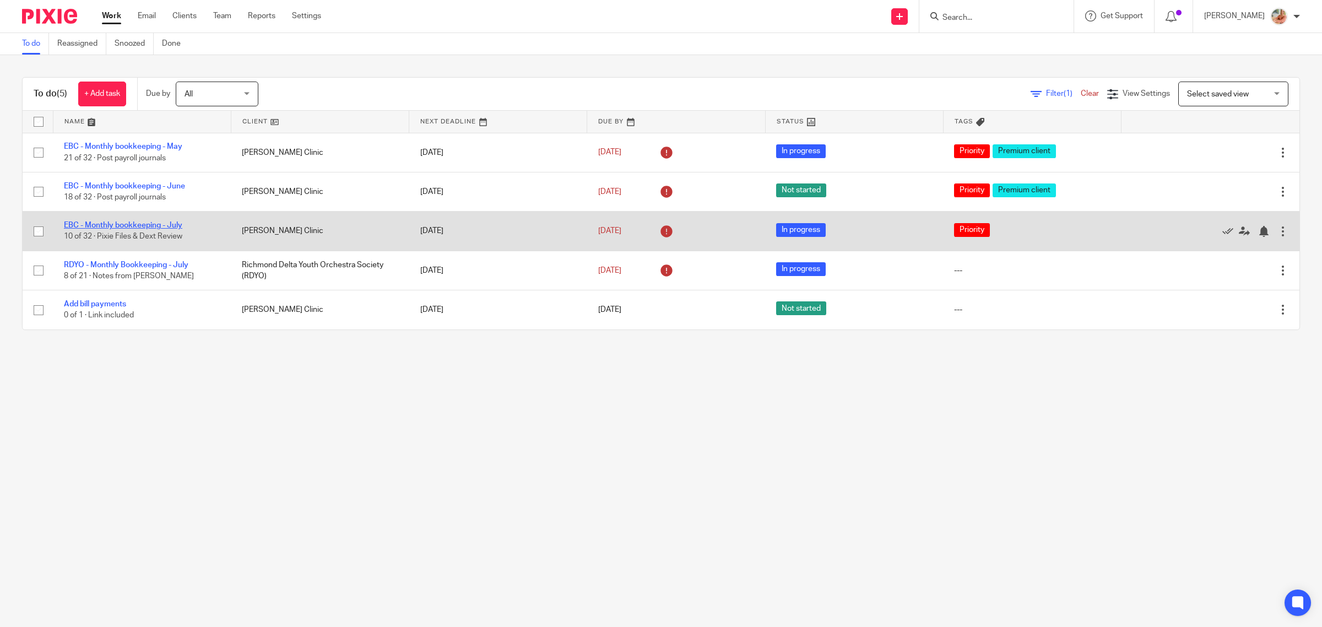
click at [149, 228] on link "EBC - Monthly bookkeeping - July" at bounding box center [123, 225] width 118 height 8
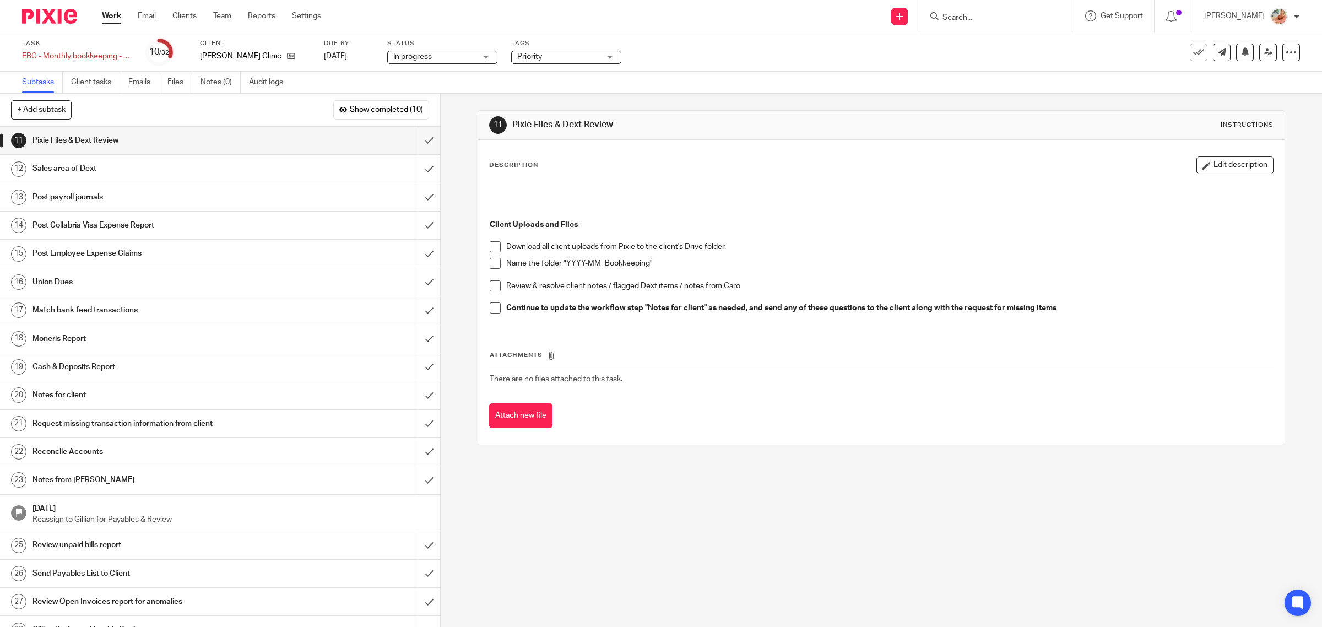
click at [113, 15] on link "Work" at bounding box center [111, 15] width 19 height 11
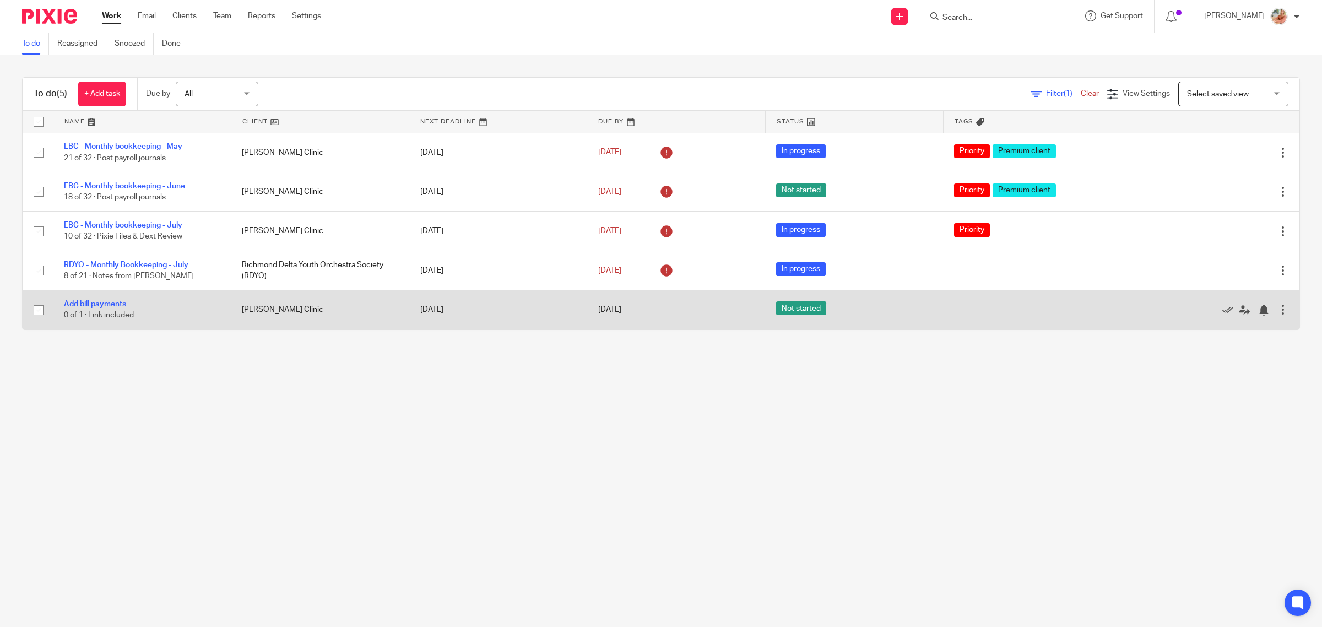
click at [125, 302] on link "Add bill payments" at bounding box center [95, 304] width 62 height 8
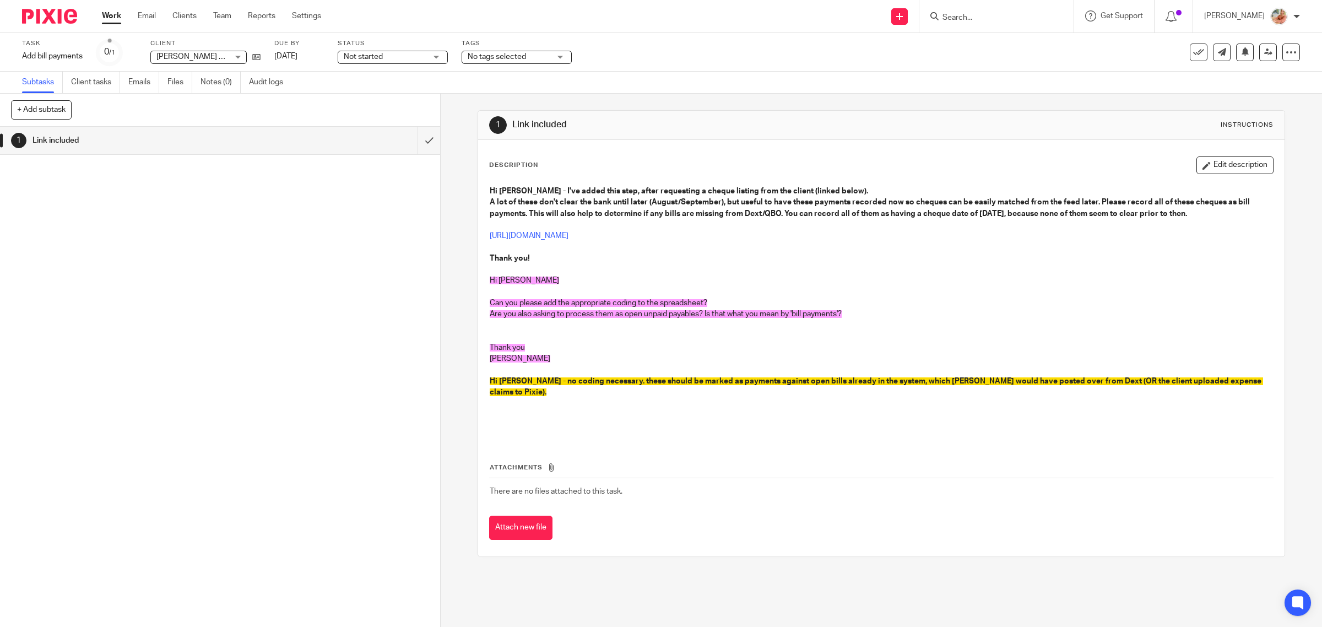
click at [119, 15] on link "Work" at bounding box center [111, 15] width 19 height 11
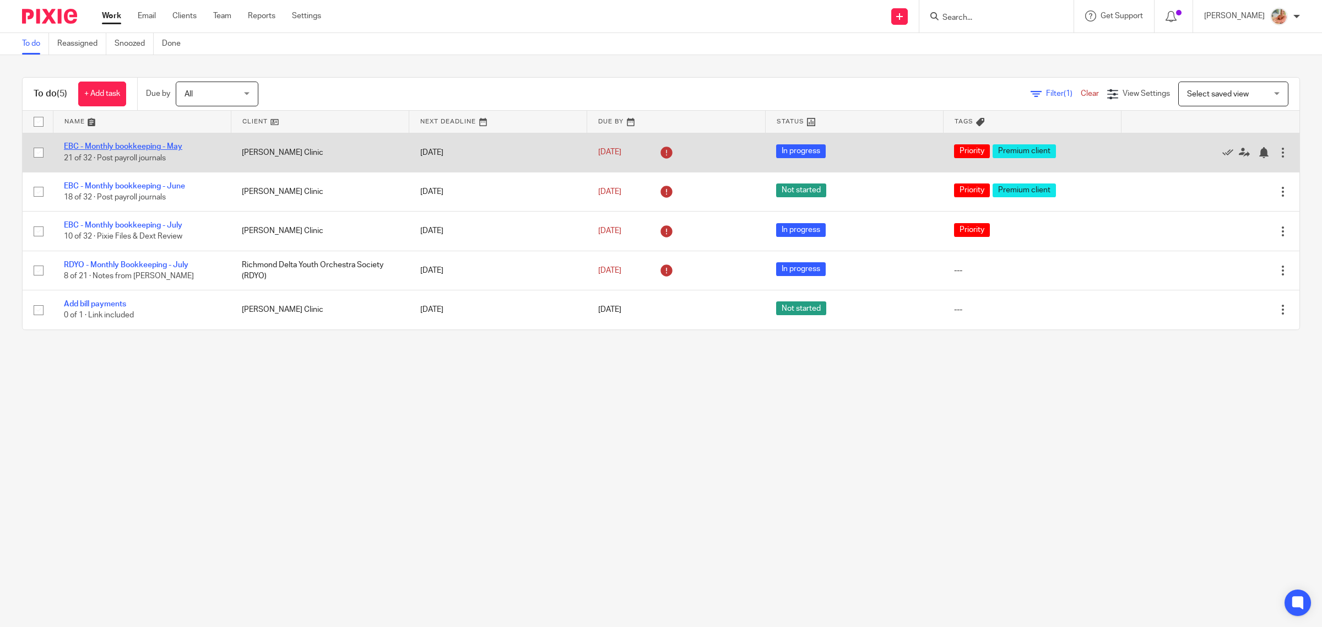
click at [132, 147] on link "EBC - Monthly bookkeeping - May" at bounding box center [123, 147] width 118 height 8
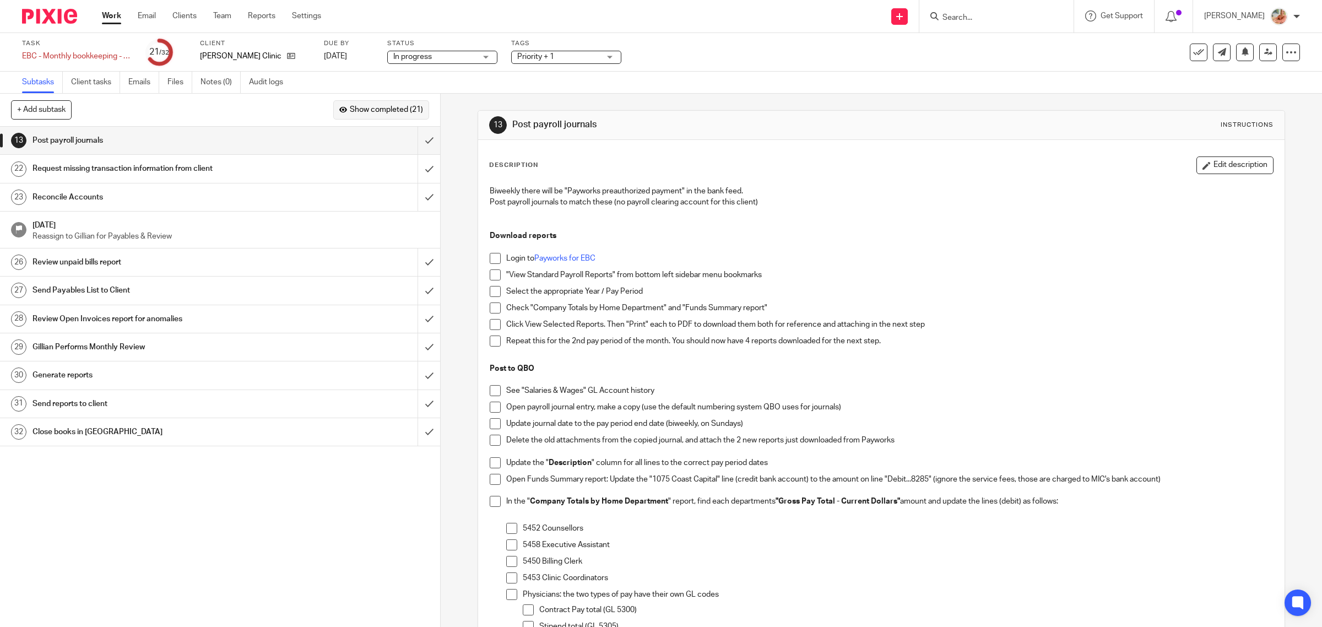
click at [369, 109] on span "Show completed (21)" at bounding box center [386, 110] width 73 height 9
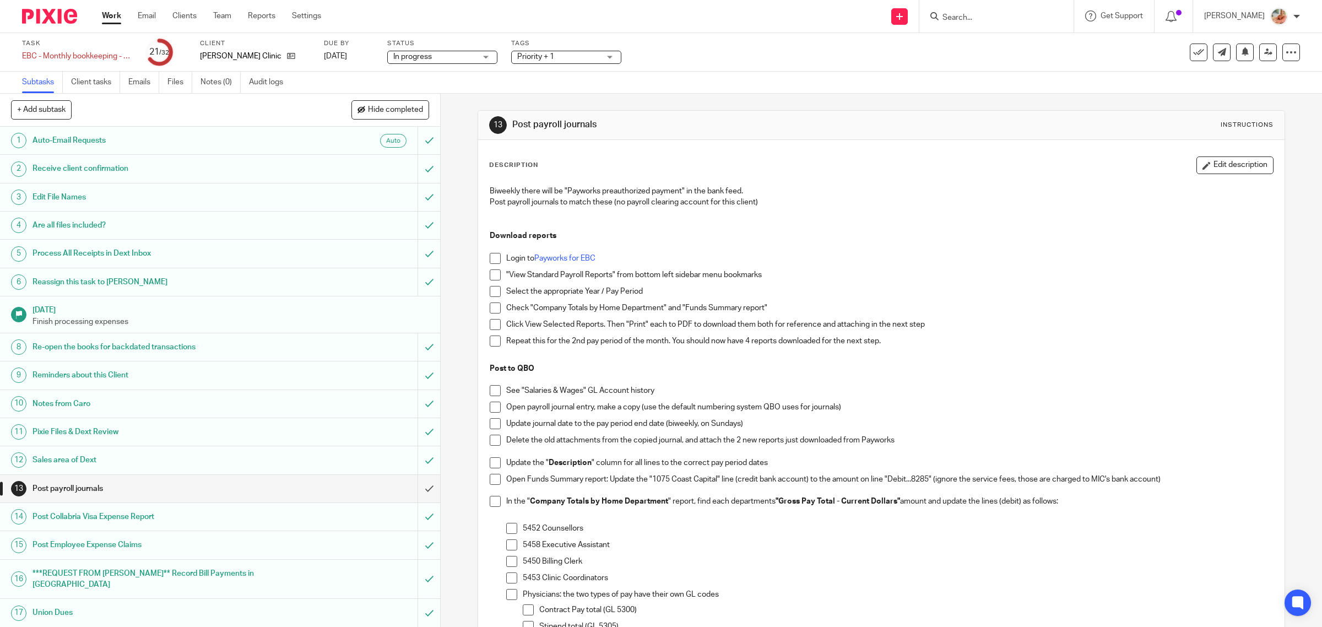
click at [114, 18] on link "Work" at bounding box center [111, 15] width 19 height 11
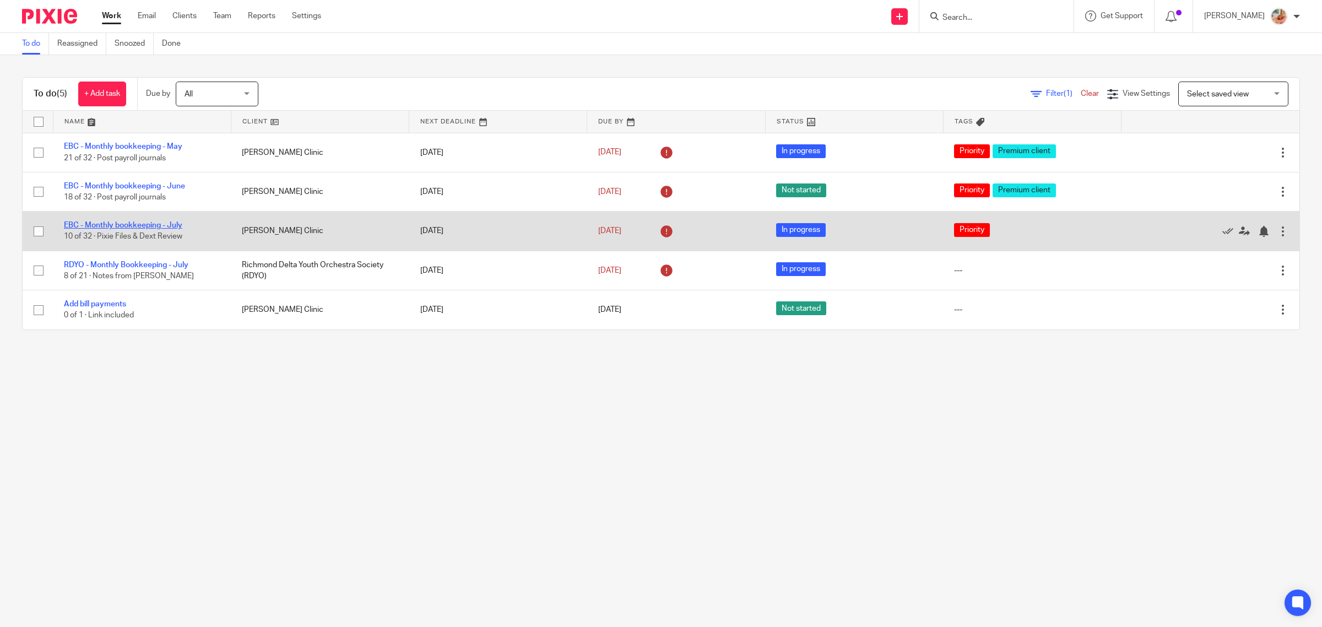
click at [160, 225] on link "EBC - Monthly bookkeeping - July" at bounding box center [123, 225] width 118 height 8
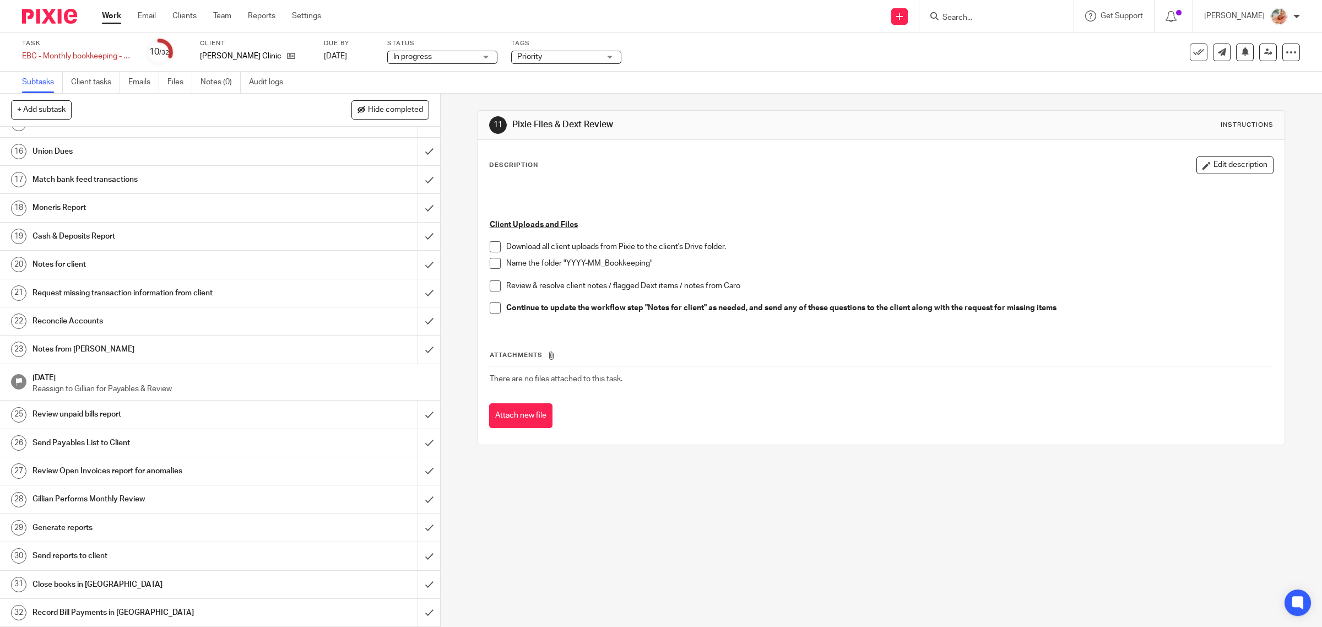
scroll to position [426, 0]
click at [91, 290] on h1 "Request missing transaction information from client" at bounding box center [158, 293] width 250 height 17
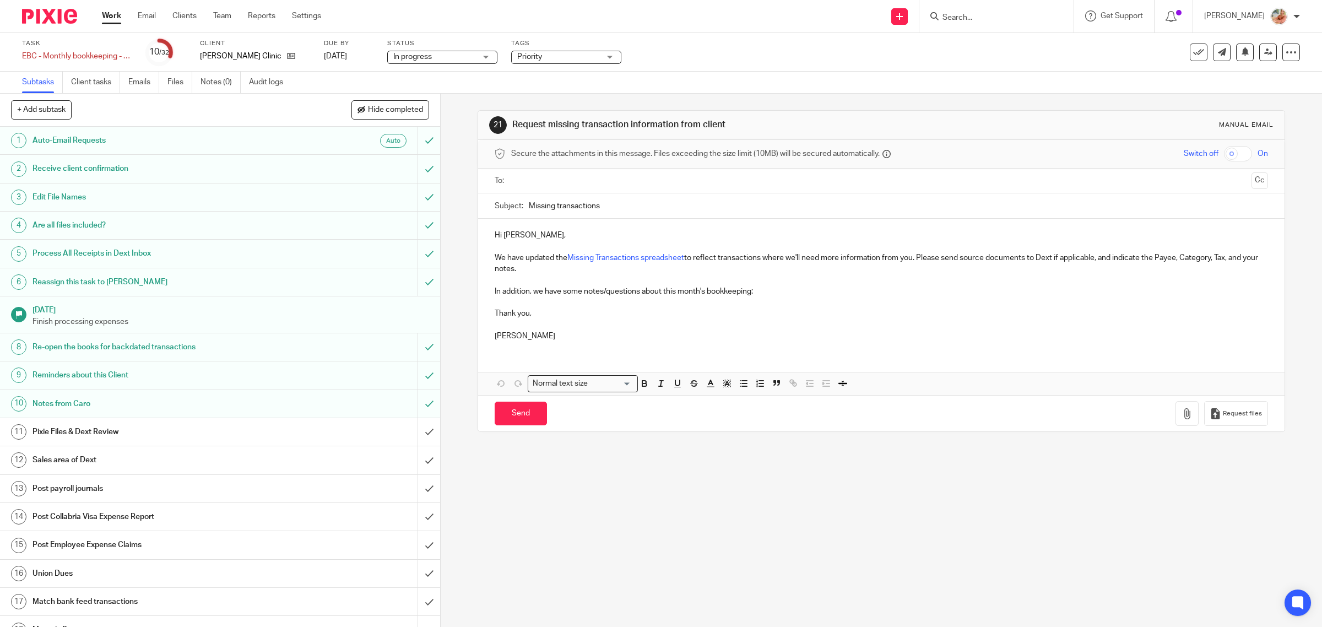
click at [111, 18] on link "Work" at bounding box center [111, 15] width 19 height 11
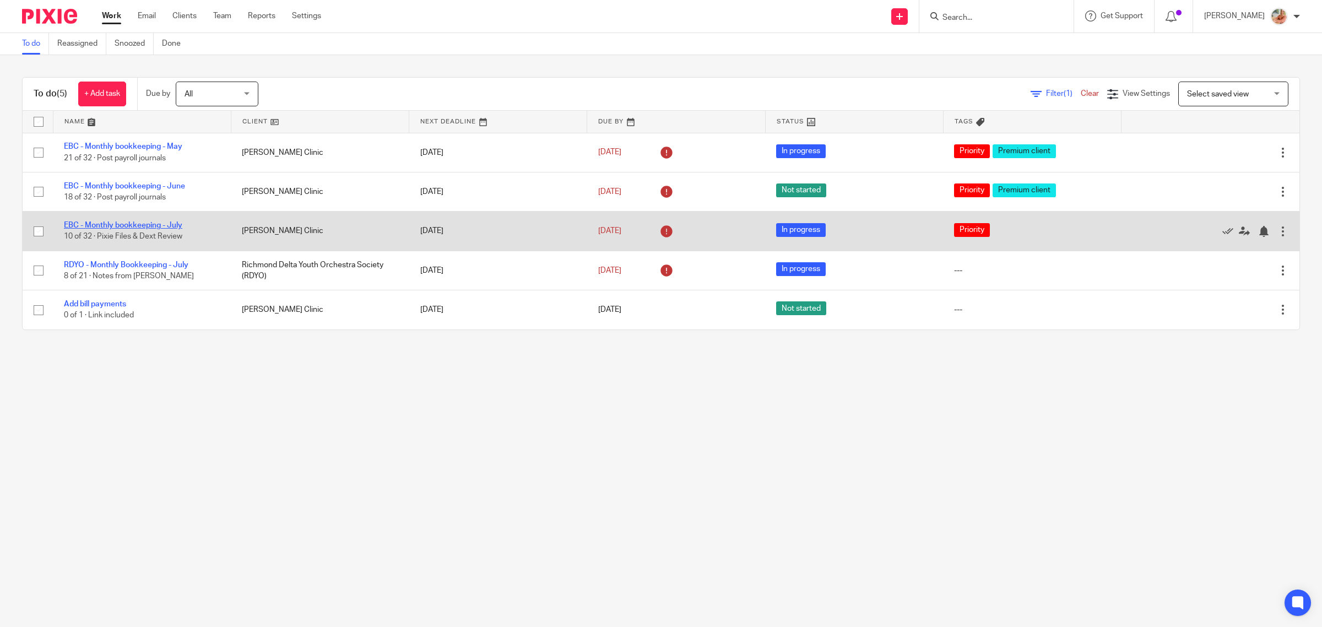
click at [160, 225] on link "EBC - Monthly bookkeeping - July" at bounding box center [123, 225] width 118 height 8
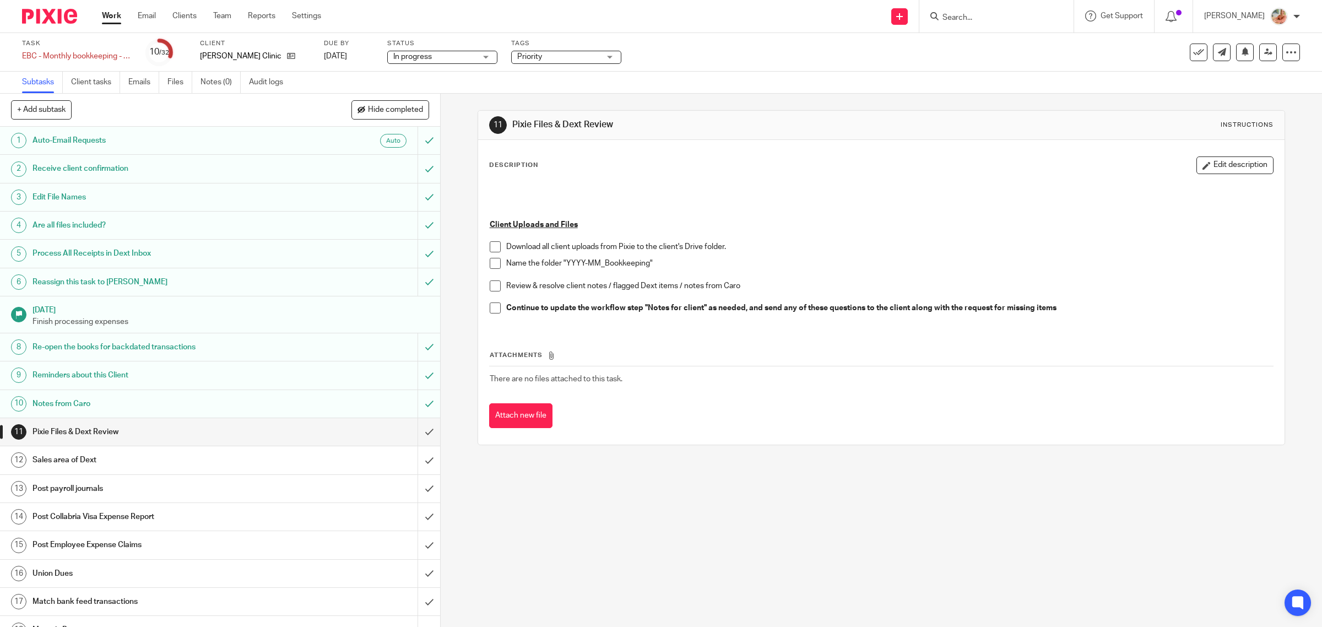
scroll to position [69, 0]
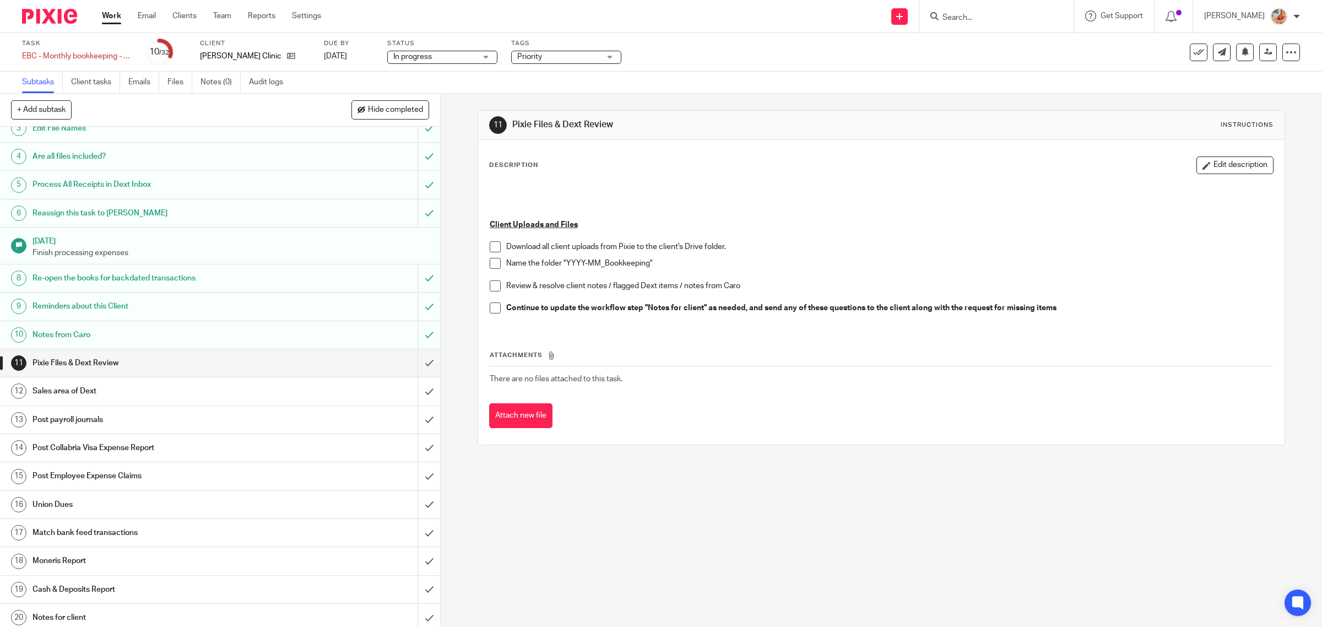
click at [130, 529] on h1 "Match bank feed transactions" at bounding box center [158, 533] width 250 height 17
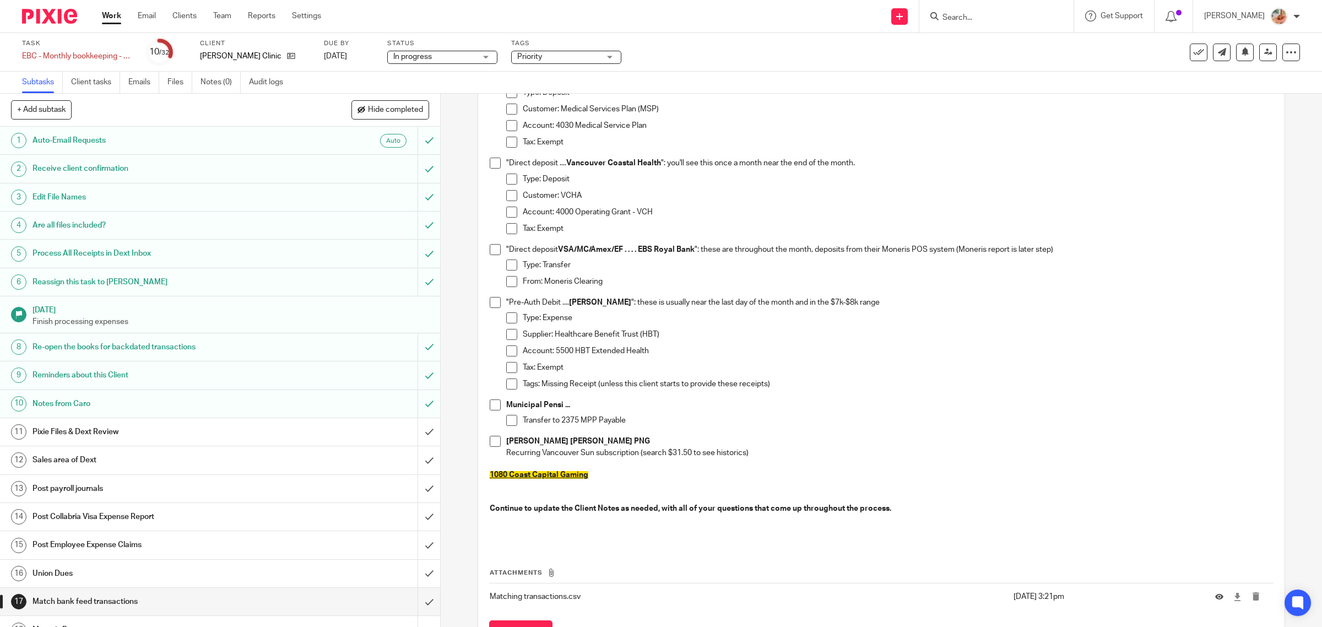
scroll to position [603, 0]
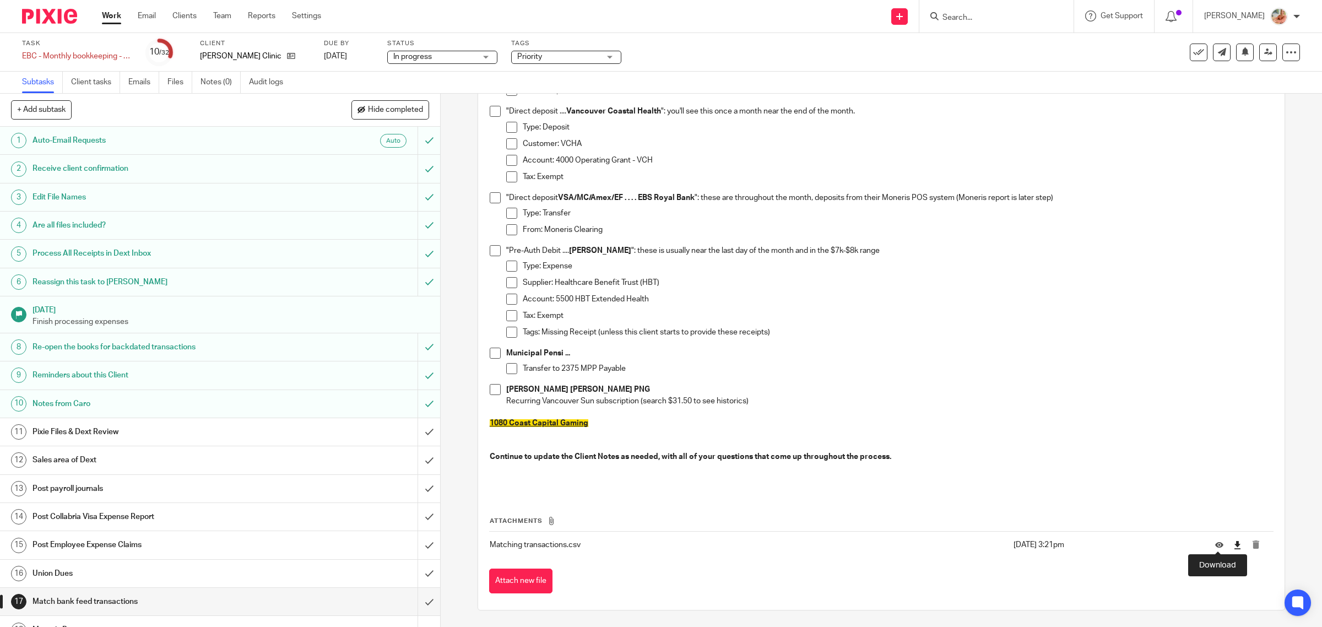
click at [1234, 543] on icon at bounding box center [1238, 545] width 8 height 8
click at [114, 18] on link "Work" at bounding box center [111, 15] width 19 height 11
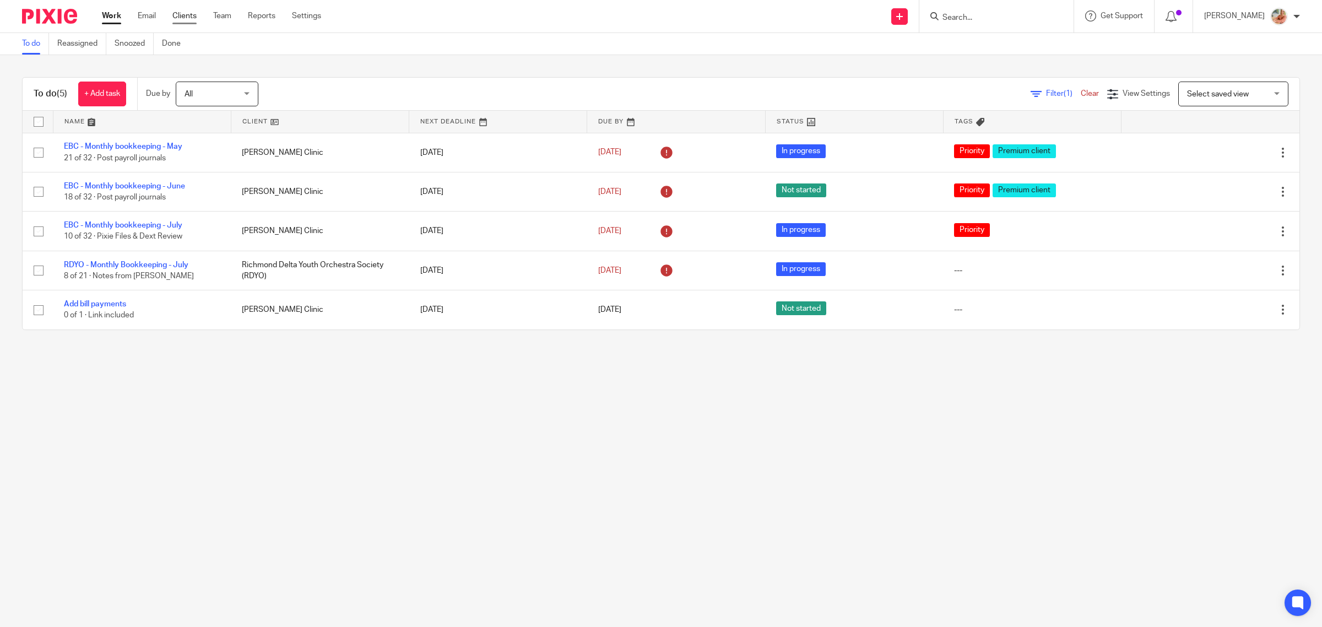
click at [188, 15] on link "Clients" at bounding box center [184, 15] width 24 height 11
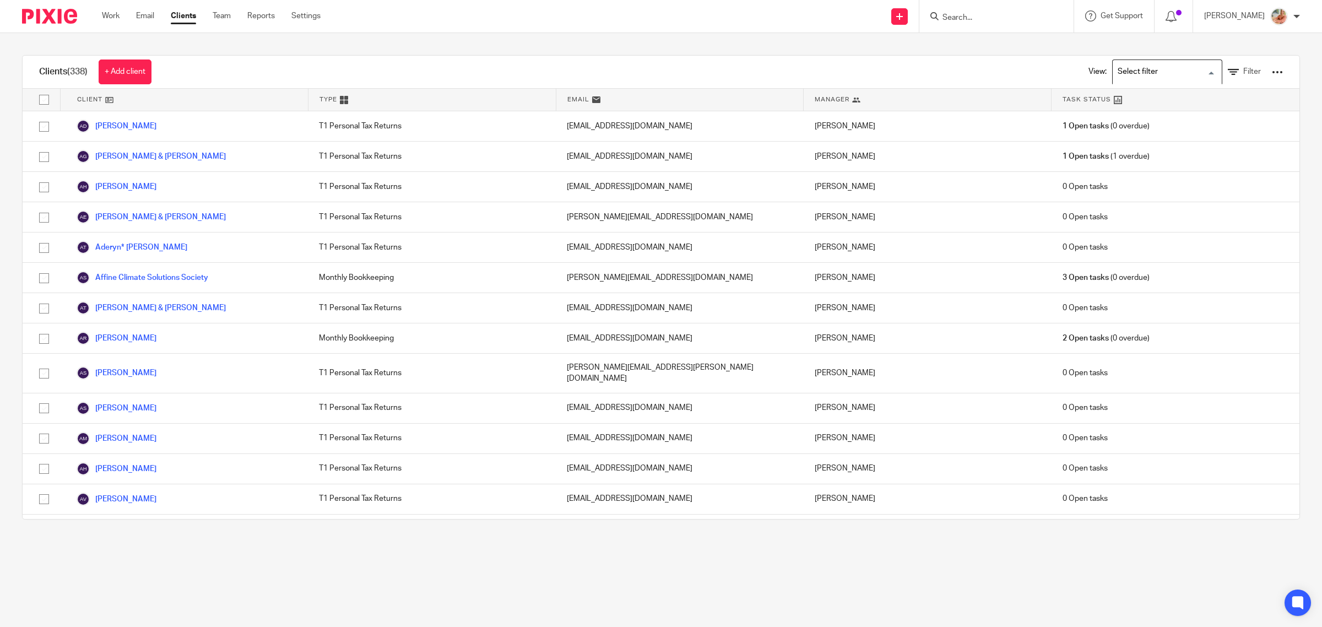
click at [1169, 75] on input "Search for option" at bounding box center [1165, 71] width 102 height 19
click at [1156, 91] on li "Bookkeeping & Payroll Clients only" at bounding box center [1167, 94] width 109 height 14
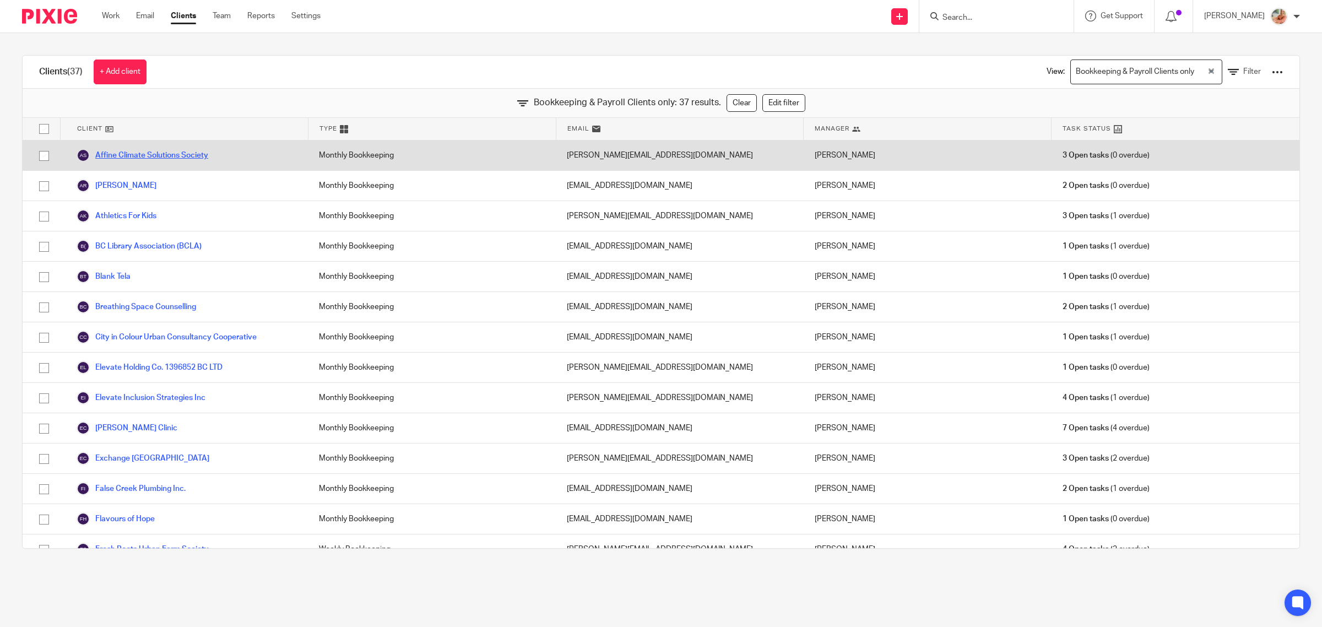
click at [157, 153] on link "Affine Climate Solutions Society" at bounding box center [143, 155] width 132 height 13
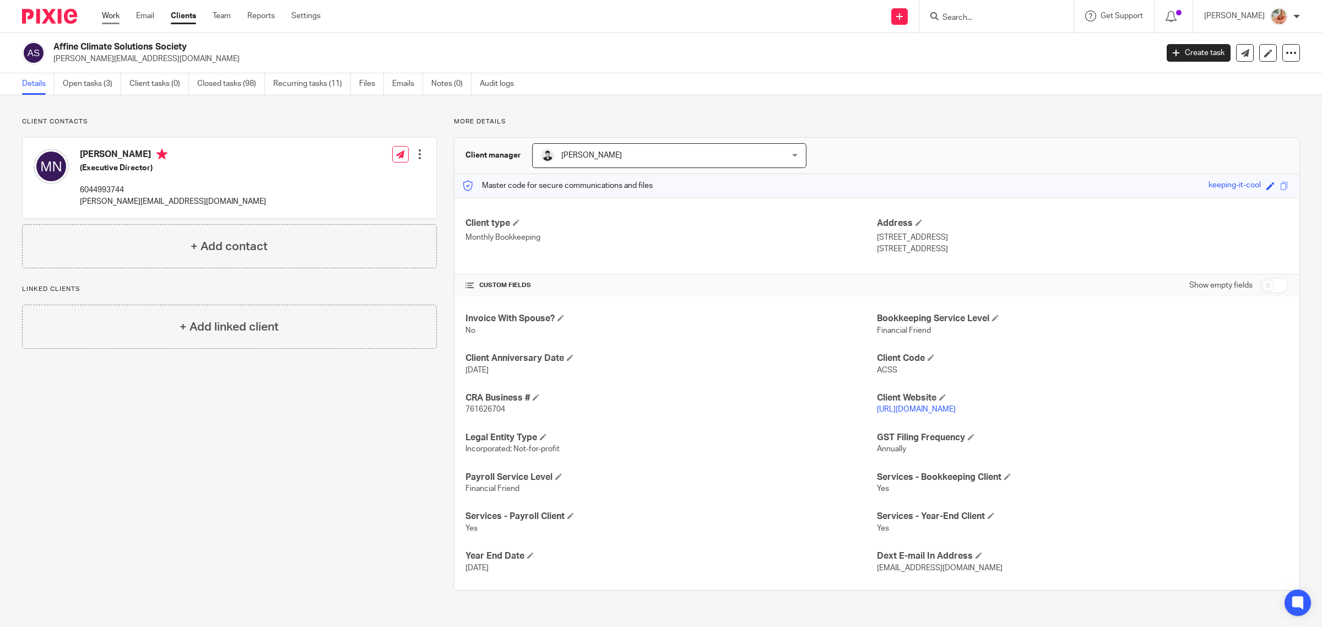
click at [117, 14] on link "Work" at bounding box center [111, 15] width 18 height 11
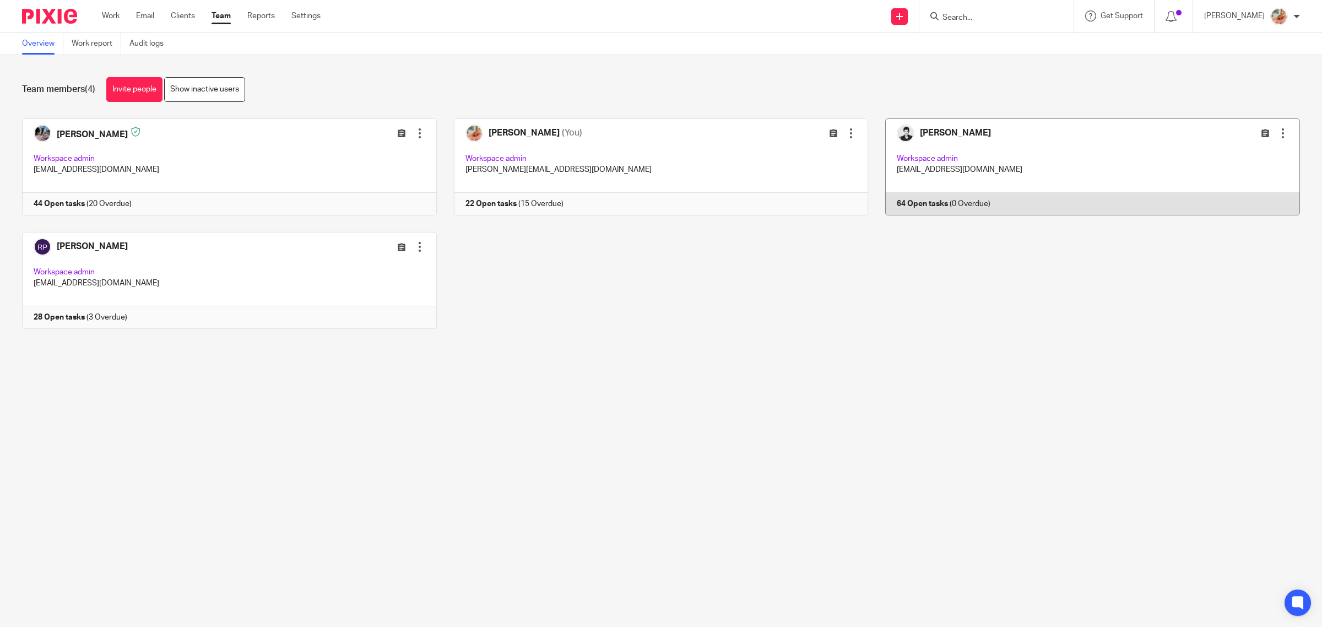
click at [969, 179] on link at bounding box center [1084, 166] width 432 height 97
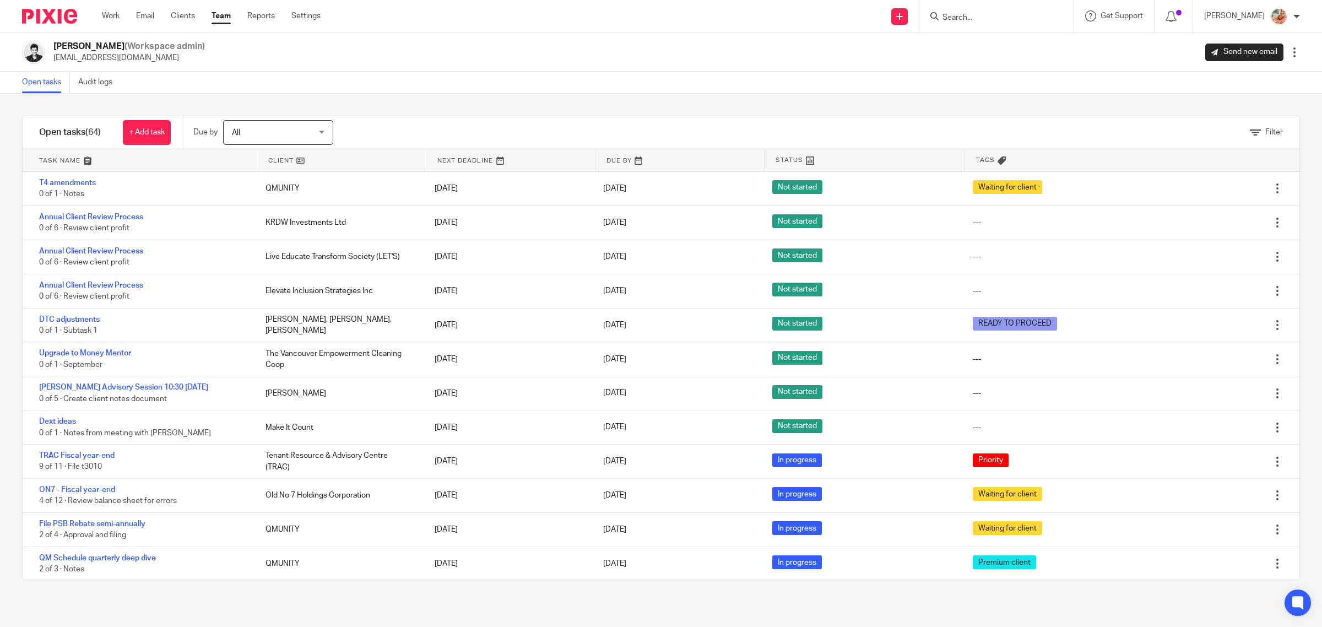
scroll to position [545, 0]
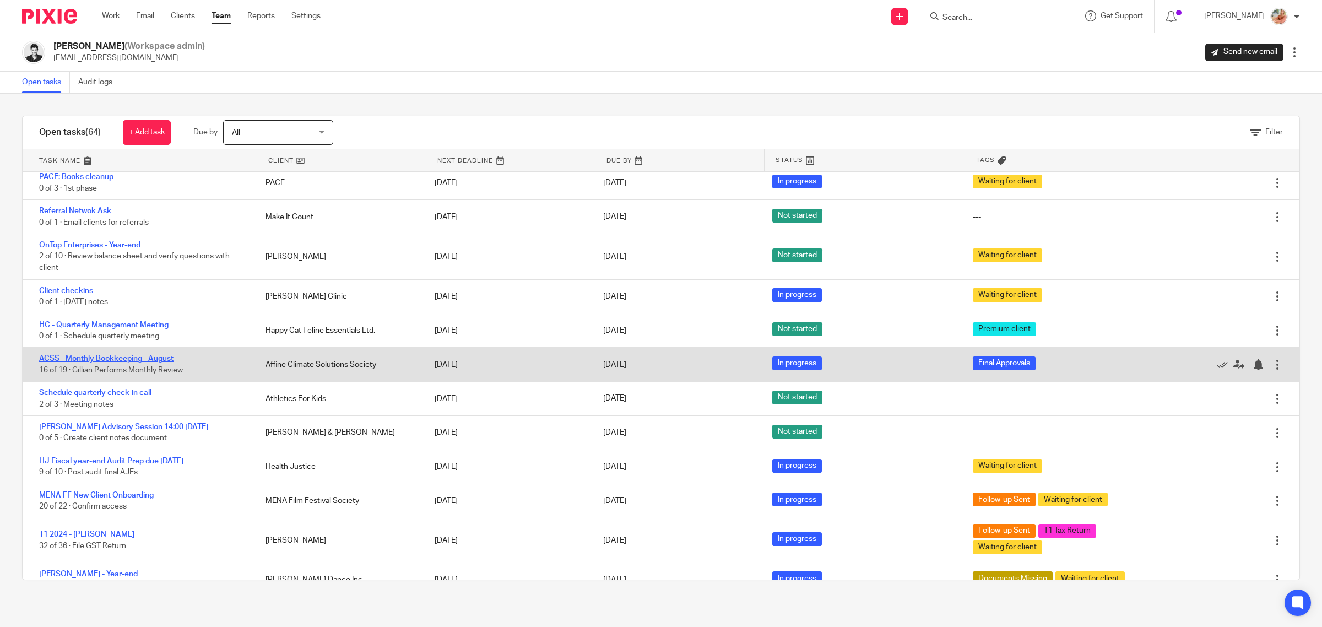
click at [150, 363] on link "ACSS - Monthly Bookkeeping - August" at bounding box center [106, 359] width 134 height 8
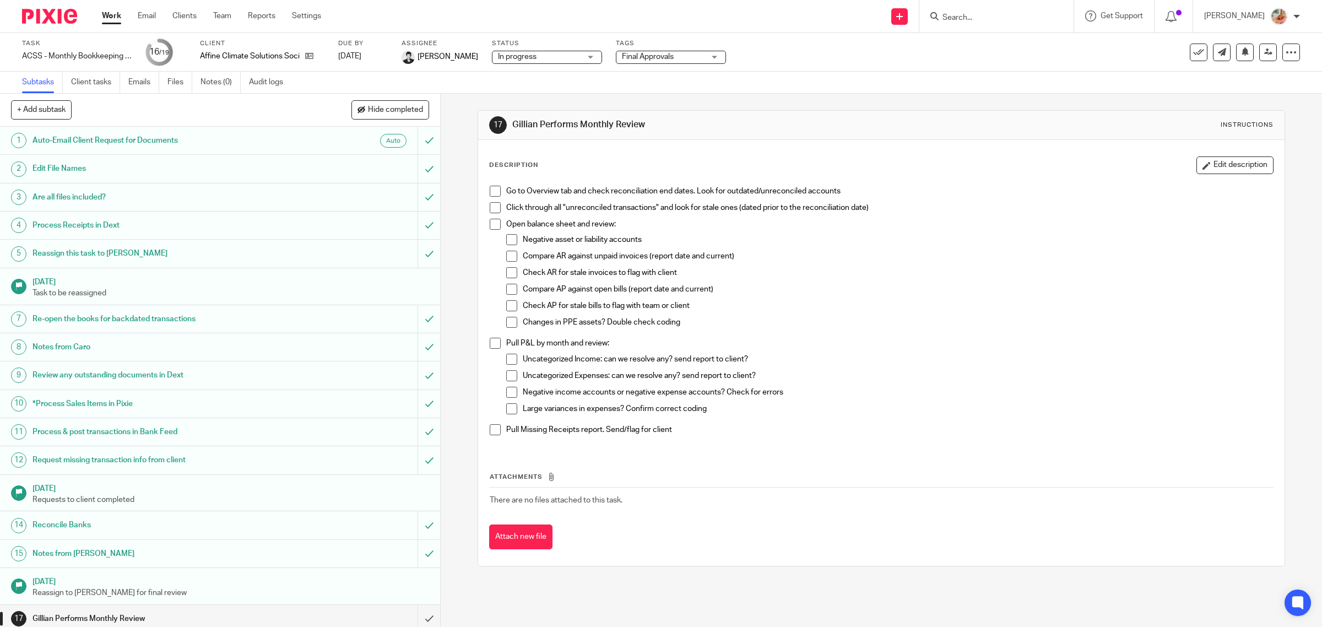
click at [361, 113] on span at bounding box center [362, 110] width 8 height 8
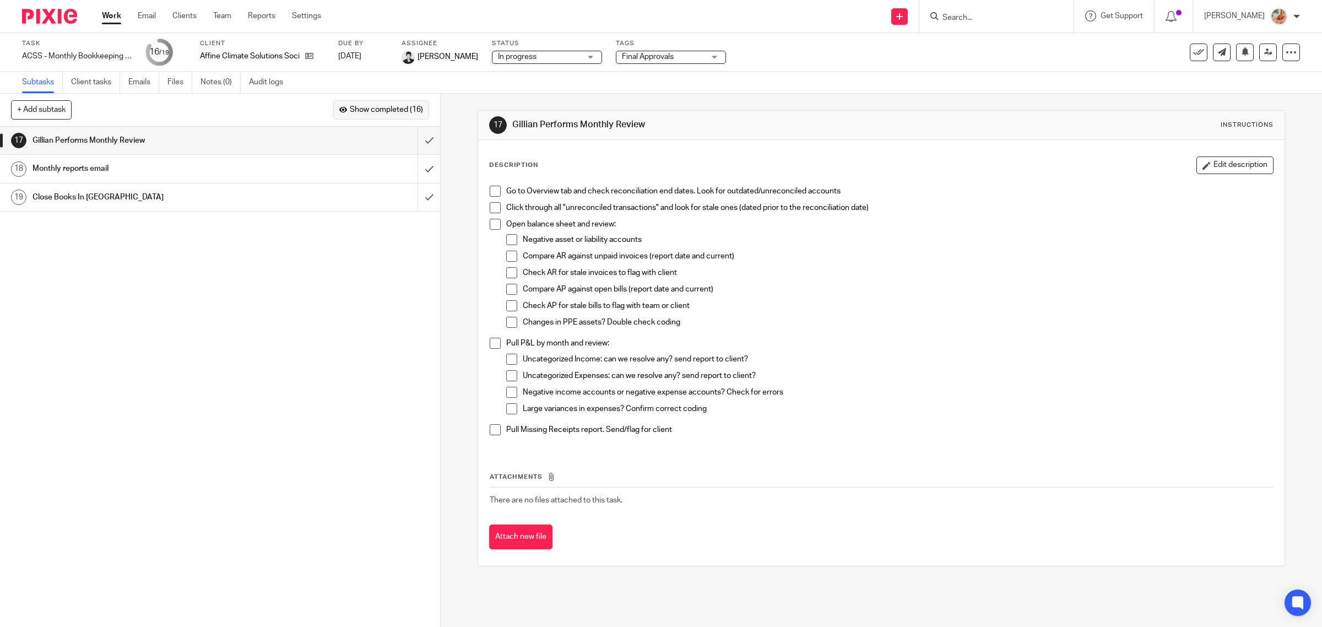
drag, startPoint x: 367, startPoint y: 107, endPoint x: 365, endPoint y: 116, distance: 8.4
click at [367, 106] on span "Show completed (16)" at bounding box center [386, 110] width 73 height 9
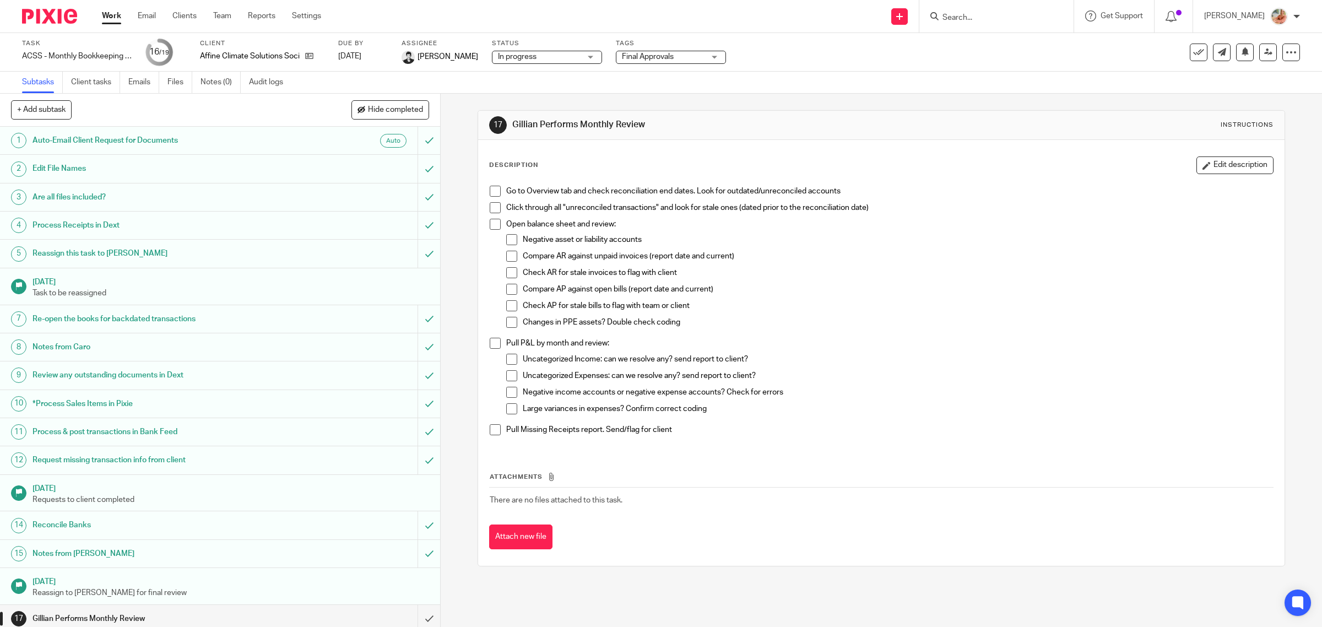
click at [152, 348] on h1 "Notes from Caro" at bounding box center [158, 347] width 250 height 17
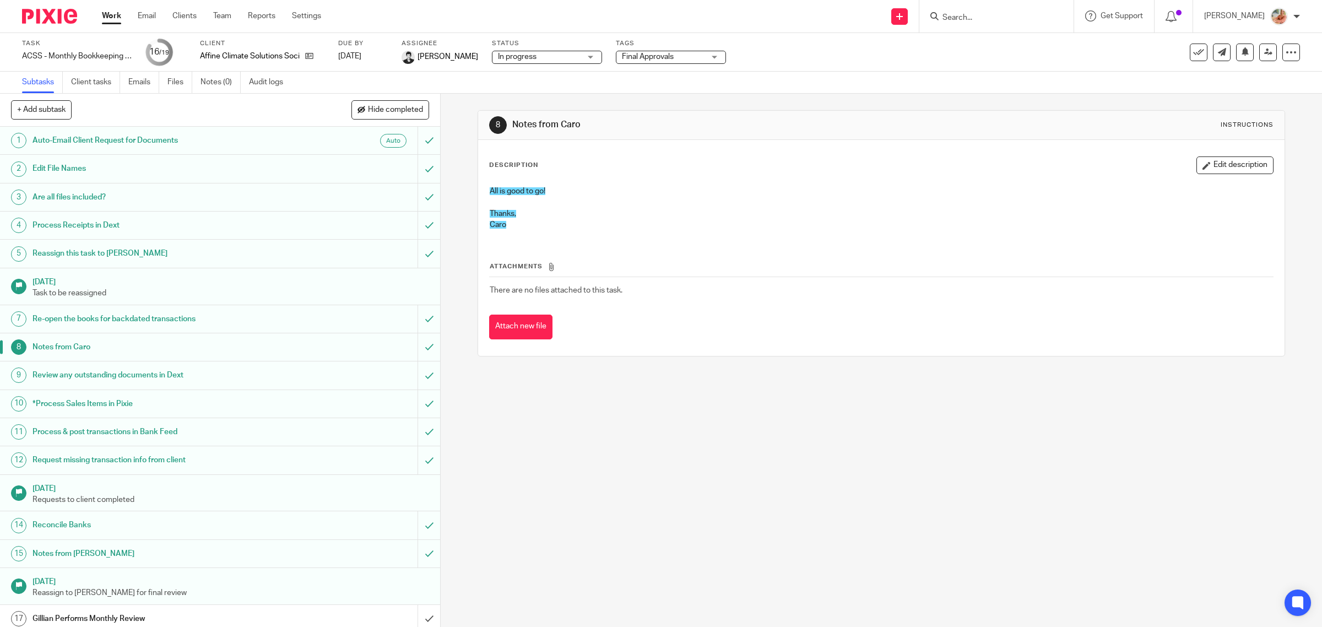
click at [148, 84] on link "Emails" at bounding box center [143, 82] width 31 height 21
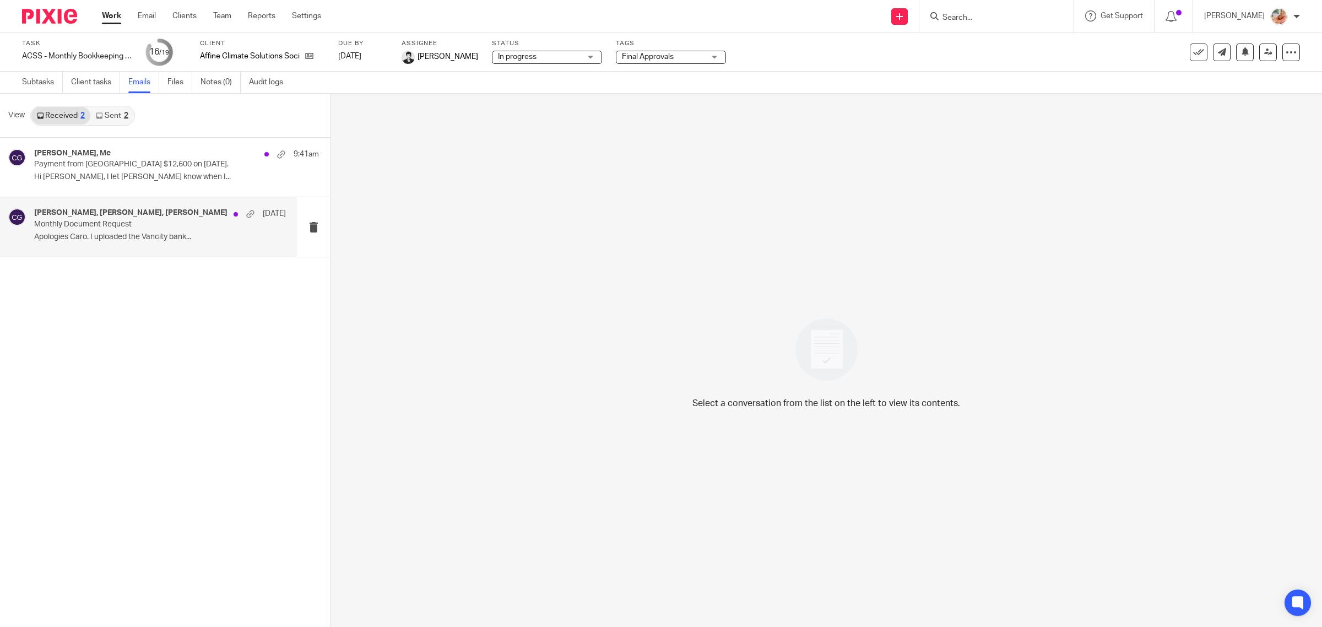
click at [115, 237] on p "Apologies Caro. I uploaded the Vancity bank..." at bounding box center [160, 237] width 252 height 9
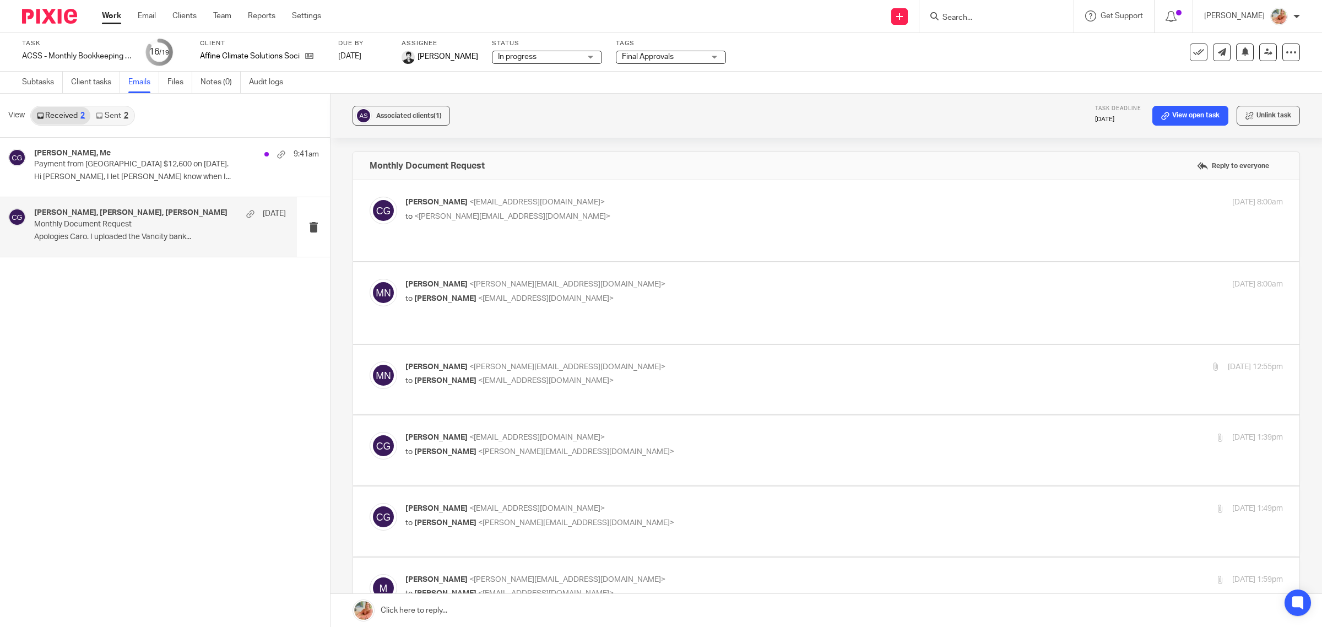
click at [551, 214] on p "to <[PERSON_NAME][EMAIL_ADDRESS][DOMAIN_NAME]>" at bounding box center [698, 217] width 585 height 12
checkbox input "true"
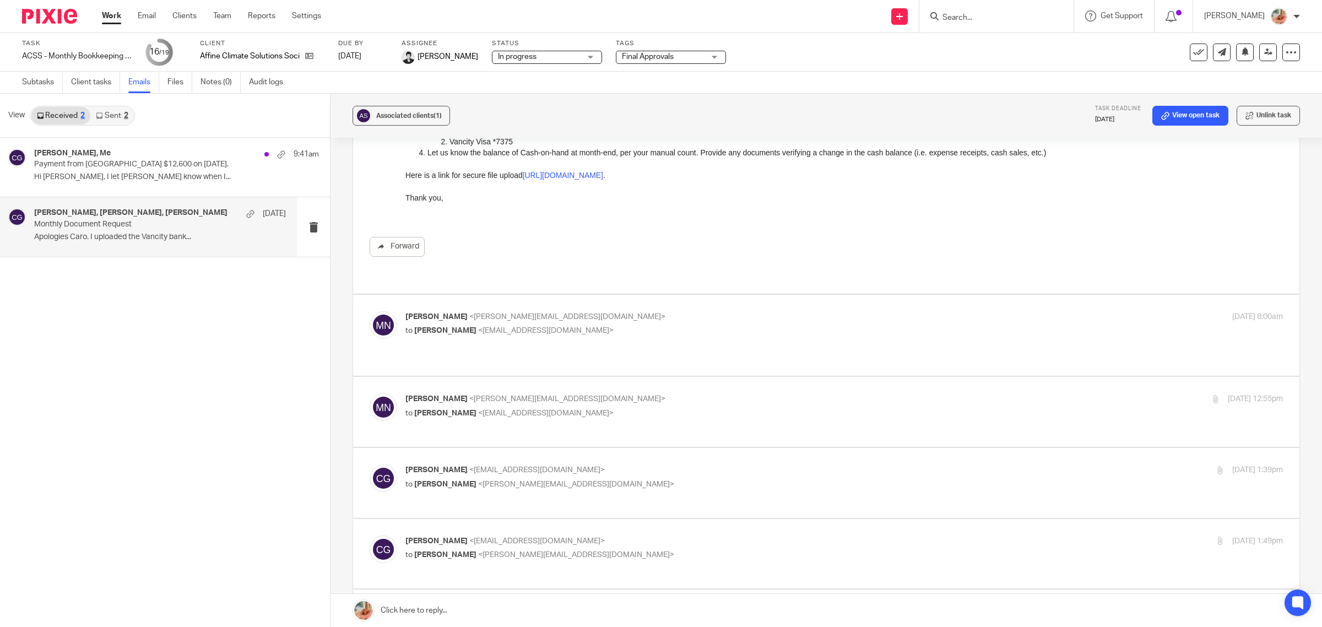
scroll to position [207, 0]
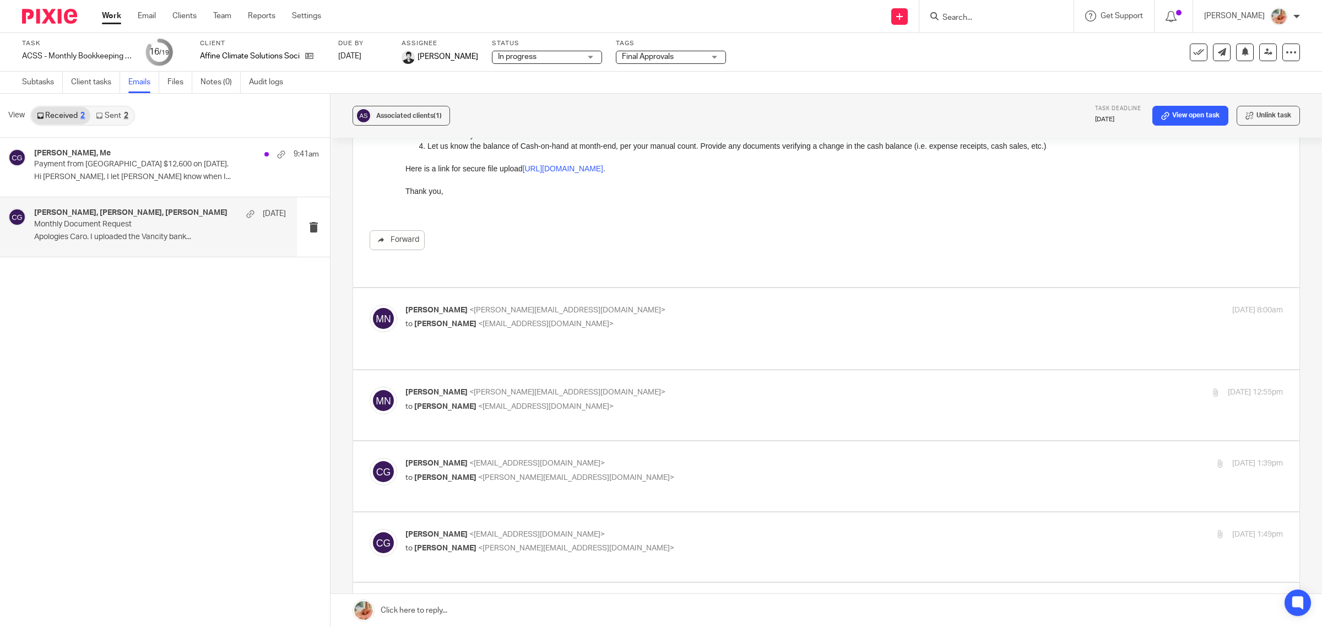
click at [516, 306] on span "<m.neuberger@affineclimate.ca>" at bounding box center [567, 310] width 196 height 8
checkbox input "true"
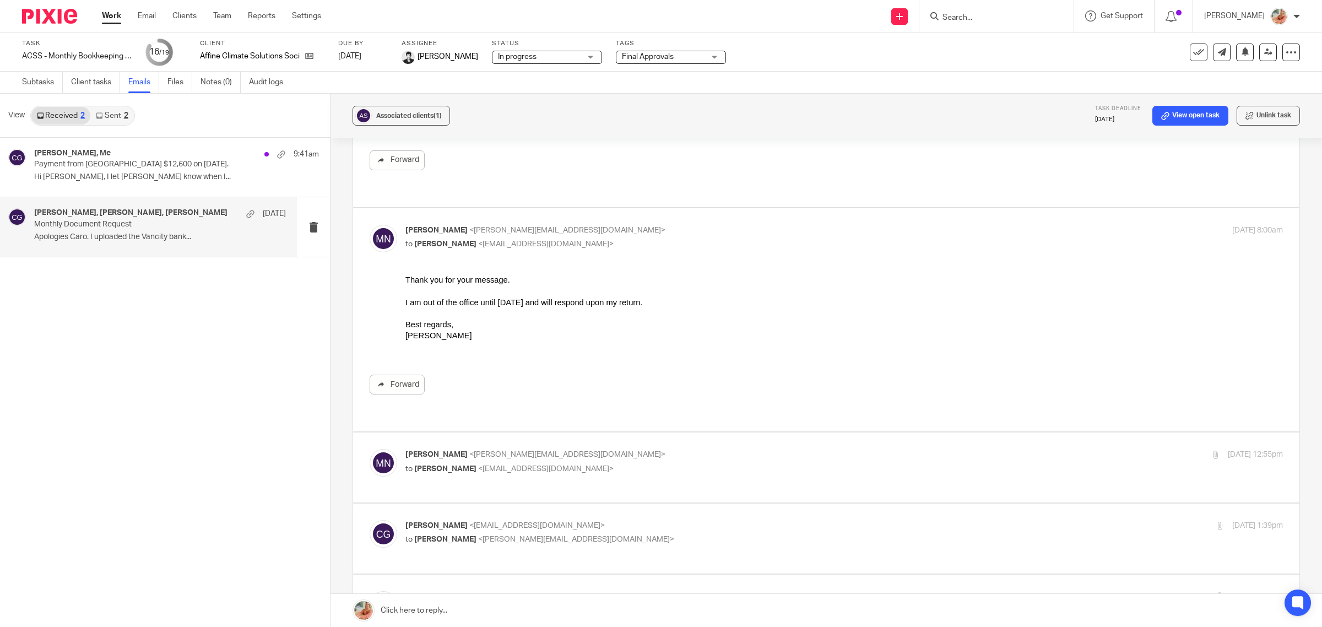
scroll to position [413, 0]
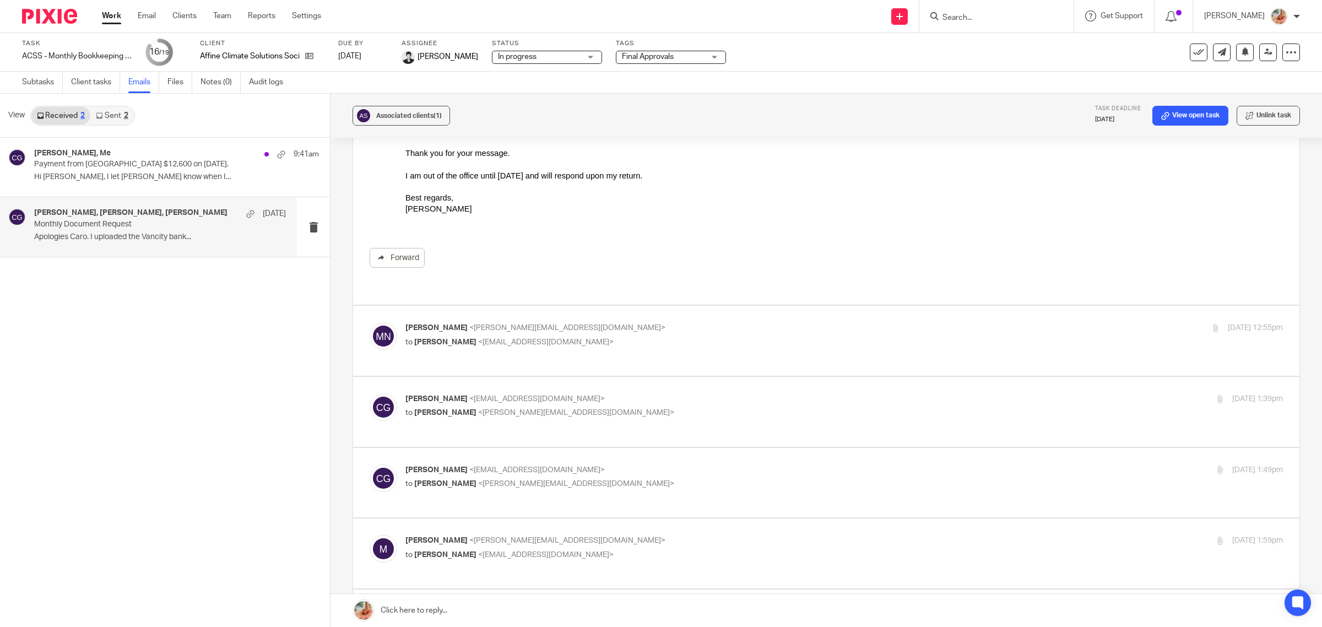
click at [540, 338] on span "<admin@letsmakeitcount.ca>" at bounding box center [546, 342] width 136 height 8
checkbox input "true"
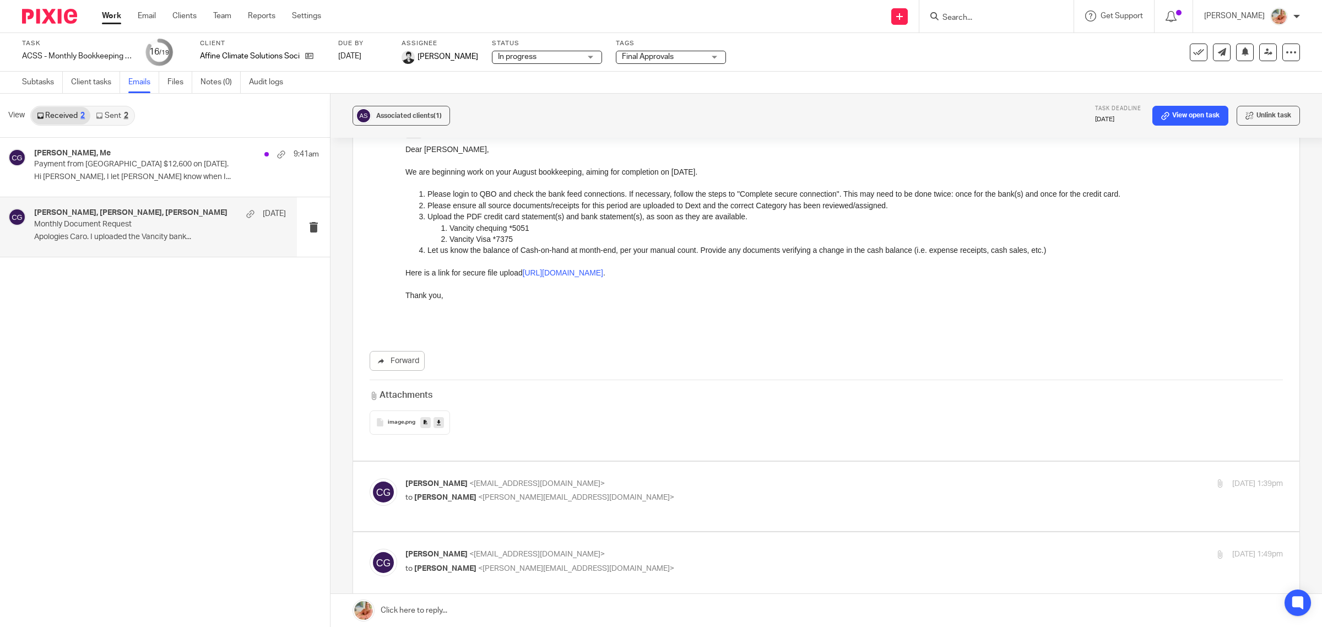
scroll to position [895, 0]
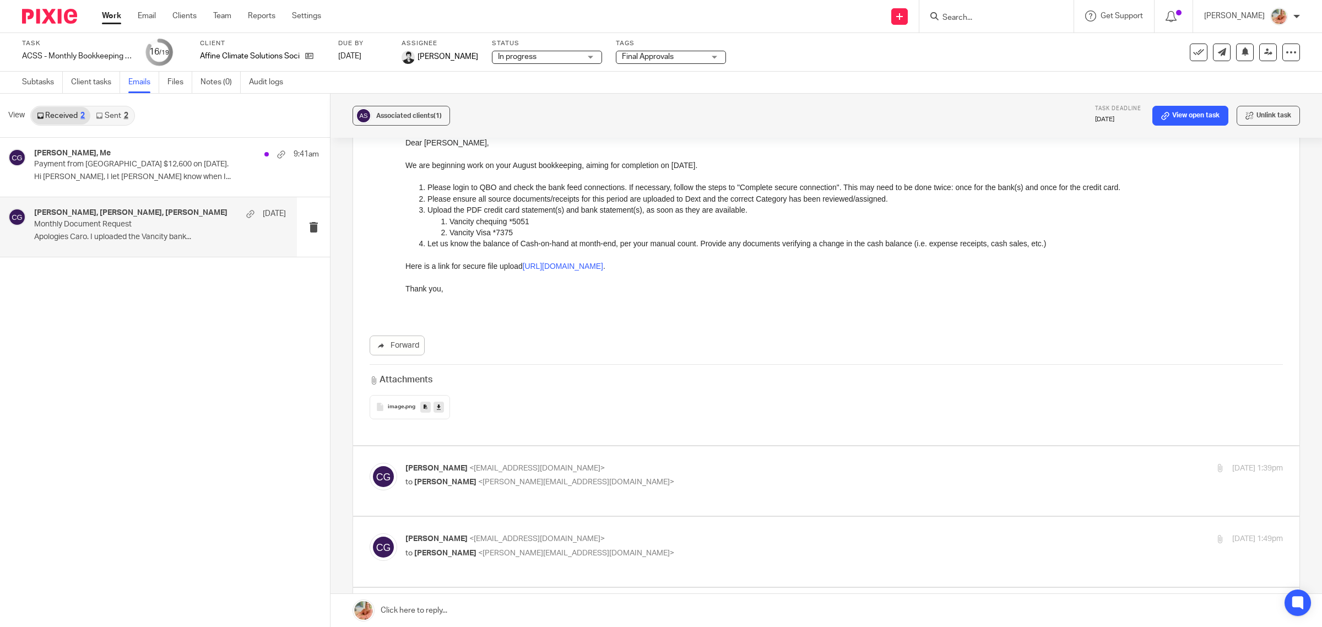
click at [565, 477] on p "to Michaela Neuberger <m.neuberger@affineclimate.ca>" at bounding box center [698, 483] width 585 height 12
checkbox input "true"
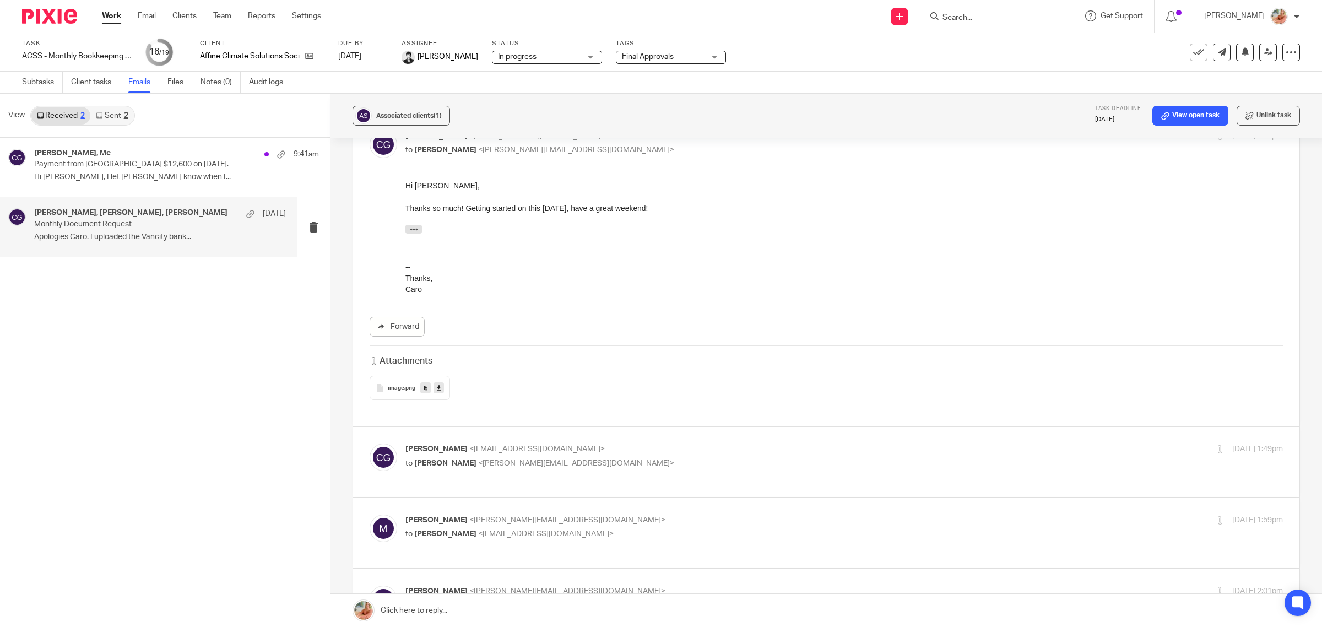
scroll to position [1240, 0]
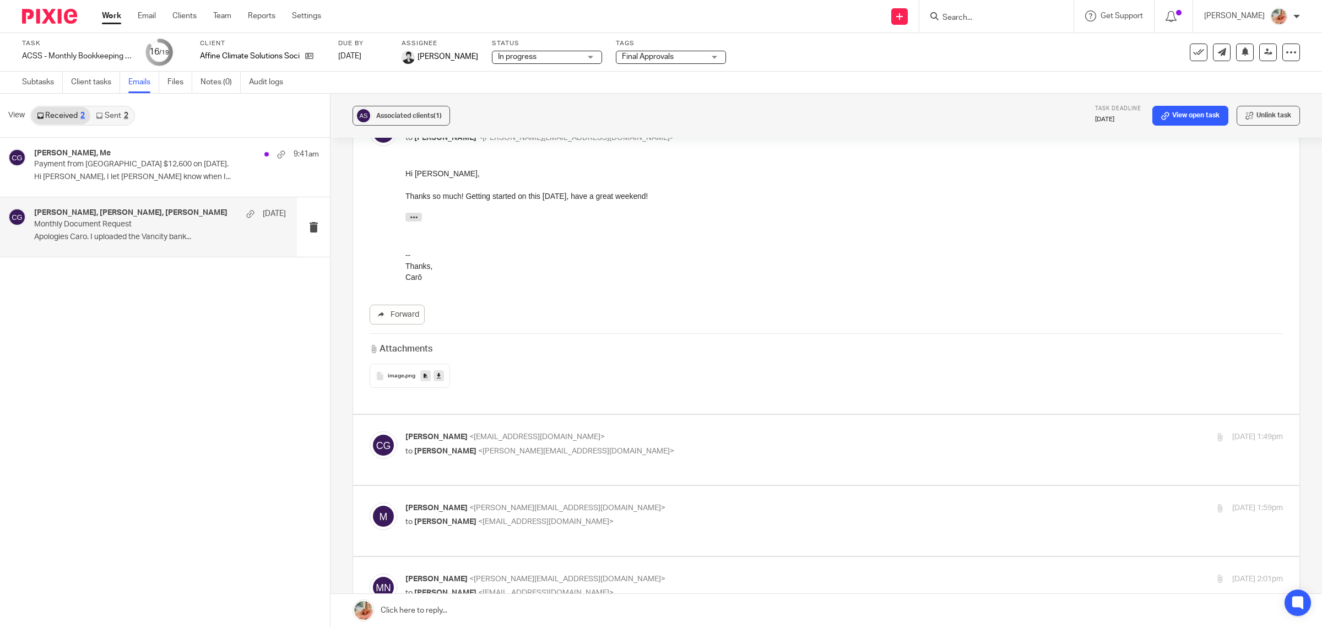
click at [613, 441] on div "Carō Garofalo <admin@letsmakeitcount.ca> to Michaela Neuberger <m.neuberger@aff…" at bounding box center [827, 449] width 914 height 37
click at [624, 446] on p "to Michaela Neuberger <m.neuberger@affineclimate.ca>" at bounding box center [698, 452] width 585 height 12
checkbox input "true"
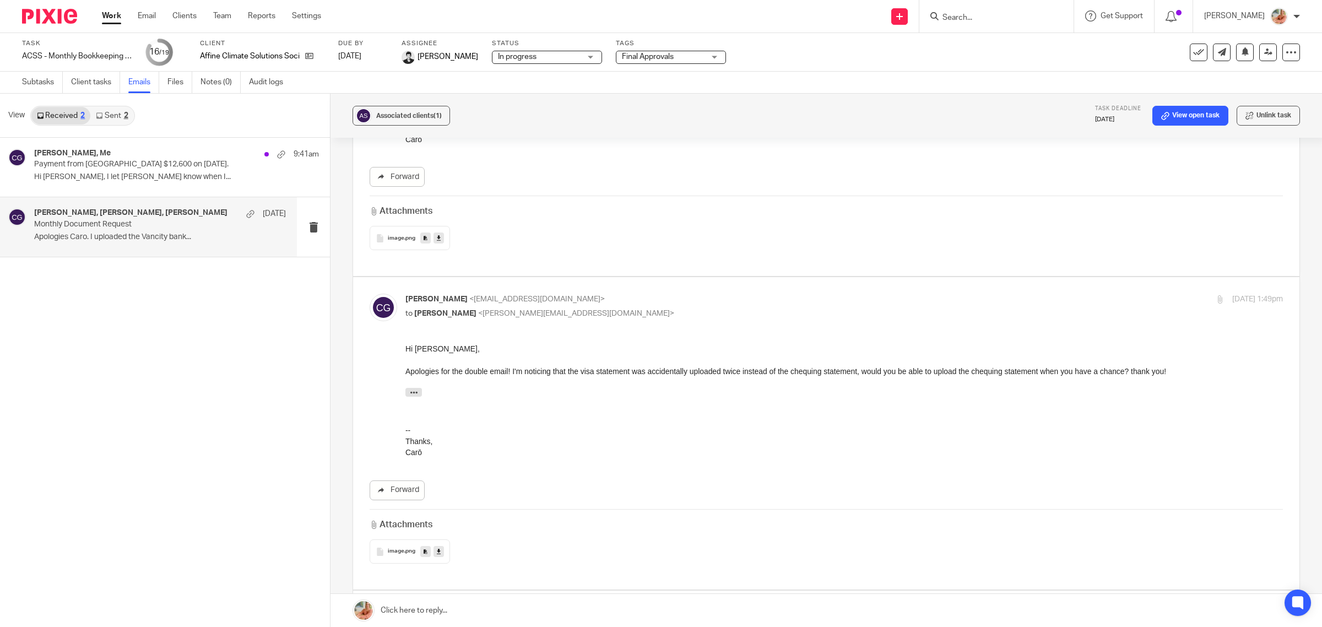
scroll to position [1584, 0]
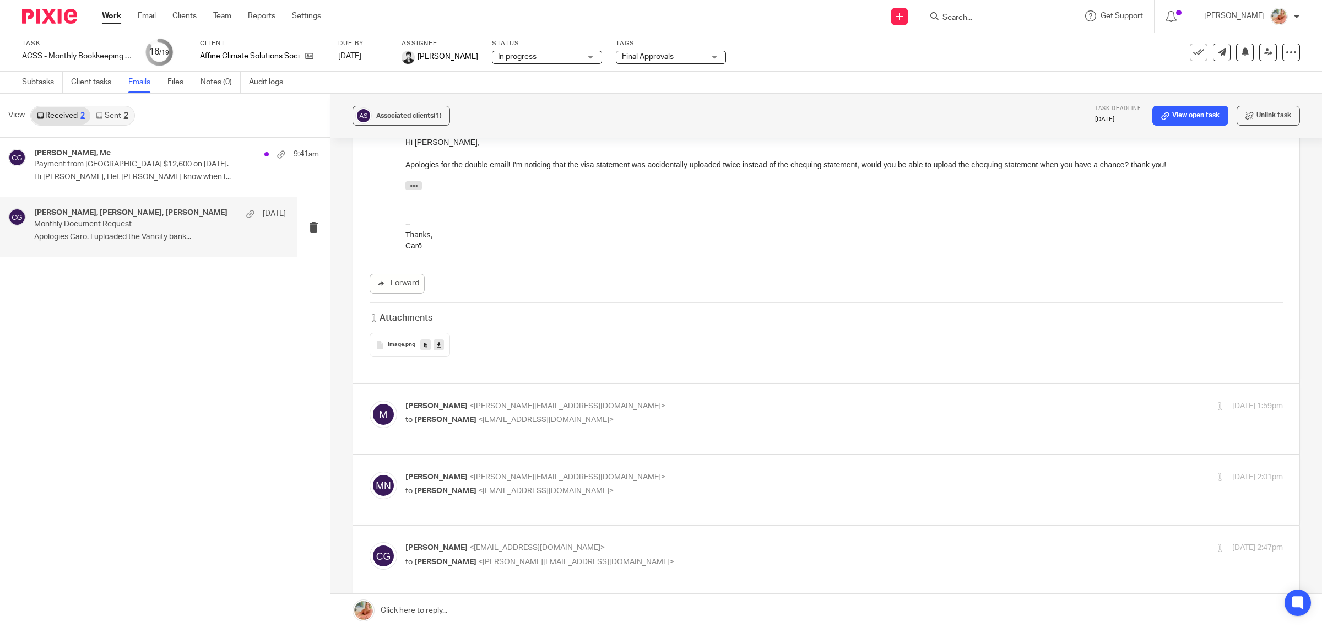
click at [514, 416] on span "<admin@letsmakeitcount.ca>" at bounding box center [546, 420] width 136 height 8
checkbox input "true"
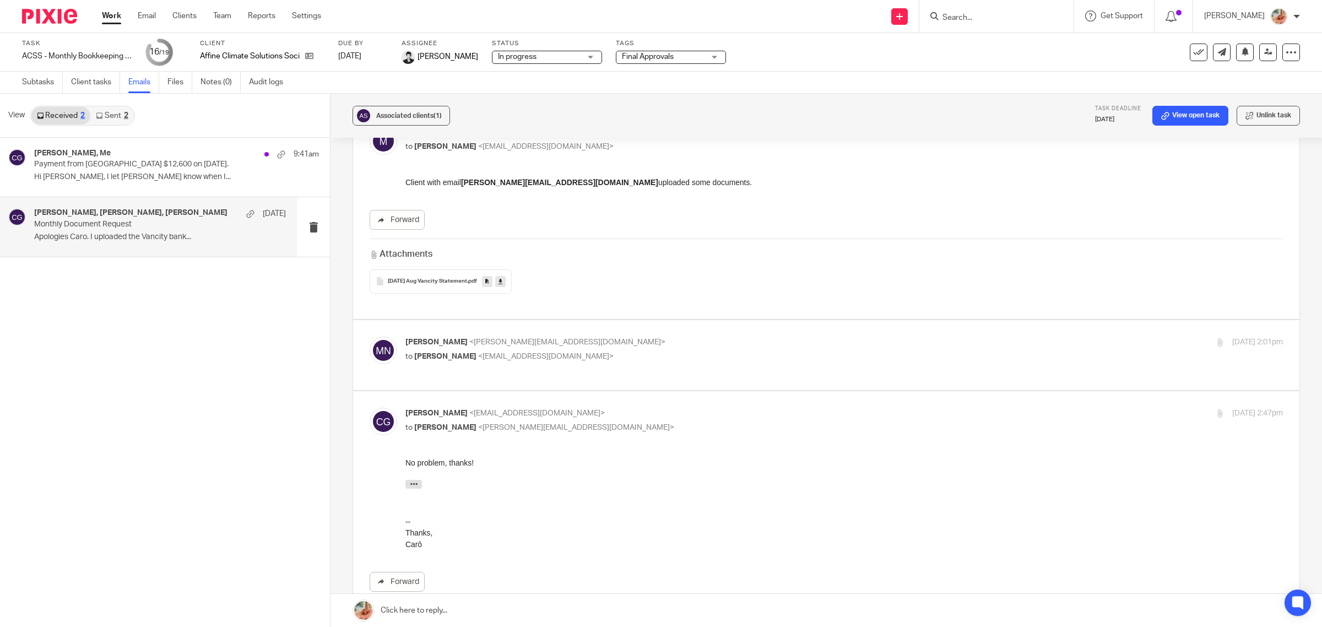
scroll to position [1860, 0]
click at [510, 350] on span "<admin@letsmakeitcount.ca>" at bounding box center [546, 354] width 136 height 8
checkbox input "true"
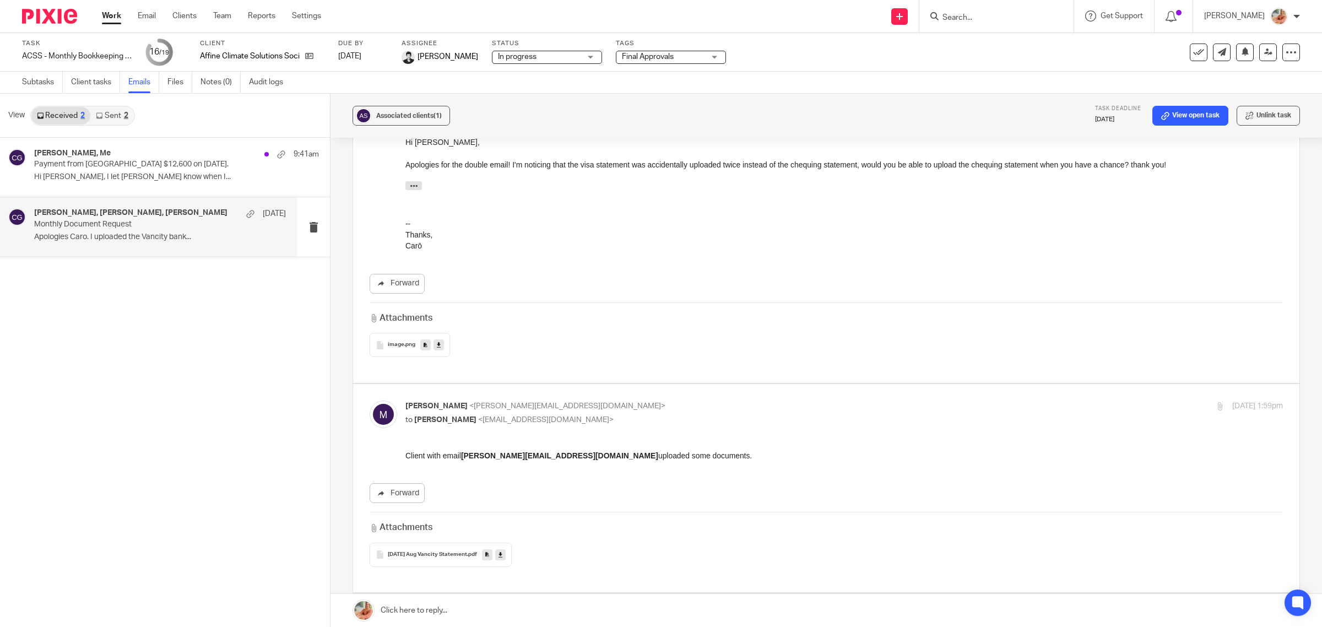
scroll to position [1240, 0]
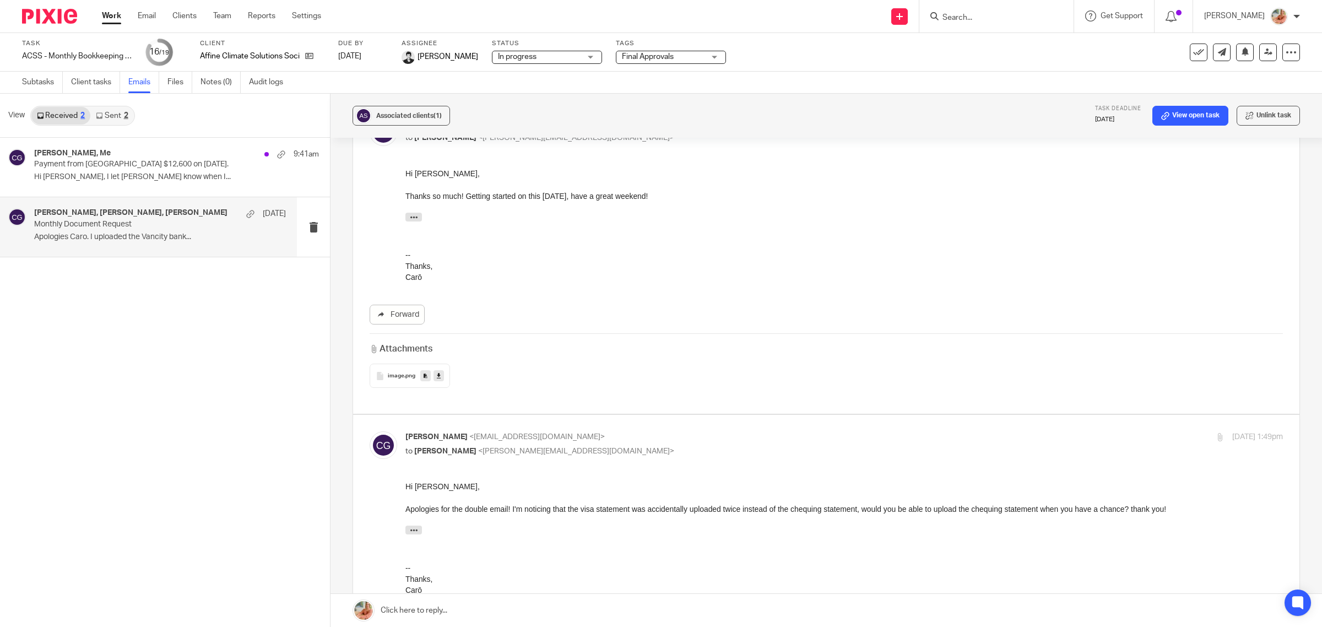
click at [120, 11] on link "Work" at bounding box center [111, 15] width 19 height 11
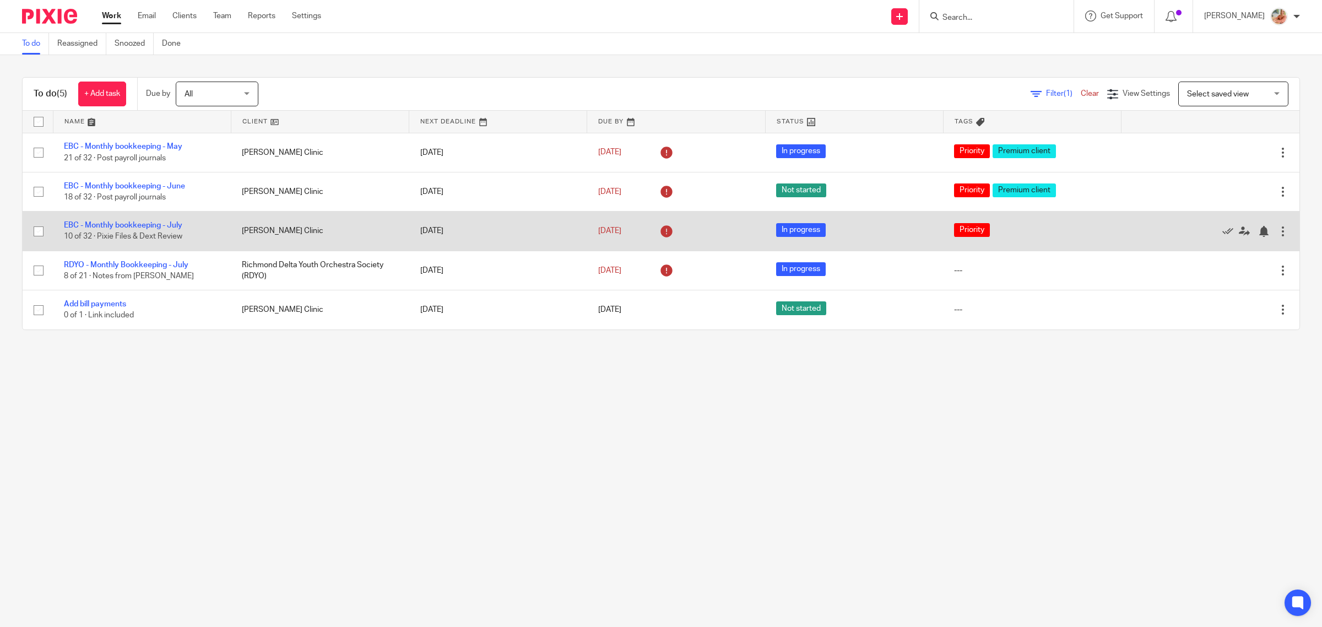
click at [120, 220] on td "EBC - Monthly bookkeeping - [DATE] of 32 · Pixie Files & Dext Review" at bounding box center [142, 231] width 178 height 39
click at [120, 225] on link "EBC - Monthly bookkeeping - July" at bounding box center [123, 225] width 118 height 8
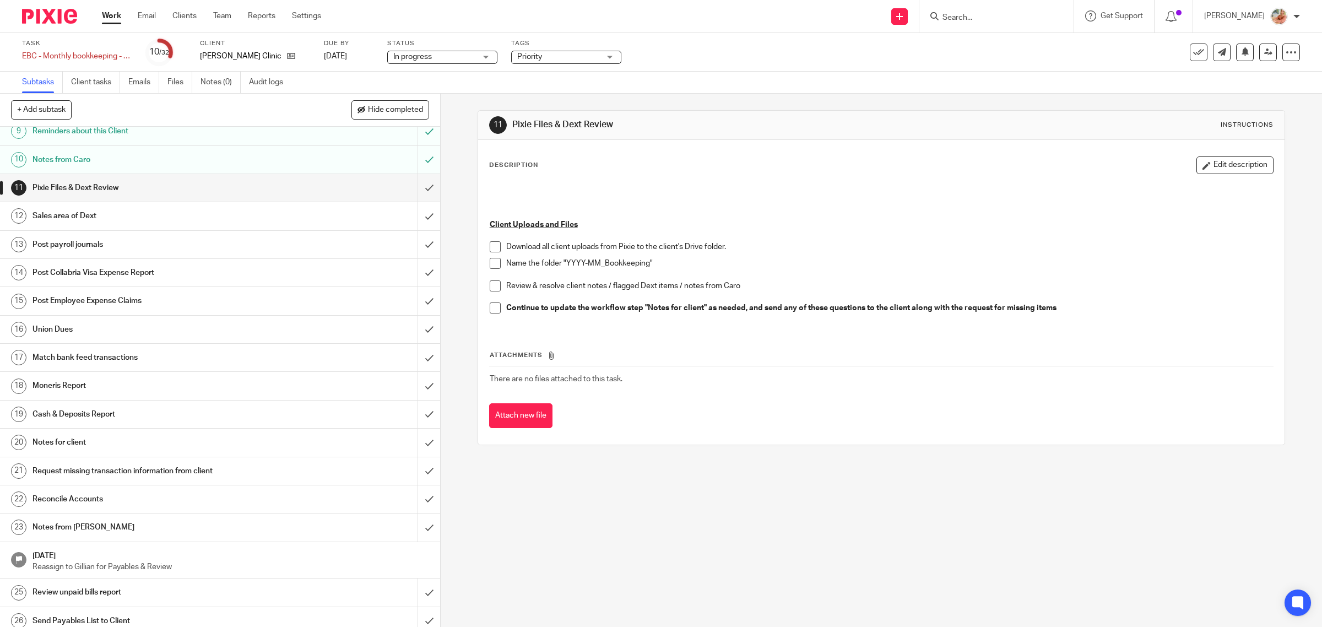
scroll to position [275, 0]
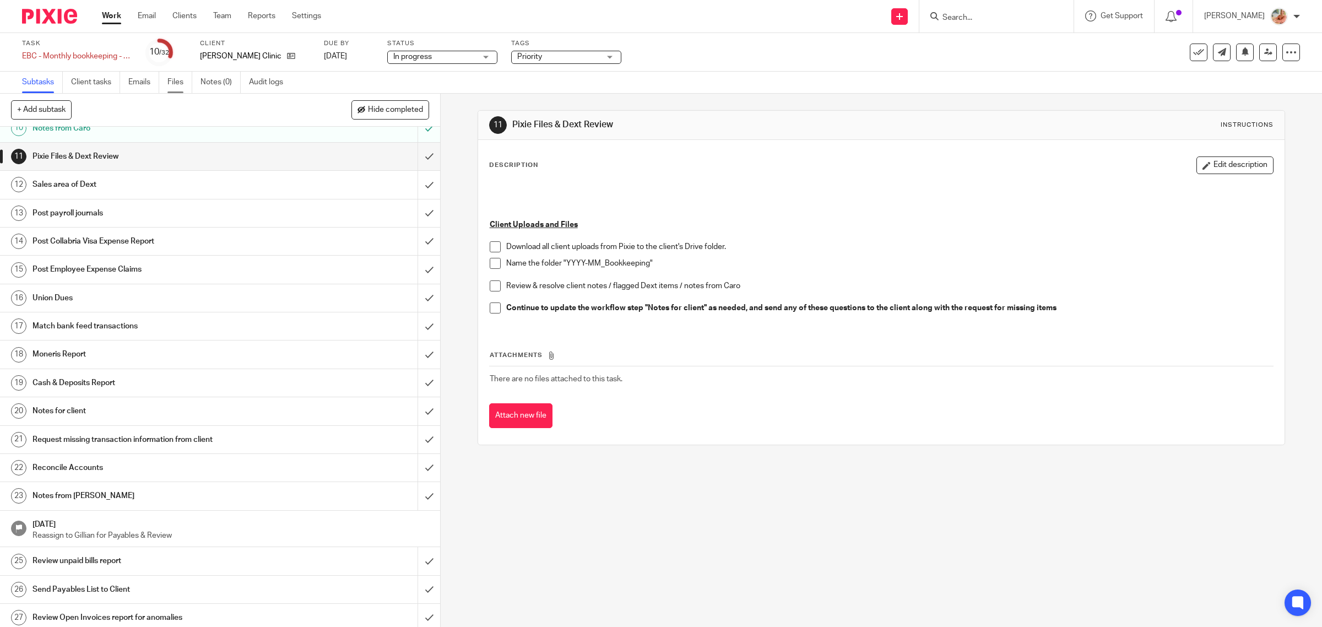
click at [180, 82] on link "Files" at bounding box center [179, 82] width 25 height 21
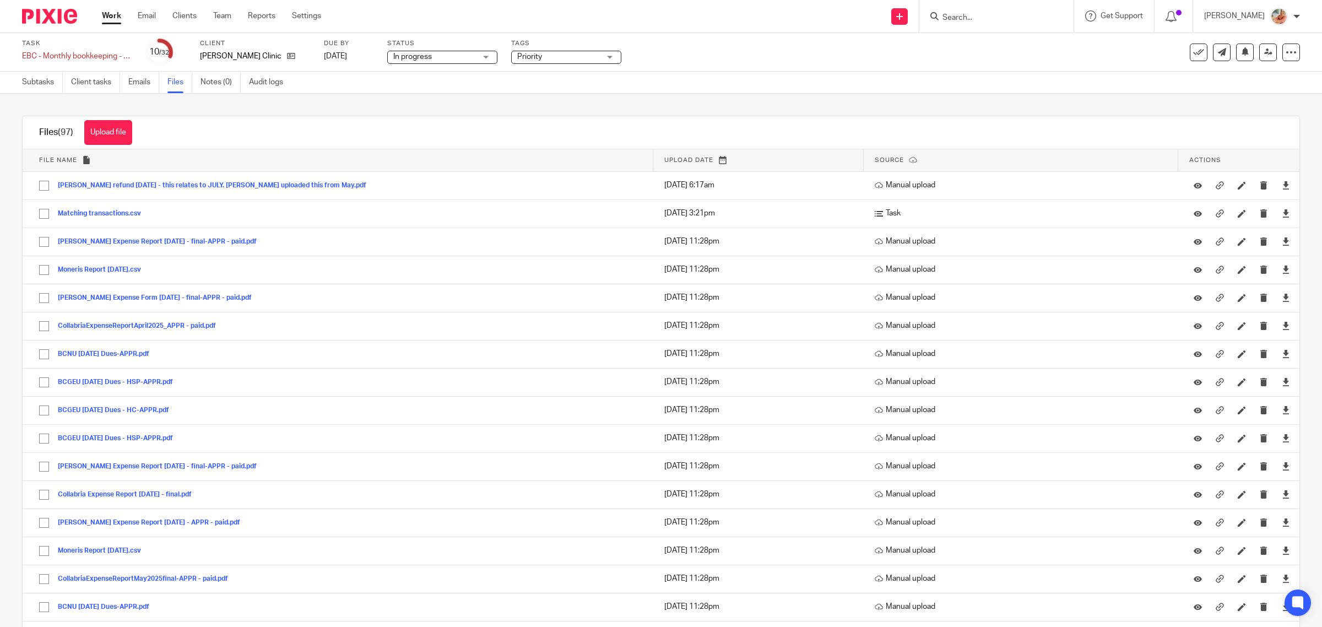
click at [639, 119] on div "Files (97) Upload file Download selected Delete selected" at bounding box center [661, 132] width 1277 height 33
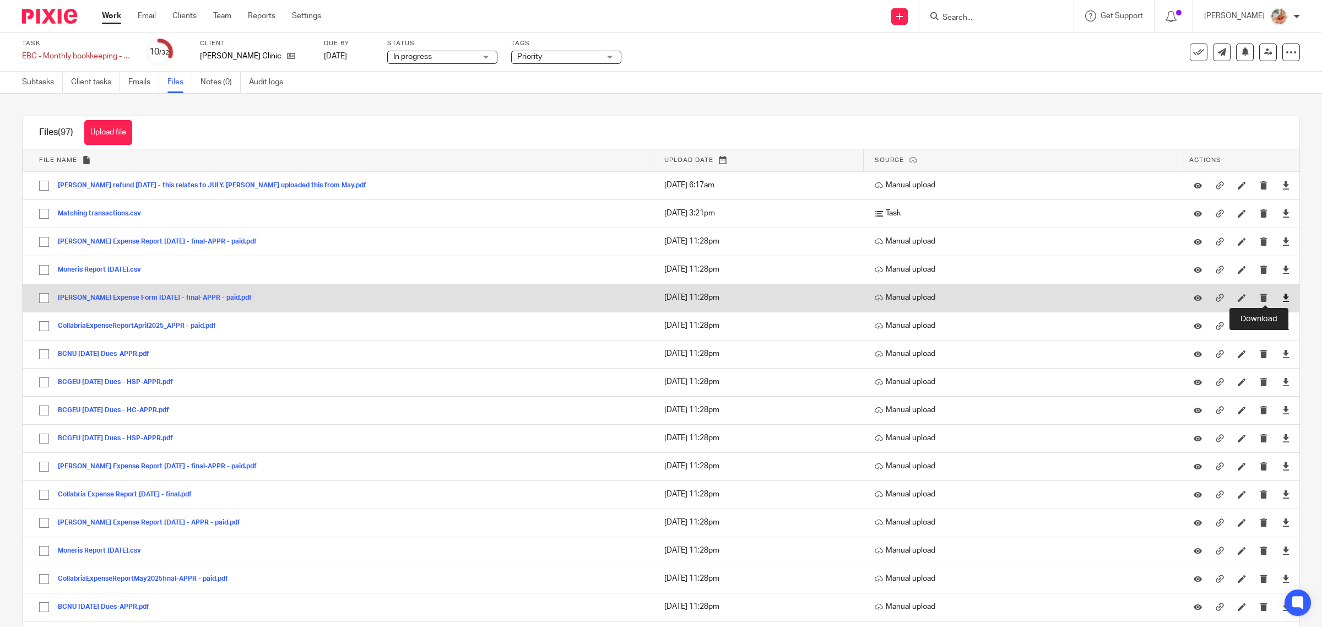
click at [1282, 298] on icon at bounding box center [1286, 298] width 8 height 8
